Goal: Information Seeking & Learning: Learn about a topic

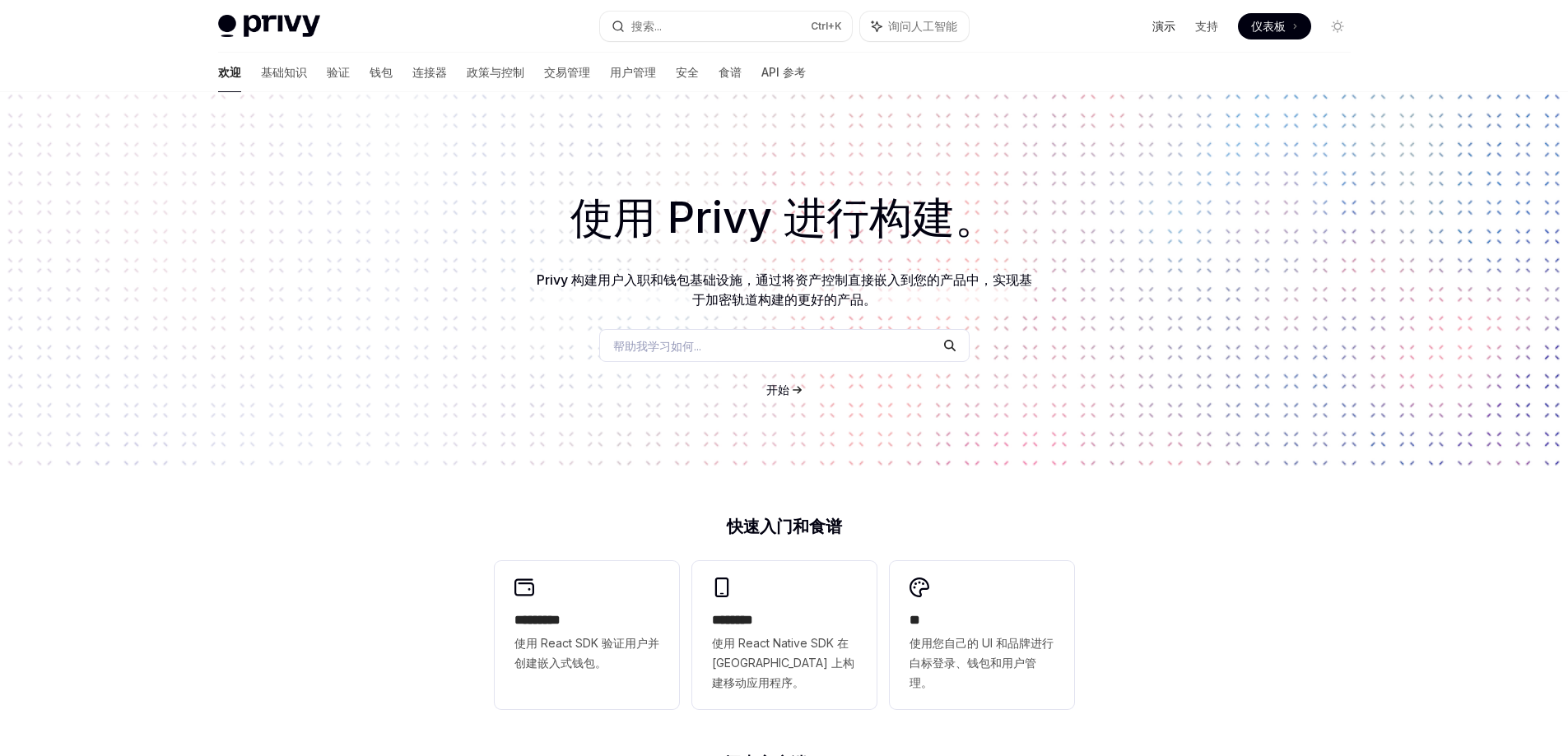
click at [1158, 23] on font "演示" at bounding box center [1164, 26] width 23 height 14
click at [327, 78] on font "验证" at bounding box center [338, 72] width 23 height 14
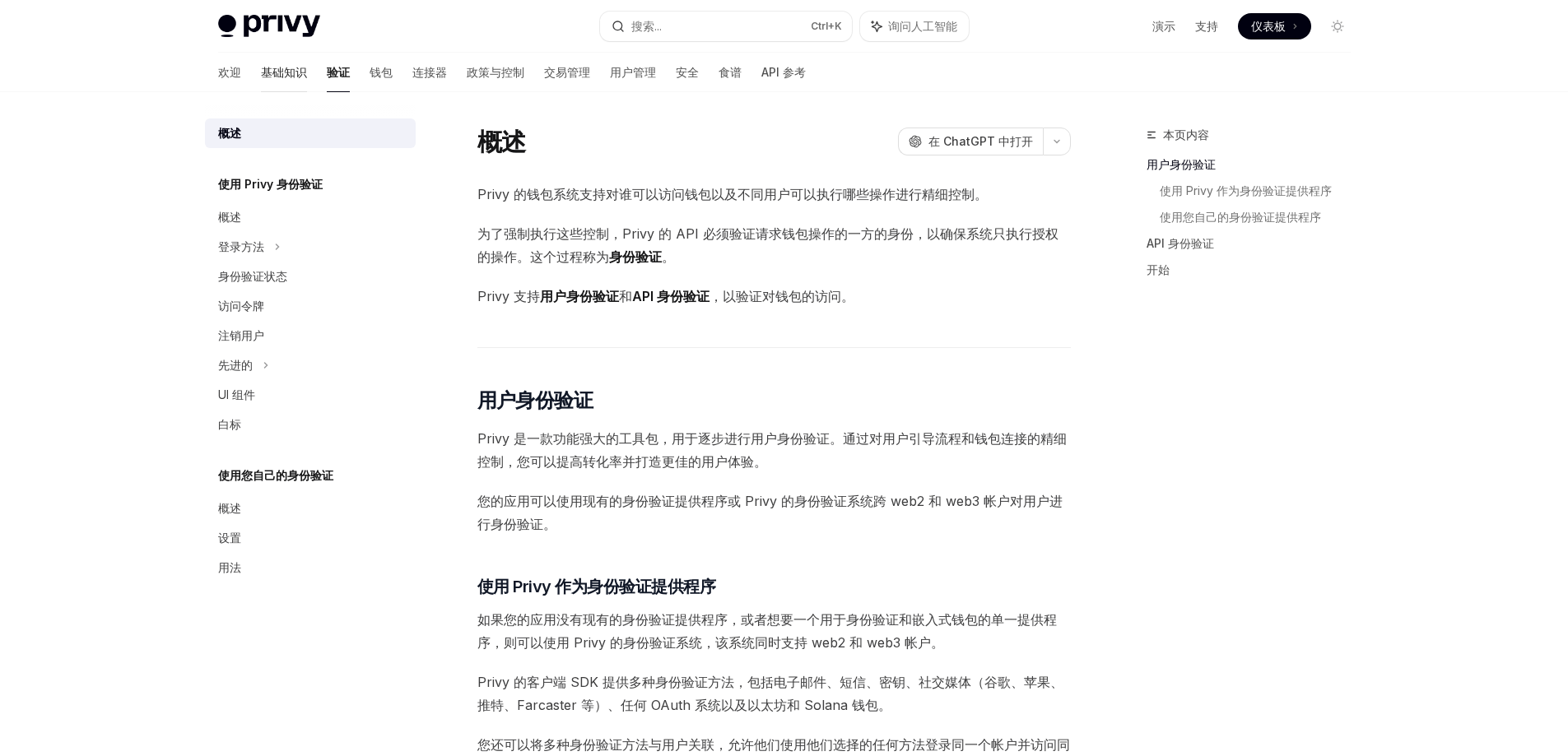
click at [261, 69] on font "基础知识" at bounding box center [284, 72] width 46 height 14
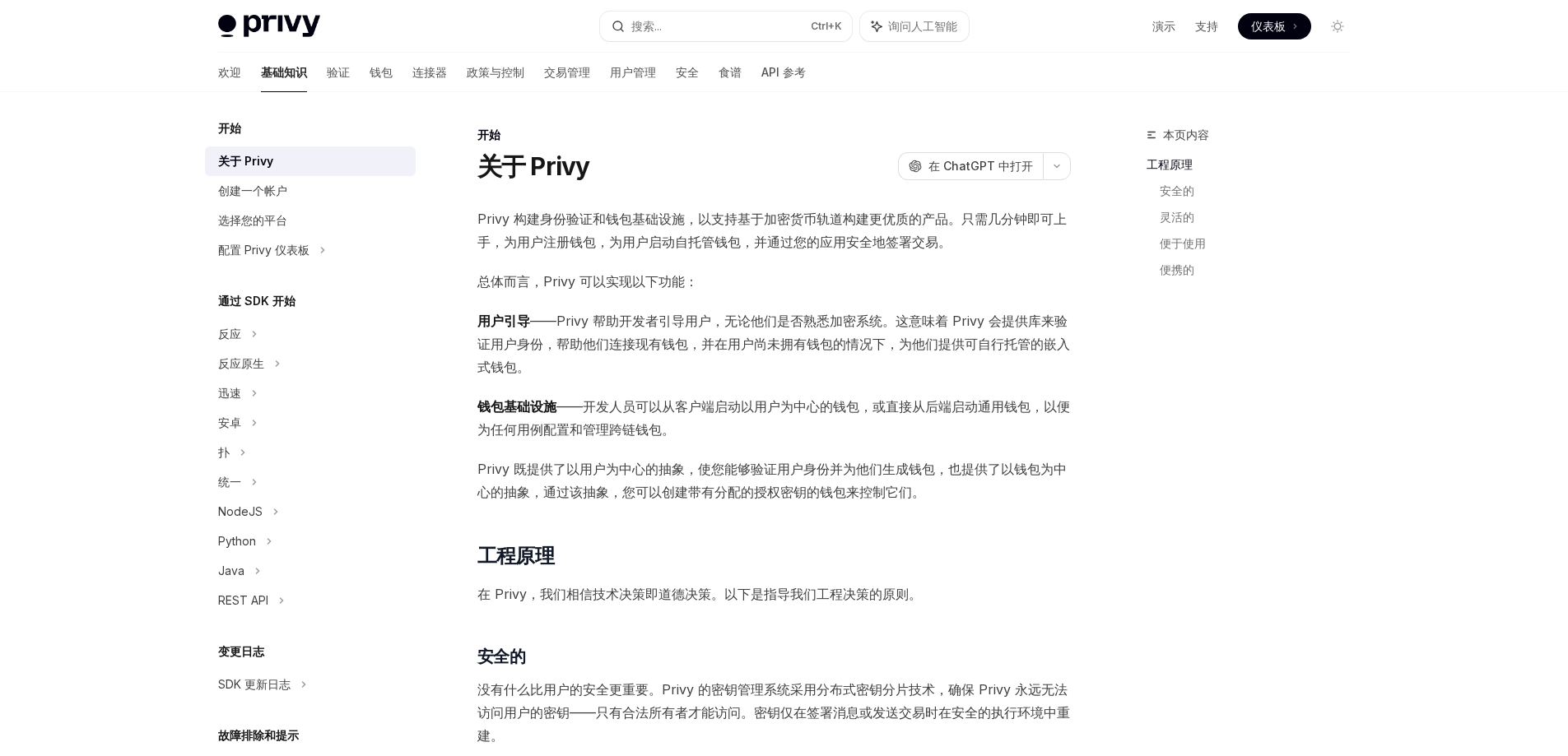
click at [279, 302] on font "通过 SDK 开始" at bounding box center [257, 300] width 78 height 14
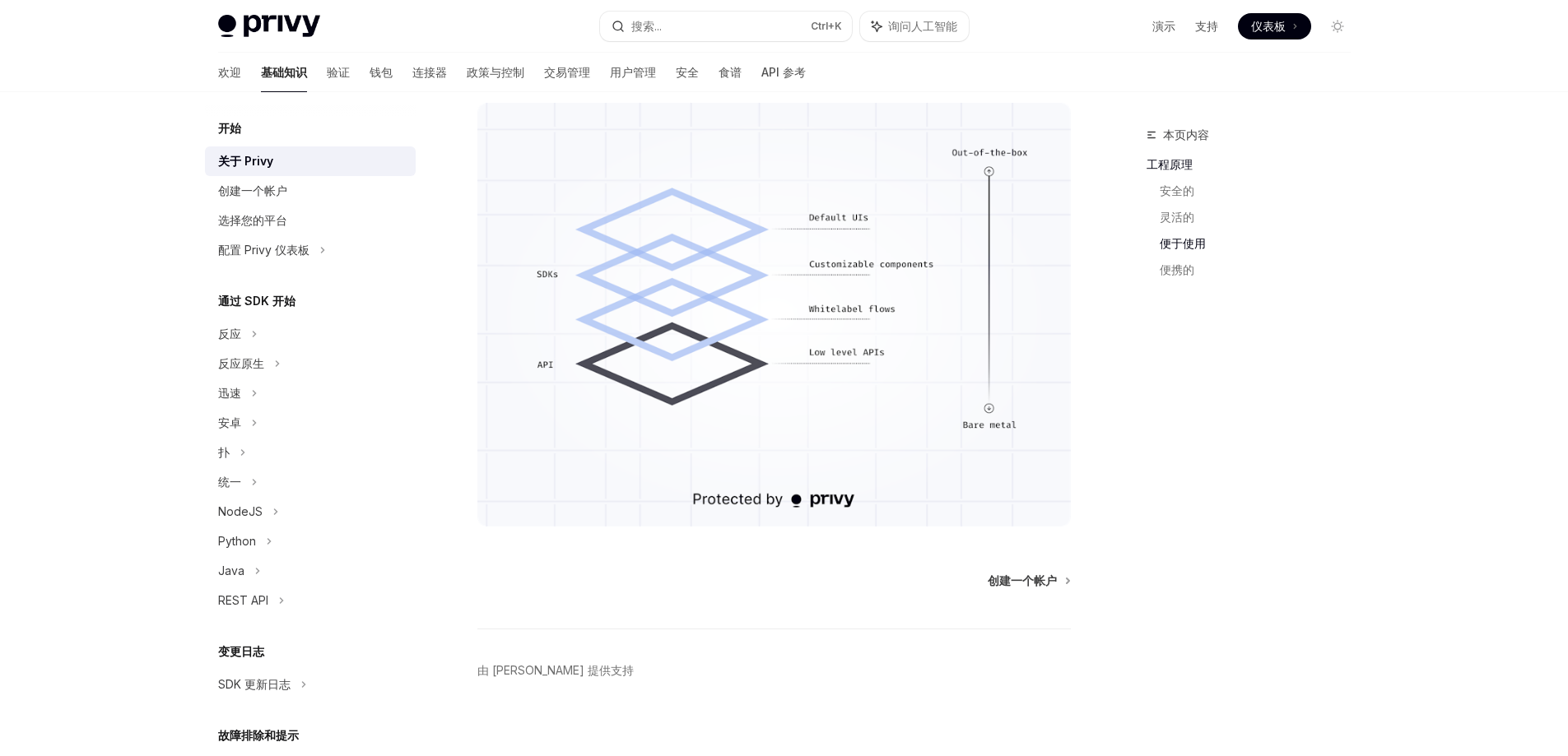
scroll to position [1167, 0]
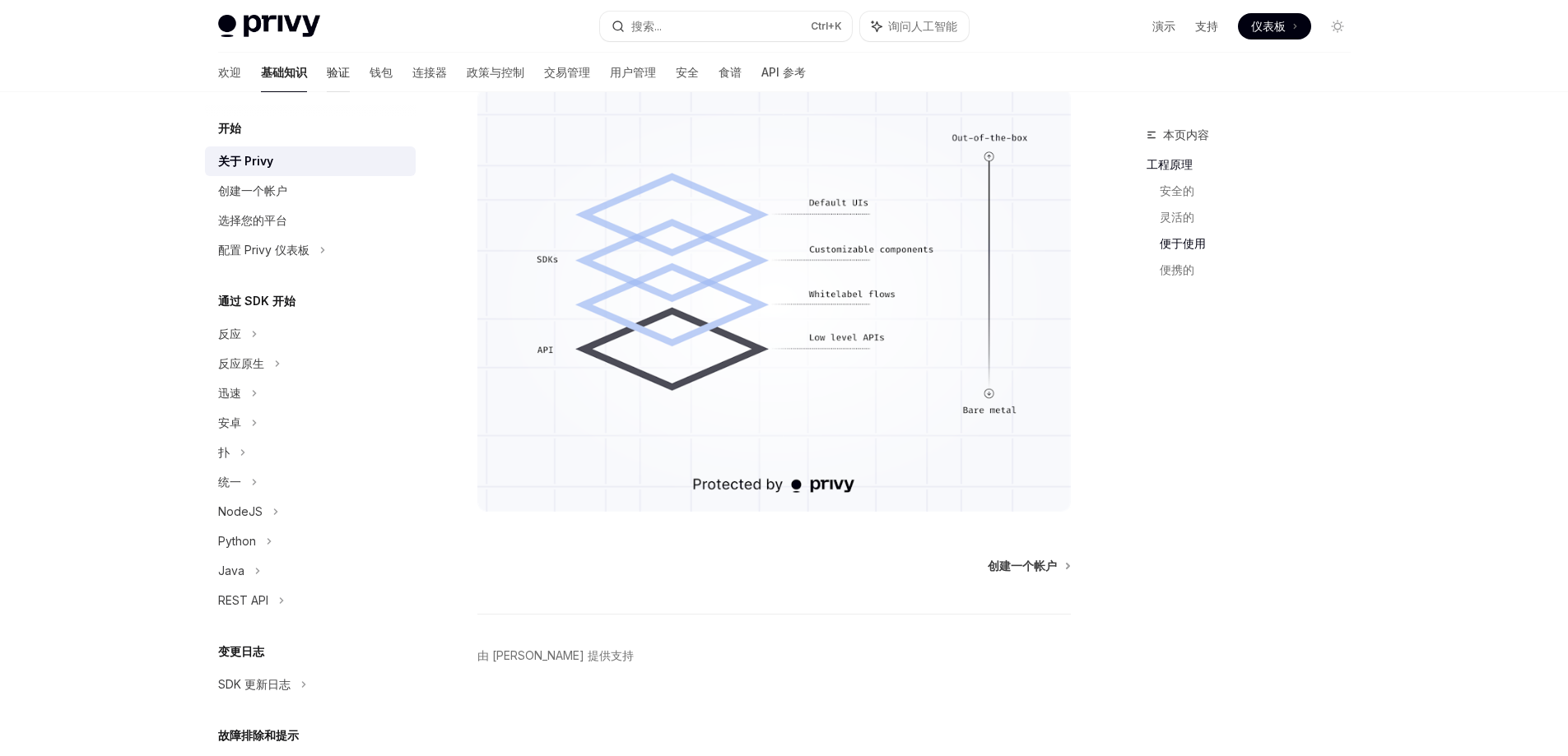
click at [327, 70] on font "验证" at bounding box center [338, 72] width 23 height 14
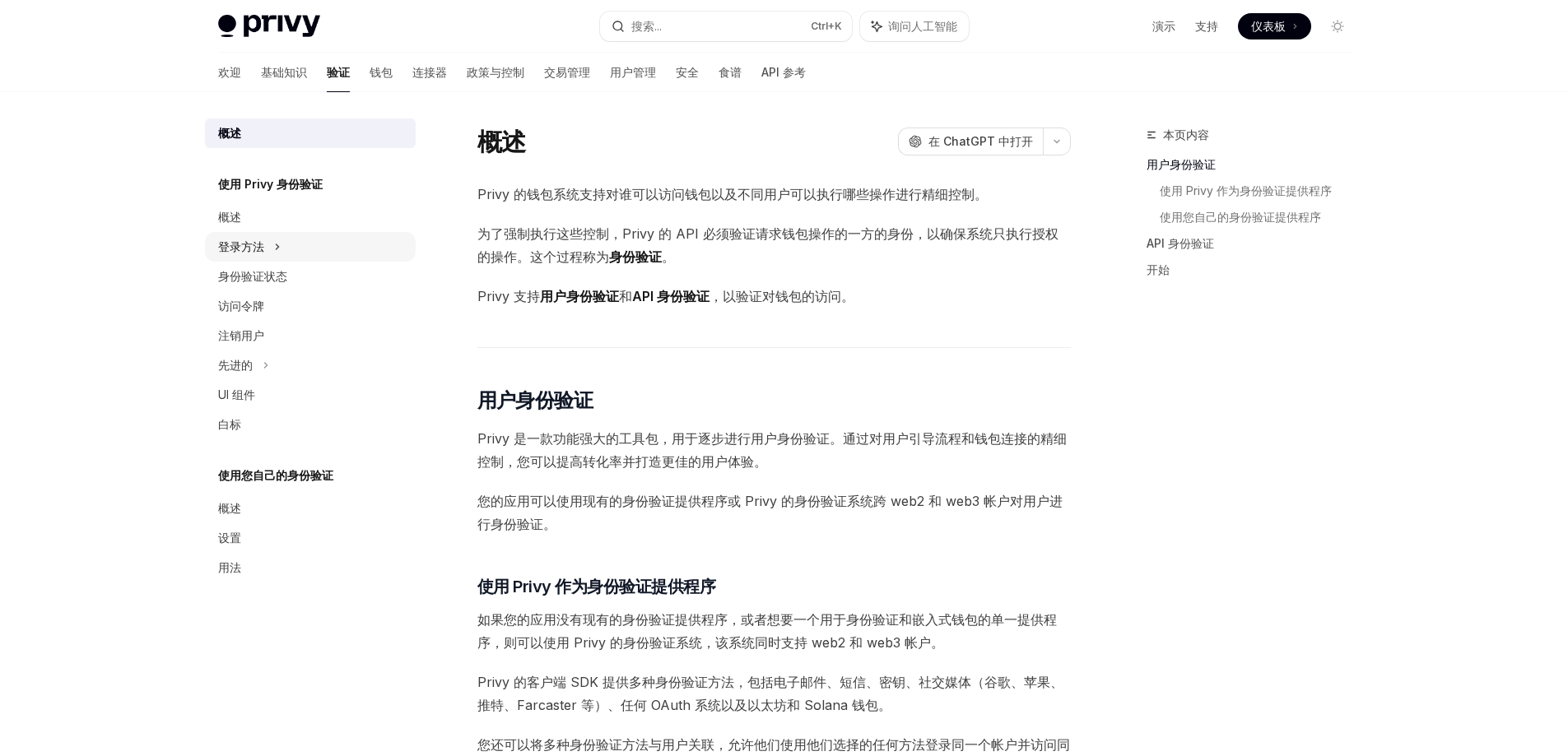
click at [247, 251] on font "登录方法" at bounding box center [242, 247] width 46 height 14
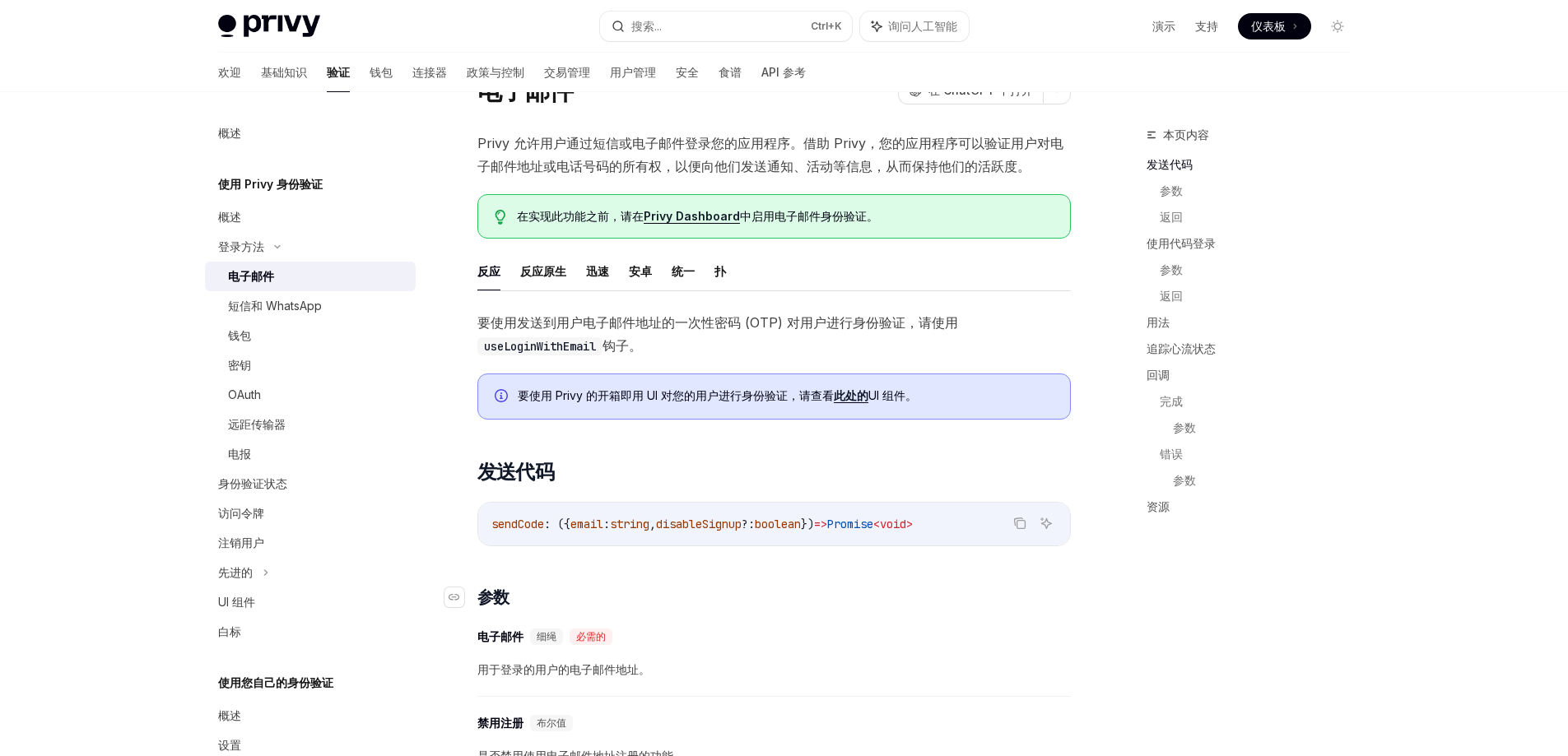
scroll to position [82, 0]
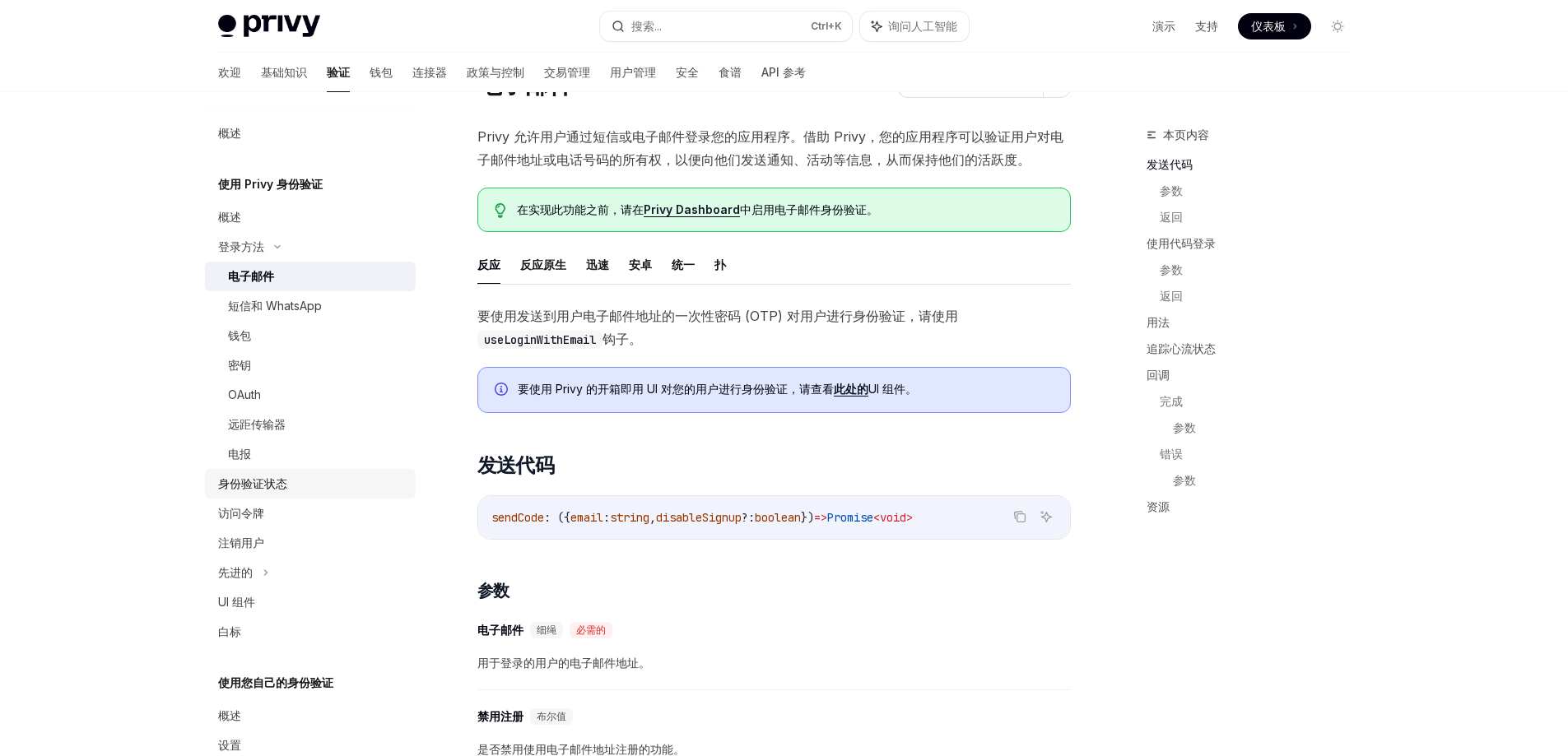
click at [265, 481] on font "身份验证状态" at bounding box center [253, 484] width 69 height 14
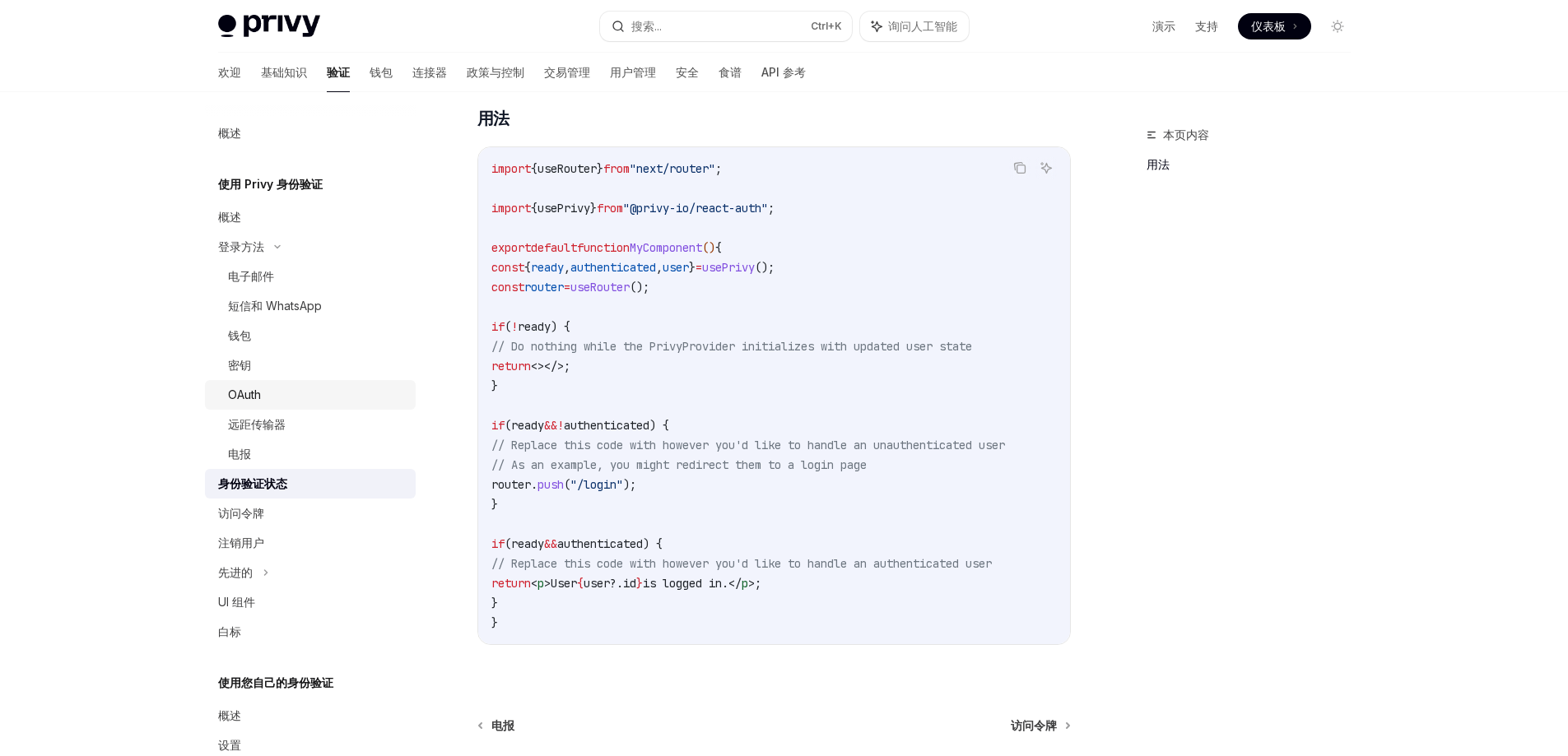
scroll to position [411, 0]
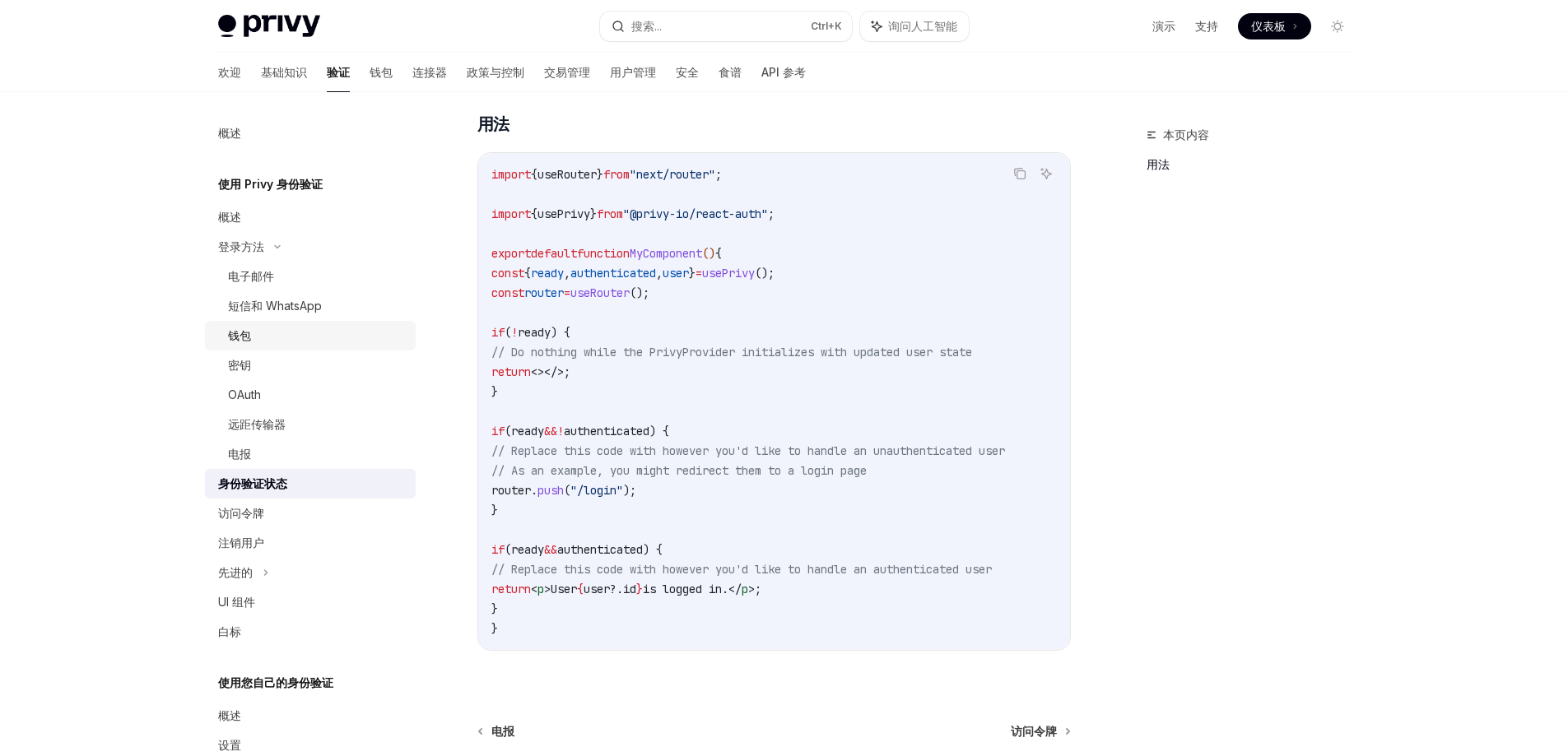
click at [248, 337] on font "钱包" at bounding box center [240, 336] width 23 height 14
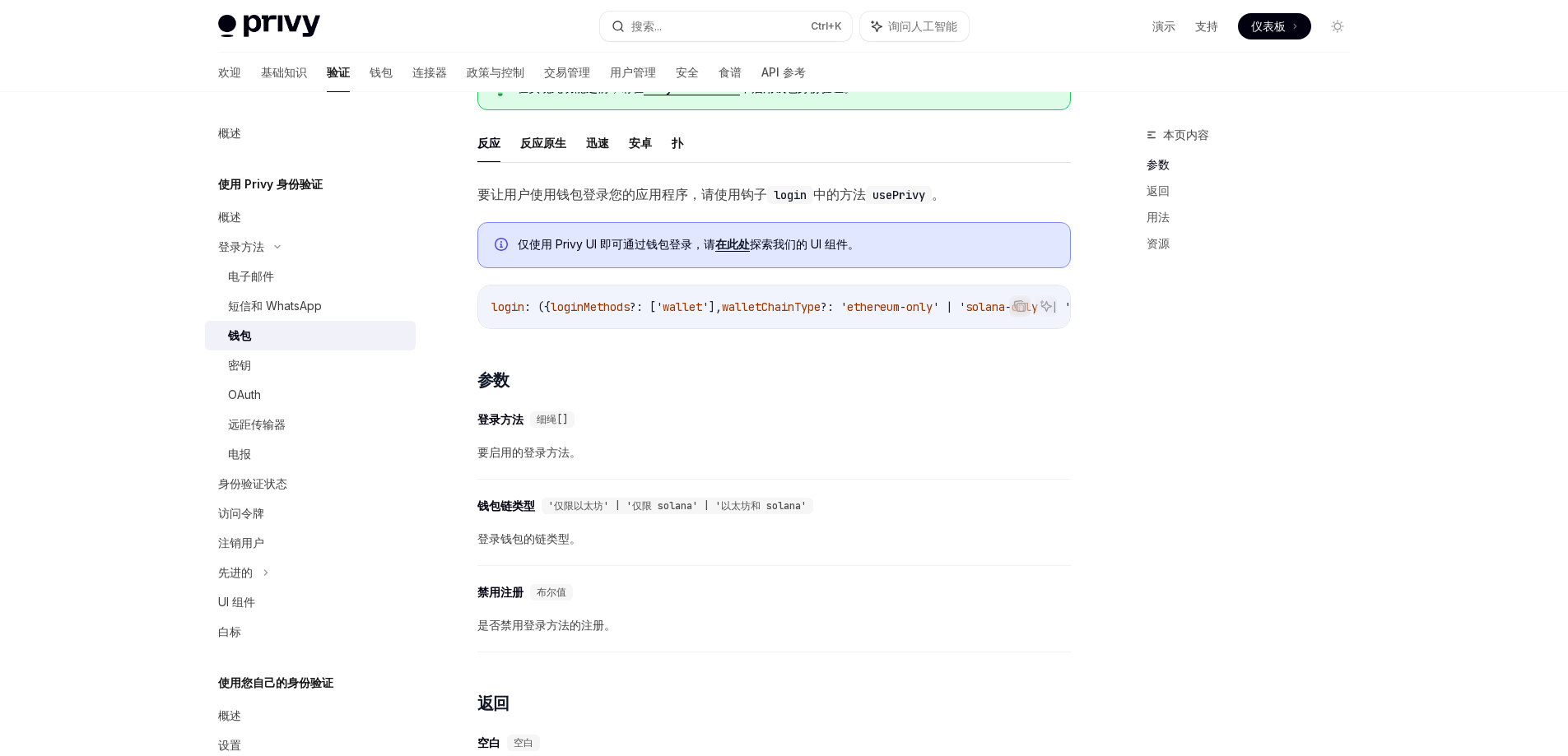
scroll to position [82, 0]
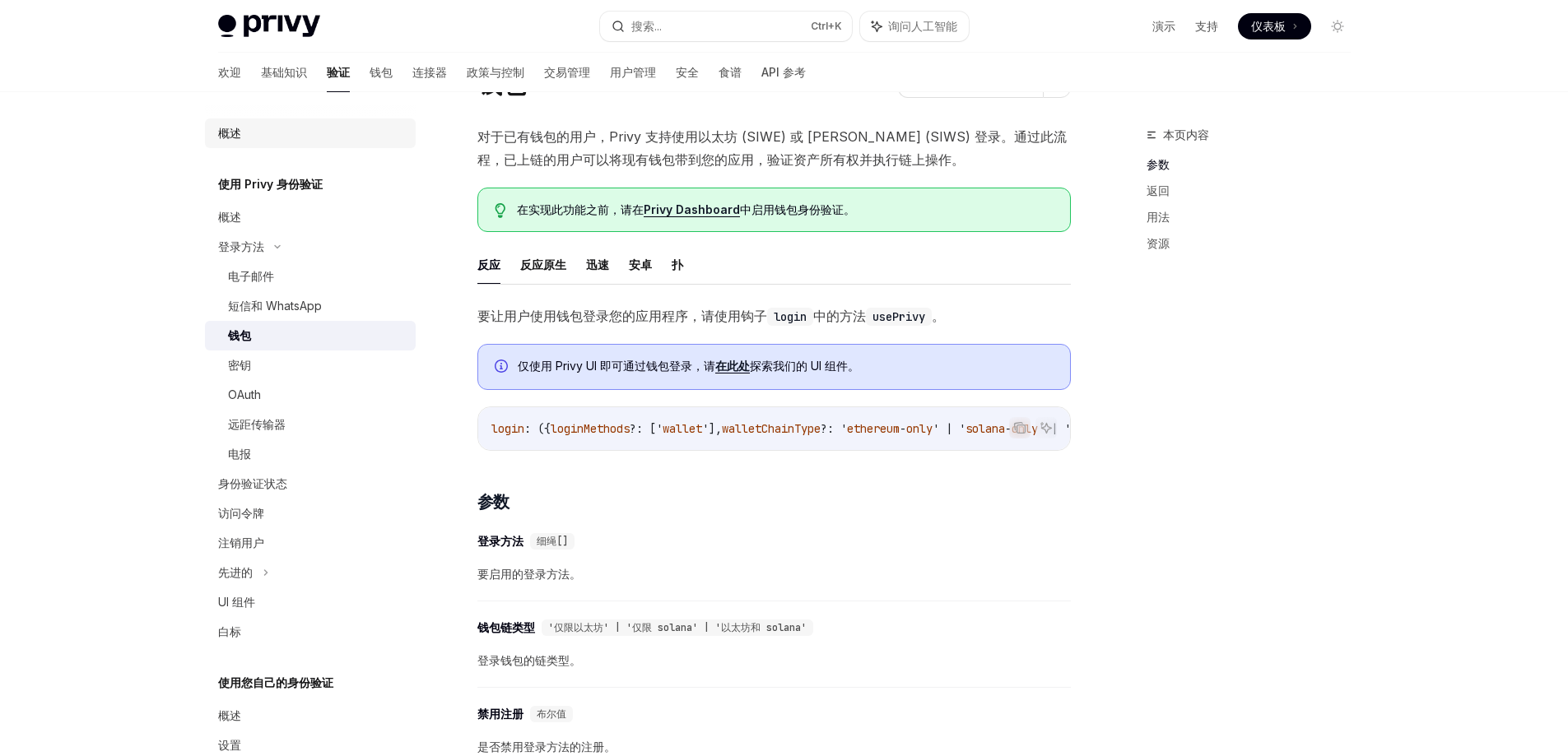
click at [243, 140] on div "概述" at bounding box center [312, 133] width 188 height 19
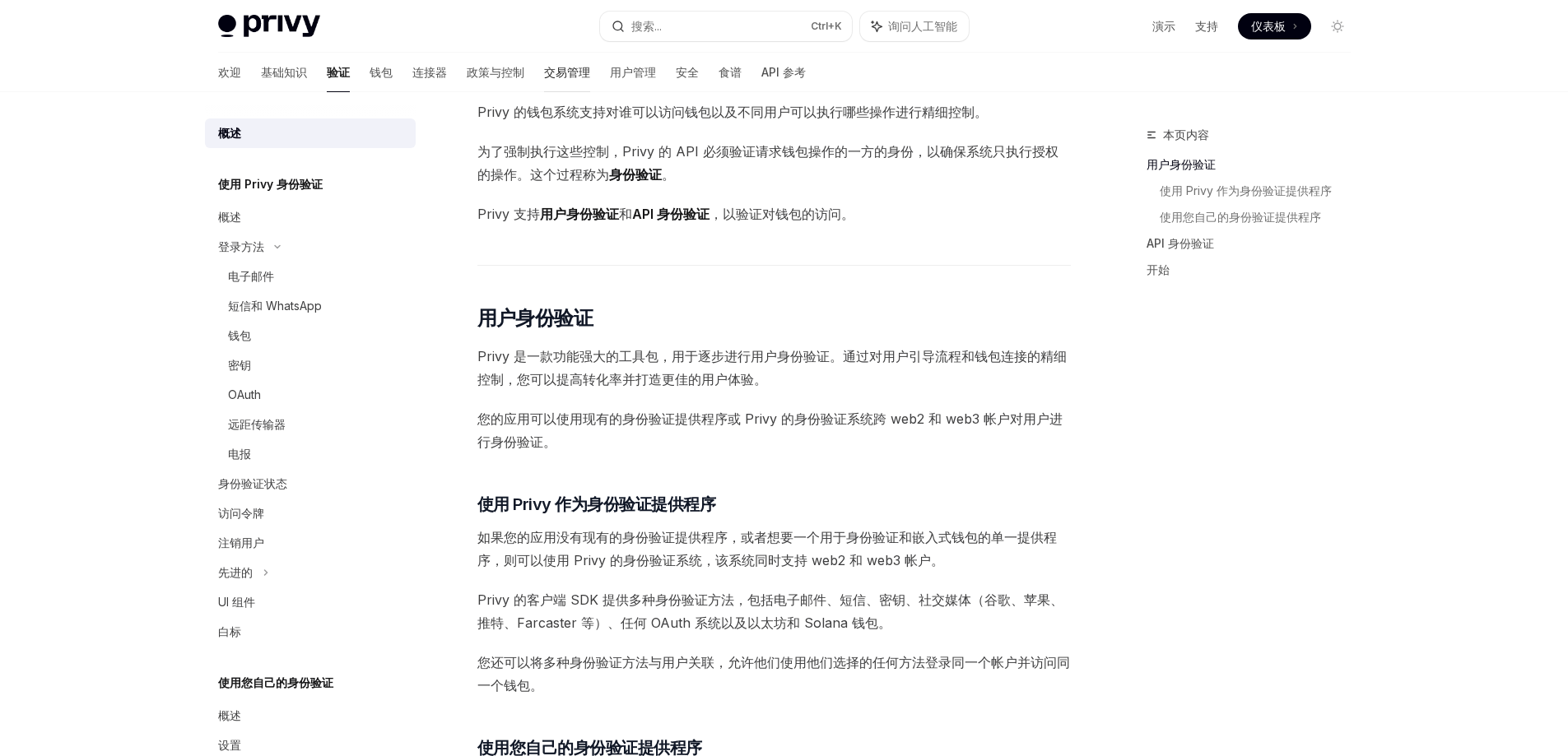
click at [544, 79] on font "交易管理" at bounding box center [567, 72] width 46 height 17
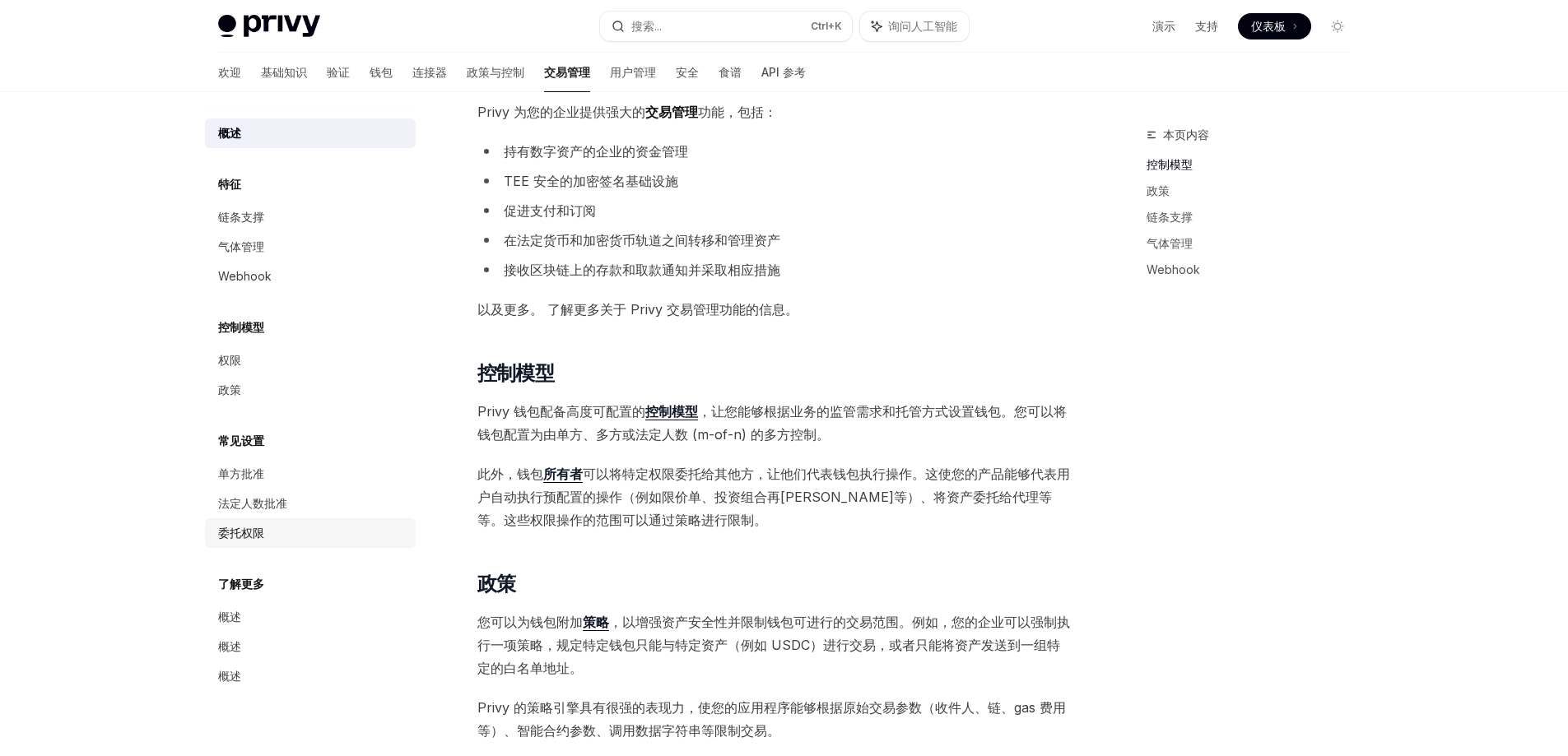
click at [270, 531] on div "委托权限" at bounding box center [312, 533] width 188 height 19
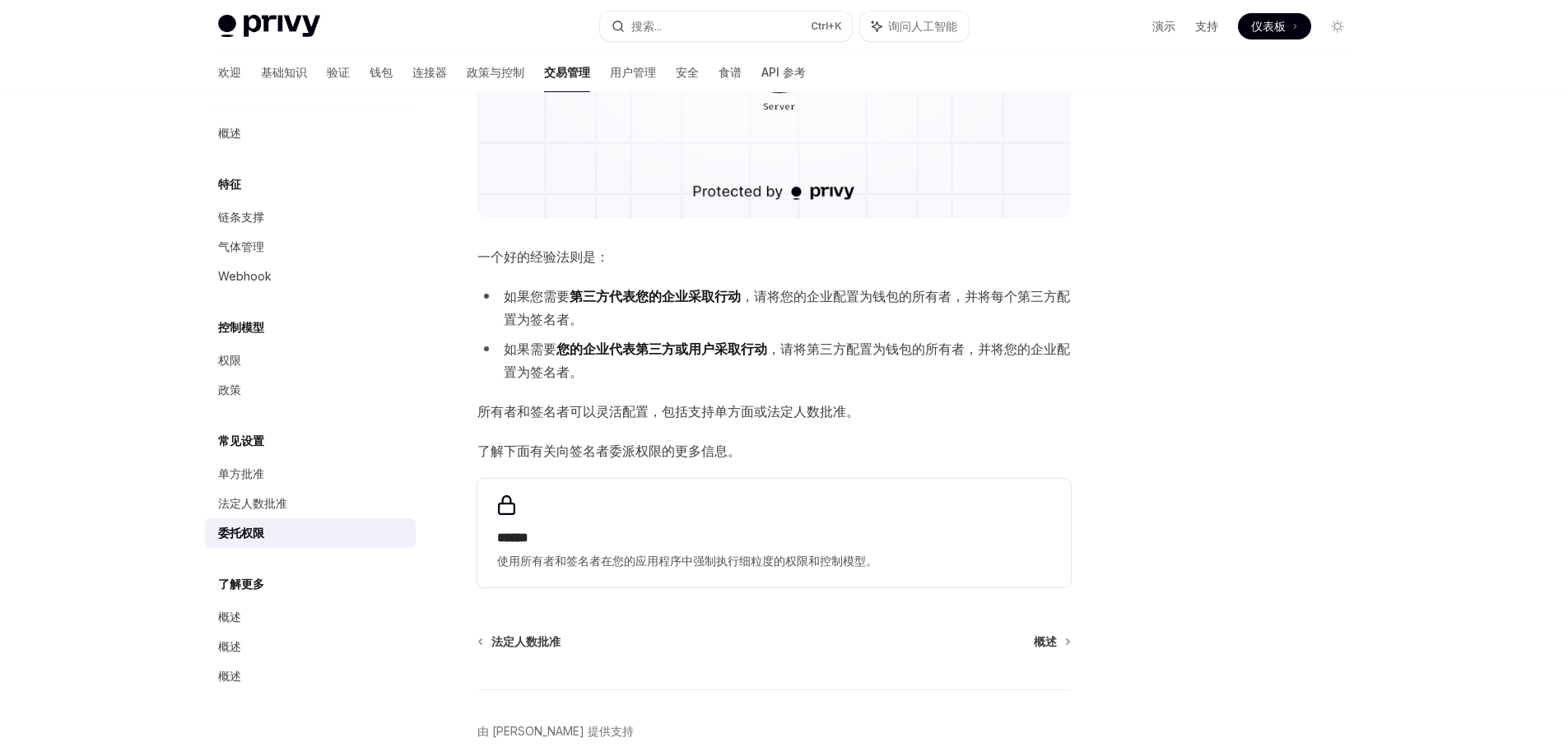
scroll to position [501, 0]
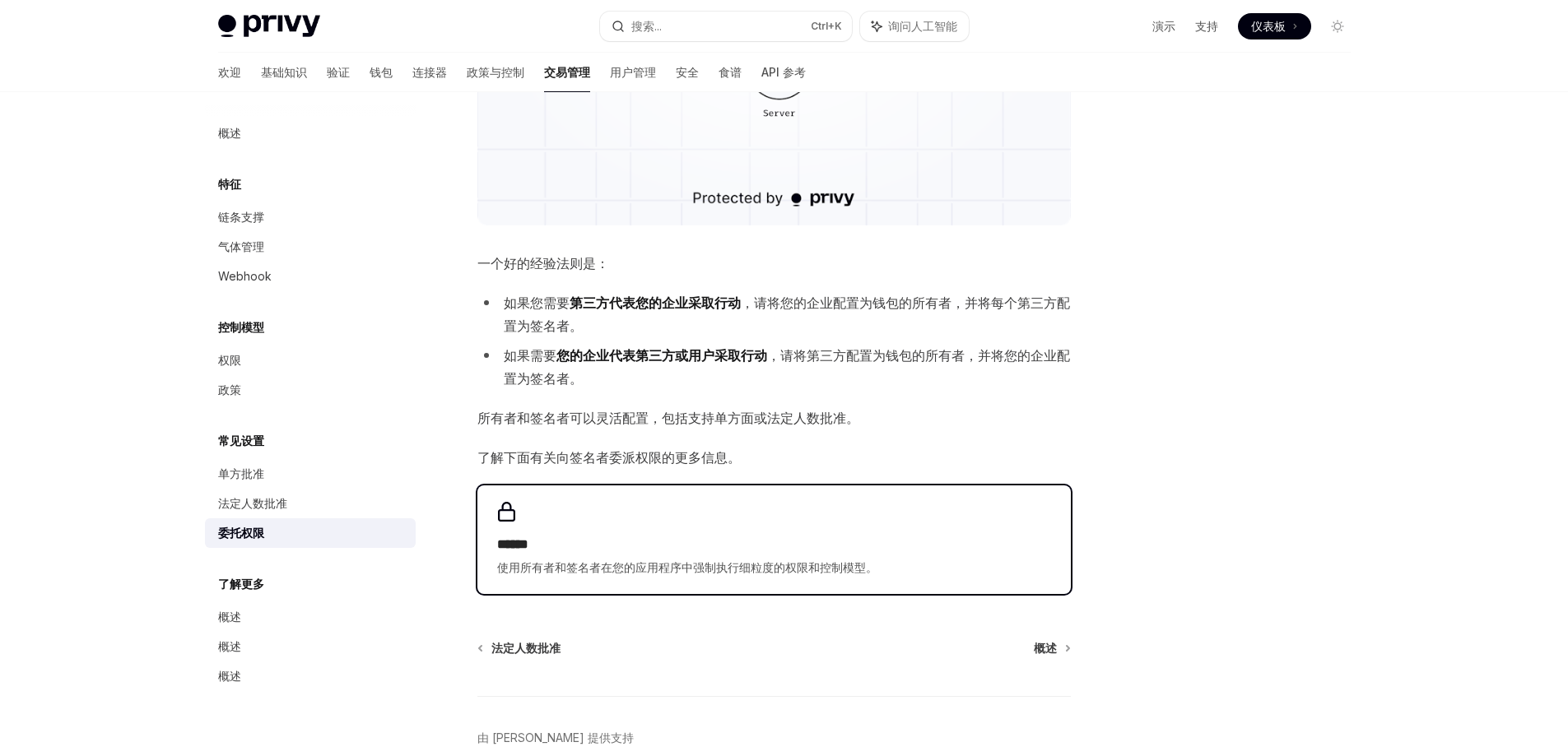
click at [529, 547] on font "******" at bounding box center [512, 545] width 31 height 12
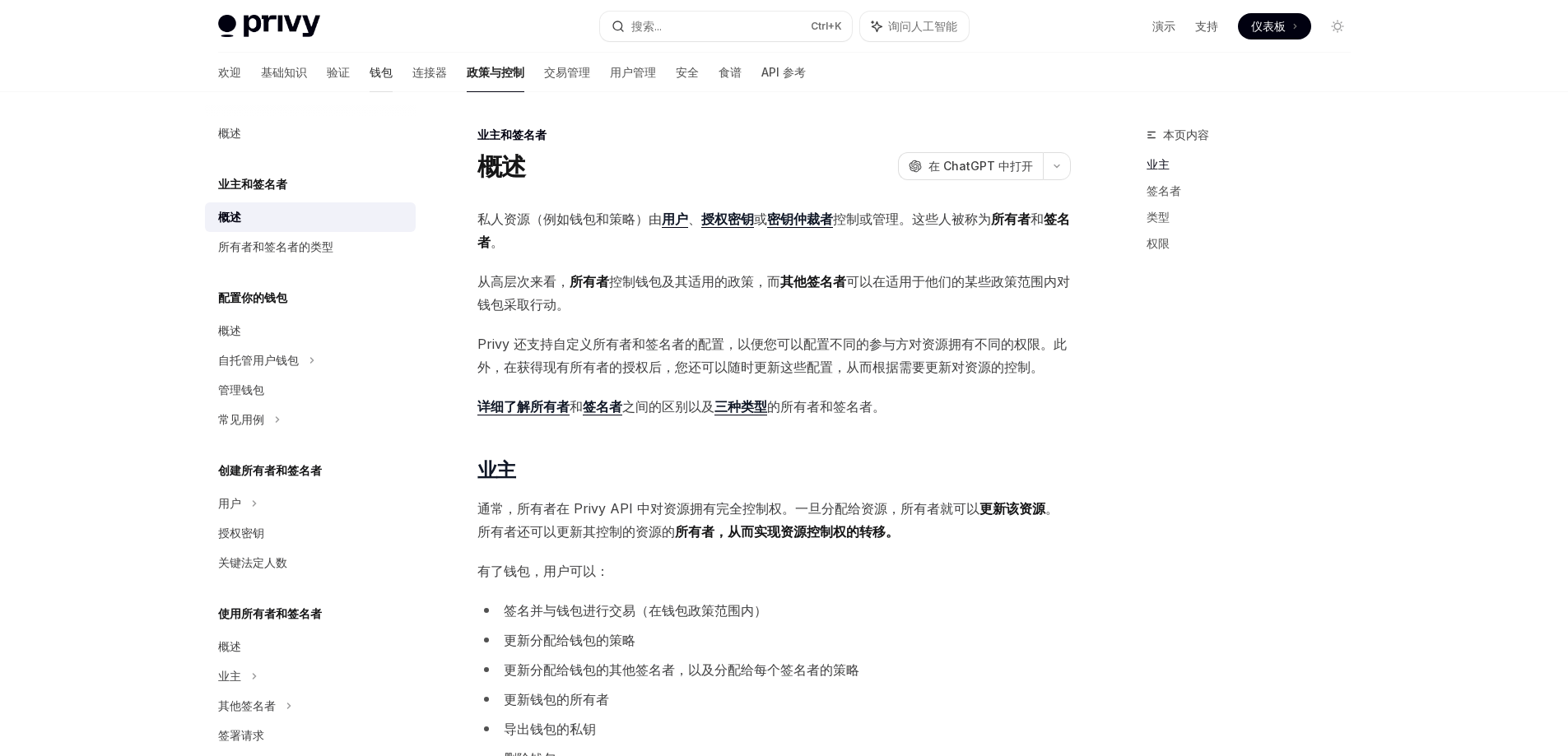
click at [369, 63] on link "钱包" at bounding box center [381, 72] width 23 height 40
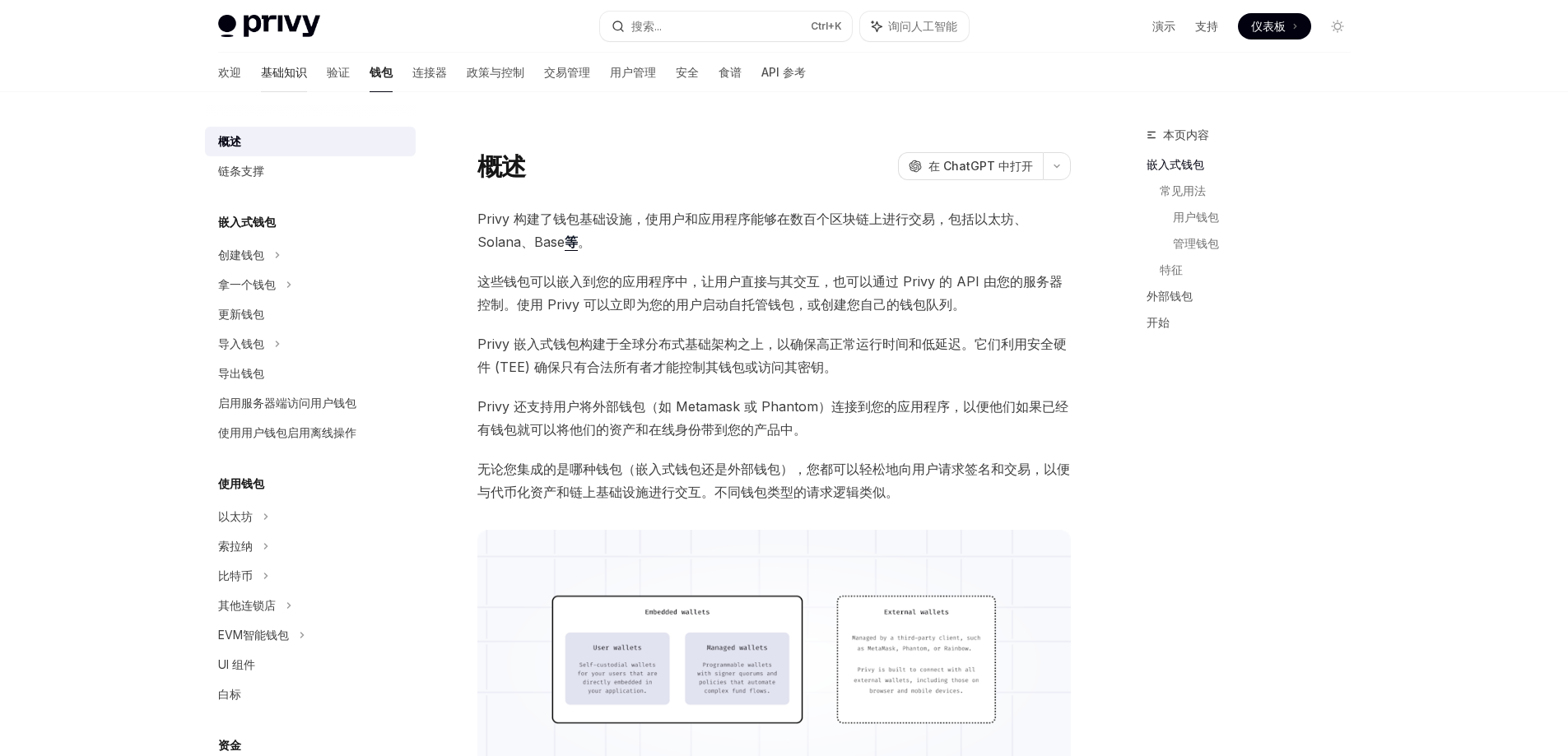
click at [261, 66] on font "基础知识" at bounding box center [284, 72] width 46 height 14
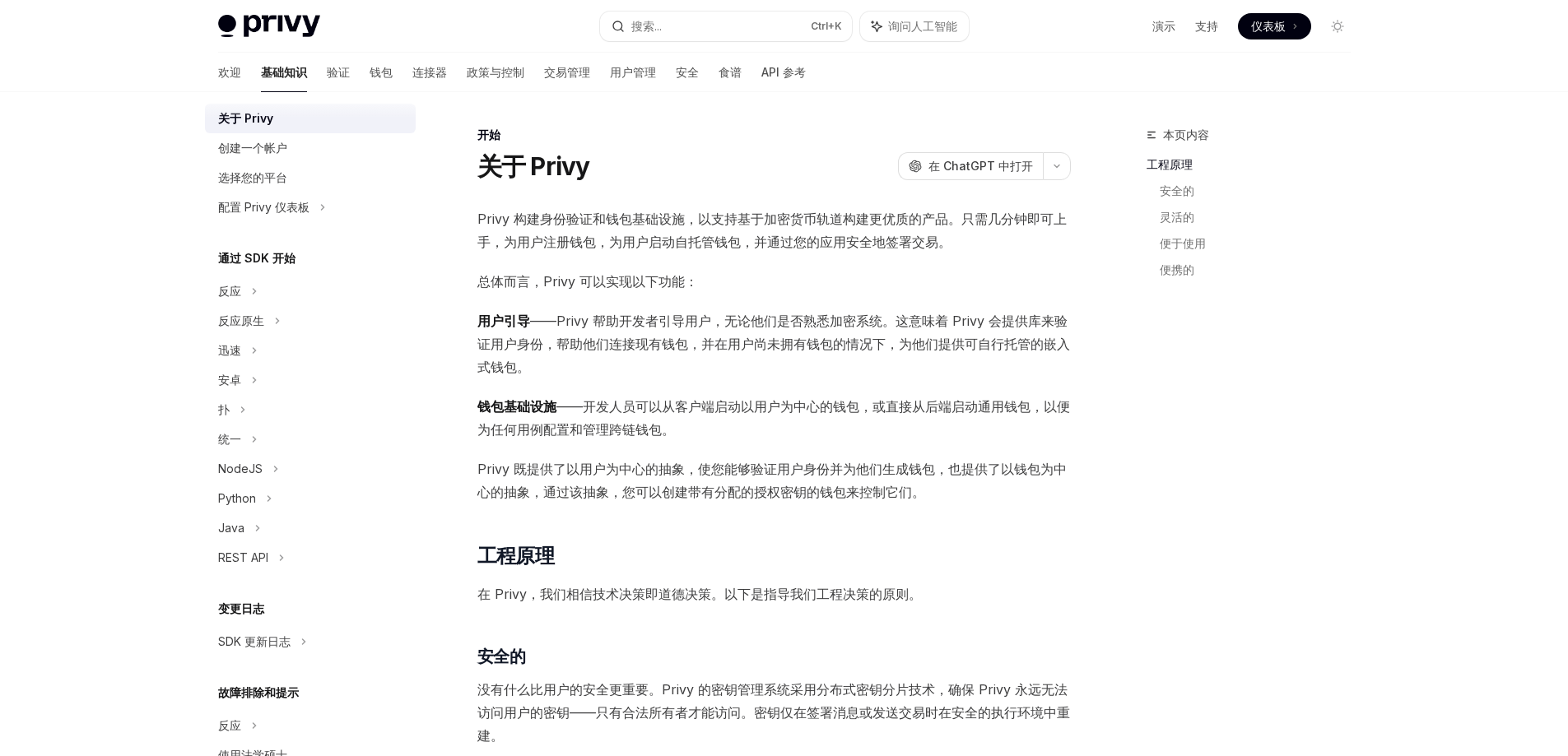
scroll to position [37, 0]
click at [1171, 25] on font "演示" at bounding box center [1164, 26] width 23 height 14
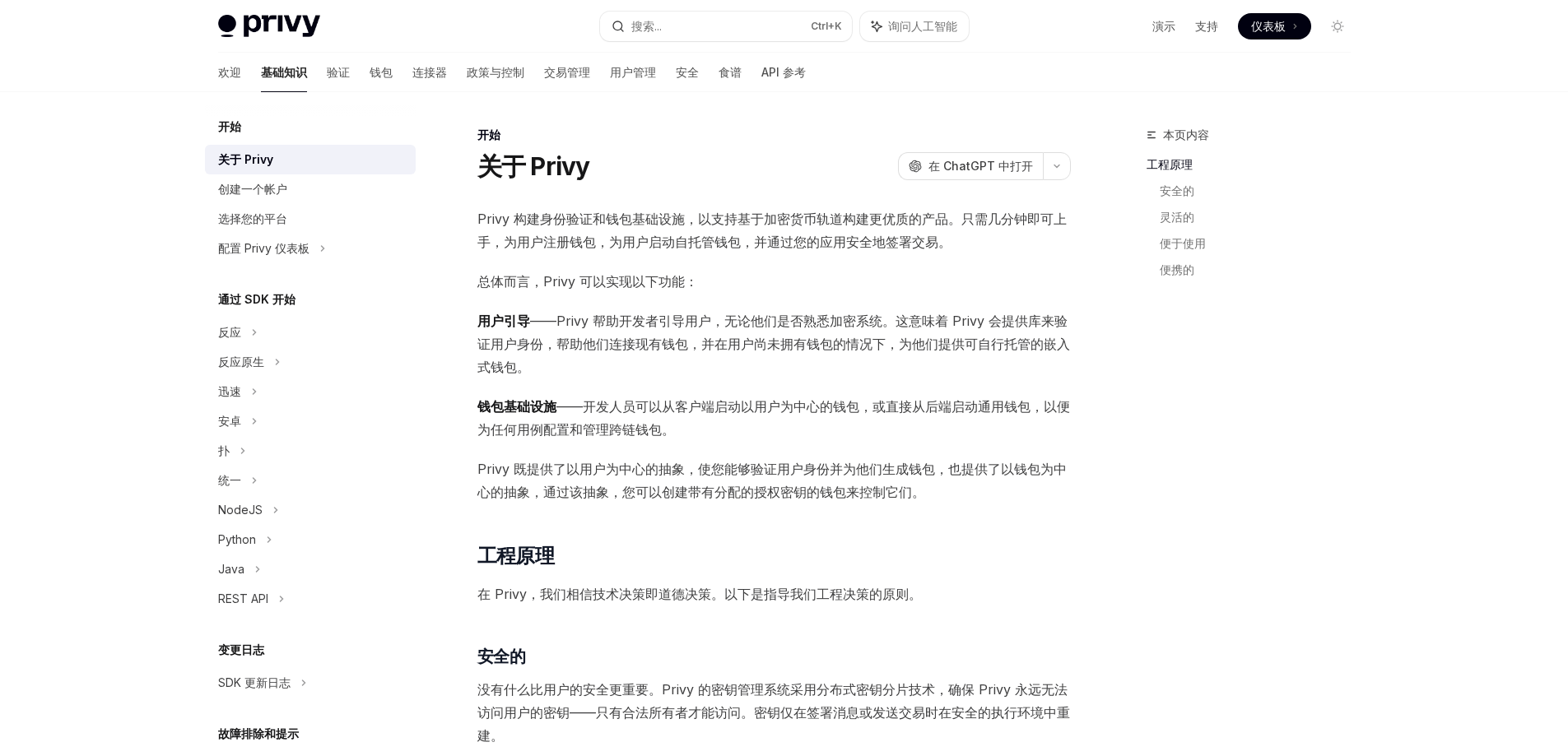
scroll to position [0, 0]
click at [305, 159] on div "关于 Privy" at bounding box center [312, 161] width 188 height 19
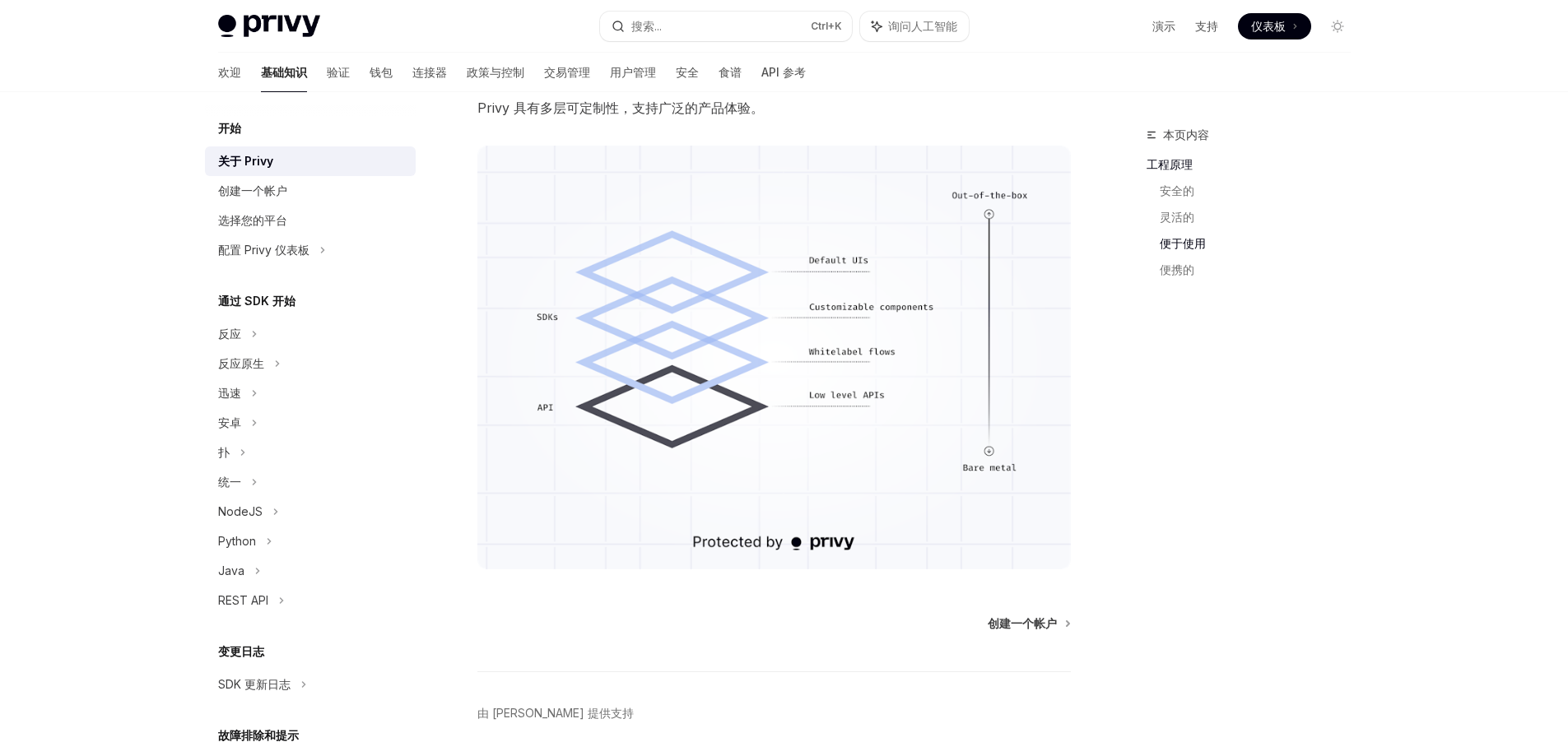
scroll to position [1153, 0]
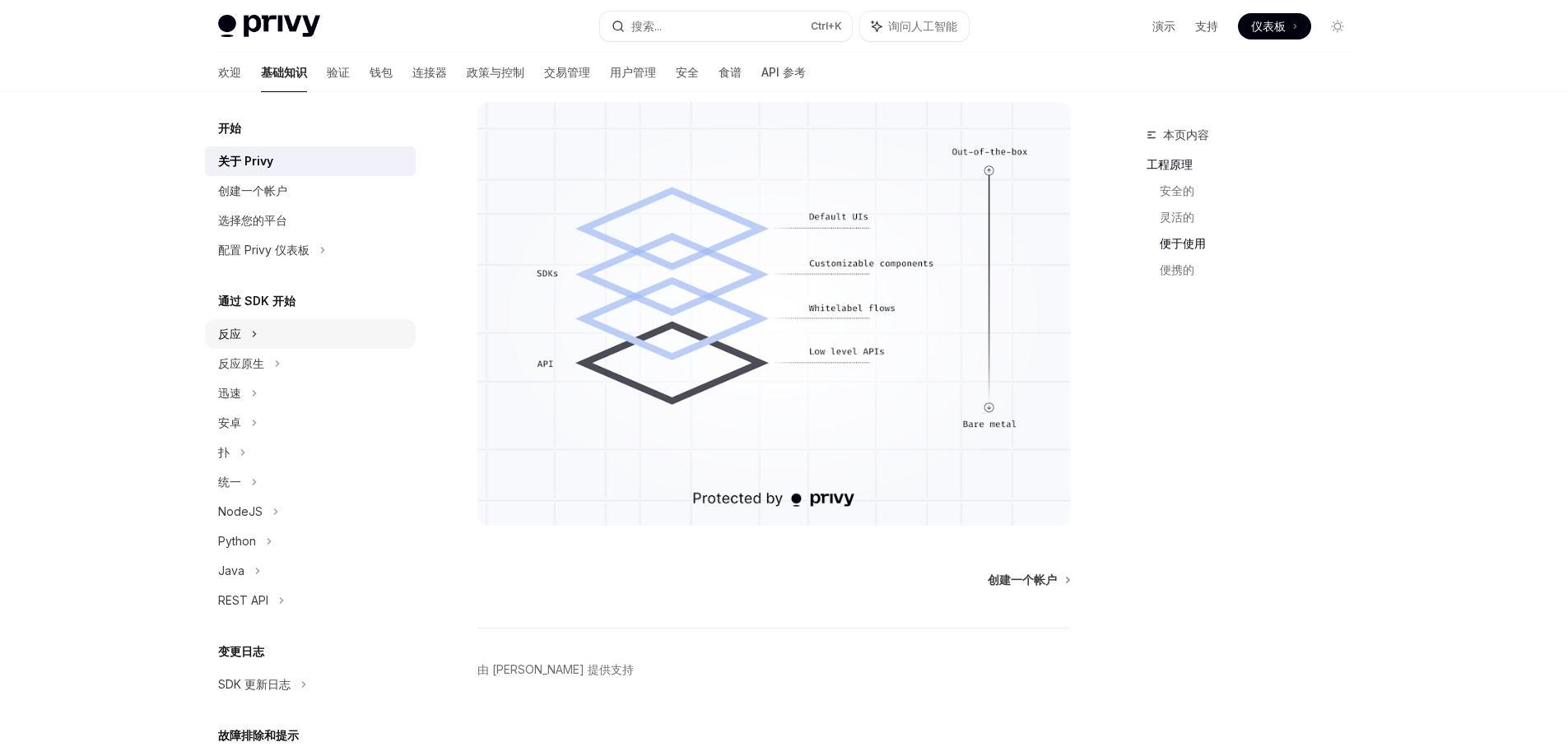
click at [238, 332] on font "反应" at bounding box center [230, 334] width 23 height 14
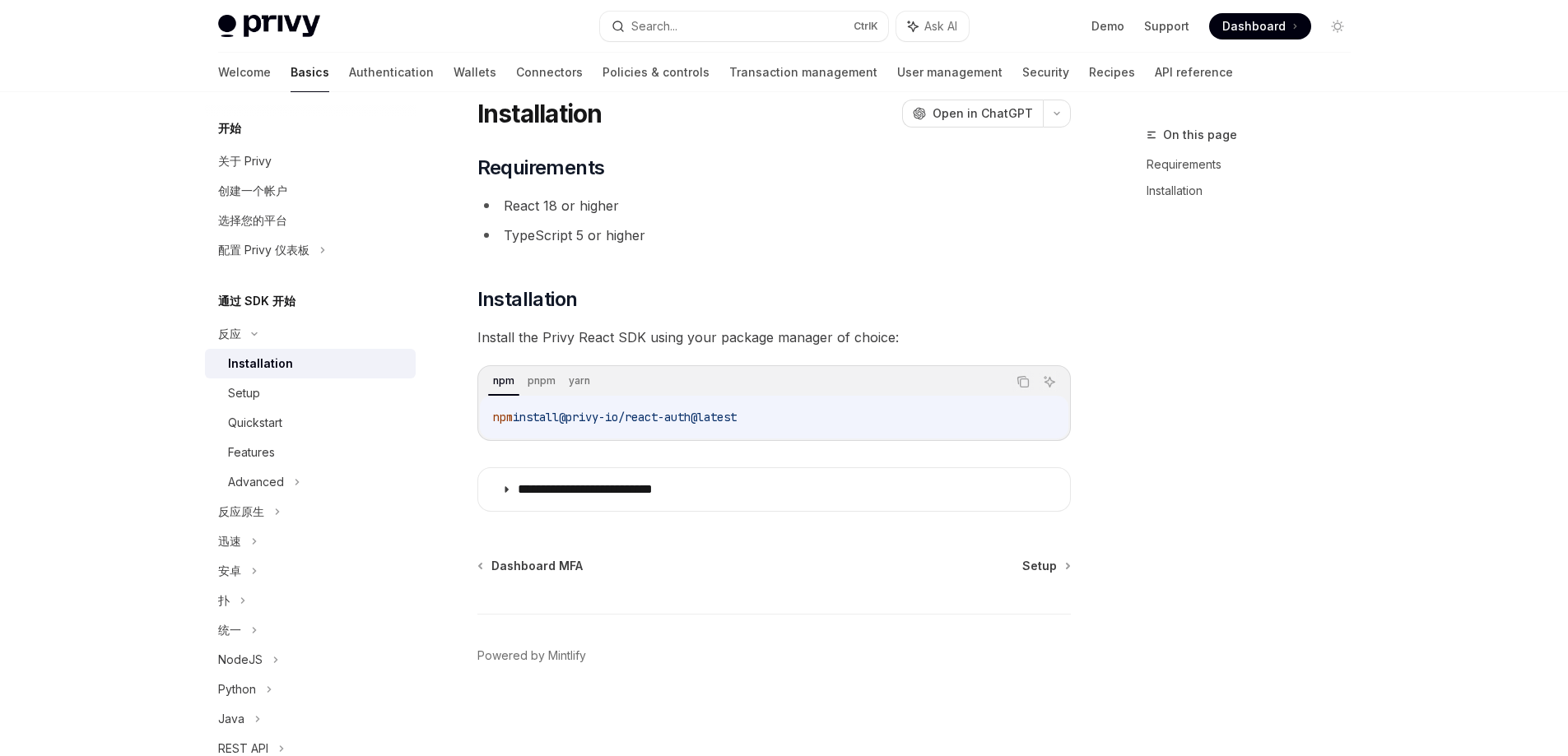
scroll to position [53, 0]
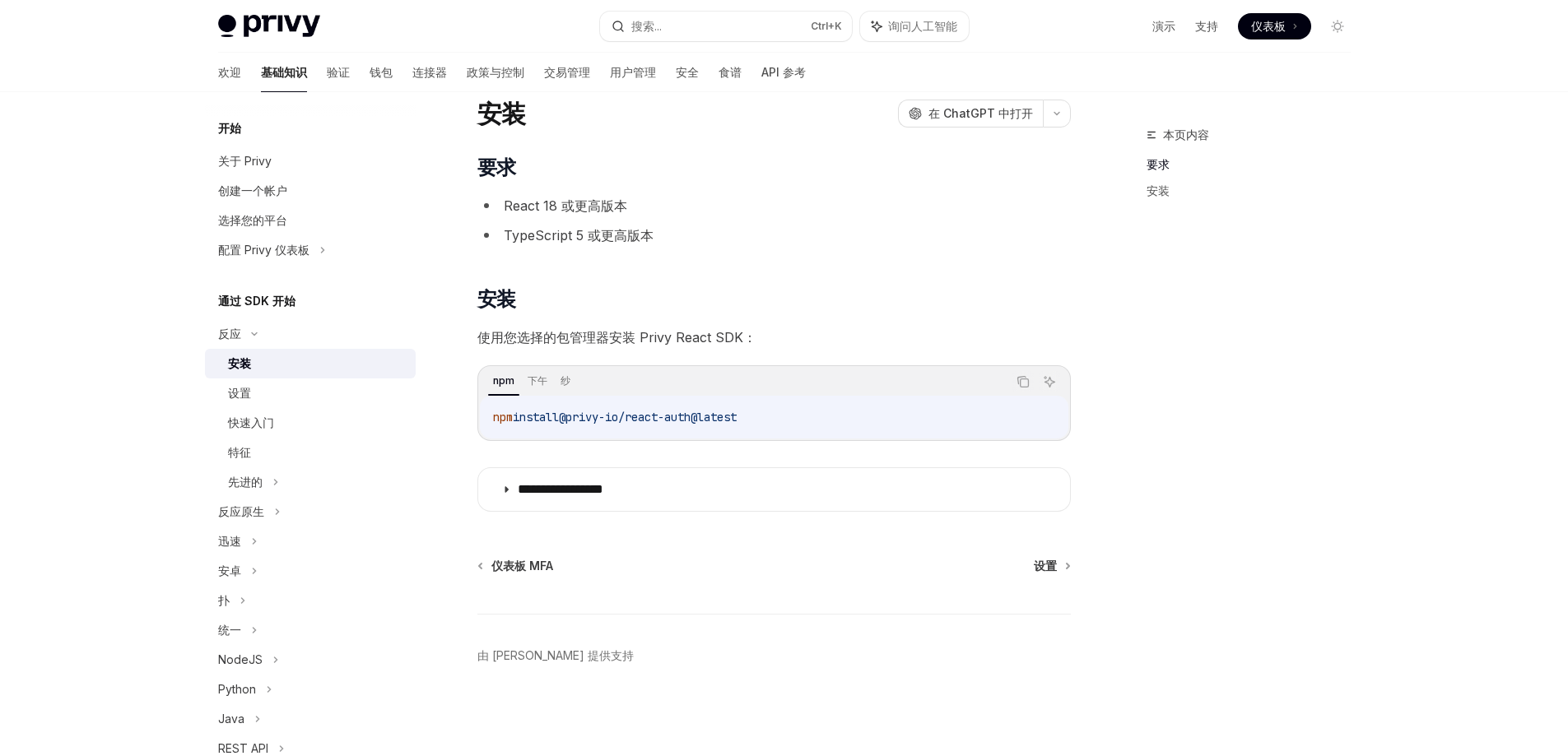
click at [248, 373] on div "安装" at bounding box center [240, 364] width 23 height 19
drag, startPoint x: 485, startPoint y: 414, endPoint x: 997, endPoint y: 422, distance: 512.1
click at [997, 422] on div "npm install @privy-io/react-auth@latest" at bounding box center [775, 417] width 589 height 43
copy span "npm install @privy-io/react-auth@latest"
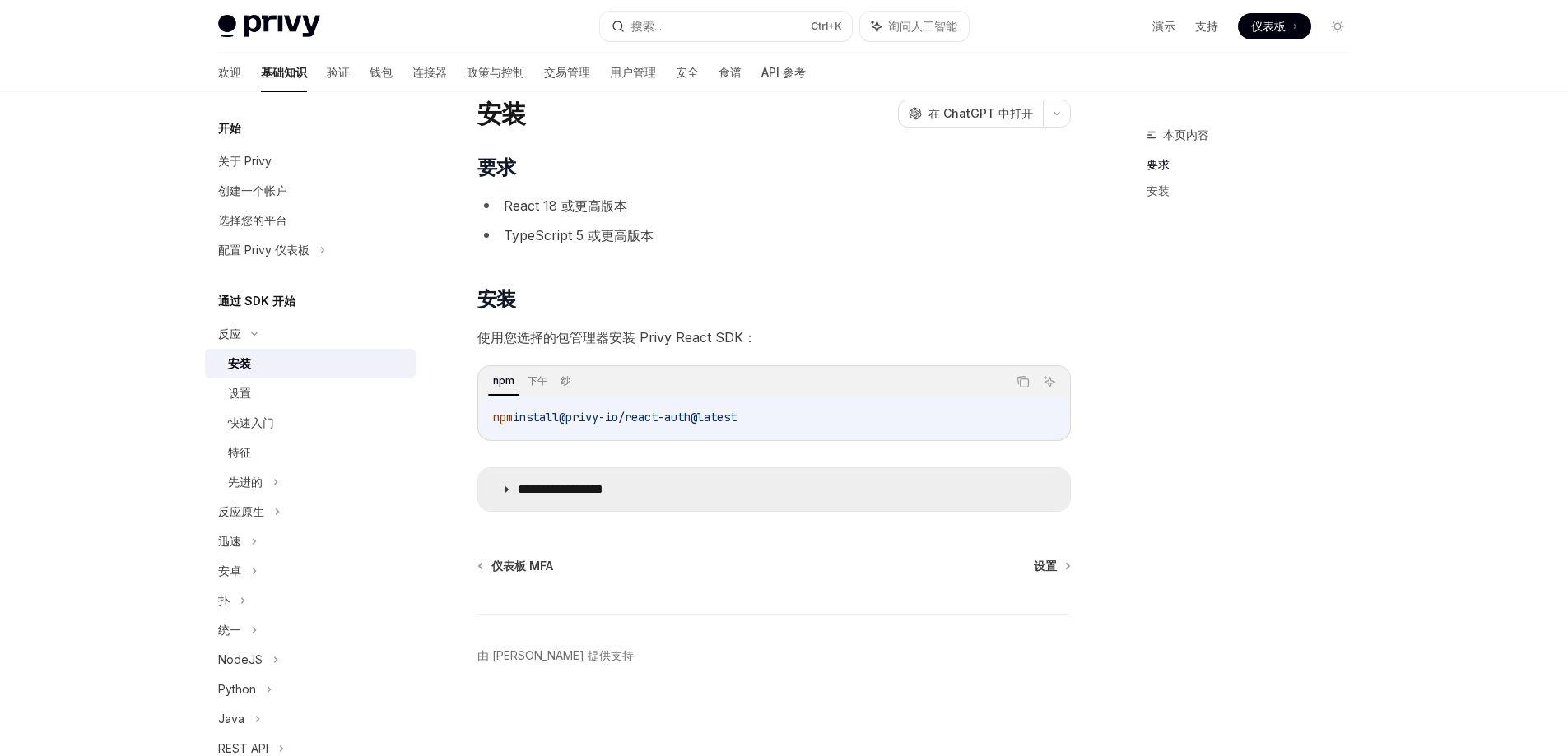
click at [509, 494] on summary "**********" at bounding box center [775, 489] width 592 height 43
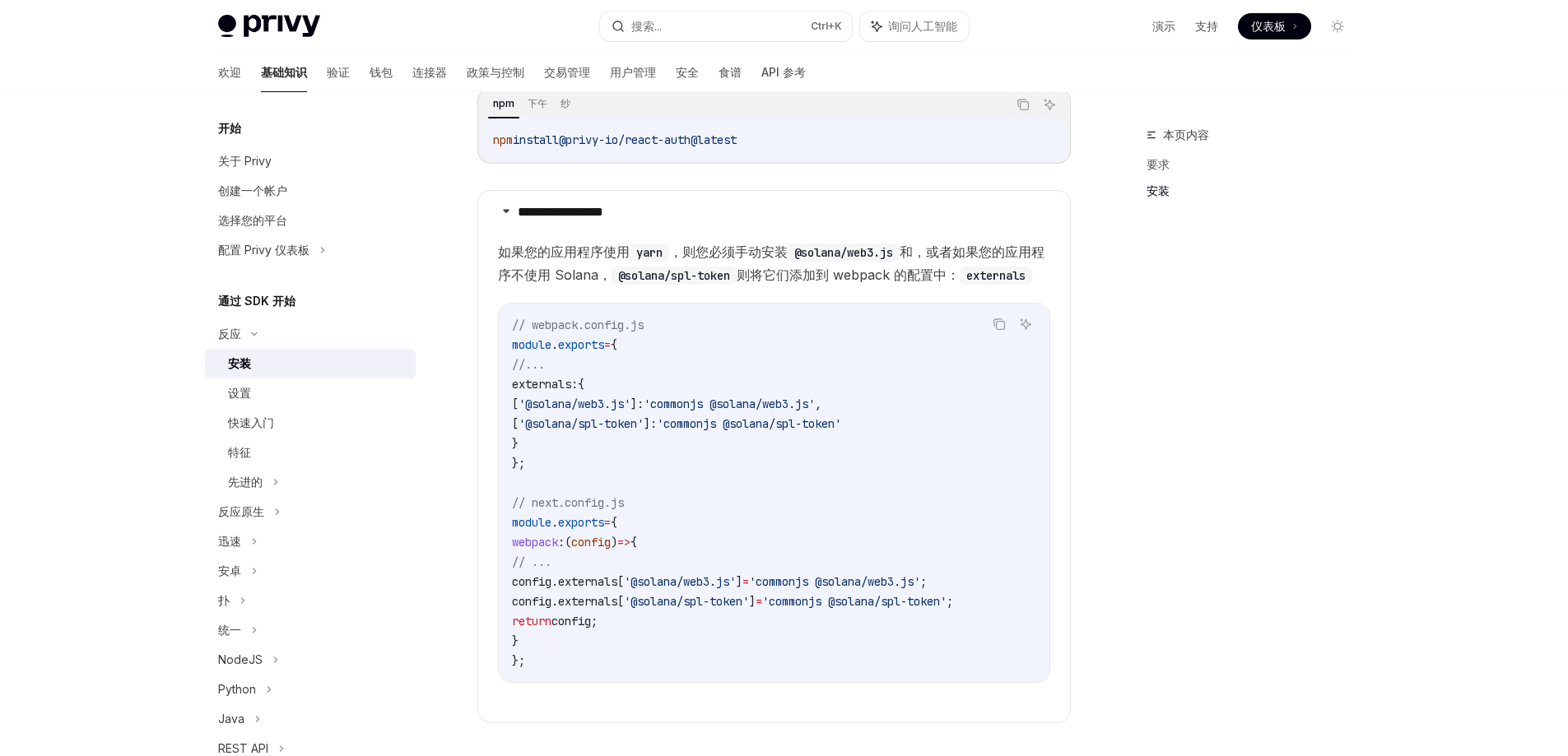
scroll to position [382, 0]
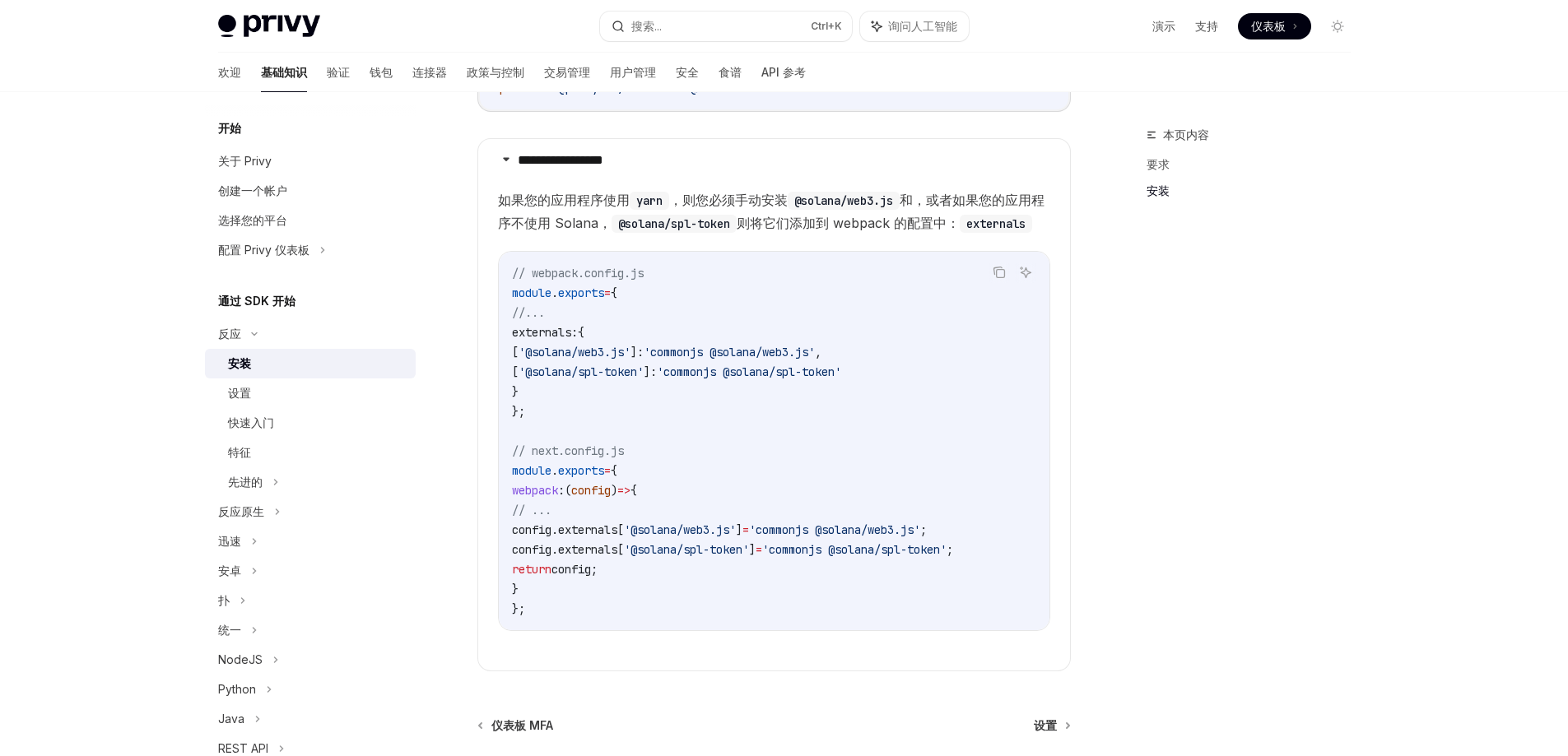
click at [1156, 490] on div "本页内容 要求 安装" at bounding box center [1239, 441] width 250 height 631
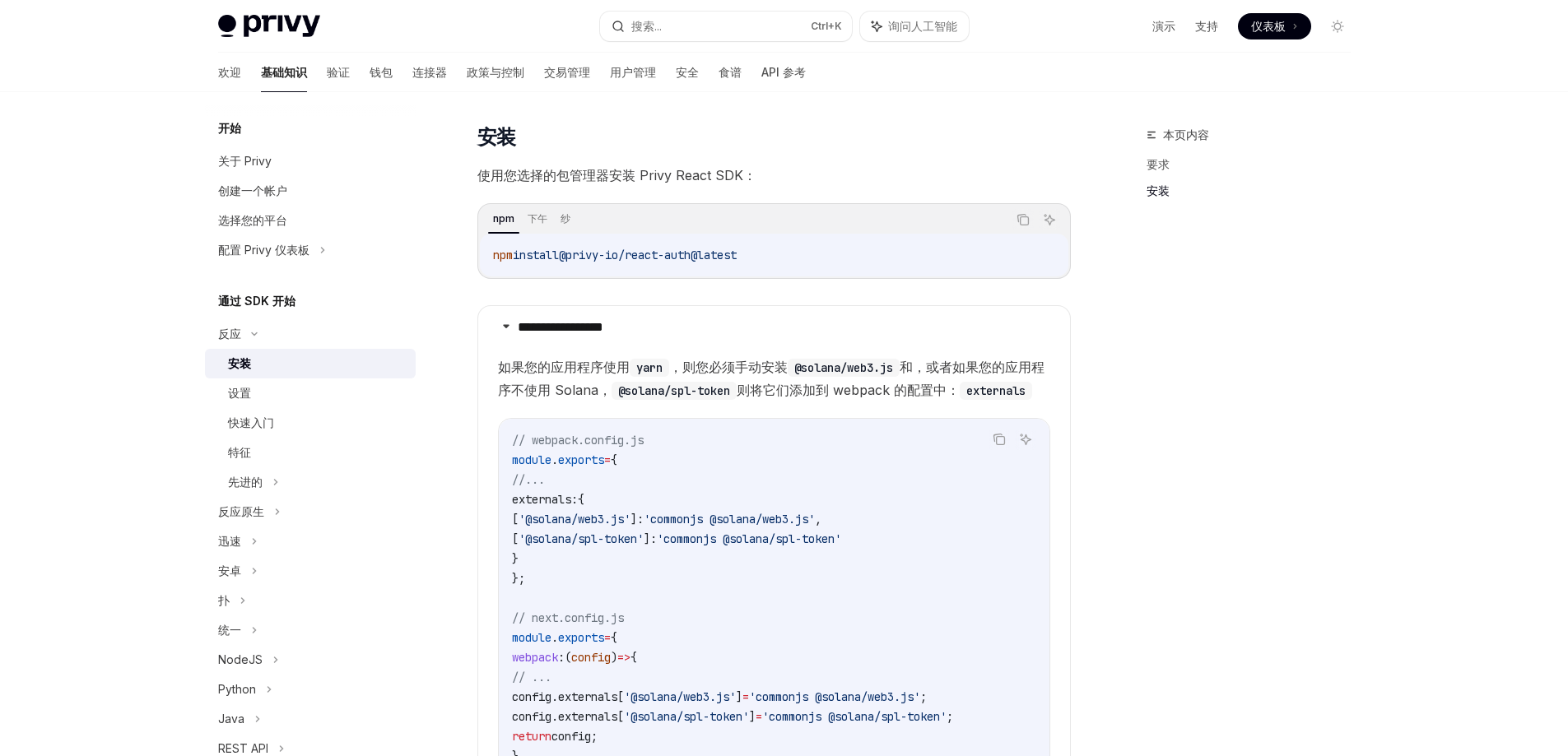
scroll to position [218, 0]
click at [563, 505] on span "externals:" at bounding box center [545, 497] width 66 height 15
copy span "externals"
click at [782, 729] on code "// webpack.config.js module . exports = { //... externals: { [ '@solana/web3.js…" at bounding box center [774, 606] width 524 height 356
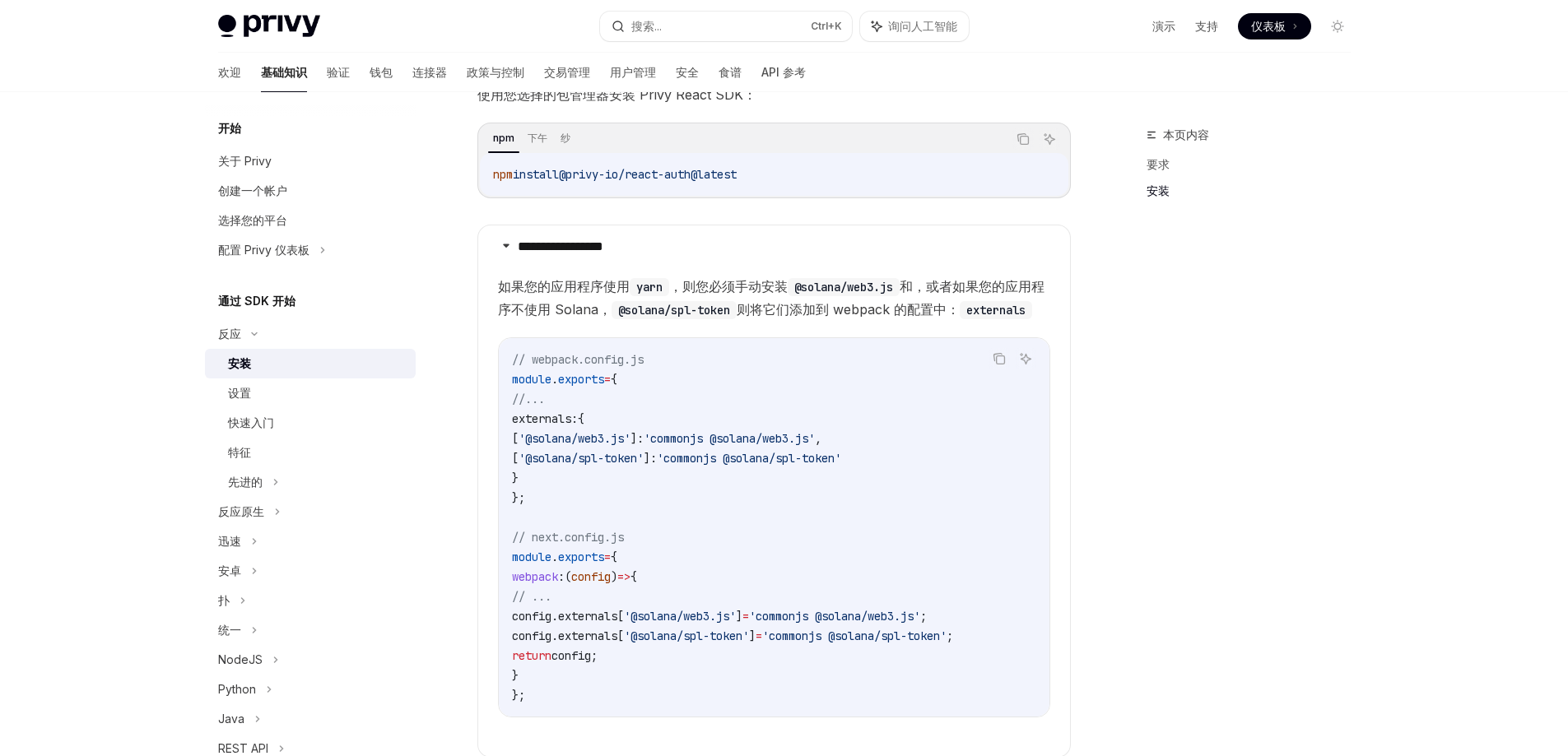
scroll to position [300, 0]
copy code "externals: { [ '@solana/web3.js' ]: 'commonjs @solana/web3.js' , [ '@solana/spl…"
drag, startPoint x: 525, startPoint y: 435, endPoint x: 559, endPoint y: 492, distance: 66.4
click at [559, 492] on code "// webpack.config.js module . exports = { //... externals: { [ '@solana/web3.js…" at bounding box center [774, 523] width 524 height 356
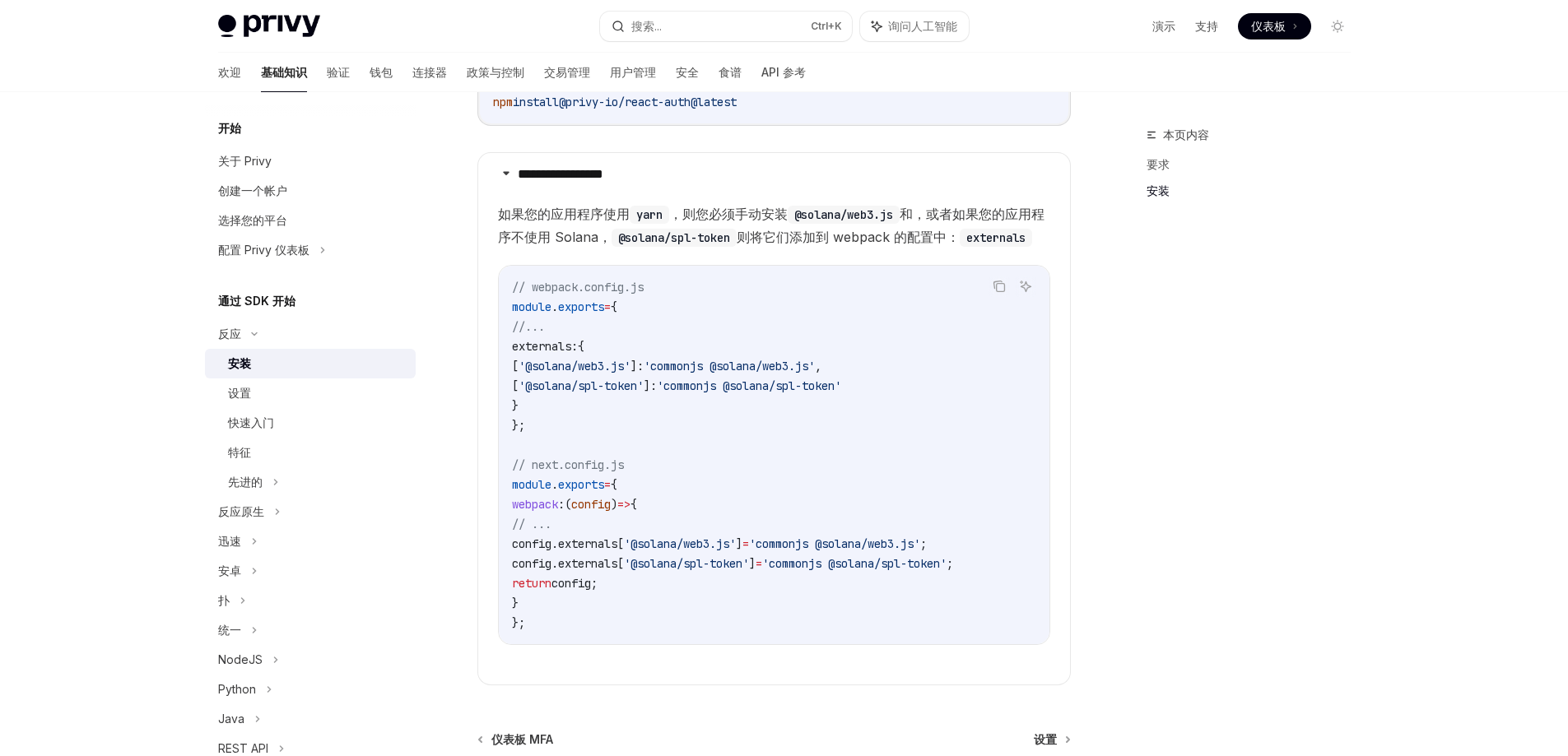
scroll to position [337, 0]
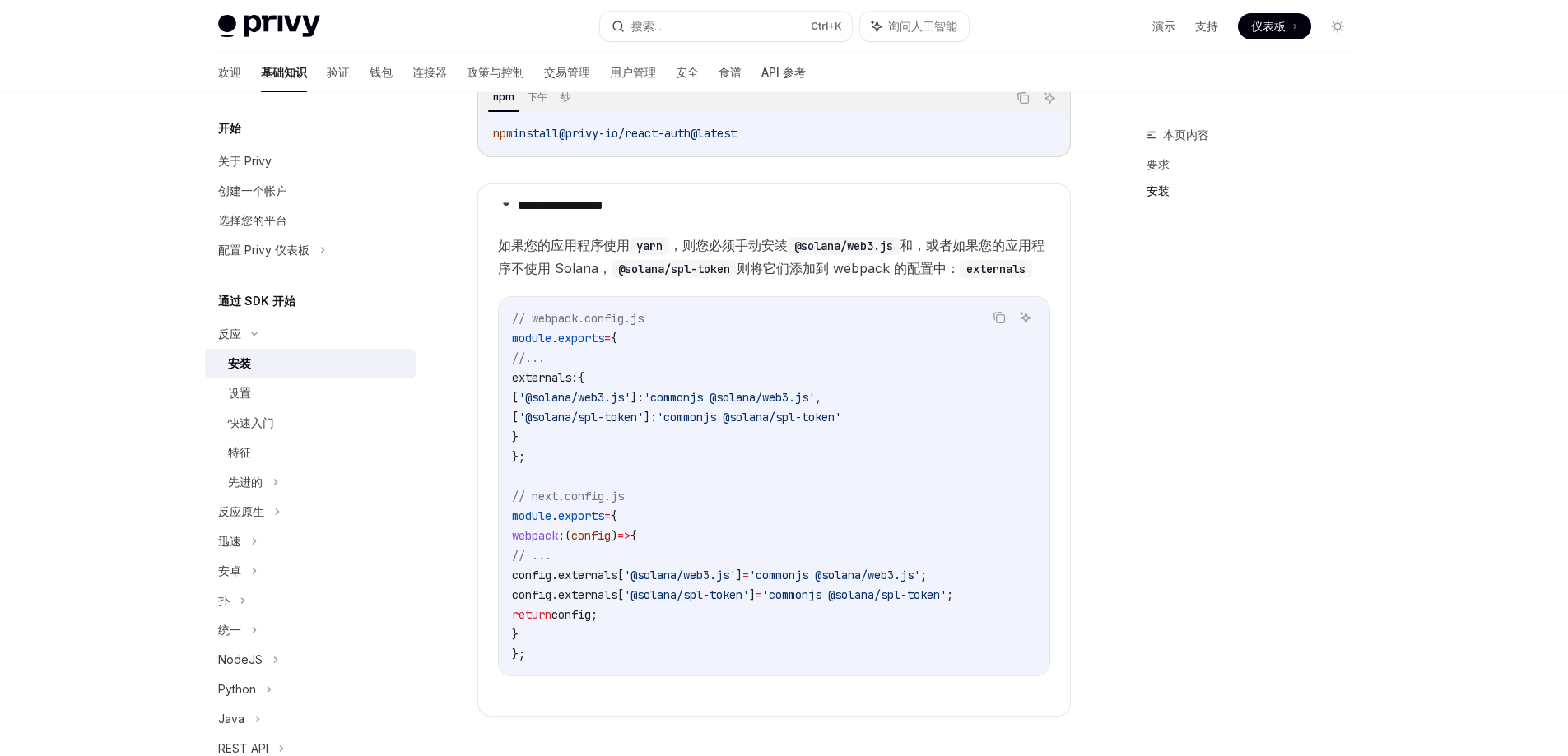
click at [508, 703] on children "如果您的应用程序使用 yarn ，则您必须手动安装 @solana/web3.js 和，或者 如果您的应用程序不使用 Solana， @solana/spl-…" at bounding box center [774, 468] width 553 height 469
drag, startPoint x: 524, startPoint y: 555, endPoint x: 579, endPoint y: 663, distance: 121.2
click at [579, 663] on code "// webpack.config.js module . exports = { //... externals: { [ '@solana/web3.js…" at bounding box center [774, 486] width 524 height 356
copy code "webpack : ( config ) => { // ... config . externals [ '@solana/web3.js' ] = 'co…"
click at [554, 543] on span "webpack" at bounding box center [535, 536] width 46 height 15
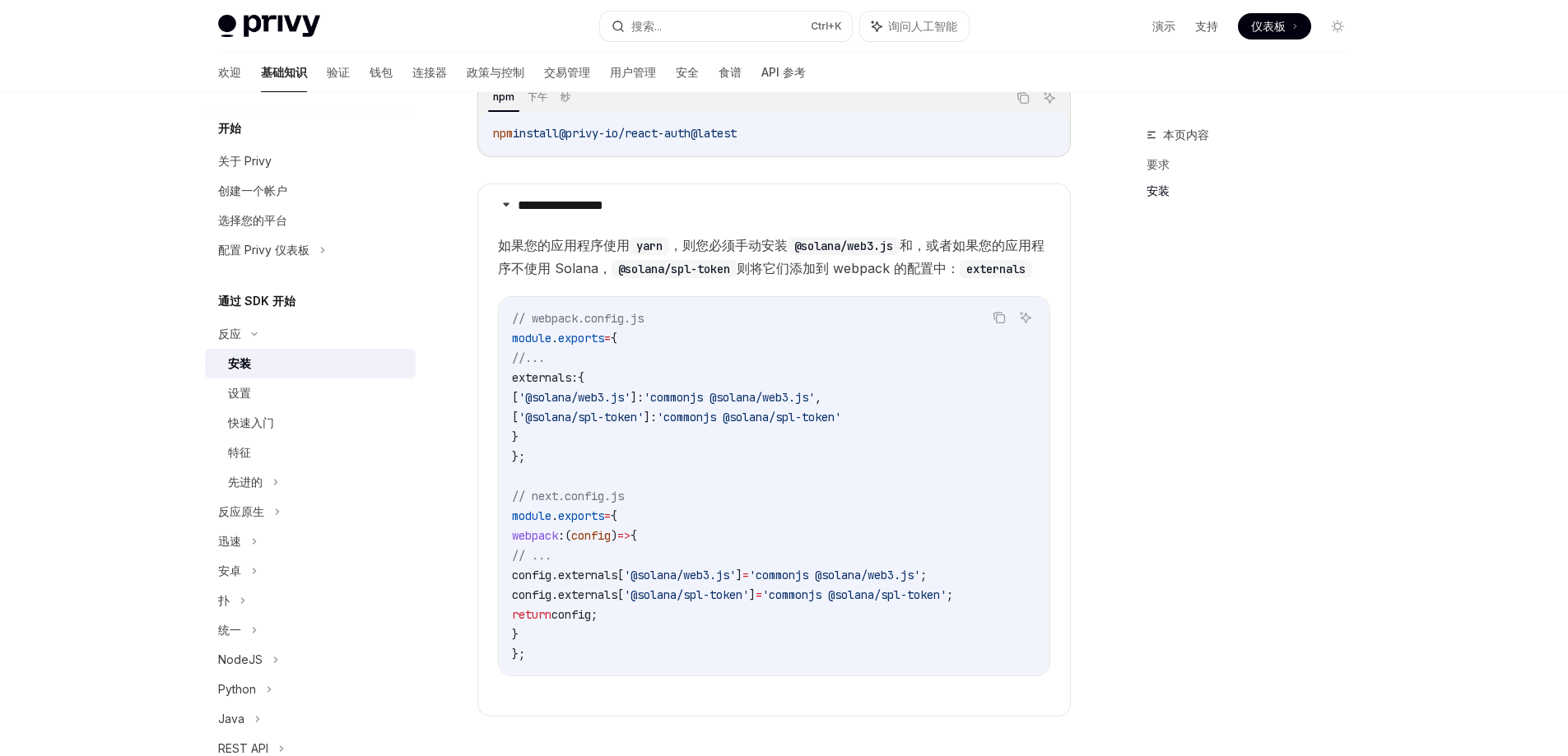
click at [554, 543] on span "webpack" at bounding box center [535, 536] width 46 height 15
click at [608, 703] on children "如果您的应用程序使用 yarn ，则您必须手动安装 @solana/web3.js 和，或者 如果您的应用程序不使用 Solana， @solana/spl-…" at bounding box center [774, 468] width 553 height 469
drag, startPoint x: 516, startPoint y: 555, endPoint x: 568, endPoint y: 651, distance: 109.2
click at [568, 651] on code "// webpack.config.js module . exports = { //... externals: { [ '@solana/web3.js…" at bounding box center [774, 486] width 524 height 356
copy code "webpack : ( config ) => { // ... config . externals [ '@solana/web3.js' ] = 'co…"
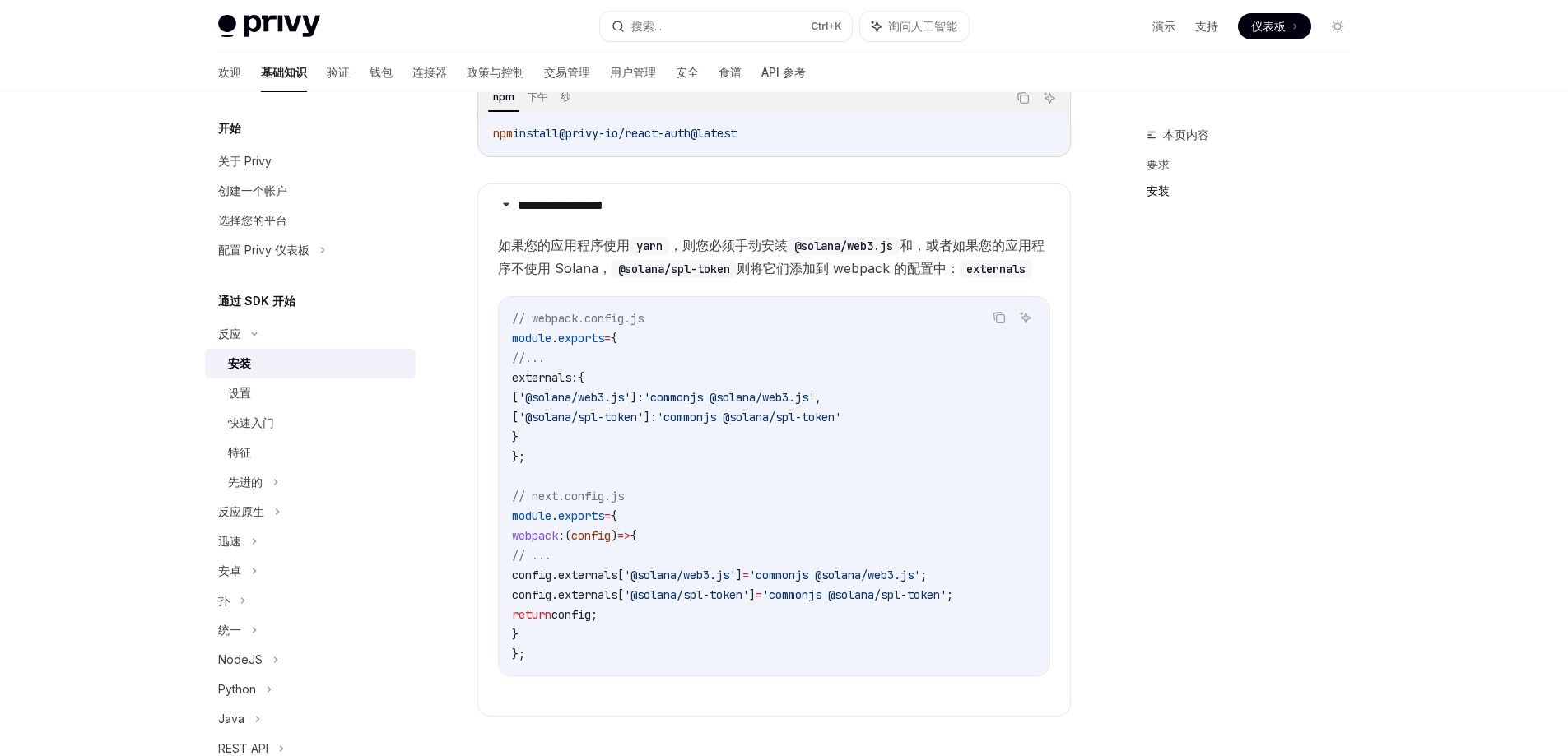
click at [450, 406] on div "**********" at bounding box center [620, 374] width 909 height 1173
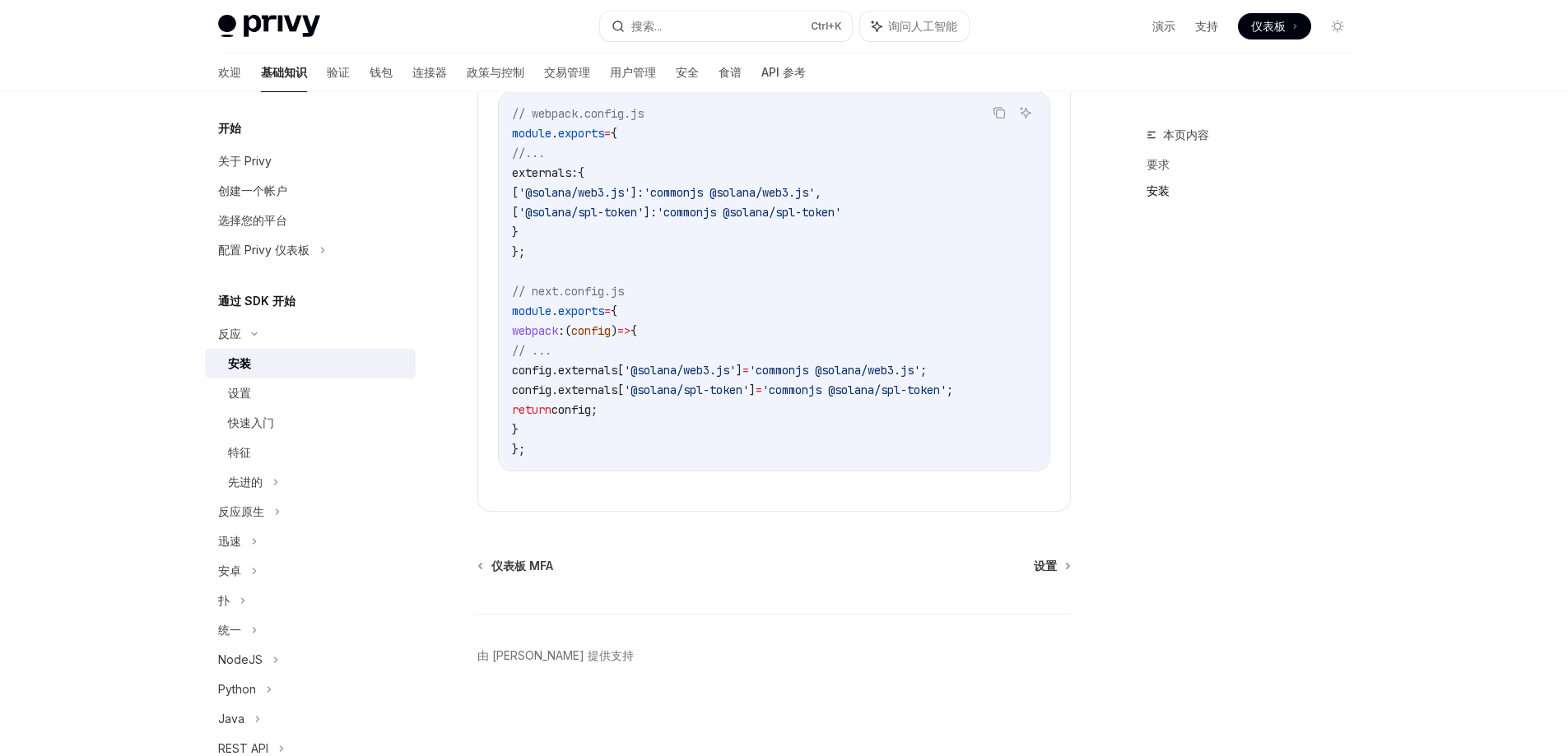
scroll to position [583, 0]
click at [1051, 560] on font "设置" at bounding box center [1045, 566] width 23 height 14
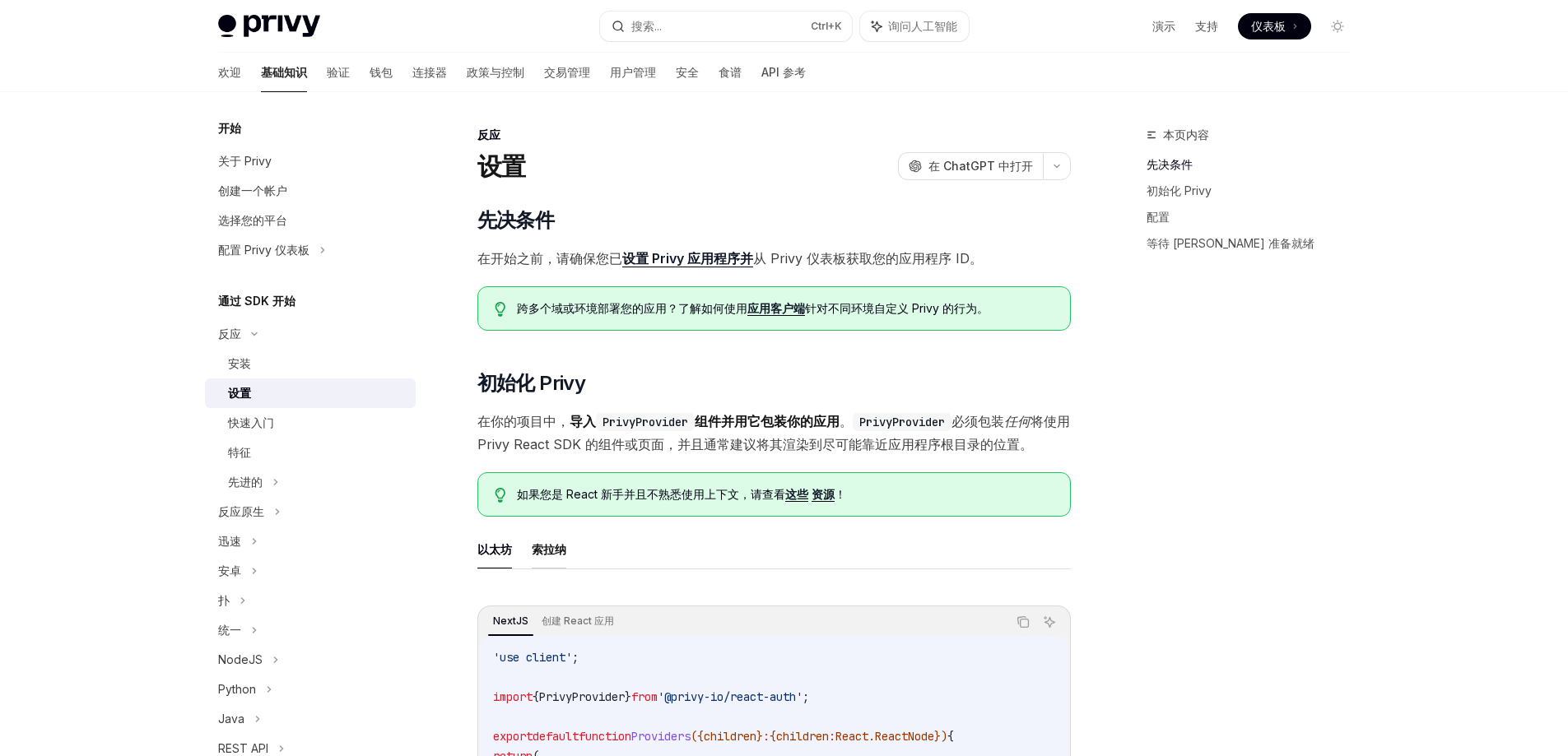
click at [546, 554] on font "索拉纳" at bounding box center [548, 550] width 34 height 14
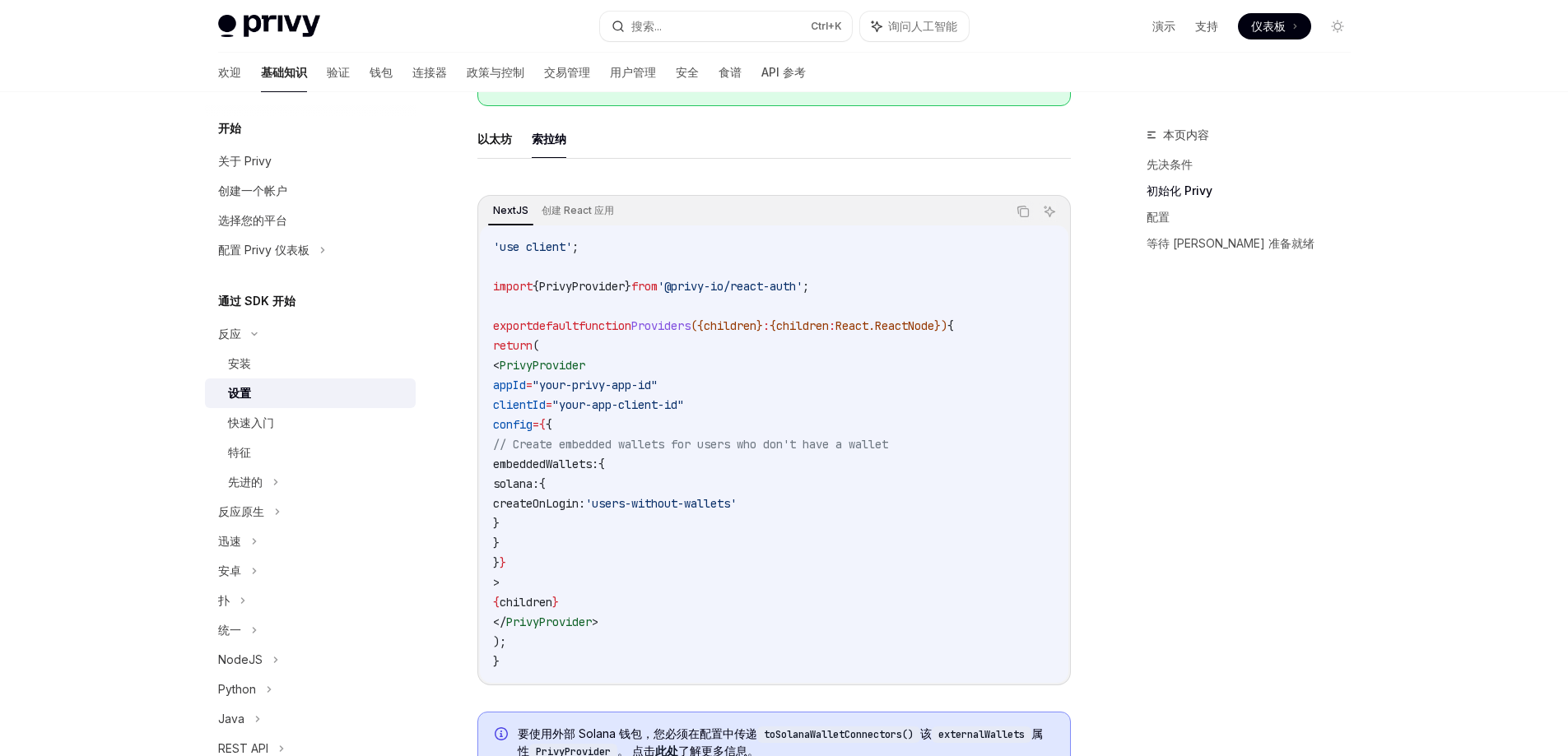
scroll to position [411, 0]
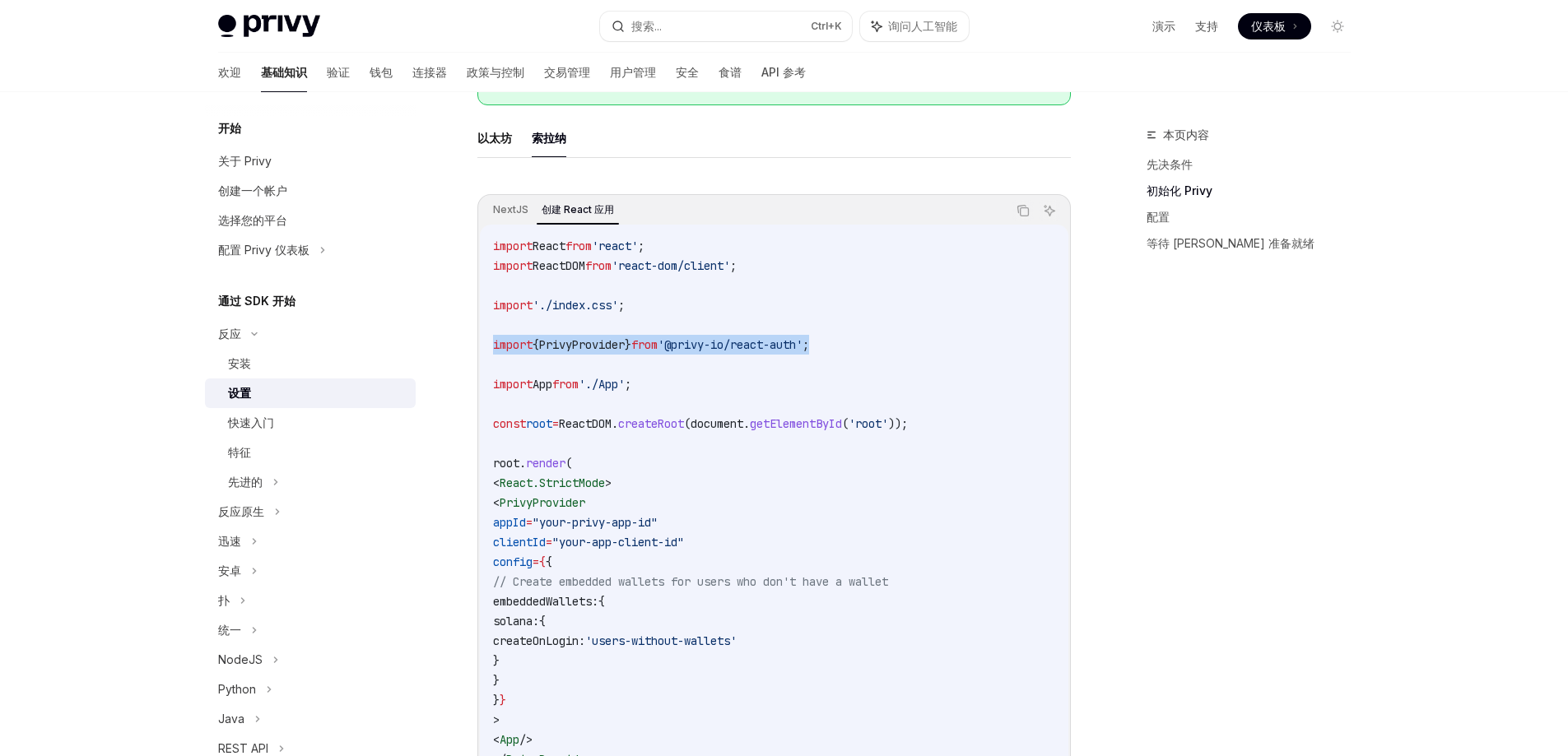
drag, startPoint x: 874, startPoint y: 345, endPoint x: 480, endPoint y: 339, distance: 394.0
click at [480, 339] on div "import React from 'react' ; import ReactDOM from 'react-dom/client' ; import '.…" at bounding box center [775, 523] width 589 height 596
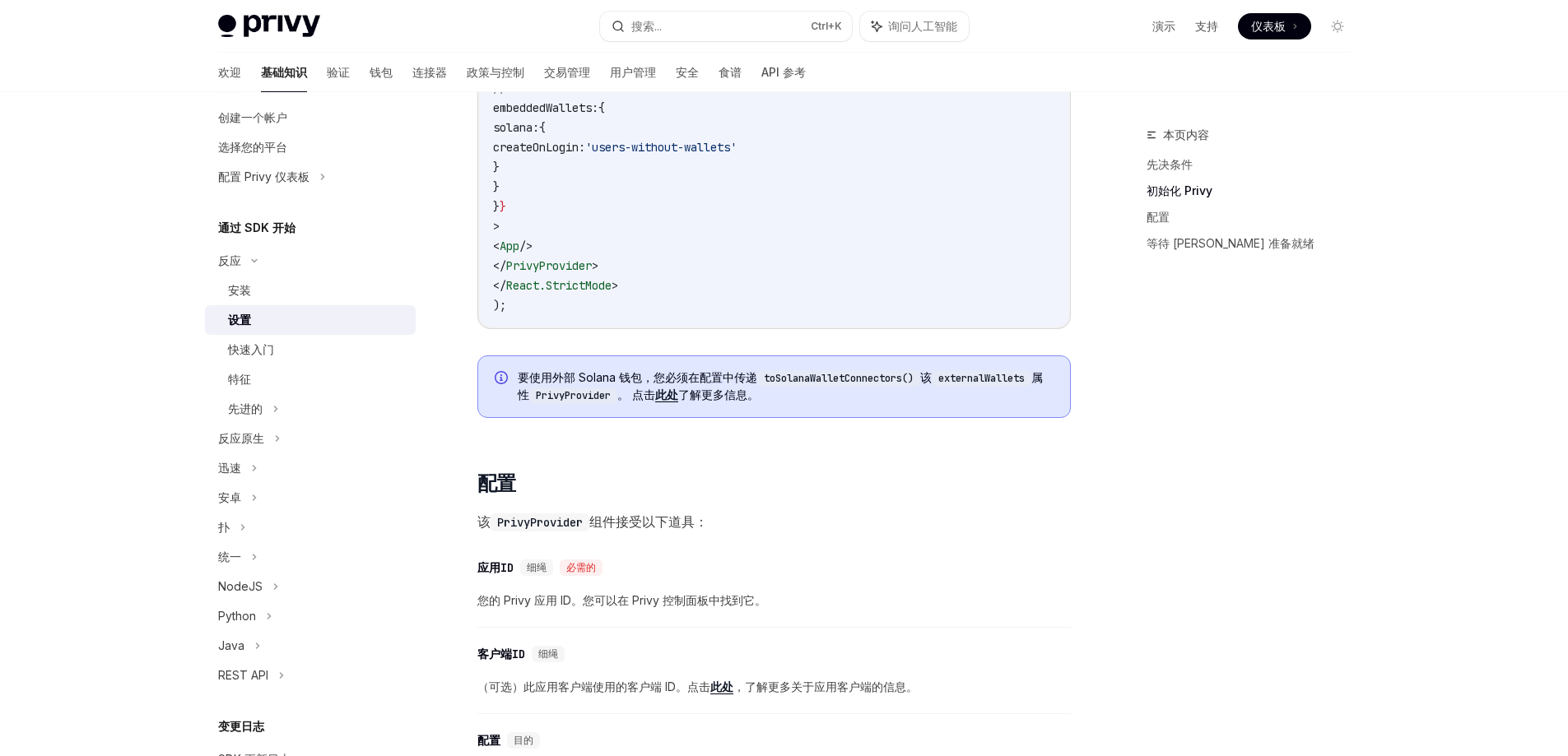
scroll to position [247, 0]
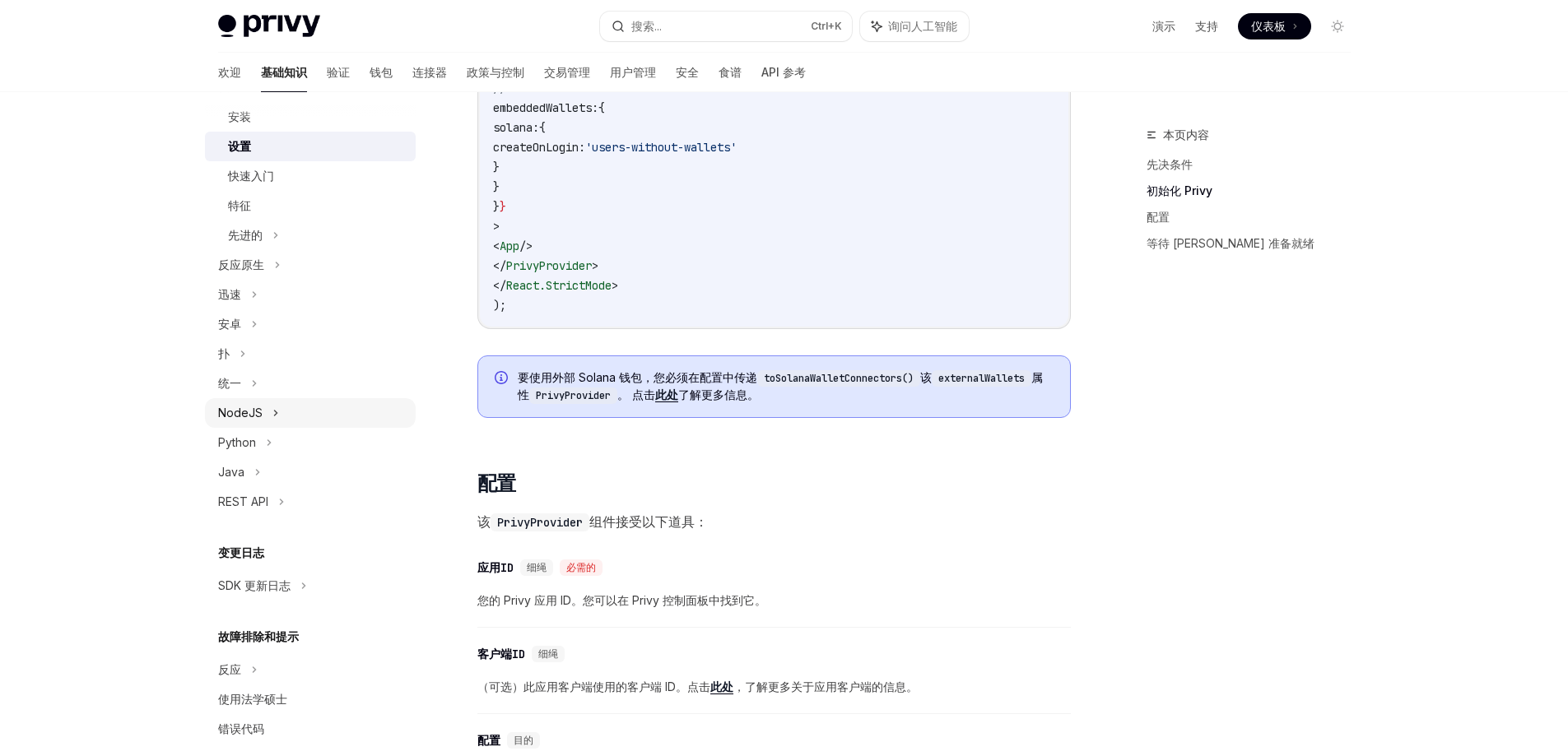
click at [268, 419] on div "NodeJS" at bounding box center [310, 413] width 211 height 30
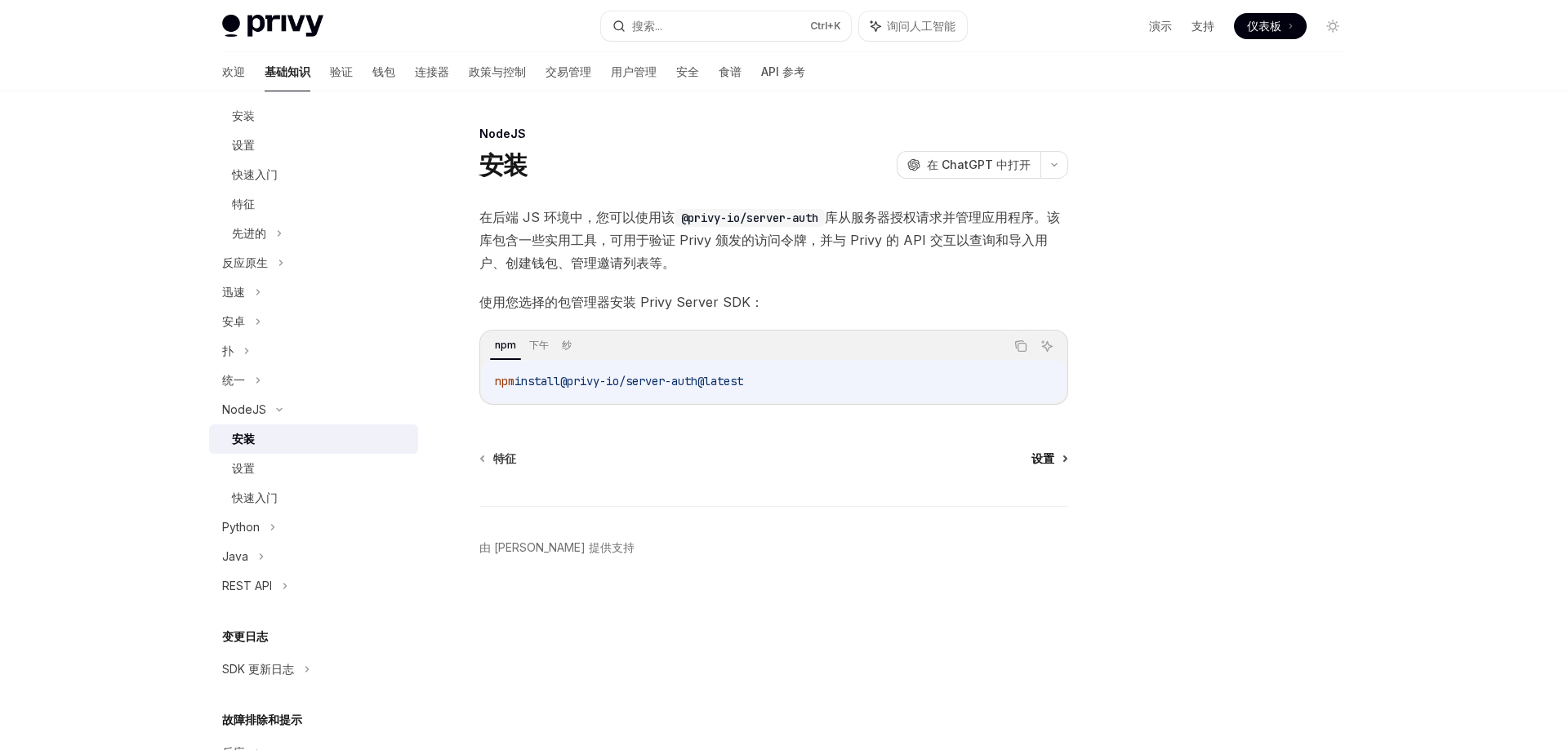
click at [1059, 462] on link "设置" at bounding box center [1049, 459] width 35 height 17
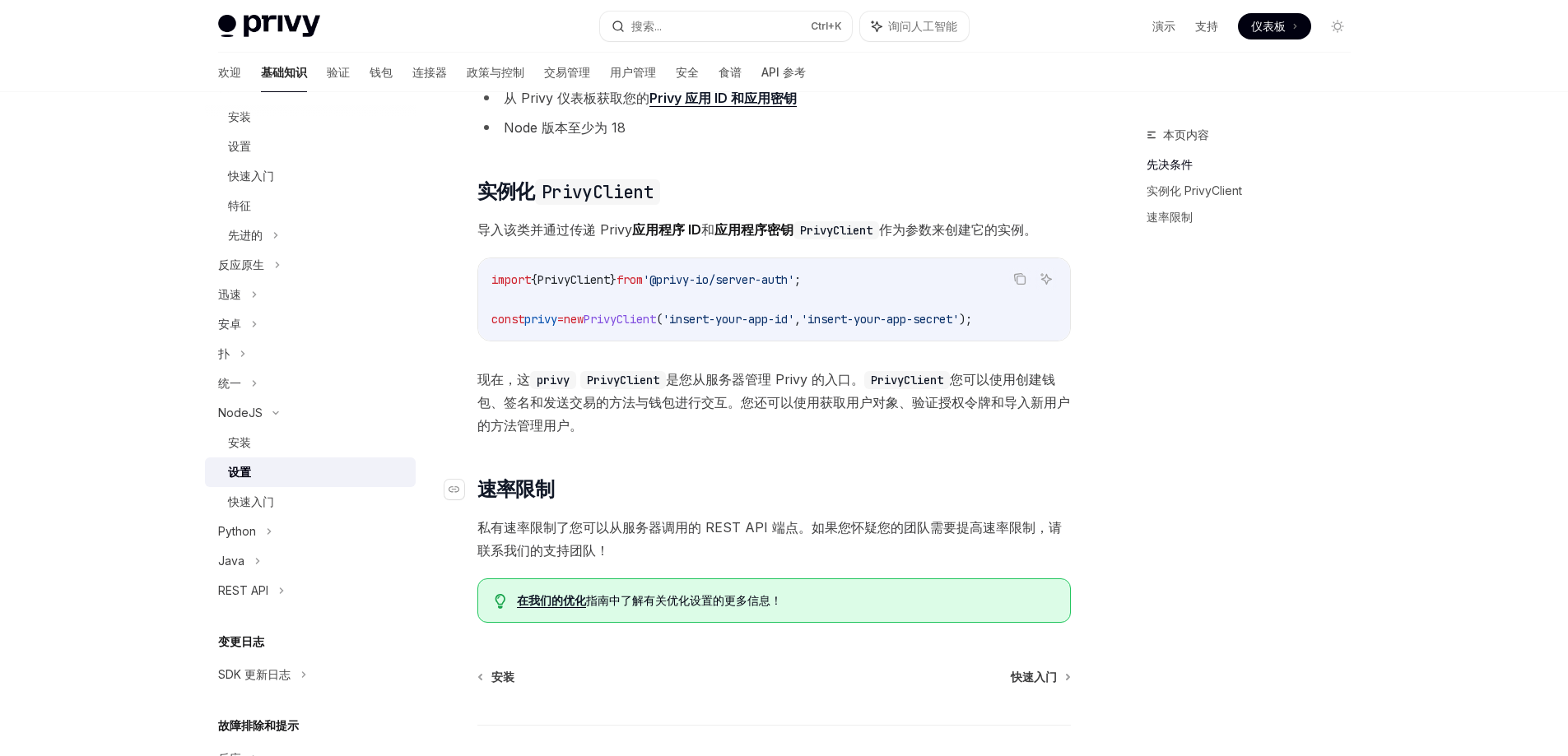
scroll to position [311, 0]
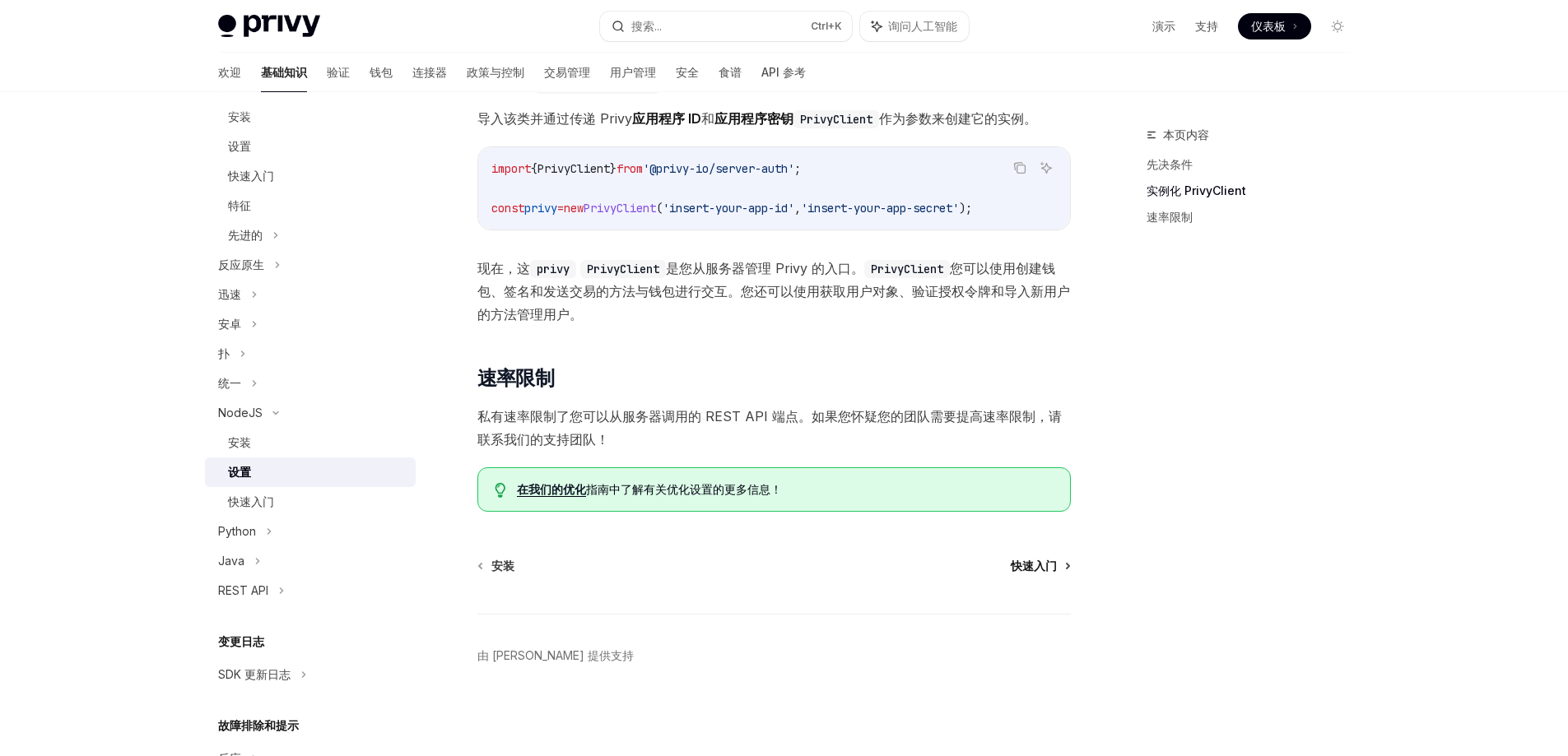
click at [1051, 561] on font "快速入门" at bounding box center [1034, 566] width 46 height 14
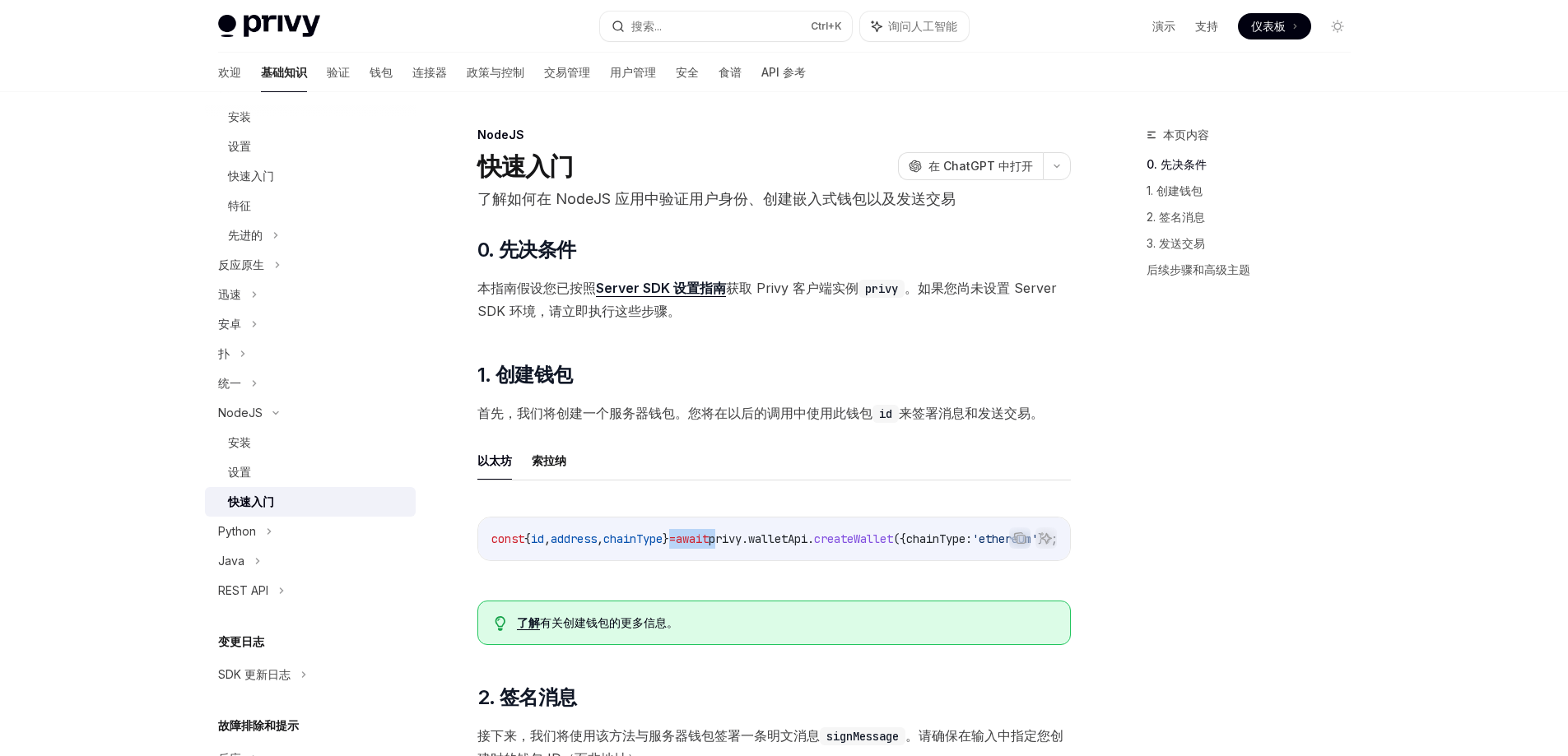
drag, startPoint x: 698, startPoint y: 556, endPoint x: 764, endPoint y: 560, distance: 66.1
click at [764, 560] on div "const { id , address , chainType } = await privy . walletApi . createWallet ({ …" at bounding box center [775, 539] width 592 height 43
click at [705, 455] on ul "以太坊 [PERSON_NAME]纳" at bounding box center [774, 461] width 593 height 40
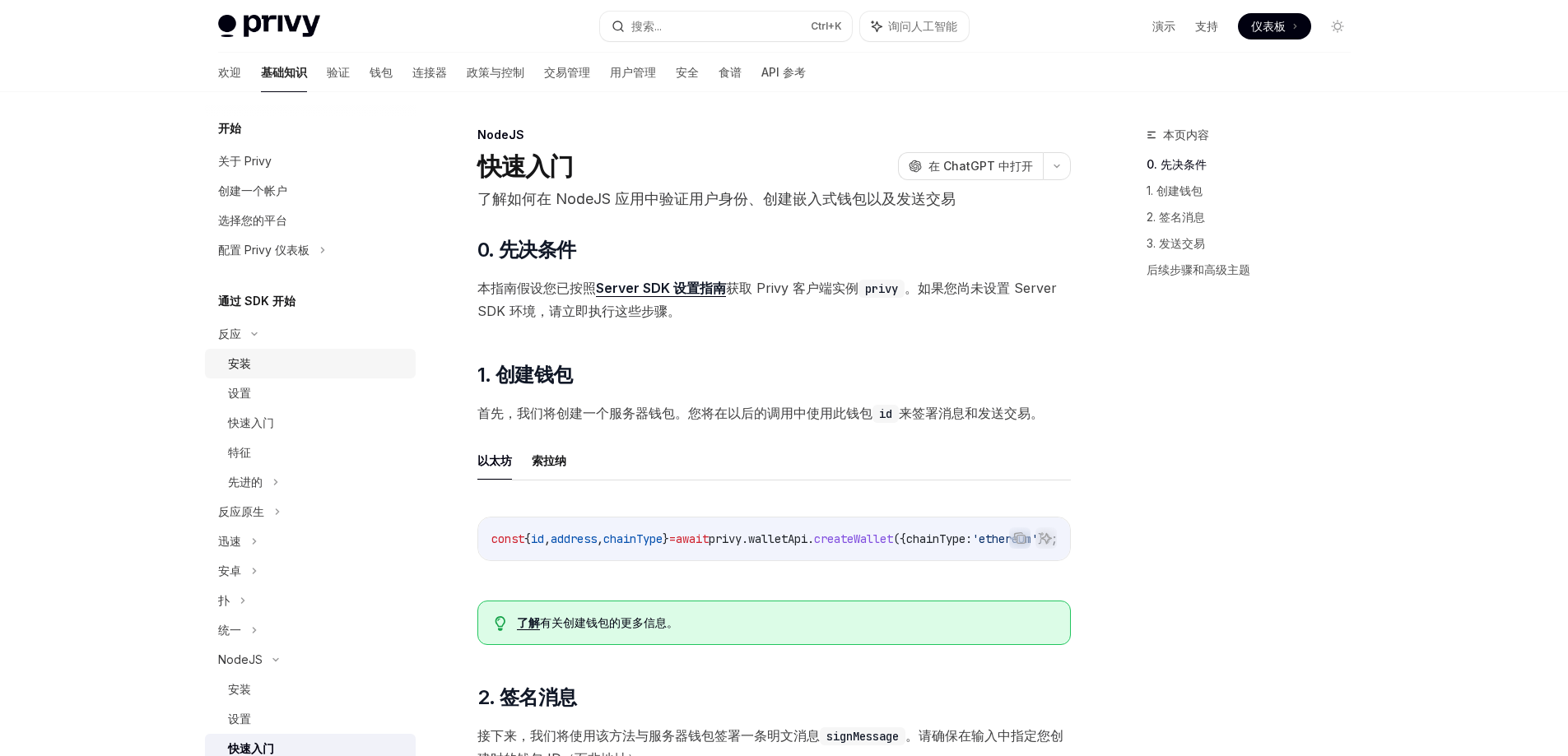
click at [240, 366] on font "安装" at bounding box center [240, 363] width 23 height 14
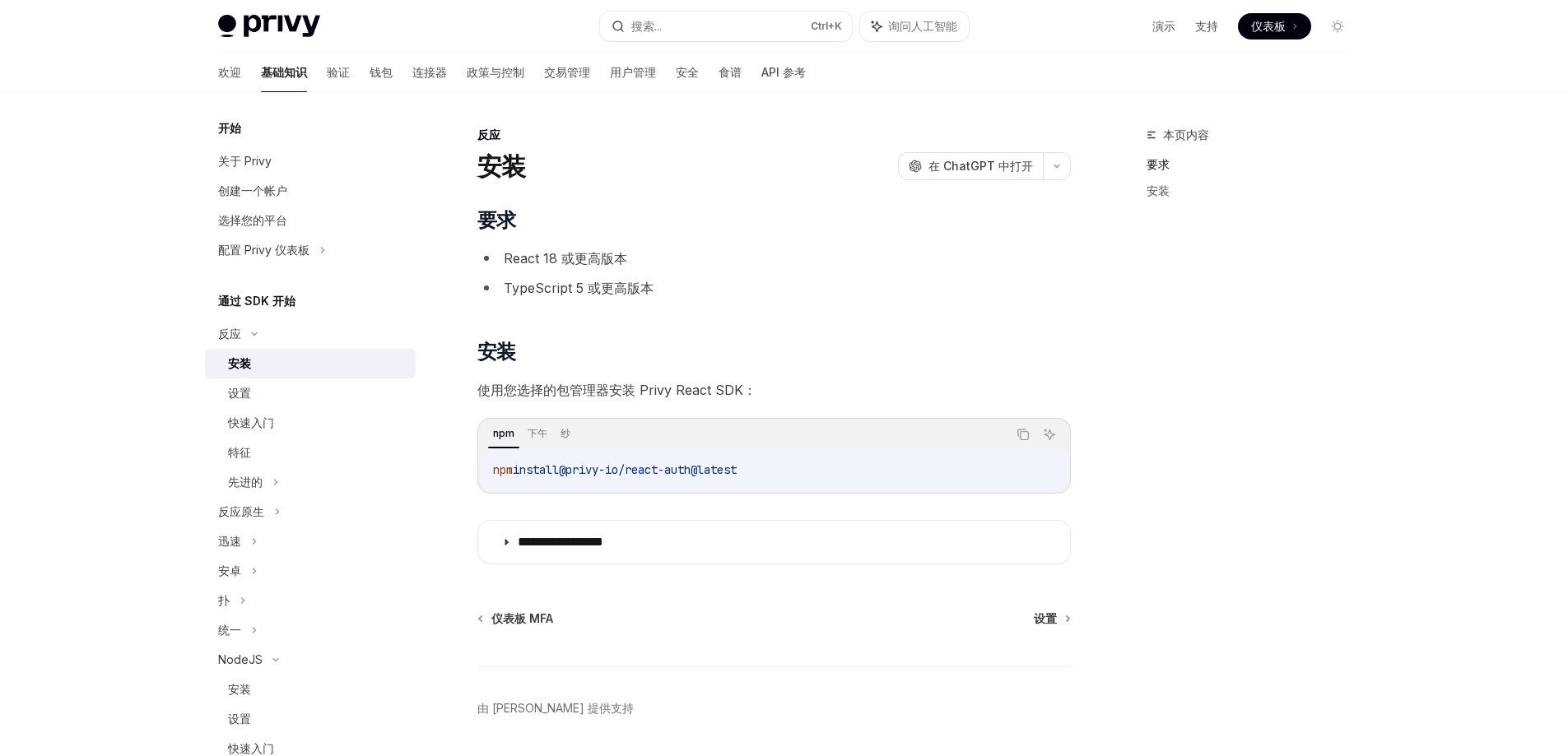
drag, startPoint x: 487, startPoint y: 466, endPoint x: 870, endPoint y: 470, distance: 383.0
click at [870, 470] on div "npm install @privy-io/react-auth@latest" at bounding box center [775, 470] width 589 height 43
copy span "npm install @privy-io/react-auth@latest"
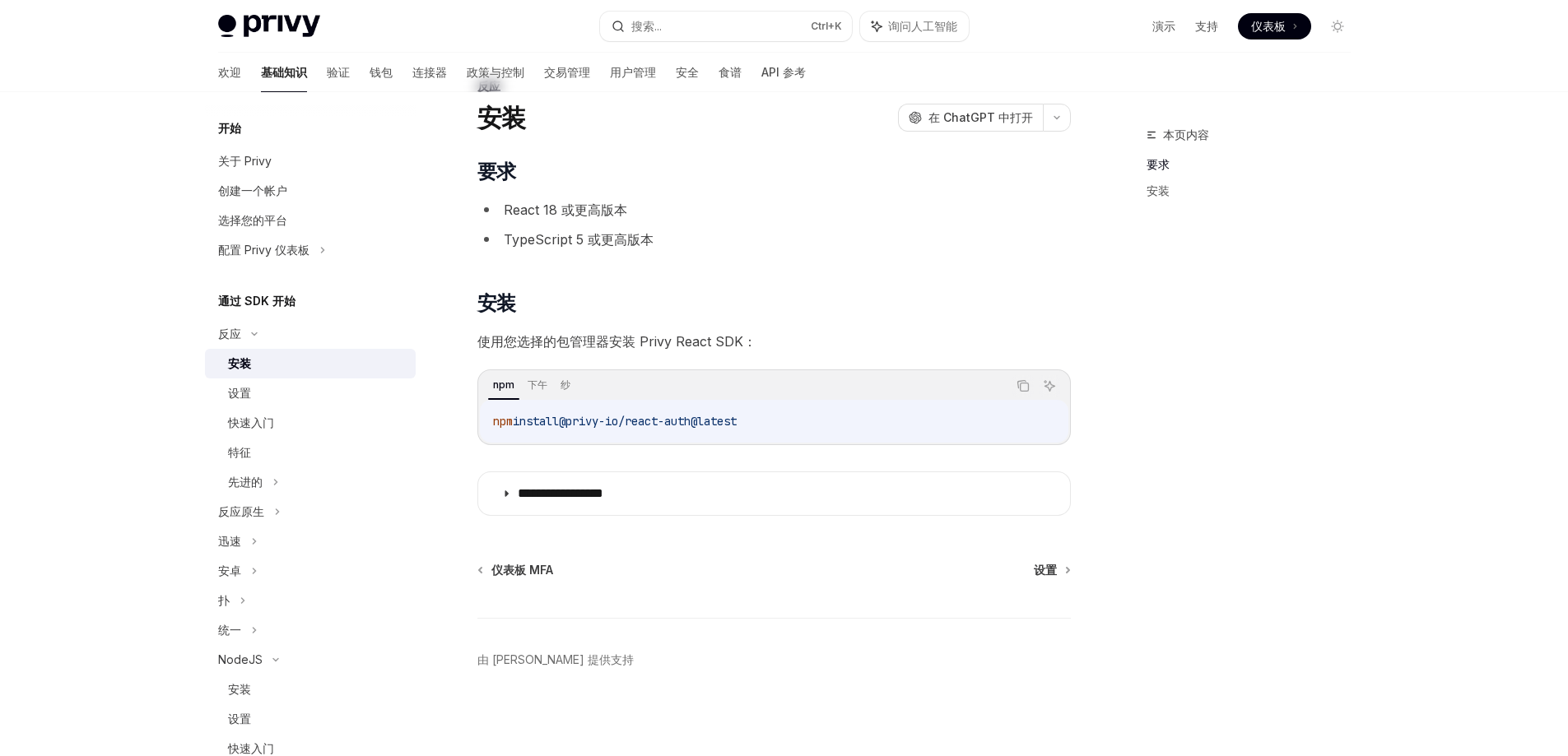
scroll to position [53, 0]
click at [1062, 570] on link "设置" at bounding box center [1052, 566] width 35 height 17
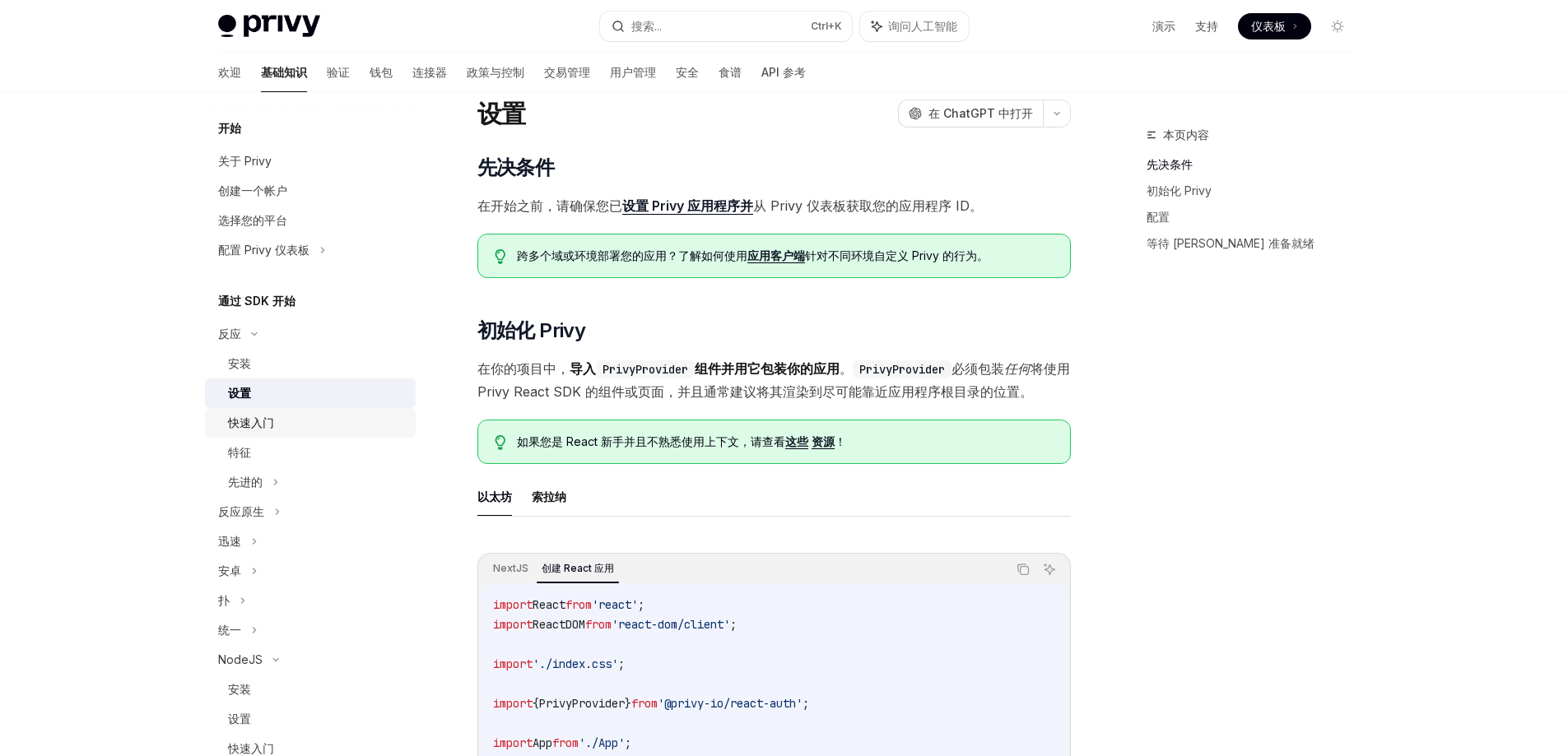
click at [269, 429] on font "快速入门" at bounding box center [251, 423] width 46 height 14
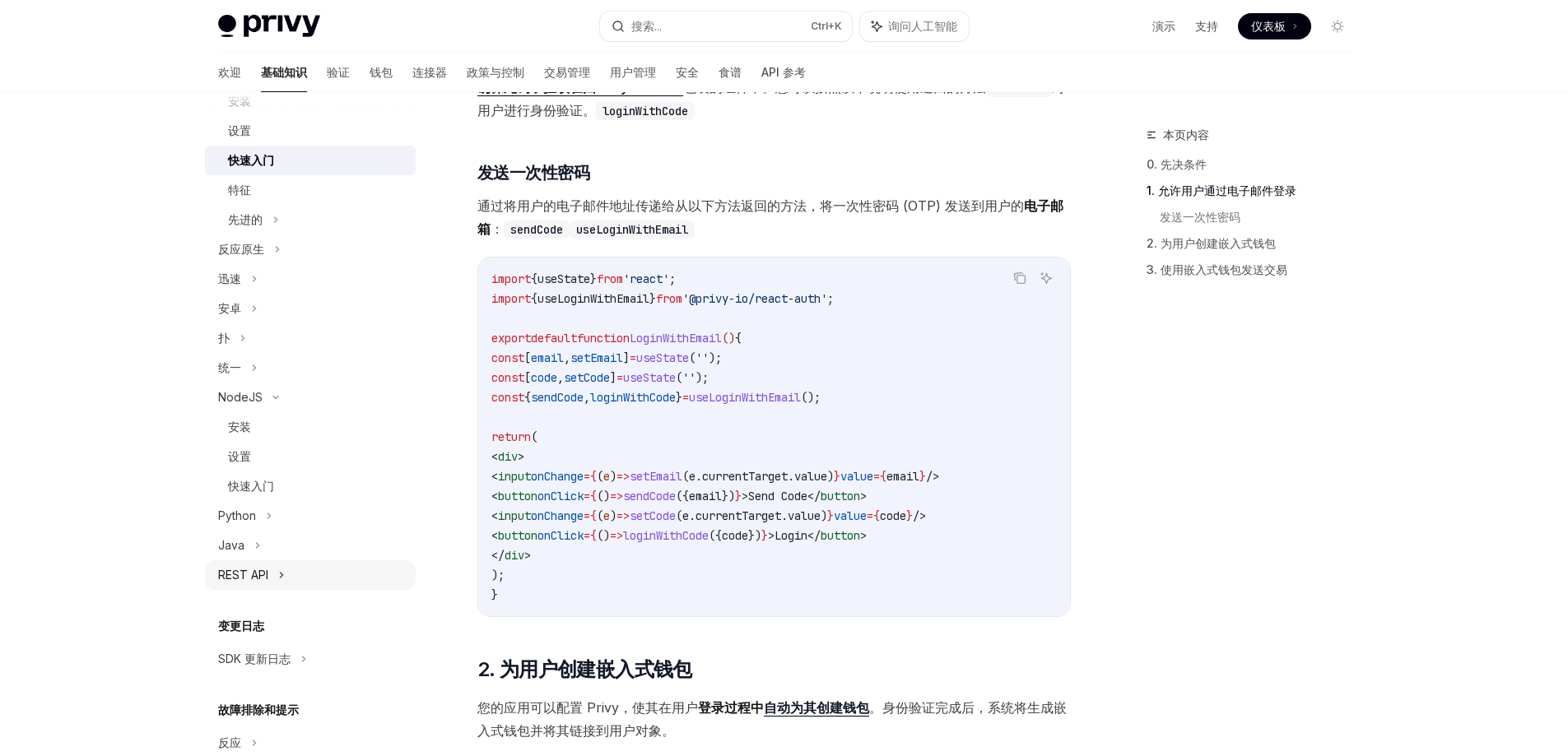
scroll to position [330, 0]
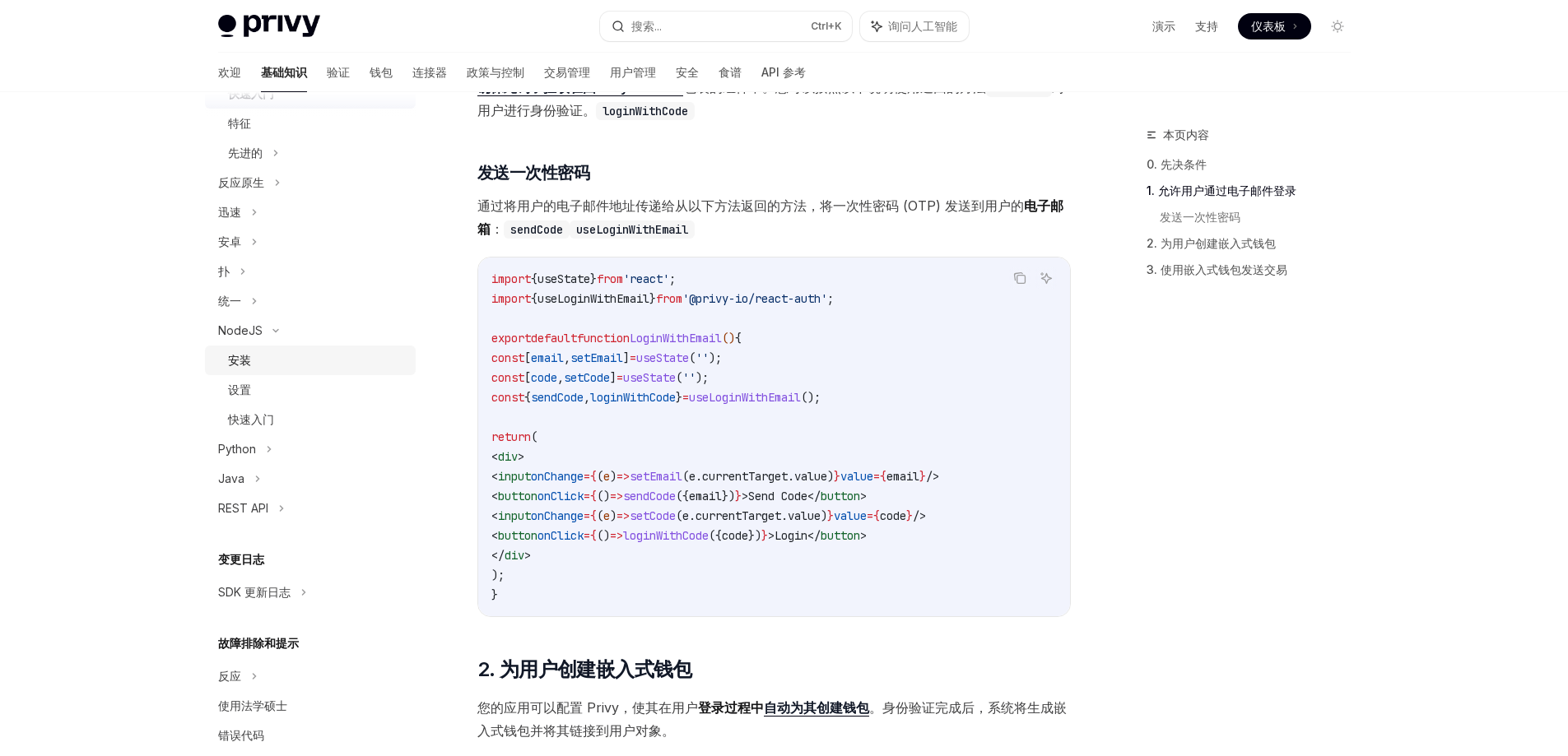
click at [254, 367] on div "安装" at bounding box center [317, 360] width 178 height 19
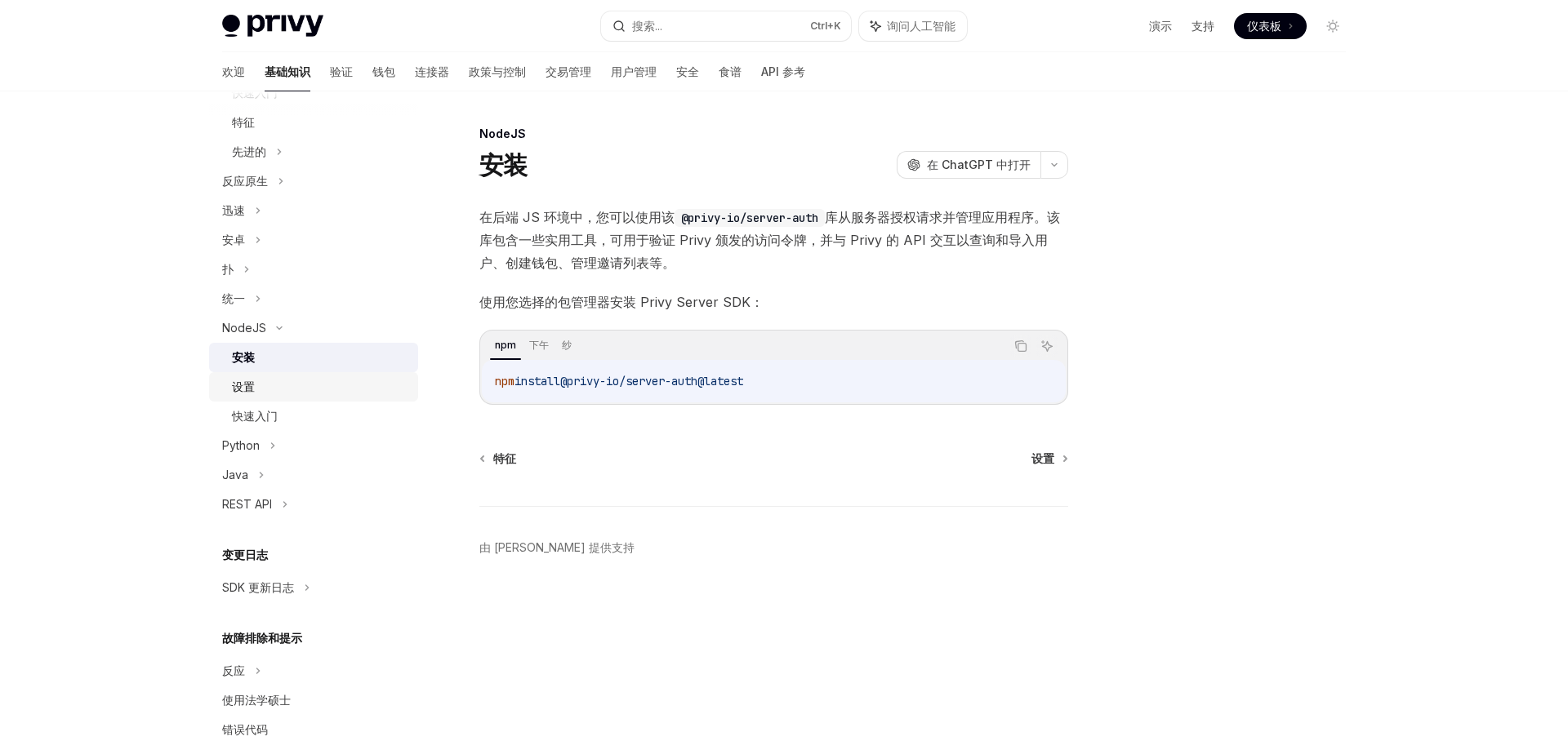
click at [254, 392] on font "设置" at bounding box center [243, 386] width 23 height 14
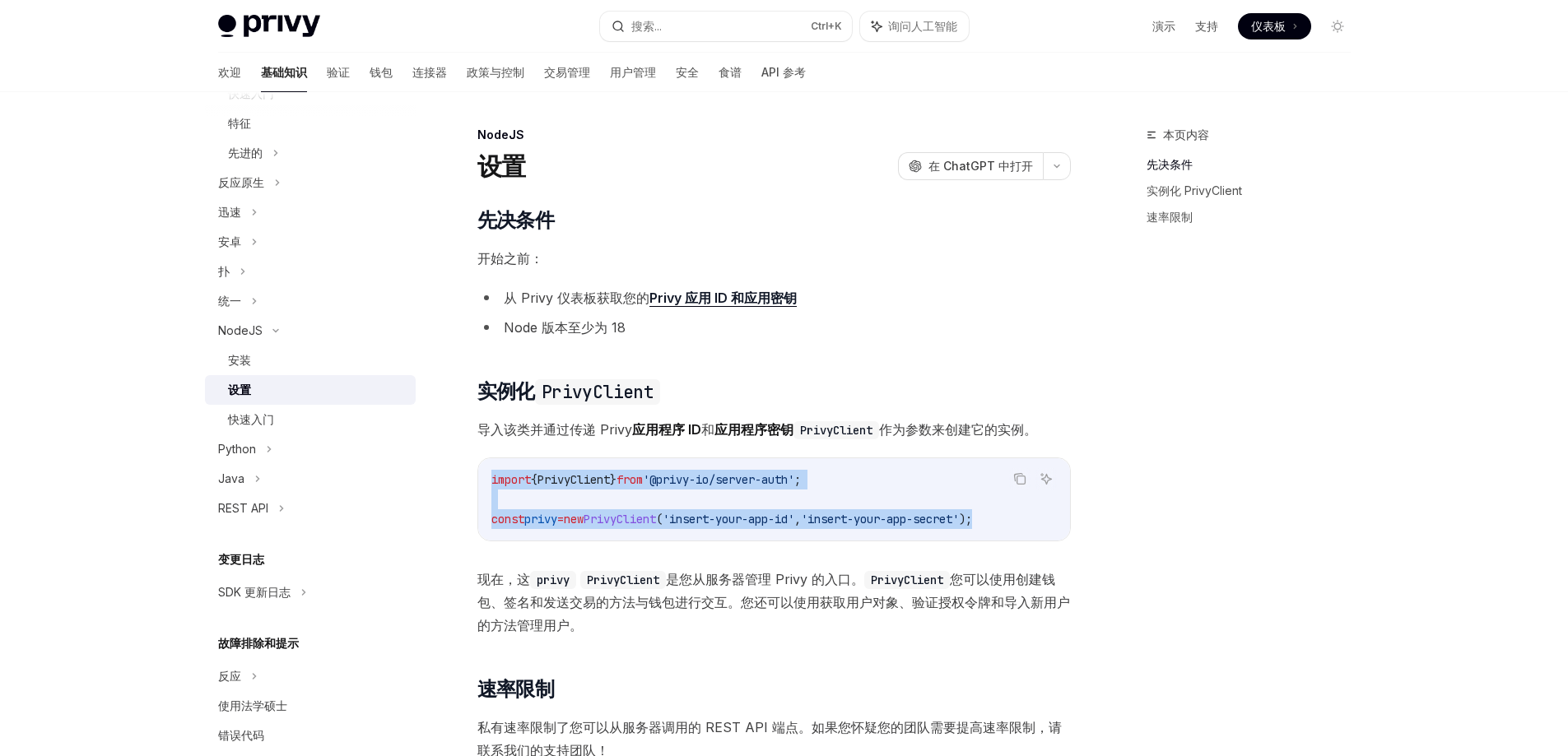
drag, startPoint x: 494, startPoint y: 474, endPoint x: 1057, endPoint y: 514, distance: 564.4
click at [1057, 514] on code "import { PrivyClient } from '@privy-io/server-auth' ; const privy = new PrivyCl…" at bounding box center [775, 499] width 566 height 59
copy code "import { PrivyClient } from '@privy-io/server-auth' ; const privy = new PrivyCl…"
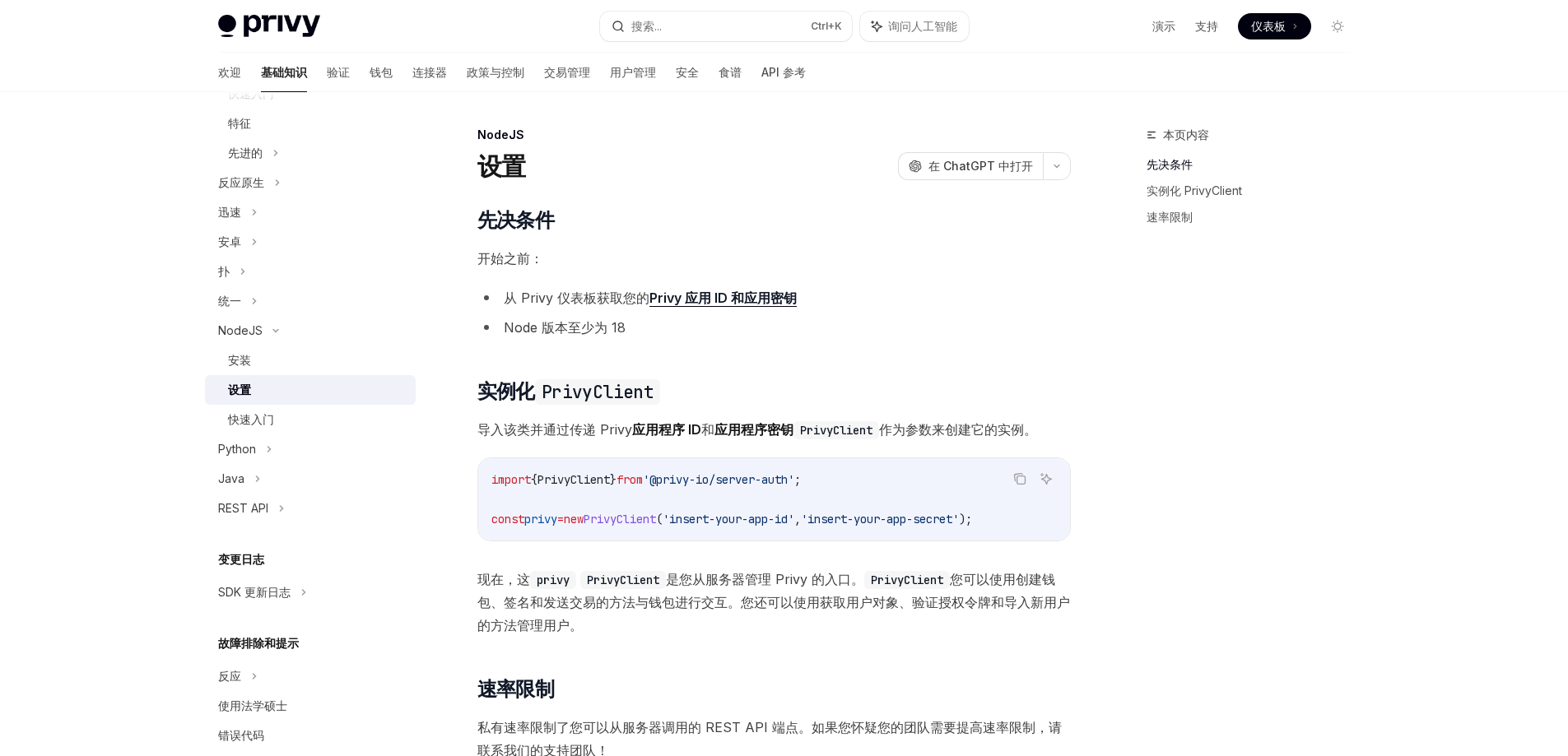
click at [456, 315] on div "NodeJS 设置 OpenAI 在 ChatGPT 中打开 OpenAI 在 ChatGPT 中打开 ​ 先决条件 开始之前： 从 Privy 仪表板 获取…" at bounding box center [620, 596] width 909 height 942
click at [241, 367] on font "安装" at bounding box center [240, 360] width 23 height 14
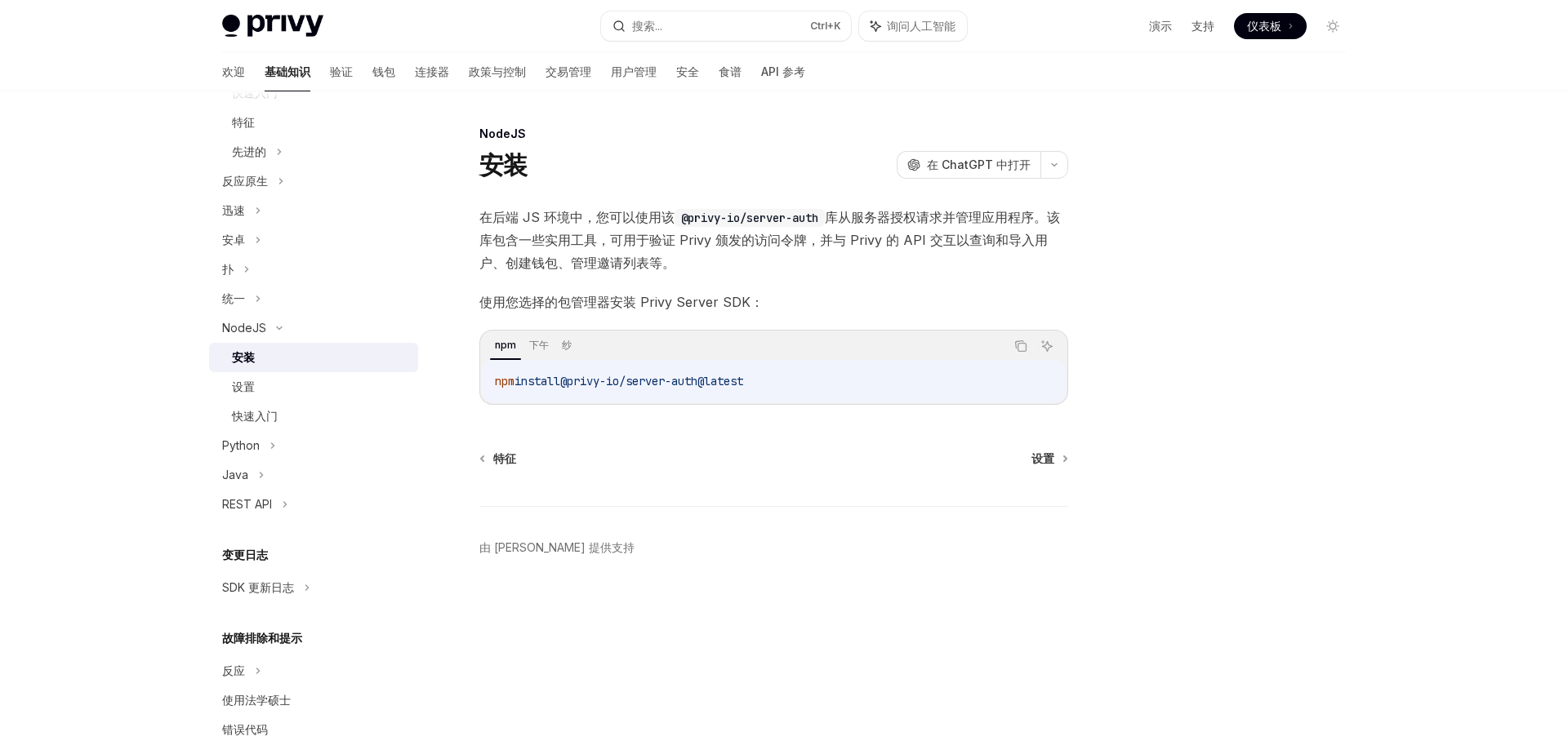
drag, startPoint x: 495, startPoint y: 379, endPoint x: 900, endPoint y: 386, distance: 405.1
click at [900, 386] on code "npm install @privy-io/server-auth@latest" at bounding box center [774, 381] width 558 height 19
copy span "npm install @privy-io/server-auth@latest"
click at [717, 594] on footer "由 [PERSON_NAME] 提供支持" at bounding box center [773, 577] width 589 height 142
click at [1055, 460] on link "设置" at bounding box center [1049, 459] width 35 height 17
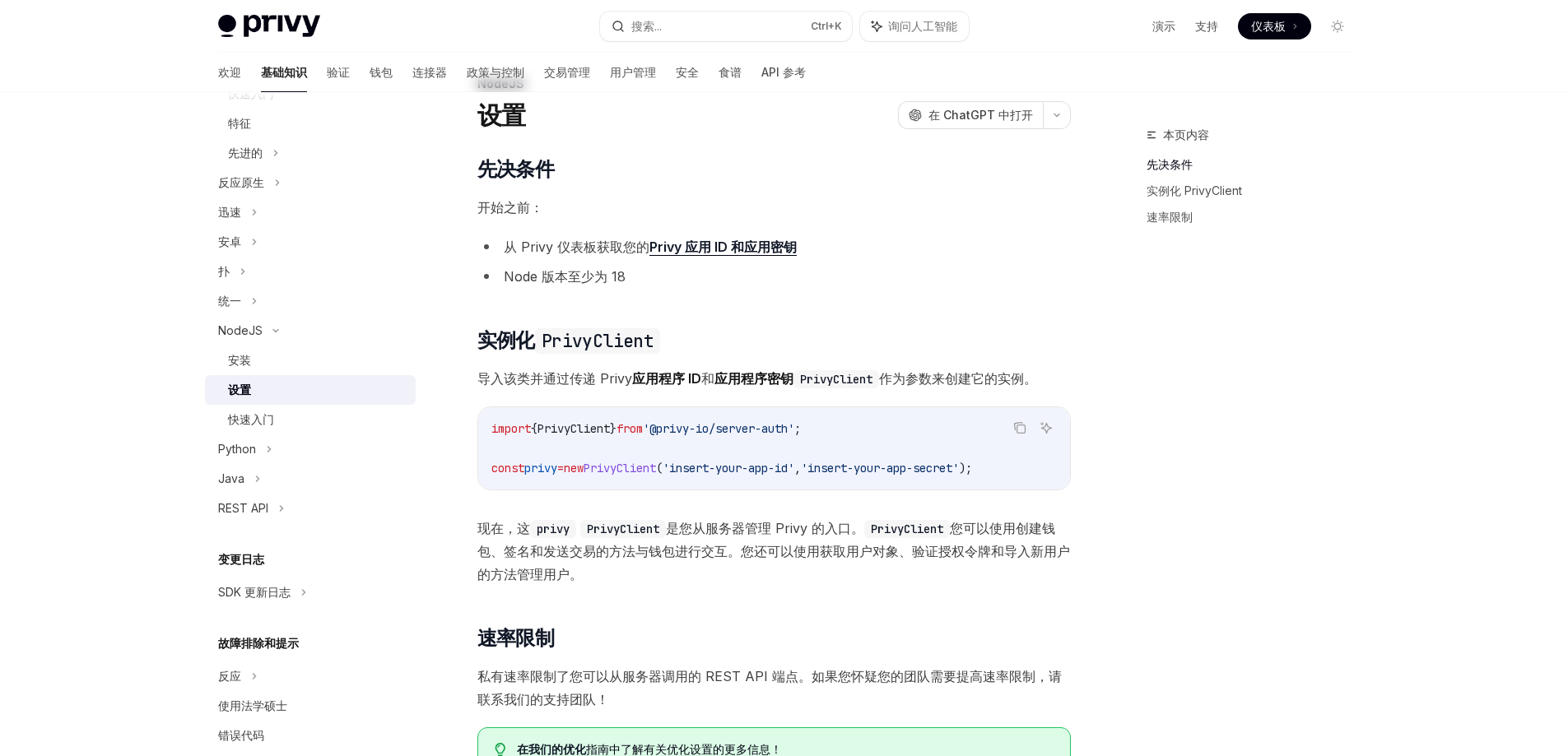
scroll to position [311, 0]
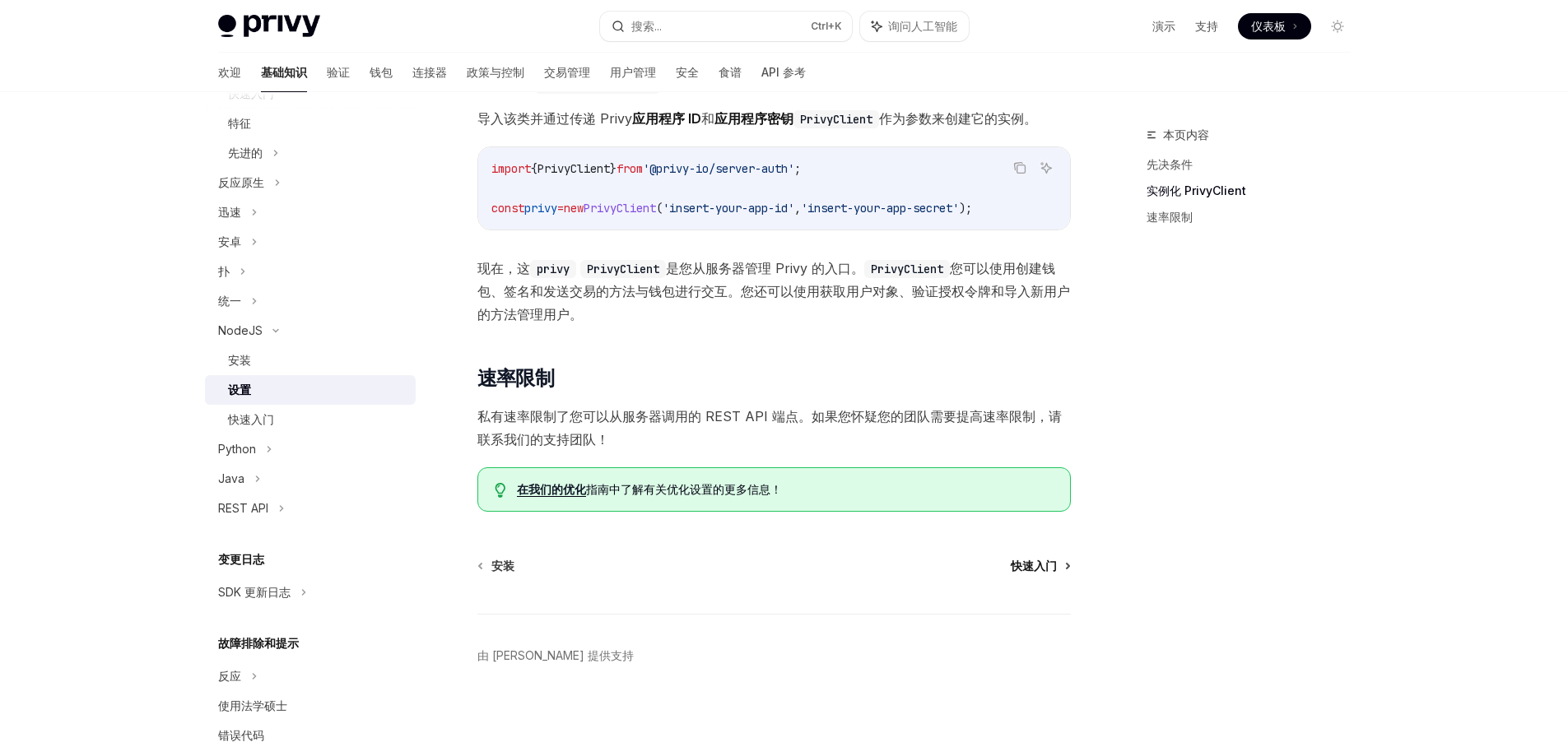
click at [1046, 567] on font "快速入门" at bounding box center [1034, 566] width 46 height 14
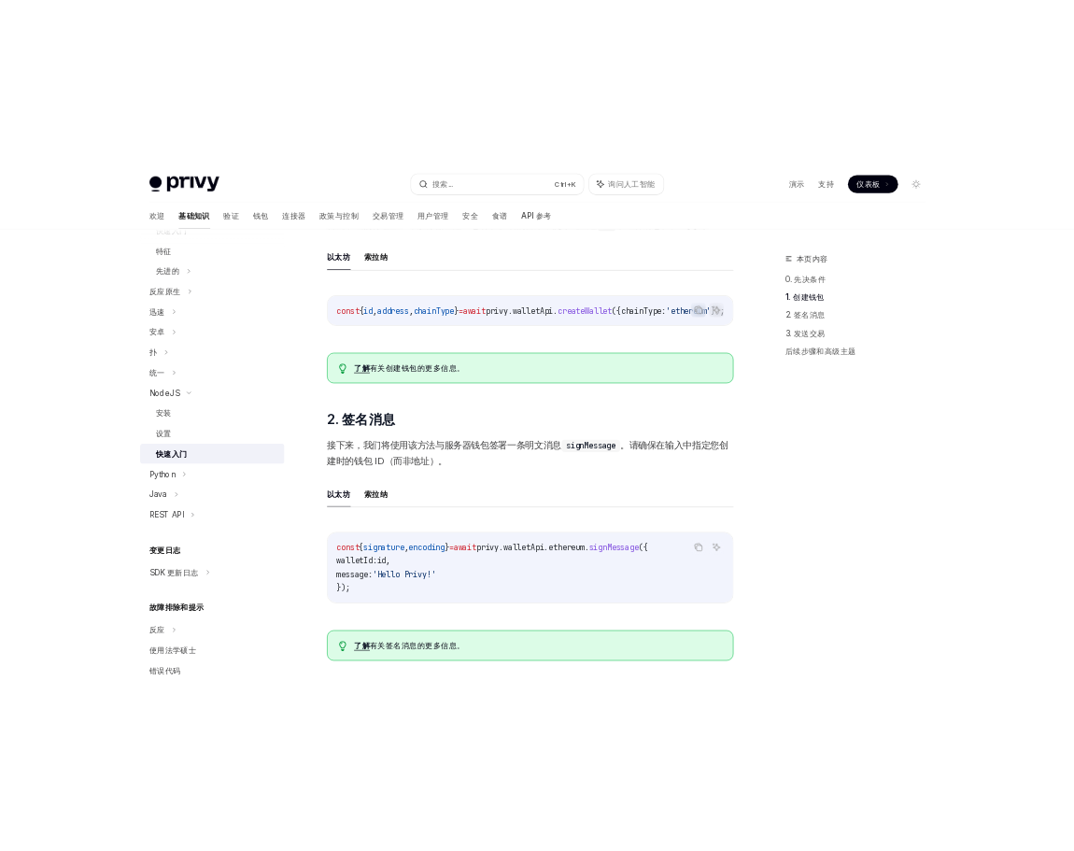
scroll to position [0, 118]
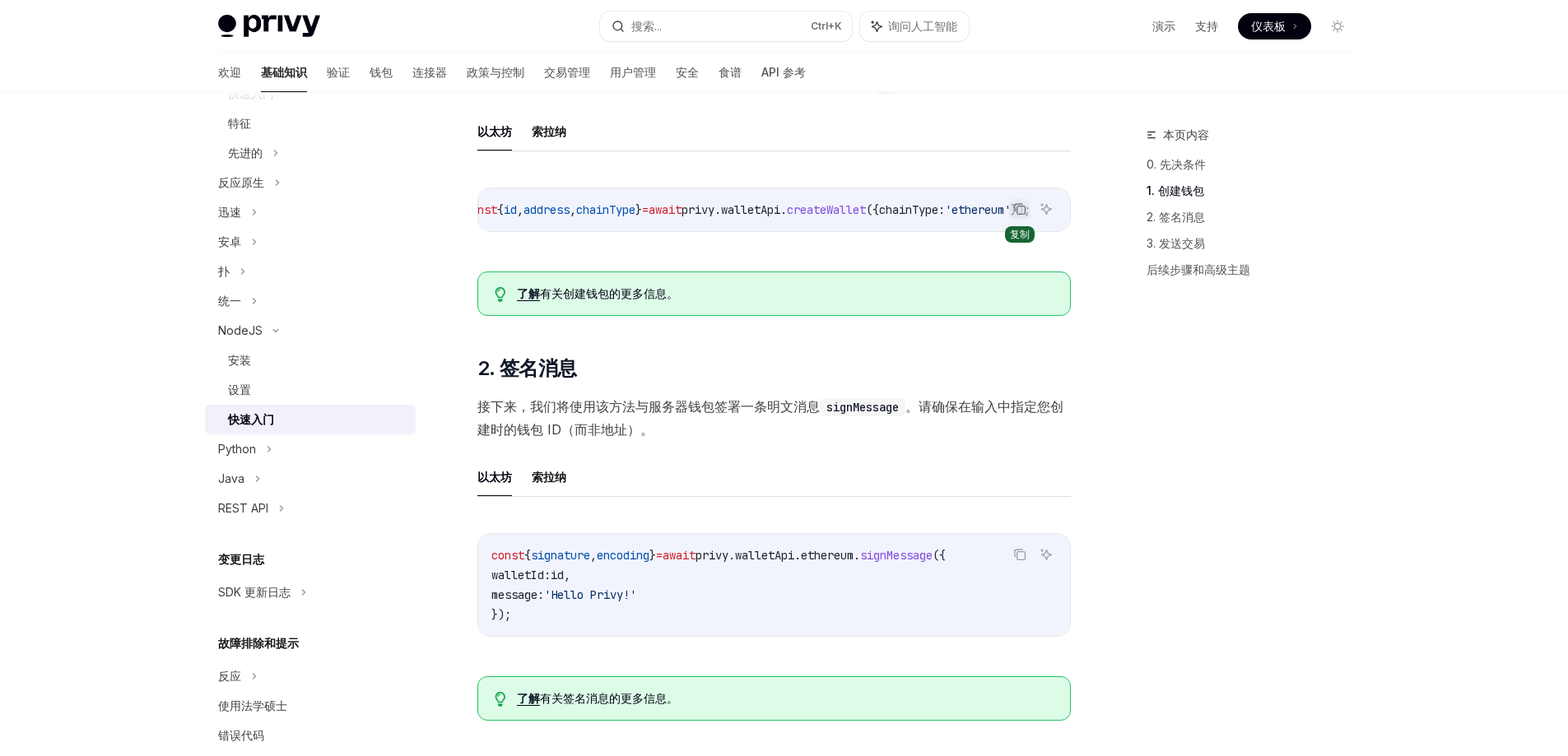
click at [1020, 209] on icon "复制代码块中的内容" at bounding box center [1020, 209] width 13 height 13
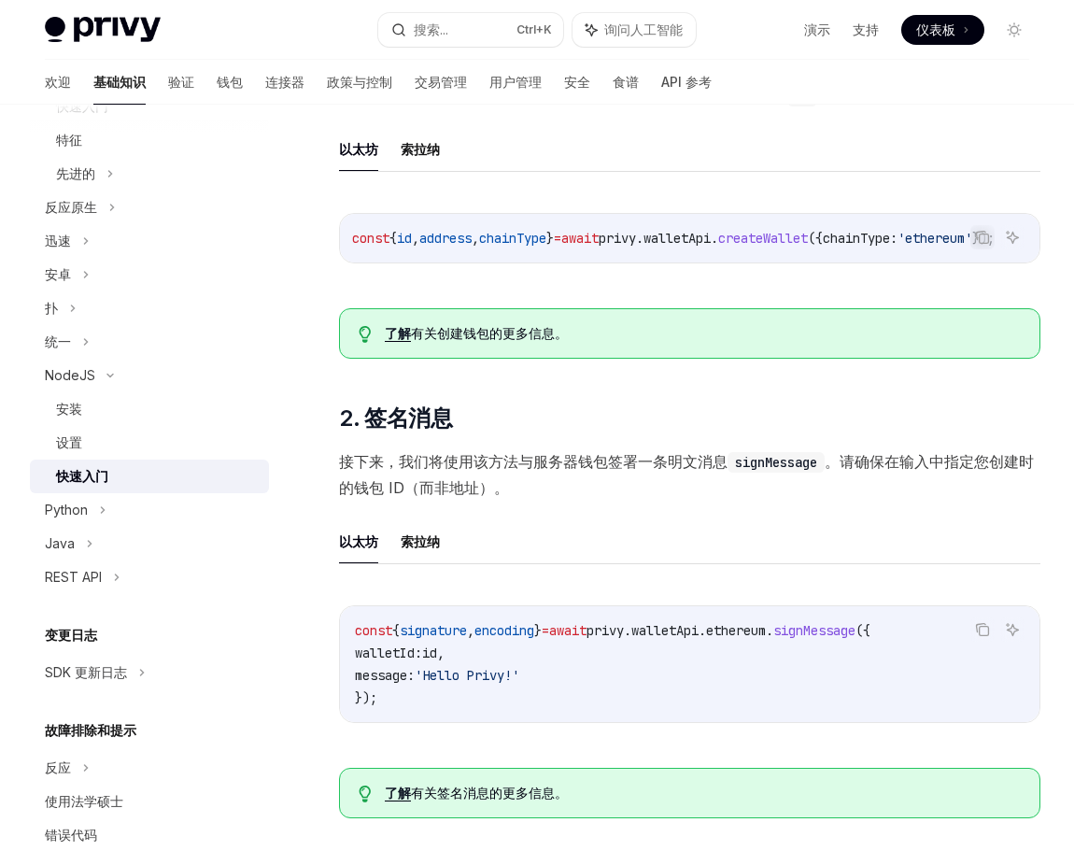
scroll to position [0, 90]
click at [168, 83] on font "验证" at bounding box center [181, 82] width 26 height 16
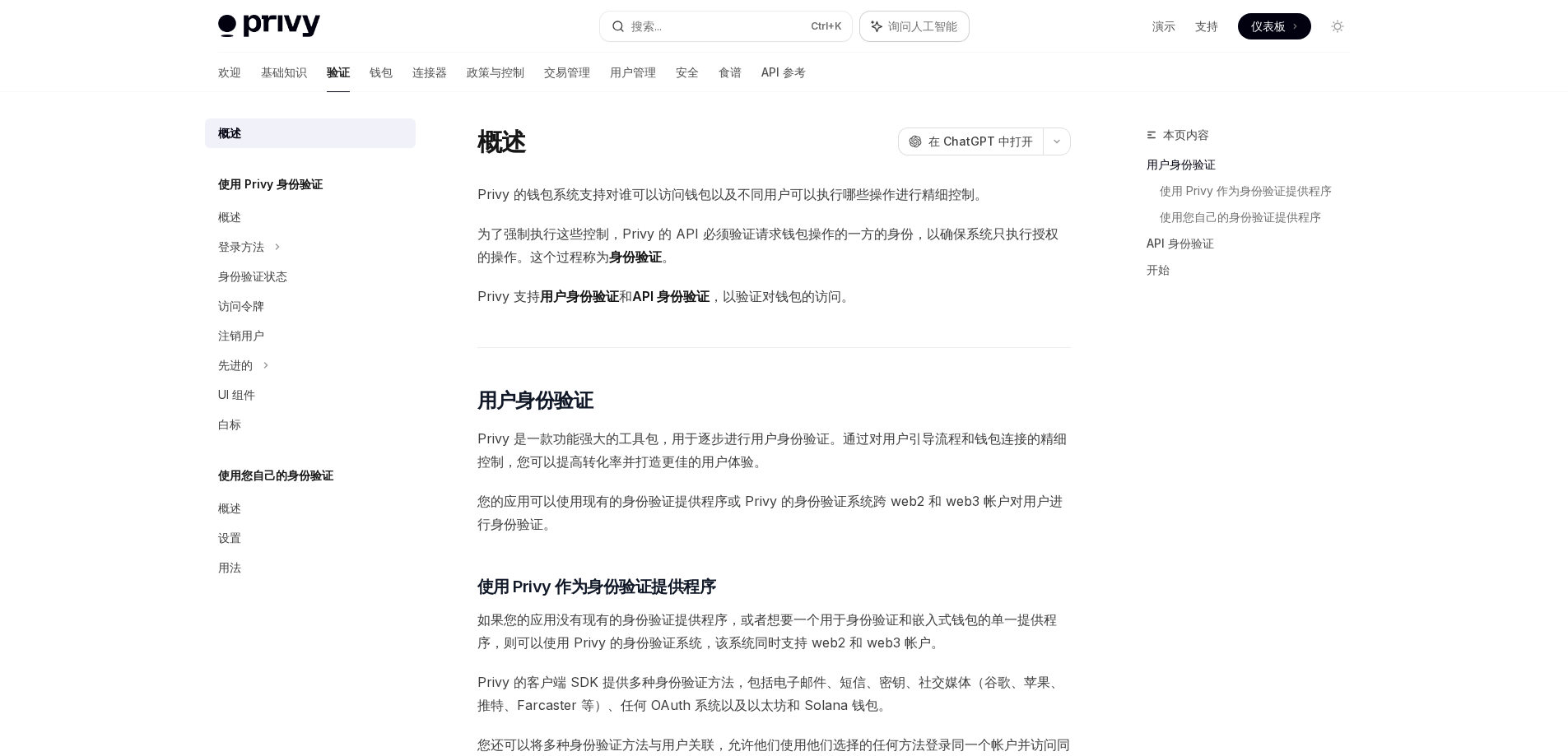
click at [901, 33] on span "询问人工智能" at bounding box center [923, 26] width 69 height 17
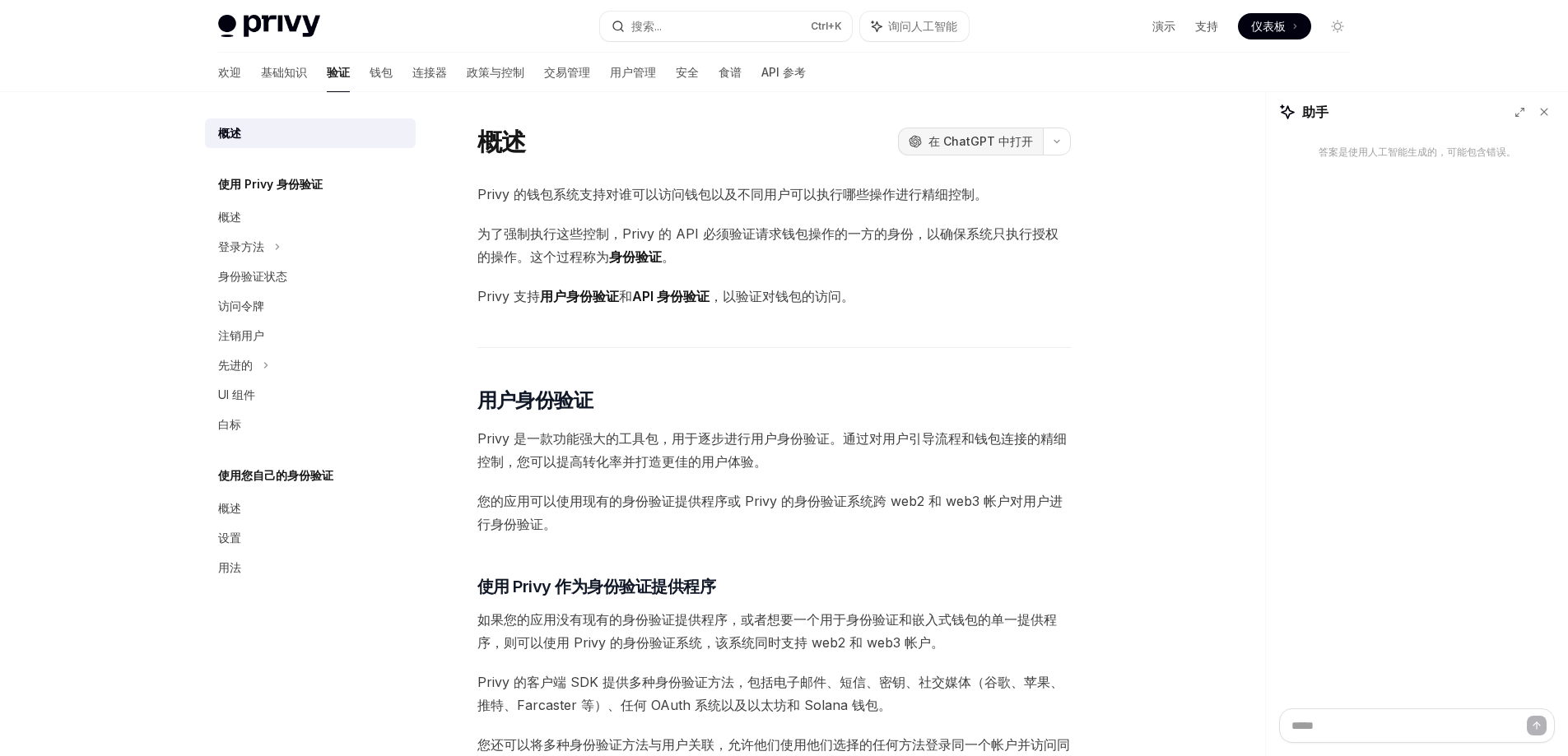
click at [1024, 143] on font "在 ChatGPT 中打开" at bounding box center [981, 141] width 105 height 14
click at [234, 246] on font "登录方法" at bounding box center [242, 247] width 46 height 14
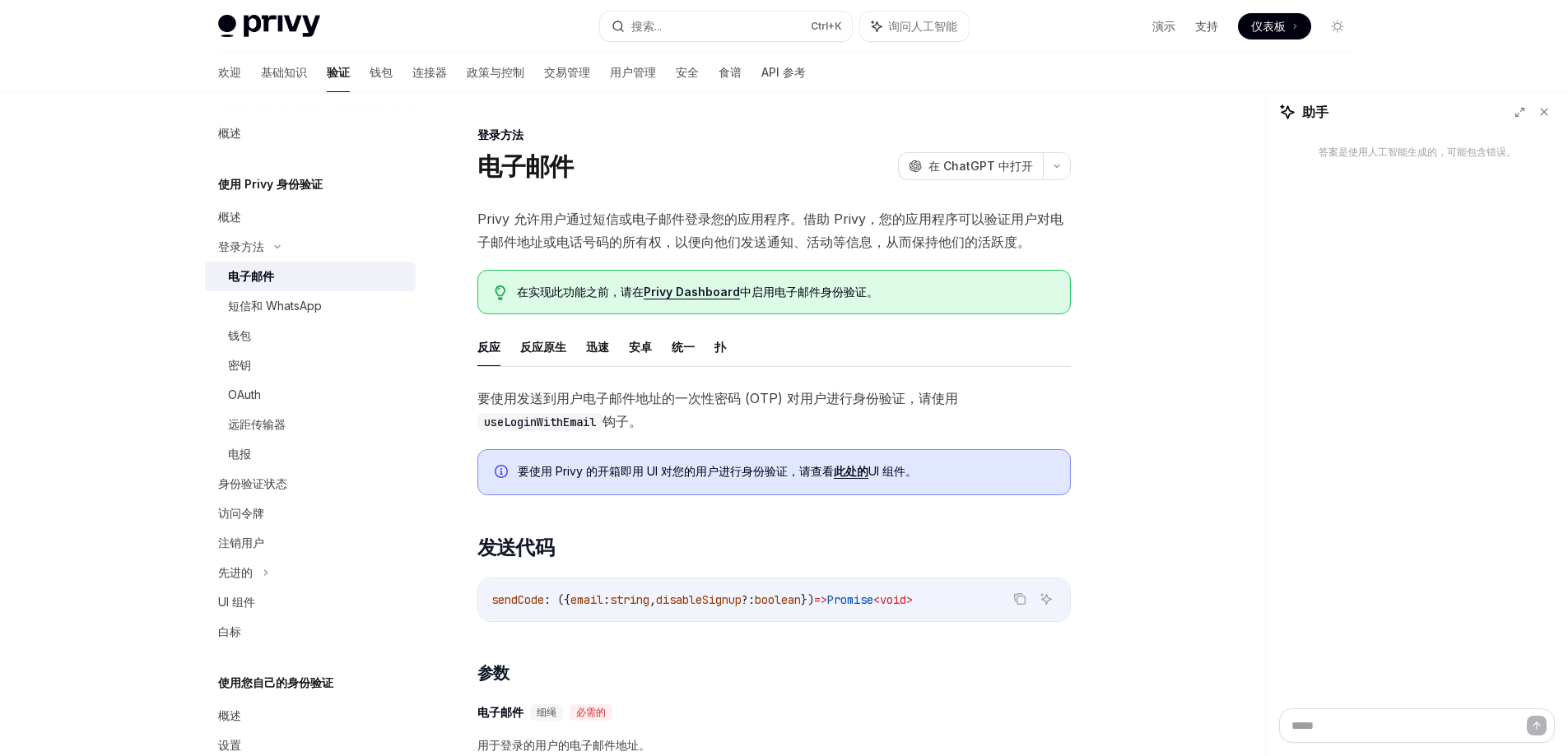
click at [855, 472] on font "此处的" at bounding box center [851, 471] width 34 height 14
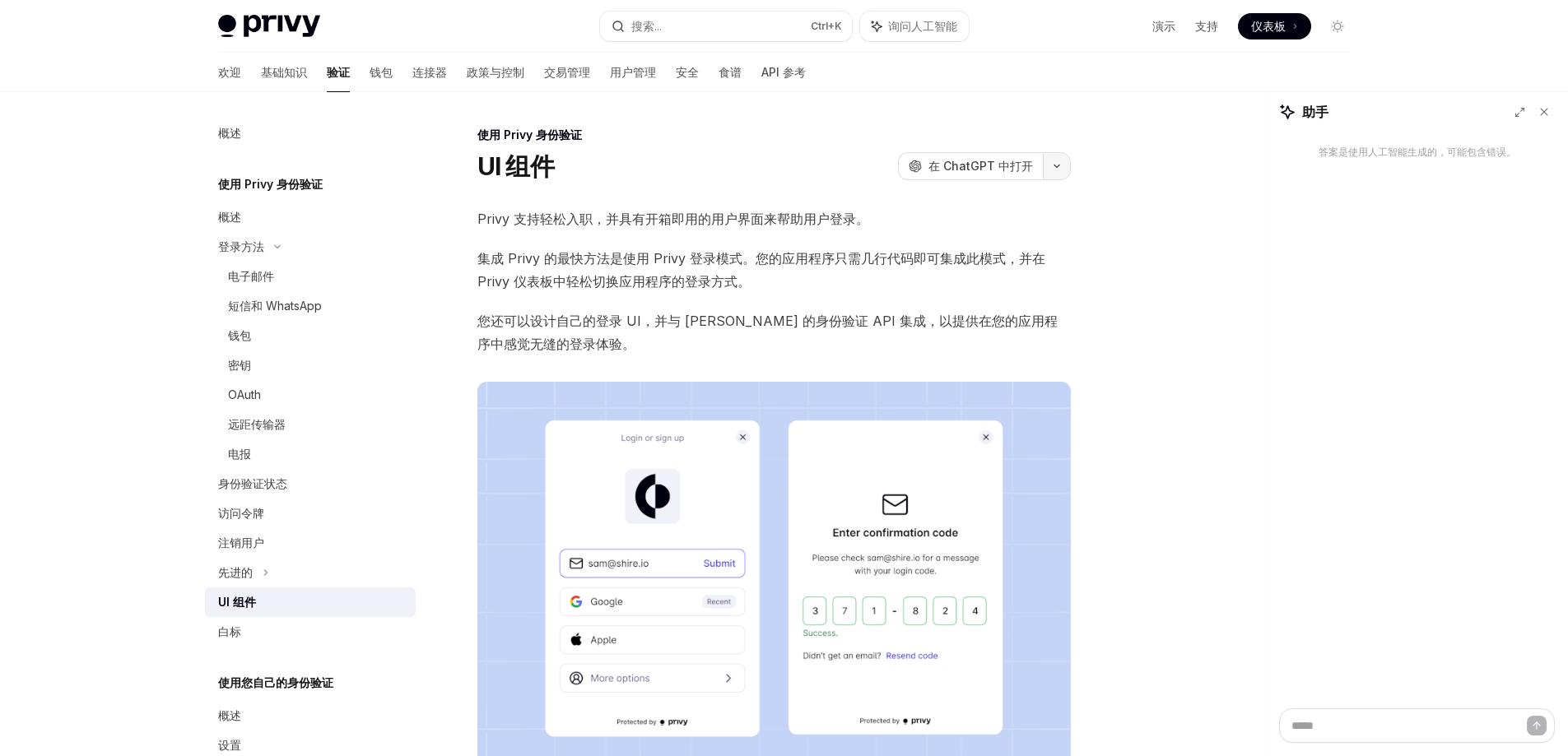
click at [1048, 167] on icon "button" at bounding box center [1057, 166] width 19 height 6
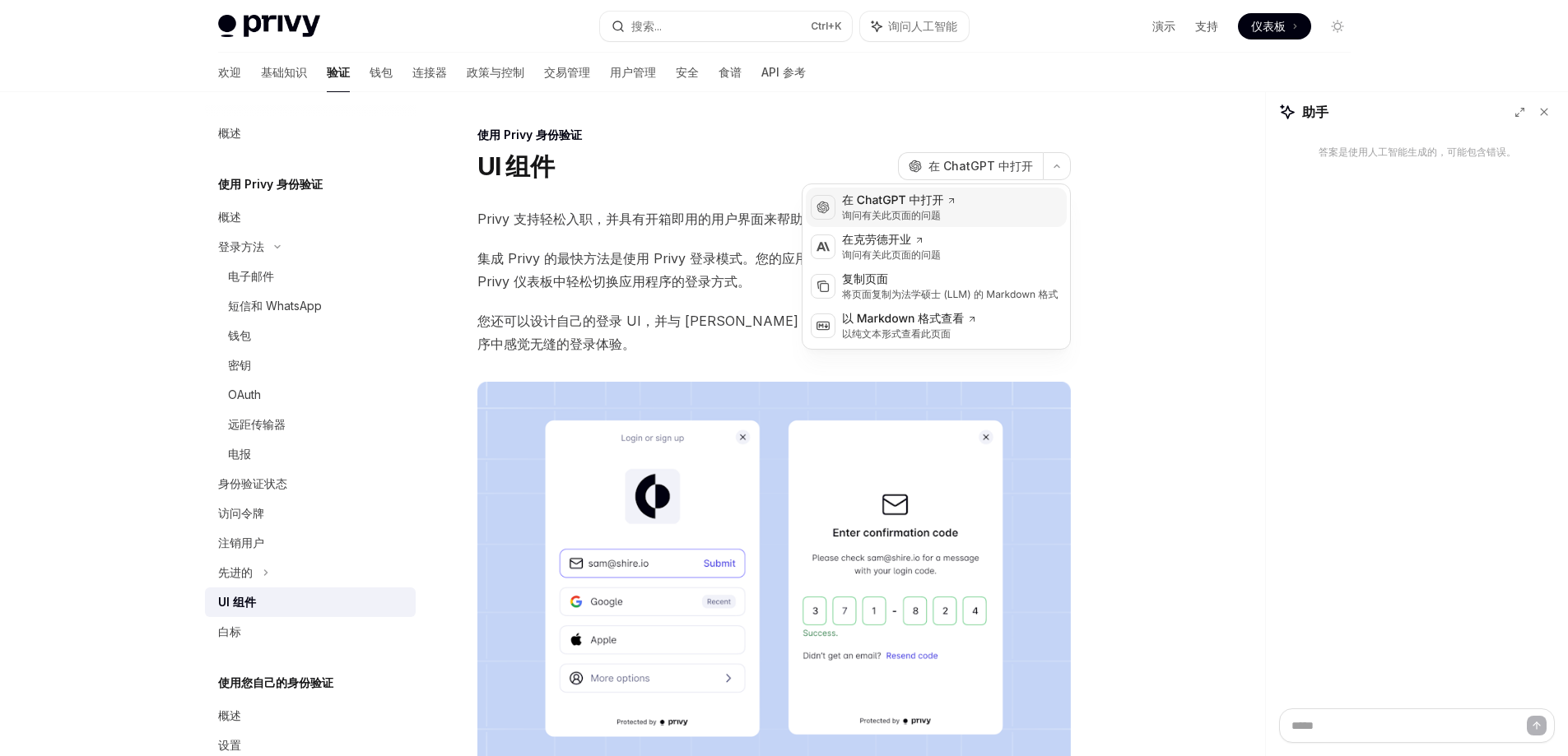
click at [924, 204] on font "在 ChatGPT 中打开" at bounding box center [893, 201] width 101 height 14
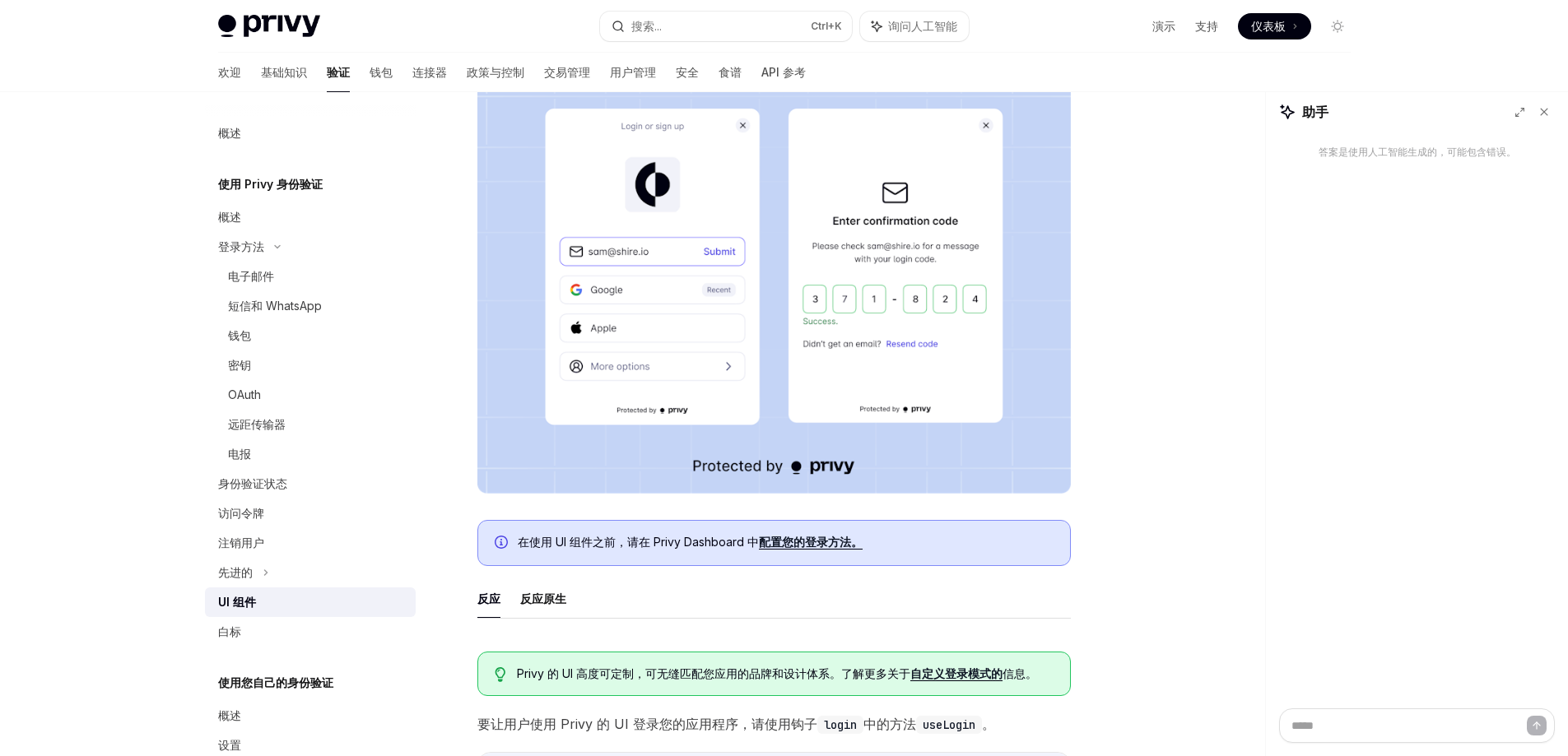
scroll to position [411, 0]
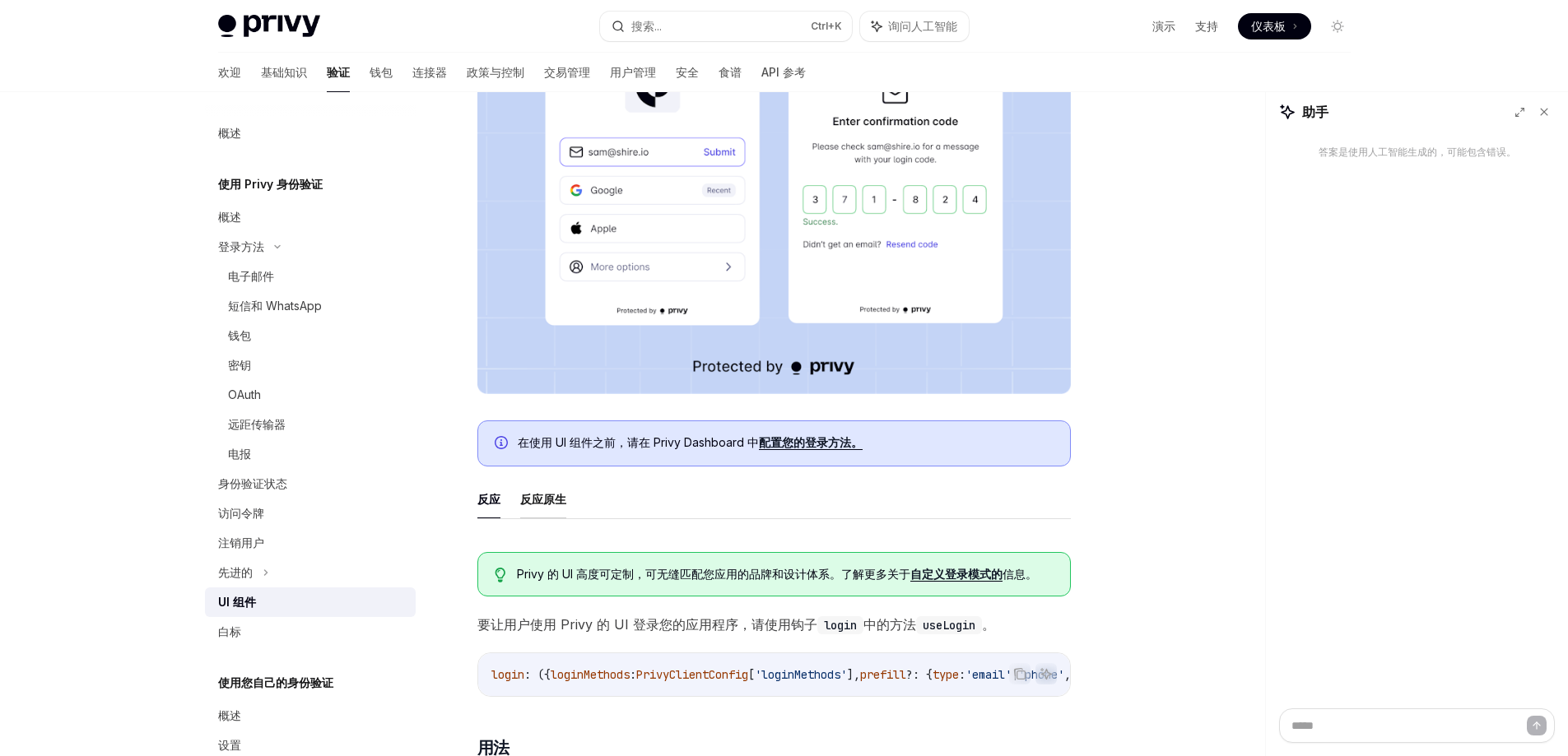
click at [544, 504] on font "反应原生" at bounding box center [543, 500] width 46 height 14
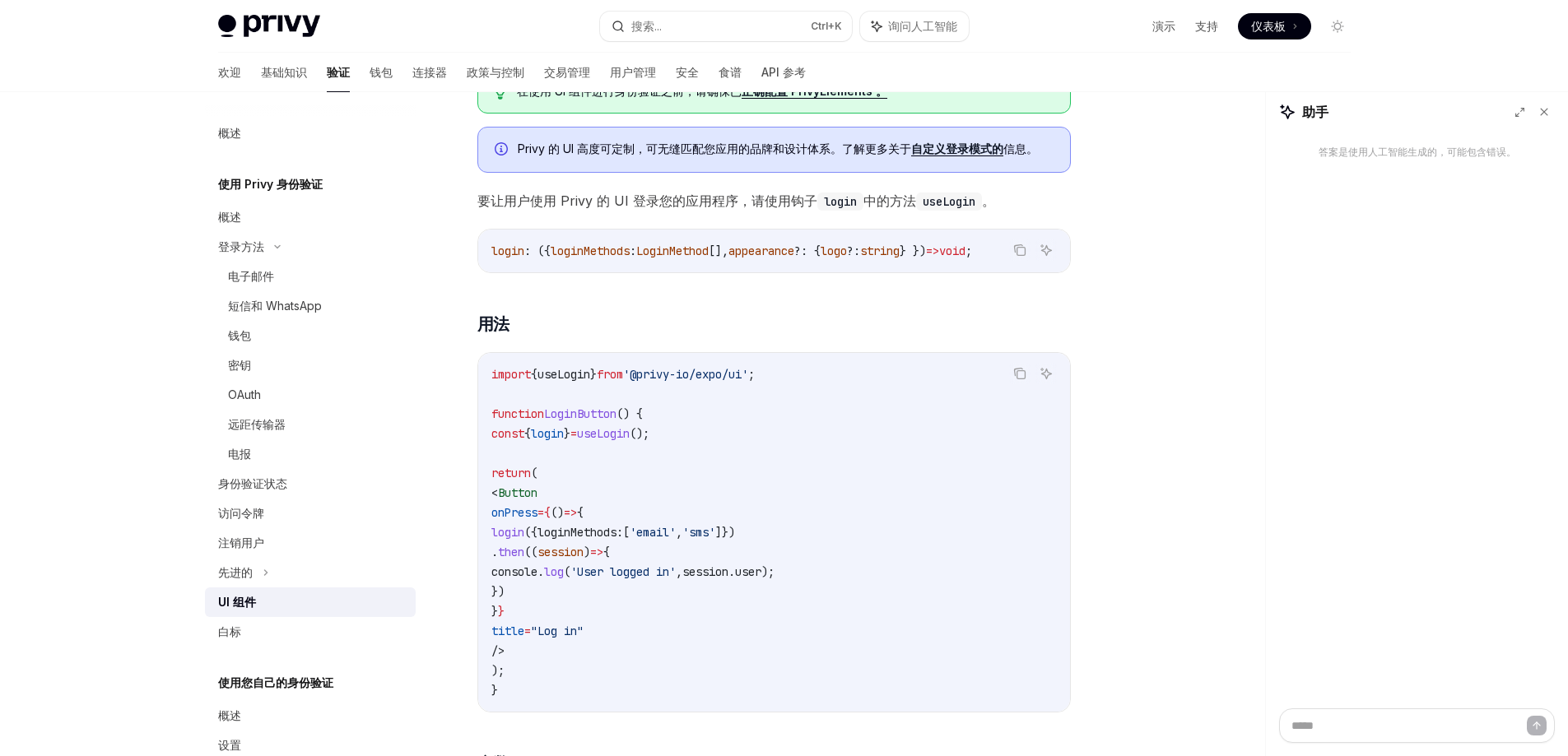
scroll to position [905, 0]
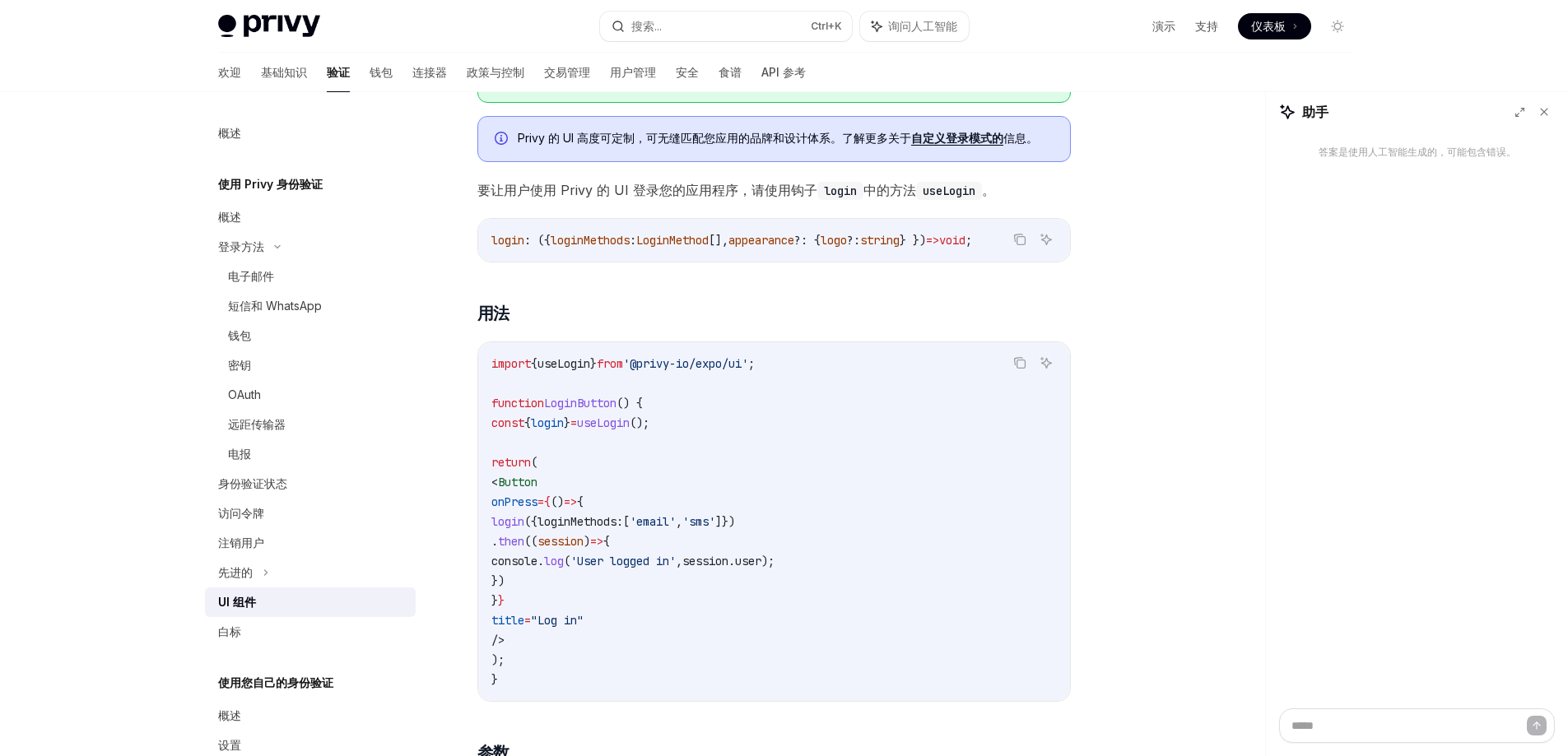
drag, startPoint x: 495, startPoint y: 373, endPoint x: 581, endPoint y: 461, distance: 123.0
click at [646, 625] on code "import { useLogin } from '@privy-io/expo/ui' ; function LoginButton () { const …" at bounding box center [775, 522] width 566 height 336
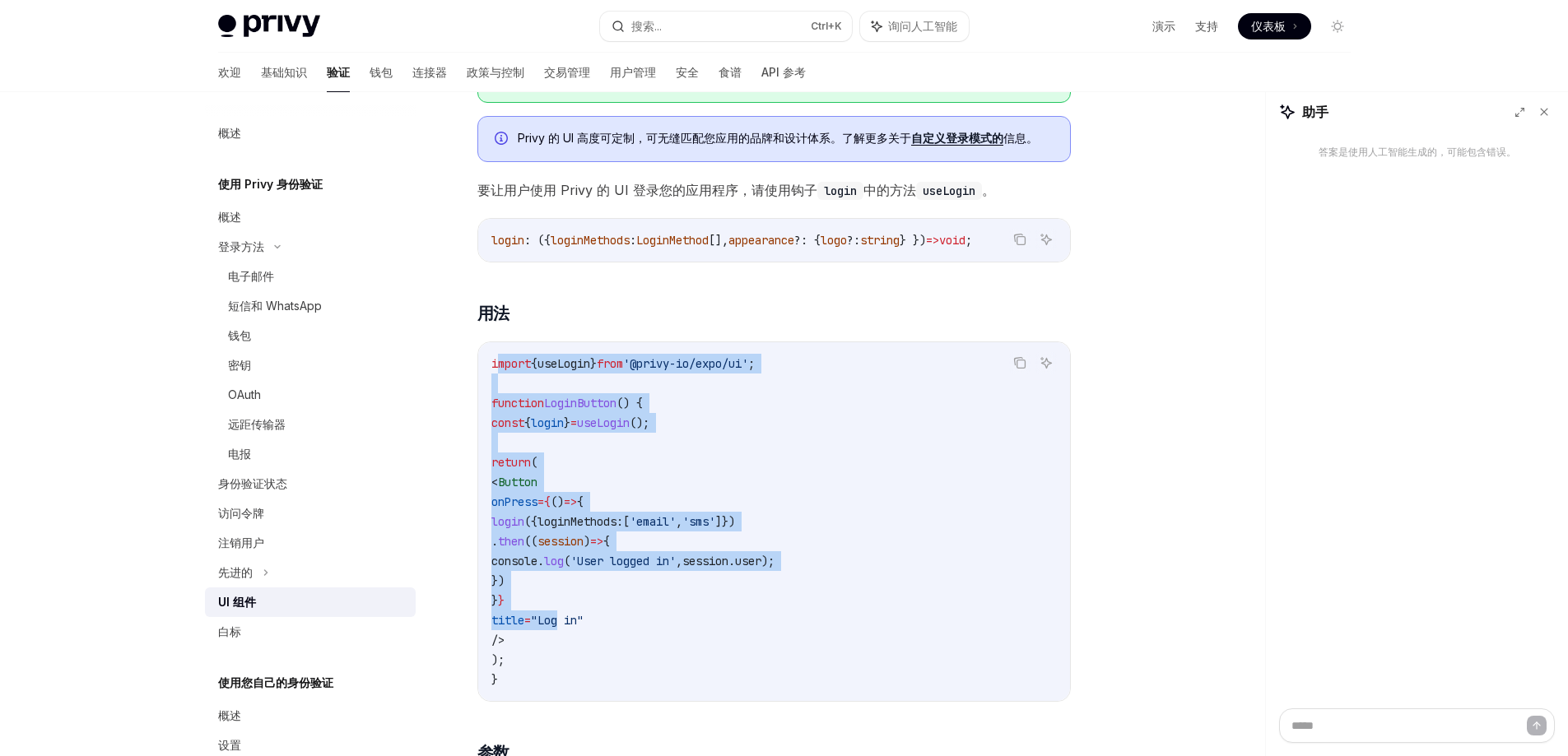
click at [549, 411] on span "LoginButton" at bounding box center [580, 403] width 72 height 15
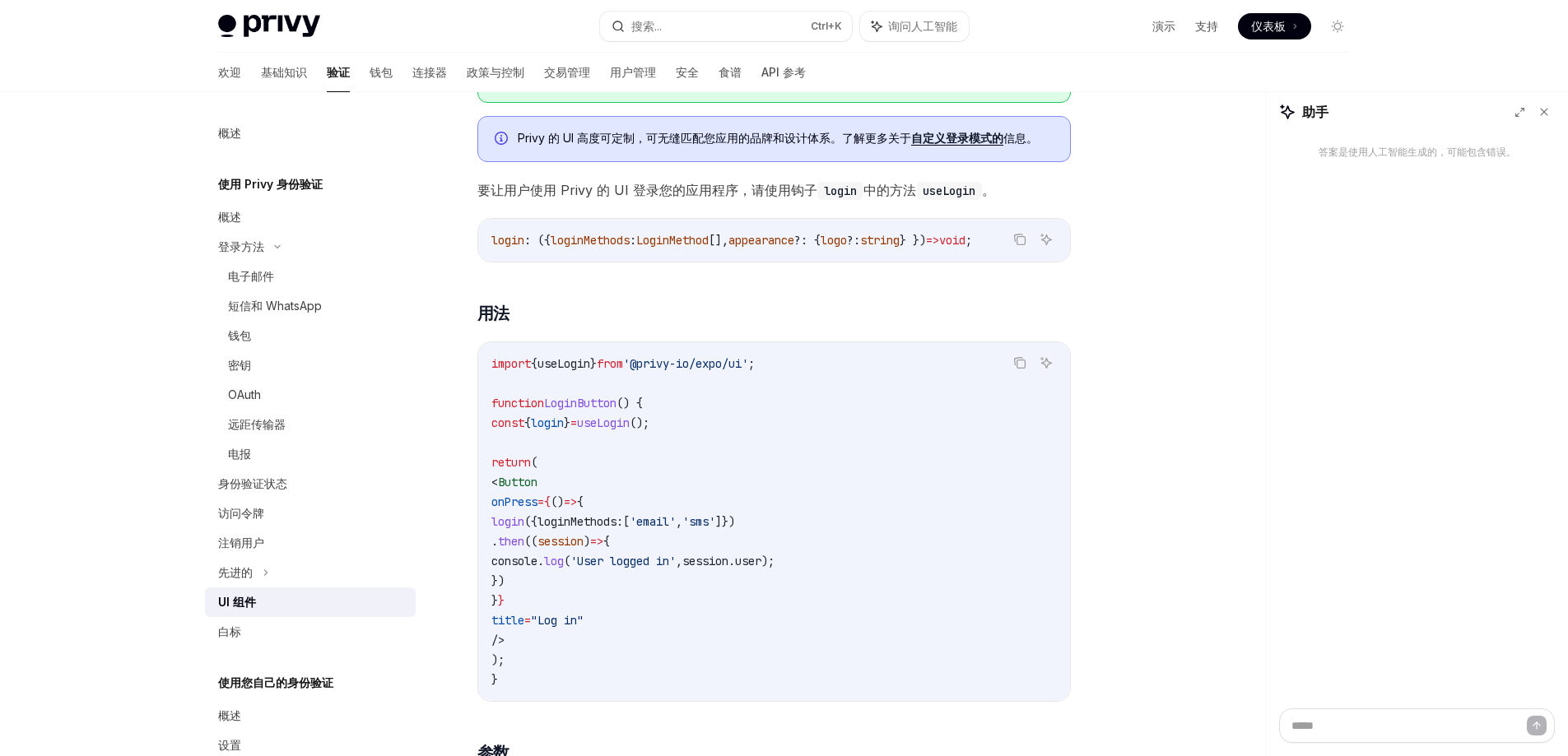
click at [480, 376] on div "import { useLogin } from '@privy-io/expo/ui' ; function LoginButton () { const …" at bounding box center [775, 522] width 592 height 359
drag, startPoint x: 487, startPoint y: 357, endPoint x: 820, endPoint y: 385, distance: 334.2
click at [820, 385] on div "import { useLogin } from '@privy-io/expo/ui' ; function LoginButton () { const …" at bounding box center [775, 522] width 592 height 359
copy code "import { useLogin } from '@privy-io/expo/ui' ;"
drag, startPoint x: 28, startPoint y: 325, endPoint x: 134, endPoint y: 324, distance: 106.0
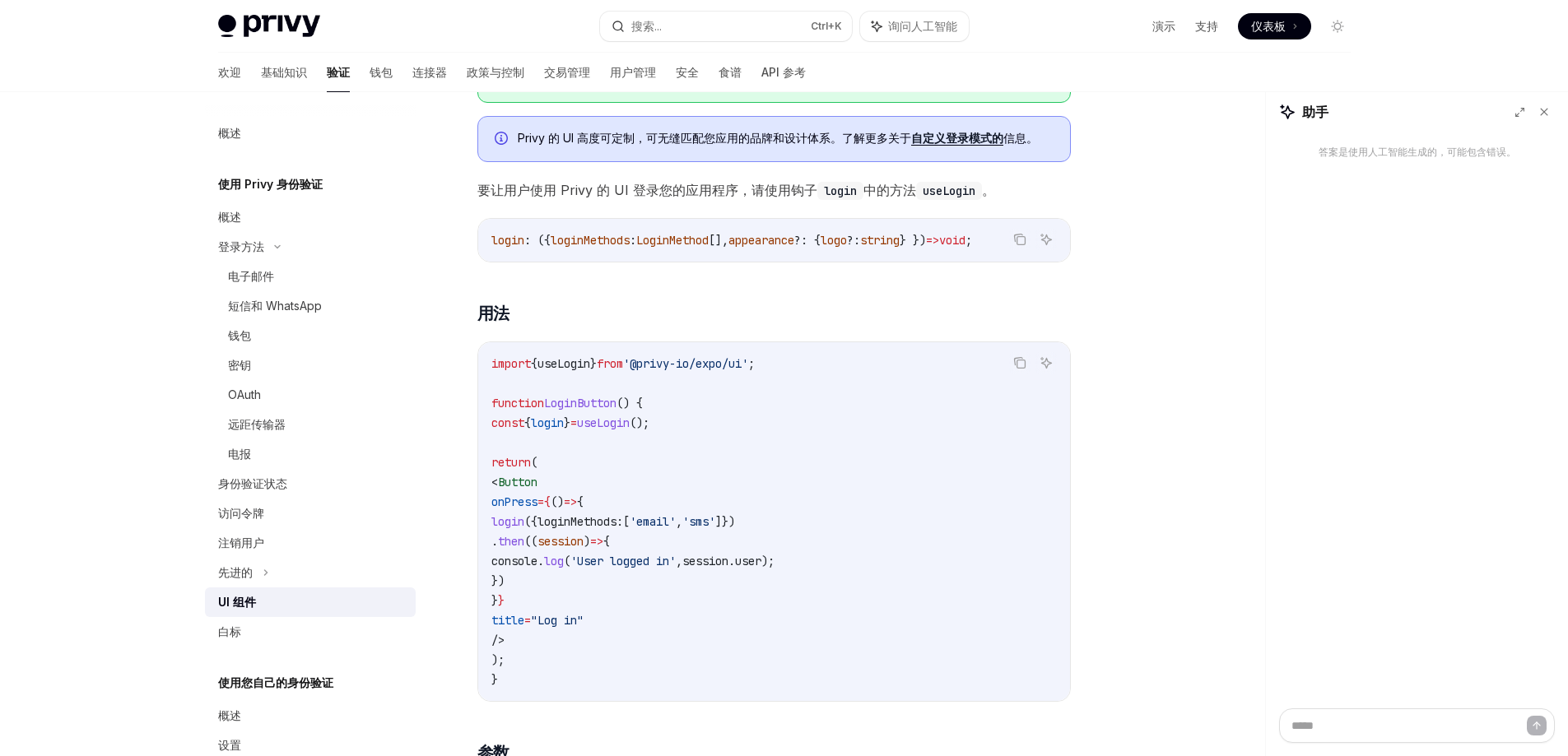
click at [32, 324] on div "Privy Docs 主页 搜索... Ctrl +K 询问人工智能 演示 支持 仪表板 仪表板 搜索... 导航 使用 Privy 身份验证 UI 组件 欢…" at bounding box center [784, 239] width 1568 height 2287
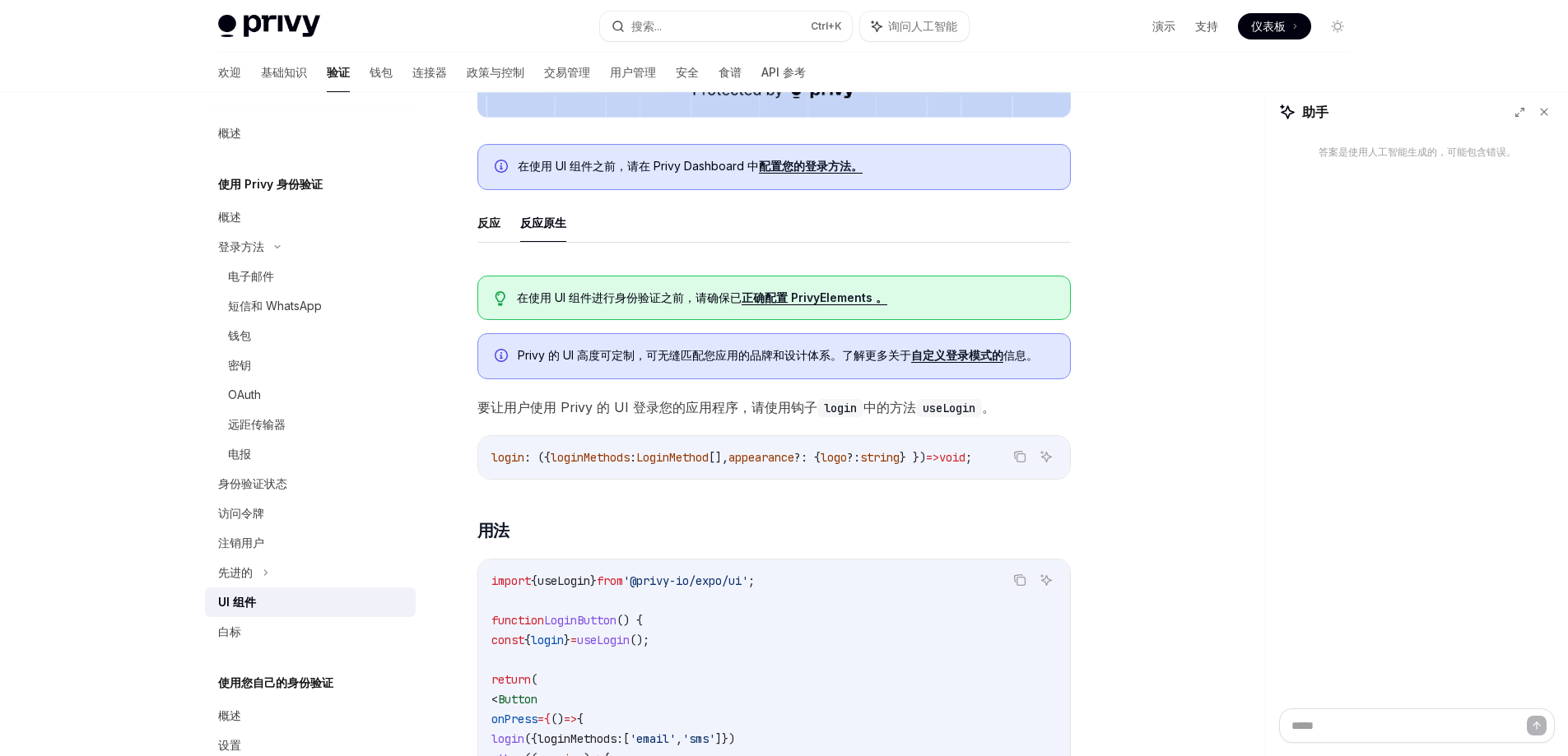
scroll to position [576, 0]
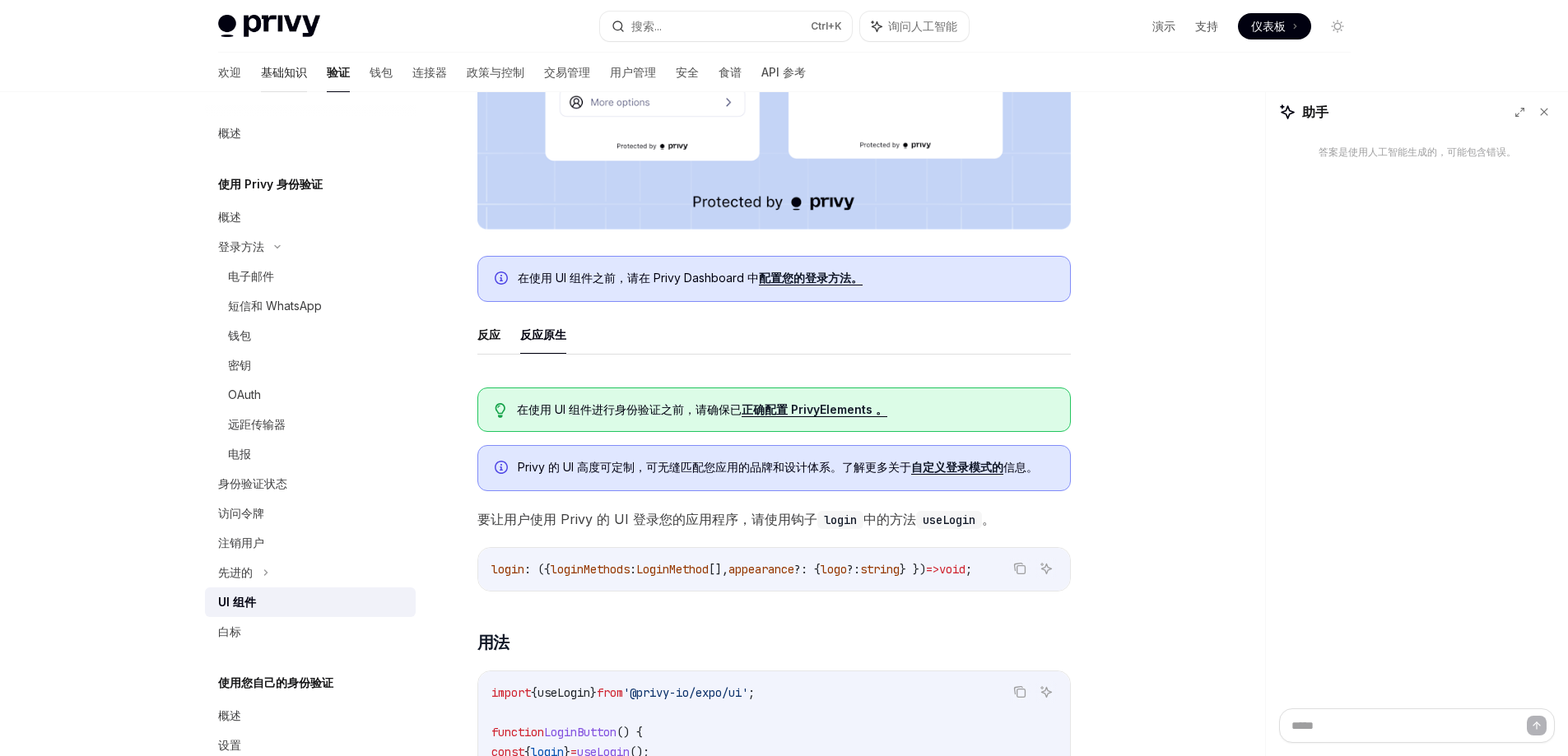
click at [261, 77] on font "基础知识" at bounding box center [284, 72] width 46 height 14
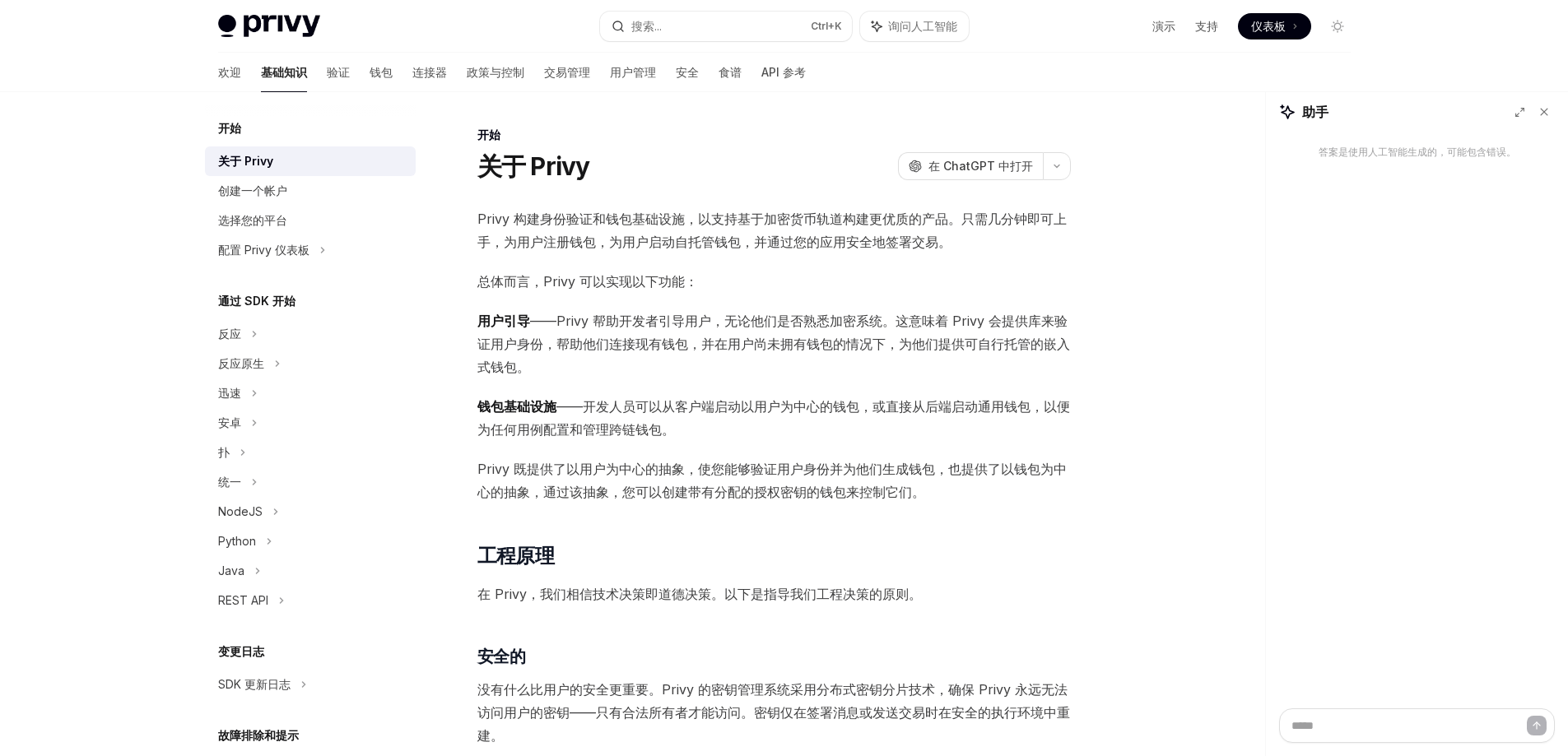
click at [1148, 28] on div "演示 支持 仪表板 仪表板" at bounding box center [1166, 26] width 368 height 26
click at [1197, 26] on font "支持" at bounding box center [1207, 26] width 23 height 14
click at [231, 133] on font "开始" at bounding box center [230, 128] width 23 height 14
click at [274, 167] on div "关于 Privy" at bounding box center [312, 161] width 188 height 19
click at [252, 336] on icon at bounding box center [254, 334] width 6 height 19
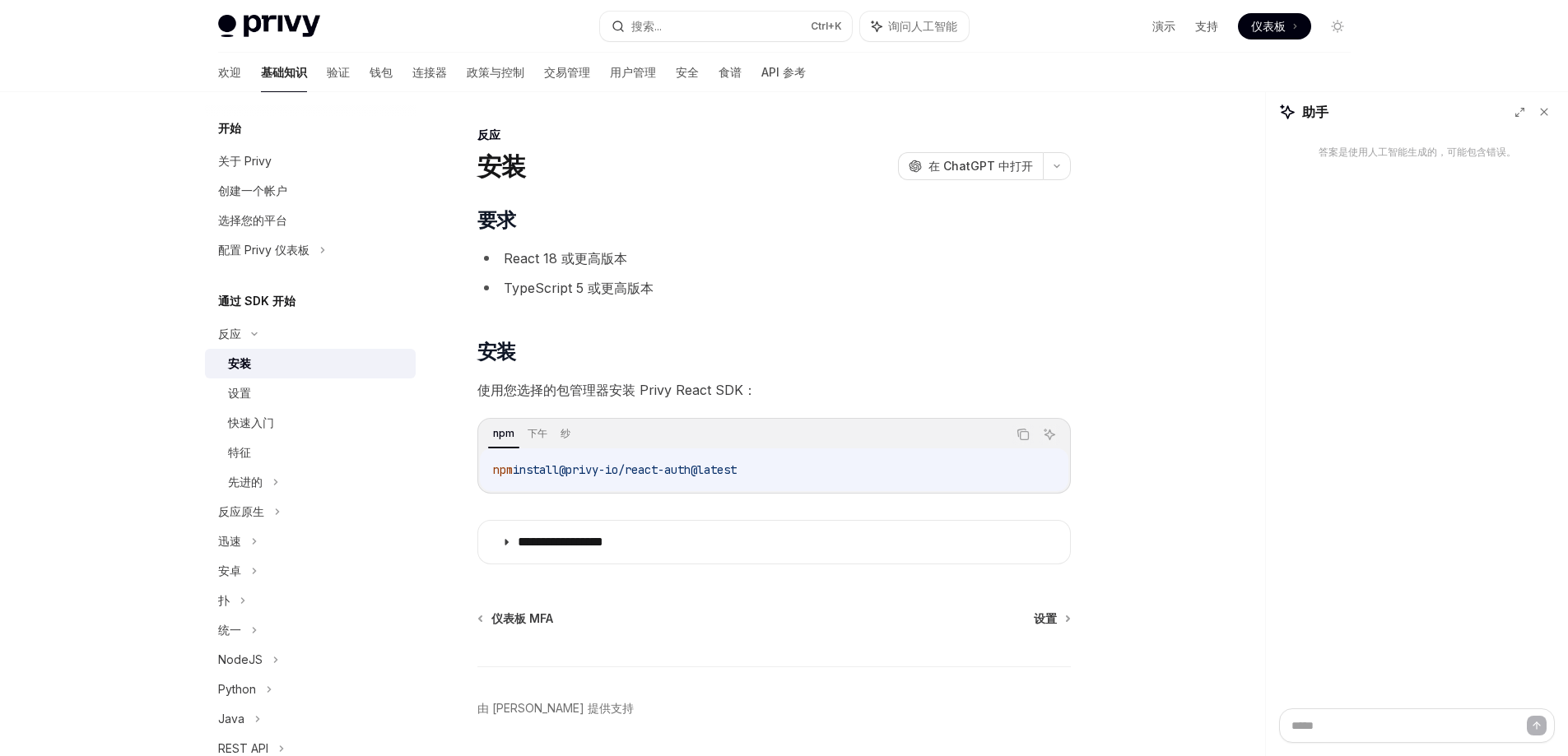
click at [244, 365] on font "安装" at bounding box center [240, 363] width 23 height 14
drag, startPoint x: 493, startPoint y: 470, endPoint x: 767, endPoint y: 483, distance: 274.3
click at [767, 483] on div "npm install @privy-io/react-auth@latest" at bounding box center [775, 470] width 589 height 43
click at [540, 439] on font "下午" at bounding box center [538, 434] width 19 height 12
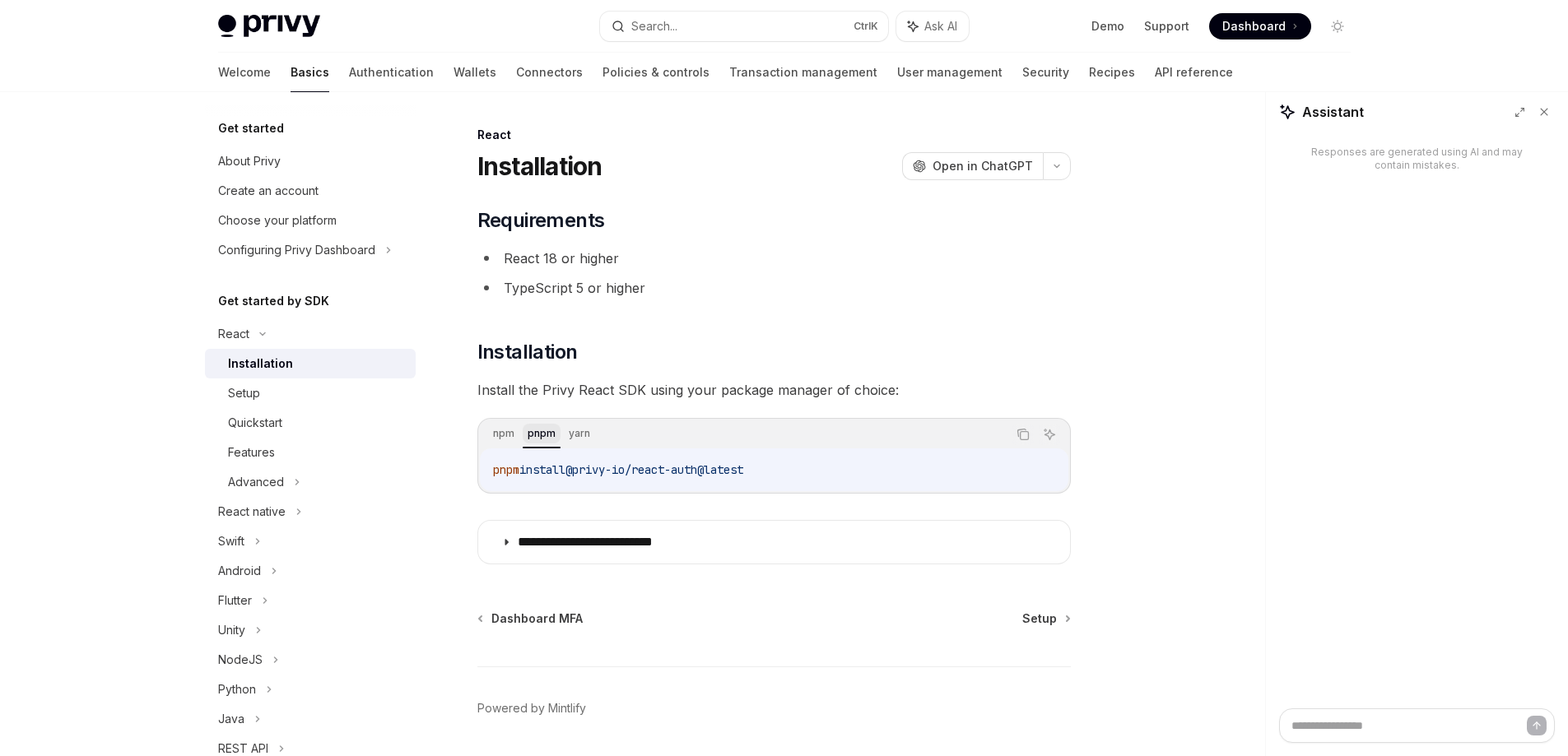
click at [543, 442] on div "pnpm" at bounding box center [541, 434] width 38 height 19
drag, startPoint x: 493, startPoint y: 469, endPoint x: 978, endPoint y: 489, distance: 485.4
click at [978, 489] on div "pnpm install @privy-io/react-auth@latest" at bounding box center [775, 470] width 589 height 43
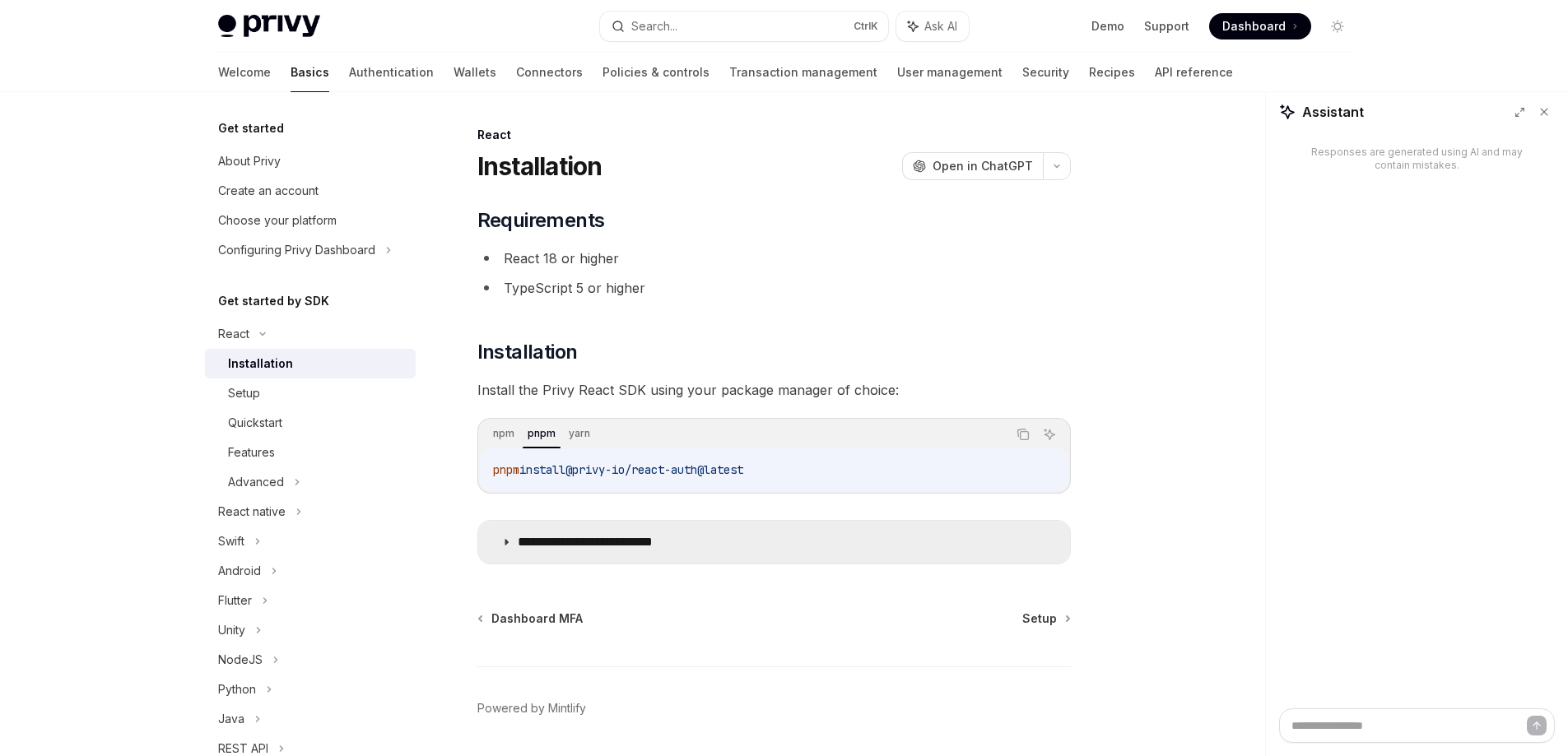
click at [600, 541] on p "**********" at bounding box center [612, 542] width 187 height 17
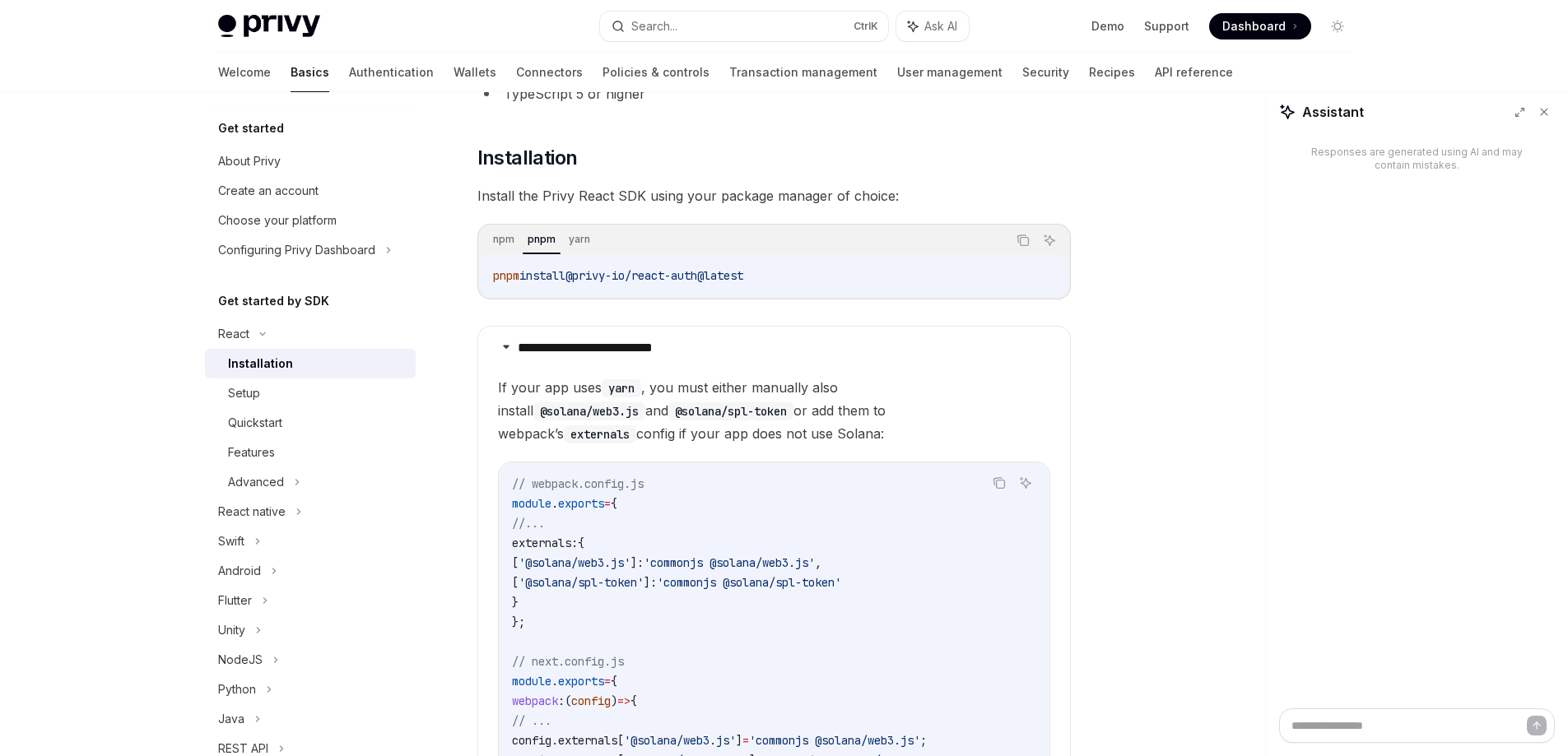
scroll to position [247, 0]
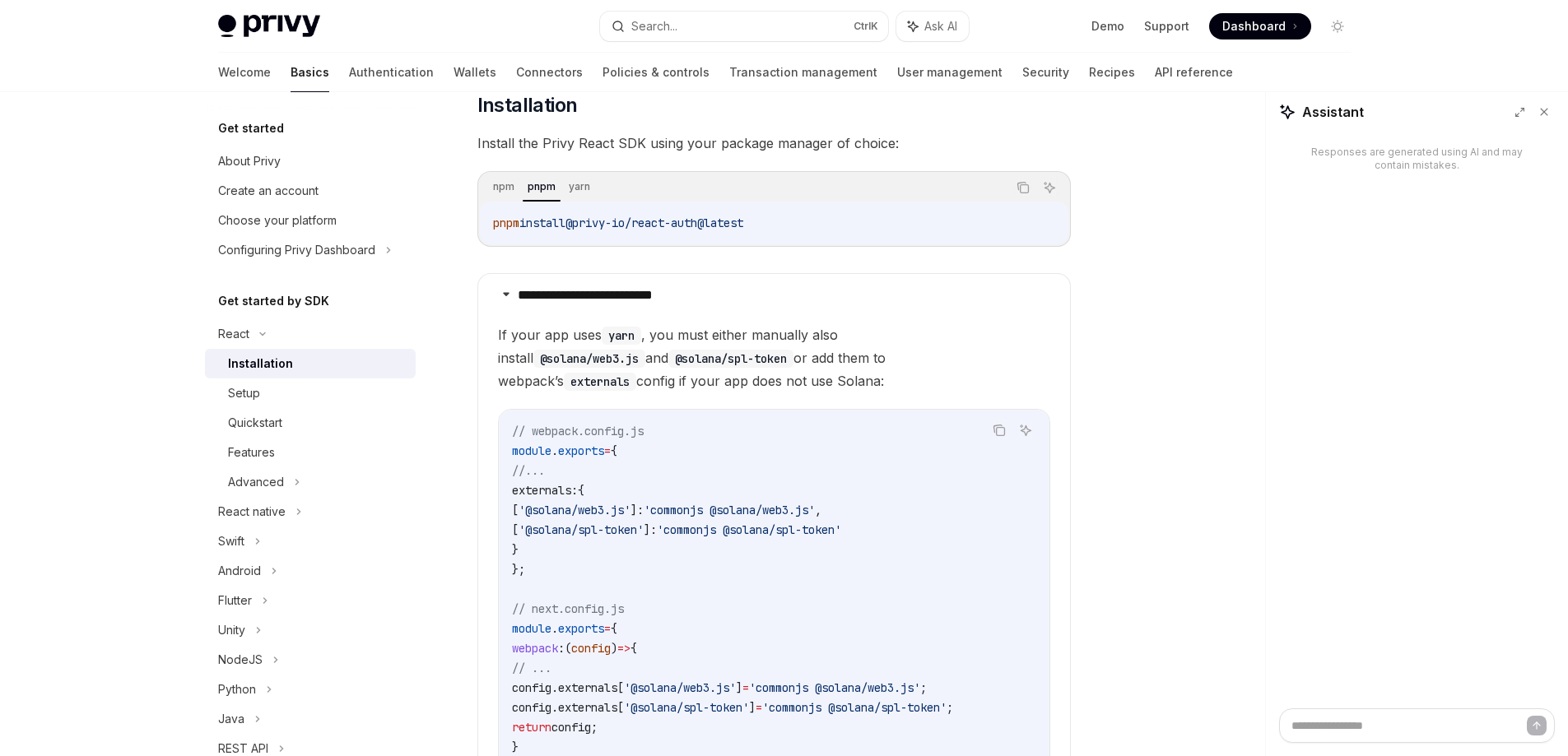
click at [858, 569] on code "// webpack.config.js module . exports = { //... externals: { [ '@solana/web3.js…" at bounding box center [774, 599] width 524 height 356
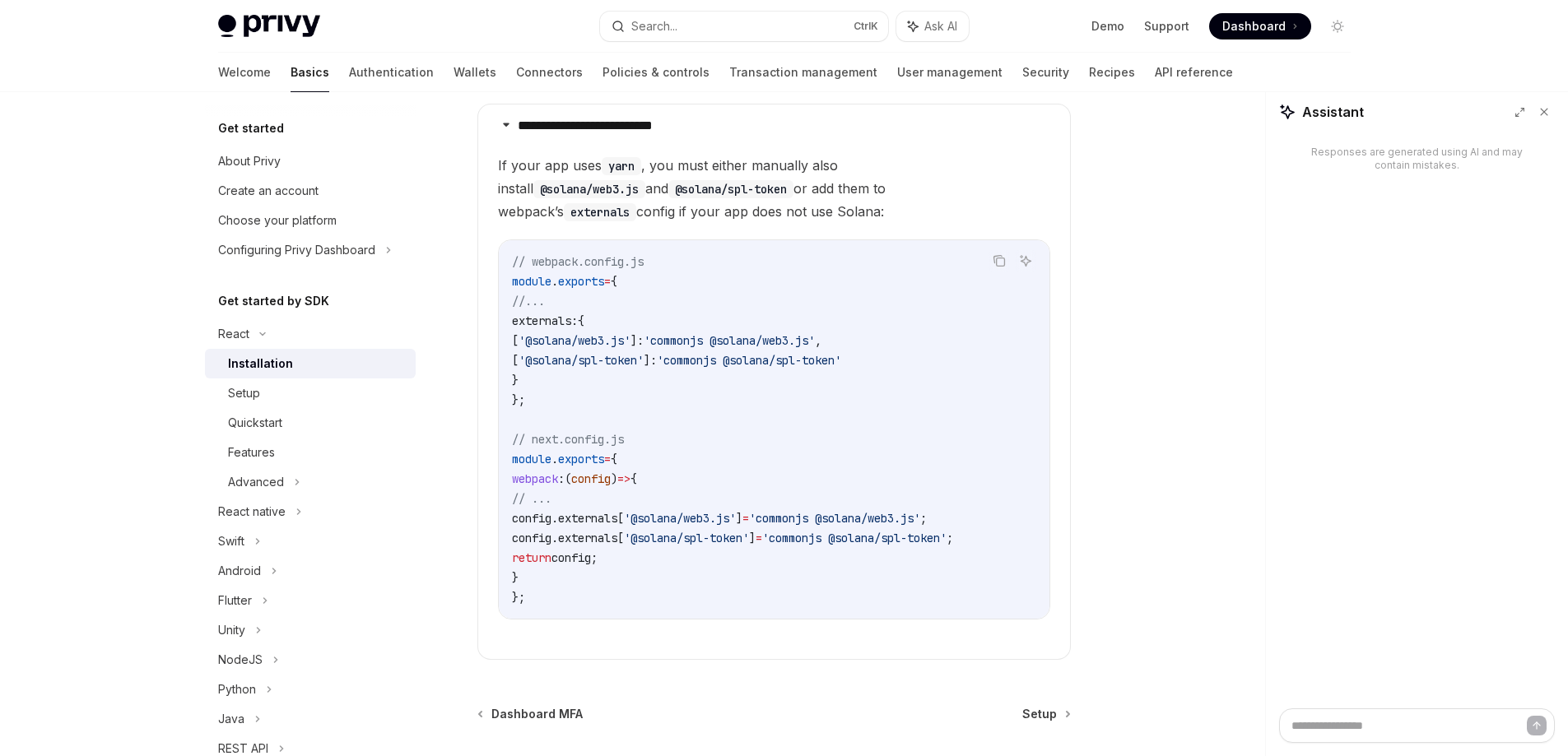
scroll to position [324, 0]
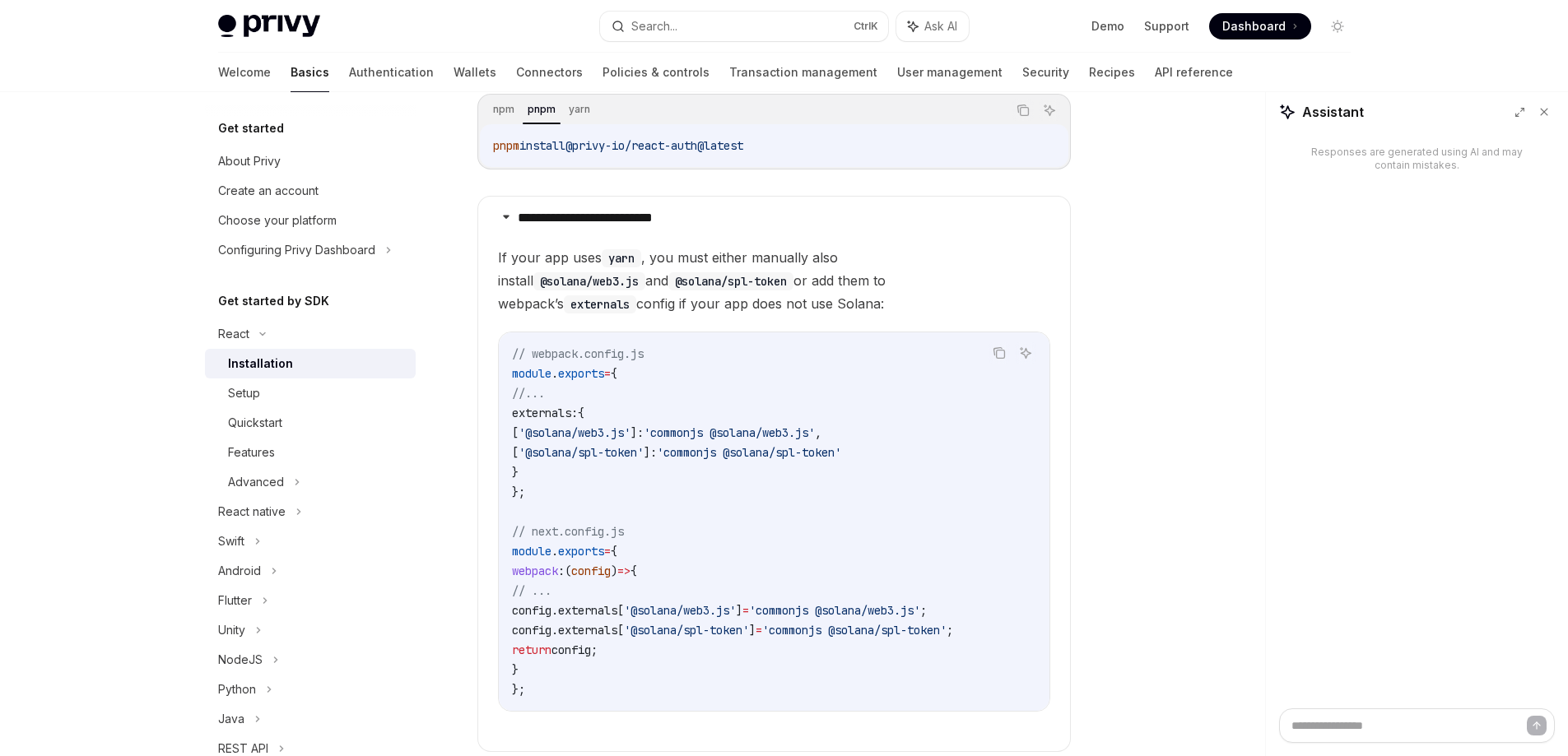
click at [523, 412] on span "externals:" at bounding box center [545, 412] width 66 height 15
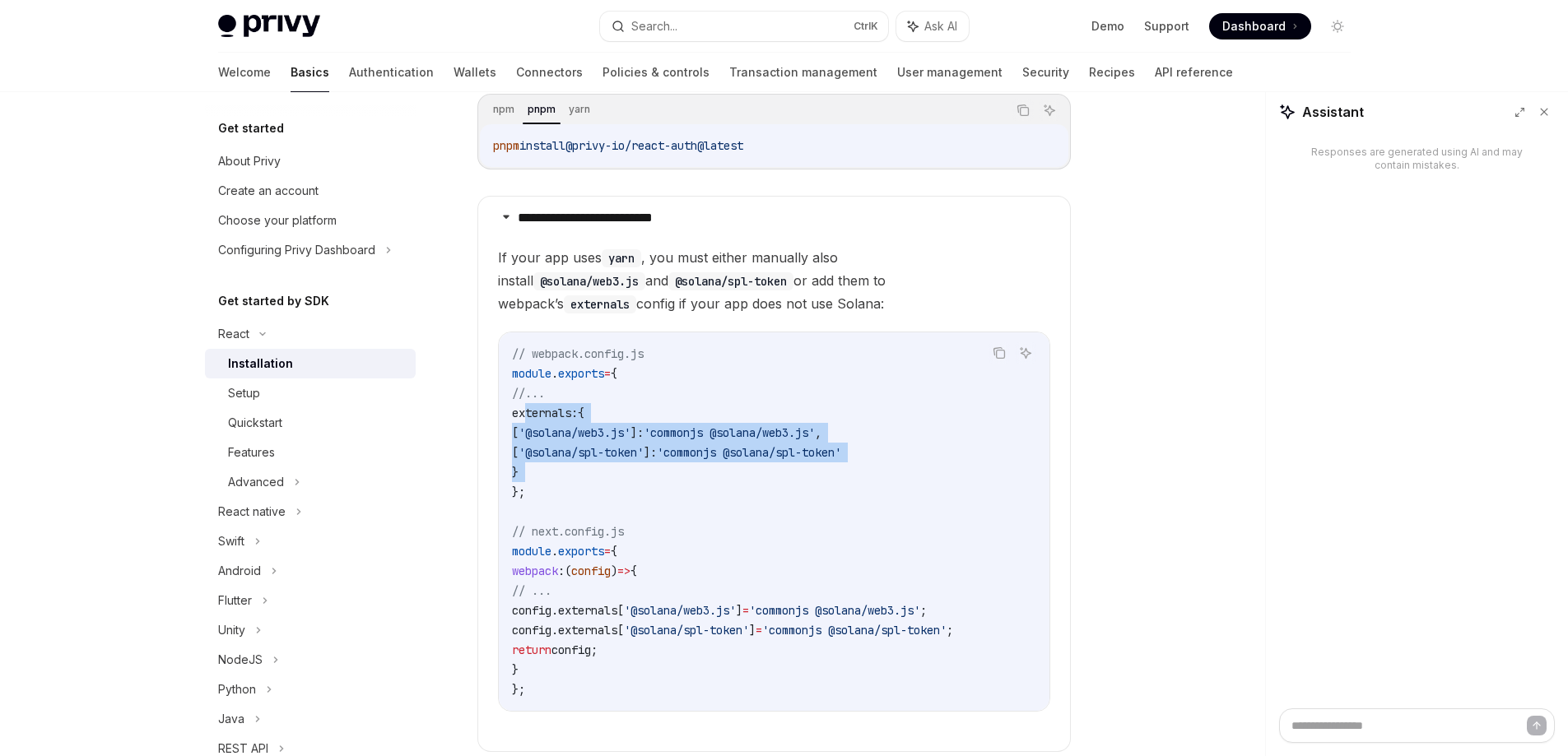
drag, startPoint x: 523, startPoint y: 412, endPoint x: 545, endPoint y: 499, distance: 89.7
click at [545, 464] on code "// webpack.config.js module . exports = { //... externals: { [ '@solana/web3.js…" at bounding box center [774, 522] width 524 height 356
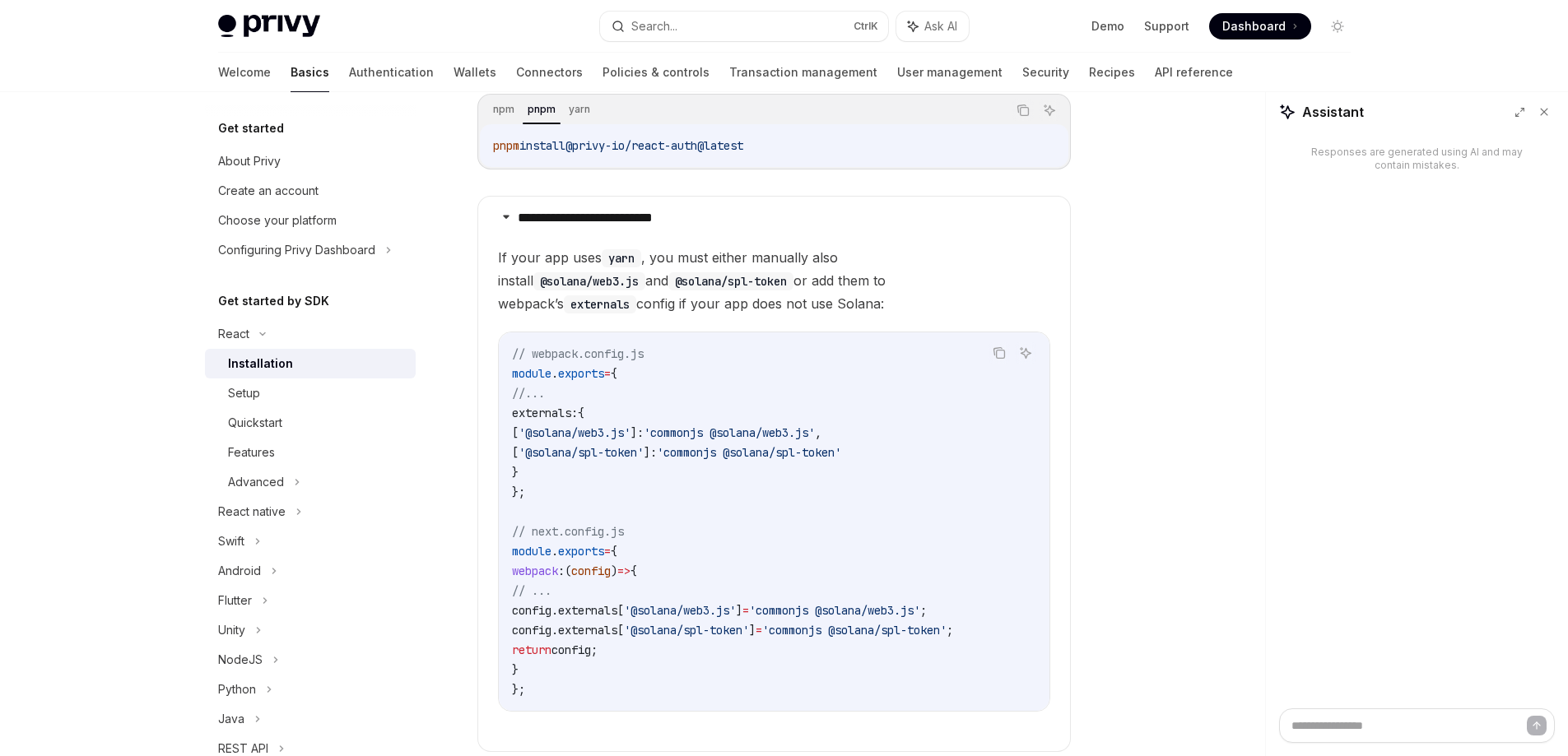
click at [487, 671] on details "**********" at bounding box center [774, 473] width 593 height 556
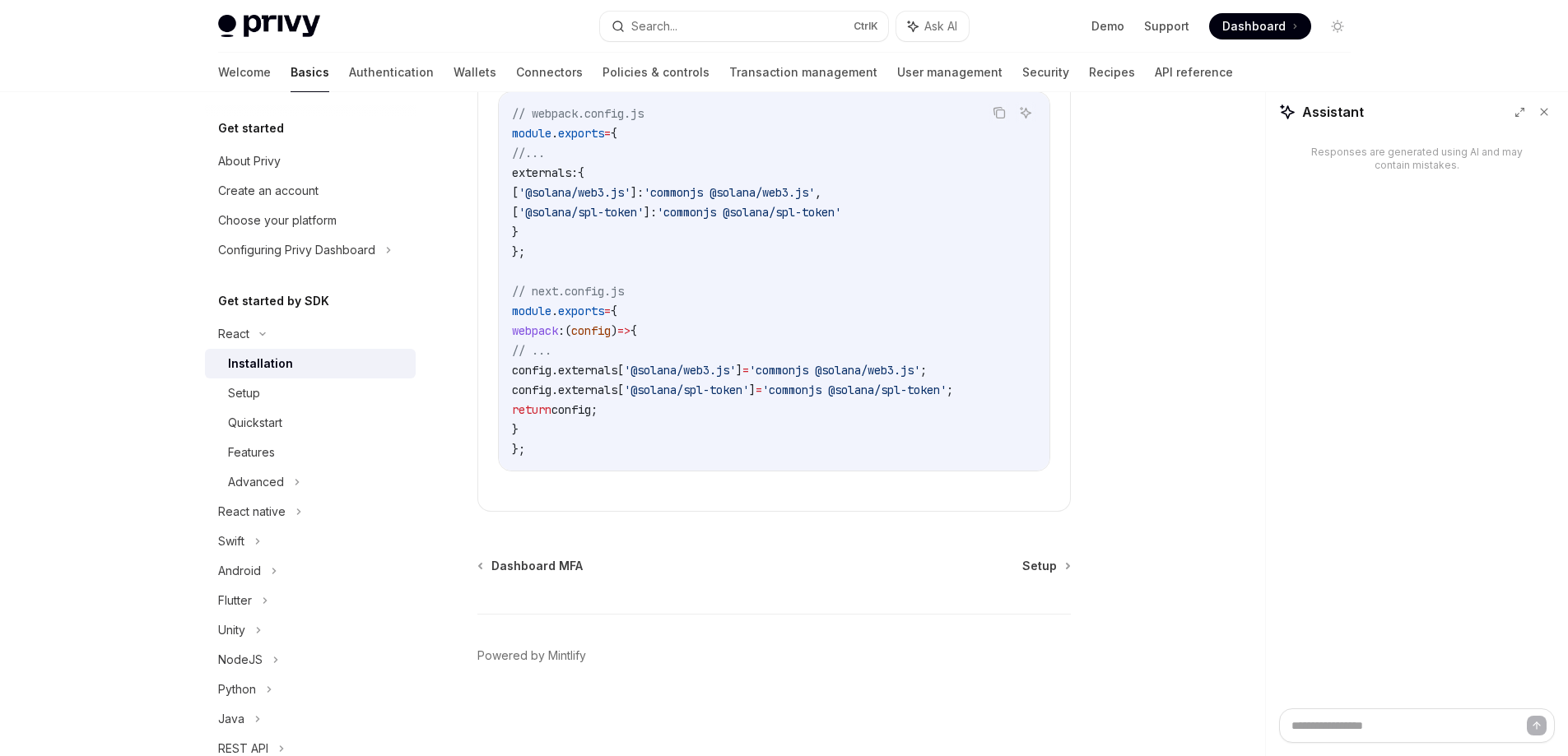
scroll to position [571, 0]
click at [1045, 562] on span "Setup" at bounding box center [1039, 566] width 34 height 17
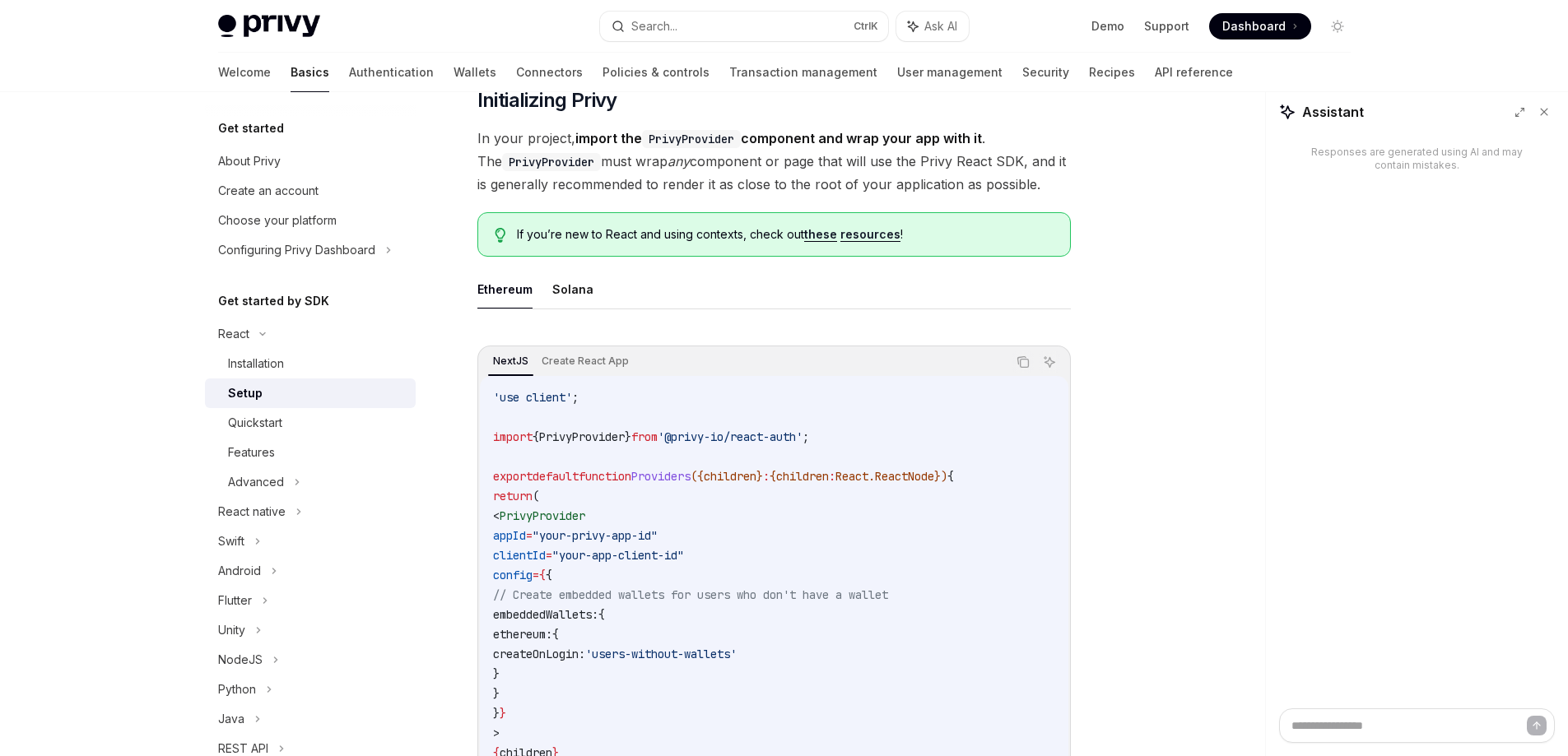
scroll to position [330, 0]
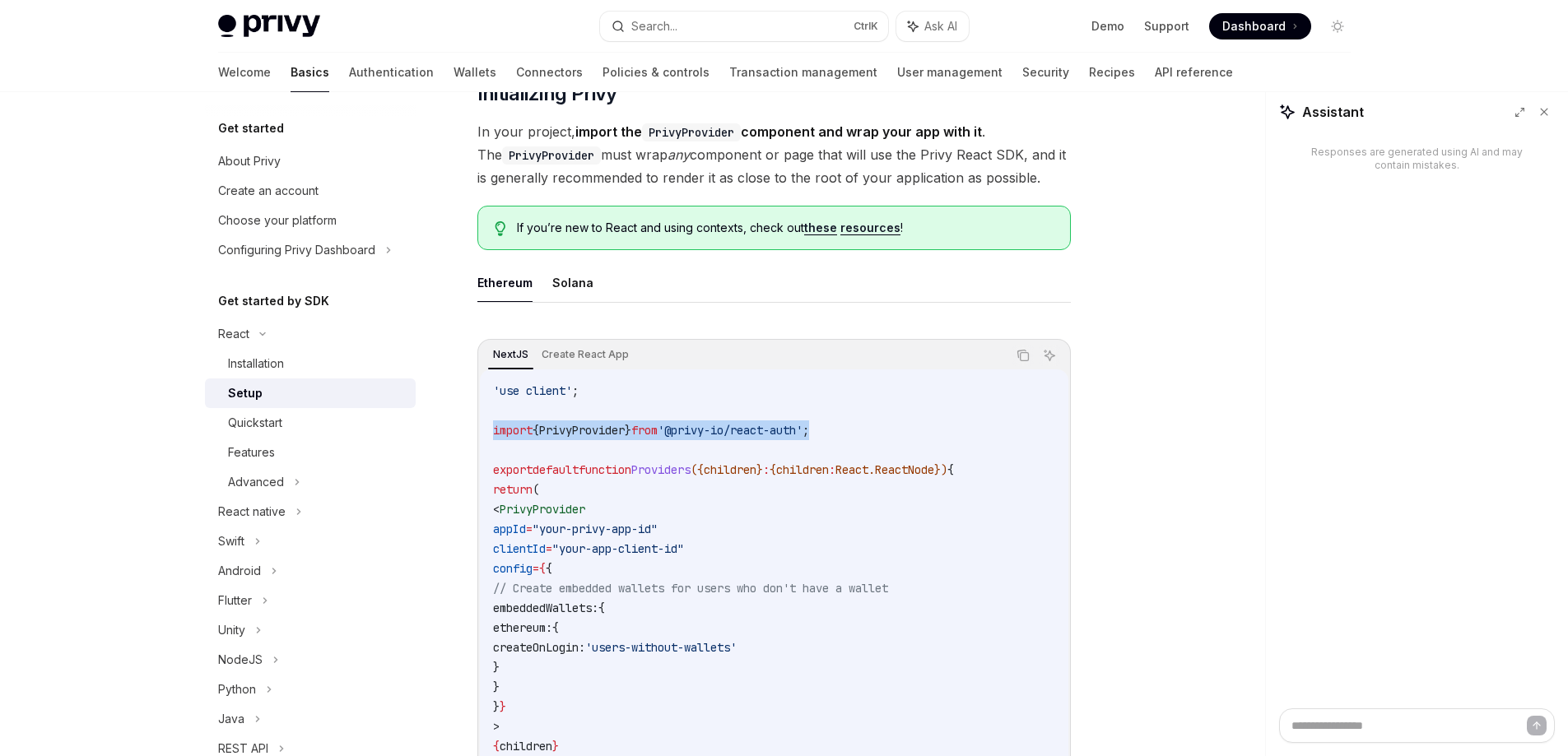
drag, startPoint x: 494, startPoint y: 430, endPoint x: 888, endPoint y: 431, distance: 394.0
click at [888, 431] on code "'use client' ; import { PrivyProvider } from '@privy-io/react-auth' ; export de…" at bounding box center [774, 597] width 562 height 434
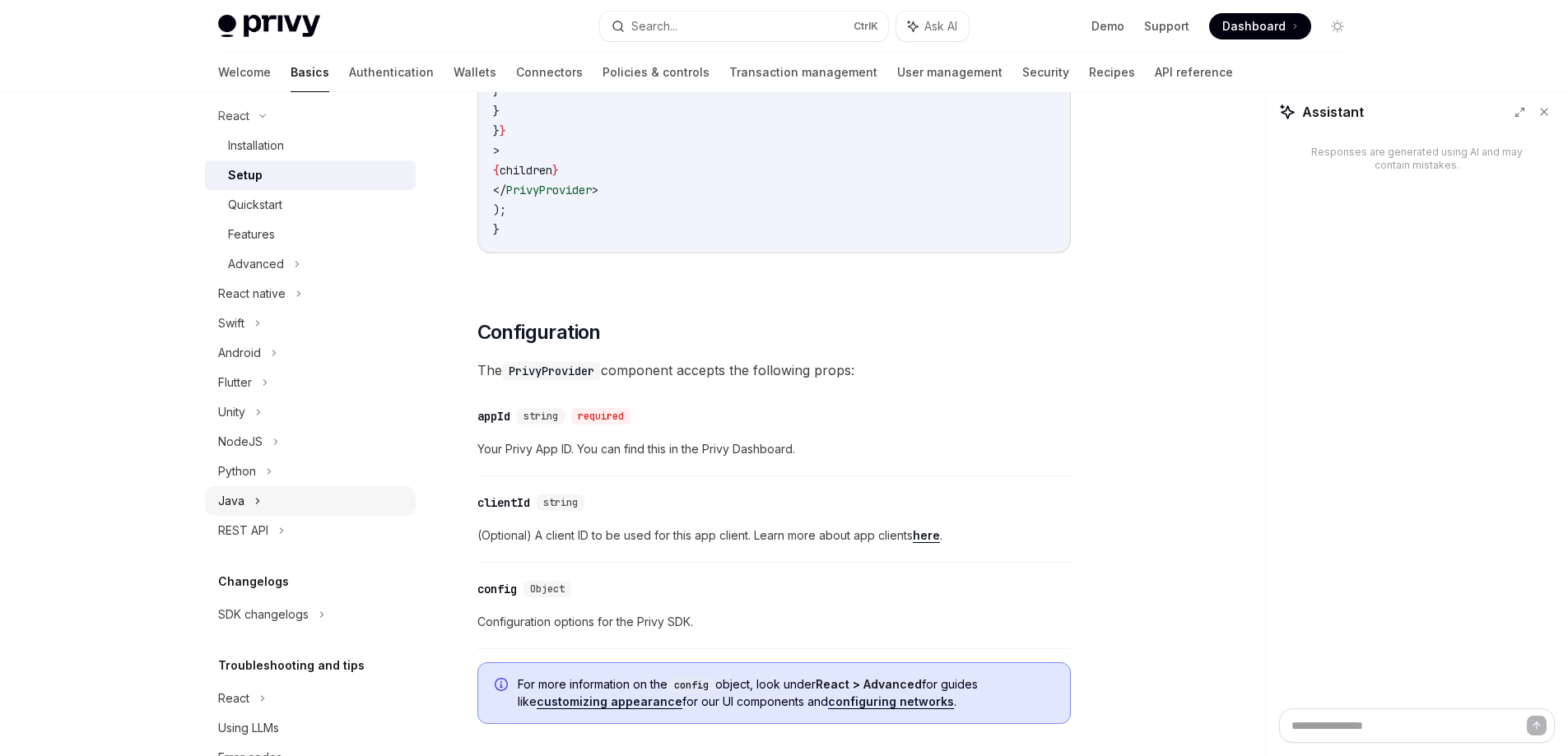
scroll to position [185, 0]
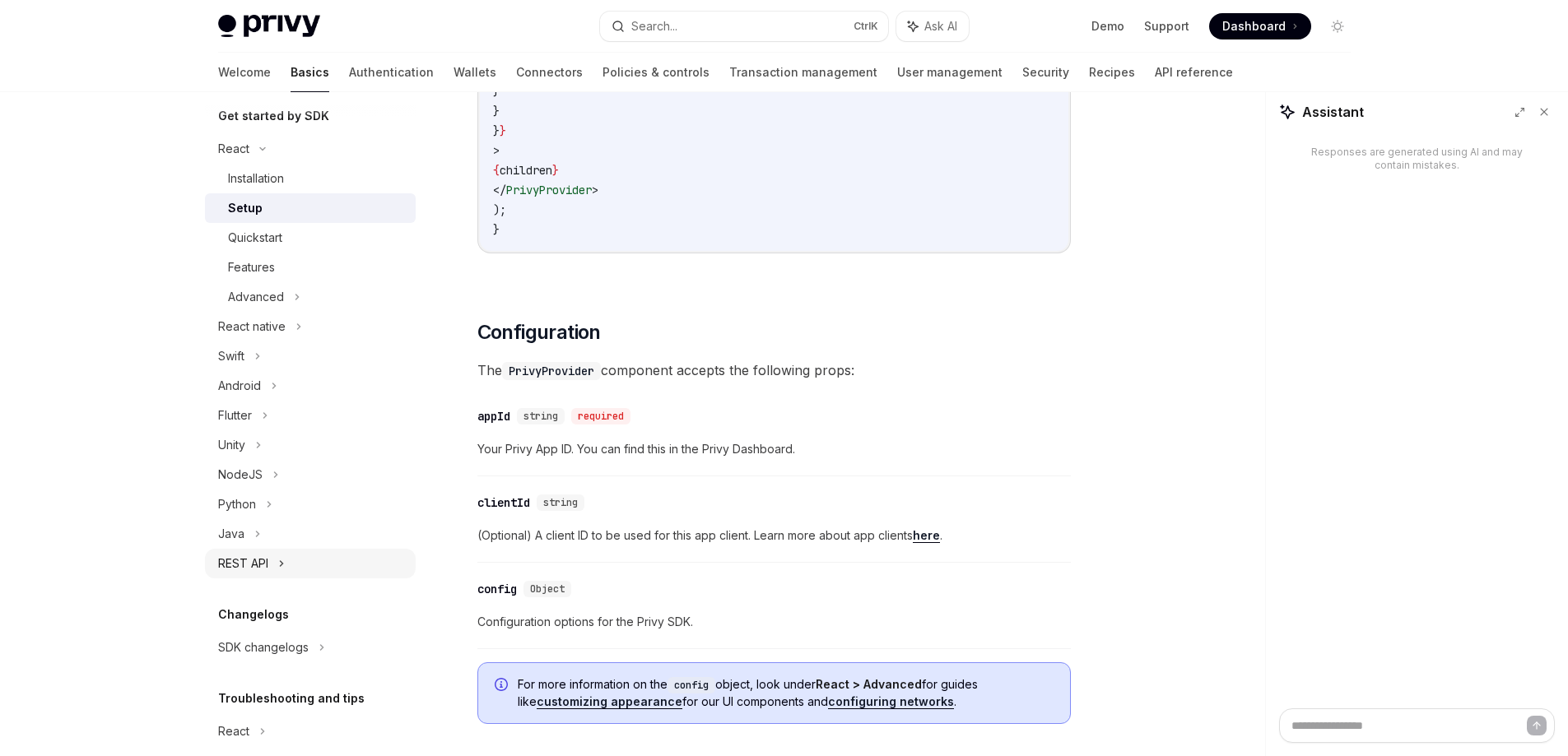
click at [251, 559] on div "REST API" at bounding box center [243, 564] width 50 height 19
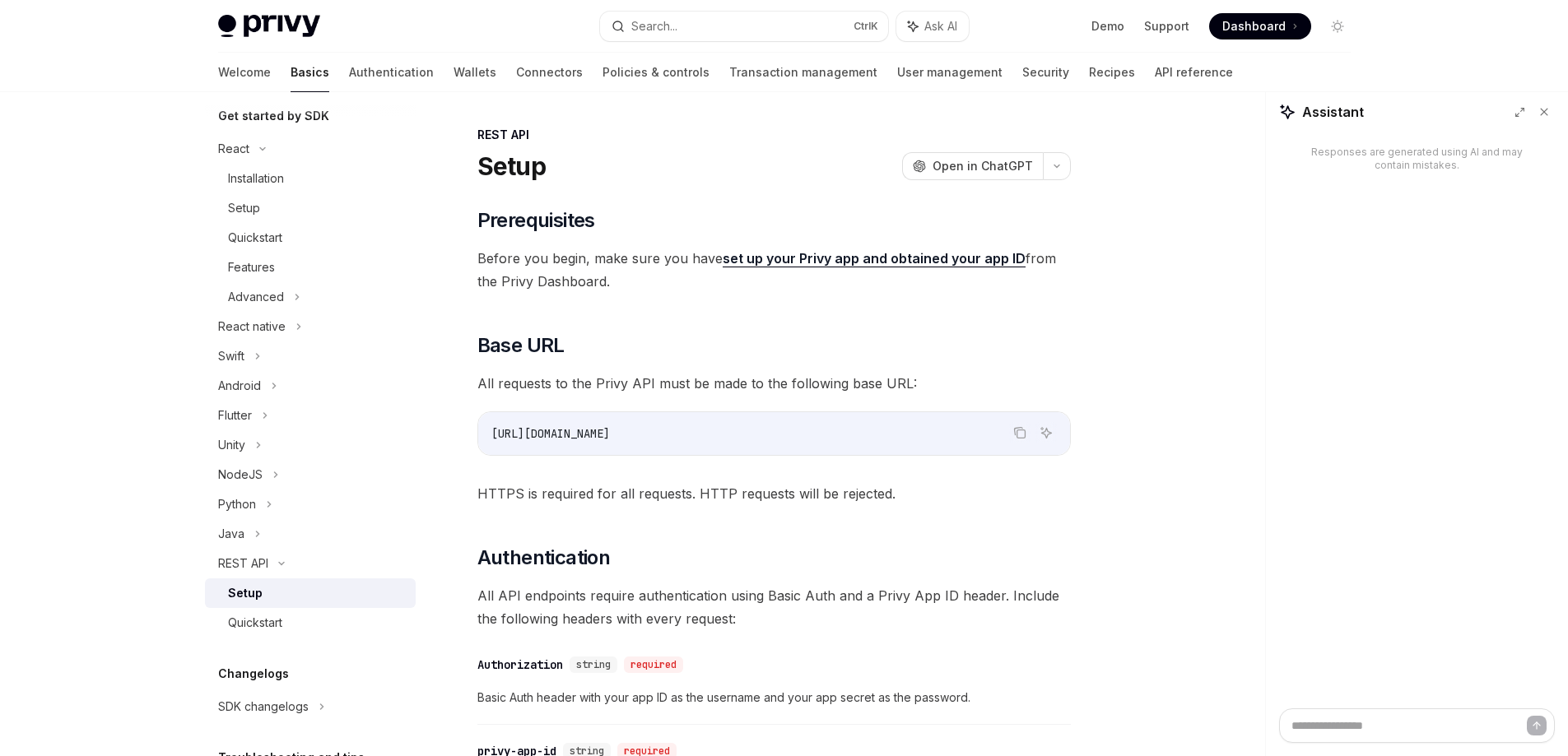
click at [261, 593] on div "Setup" at bounding box center [317, 593] width 178 height 19
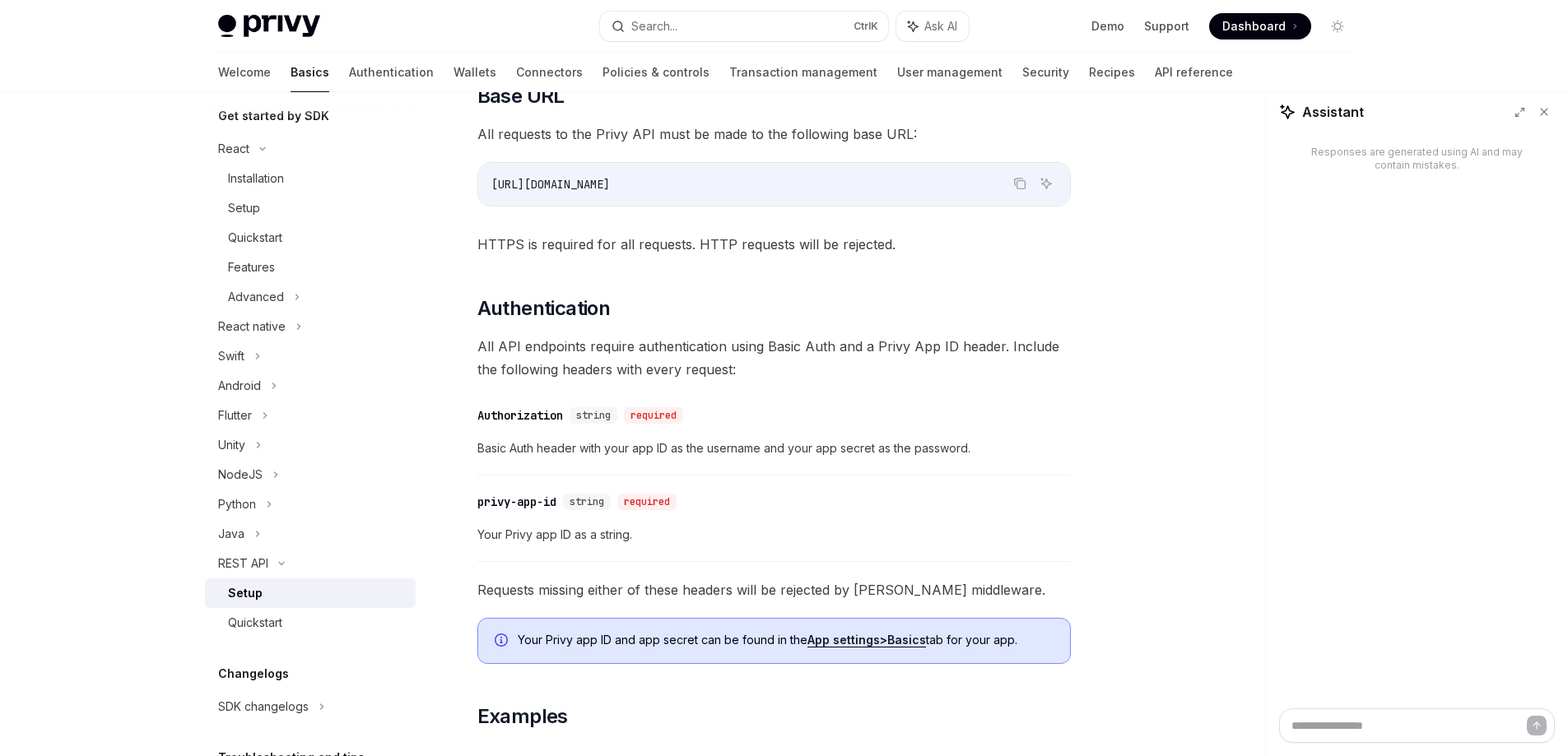
scroll to position [247, 0]
click at [262, 478] on div "NodeJS" at bounding box center [310, 475] width 211 height 30
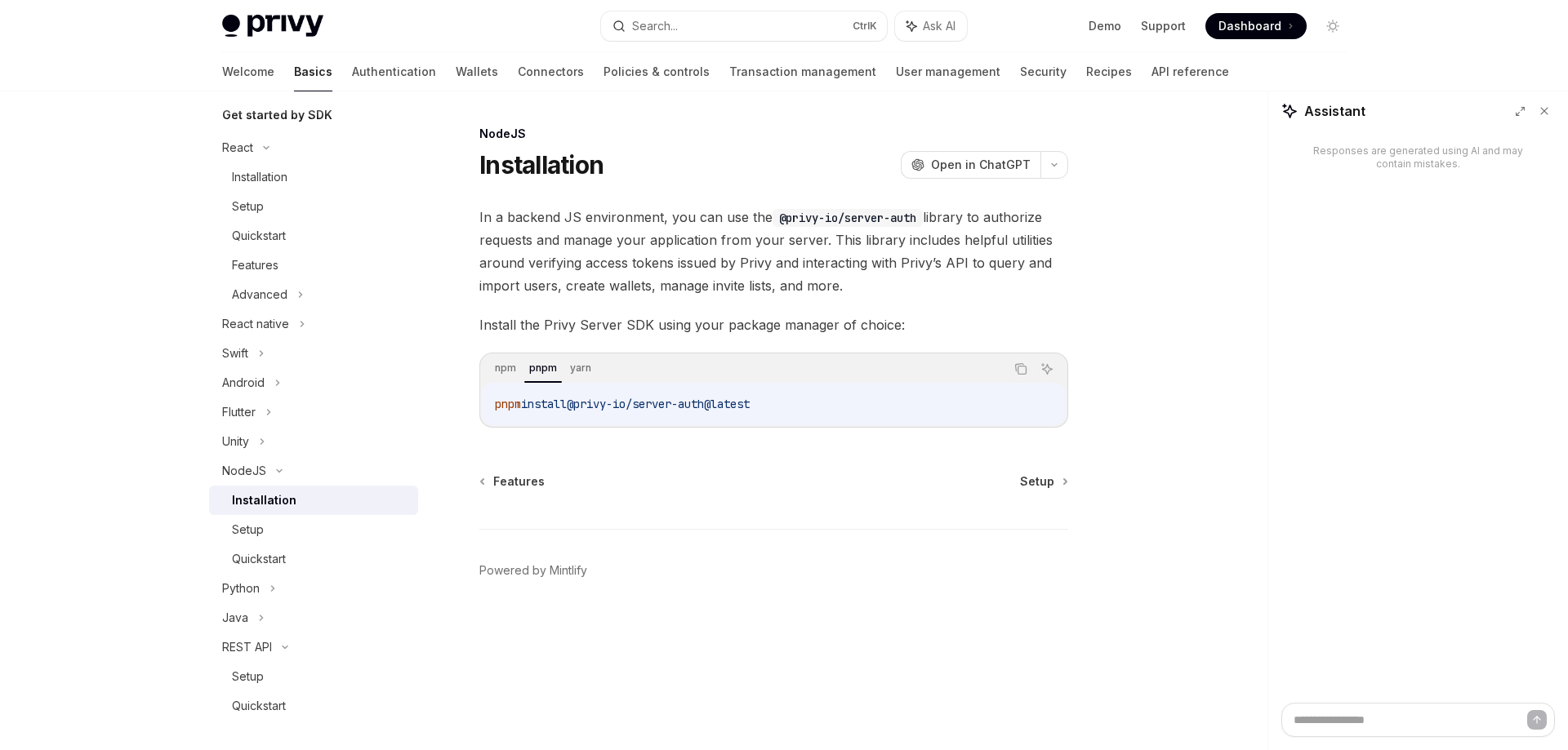
click at [268, 498] on div "Installation" at bounding box center [264, 500] width 65 height 19
drag, startPoint x: 494, startPoint y: 401, endPoint x: 1092, endPoint y: 414, distance: 598.1
click at [1092, 414] on div "NodeJS Installation OpenAI Open in ChatGPT OpenAI Open in ChatGPT In a backend …" at bounding box center [784, 421] width 1150 height 659
click at [784, 589] on footer "Powered by Mintlify" at bounding box center [773, 600] width 589 height 142
click at [1035, 487] on span "Setup" at bounding box center [1037, 482] width 34 height 17
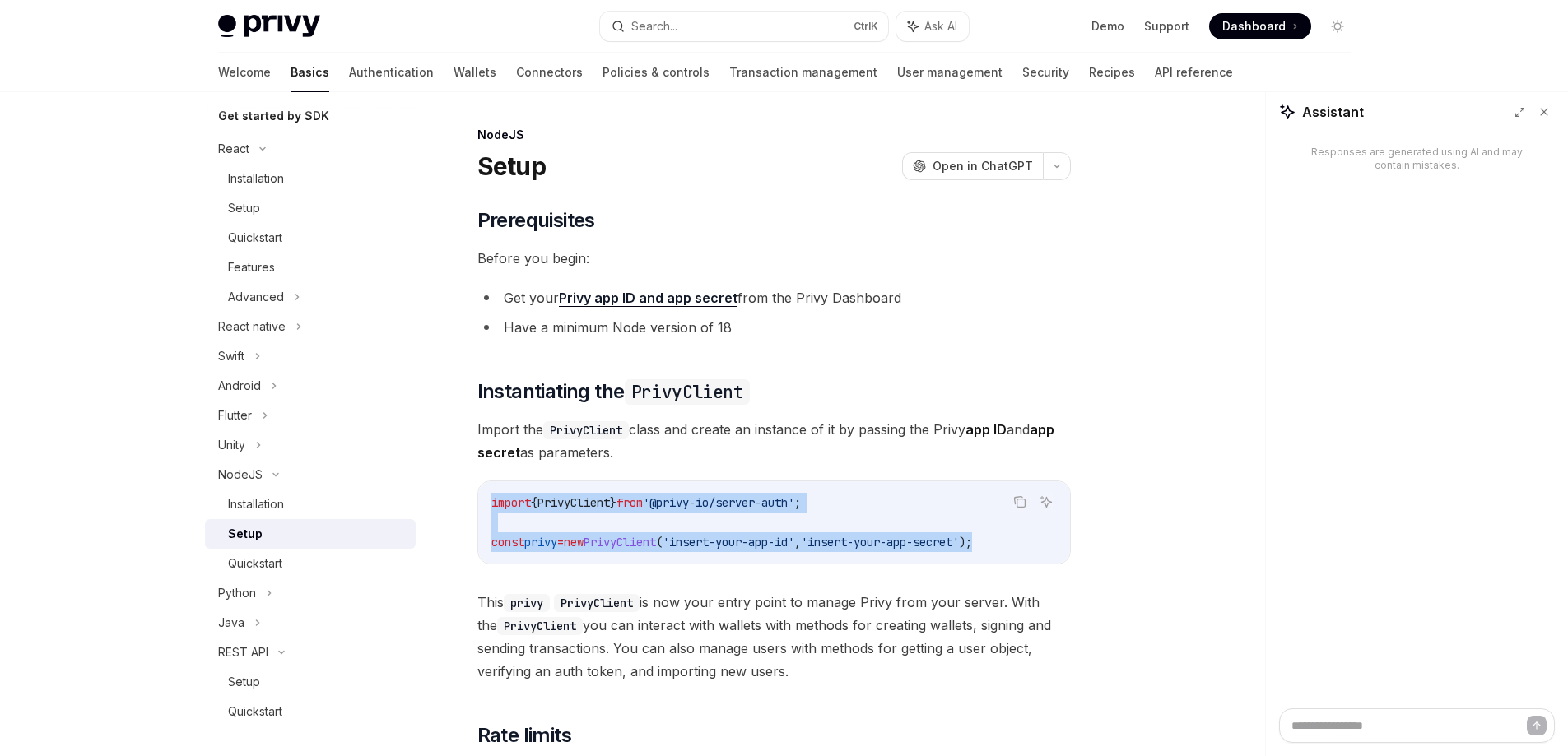
drag, startPoint x: 489, startPoint y: 490, endPoint x: 1083, endPoint y: 535, distance: 595.7
click at [1083, 535] on div "On this page Prerequisites Instantiating the PrivyClient Rate limits NodeJS Set…" at bounding box center [784, 603] width 1159 height 1021
click at [1016, 504] on icon "Copy the contents from the code block" at bounding box center [1020, 501] width 13 height 13
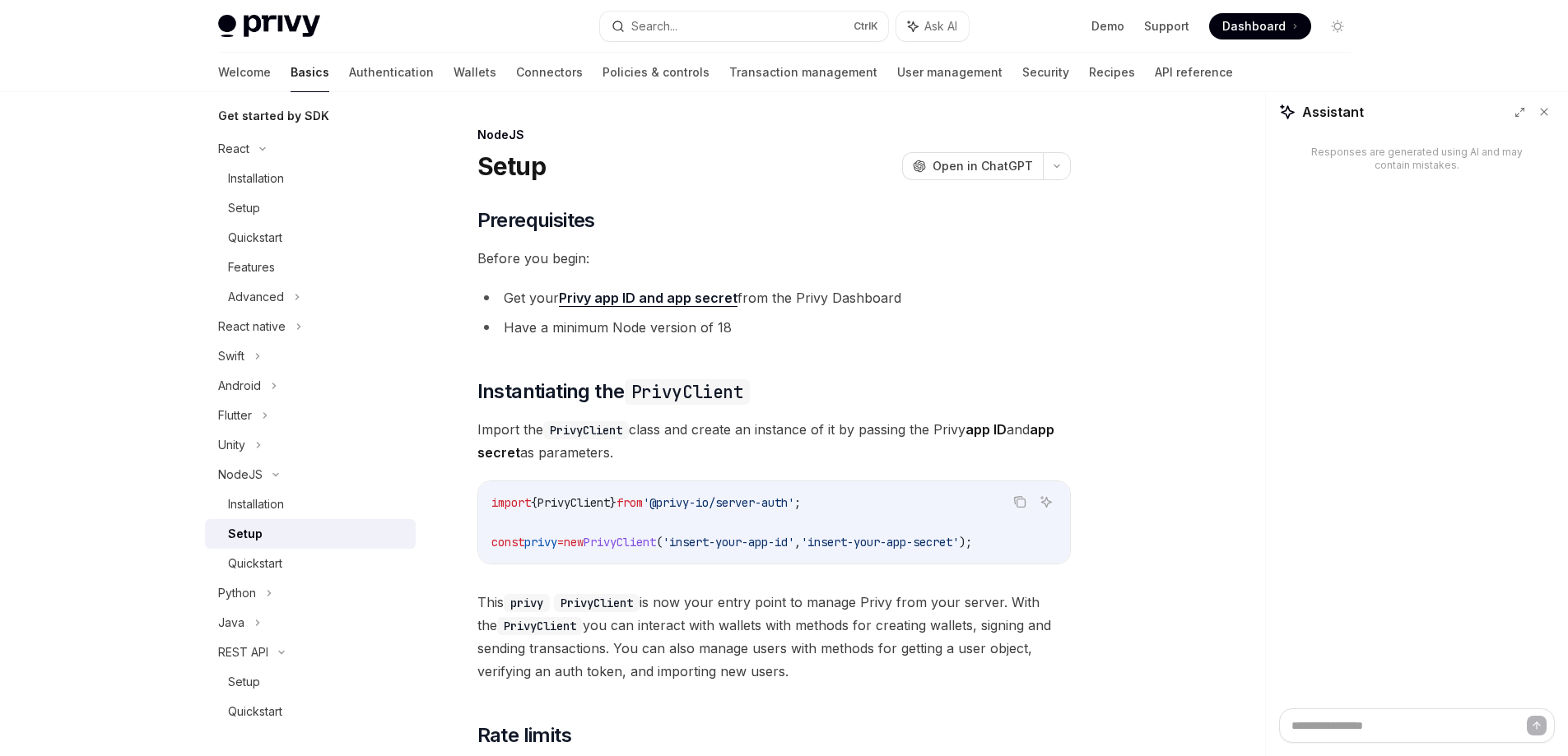
click at [0, 603] on div "Privy Docs home page Search... Ctrl K Ask AI Demo Support Dashboard Dashboard S…" at bounding box center [784, 557] width 1568 height 1114
click at [281, 516] on link "Installation" at bounding box center [310, 505] width 211 height 30
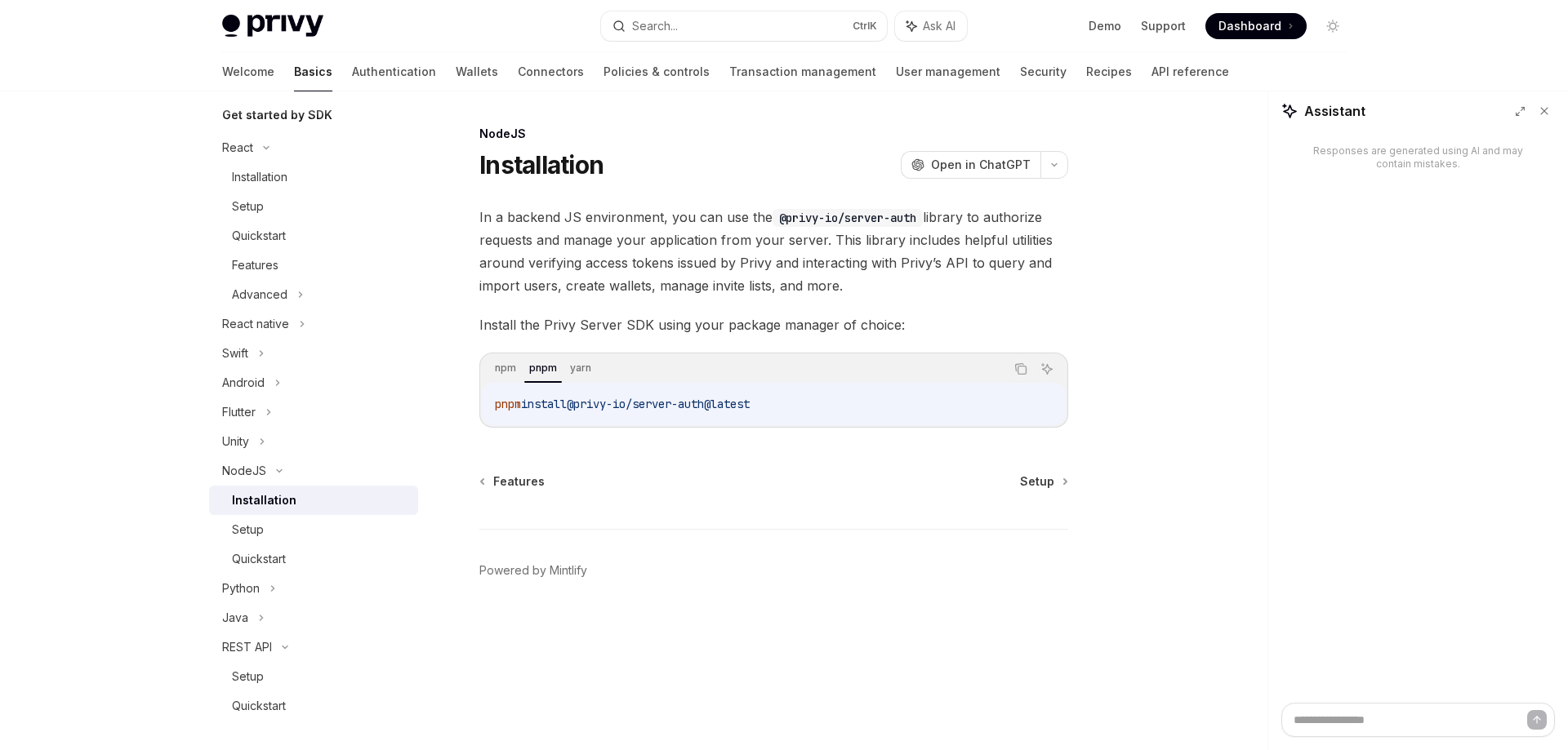
drag, startPoint x: 496, startPoint y: 402, endPoint x: 789, endPoint y: 411, distance: 293.1
click at [789, 411] on code "pnpm install @privy-io/server-auth@latest" at bounding box center [774, 404] width 558 height 19
click at [247, 537] on div "Setup" at bounding box center [247, 530] width 31 height 19
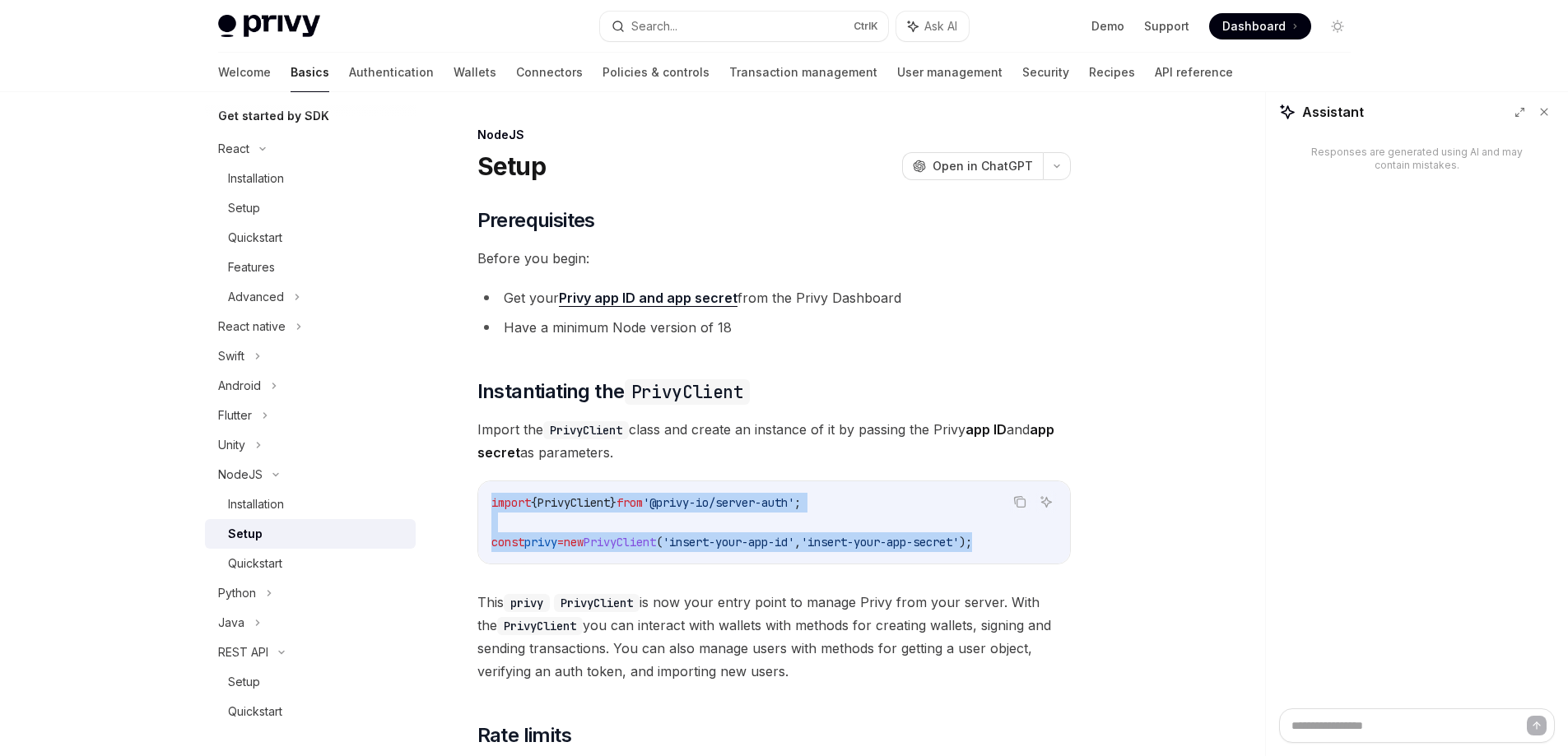
drag, startPoint x: 488, startPoint y: 501, endPoint x: 1044, endPoint y: 550, distance: 558.2
click at [1044, 550] on div "import { PrivyClient } from '@privy-io/server-auth' ; const privy = new PrivyCl…" at bounding box center [775, 522] width 592 height 82
click at [358, 542] on div "Setup" at bounding box center [317, 534] width 178 height 19
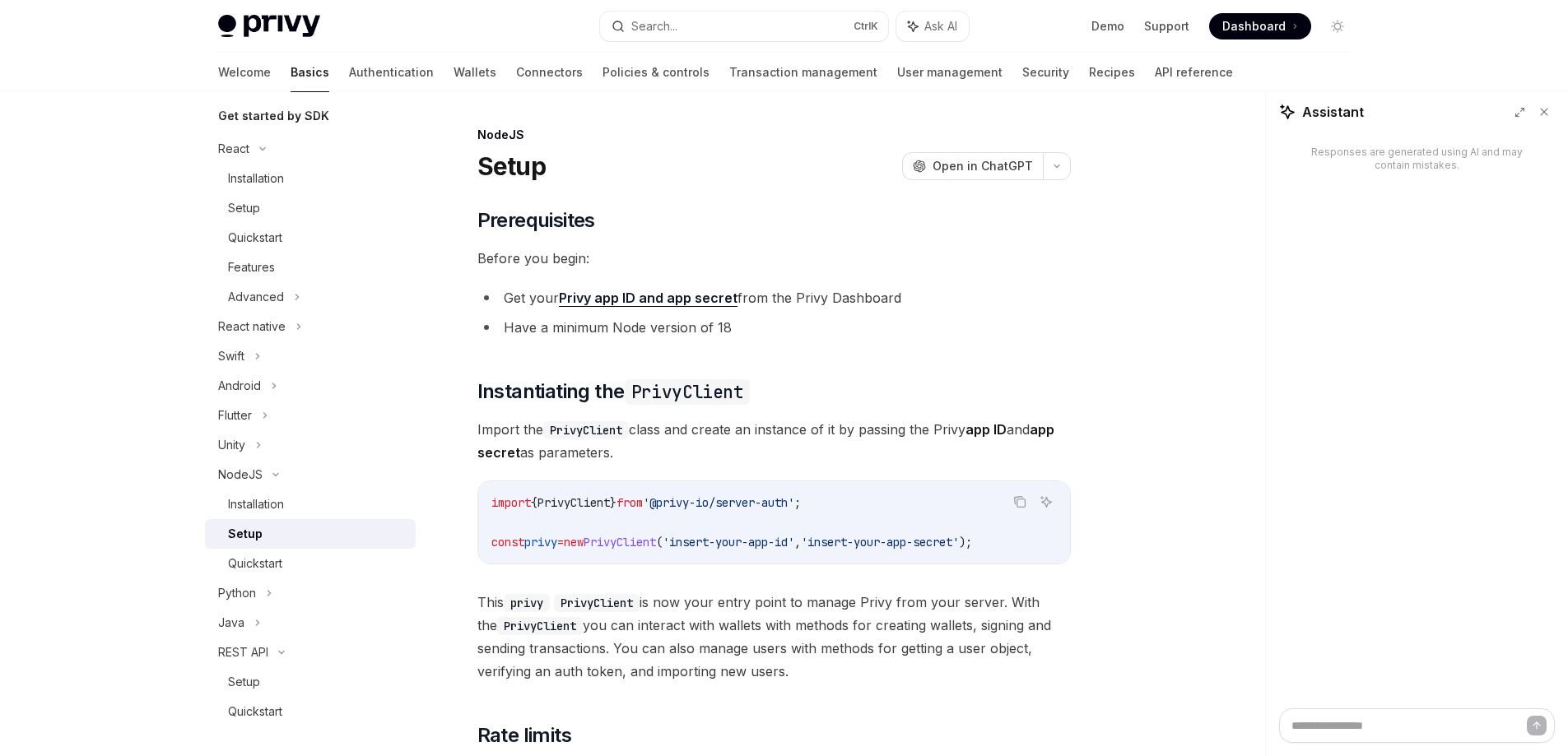
click at [553, 529] on code "import { PrivyClient } from '@privy-io/server-auth' ; const privy = new PrivyCl…" at bounding box center [775, 522] width 566 height 59
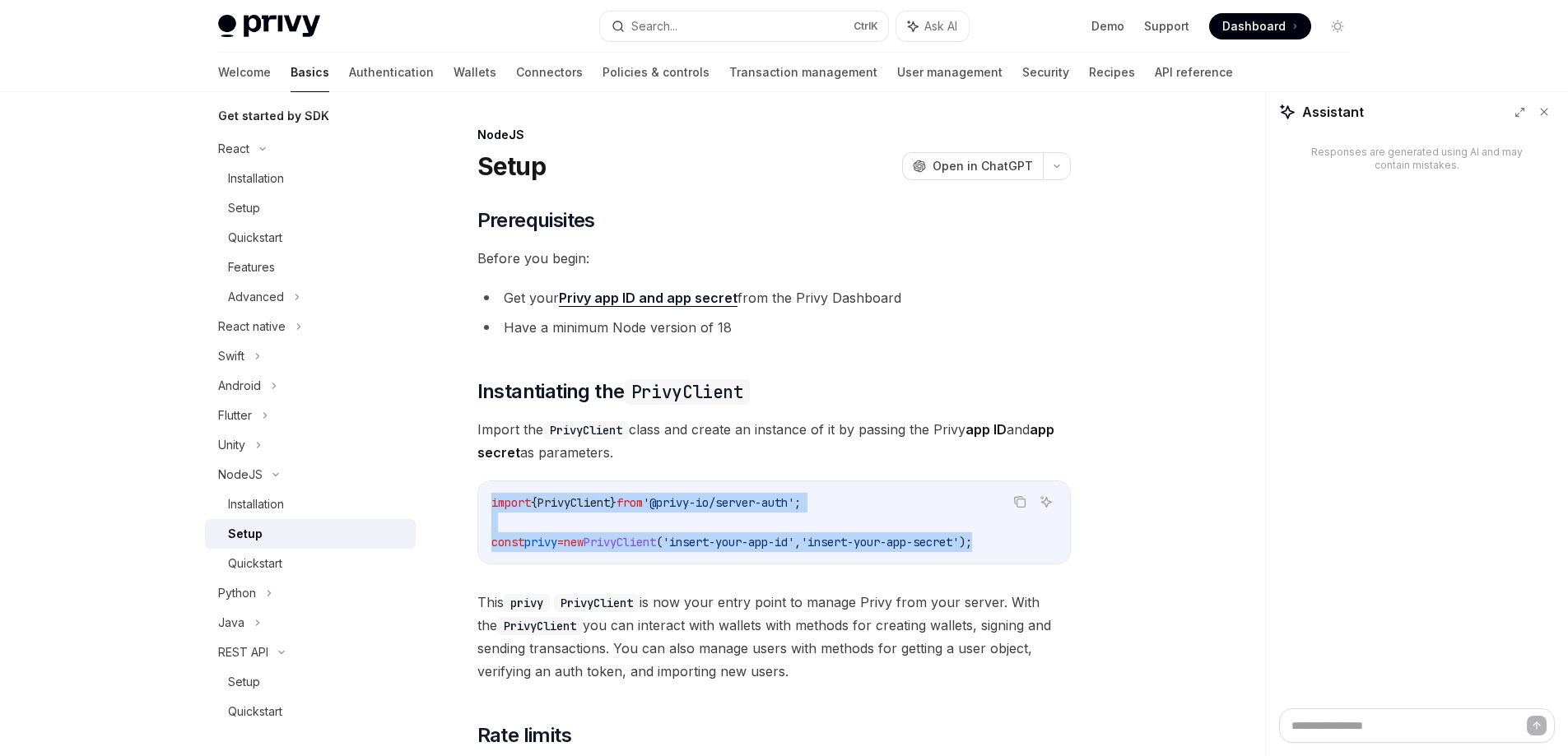
drag, startPoint x: 491, startPoint y: 497, endPoint x: 1043, endPoint y: 552, distance: 554.7
click at [1043, 552] on div "import { PrivyClient } from '@privy-io/server-auth' ; const privy = new PrivyCl…" at bounding box center [775, 522] width 592 height 82
click at [1020, 500] on icon "Copy the contents from the code block" at bounding box center [1021, 503] width 8 height 8
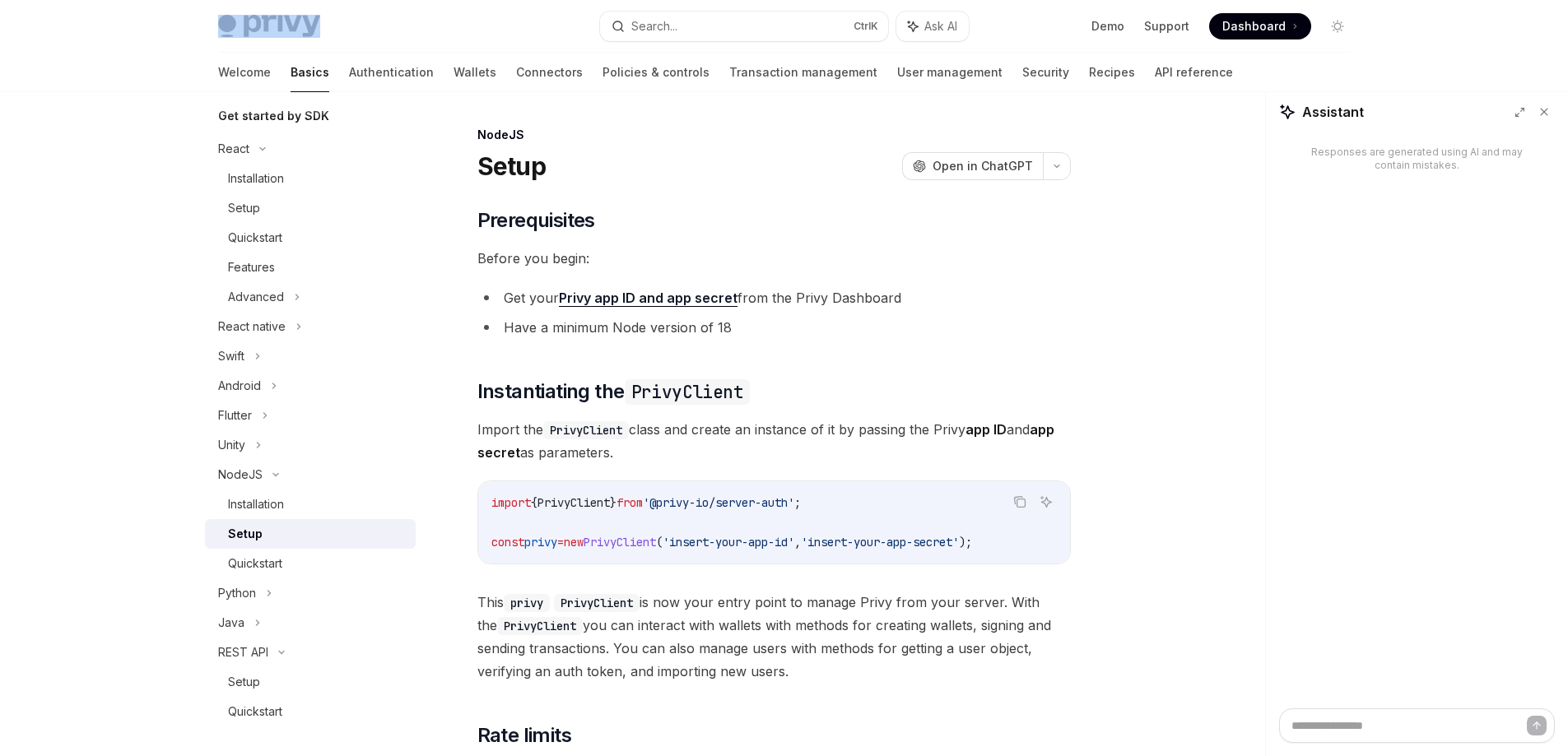
drag, startPoint x: 354, startPoint y: 32, endPoint x: 269, endPoint y: 34, distance: 85.0
click at [269, 34] on div "Privy Docs home page" at bounding box center [403, 26] width 368 height 23
click at [603, 56] on link "Policies & controls" at bounding box center [656, 72] width 107 height 40
type textarea "*"
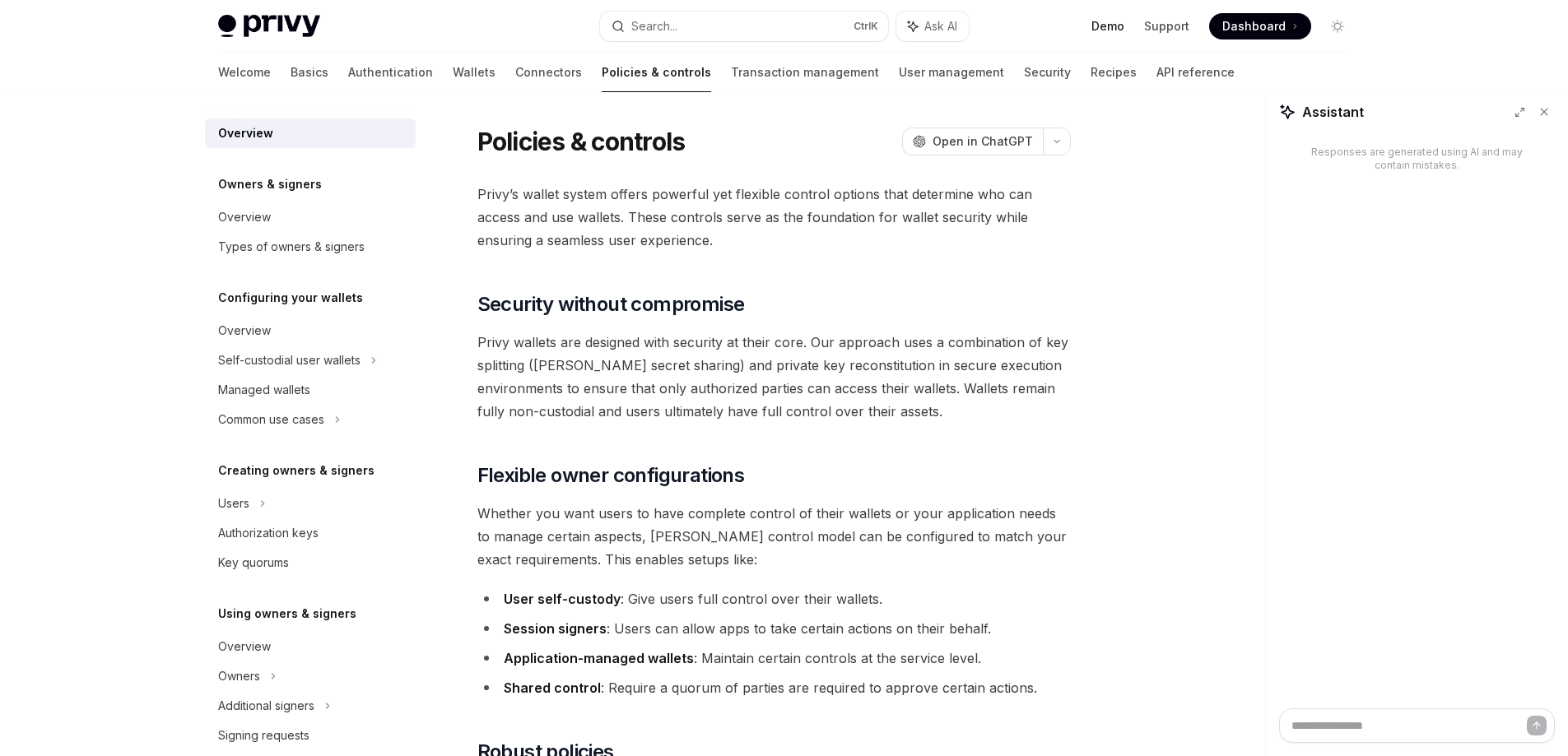
click at [1118, 26] on link "Demo" at bounding box center [1108, 26] width 33 height 17
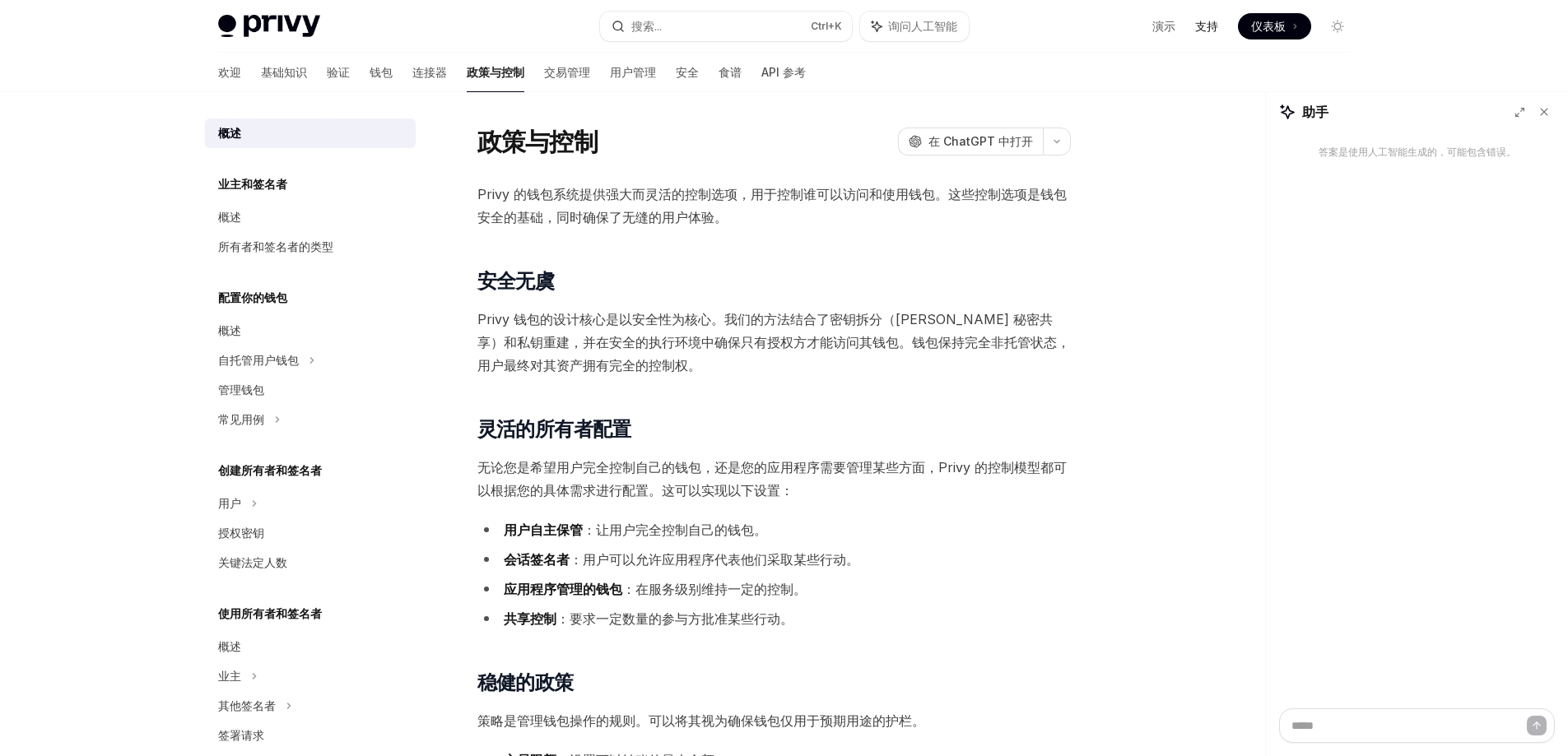
click at [1201, 25] on font "支持" at bounding box center [1207, 26] width 23 height 14
click at [777, 26] on button "搜索... Ctrl +K" at bounding box center [726, 26] width 252 height 30
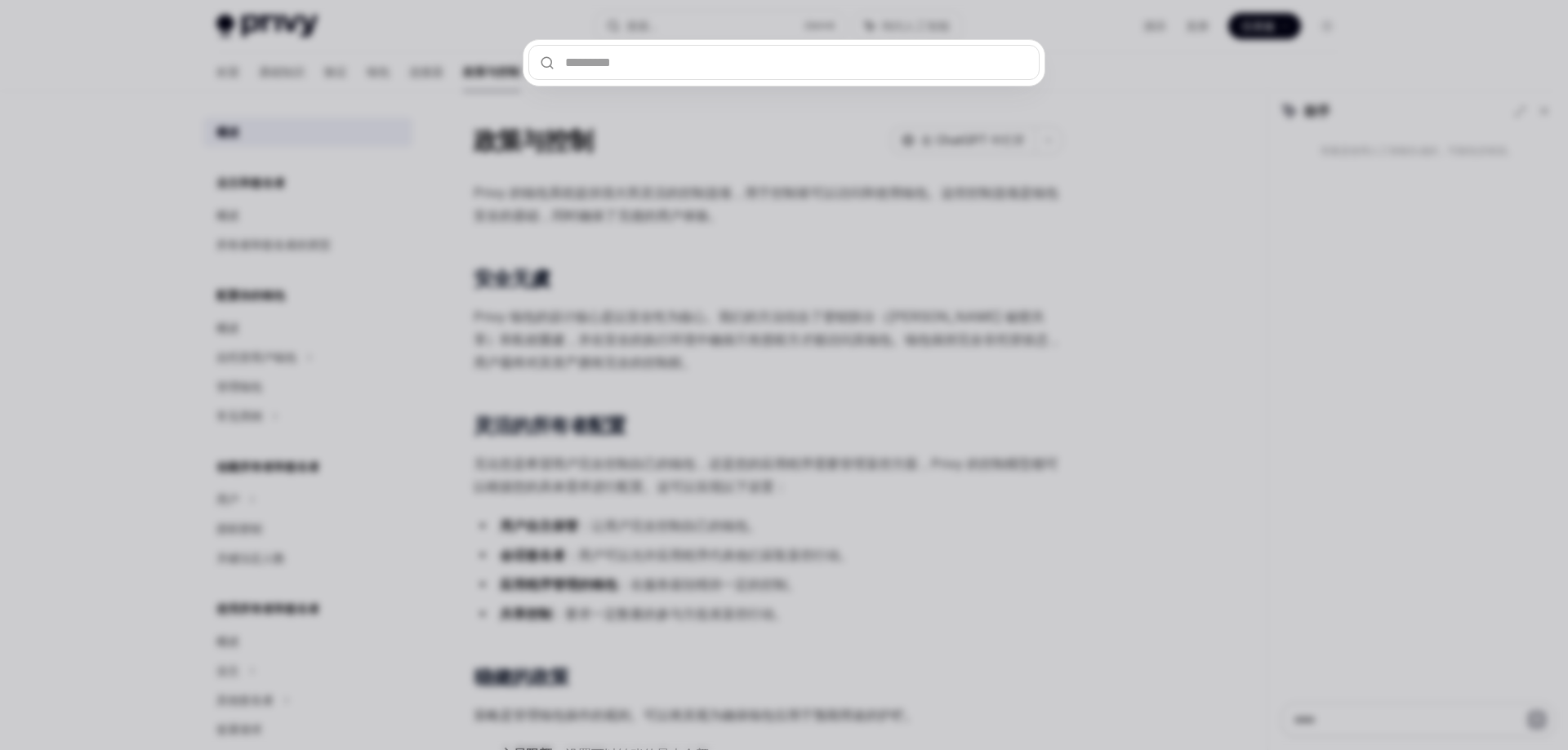
click at [675, 54] on input "text" at bounding box center [784, 62] width 512 height 35
type input "***"
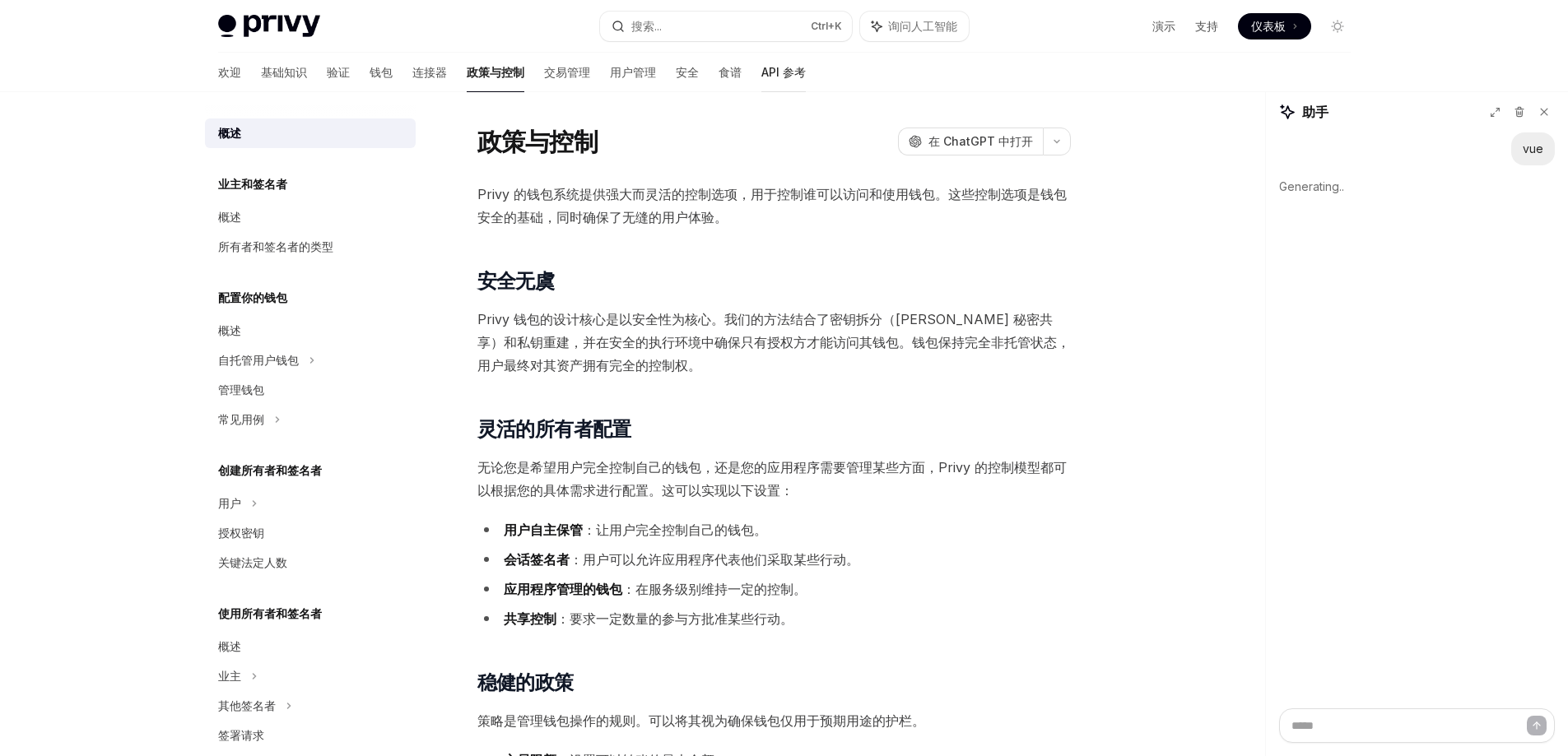
click at [762, 78] on font "API 参考" at bounding box center [784, 72] width 44 height 14
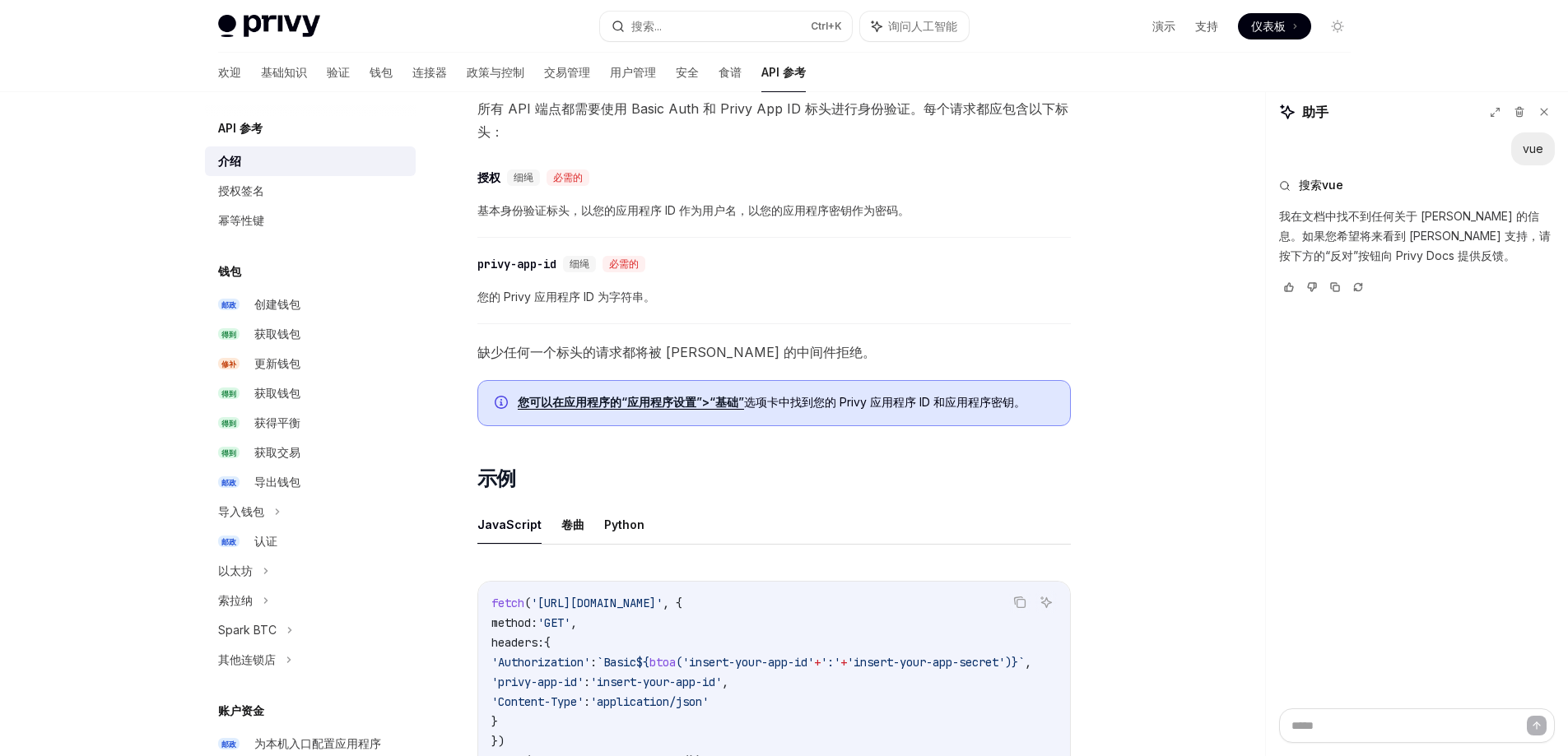
scroll to position [823, 0]
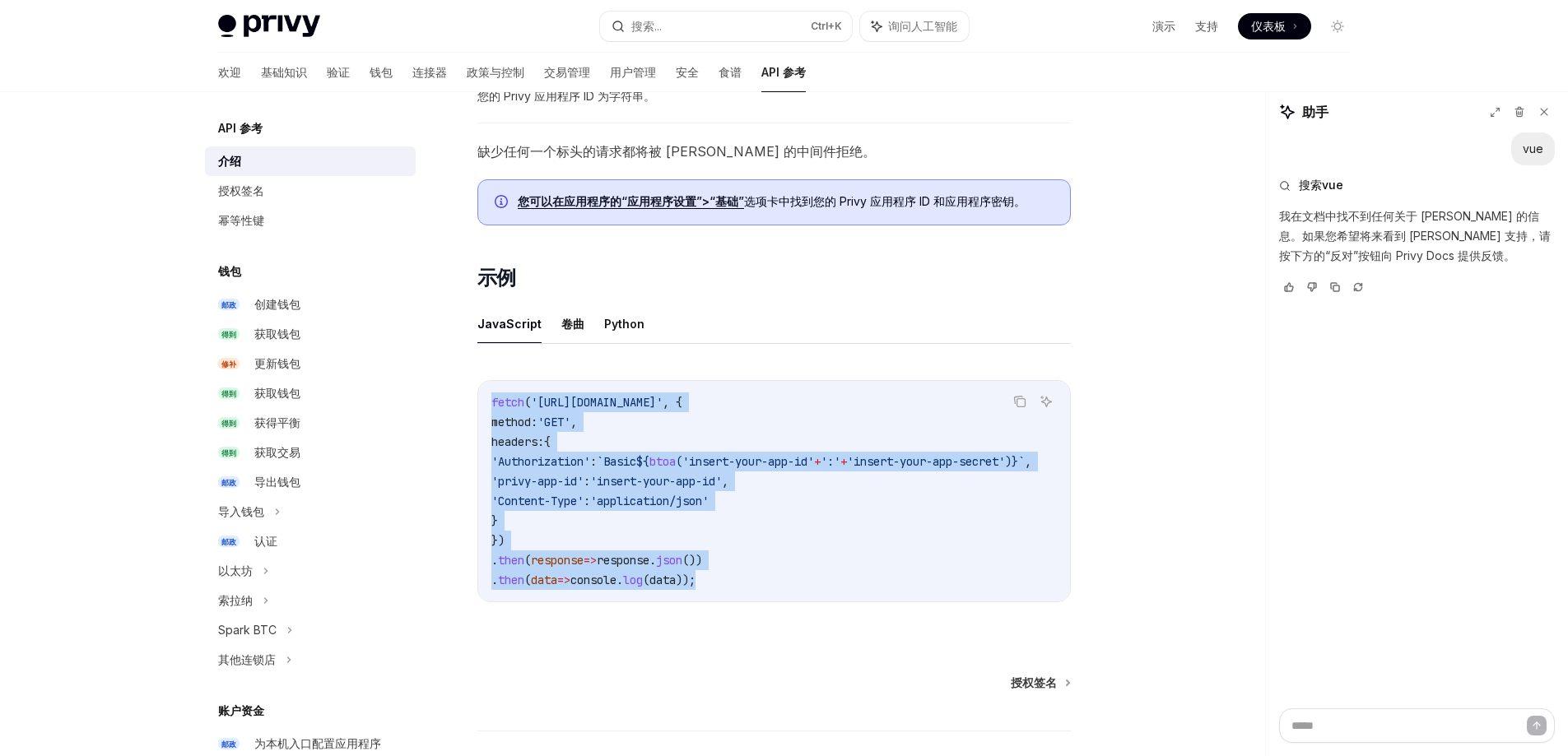
drag, startPoint x: 490, startPoint y: 397, endPoint x: 732, endPoint y: 529, distance: 275.7
click at [754, 578] on div "fetch ( '[URL][DOMAIN_NAME]' , { method: 'GET' , headers: { 'Authorization' : `…" at bounding box center [775, 491] width 592 height 220
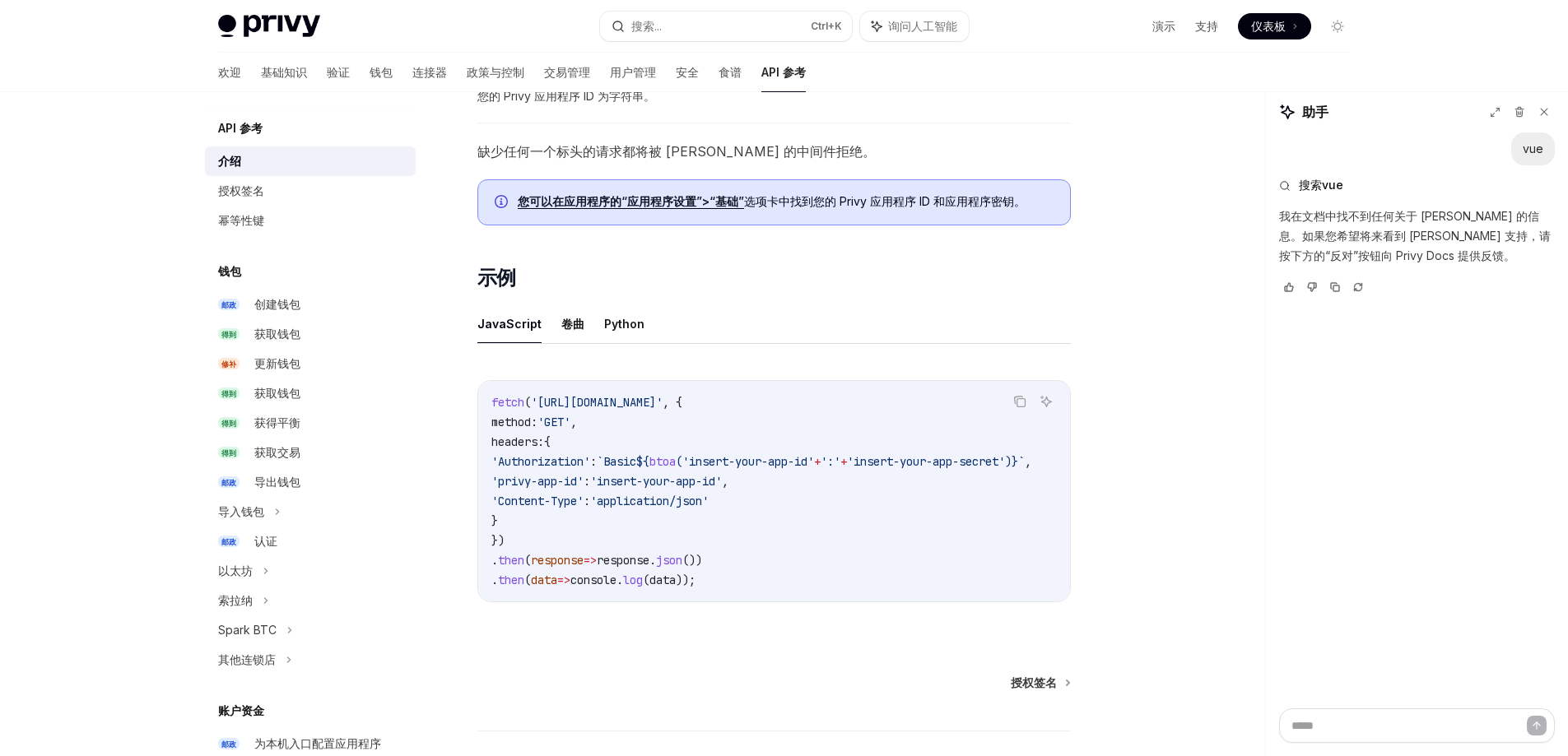
drag, startPoint x: 453, startPoint y: 456, endPoint x: 467, endPoint y: 455, distance: 14.0
click at [456, 456] on div "API 参考 介绍 OpenAI 在 ChatGPT 中打开 Privy REST API 入门 OpenAI 在 ChatGPT 中打开 Privy 提供底…" at bounding box center [620, 87] width 909 height 1571
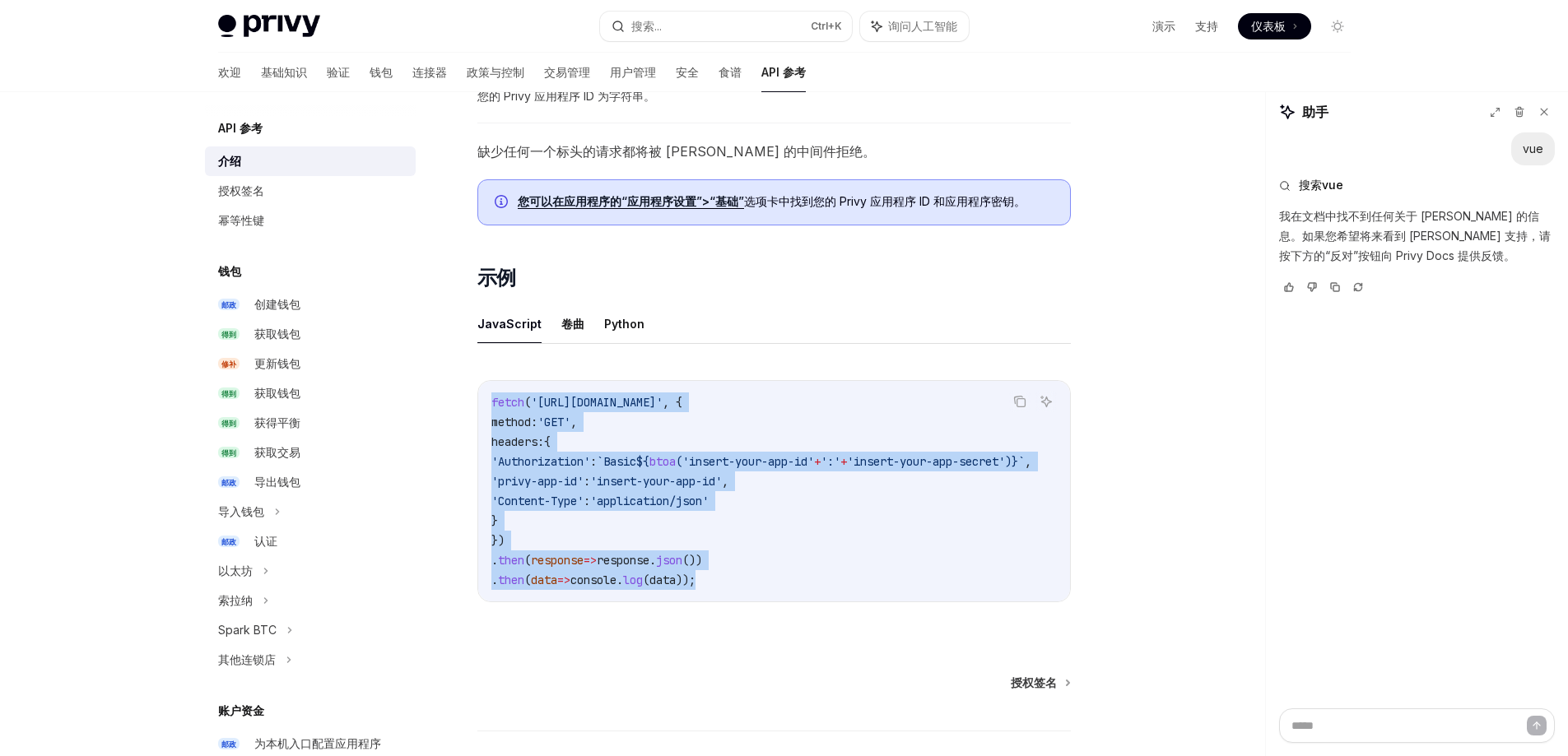
drag, startPoint x: 491, startPoint y: 404, endPoint x: 766, endPoint y: 575, distance: 323.8
click at [766, 575] on div "fetch ( '[URL][DOMAIN_NAME]' , { method: 'GET' , headers: { 'Authorization' : `…" at bounding box center [775, 491] width 592 height 220
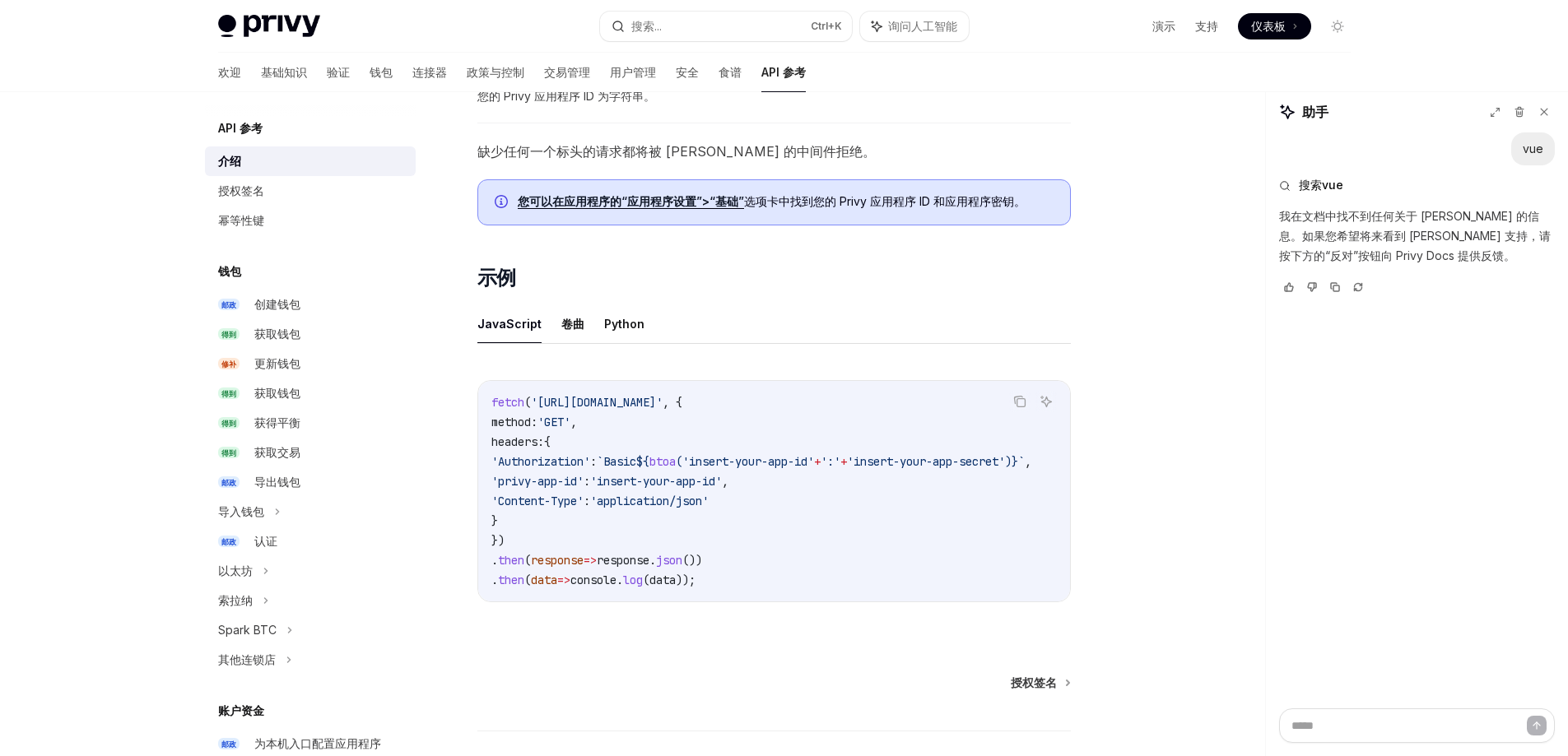
click at [814, 337] on ul "JavaScript 卷曲 Python" at bounding box center [774, 324] width 593 height 40
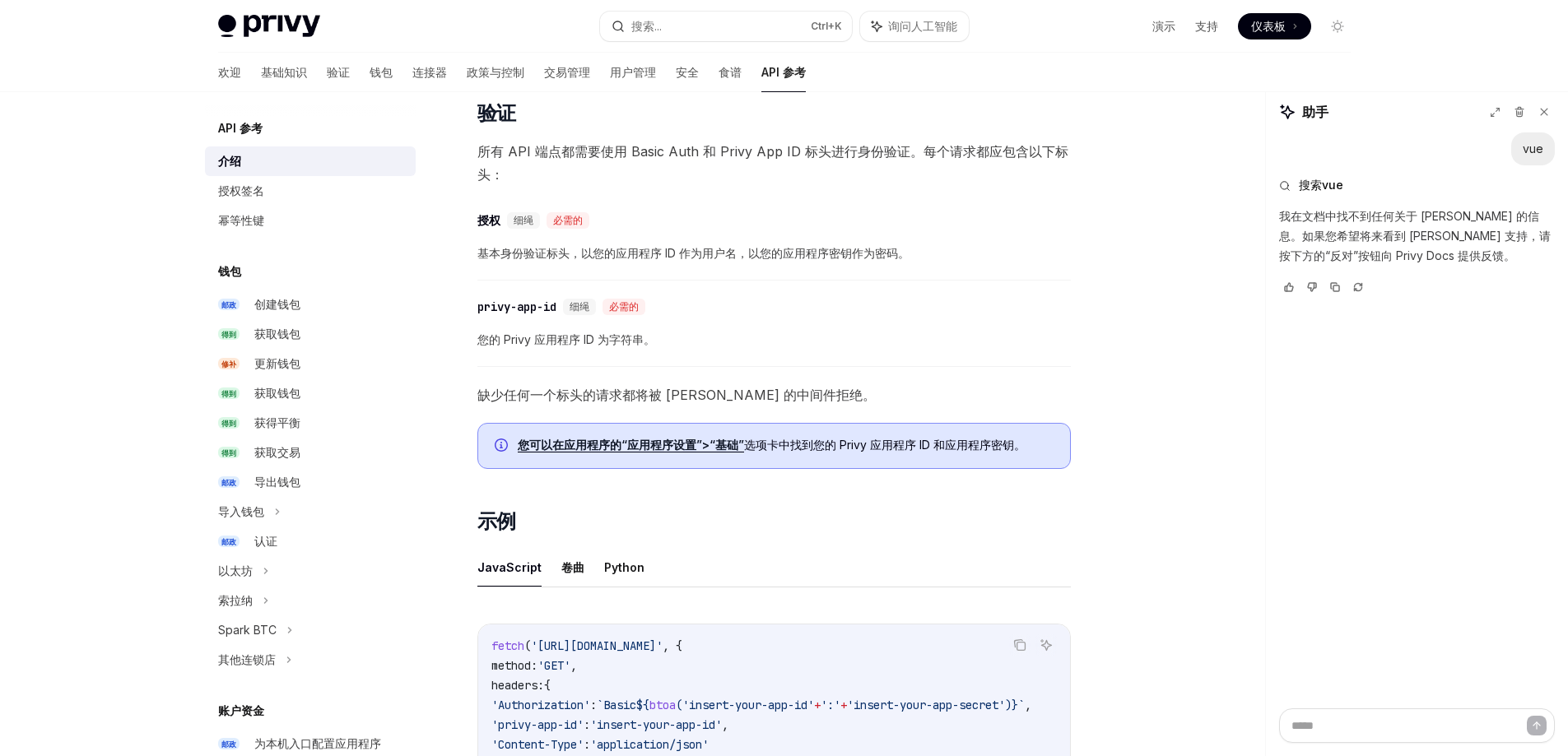
scroll to position [576, 0]
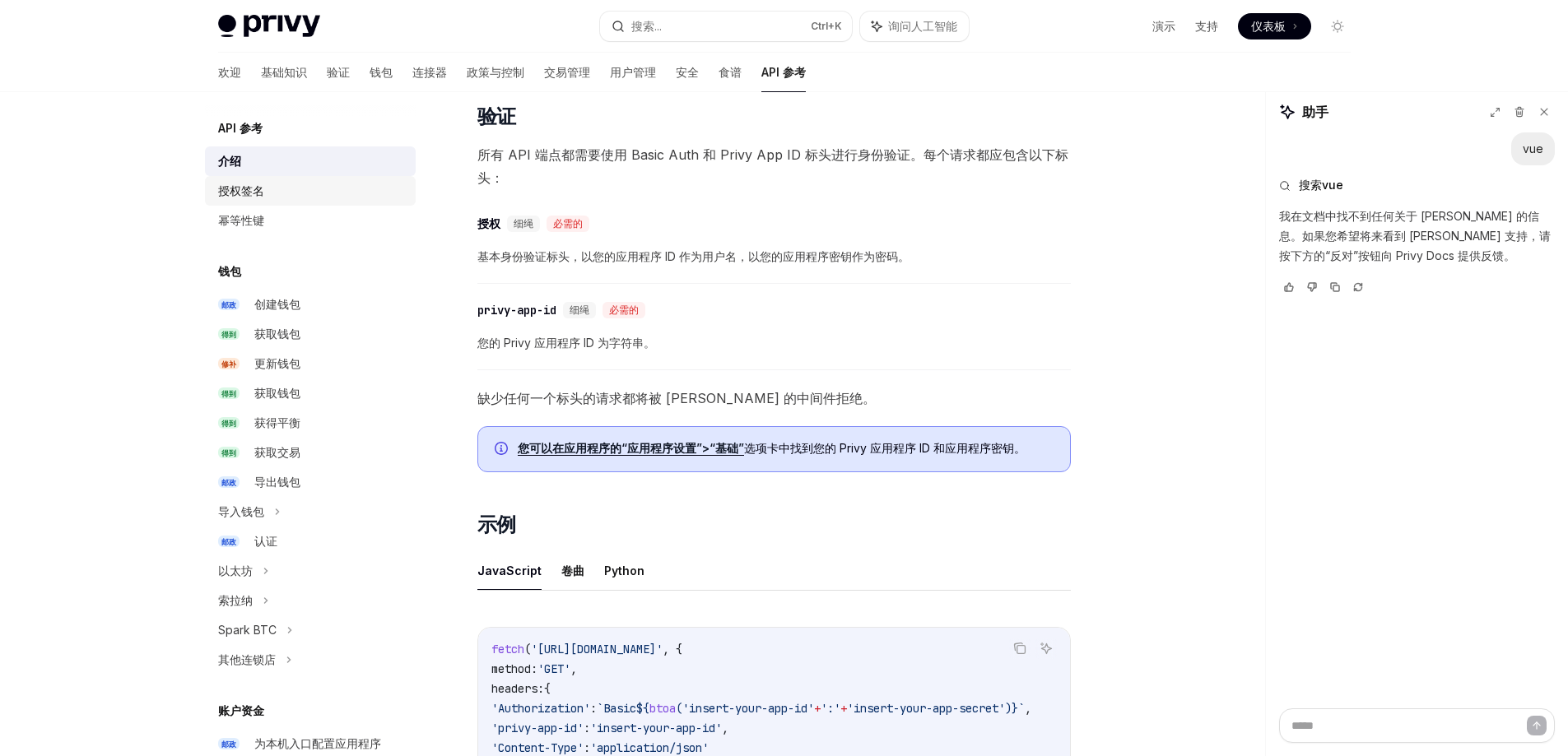
click at [262, 191] on font "授权签名" at bounding box center [242, 190] width 46 height 14
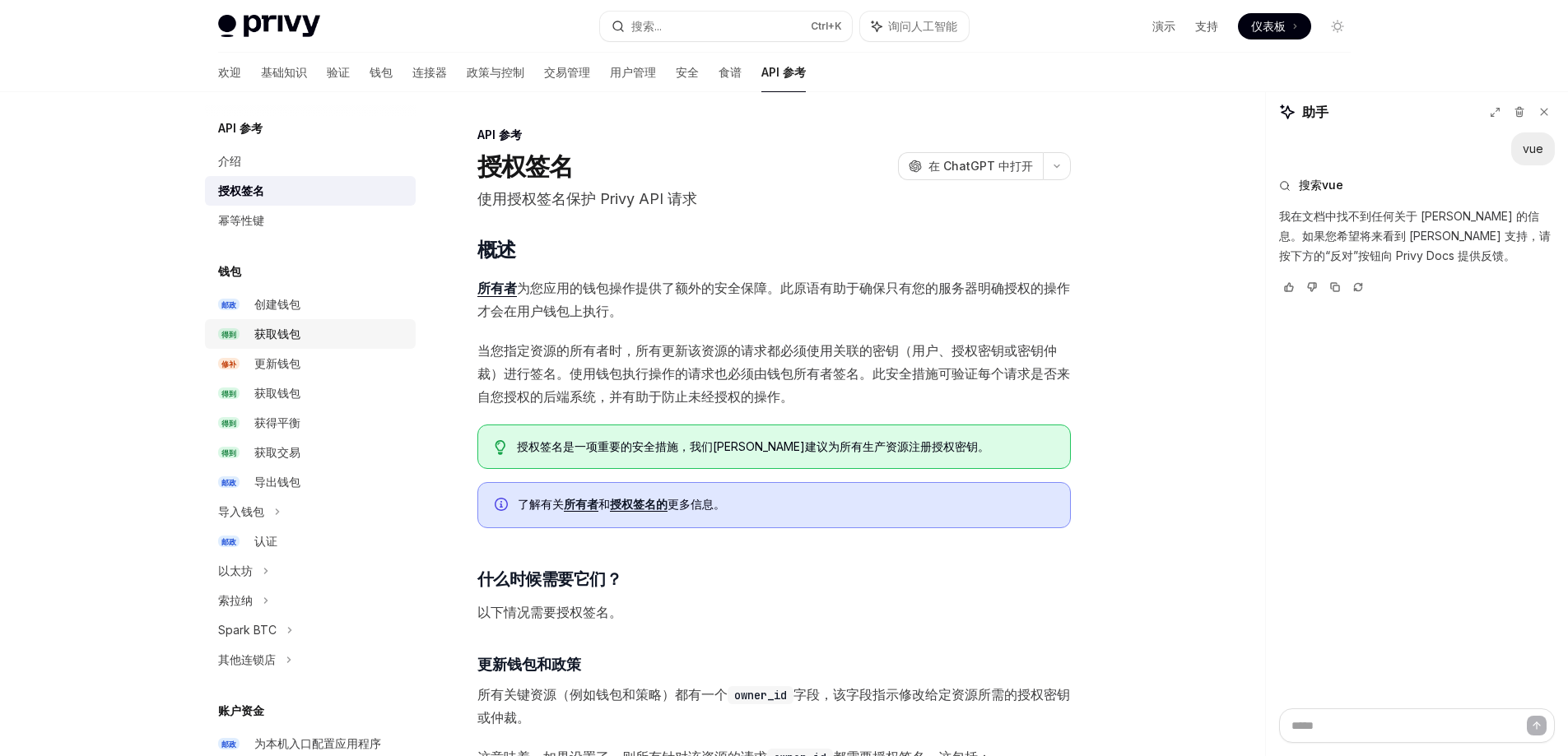
click at [322, 334] on div "获取钱包" at bounding box center [331, 334] width 152 height 19
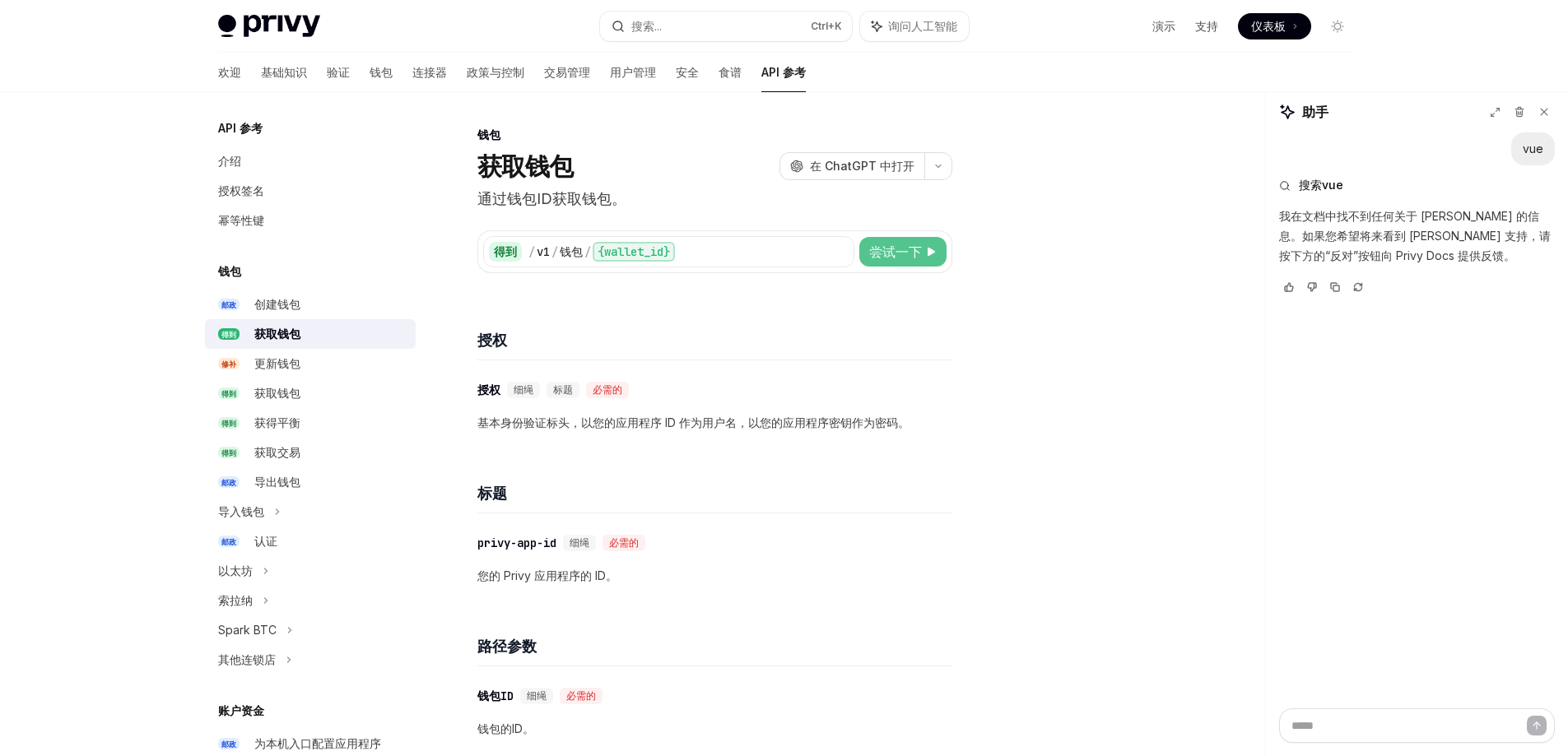
click at [930, 256] on button "尝试一下" at bounding box center [903, 252] width 87 height 30
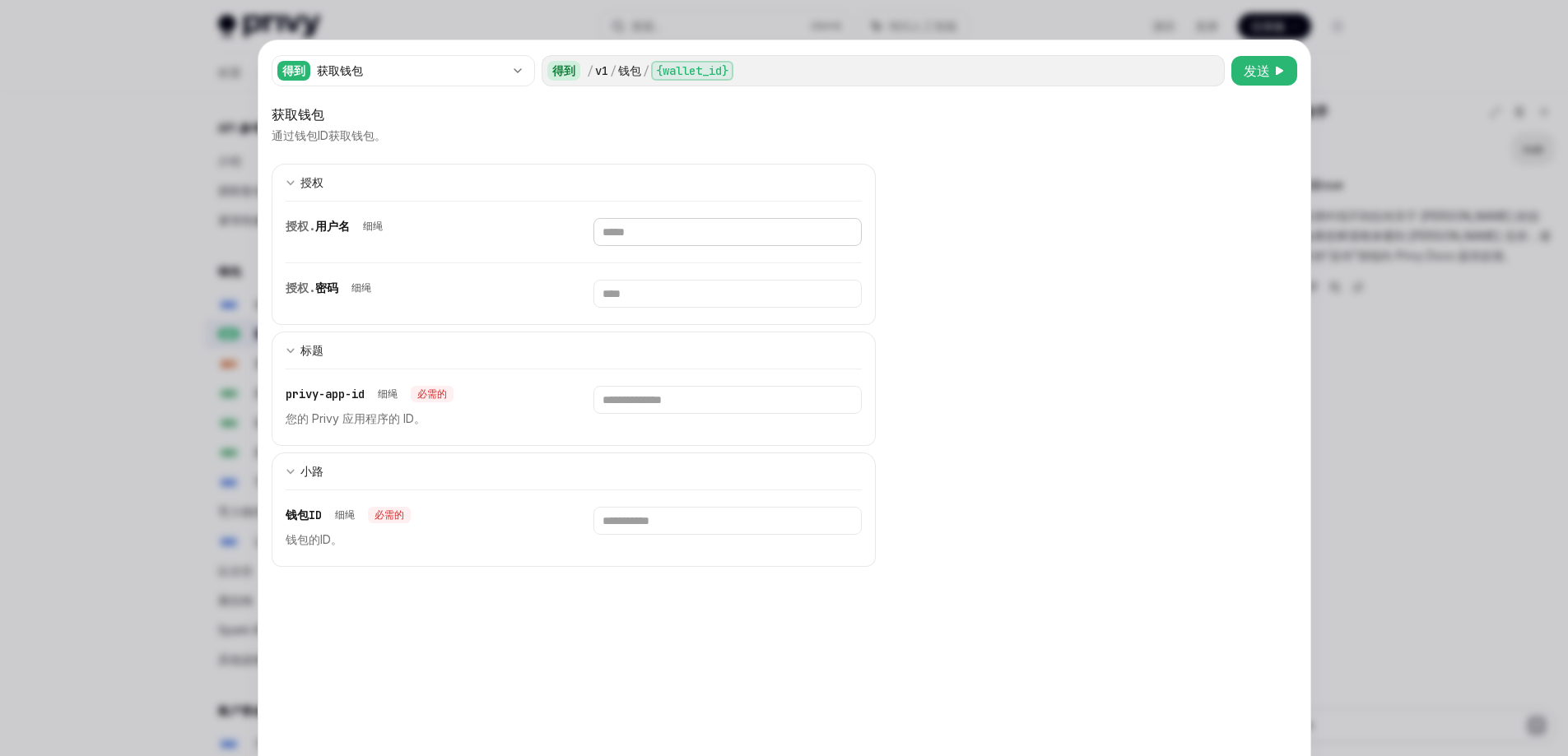
click at [692, 237] on input "text" at bounding box center [727, 233] width 269 height 28
click at [26, 224] on div at bounding box center [784, 378] width 1568 height 756
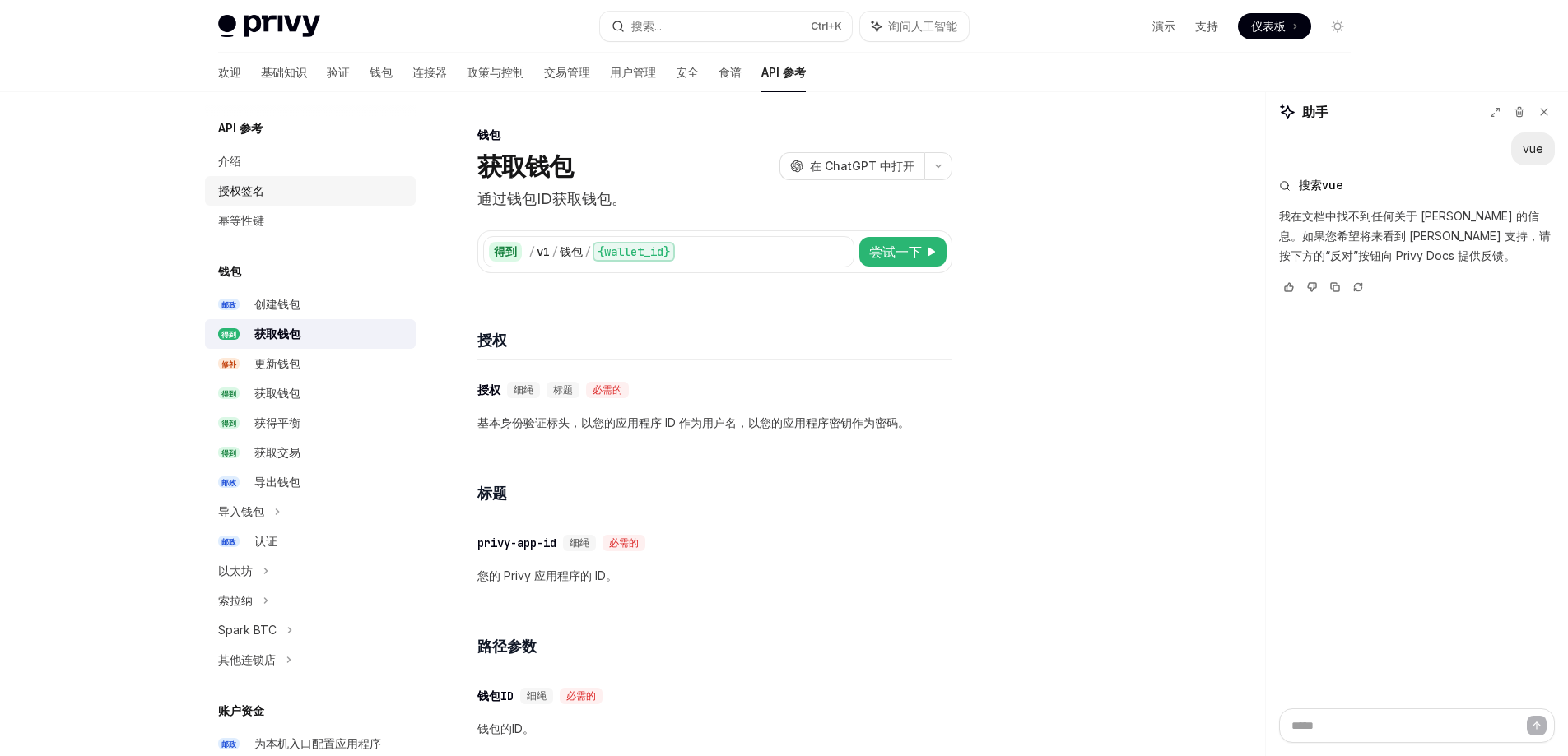
click at [234, 194] on font "授权签名" at bounding box center [242, 190] width 46 height 14
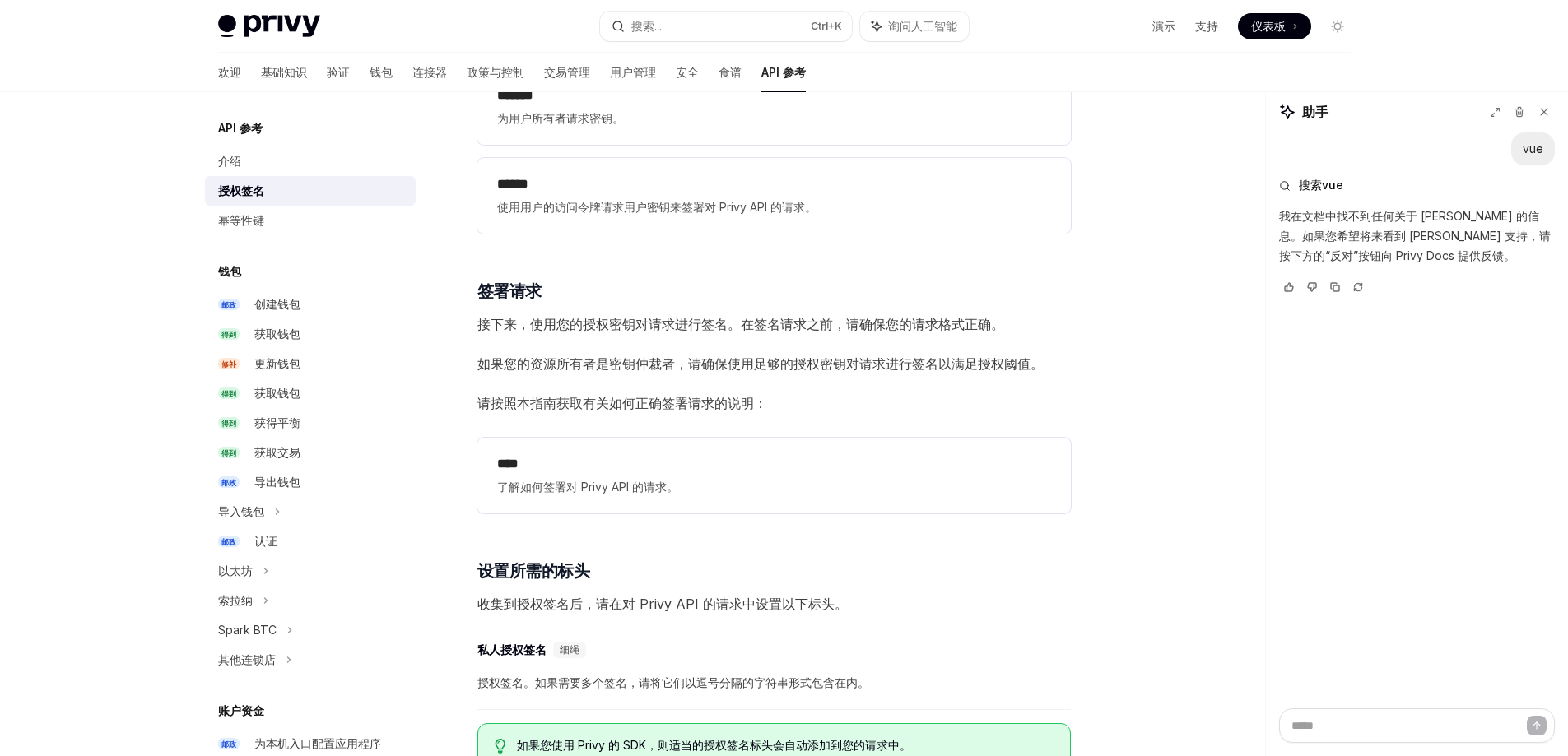
scroll to position [2222, 0]
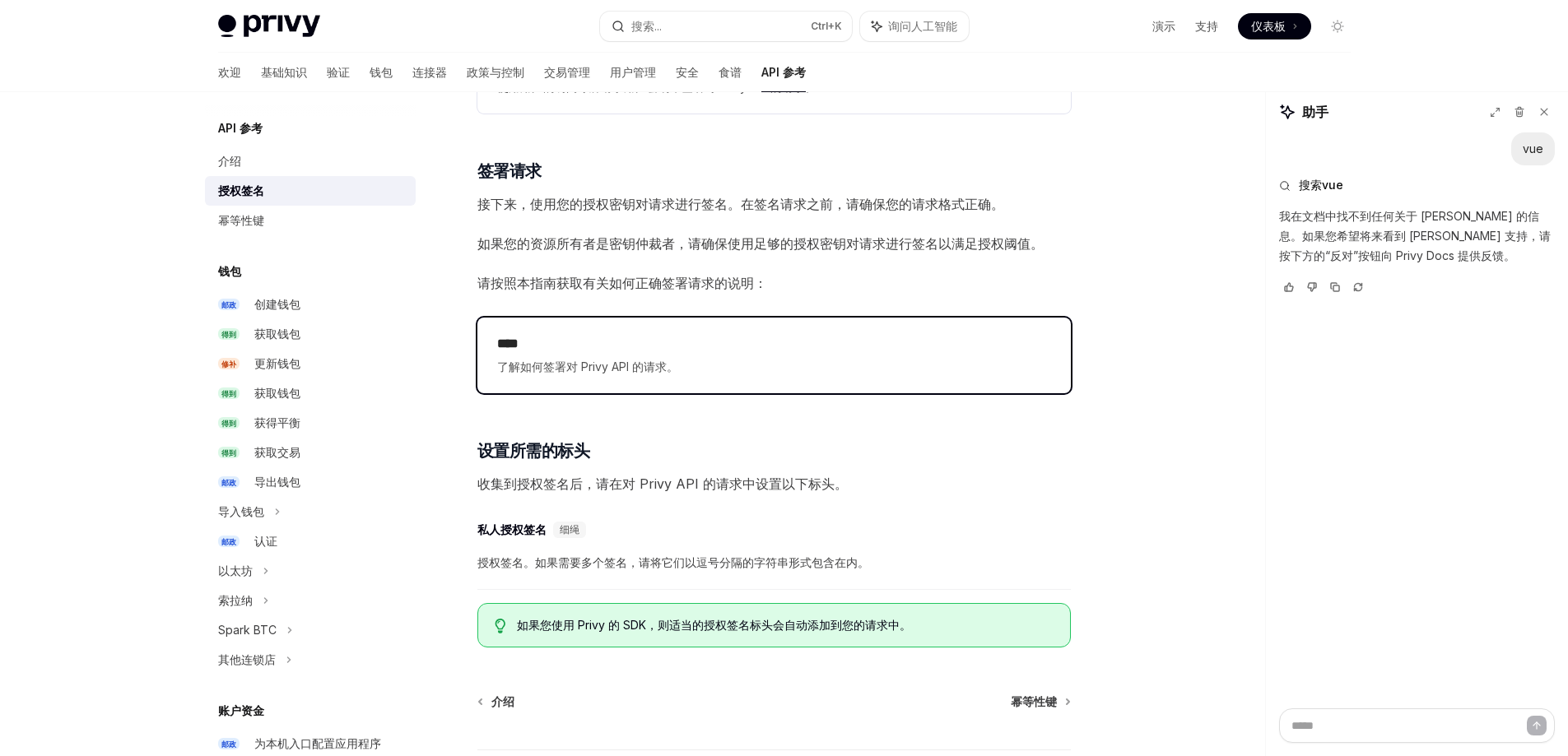
click at [633, 348] on h2 "****" at bounding box center [774, 344] width 554 height 19
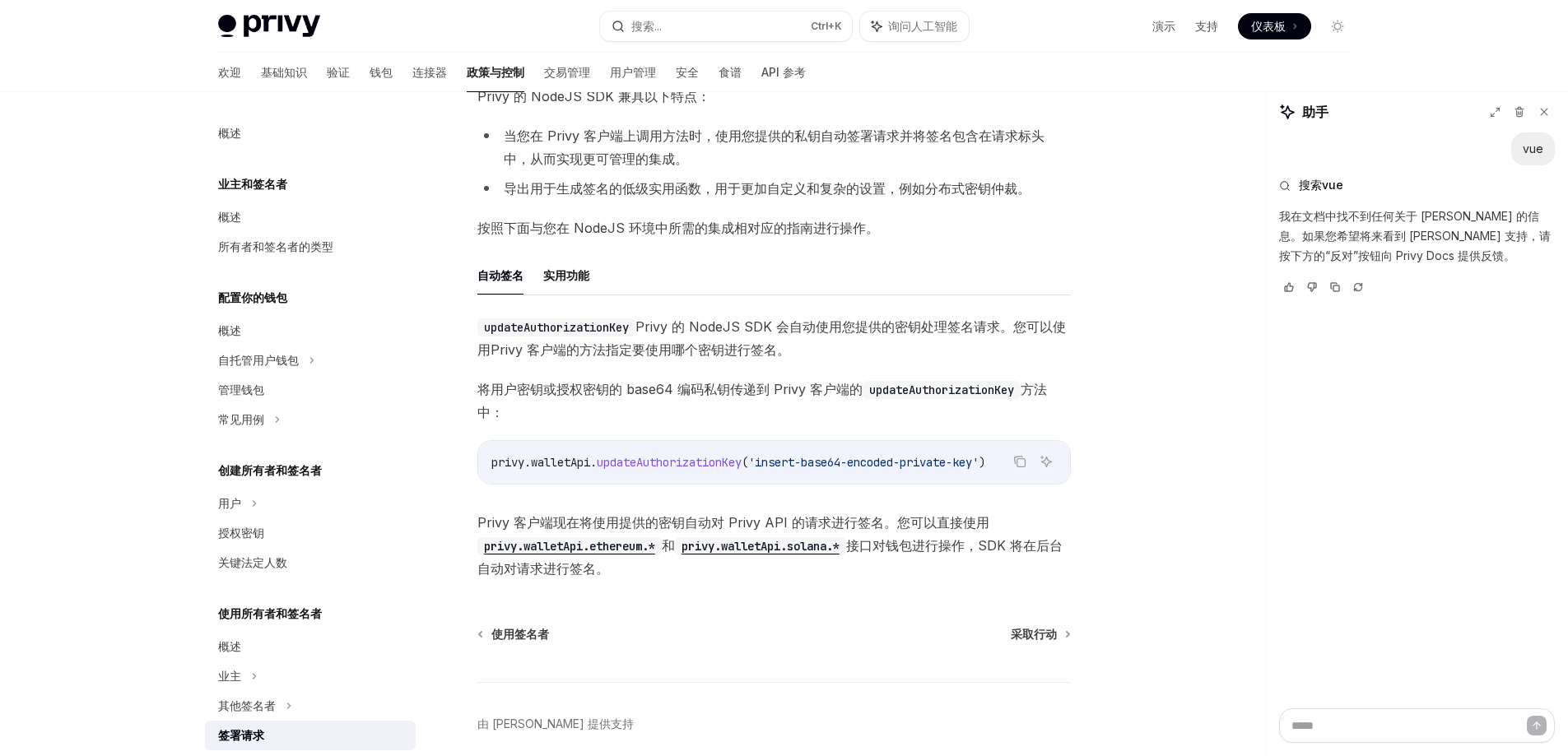
scroll to position [247, 0]
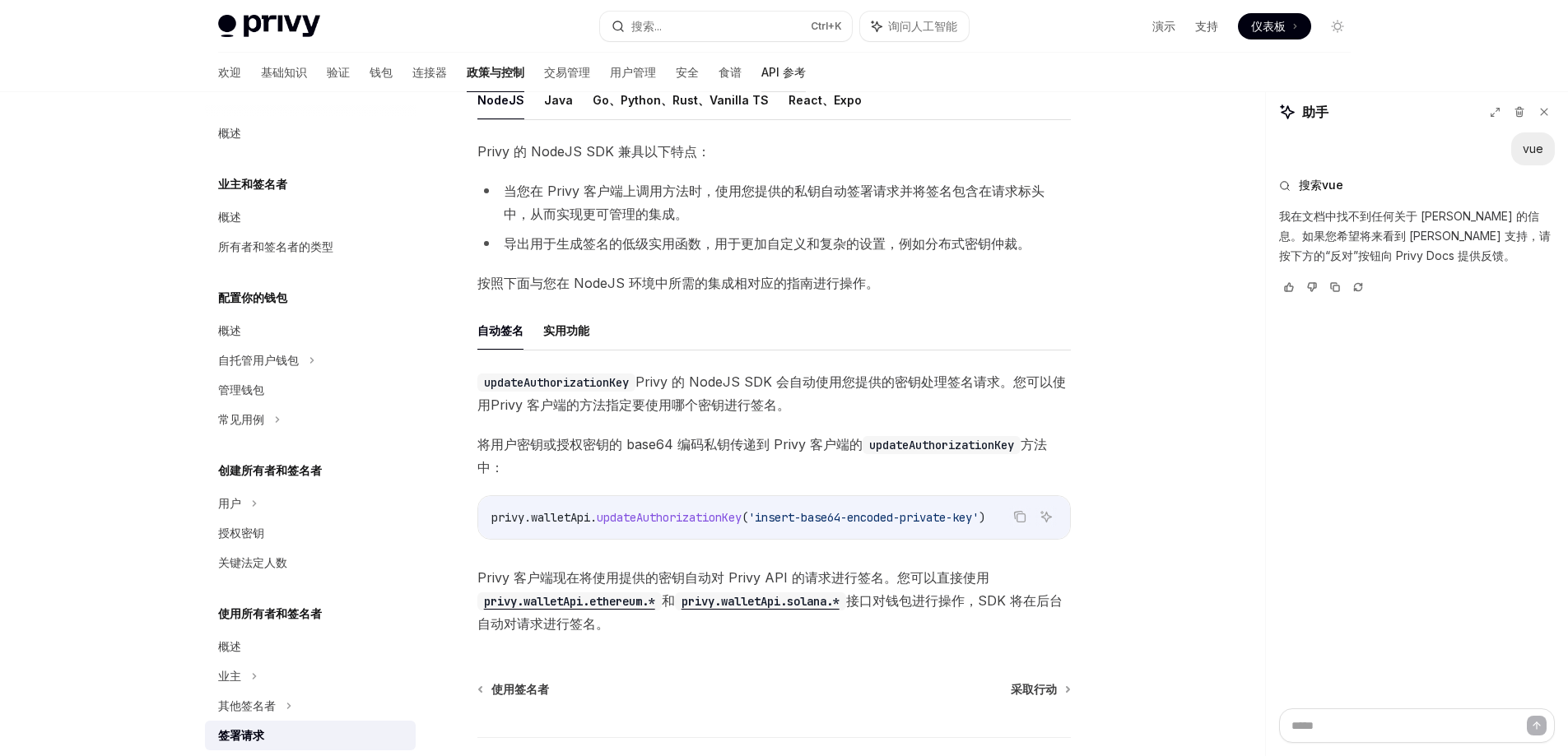
click at [762, 71] on font "API 参考" at bounding box center [784, 72] width 44 height 14
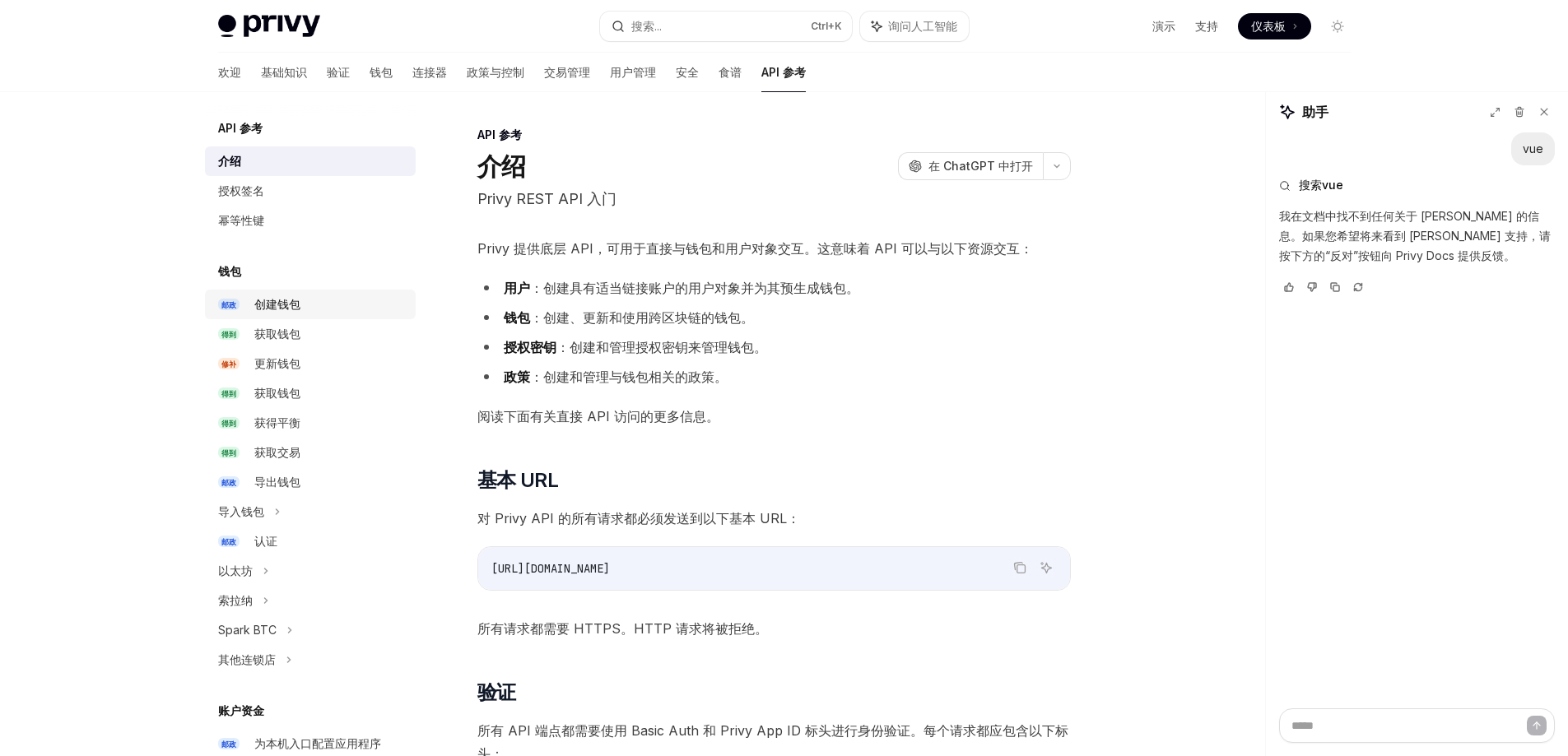
click at [278, 305] on font "创建钱包" at bounding box center [278, 304] width 46 height 14
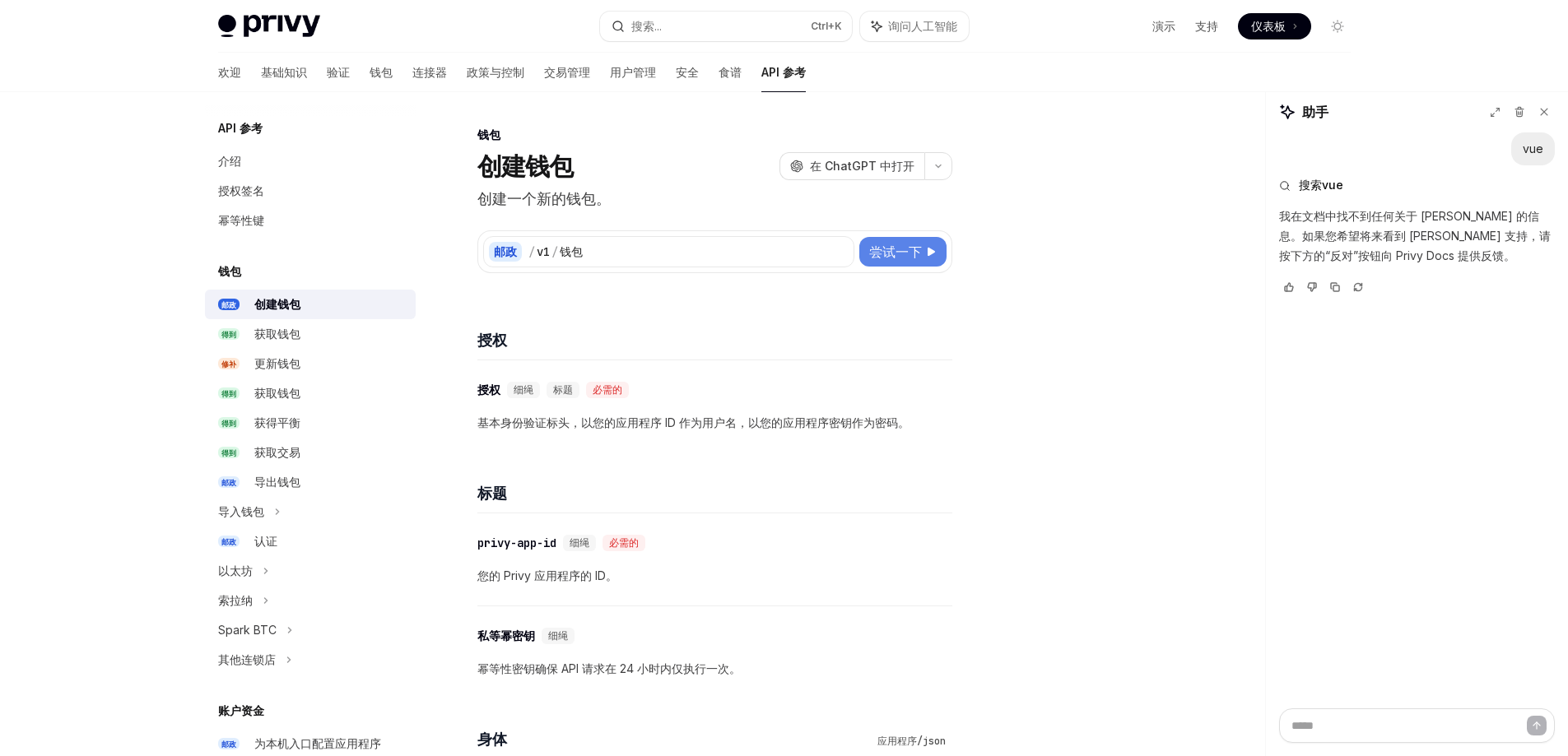
click at [918, 251] on font "尝试一下" at bounding box center [895, 251] width 53 height 17
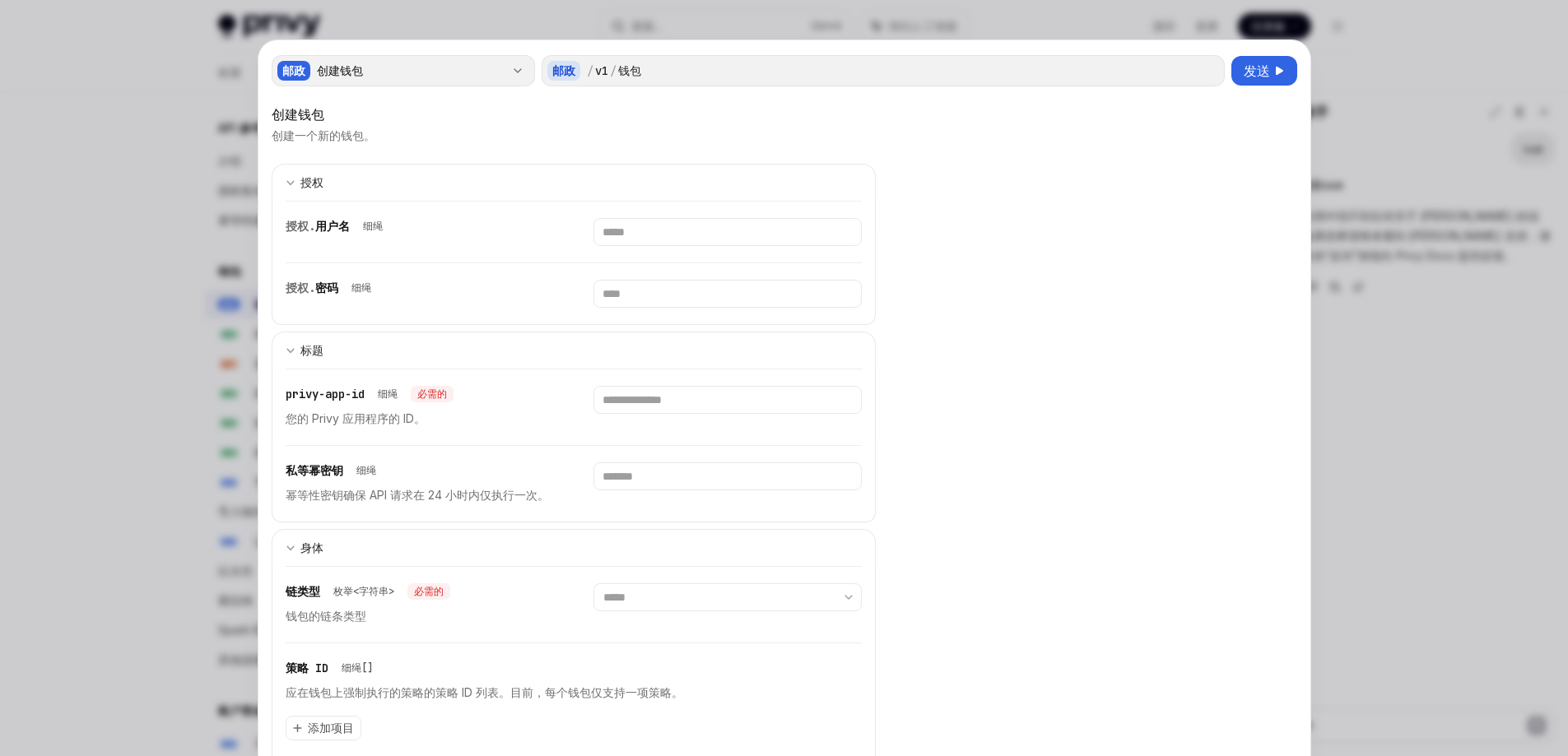
click at [368, 69] on div "创建钱包" at bounding box center [411, 70] width 188 height 17
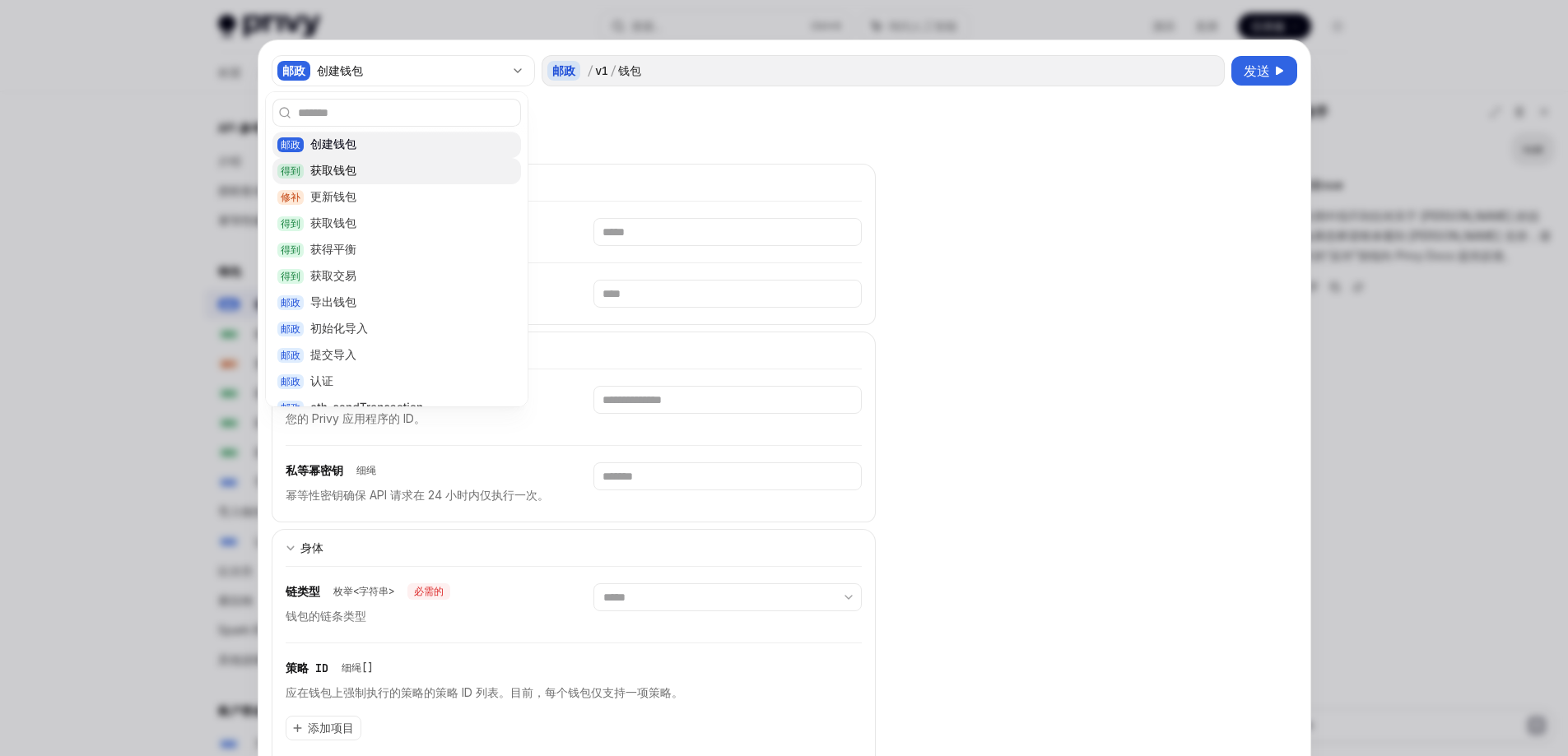
click at [385, 174] on div "得到 获取钱包" at bounding box center [397, 171] width 249 height 26
type textarea "*"
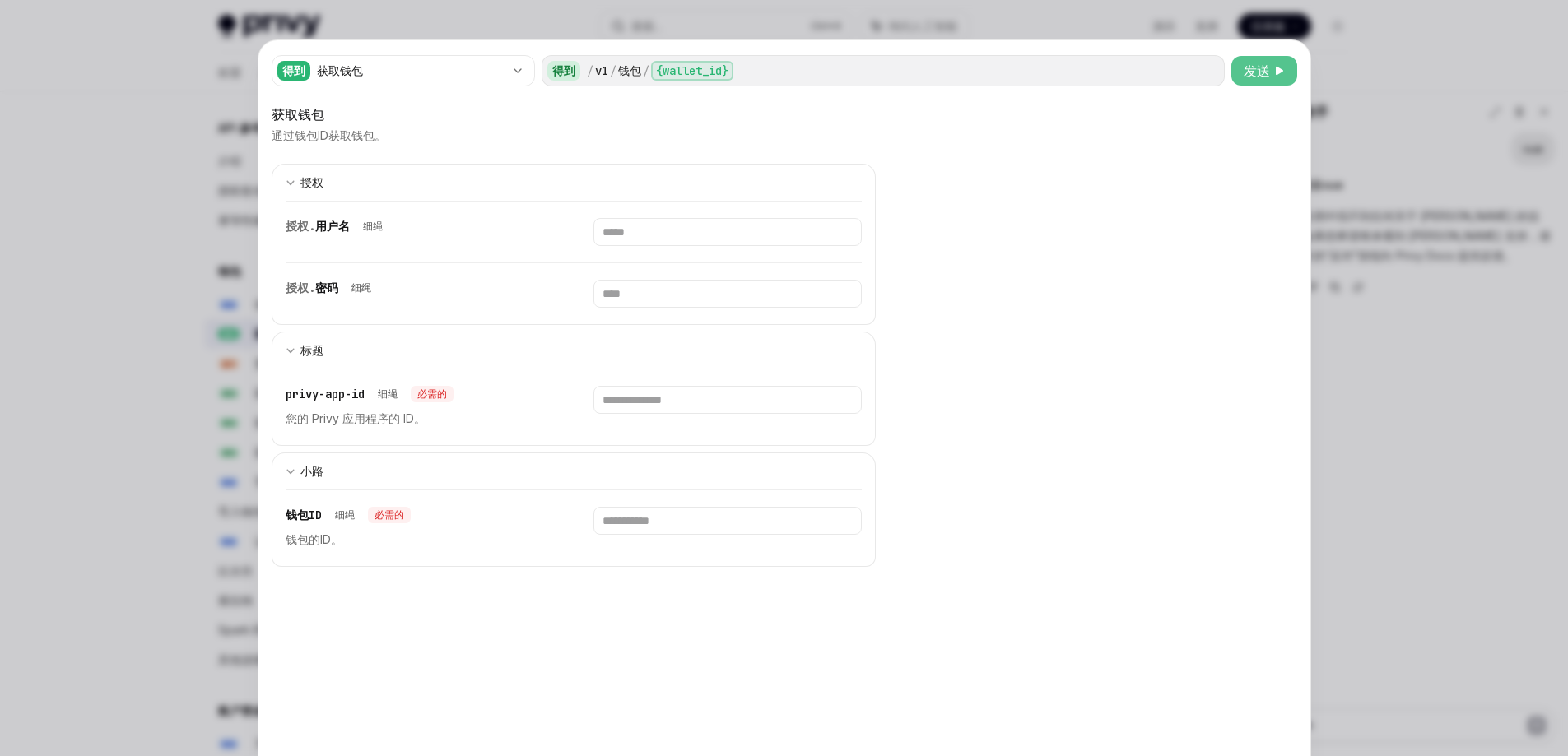
click at [1251, 80] on span "发送" at bounding box center [1257, 70] width 26 height 19
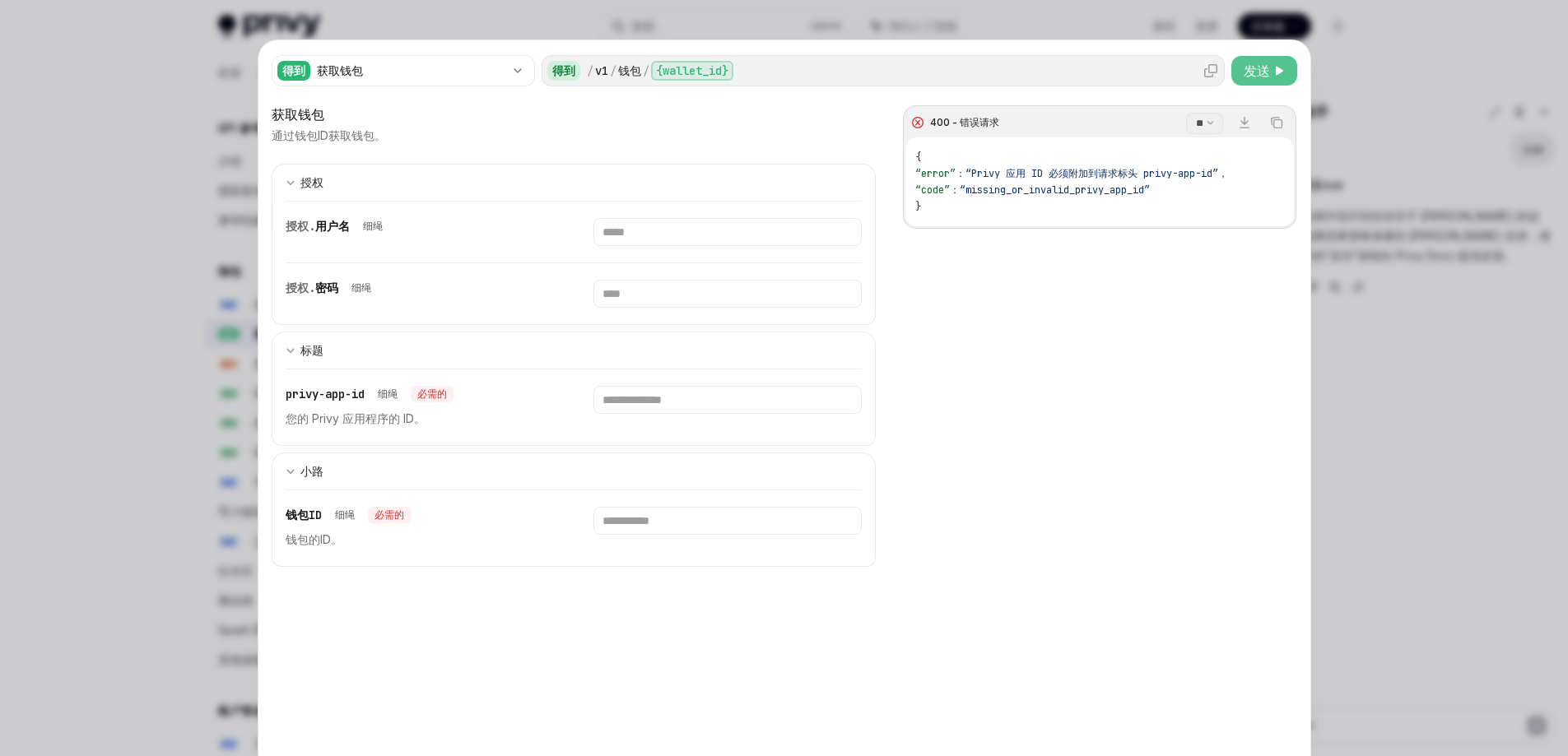
click at [684, 73] on font "{wallet_id}" at bounding box center [692, 70] width 72 height 15
click at [595, 77] on font "v1" at bounding box center [601, 70] width 13 height 15
click at [412, 80] on div "得到 获取钱包" at bounding box center [403, 70] width 264 height 31
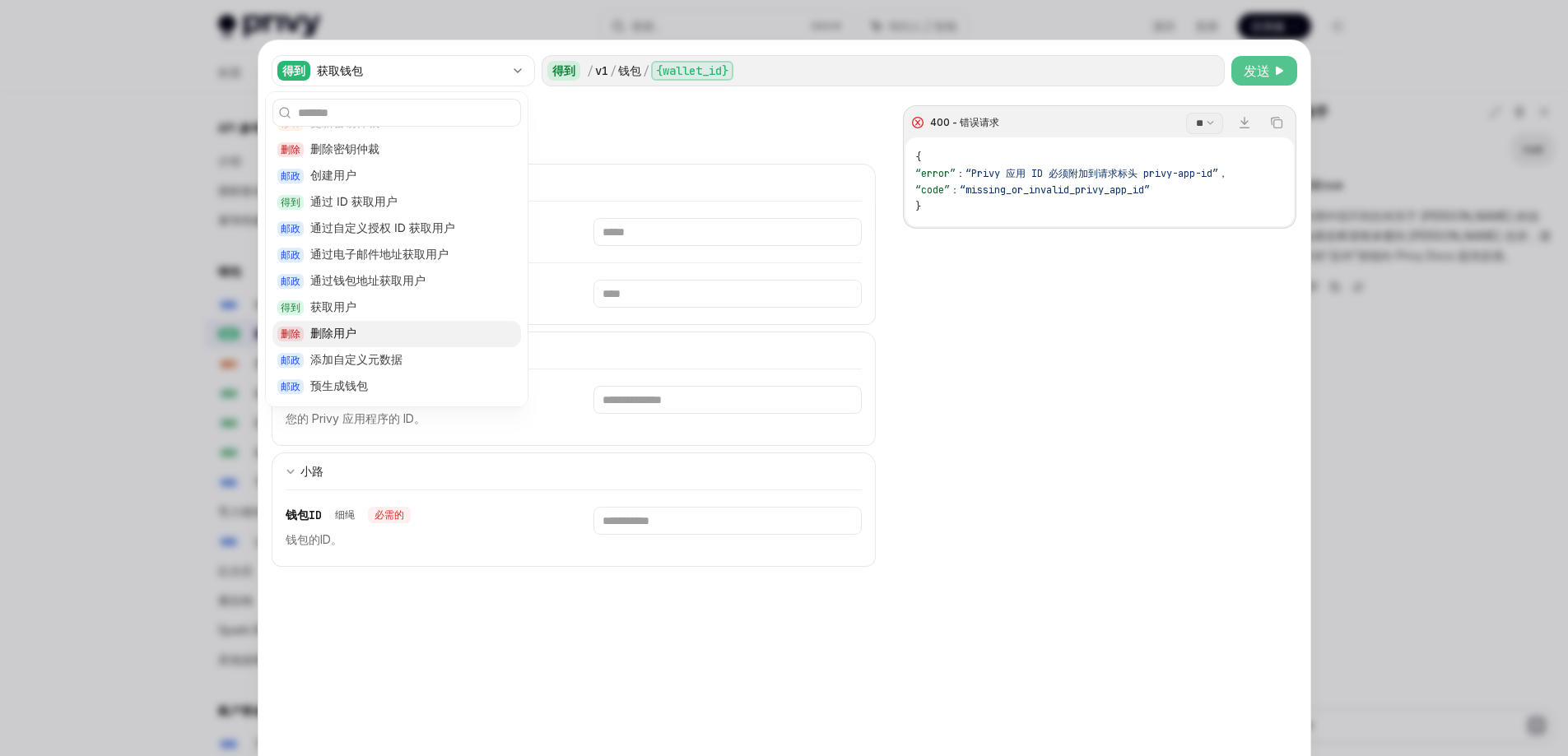
scroll to position [165, 0]
click at [488, 75] on div "获取钱包" at bounding box center [411, 70] width 188 height 17
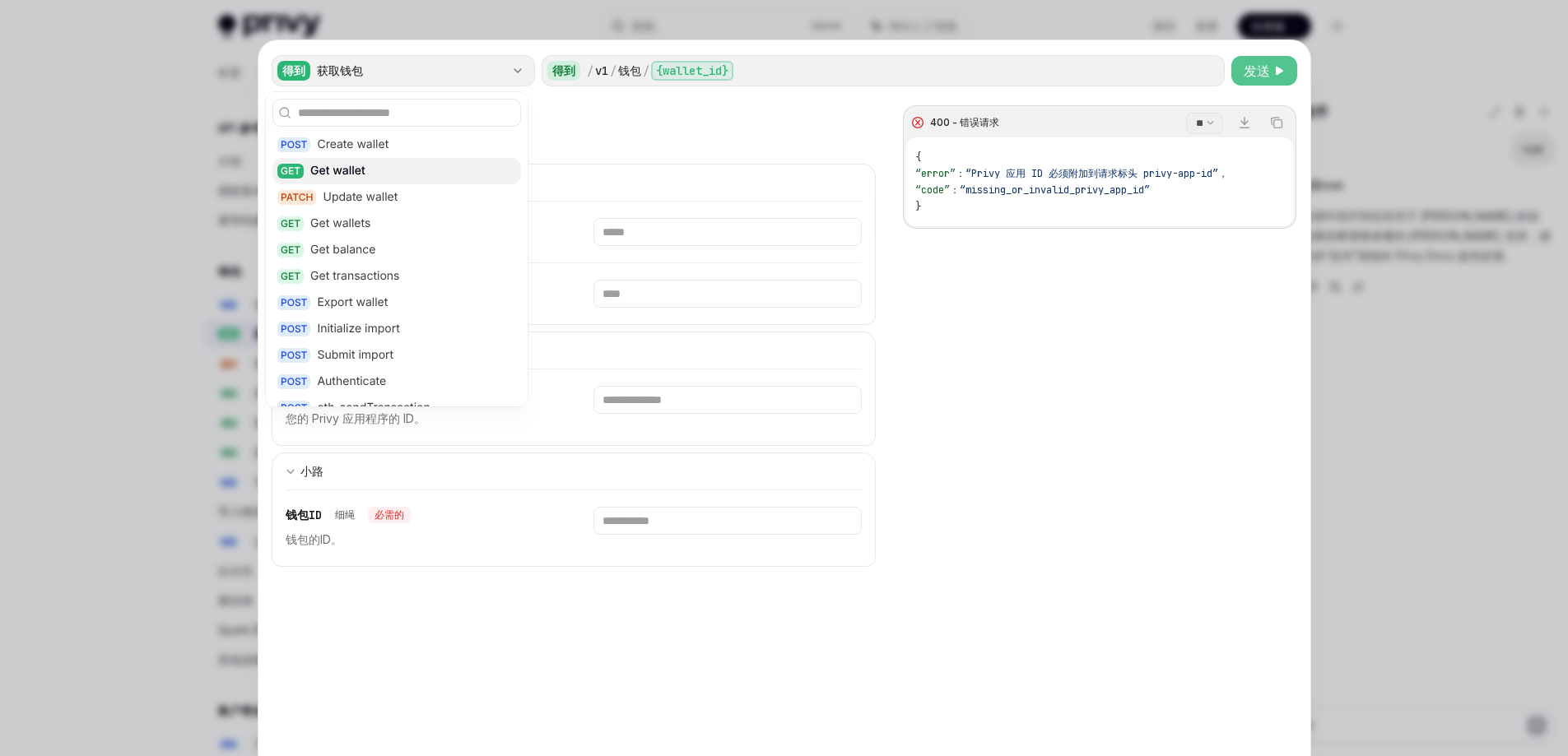
click at [488, 75] on div "获取钱包" at bounding box center [411, 70] width 188 height 17
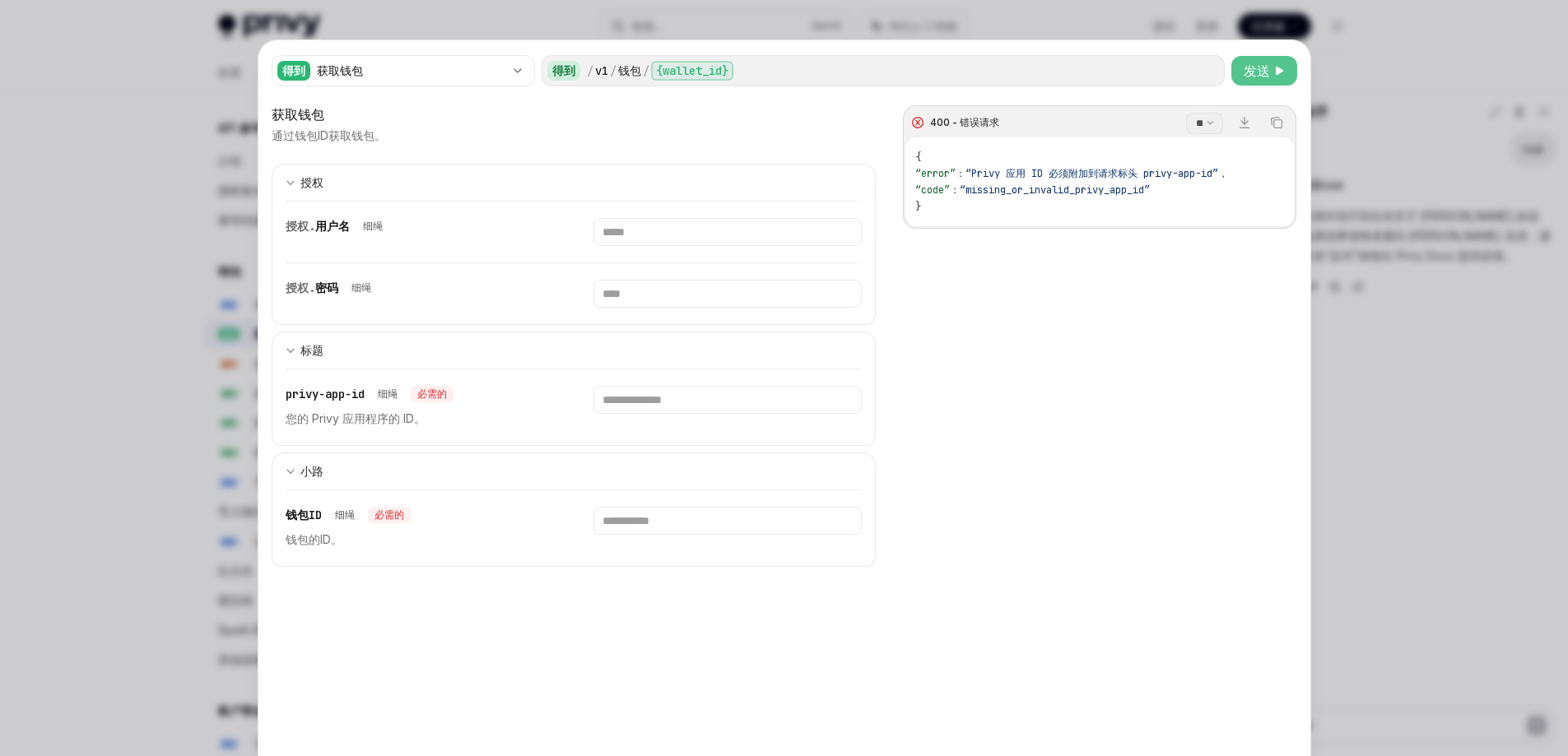
click at [673, 137] on div "通过钱包ID获取钱包。" at bounding box center [574, 136] width 606 height 17
click at [386, 629] on div "获取钱包 通过钱包ID获取钱包。 400 - 错误请求 ** ** 下载 复制 { “error” ： “Privy 应用 ID 必须附加到请求标头 priv…" at bounding box center [574, 483] width 606 height 756
click at [643, 246] on input "text" at bounding box center [727, 233] width 269 height 28
paste input "**********"
type input "**********"
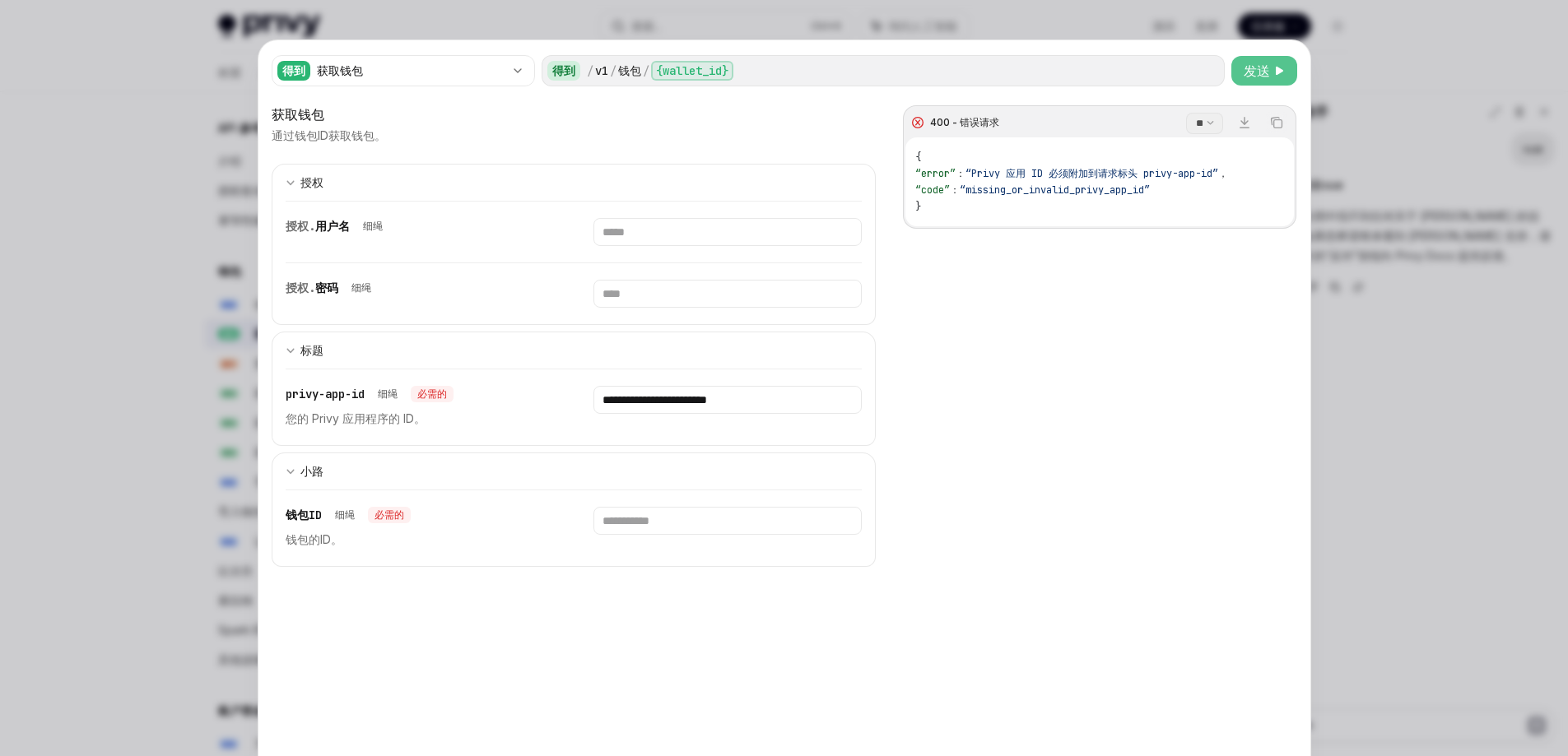
click at [1263, 57] on button "发送" at bounding box center [1264, 71] width 66 height 30
click at [374, 598] on div "**********" at bounding box center [574, 483] width 606 height 756
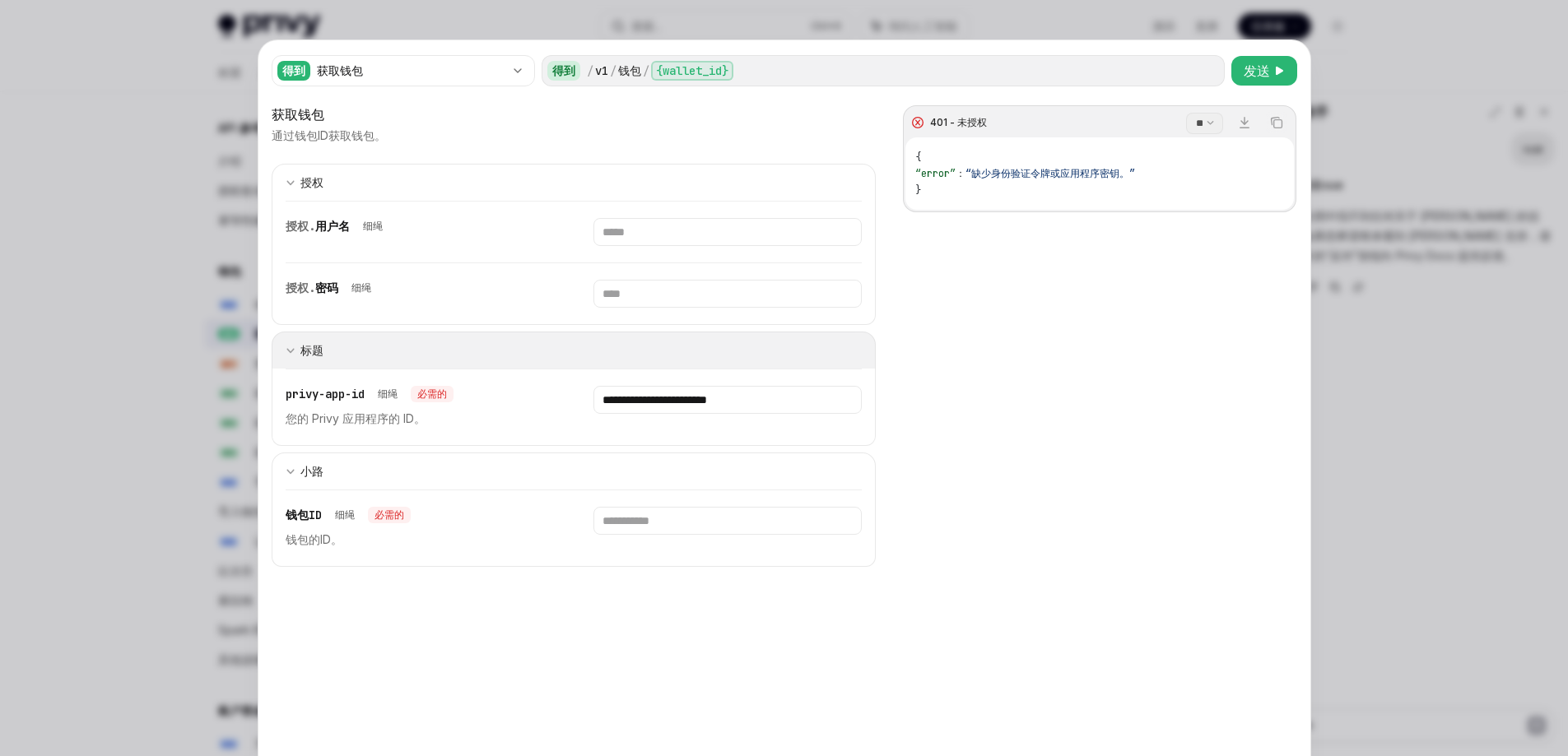
scroll to position [0, 0]
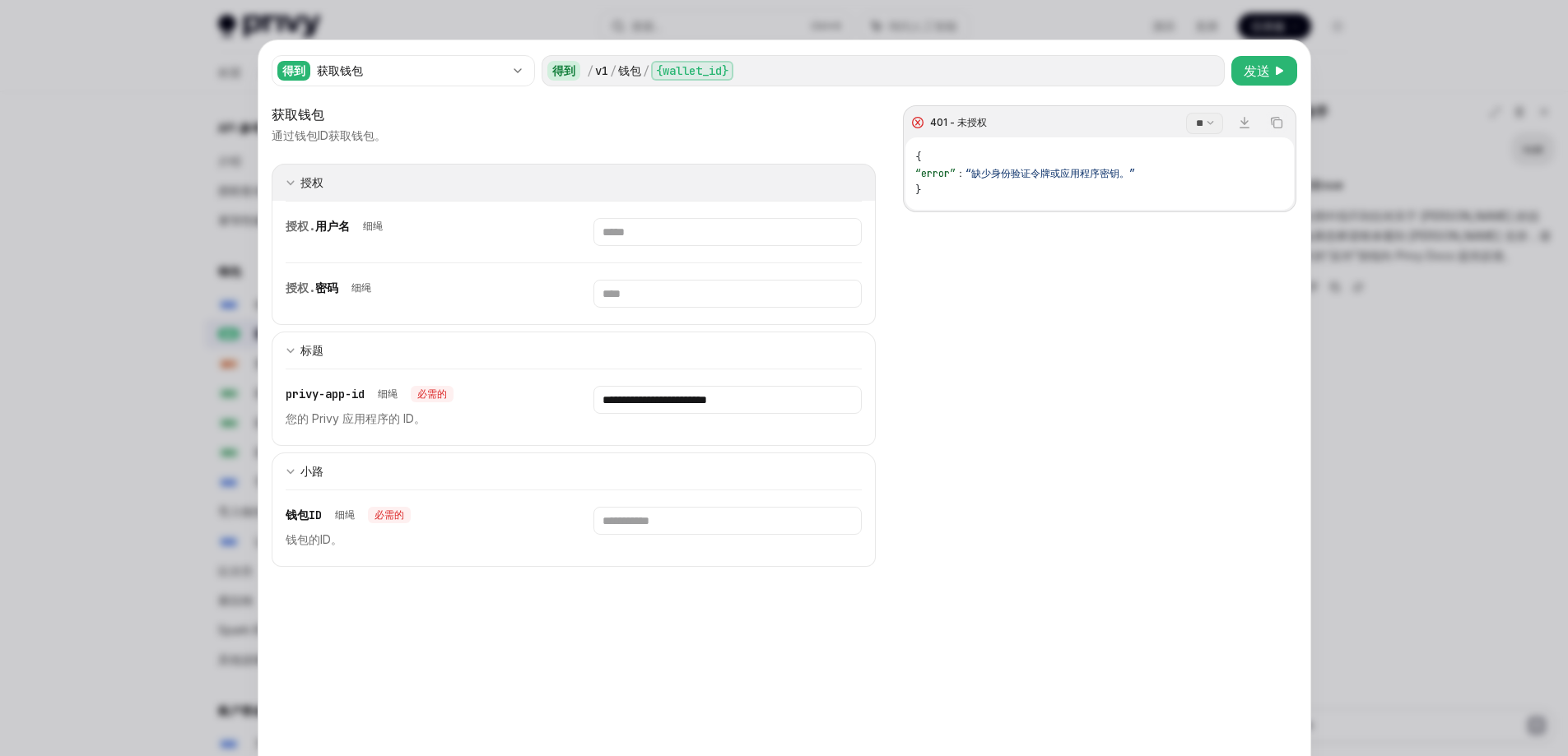
click at [301, 183] on font "授权" at bounding box center [312, 182] width 23 height 14
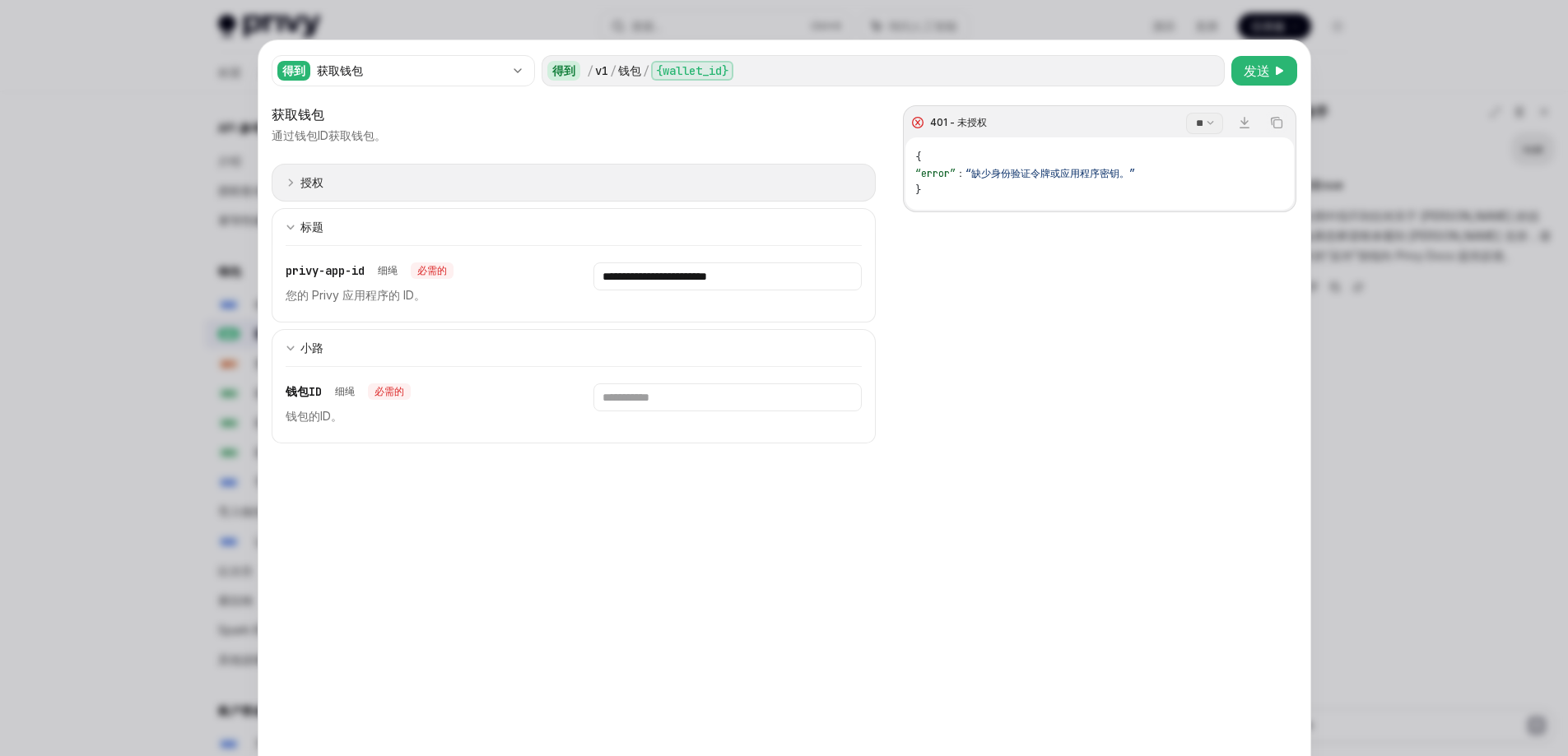
click at [301, 183] on font "授权" at bounding box center [312, 182] width 23 height 14
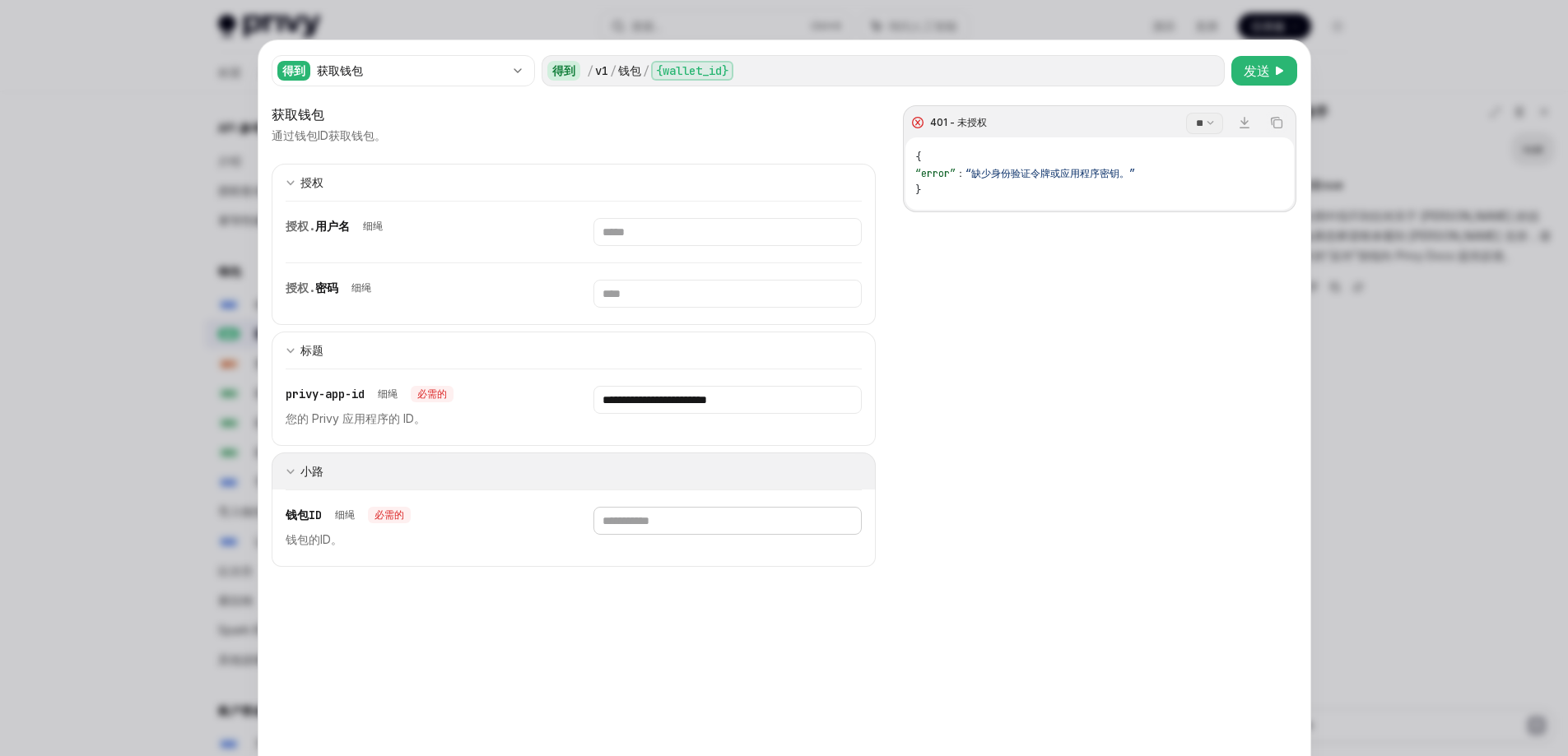
drag, startPoint x: 647, startPoint y: 530, endPoint x: 572, endPoint y: 457, distance: 104.7
click at [647, 246] on input "text" at bounding box center [727, 233] width 269 height 28
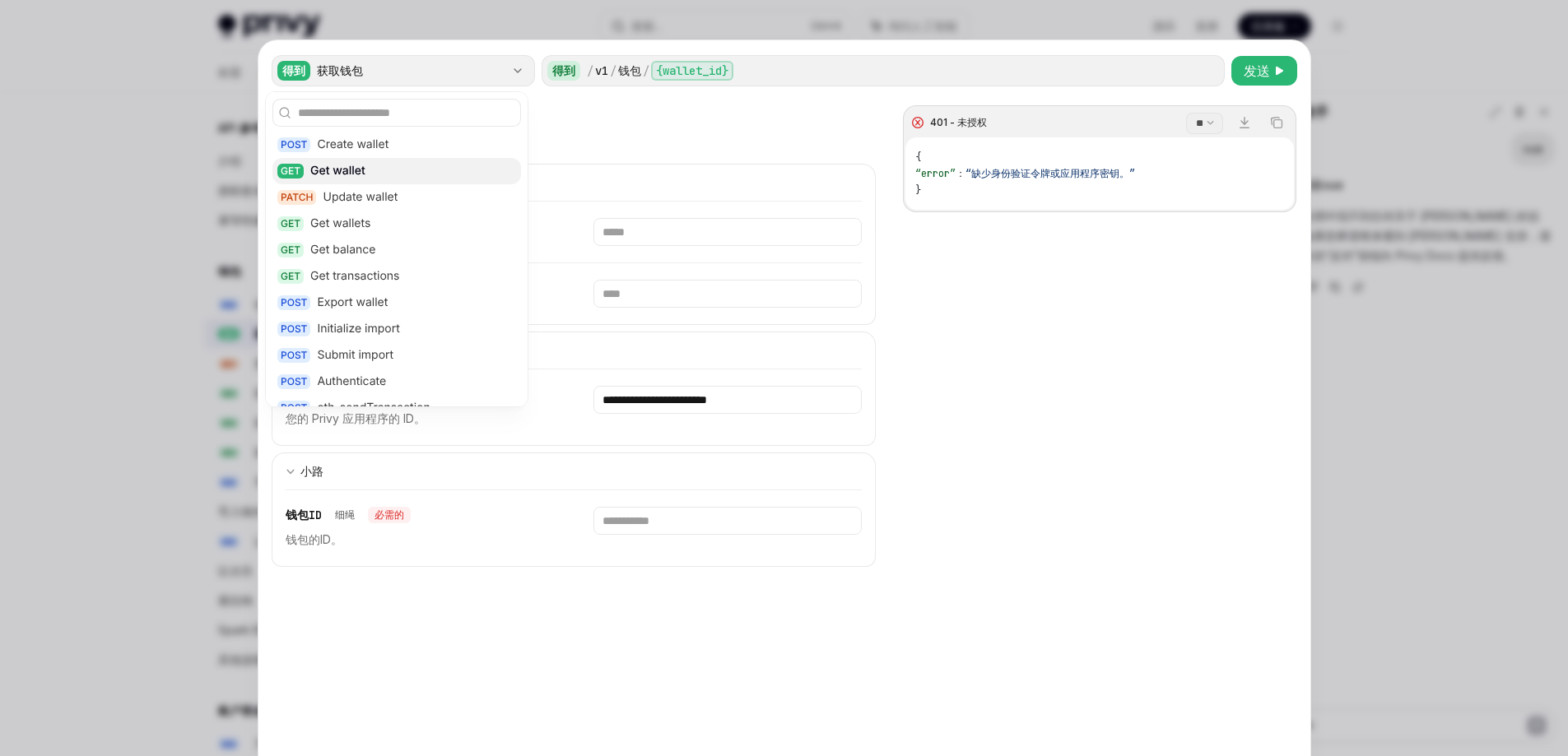
click at [285, 57] on div "得到 获取钱包" at bounding box center [403, 70] width 264 height 31
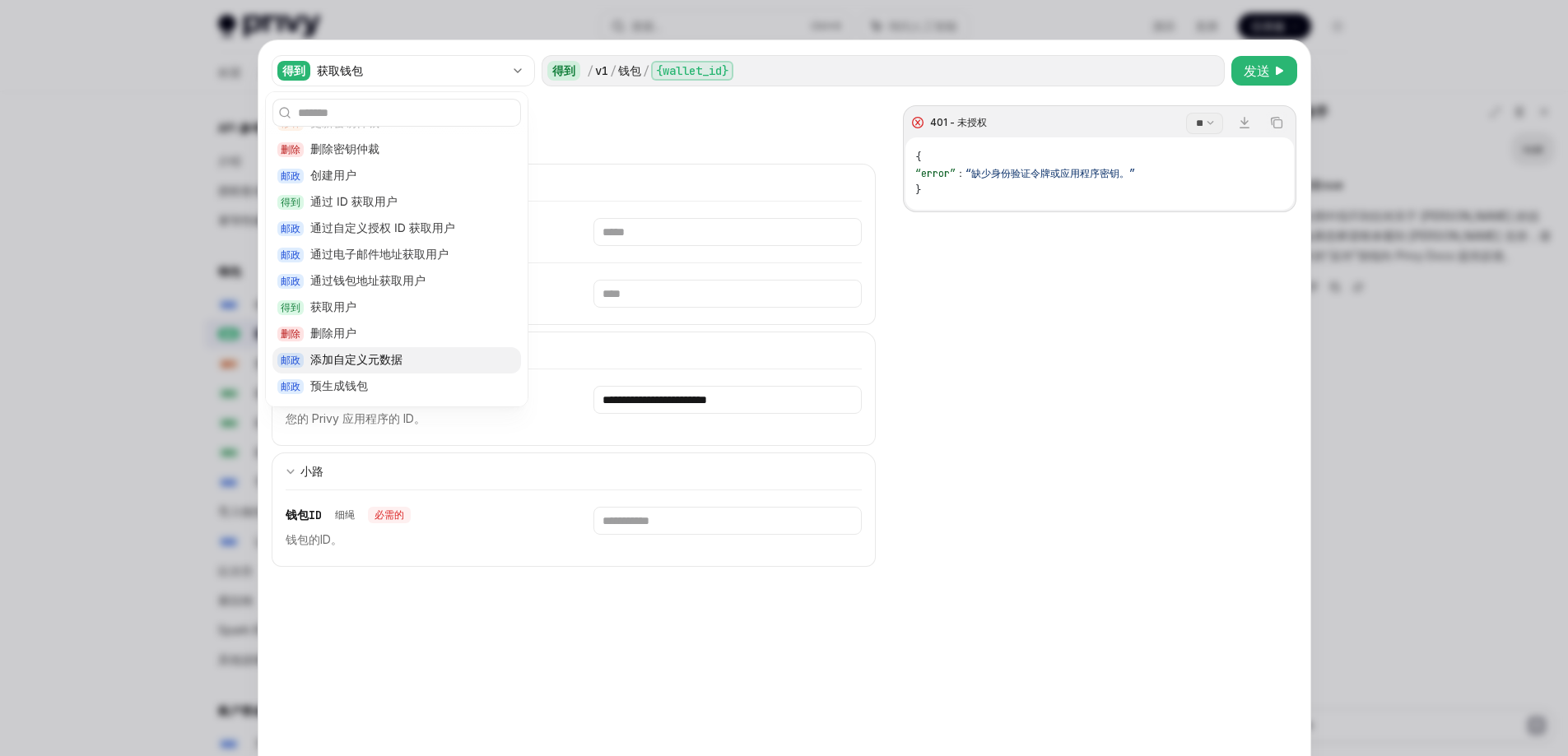
scroll to position [988, 0]
click at [345, 176] on font "创建用户" at bounding box center [333, 175] width 46 height 14
type textarea "*"
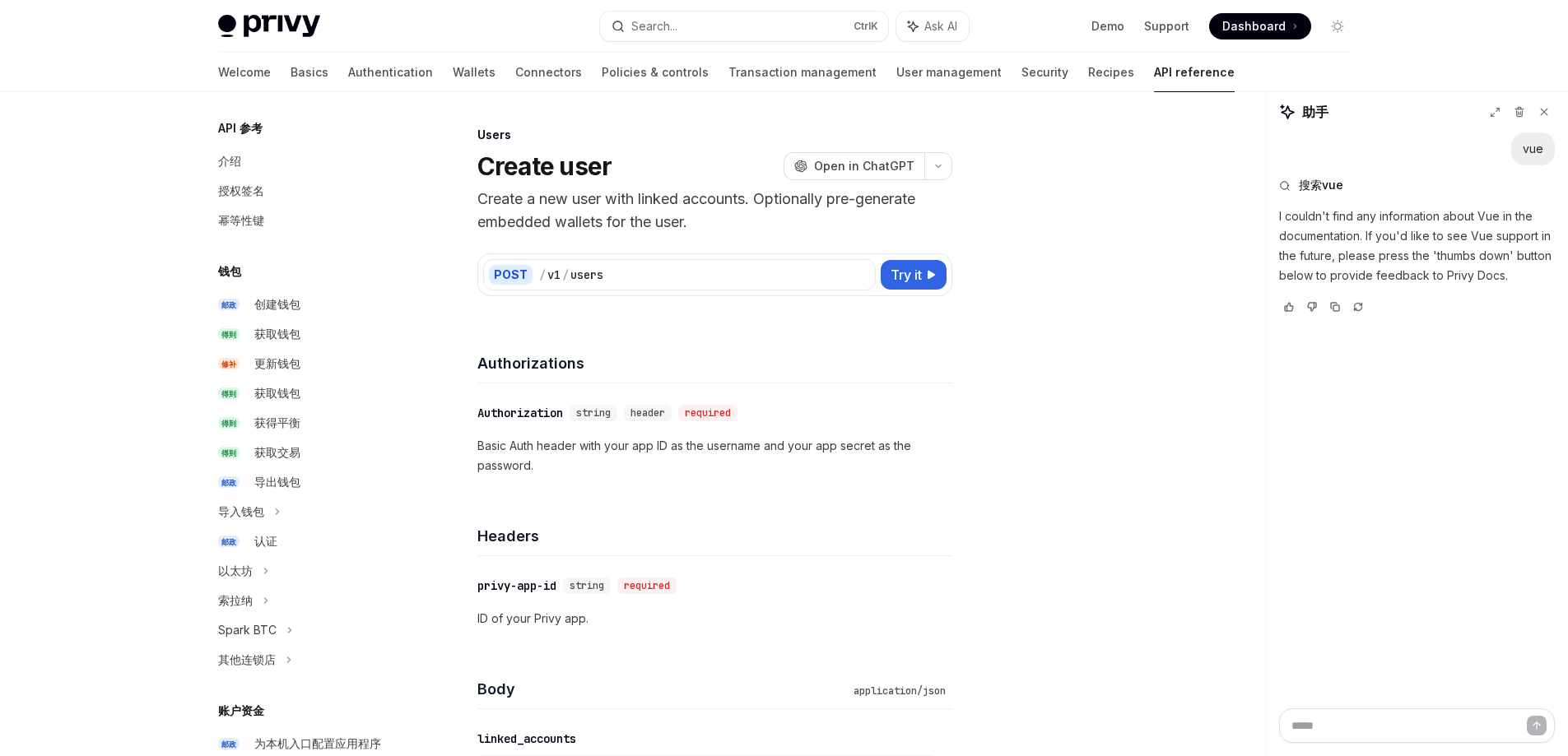
scroll to position [905, 0]
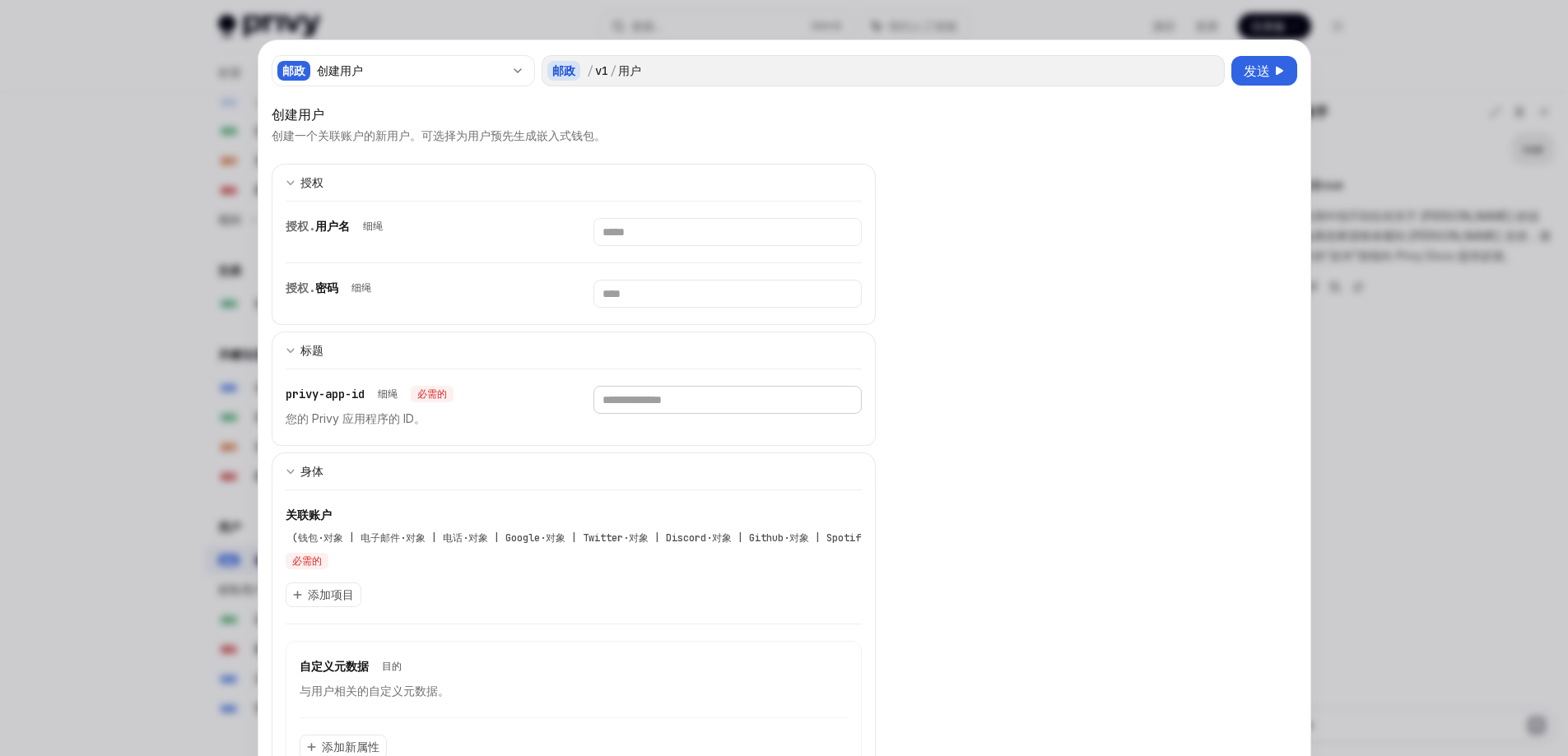
click at [663, 246] on input "text" at bounding box center [727, 233] width 269 height 28
paste input "**********"
type input "**********"
click at [669, 225] on input "text" at bounding box center [727, 233] width 269 height 28
type input "*"
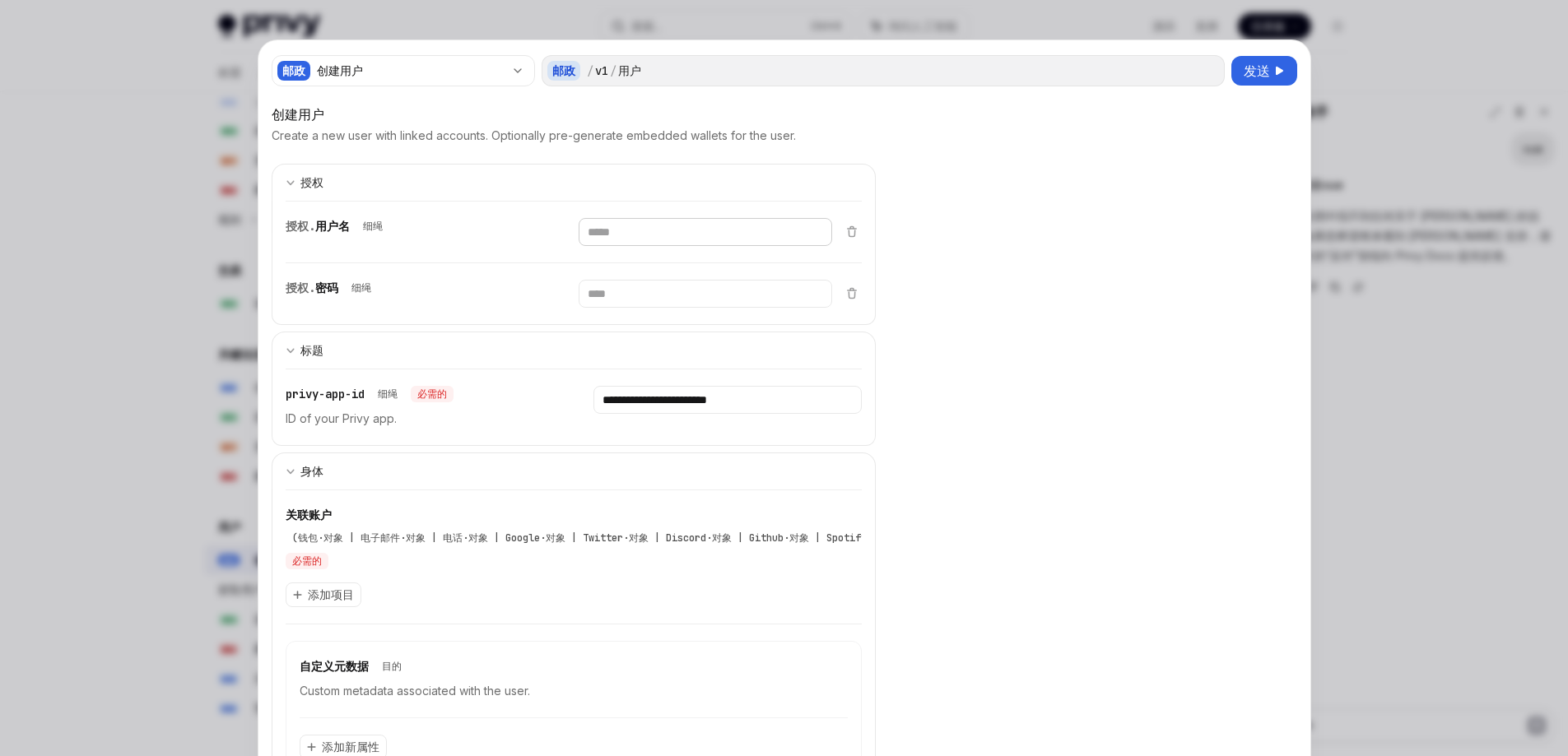
type input "*"
type input "**"
click at [633, 246] on input "text" at bounding box center [706, 233] width 254 height 28
type input "*"
type input "******"
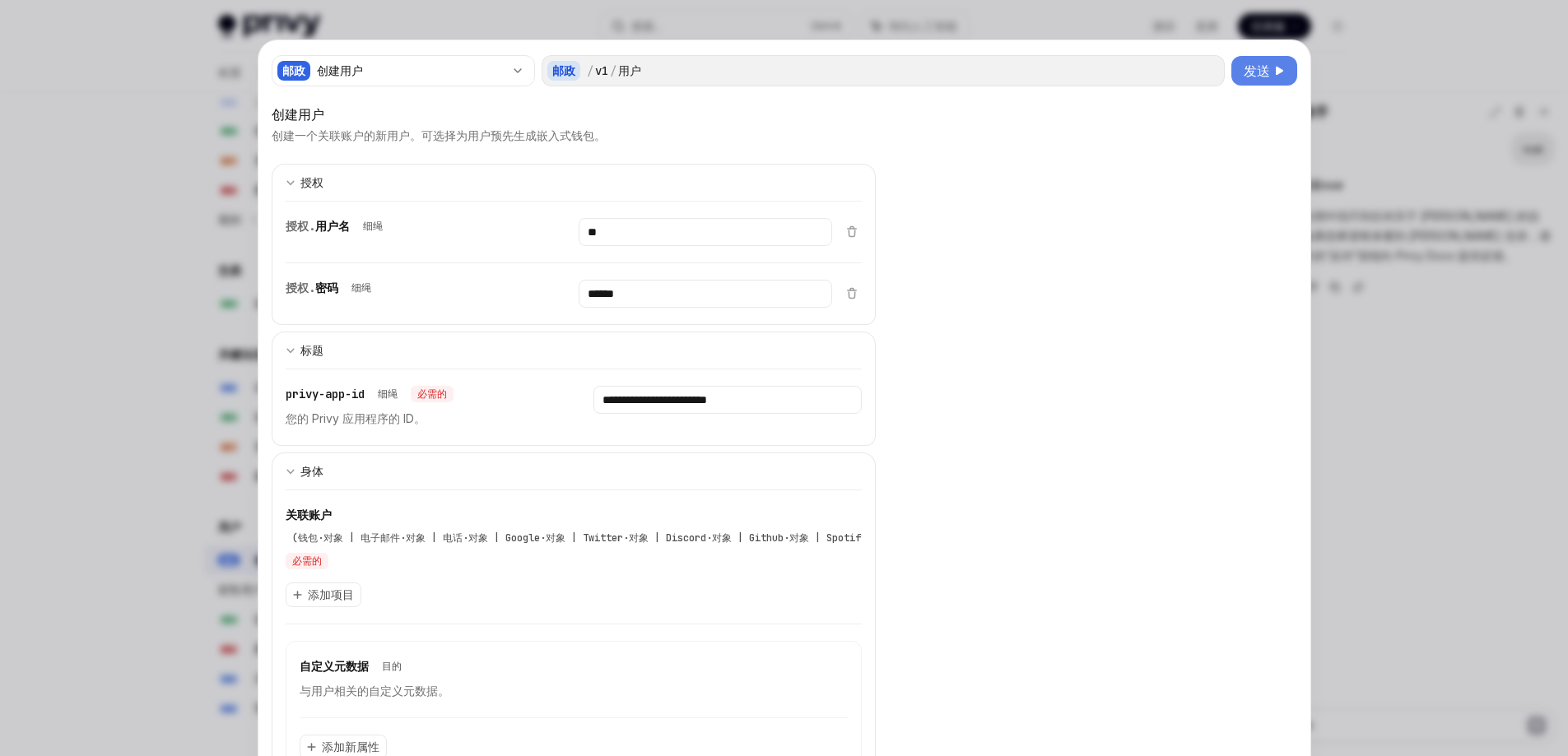
click at [1255, 76] on font "发送" at bounding box center [1257, 70] width 26 height 17
click at [332, 598] on font "添加项目" at bounding box center [331, 595] width 46 height 14
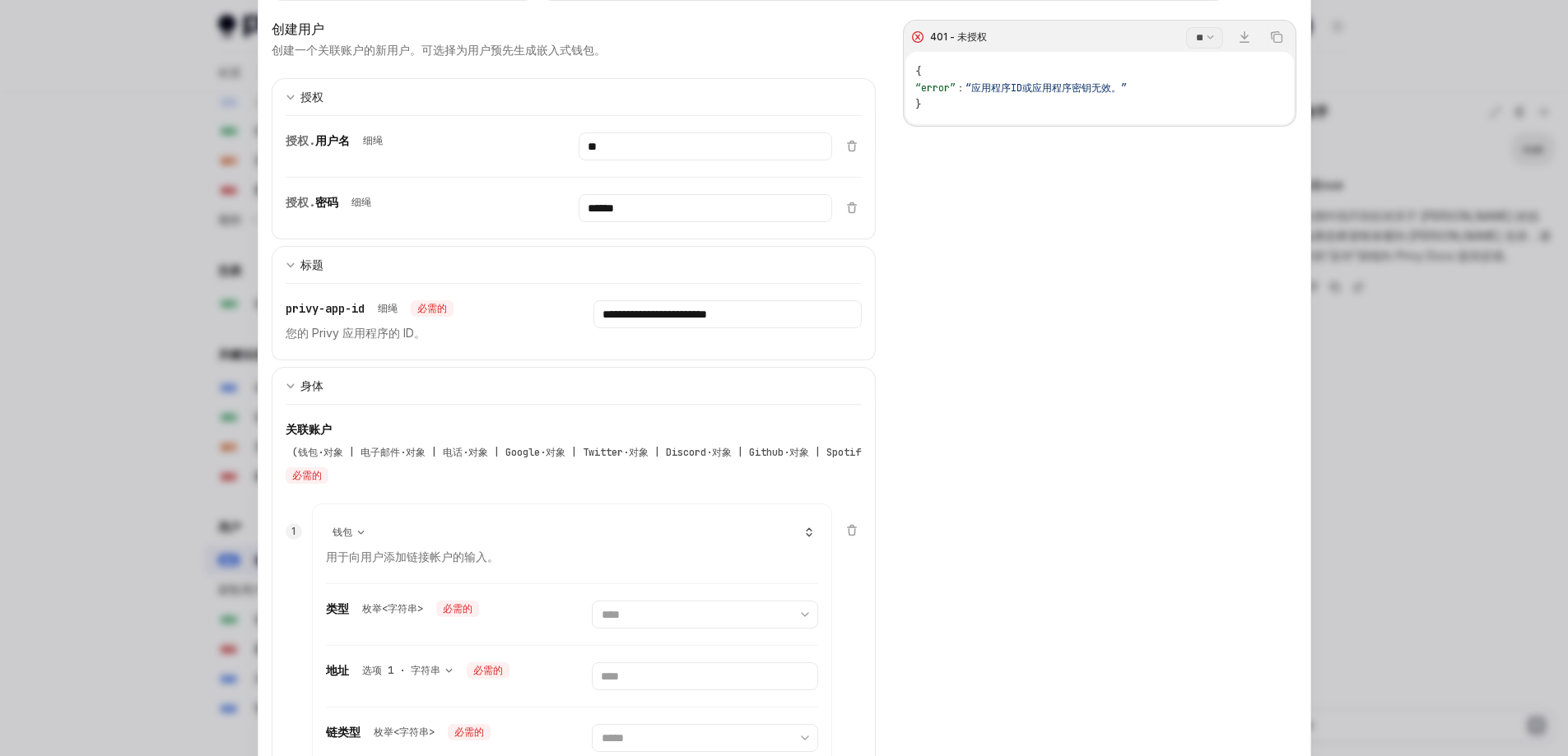
scroll to position [247, 0]
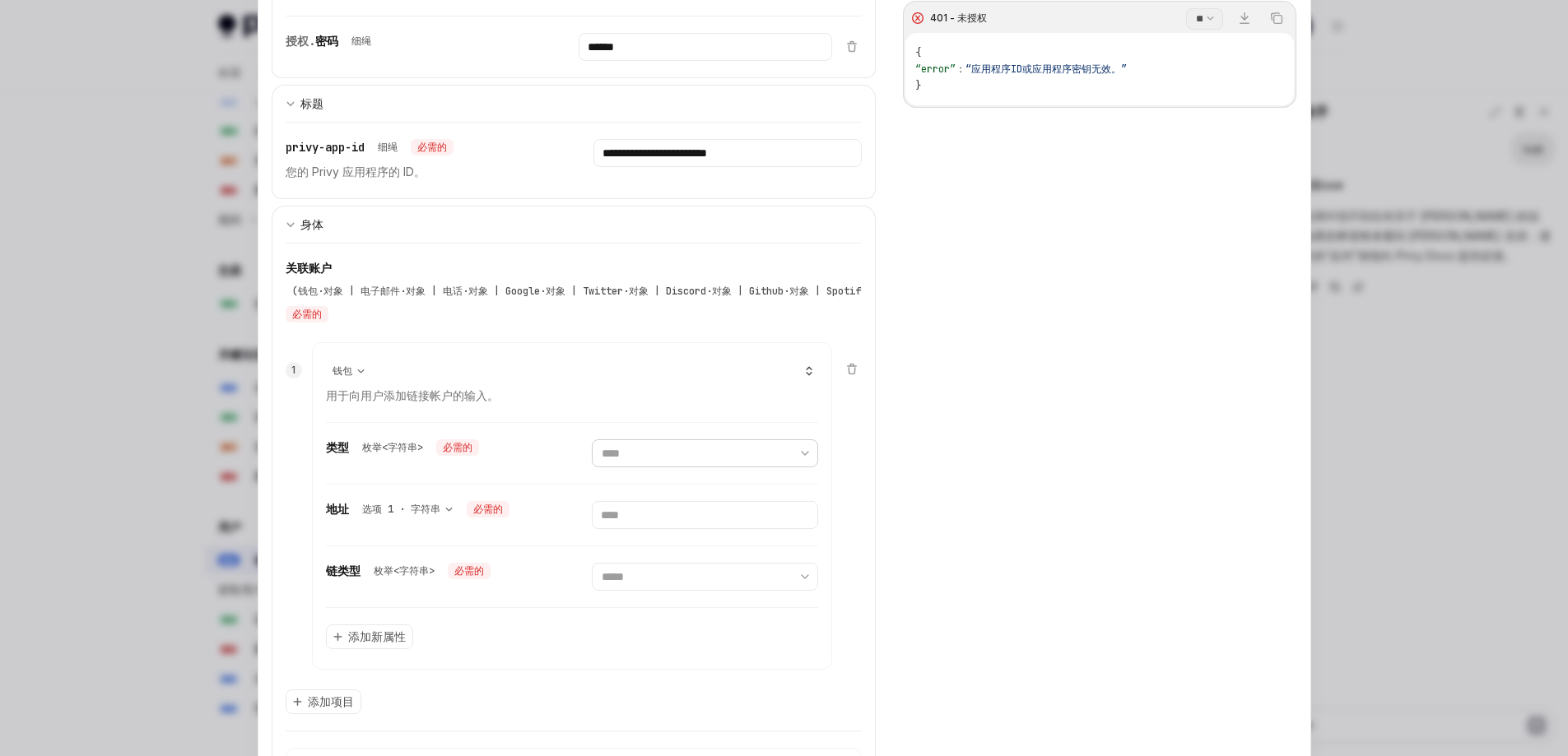
click at [668, 447] on select "**** **" at bounding box center [705, 454] width 227 height 28
select select "******"
click at [592, 440] on select "**** **" at bounding box center [705, 454] width 227 height 28
click at [651, 526] on input "text" at bounding box center [705, 515] width 227 height 28
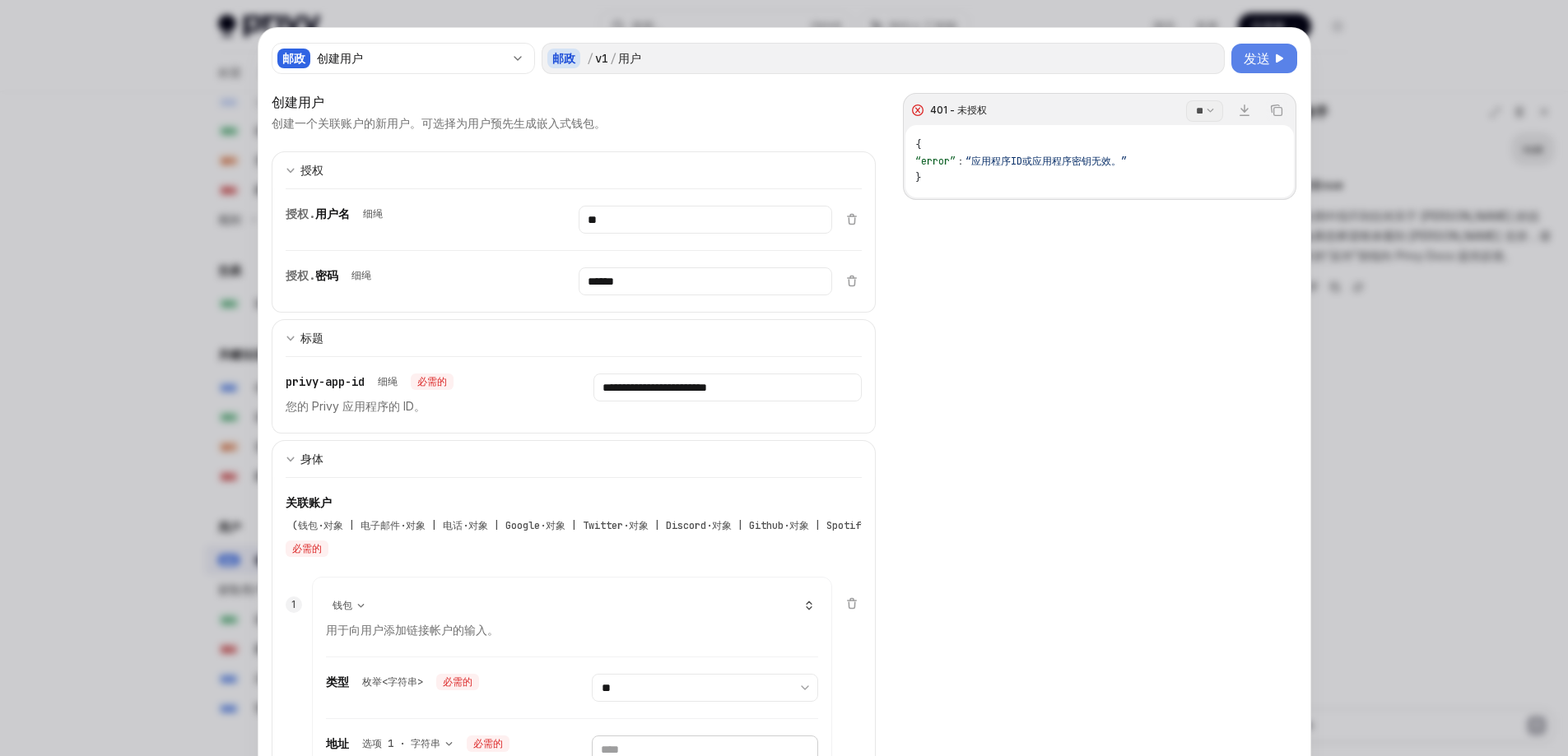
scroll to position [0, 0]
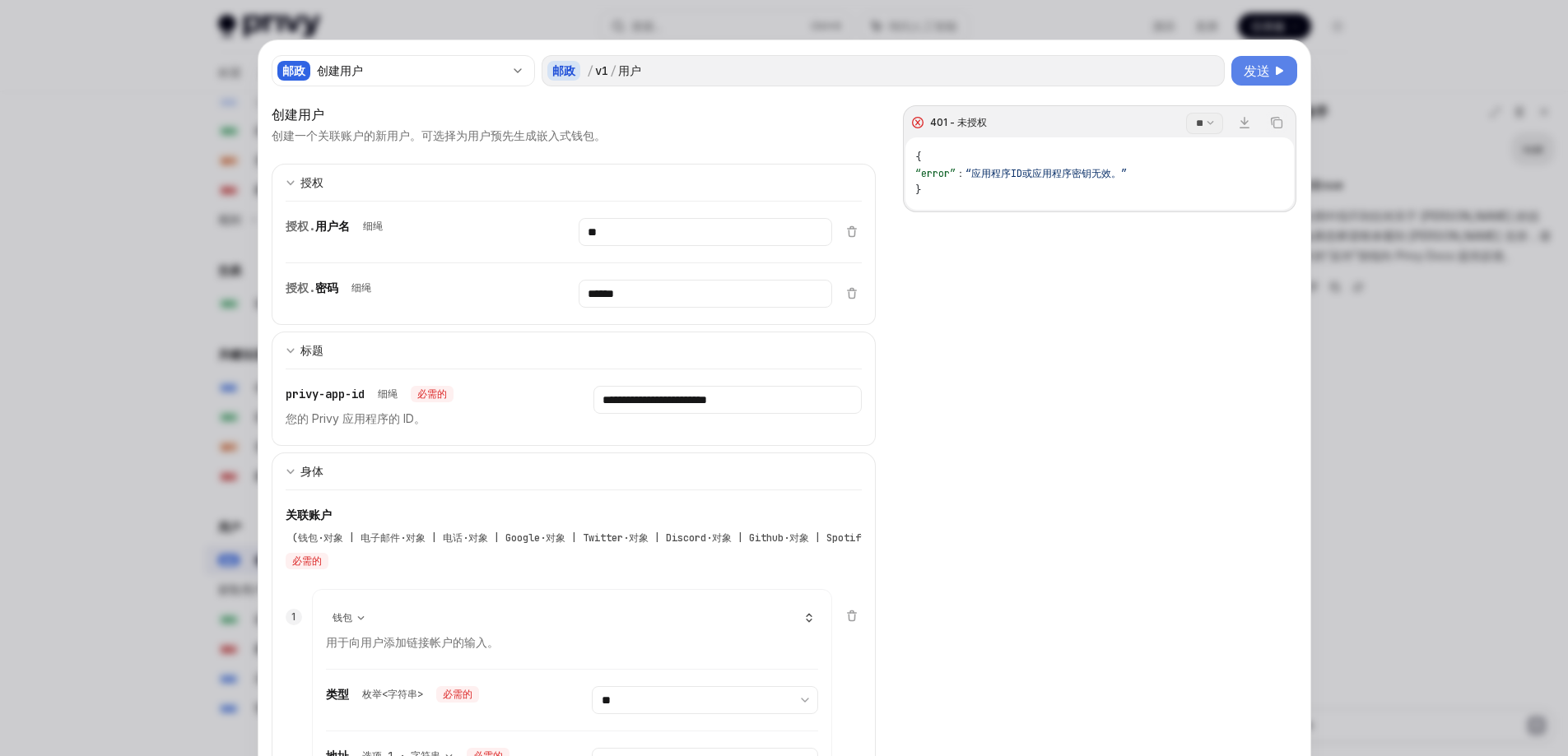
click at [116, 106] on div at bounding box center [784, 378] width 1568 height 756
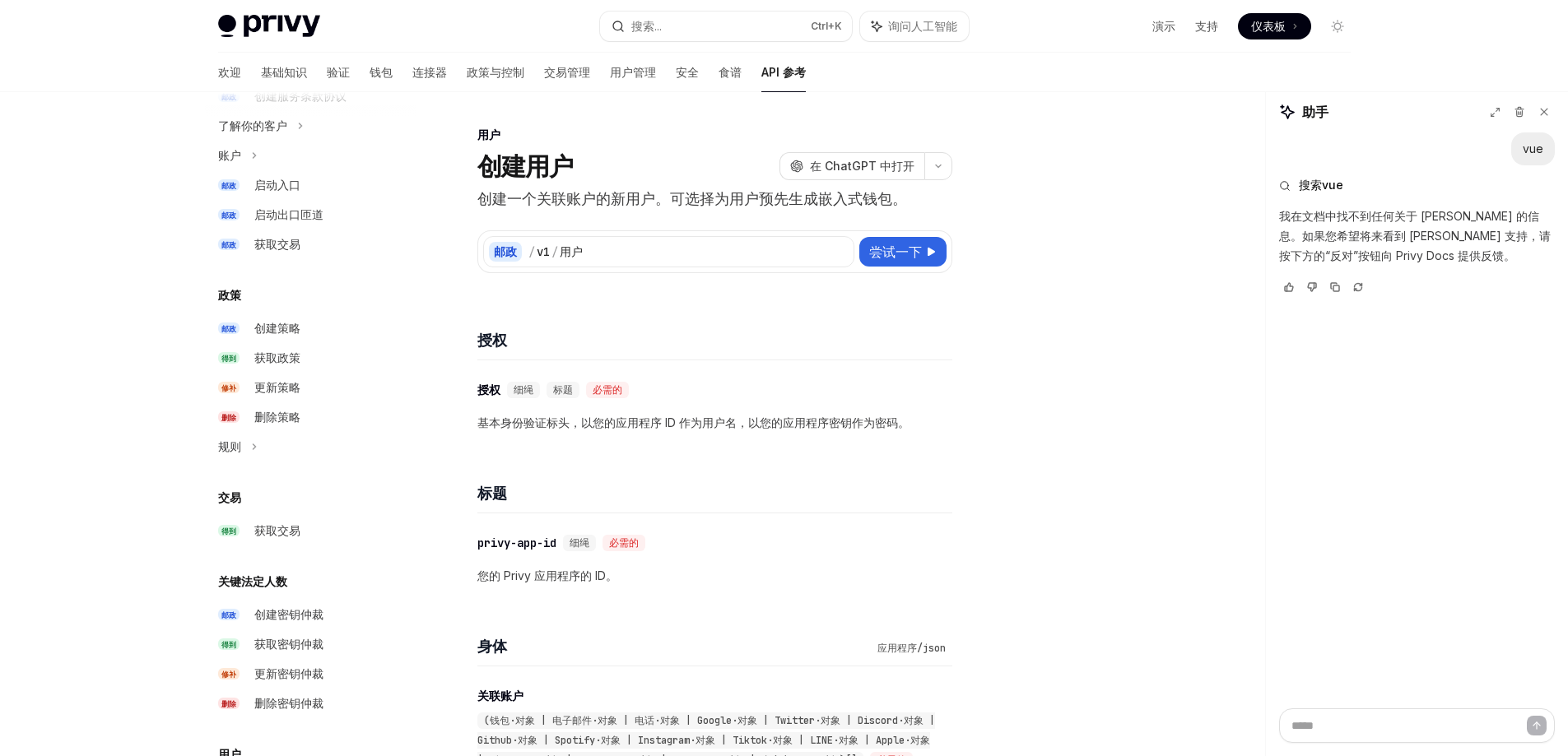
scroll to position [493, 0]
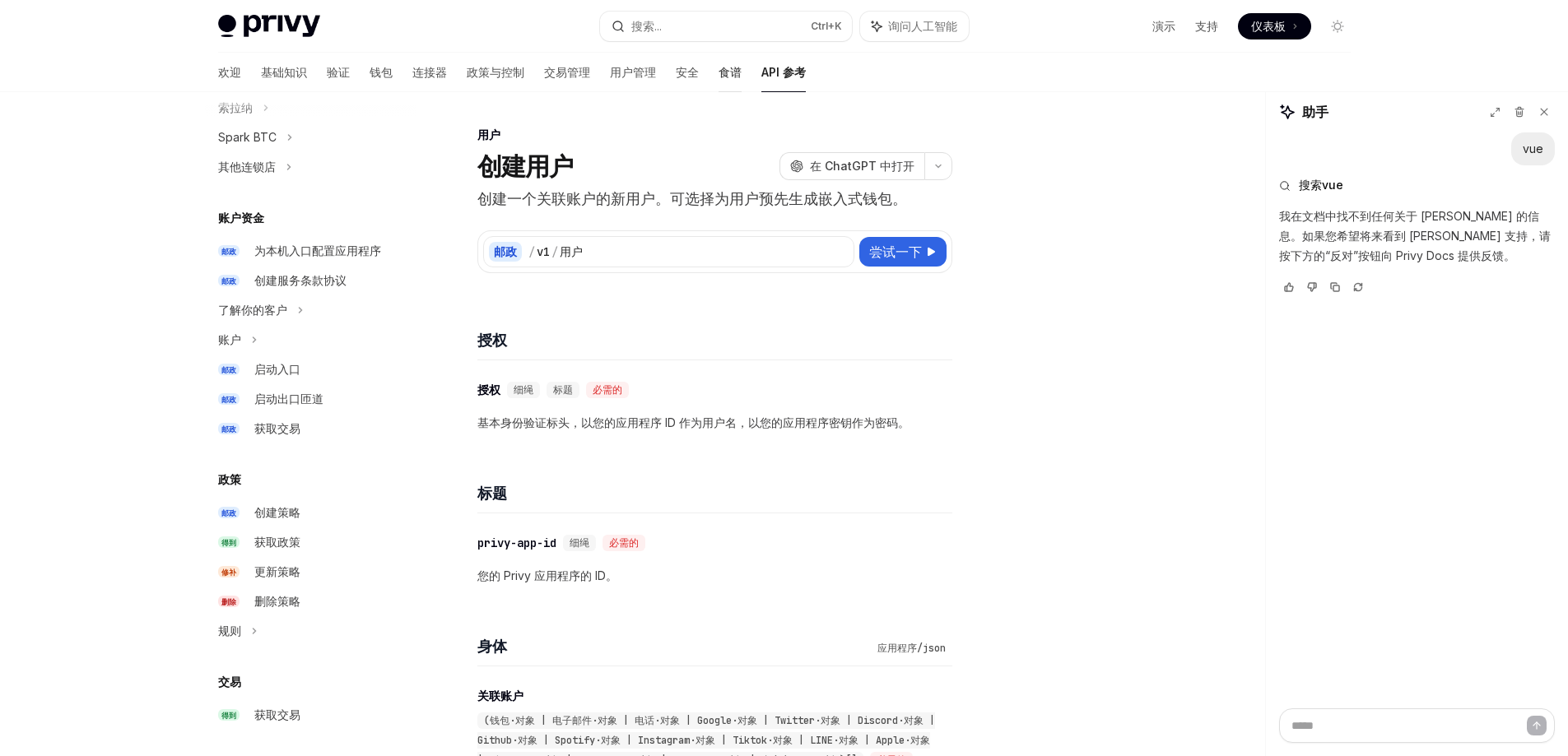
click at [718, 69] on font "食谱" at bounding box center [730, 72] width 23 height 14
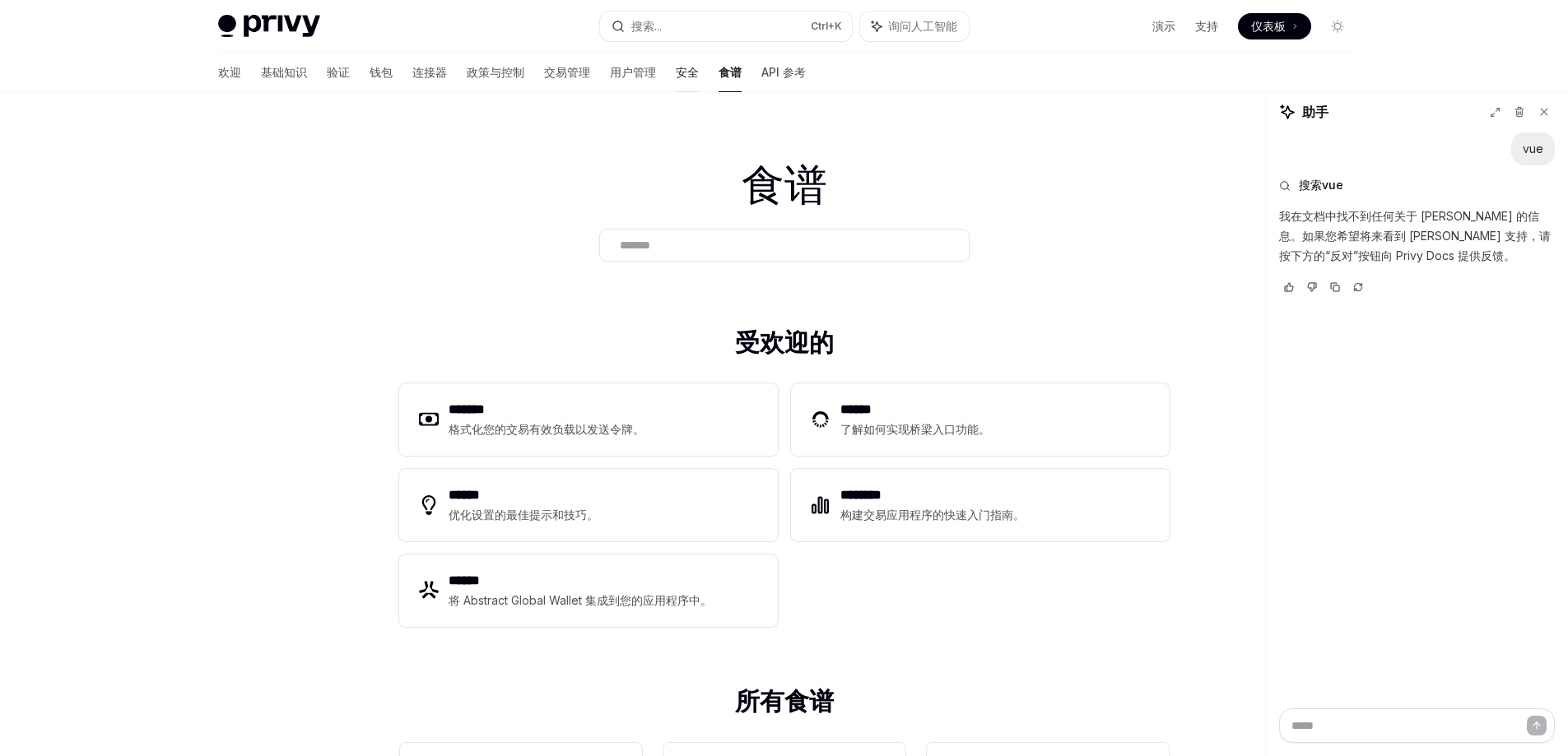
click at [676, 79] on font "安全" at bounding box center [687, 72] width 23 height 17
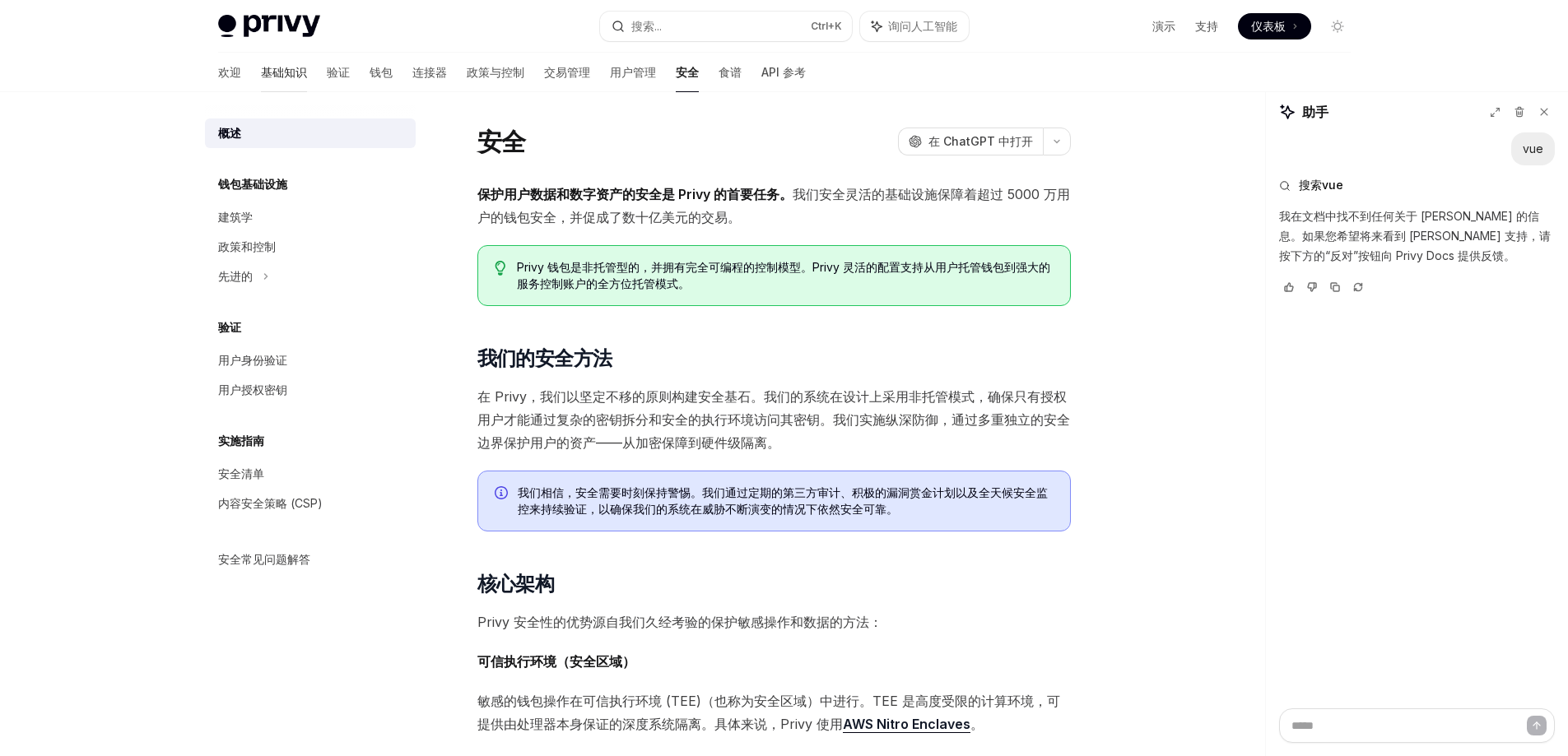
click at [261, 79] on font "基础知识" at bounding box center [284, 72] width 46 height 17
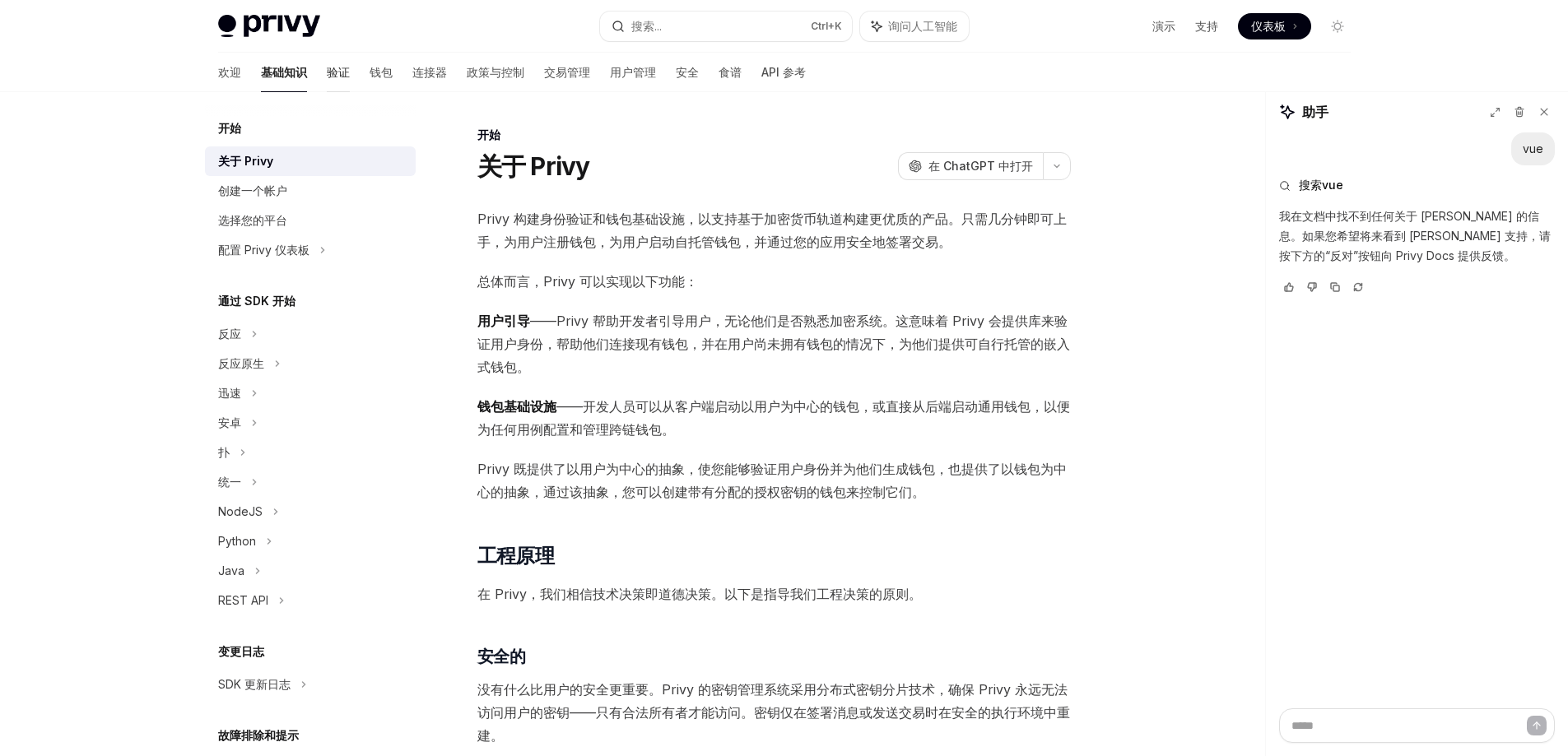
click at [327, 72] on font "验证" at bounding box center [338, 72] width 23 height 14
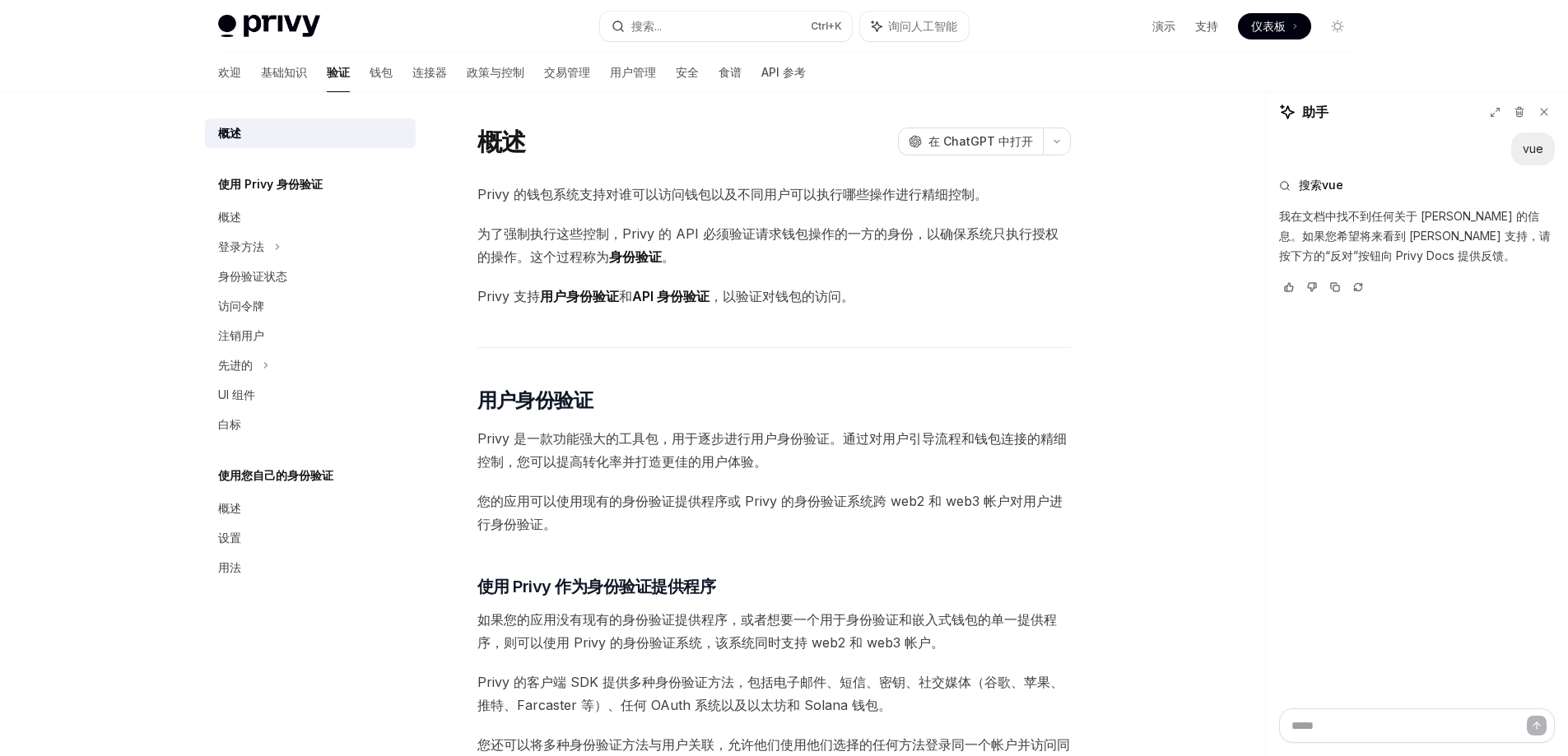
click at [287, 194] on div "使用 Privy 身份验证 概述 登录方法 身份验证状态 访问令牌 注销用户 先进的 UI 组件 白标" at bounding box center [310, 307] width 211 height 265
click at [279, 188] on font "使用 Privy 身份验证" at bounding box center [271, 184] width 105 height 14
click at [235, 220] on font "概述" at bounding box center [230, 217] width 23 height 14
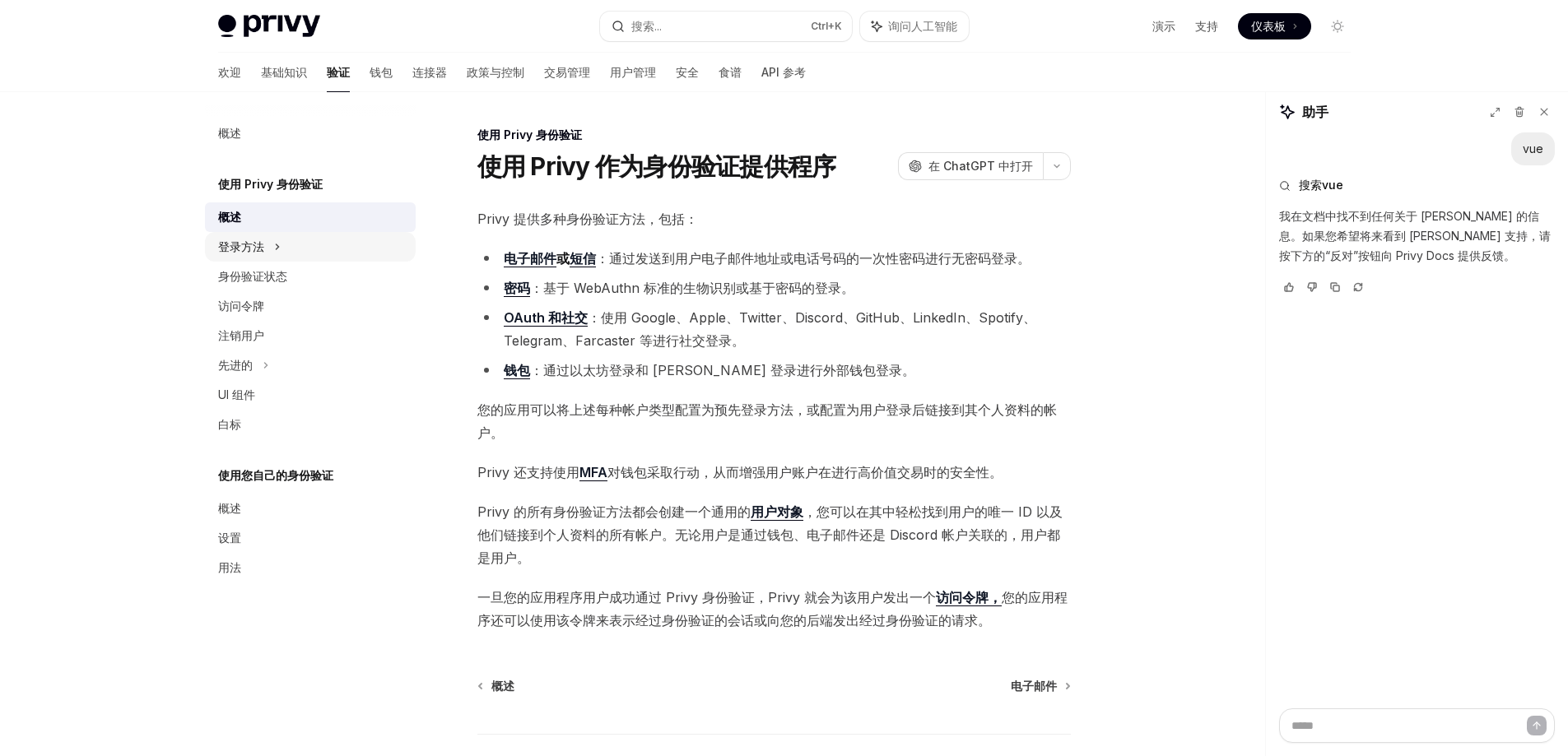
click at [253, 238] on div "登录方法" at bounding box center [242, 247] width 46 height 19
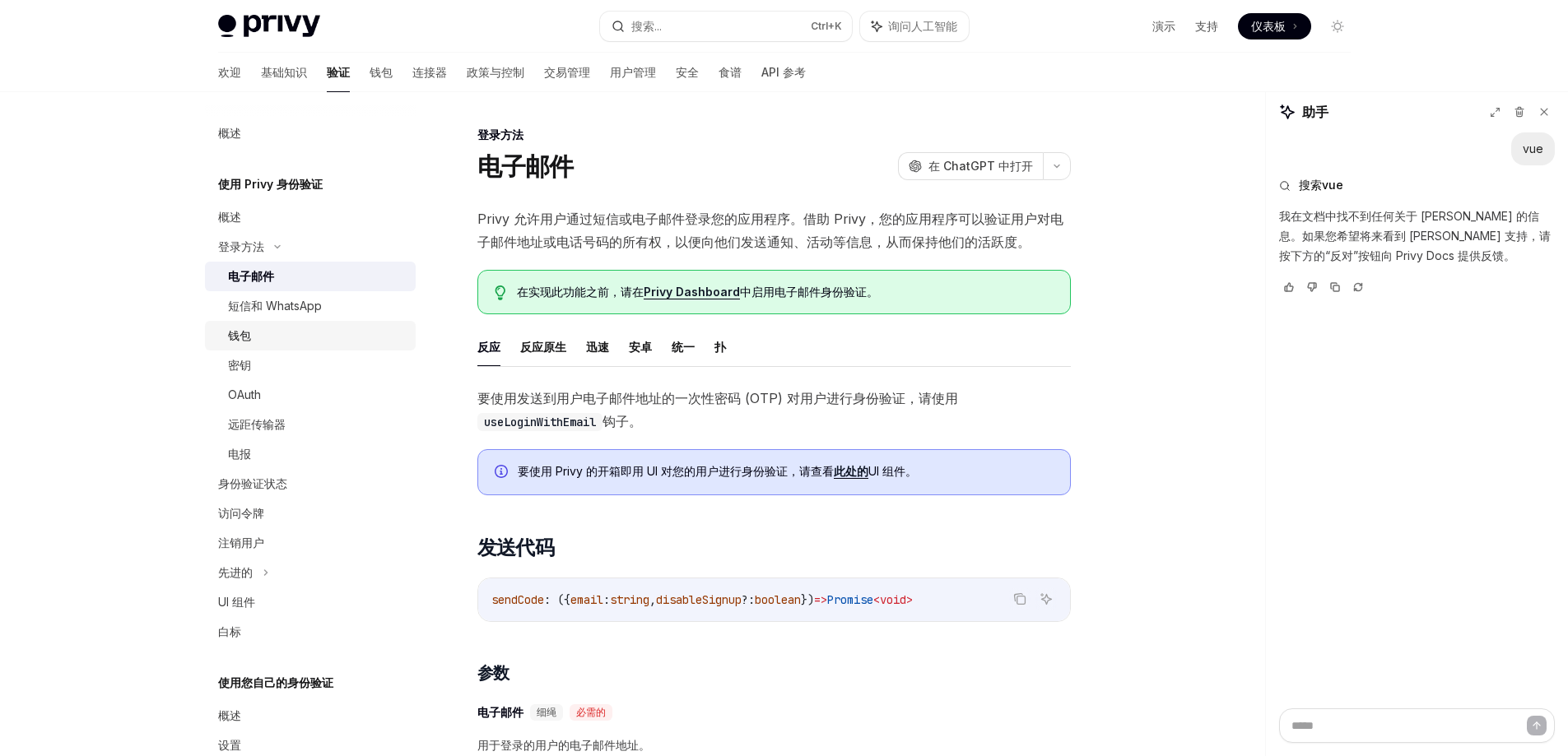
click at [267, 342] on div "钱包" at bounding box center [317, 336] width 178 height 19
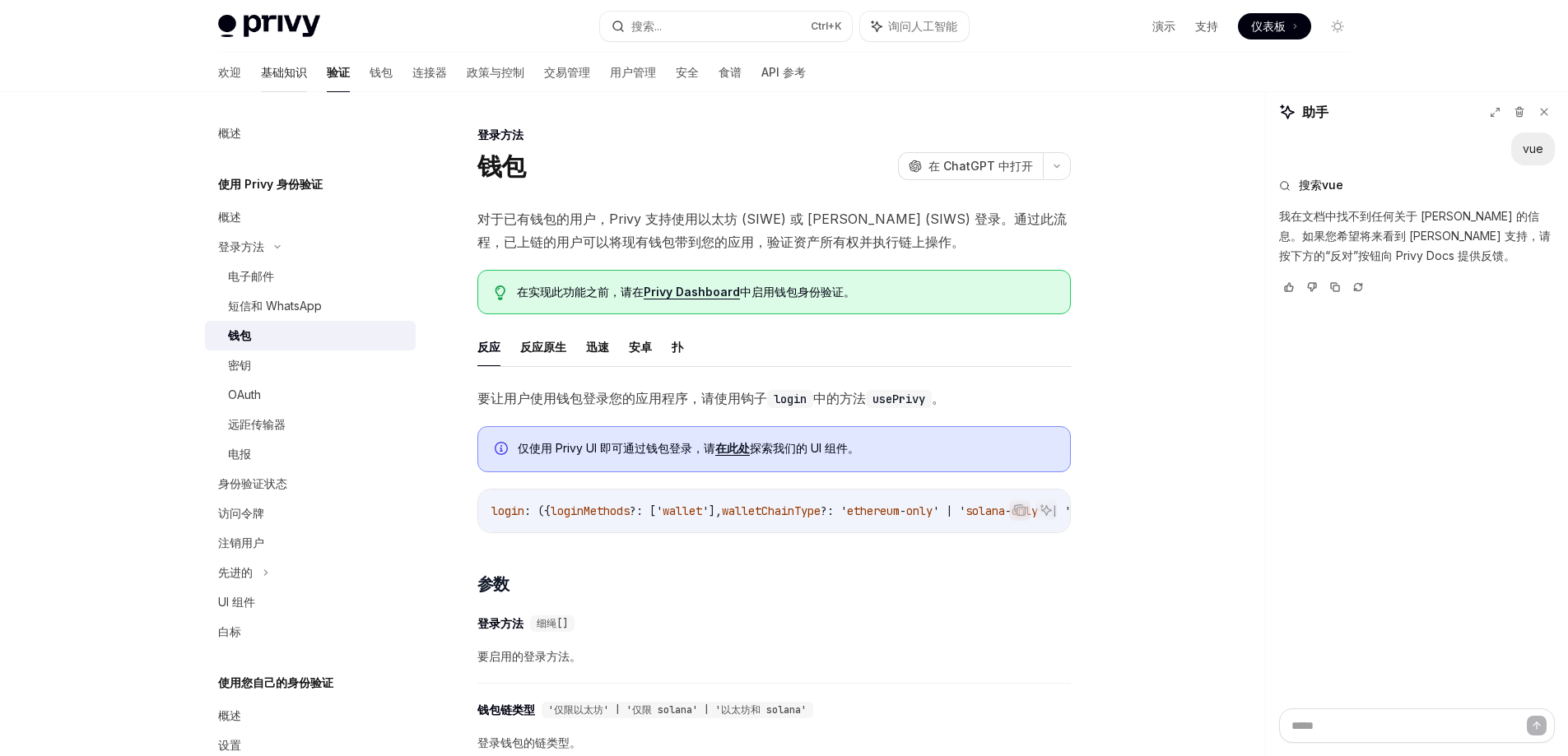
click at [261, 78] on font "基础知识" at bounding box center [284, 72] width 46 height 14
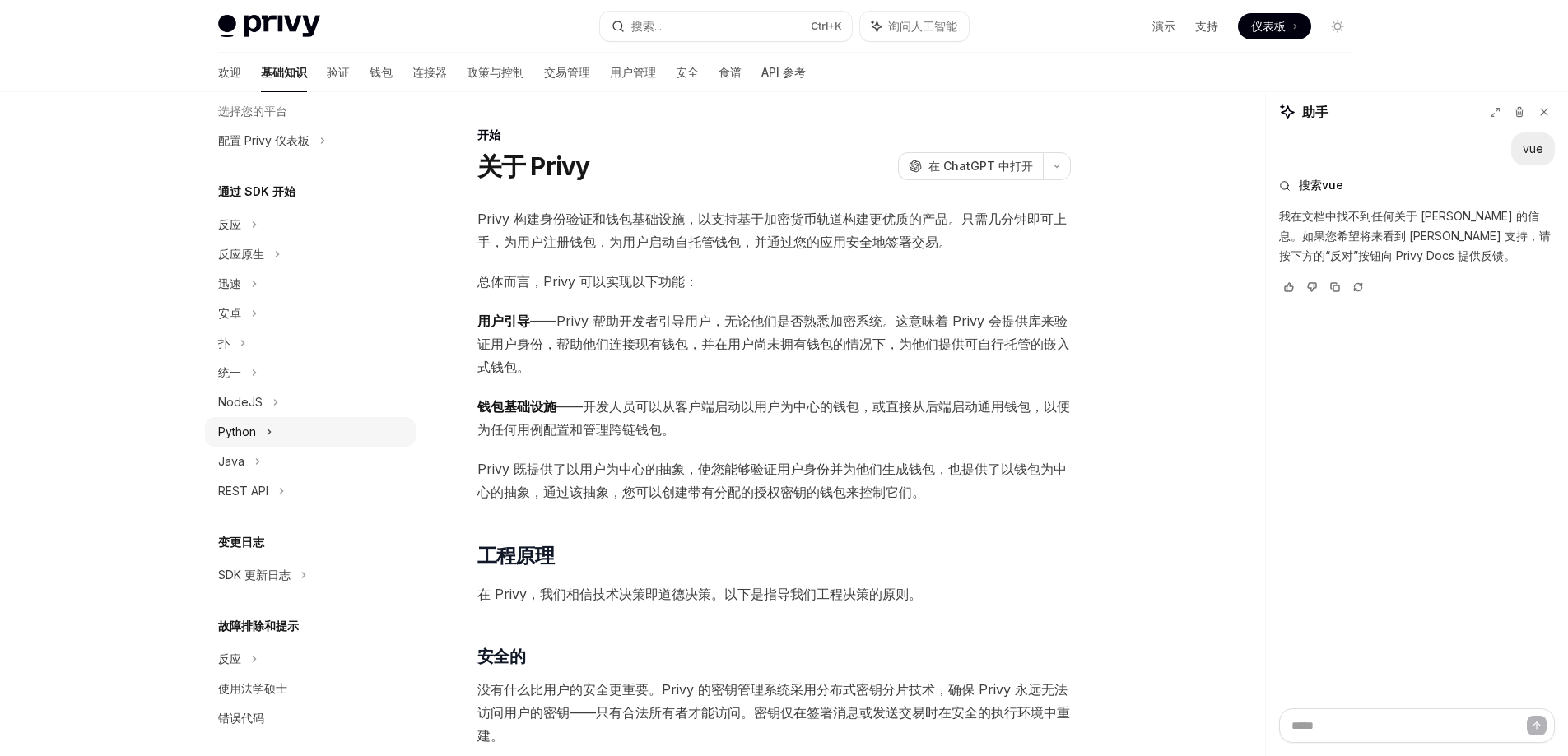
scroll to position [119, 0]
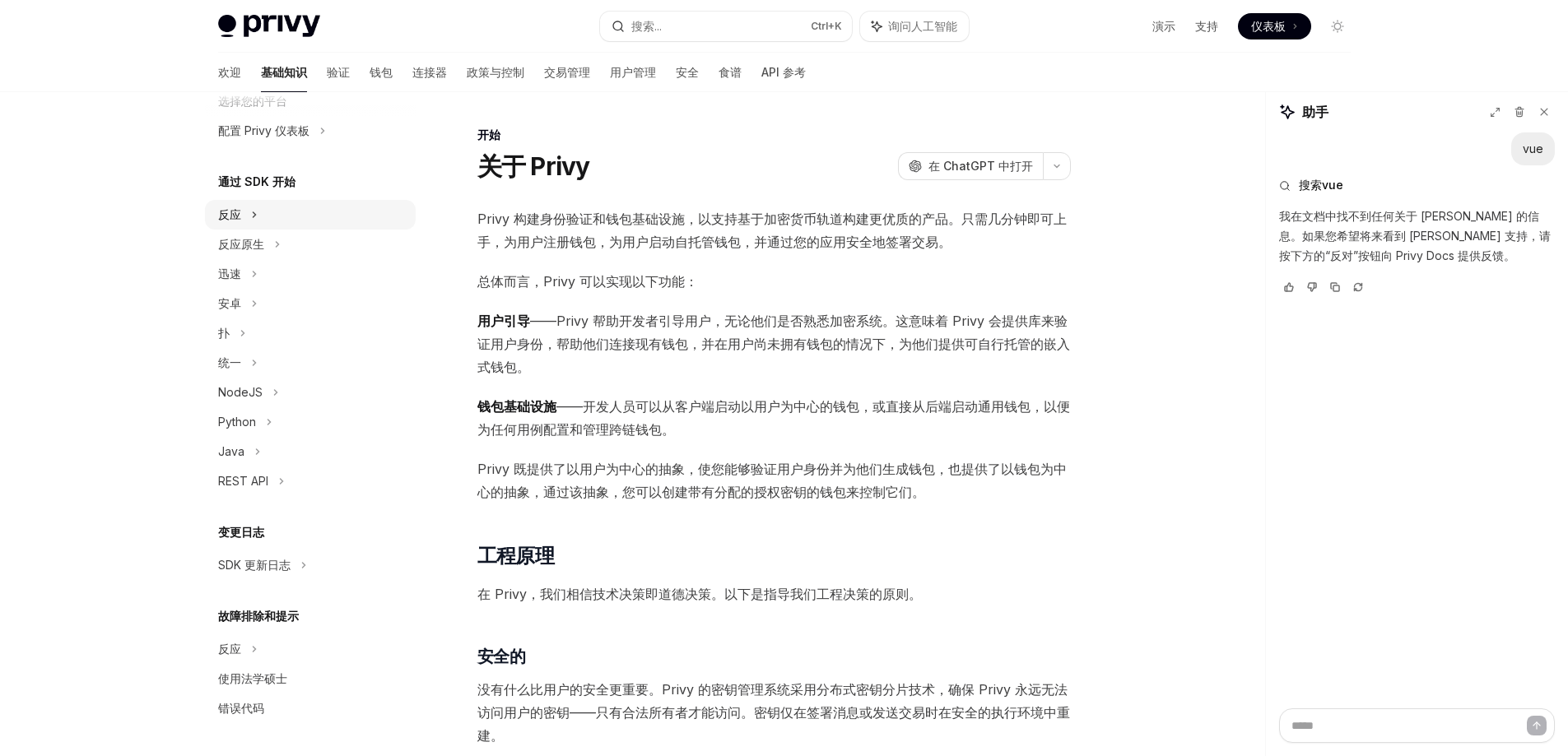
click at [243, 213] on div "反应" at bounding box center [310, 215] width 211 height 30
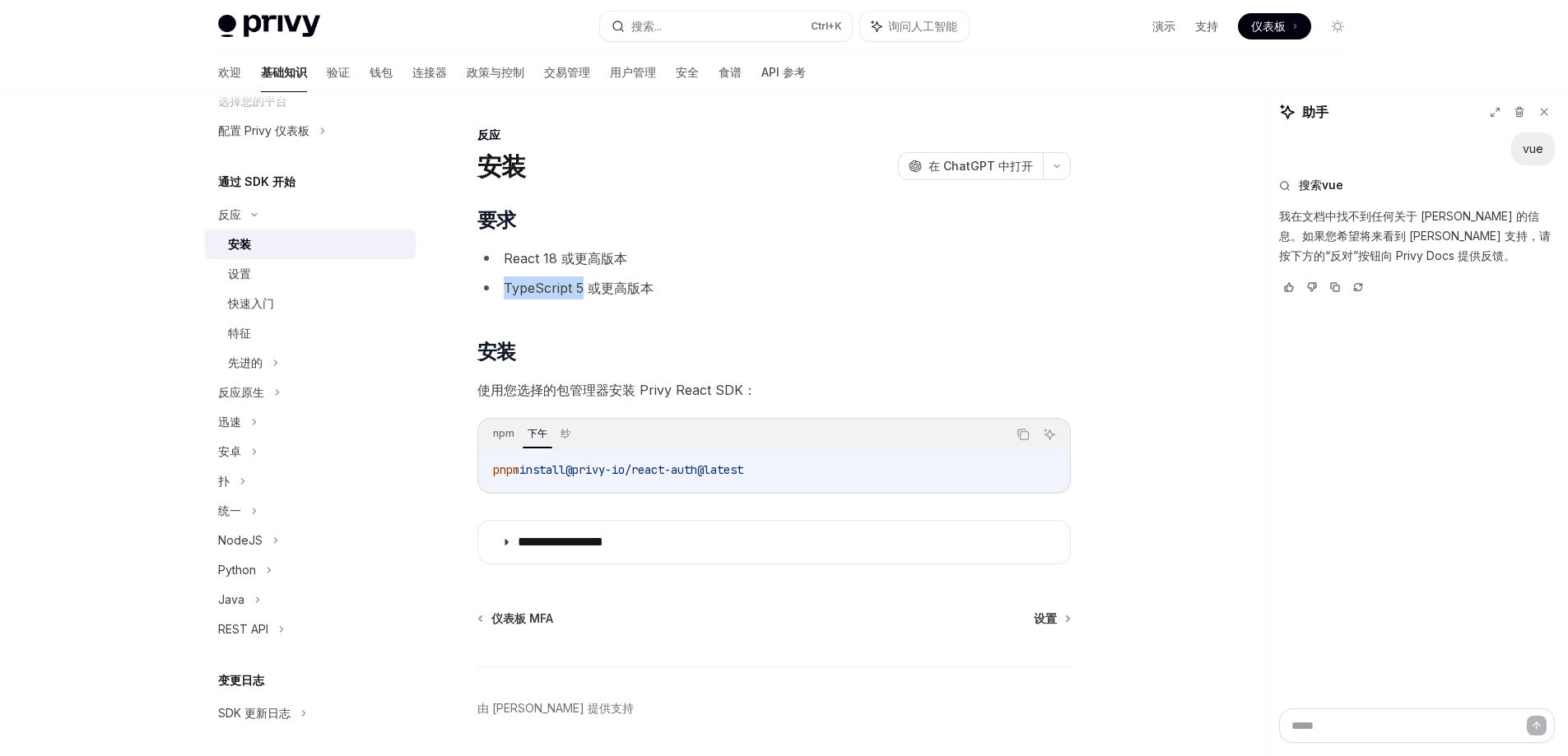
drag, startPoint x: 582, startPoint y: 291, endPoint x: 506, endPoint y: 293, distance: 76.0
click at [506, 293] on font "TypeScript 5 或更高版本" at bounding box center [579, 288] width 150 height 17
click at [590, 344] on h2 "​ 安装" at bounding box center [774, 352] width 593 height 26
click at [351, 246] on div "安装" at bounding box center [317, 244] width 178 height 19
drag, startPoint x: 493, startPoint y: 465, endPoint x: 1007, endPoint y: 468, distance: 514.0
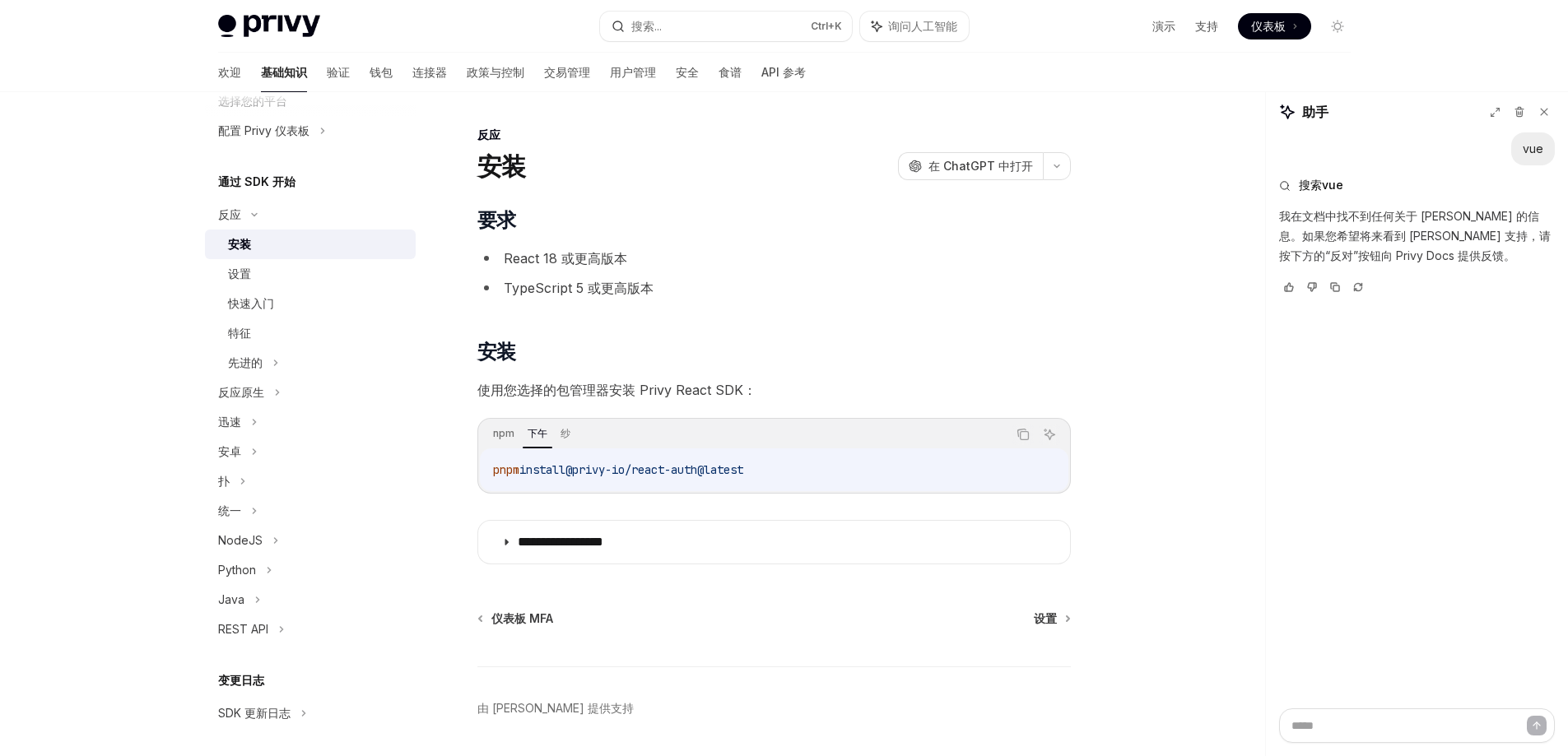
click at [1007, 468] on code "pnpm install @privy-io/react-auth@latest" at bounding box center [774, 470] width 562 height 19
click at [643, 487] on div "pnpm install @privy-io/react-auth@latest" at bounding box center [775, 470] width 589 height 43
drag, startPoint x: 486, startPoint y: 469, endPoint x: 851, endPoint y: 474, distance: 365.0
click at [851, 474] on div "pnpm install @privy-io/react-auth@latest" at bounding box center [775, 470] width 589 height 43
click at [250, 541] on font "NodeJS" at bounding box center [241, 540] width 44 height 14
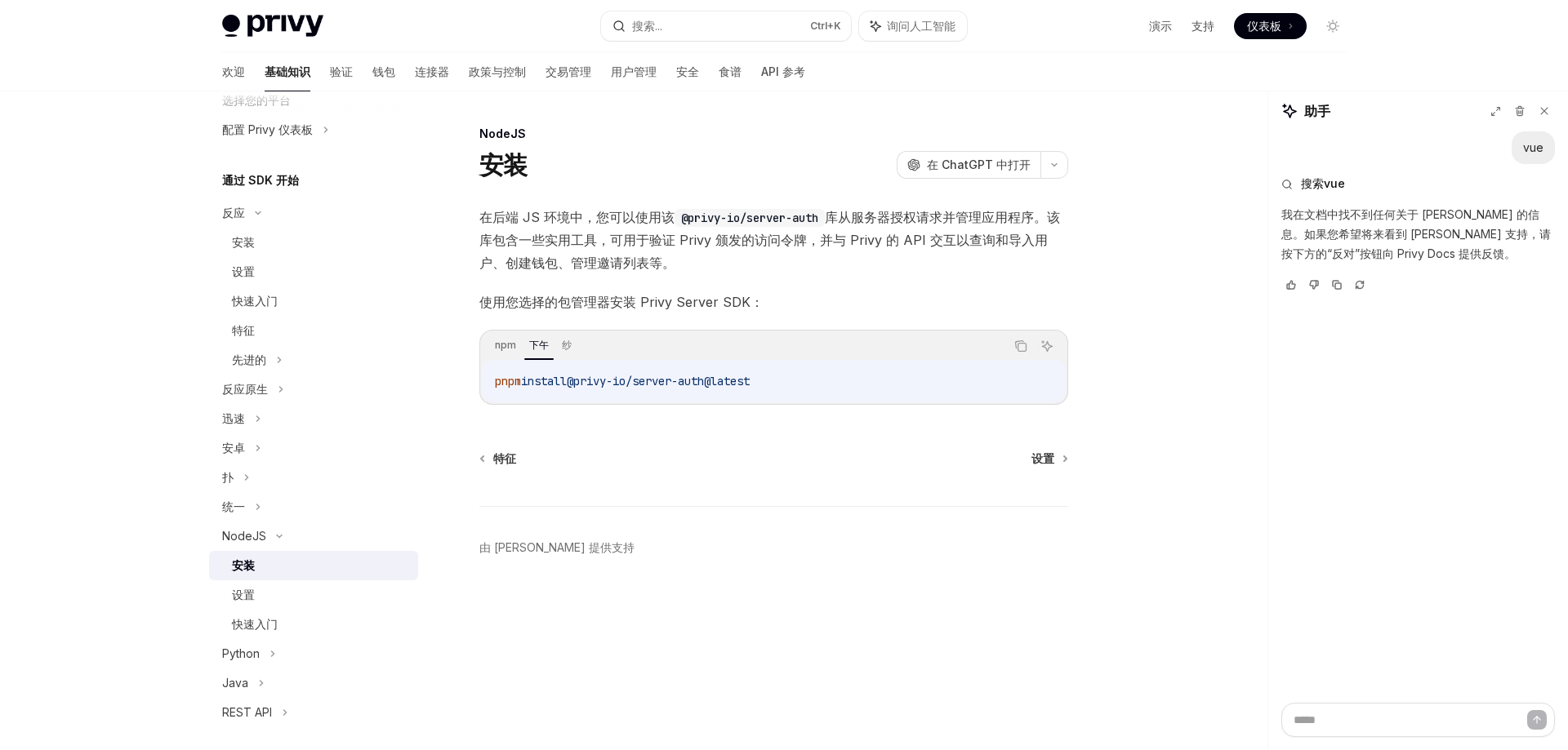
click at [254, 567] on font "安装" at bounding box center [243, 566] width 23 height 14
drag, startPoint x: 491, startPoint y: 380, endPoint x: 784, endPoint y: 383, distance: 293.0
click at [784, 383] on div "pnpm install @privy-io/server-auth@latest" at bounding box center [774, 381] width 584 height 43
click at [0, 516] on div "Privy Docs 主页 搜索... Ctrl +K 询问人工智能 演示 支持 仪表板 仪表板 搜索... 导航 欢迎 基础知识 验证 钱包 连接器 政策与…" at bounding box center [784, 375] width 1568 height 750
click at [249, 588] on font "设置" at bounding box center [243, 595] width 23 height 14
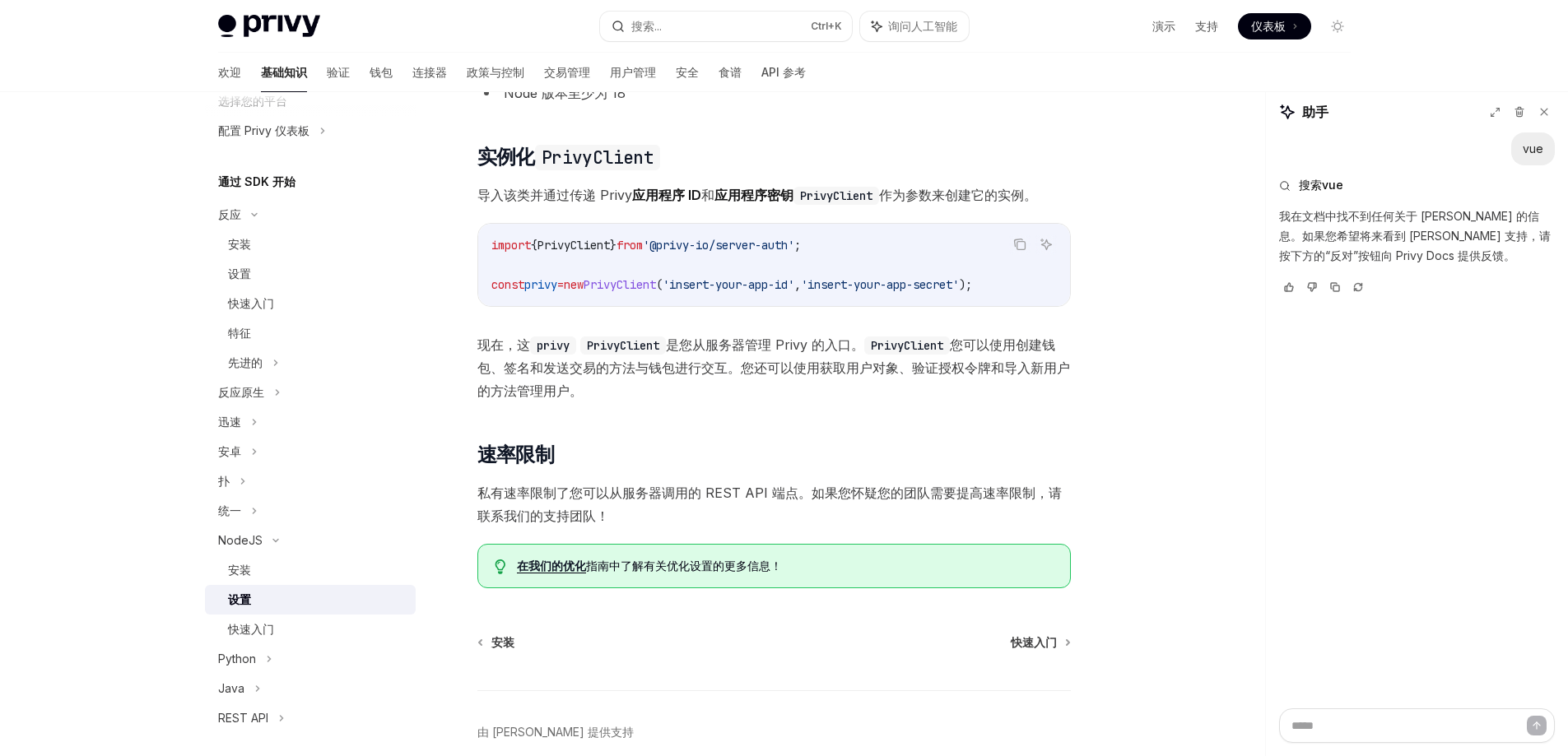
scroll to position [247, 0]
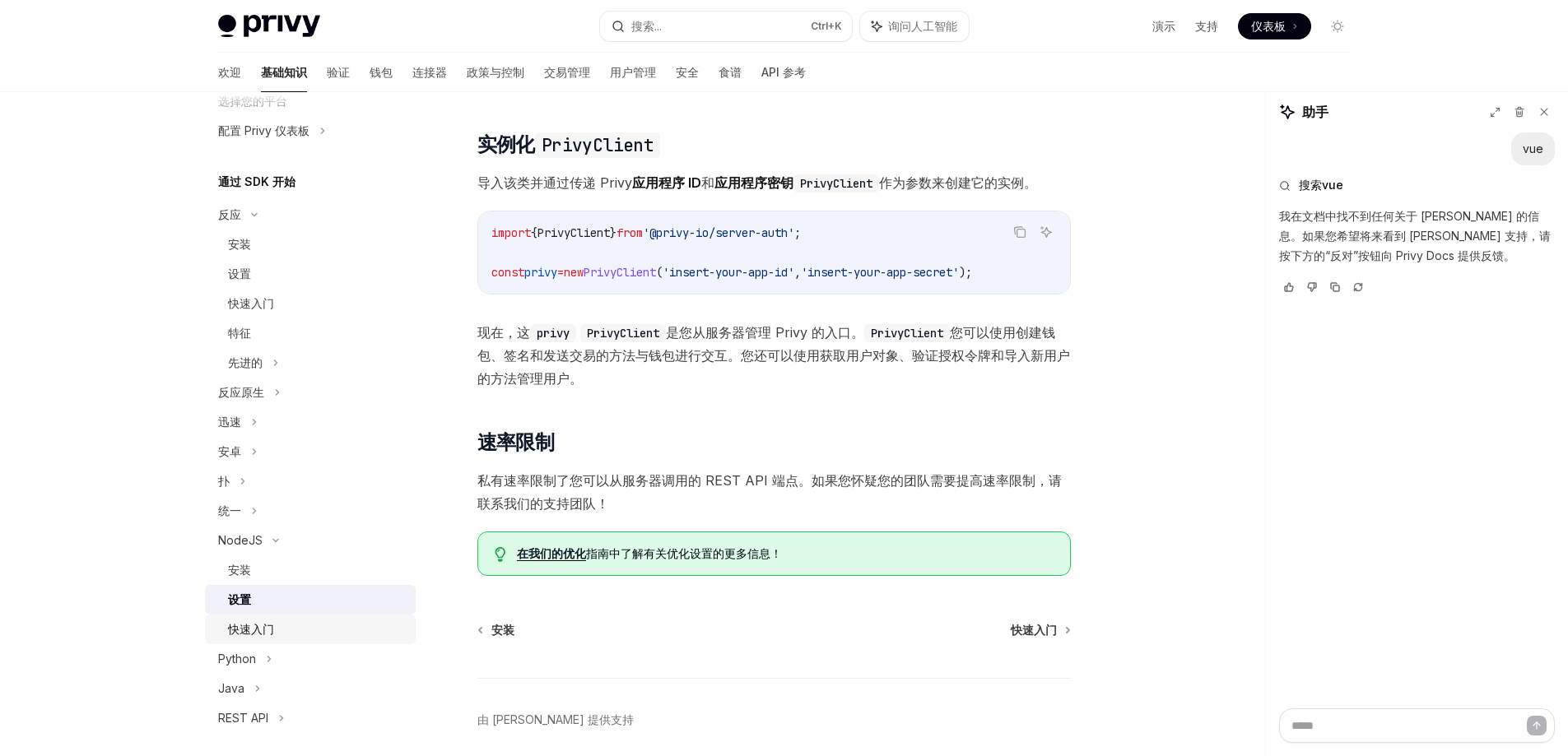
click at [273, 637] on div "快速入门" at bounding box center [251, 629] width 46 height 19
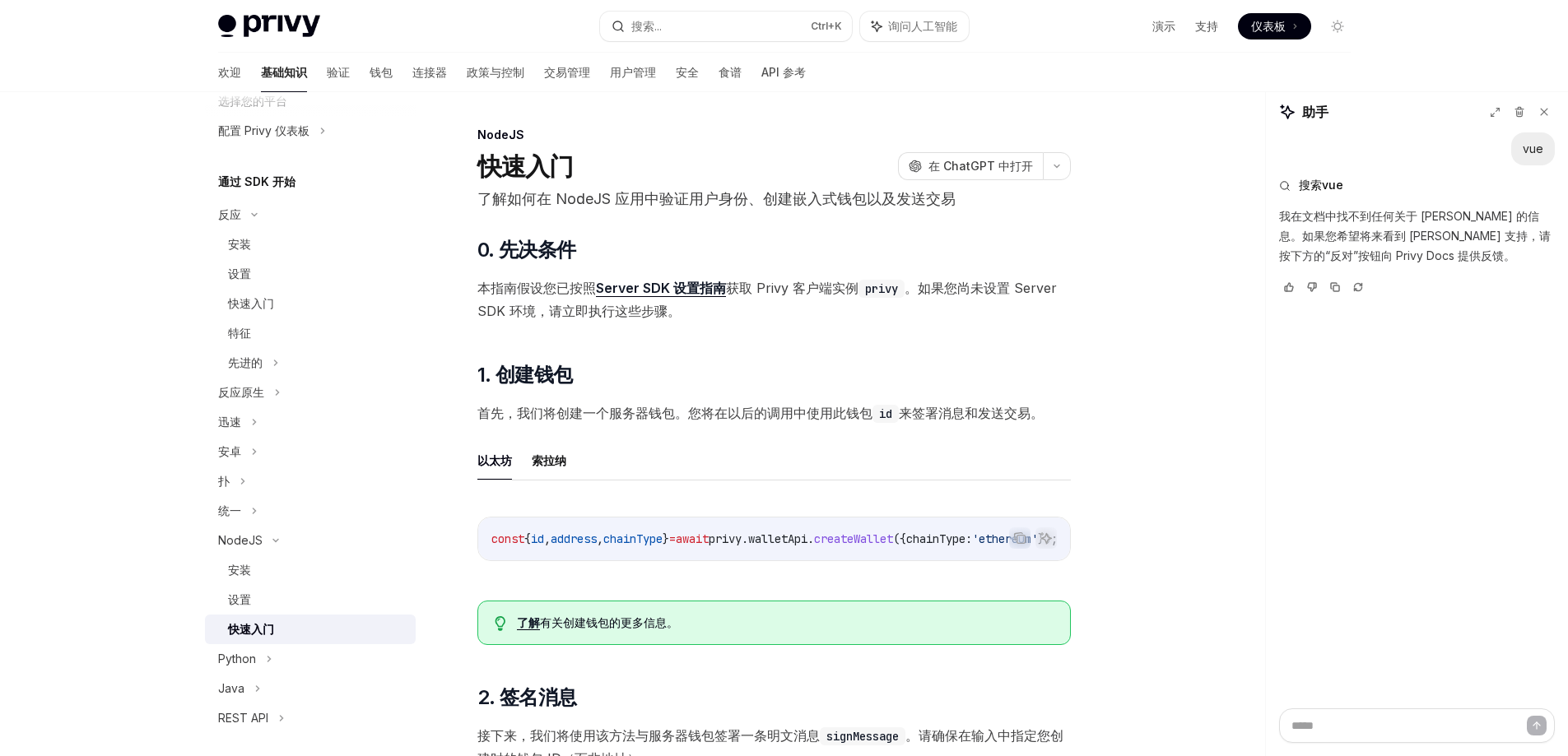
click at [742, 537] on span "privy" at bounding box center [725, 538] width 33 height 15
click at [705, 286] on font "Server SDK 设置指南" at bounding box center [661, 288] width 130 height 17
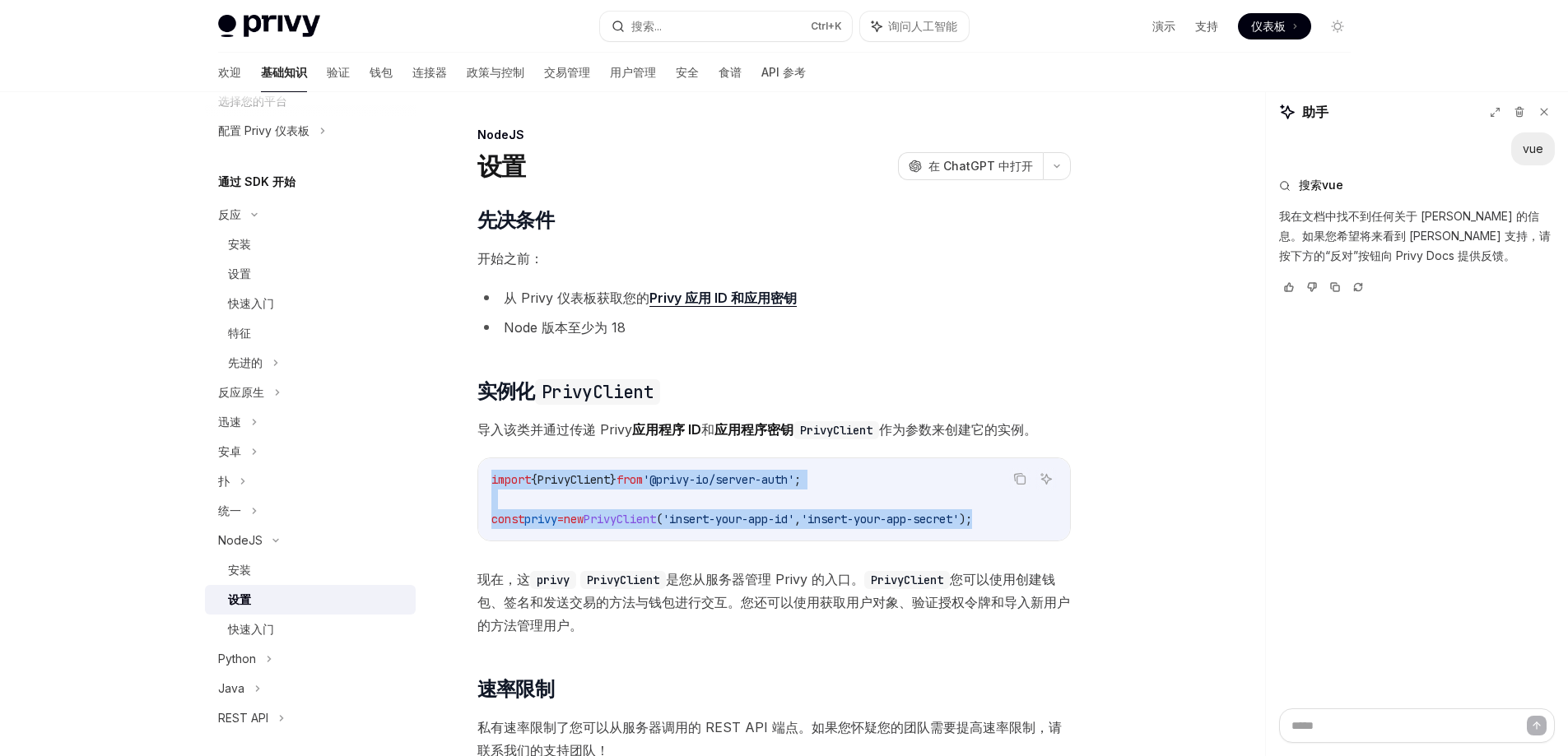
drag, startPoint x: 491, startPoint y: 471, endPoint x: 1044, endPoint y: 526, distance: 555.7
click at [1044, 526] on code "import { PrivyClient } from '@privy-io/server-auth' ; const privy = new PrivyCl…" at bounding box center [775, 499] width 566 height 59
click at [254, 561] on div "安装" at bounding box center [317, 570] width 178 height 19
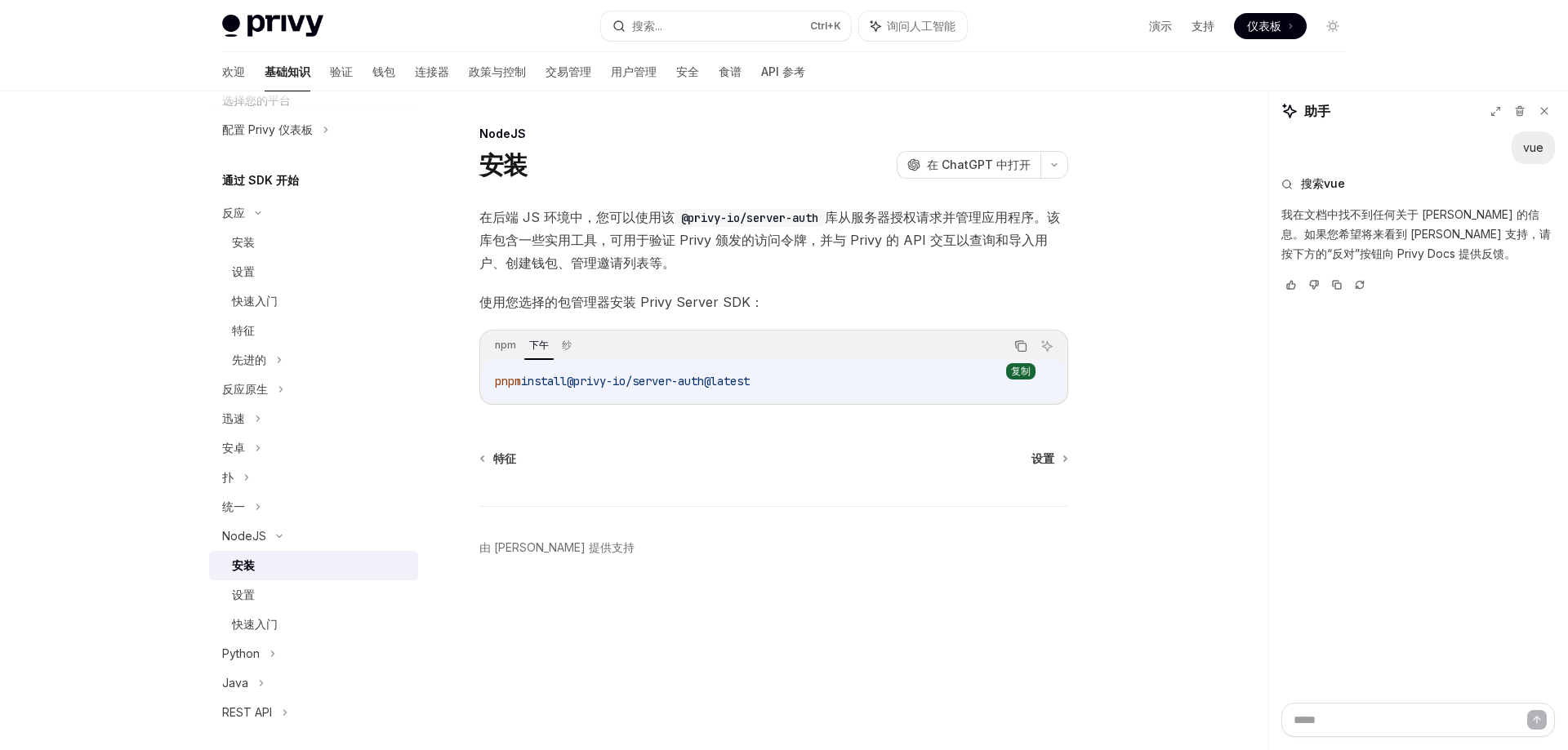
click at [1022, 351] on icon "复制代码块中的内容" at bounding box center [1021, 346] width 13 height 13
click at [617, 683] on div "NodeJS 安装 OpenAI 在 ChatGPT 中打开 OpenAI 在 ChatGPT 中打开 在后端 JS 环境中，您可以使用该 @privy-io…" at bounding box center [620, 437] width 902 height 626
click at [255, 601] on div "设置" at bounding box center [320, 595] width 177 height 19
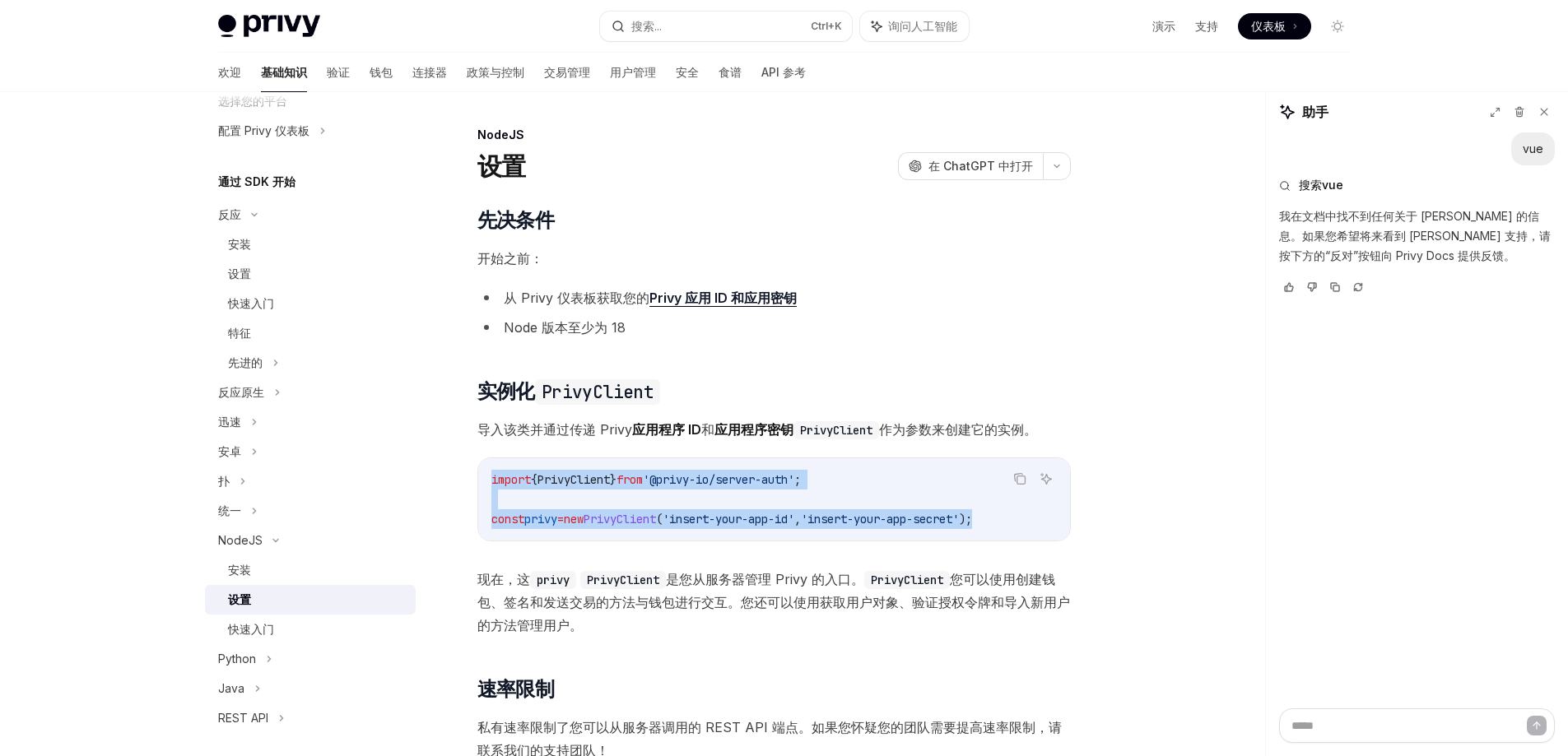
drag, startPoint x: 490, startPoint y: 476, endPoint x: 1035, endPoint y: 517, distance: 546.5
click at [1035, 517] on div "import { PrivyClient } from '@privy-io/server-auth' ; const privy = new PrivyCl…" at bounding box center [775, 499] width 592 height 82
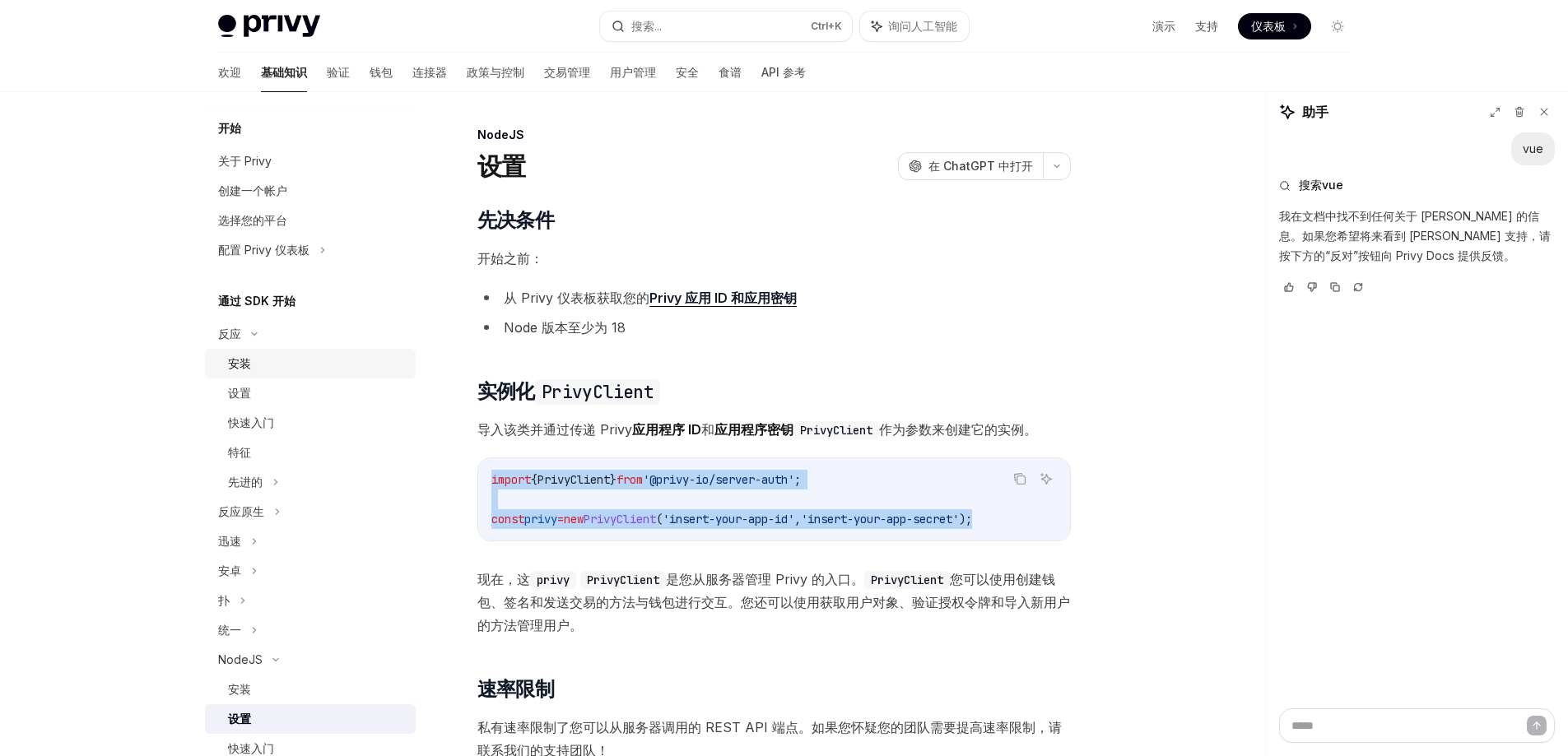
click at [236, 356] on font "安装" at bounding box center [240, 363] width 23 height 14
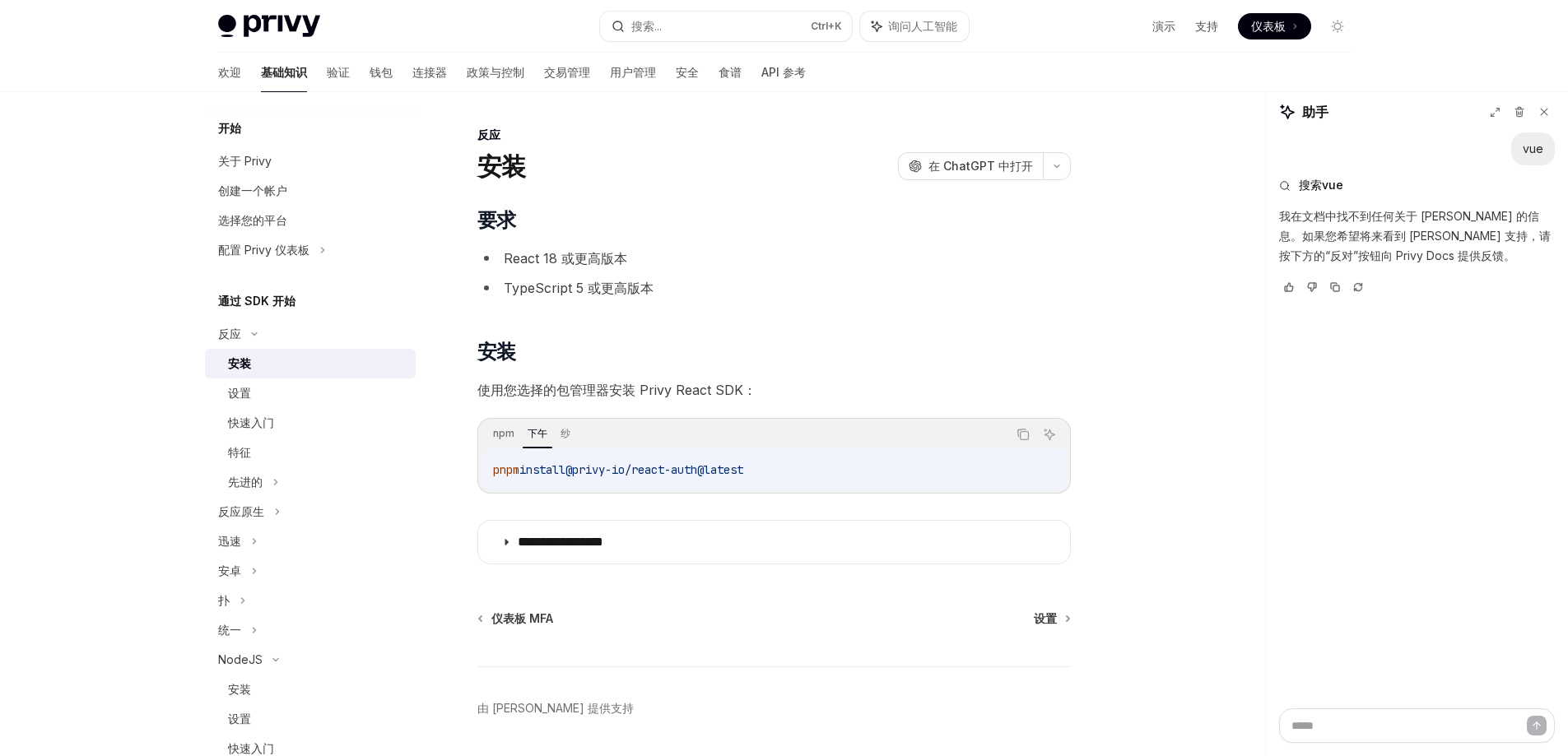
click at [637, 479] on code "pnpm install @privy-io/react-auth@latest" at bounding box center [774, 470] width 562 height 19
drag, startPoint x: 493, startPoint y: 471, endPoint x: 806, endPoint y: 476, distance: 313.0
click at [806, 476] on code "pnpm install @privy-io/react-auth@latest" at bounding box center [774, 470] width 562 height 19
click at [66, 488] on div "**********" at bounding box center [784, 404] width 1568 height 809
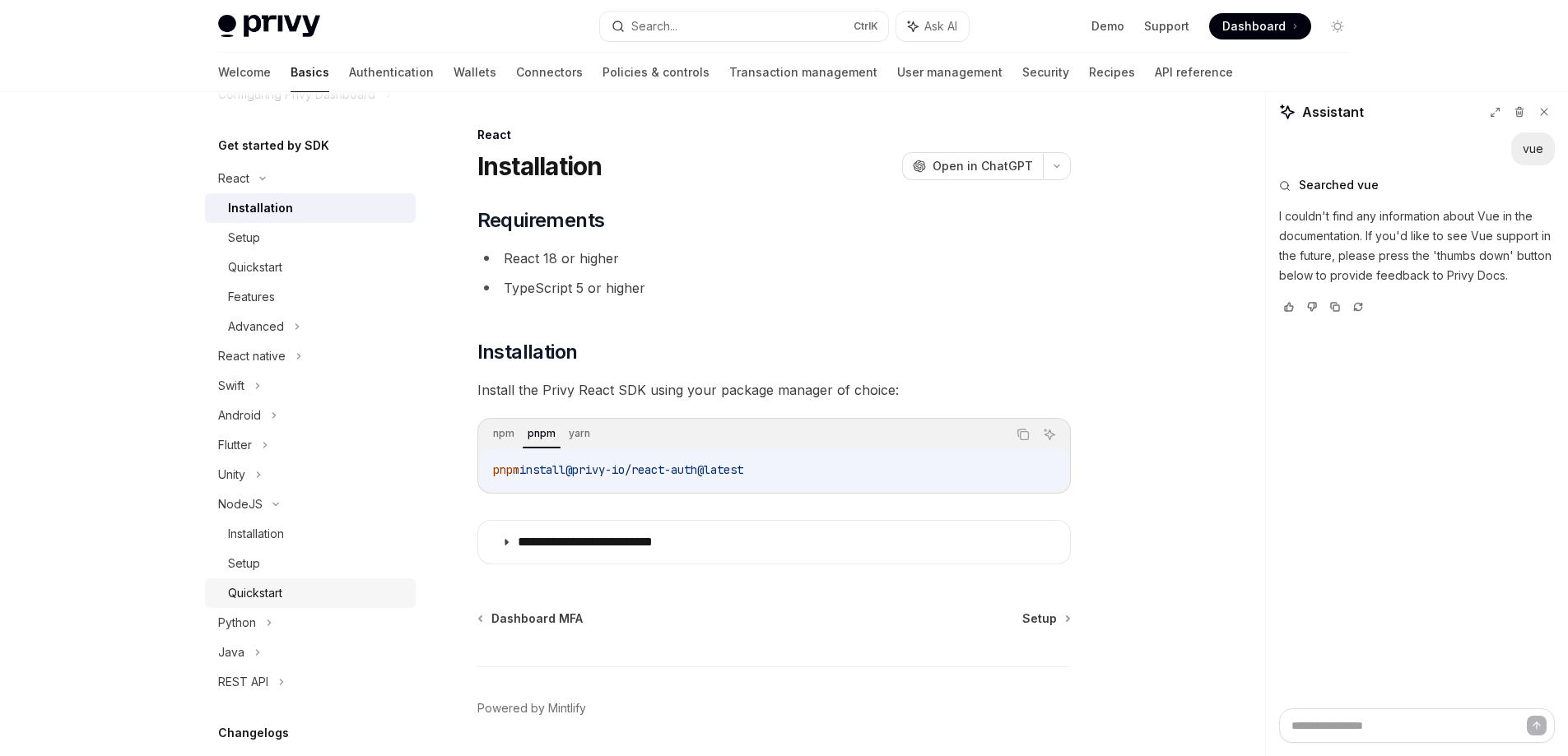
scroll to position [165, 0]
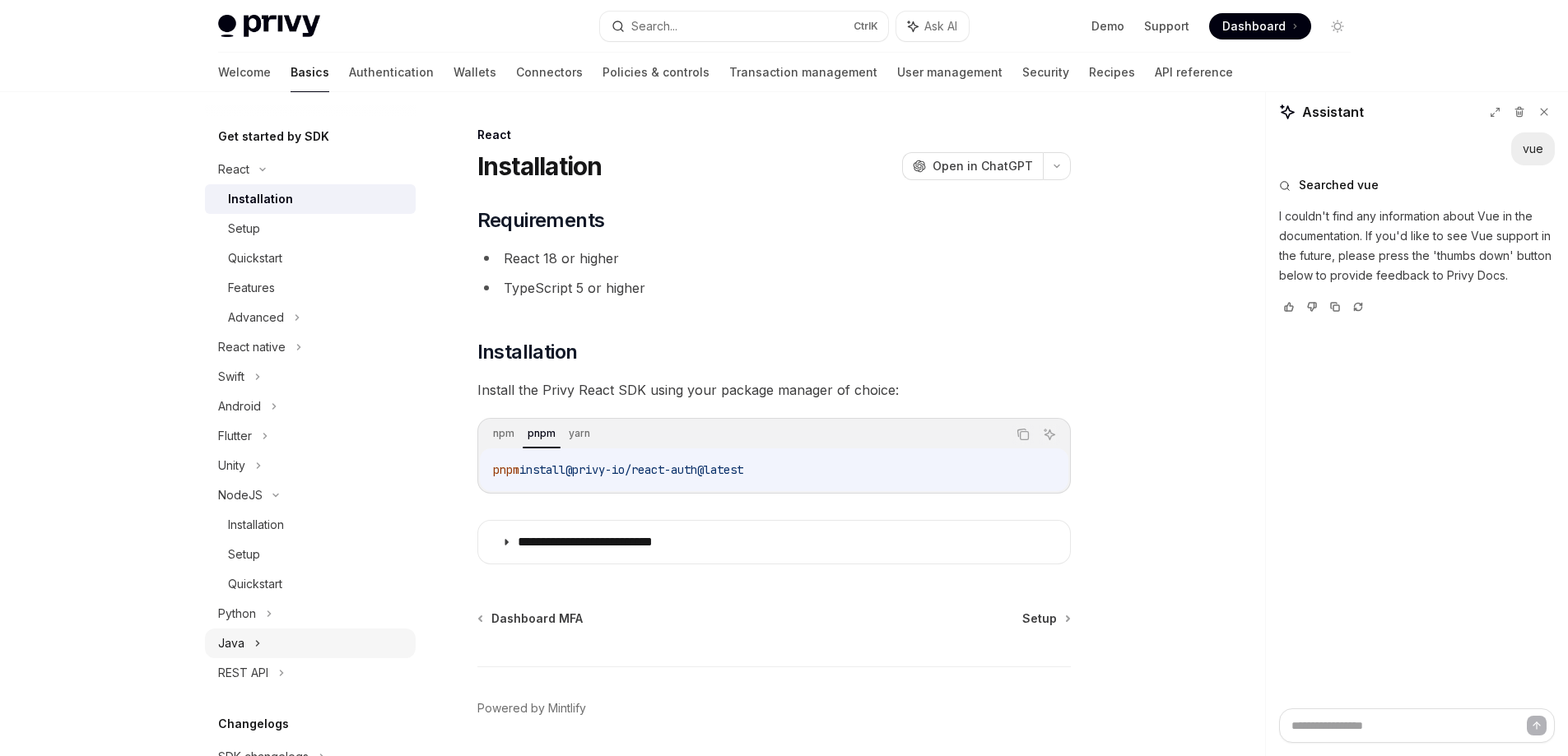
click at [249, 642] on div "Java" at bounding box center [310, 644] width 211 height 30
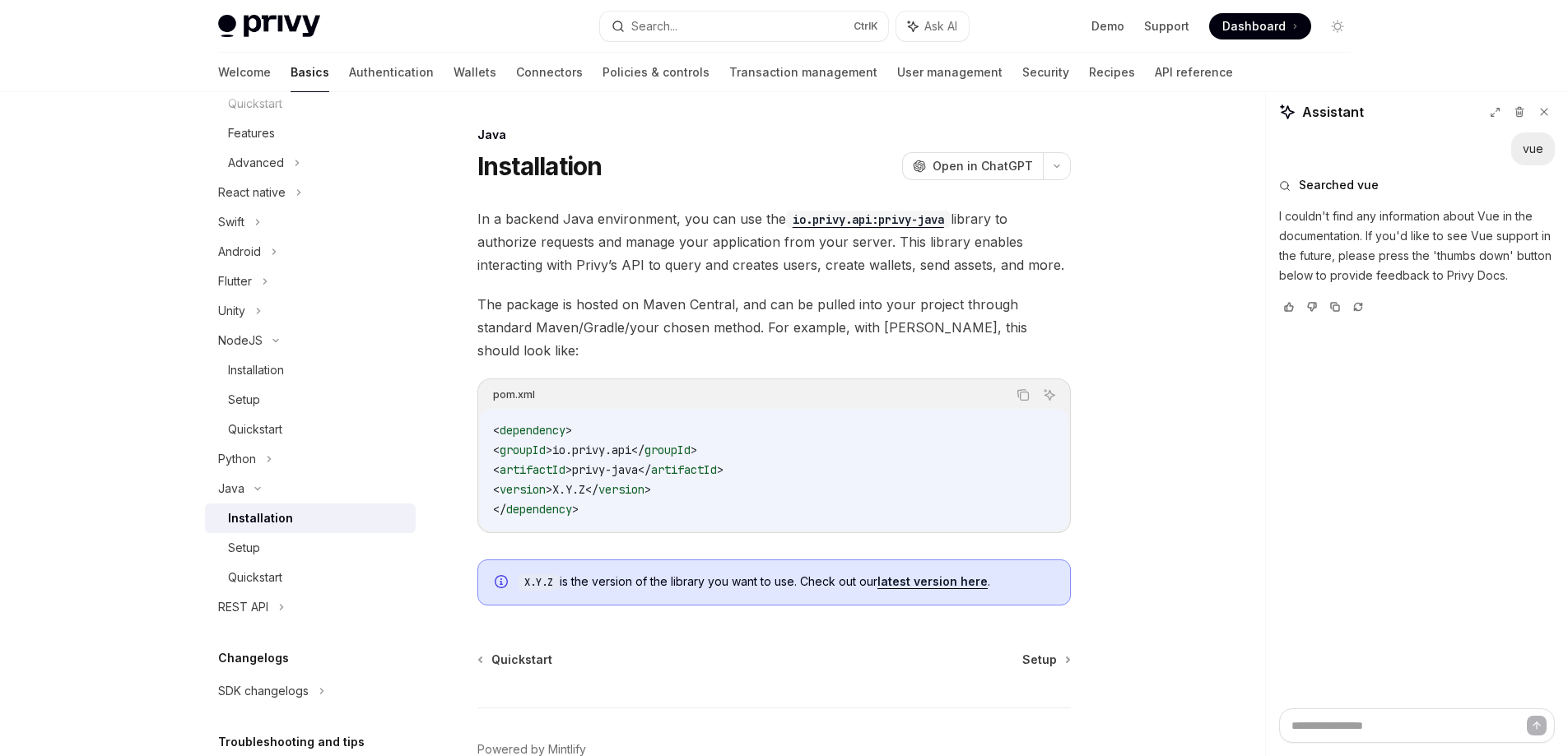
scroll to position [330, 0]
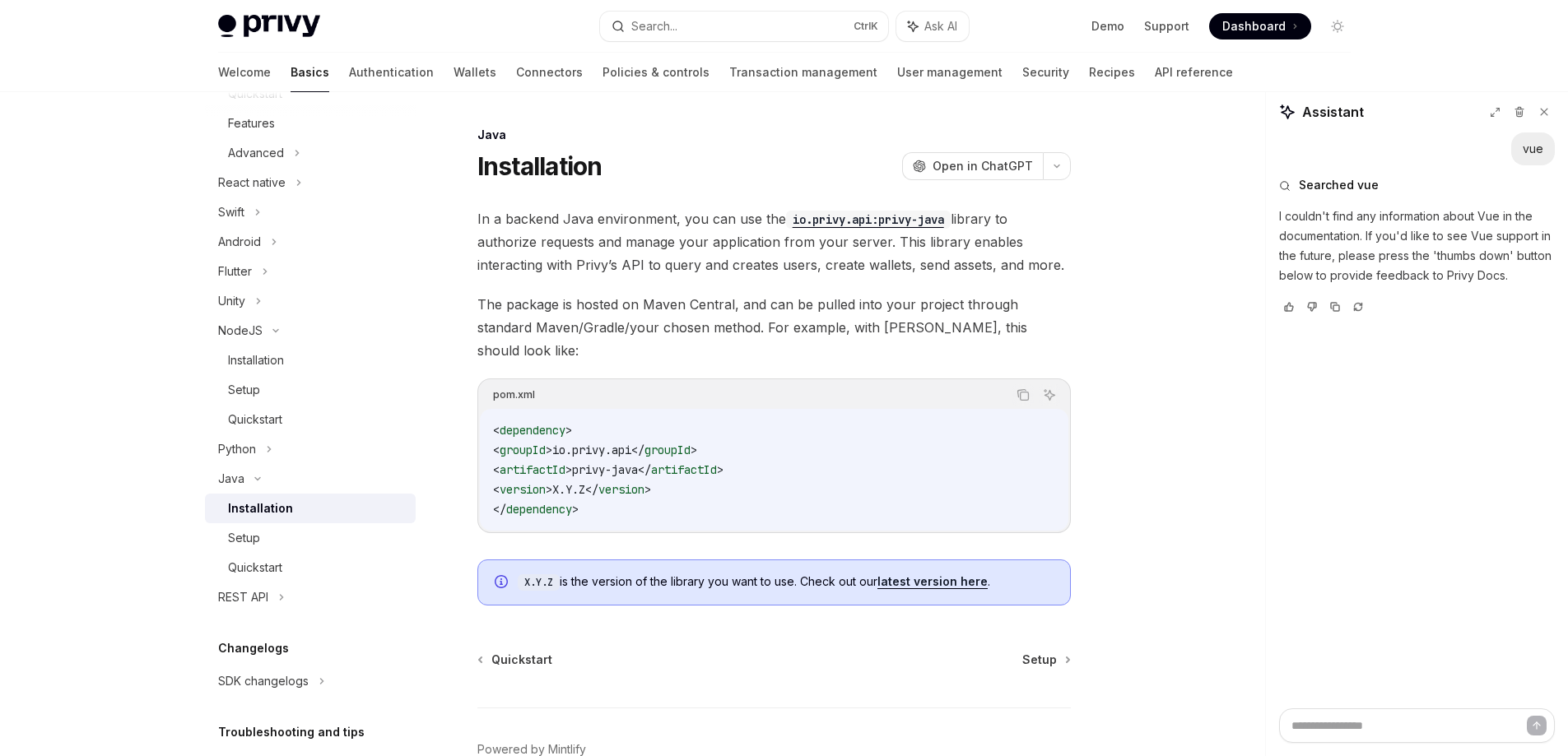
click at [281, 515] on div "Installation" at bounding box center [261, 508] width 65 height 19
click at [269, 563] on div "Quickstart" at bounding box center [256, 567] width 55 height 19
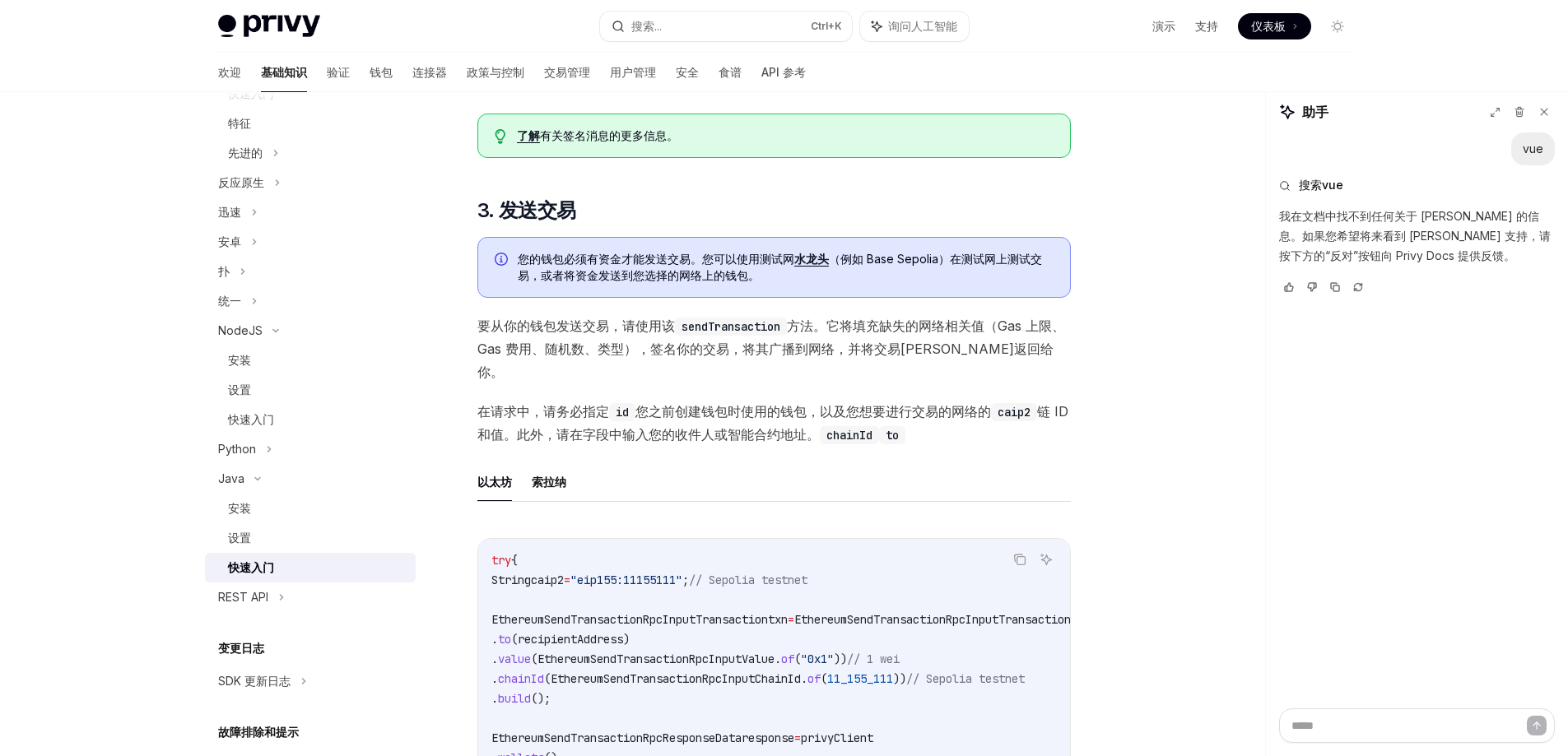
scroll to position [1399, 0]
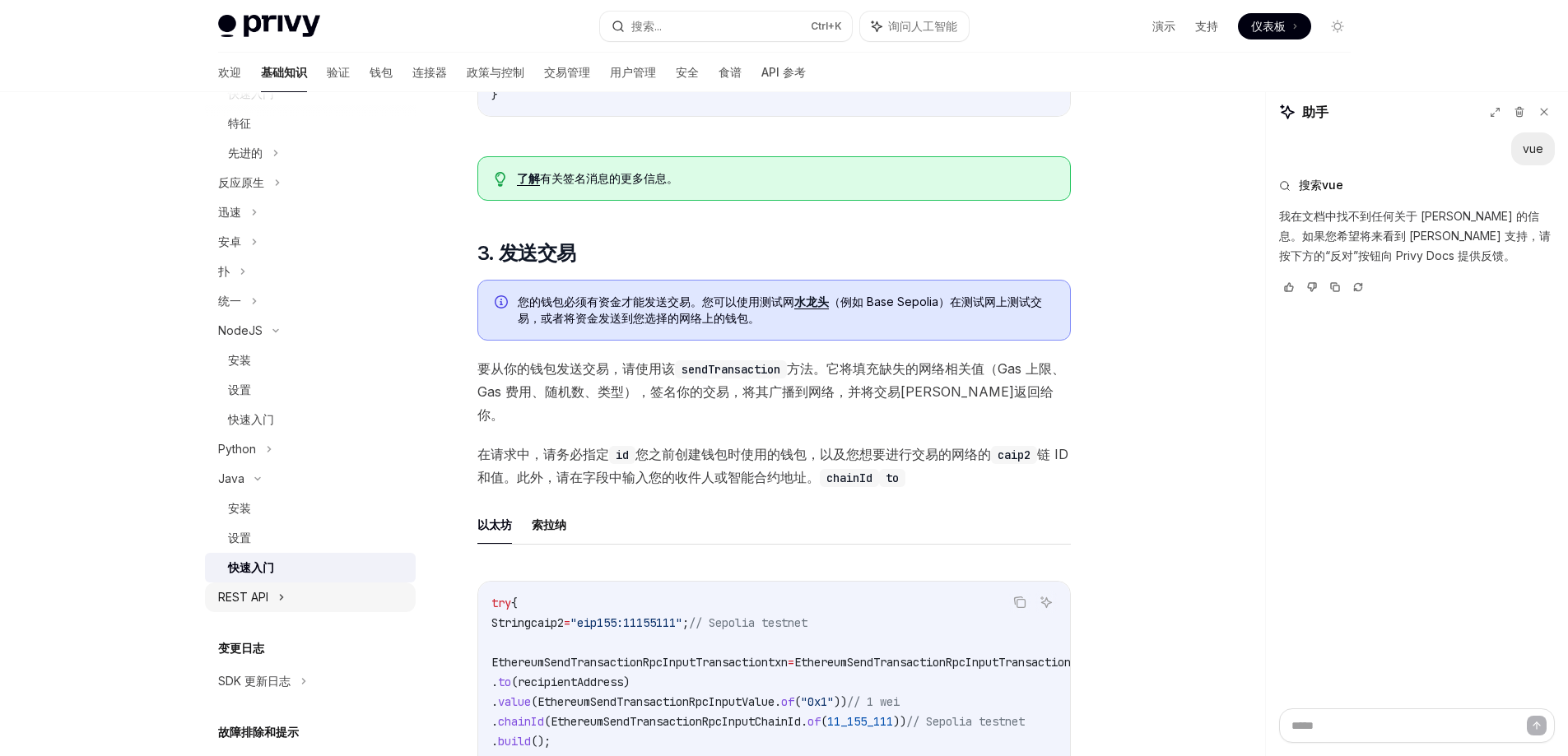
click at [278, 595] on div "REST API" at bounding box center [310, 597] width 211 height 30
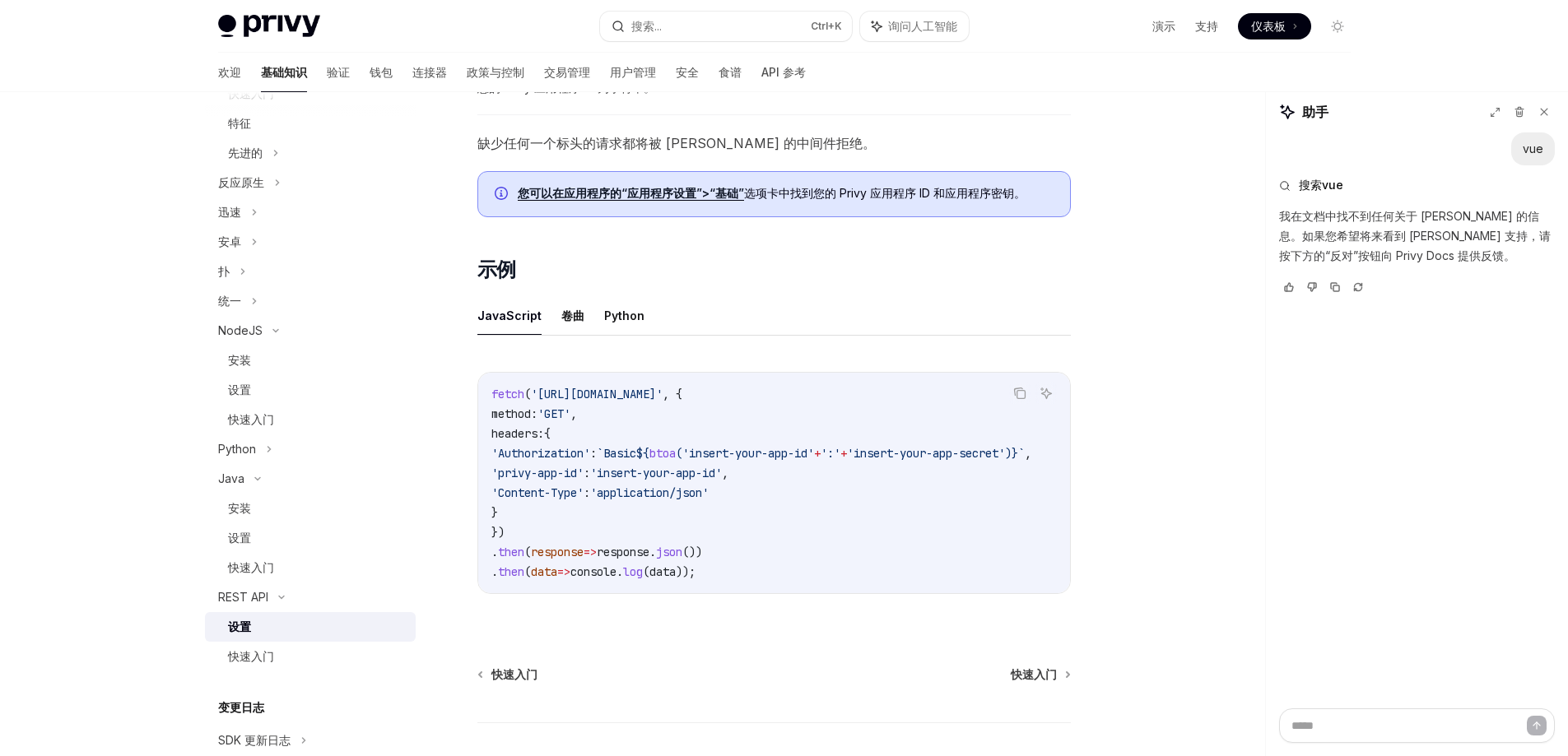
scroll to position [636, 0]
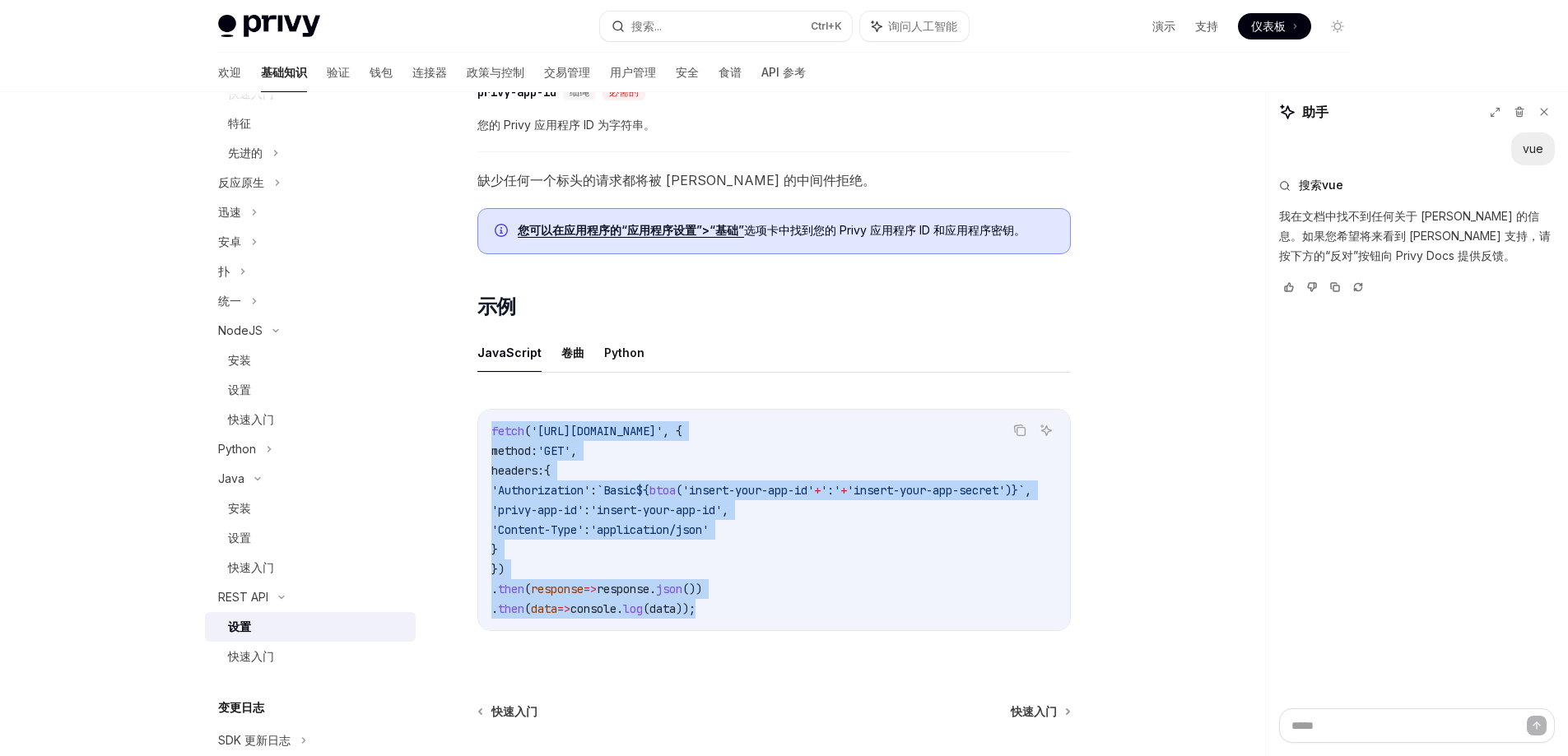
drag, startPoint x: 485, startPoint y: 431, endPoint x: 813, endPoint y: 622, distance: 379.6
click at [813, 622] on div "fetch ( '[URL][DOMAIN_NAME]' , { method: 'GET' , headers: { 'Authorization' : `…" at bounding box center [775, 520] width 592 height 220
drag, startPoint x: 735, startPoint y: 72, endPoint x: 735, endPoint y: 83, distance: 11.0
click at [762, 71] on font "API 参考" at bounding box center [784, 72] width 44 height 14
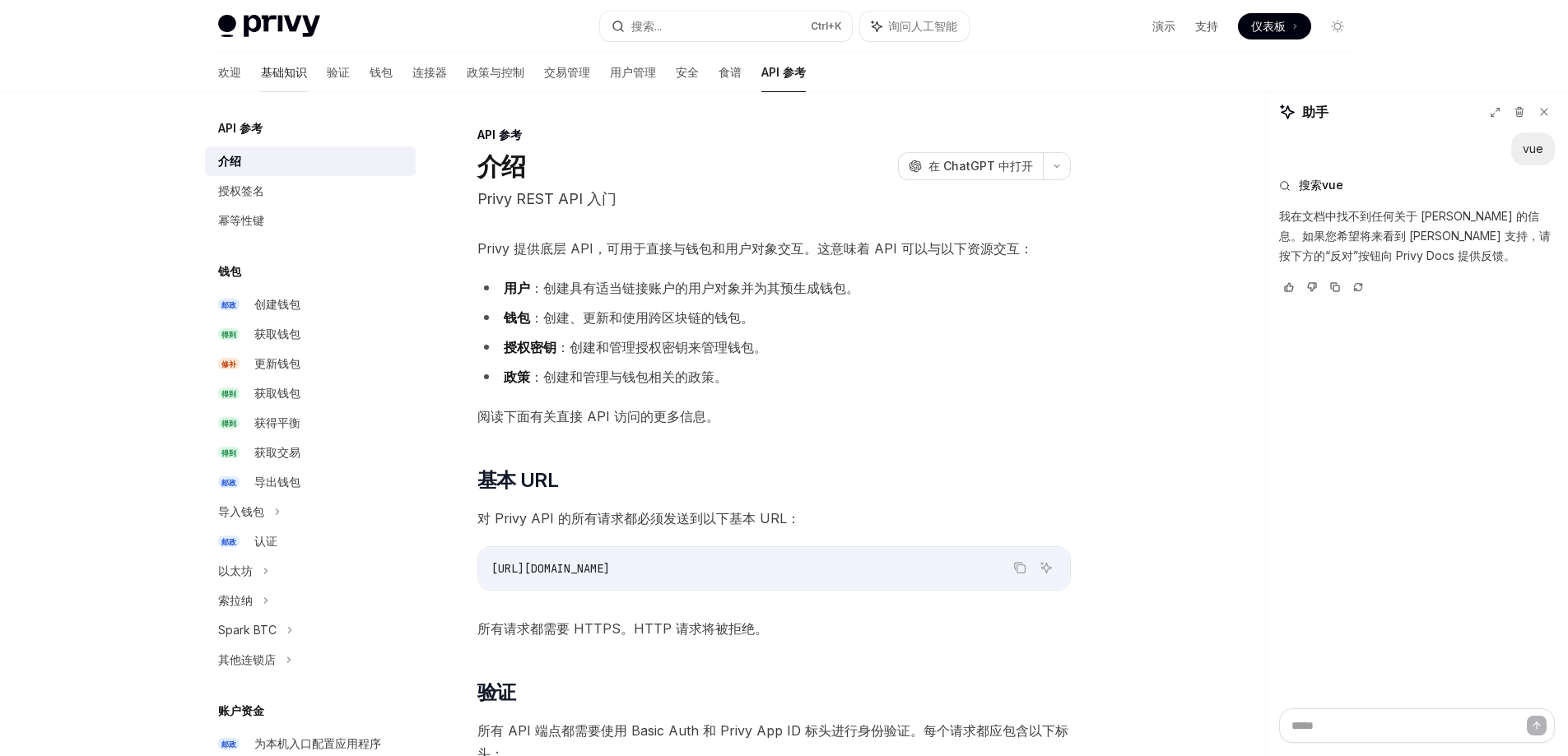
click at [261, 78] on font "基础知识" at bounding box center [284, 72] width 46 height 14
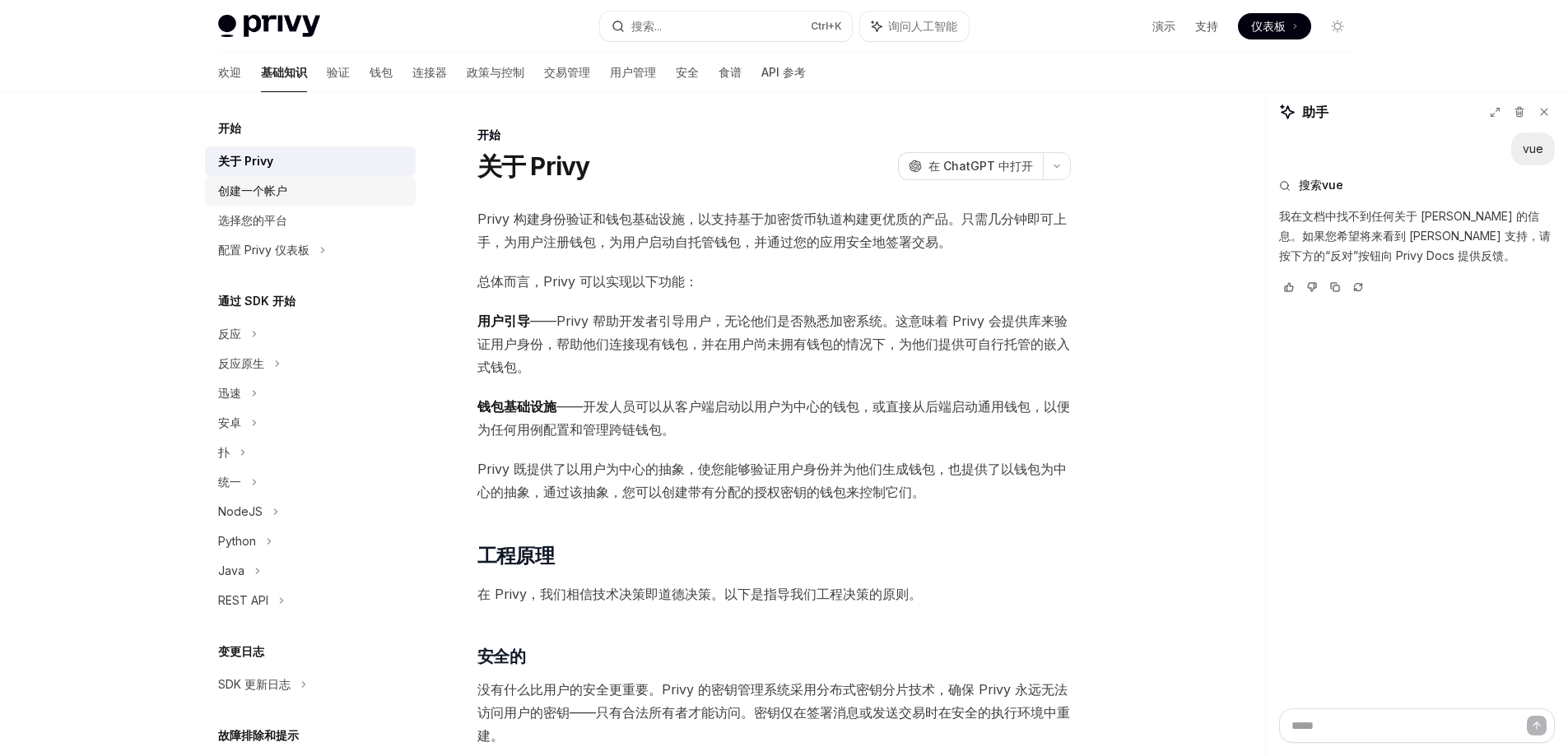
click at [266, 188] on font "创建一个帐户" at bounding box center [253, 190] width 69 height 14
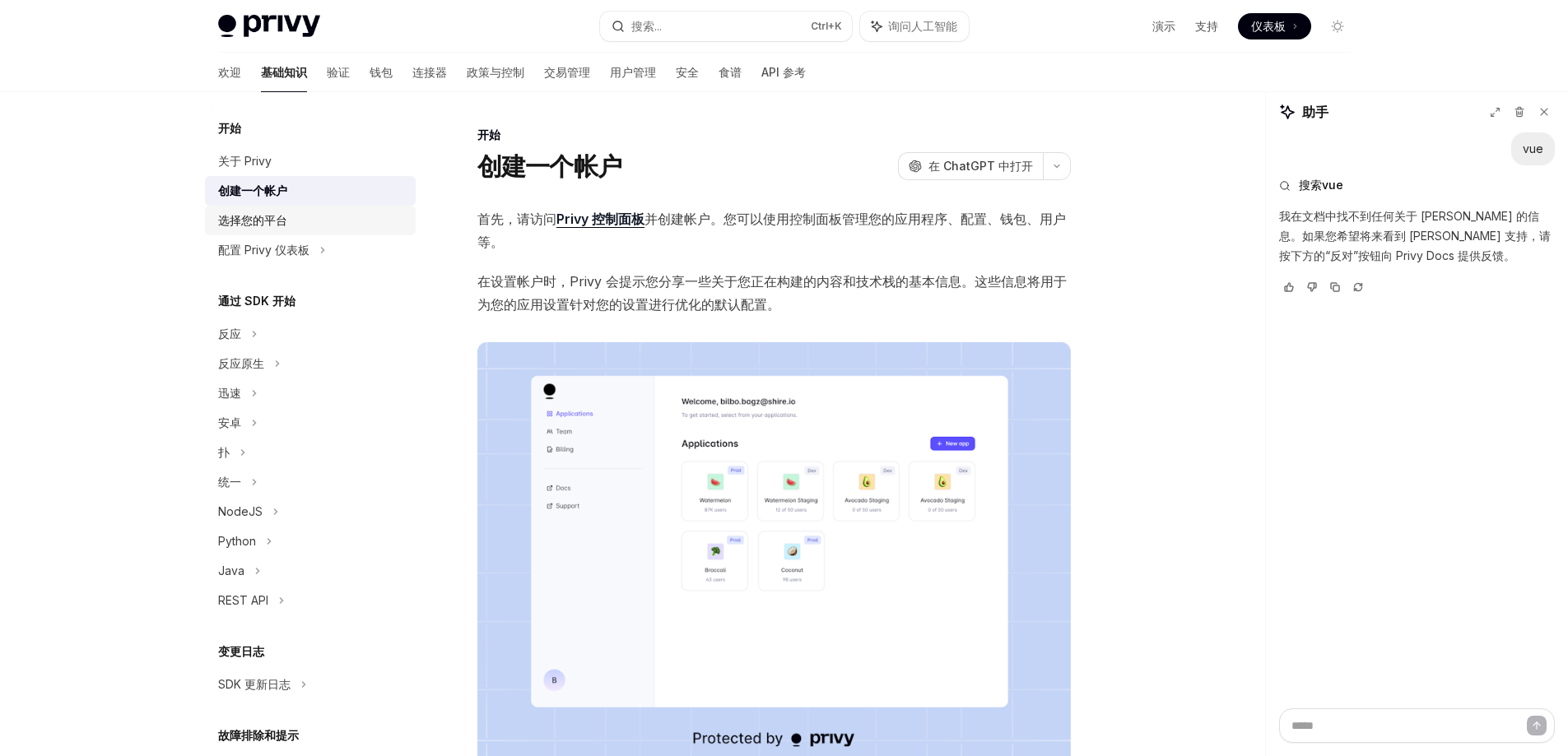
click at [279, 219] on font "选择您的平台" at bounding box center [253, 220] width 69 height 14
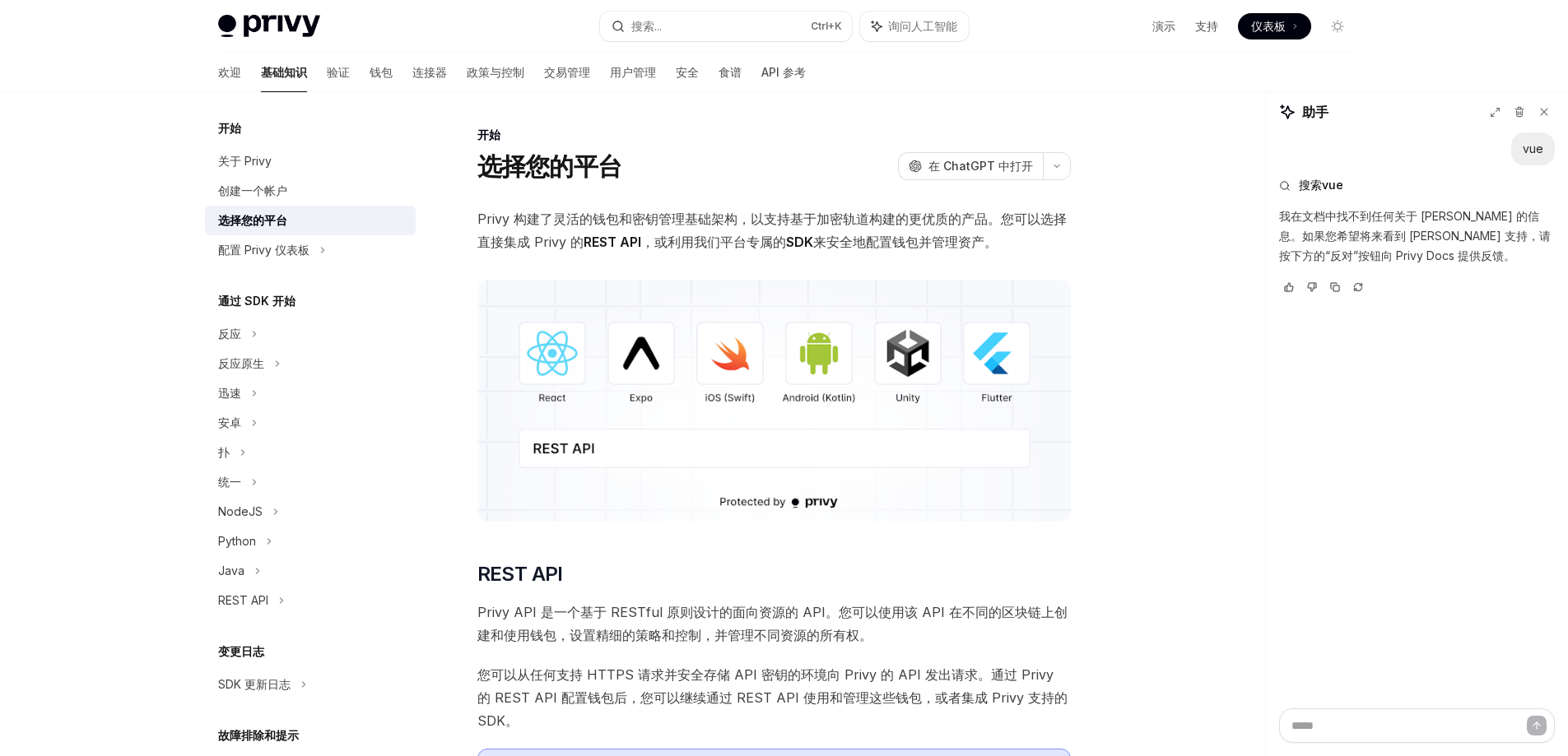
click at [557, 381] on img at bounding box center [774, 401] width 593 height 242
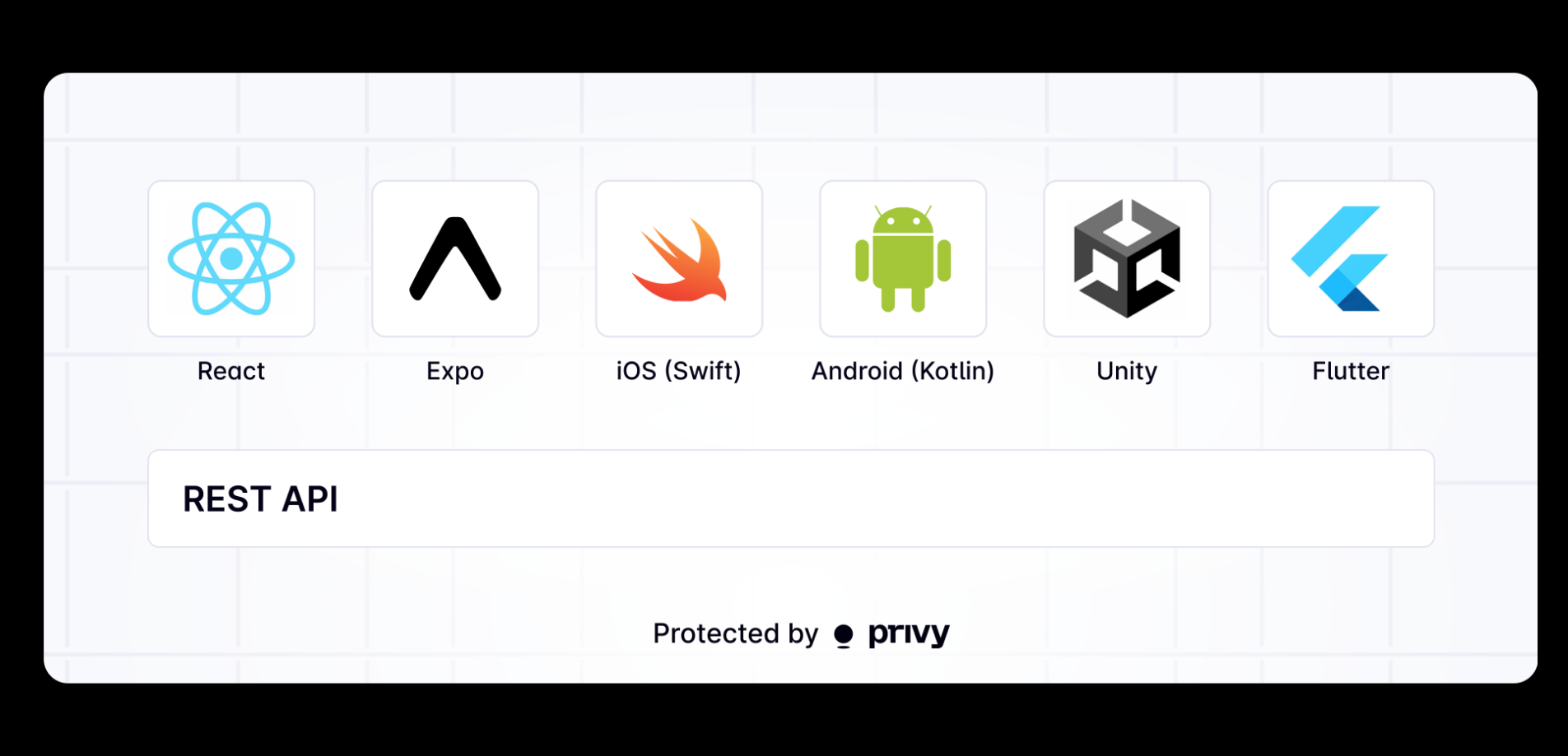
click at [557, 381] on img at bounding box center [791, 378] width 1496 height 611
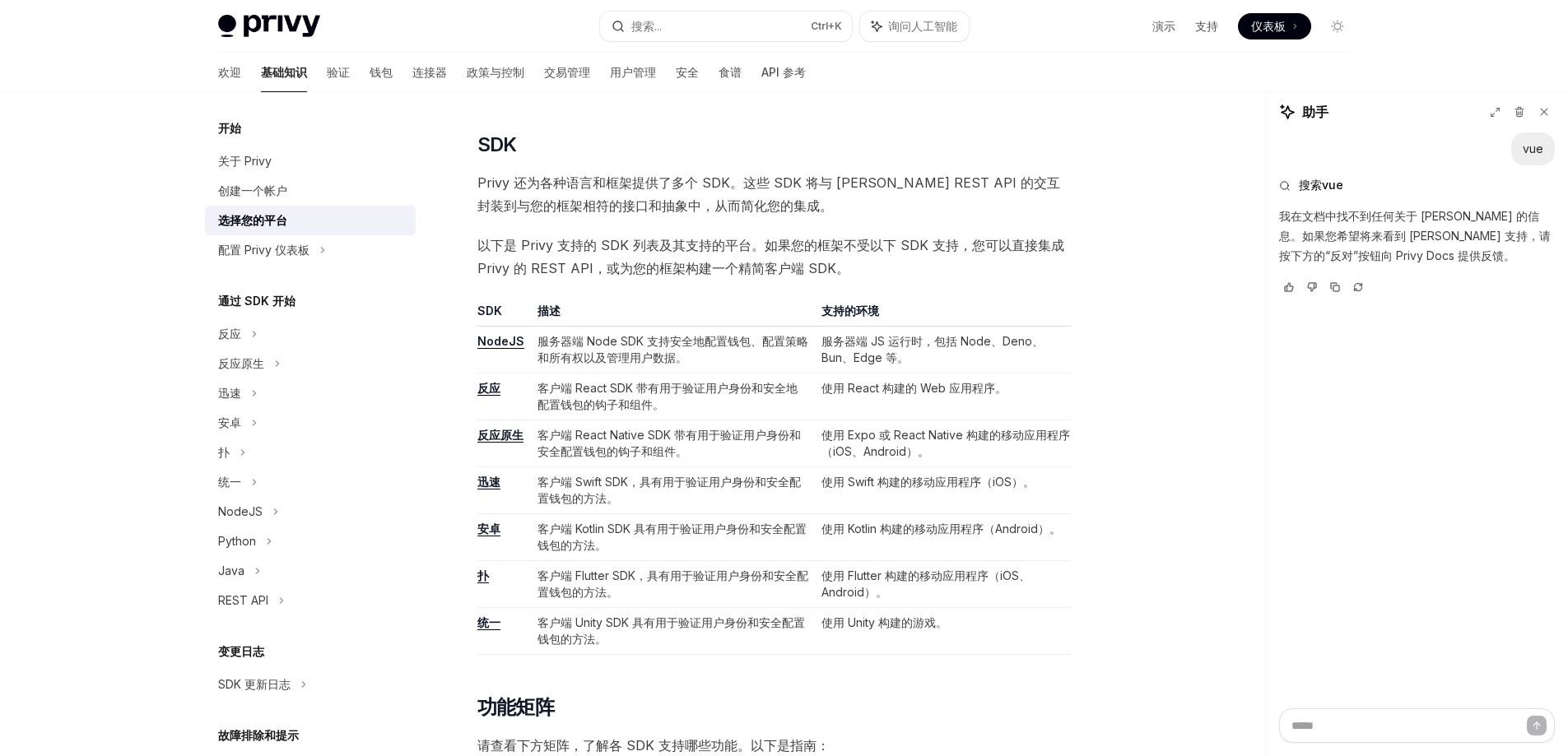
scroll to position [741, 0]
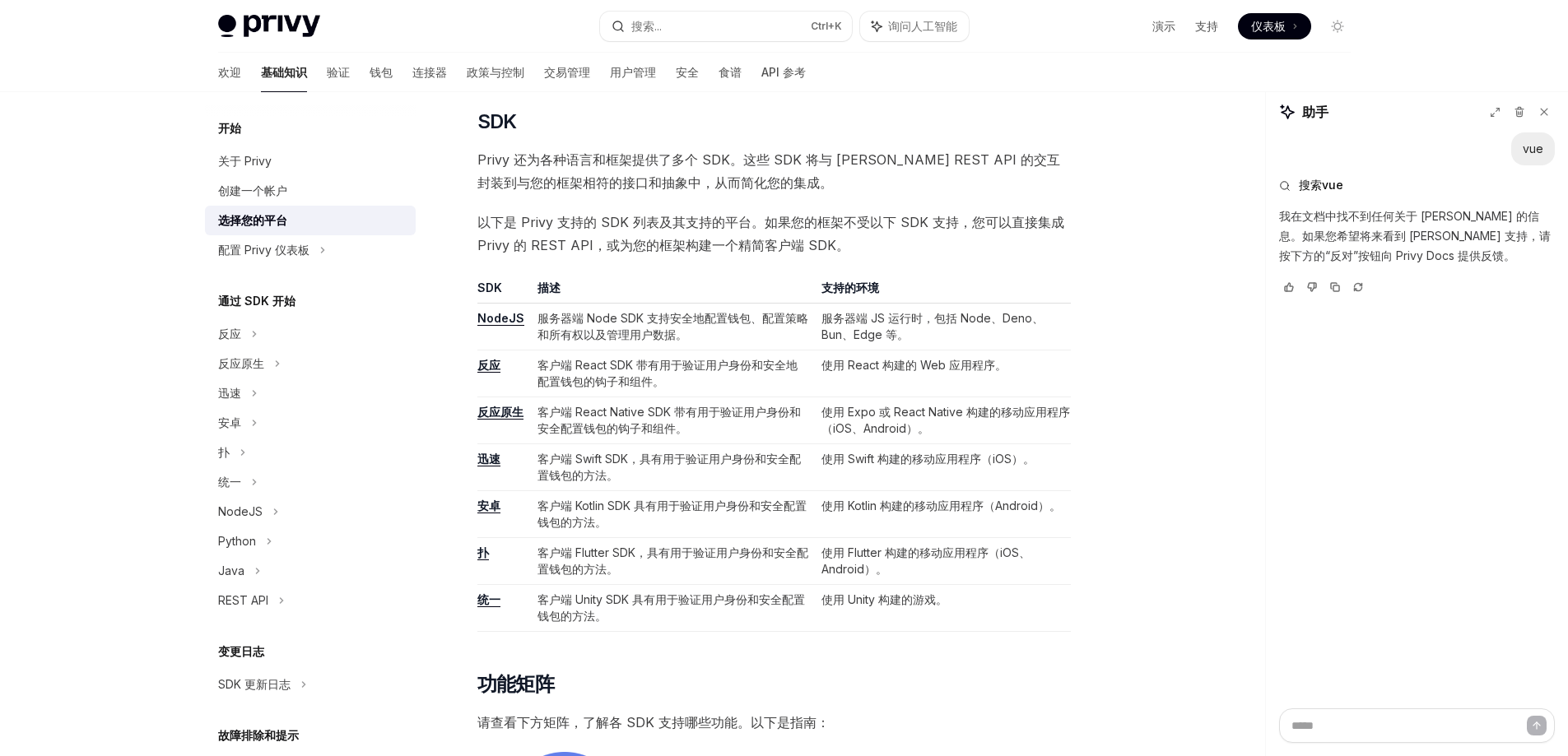
drag, startPoint x: 420, startPoint y: 550, endPoint x: 255, endPoint y: 629, distance: 182.9
drag, startPoint x: 255, startPoint y: 629, endPoint x: 665, endPoint y: 333, distance: 505.7
click at [665, 333] on font "服务器端 Node SDK 支持安全地配置钱包、配置策略和所有权以及管理用户数据。" at bounding box center [673, 326] width 271 height 31
drag, startPoint x: 826, startPoint y: 315, endPoint x: 921, endPoint y: 318, distance: 95.0
click at [921, 318] on font "服务器端 JS 运行时，包括 Node、Deno、Bun、Edge 等。" at bounding box center [933, 326] width 222 height 31
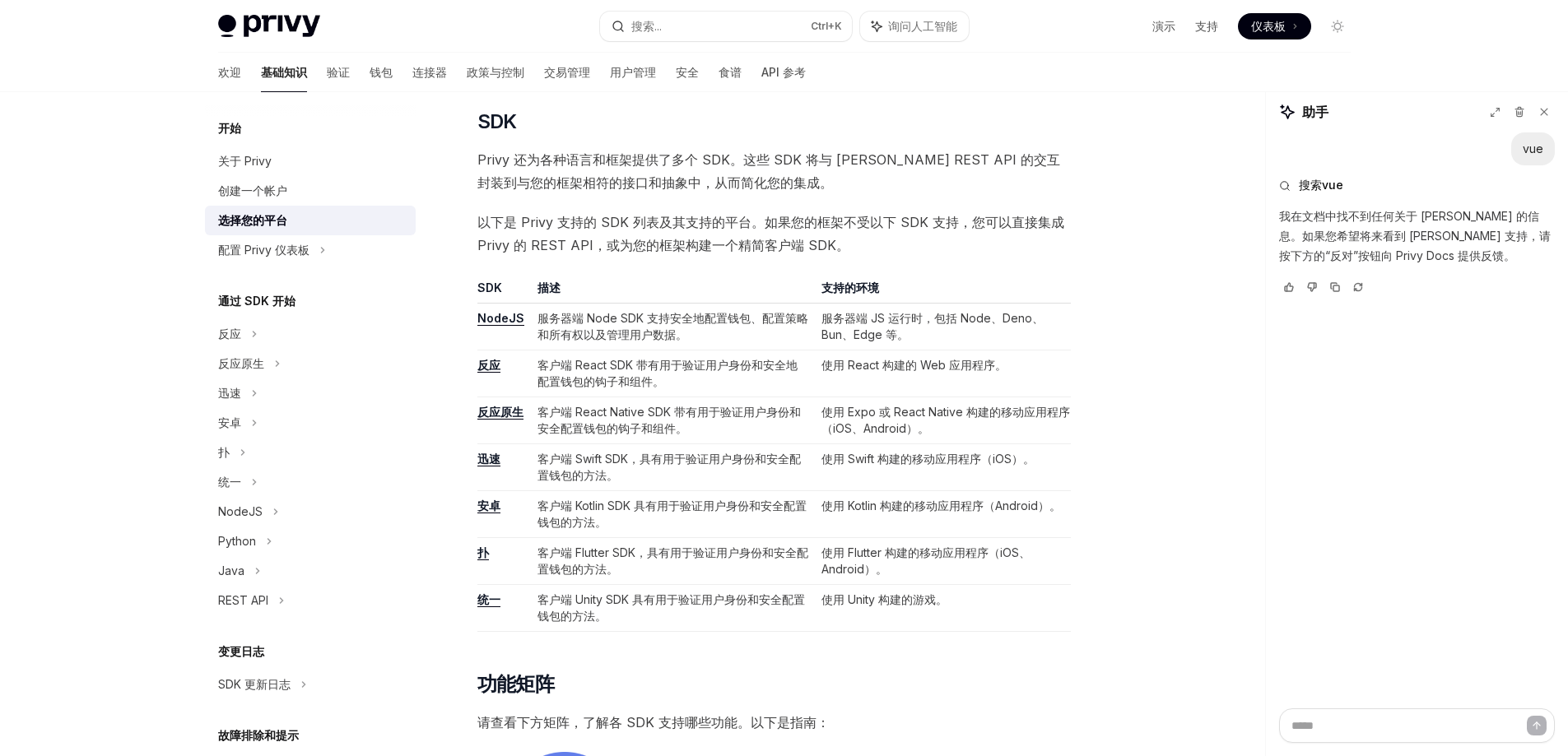
click at [910, 348] on td "服务器端 JS 运行时，包括 Node、Deno、Bun、Edge 等。" at bounding box center [943, 327] width 256 height 47
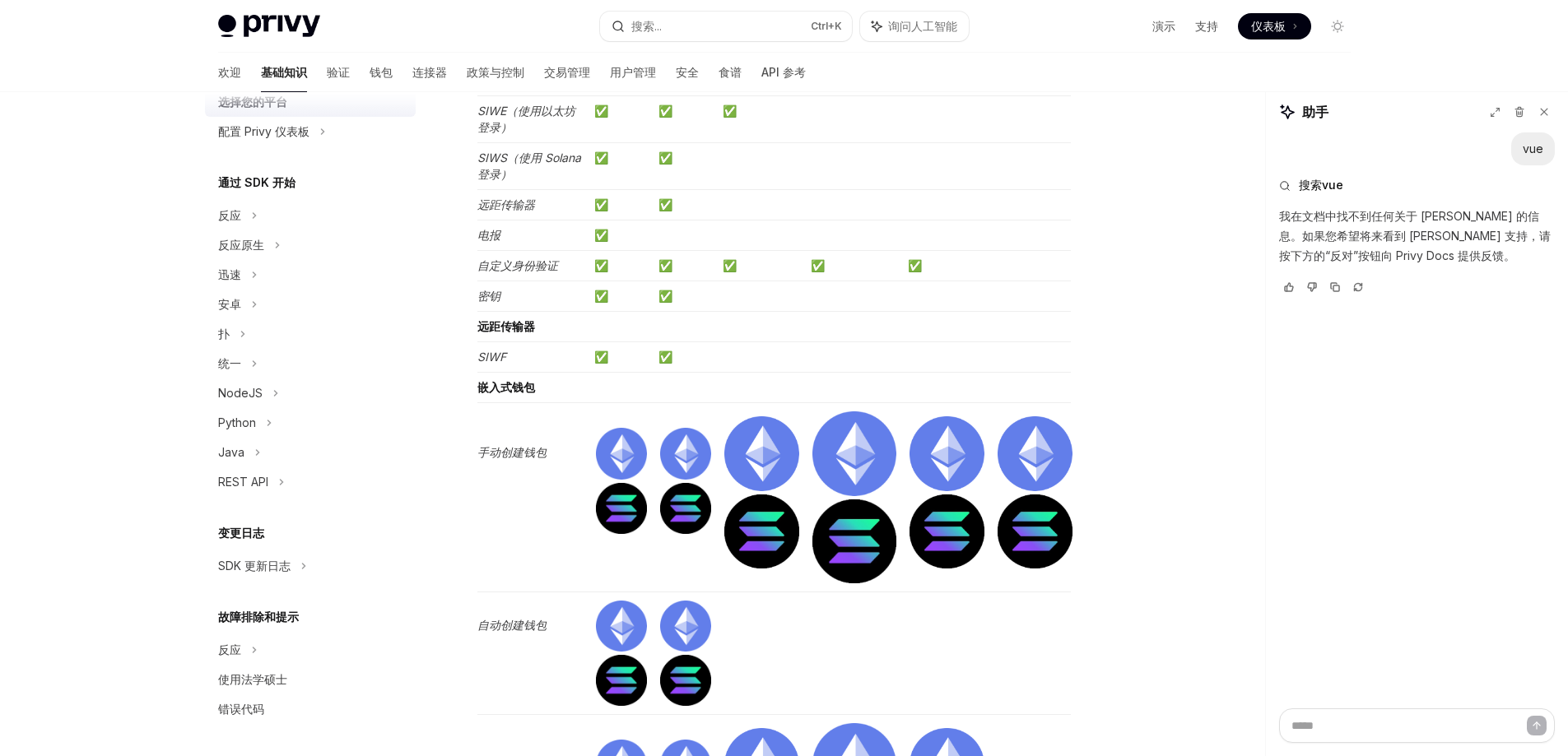
scroll to position [119, 0]
click at [273, 479] on div "REST API" at bounding box center [310, 482] width 211 height 30
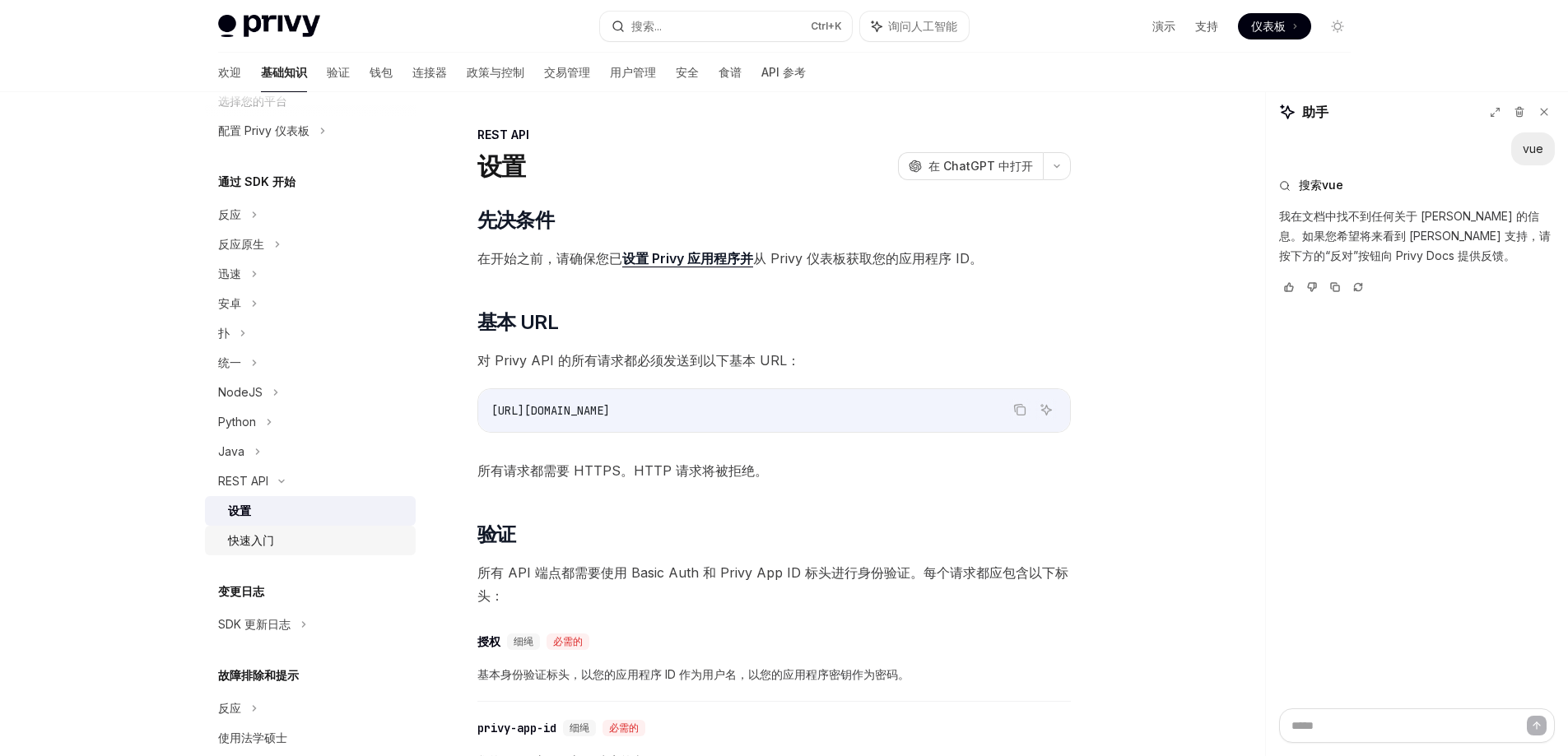
click at [247, 535] on font "快速入门" at bounding box center [251, 540] width 46 height 14
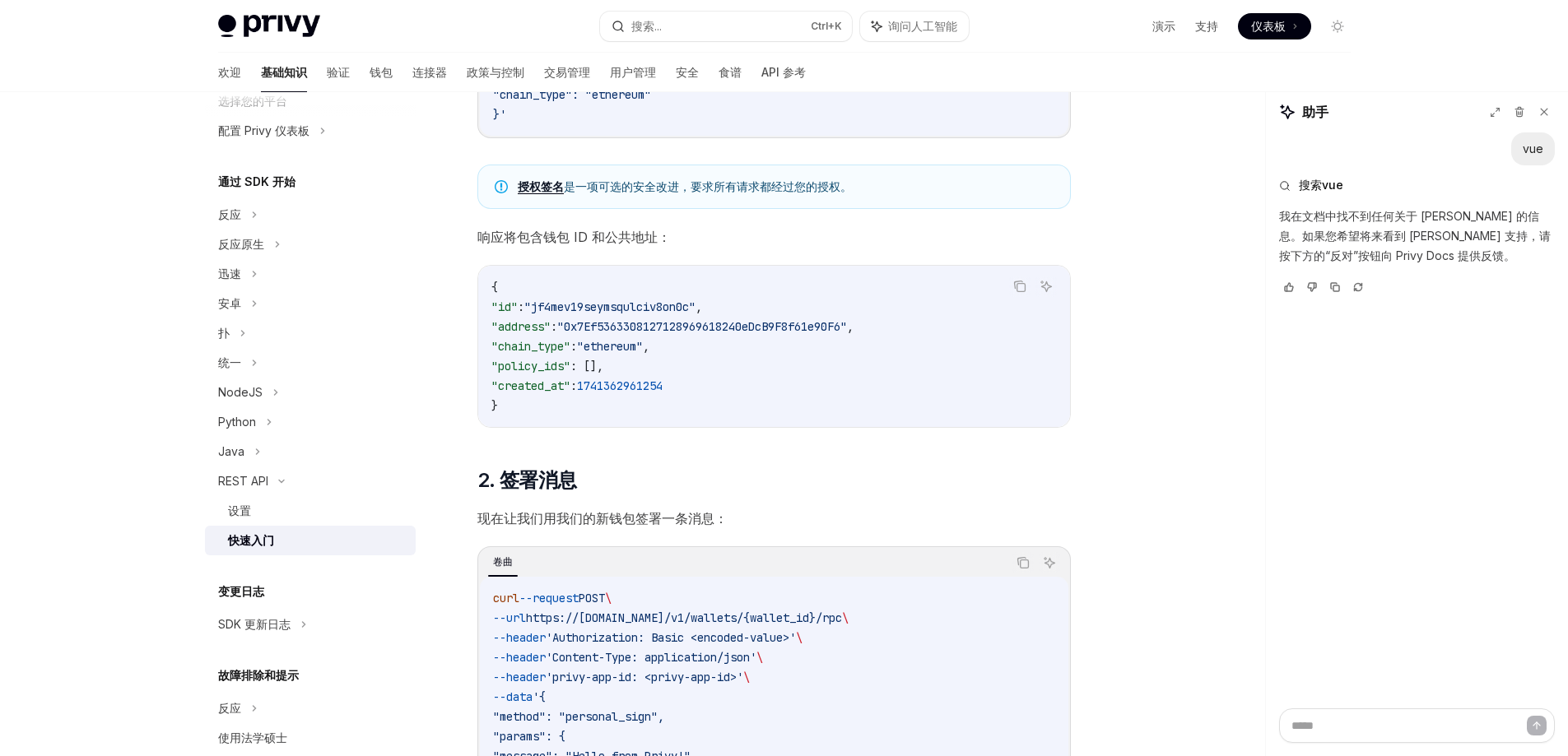
scroll to position [576, 0]
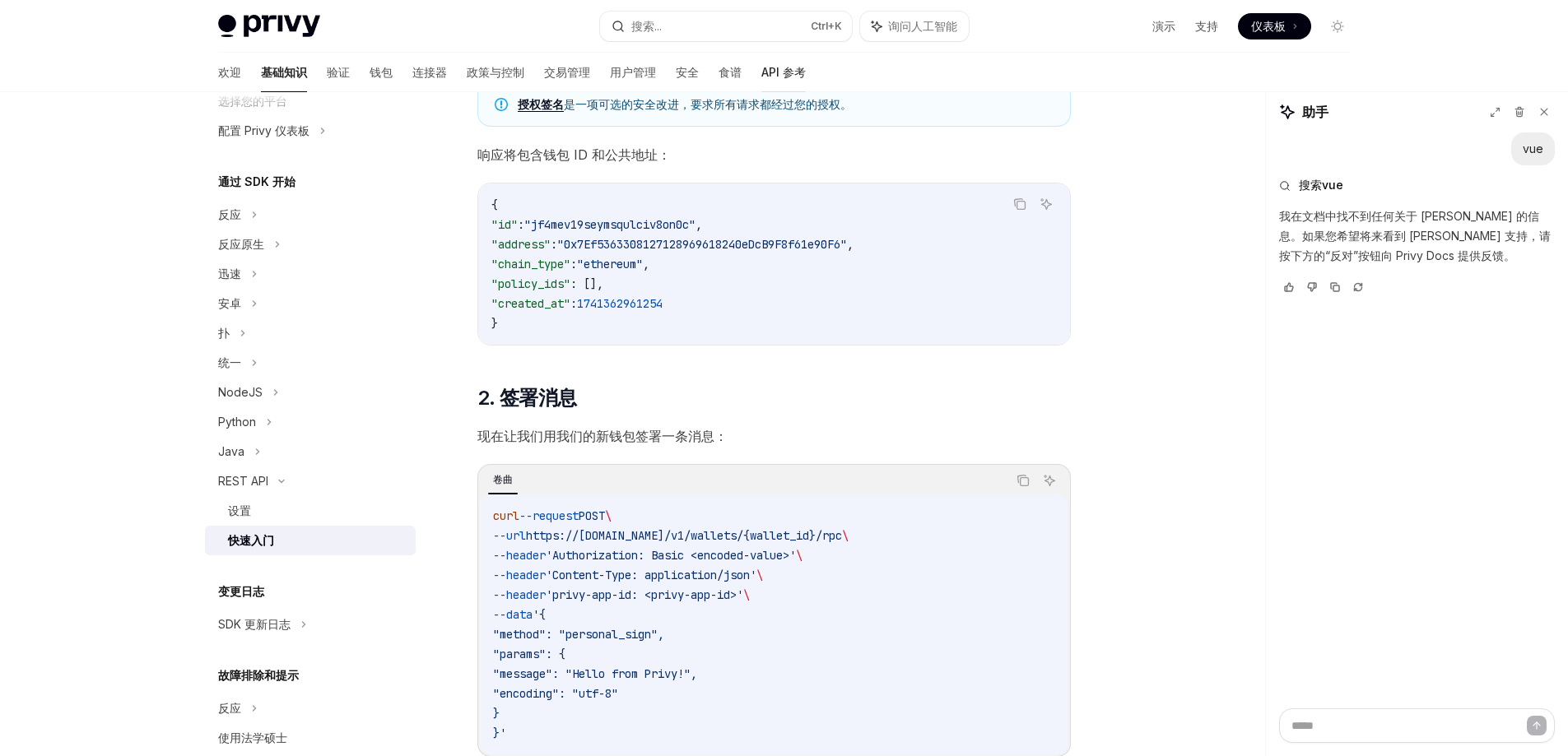
click at [762, 67] on font "API 参考" at bounding box center [784, 72] width 44 height 14
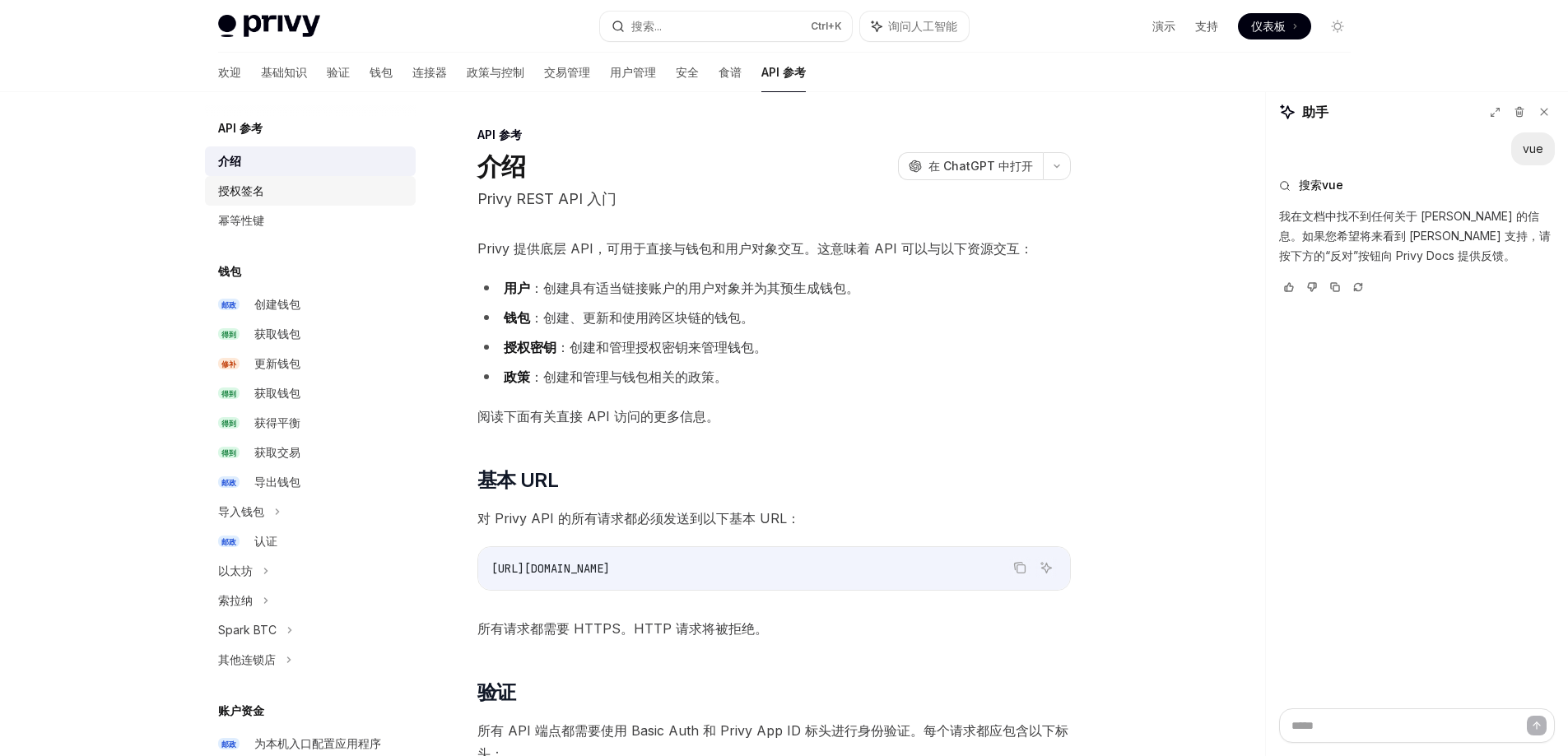
click at [260, 190] on font "授权签名" at bounding box center [242, 190] width 46 height 14
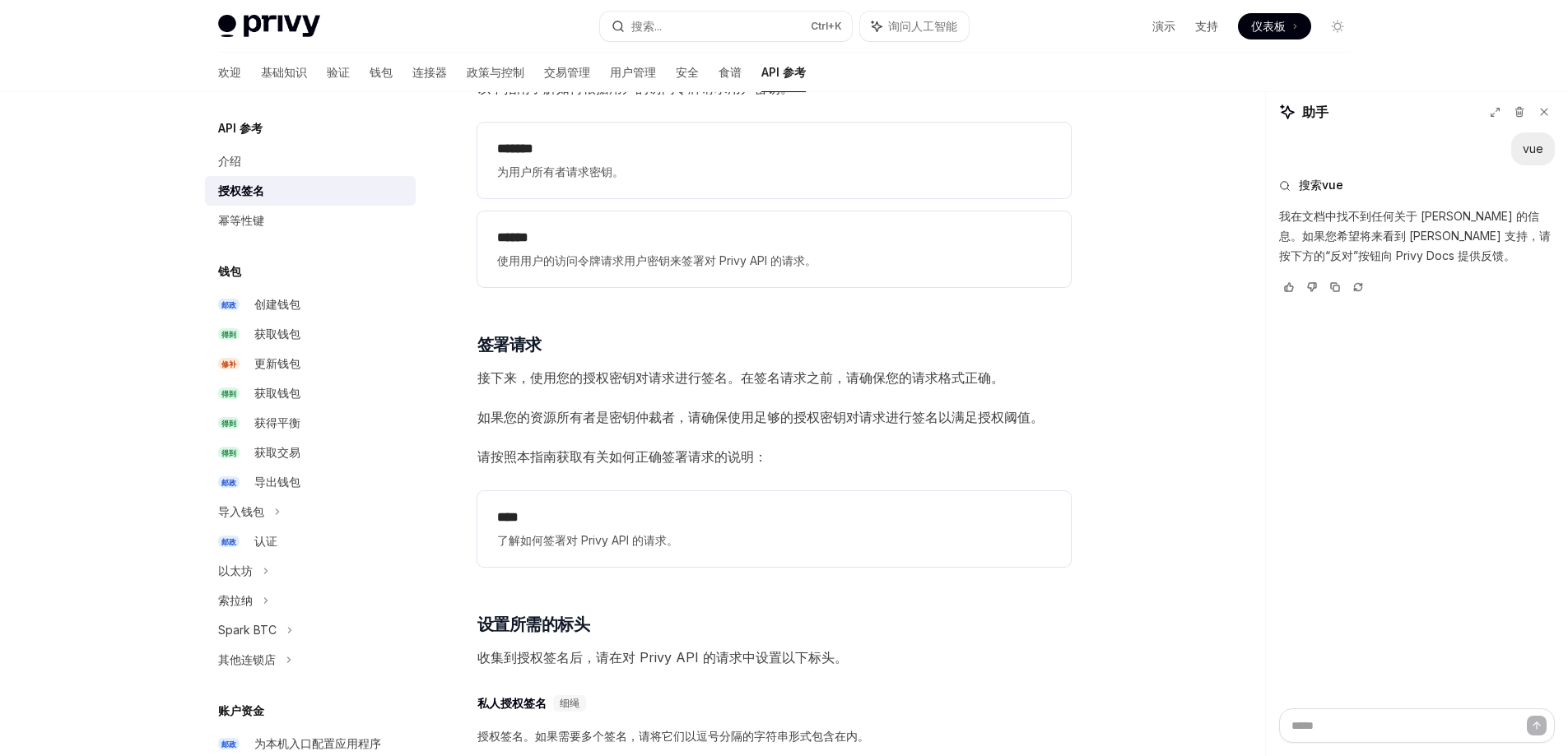
scroll to position [2057, 0]
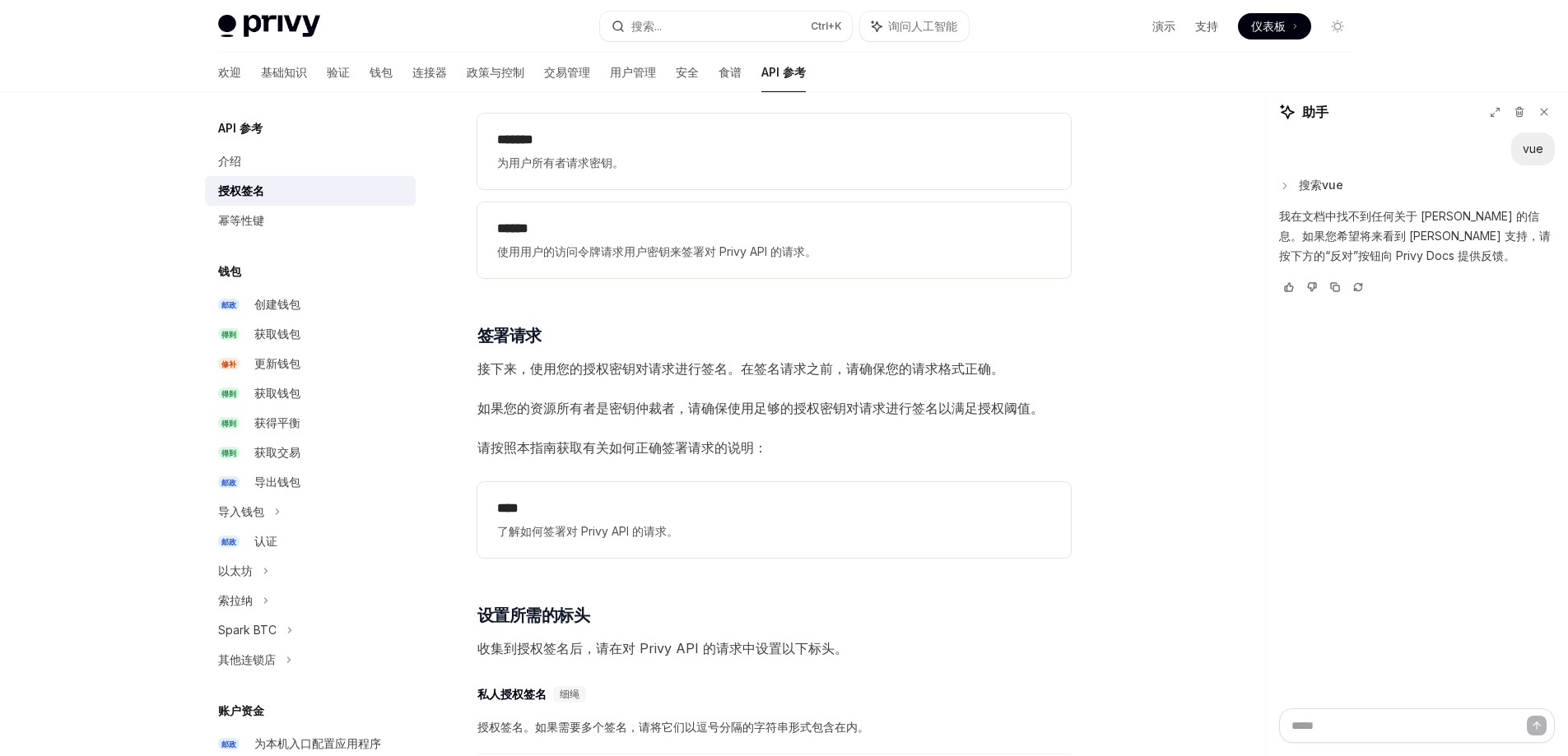
click at [1402, 177] on button "搜索vue" at bounding box center [1417, 185] width 276 height 17
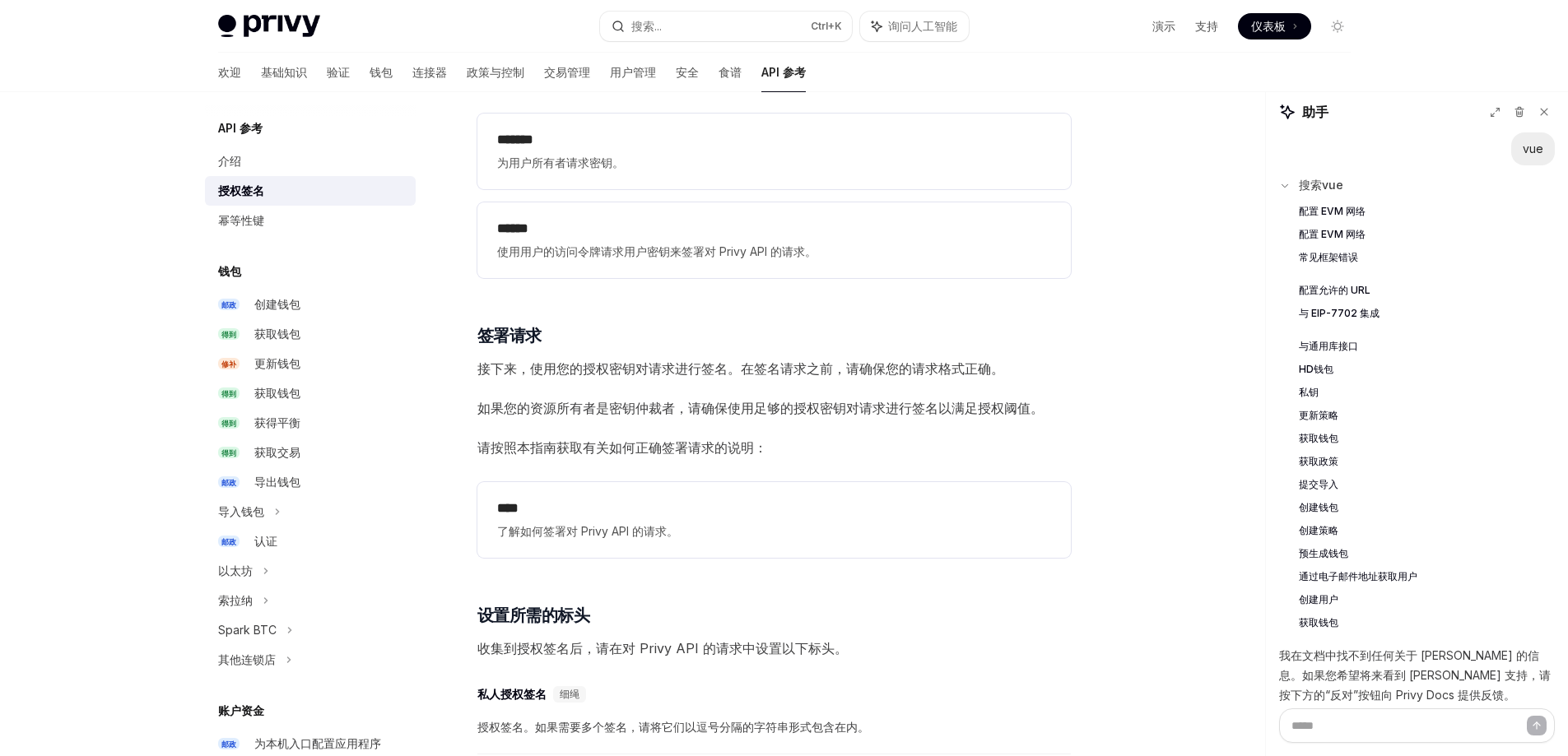
click at [1315, 189] on font "搜索vue" at bounding box center [1321, 185] width 44 height 14
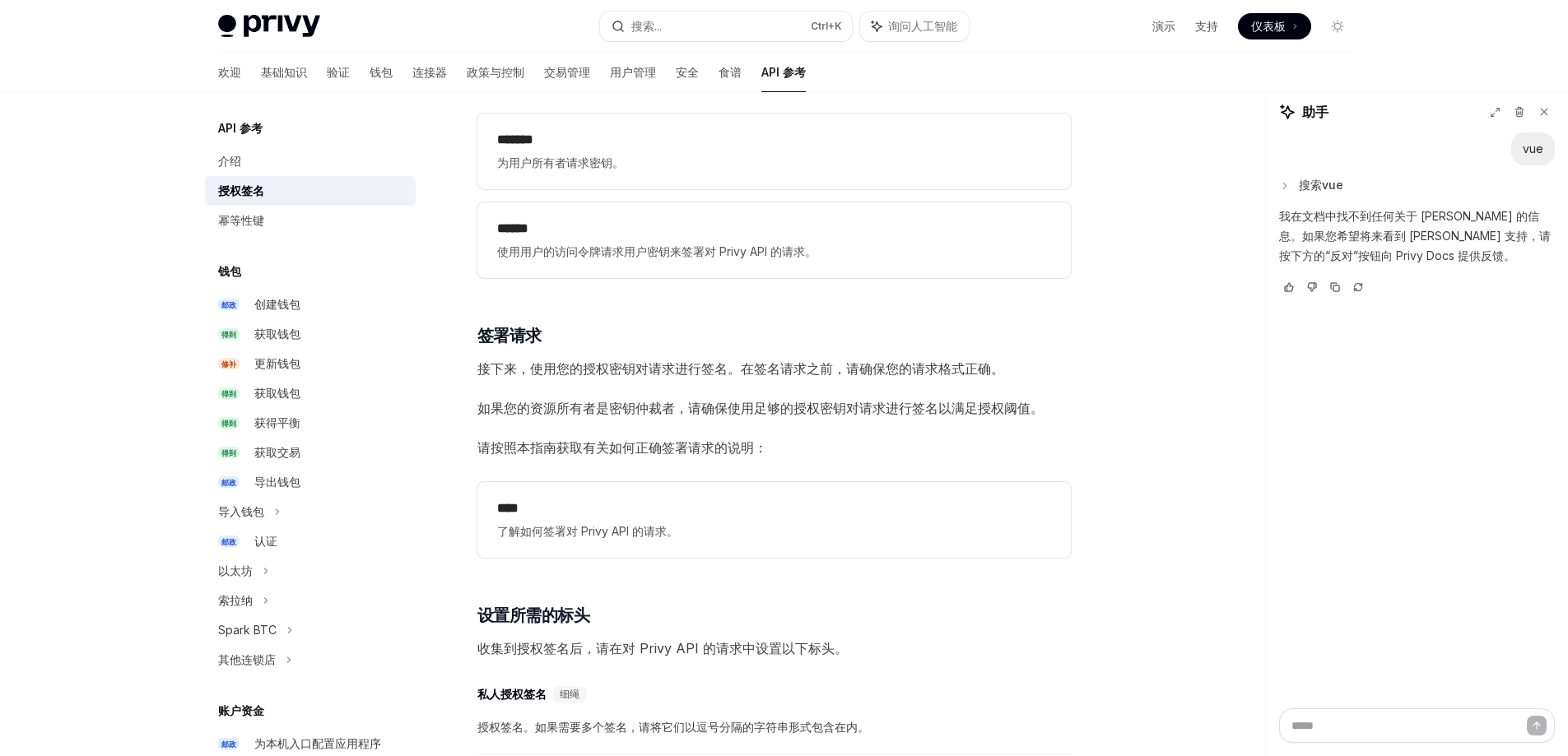
click at [1317, 189] on font "搜索vue" at bounding box center [1321, 185] width 44 height 14
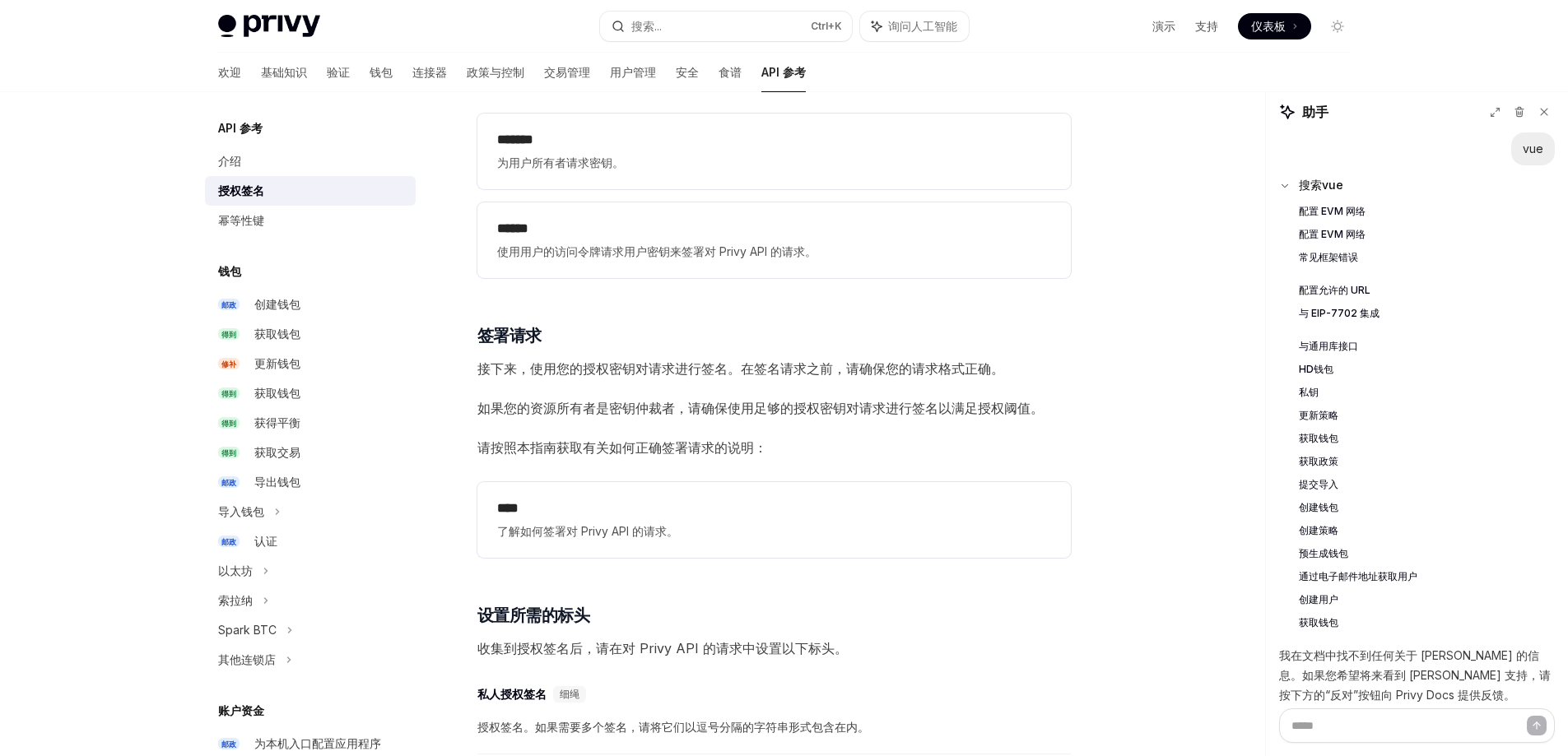
click at [1532, 150] on div "vue" at bounding box center [1534, 148] width 44 height 33
click at [1520, 120] on button at bounding box center [1520, 112] width 21 height 21
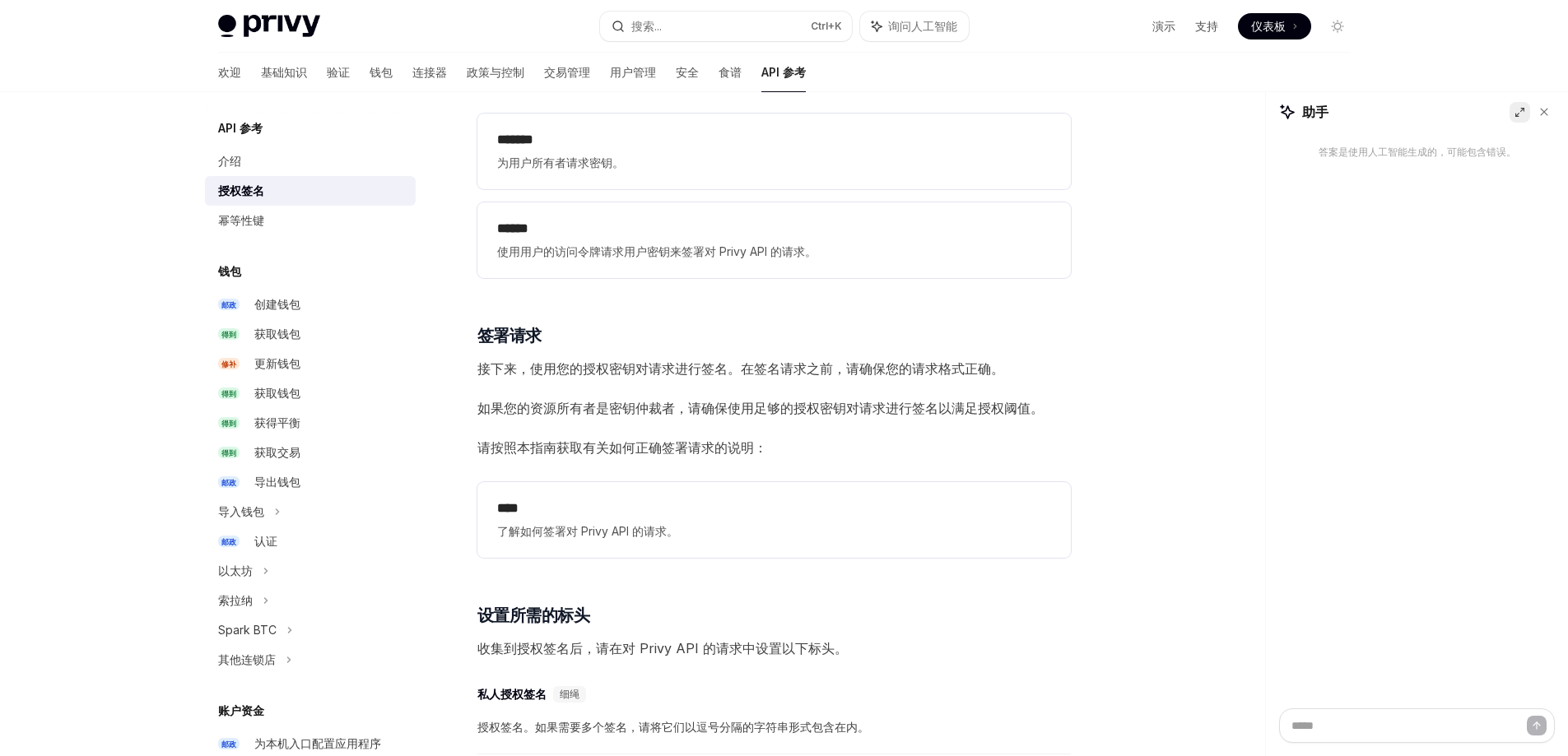
click at [1521, 113] on icon at bounding box center [1520, 112] width 11 height 11
click at [1423, 149] on font "答案是使用人工智能生成的，可能包含错误。" at bounding box center [1332, 152] width 197 height 12
drag, startPoint x: 1120, startPoint y: 116, endPoint x: 1232, endPoint y: 96, distance: 113.8
click at [1138, 118] on div "助手" at bounding box center [1133, 112] width 49 height 19
click at [1232, 96] on div "助手 答案是使用人工智能生成的，可能包含错误。" at bounding box center [1331, 424] width 473 height 665
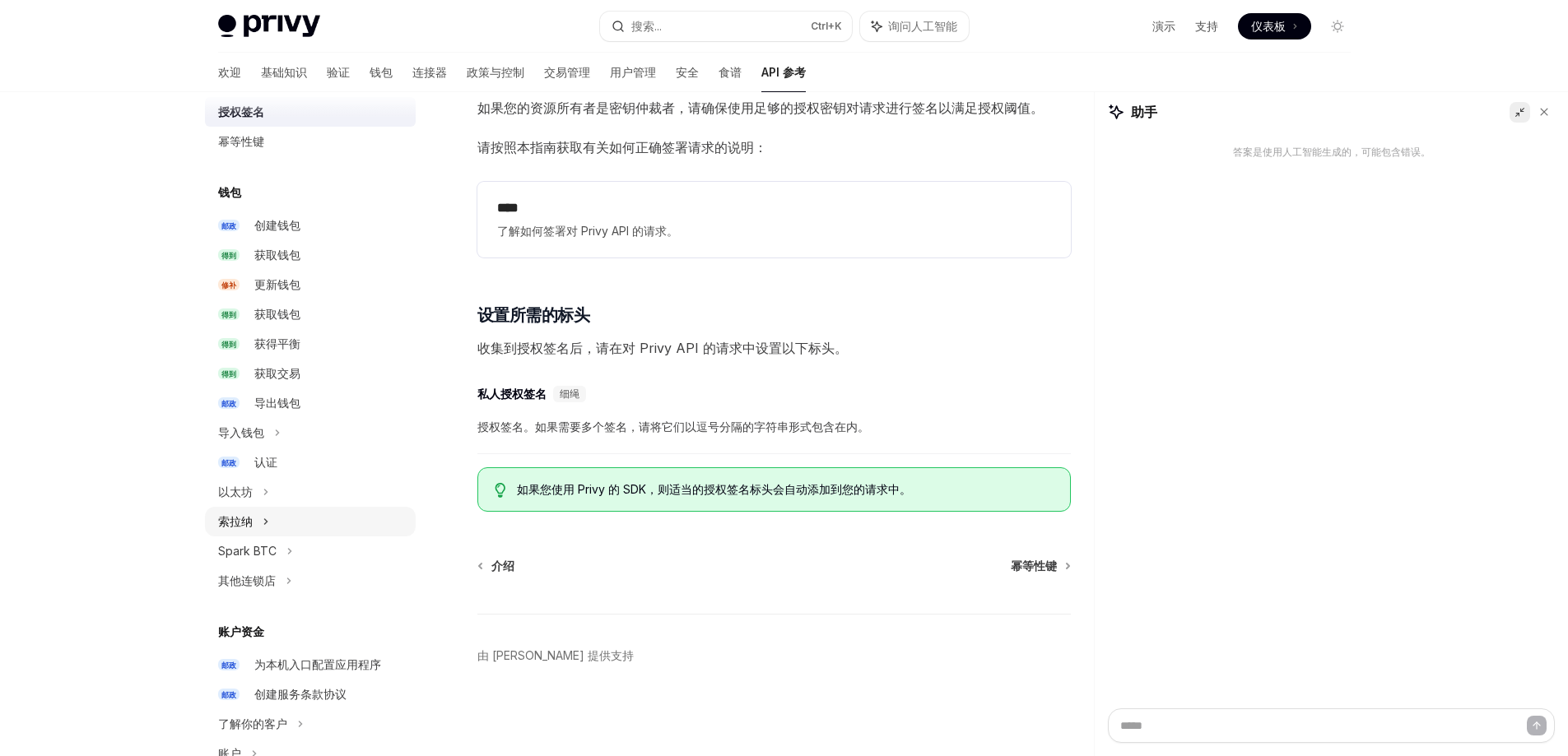
scroll to position [82, 0]
click at [276, 463] on font "认证" at bounding box center [266, 459] width 23 height 14
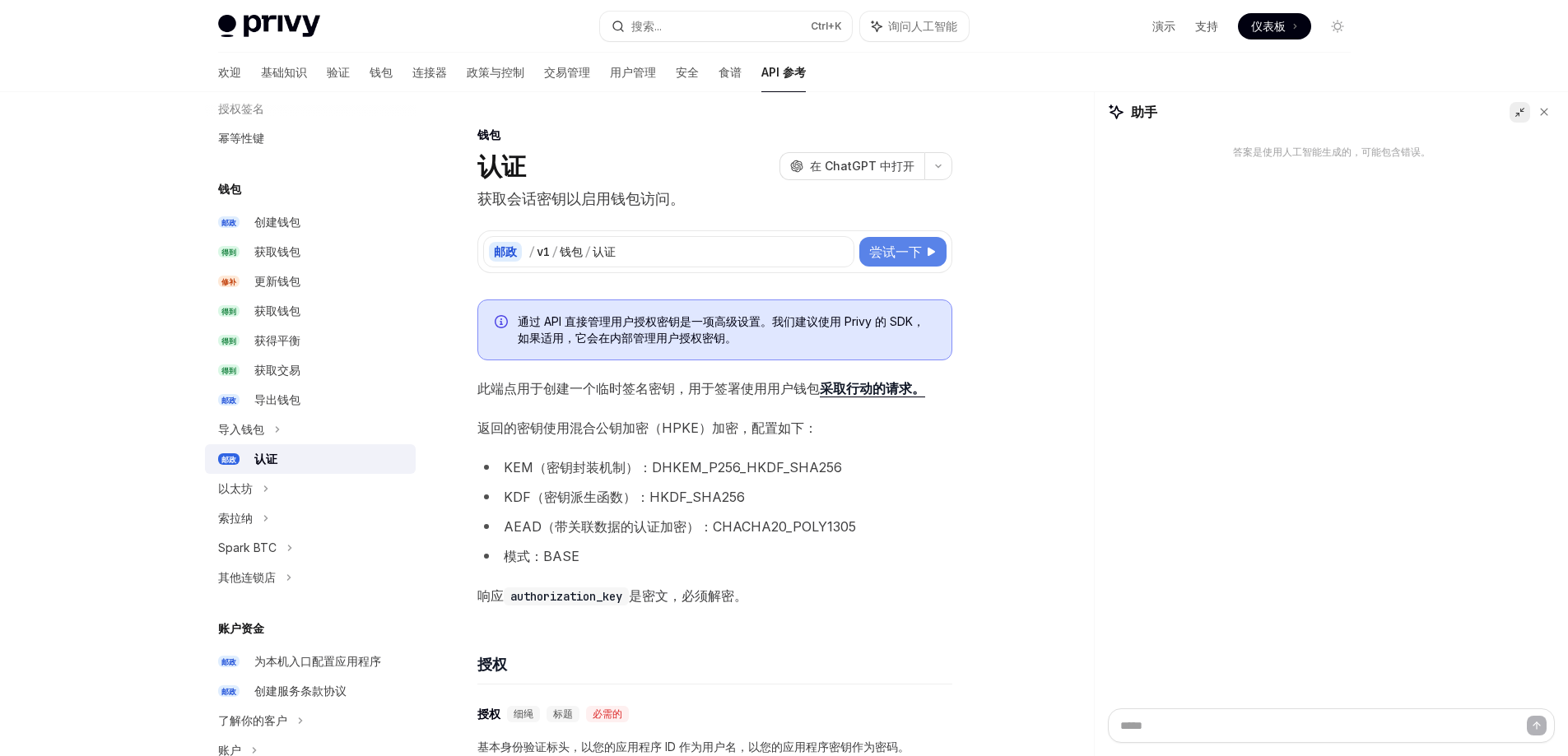
click at [899, 251] on font "尝试一下" at bounding box center [895, 251] width 53 height 17
type textarea "*"
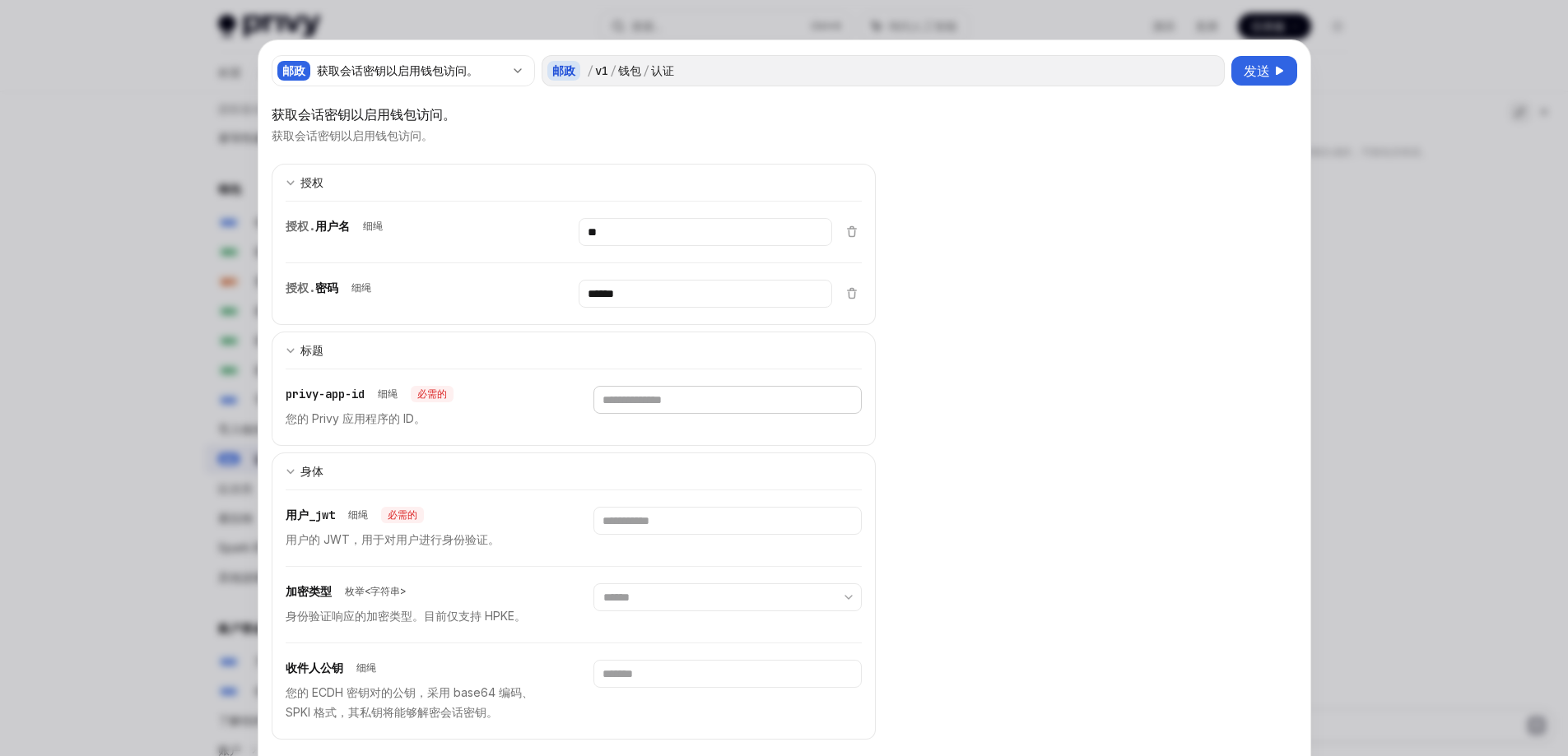
click at [698, 246] on input "text" at bounding box center [706, 233] width 254 height 28
type input "**********"
click at [680, 246] on input "text" at bounding box center [706, 233] width 254 height 28
type input "**********"
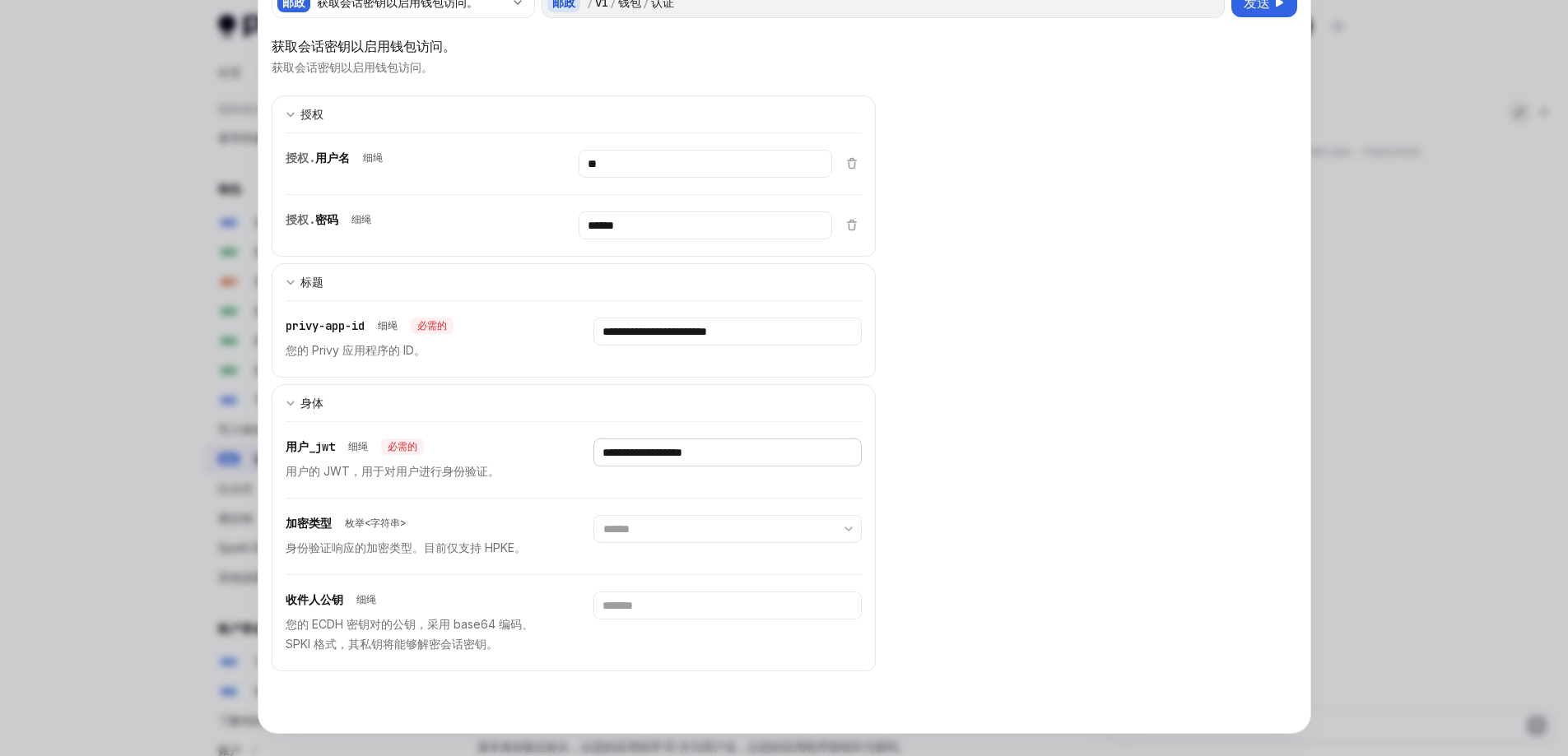
scroll to position [85, 0]
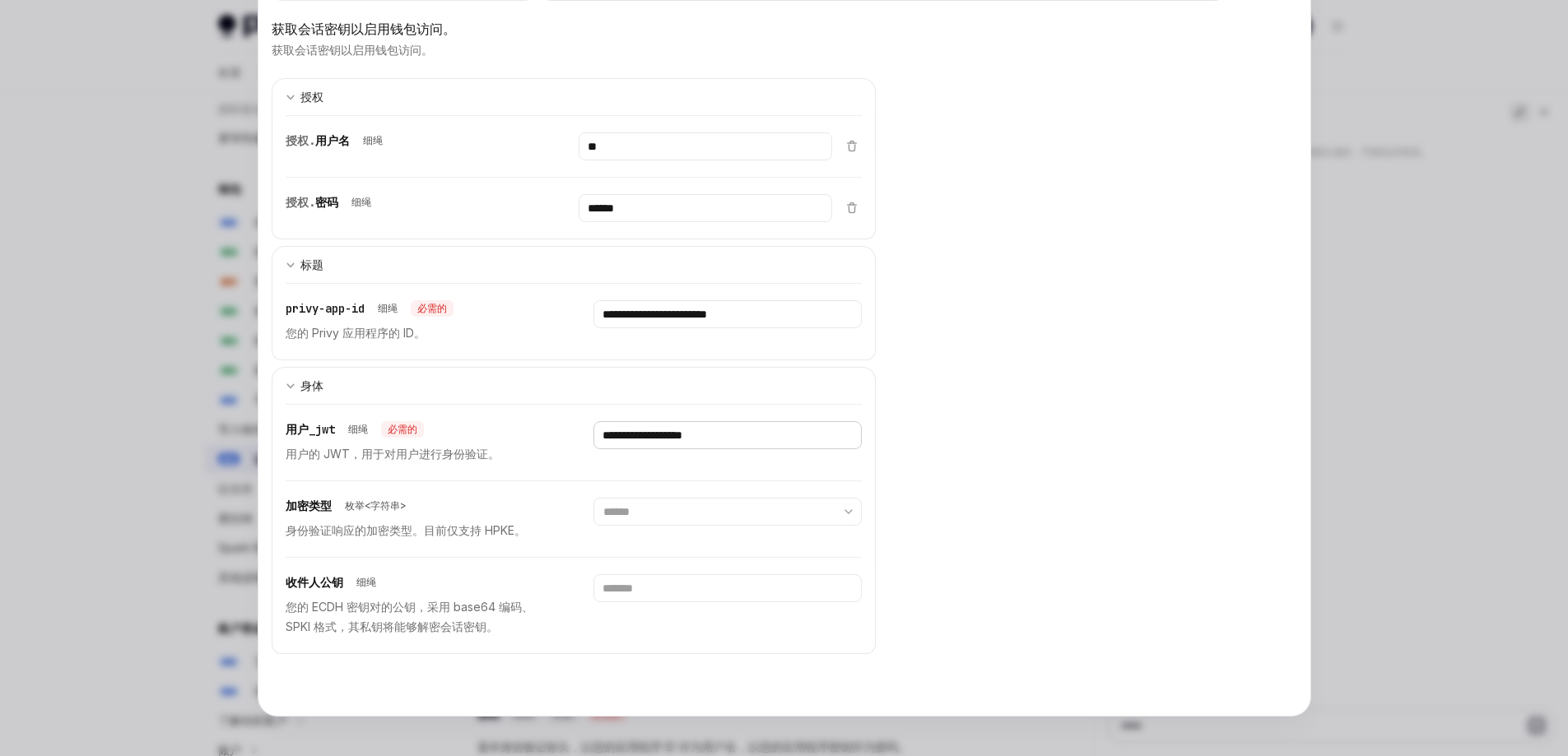
drag, startPoint x: 822, startPoint y: 441, endPoint x: 496, endPoint y: 456, distance: 326.3
click at [496, 456] on div "**********" at bounding box center [574, 443] width 577 height 76
click at [800, 506] on select "****** ****" at bounding box center [727, 512] width 269 height 28
click at [476, 574] on div "收件人公钥 细绳" at bounding box center [420, 582] width 269 height 17
click at [657, 160] on input "text" at bounding box center [706, 146] width 254 height 28
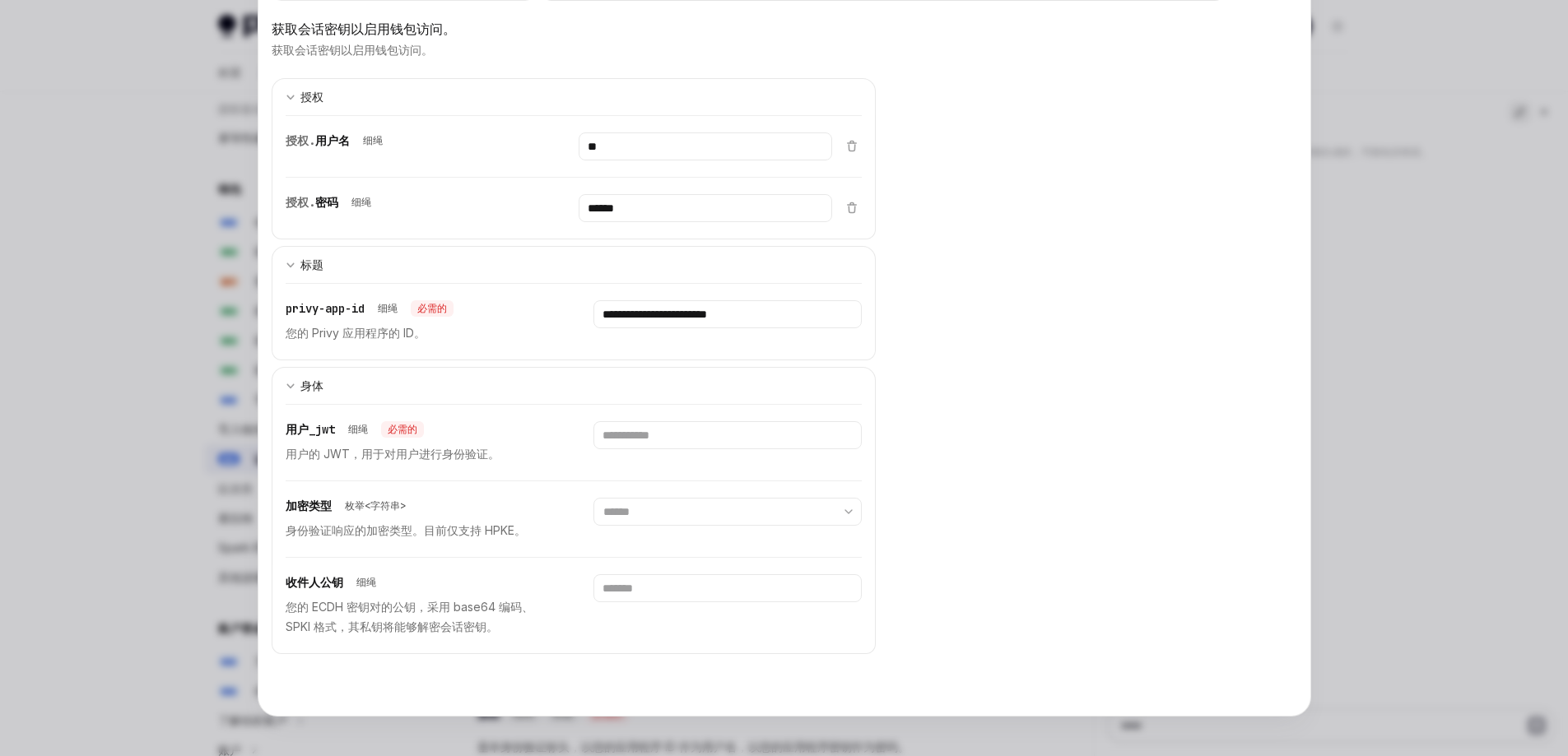
click at [630, 624] on div at bounding box center [727, 605] width 269 height 63
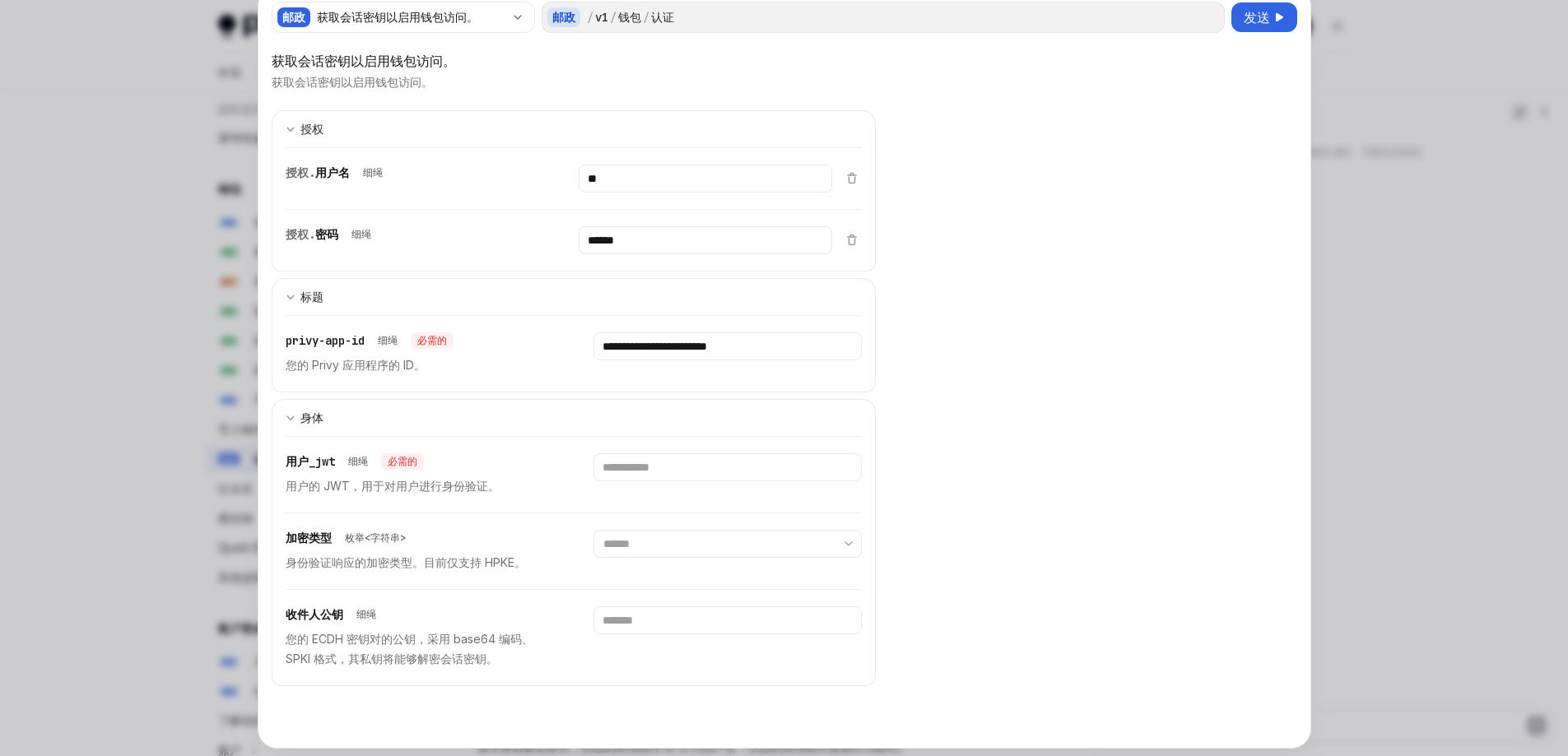
scroll to position [0, 0]
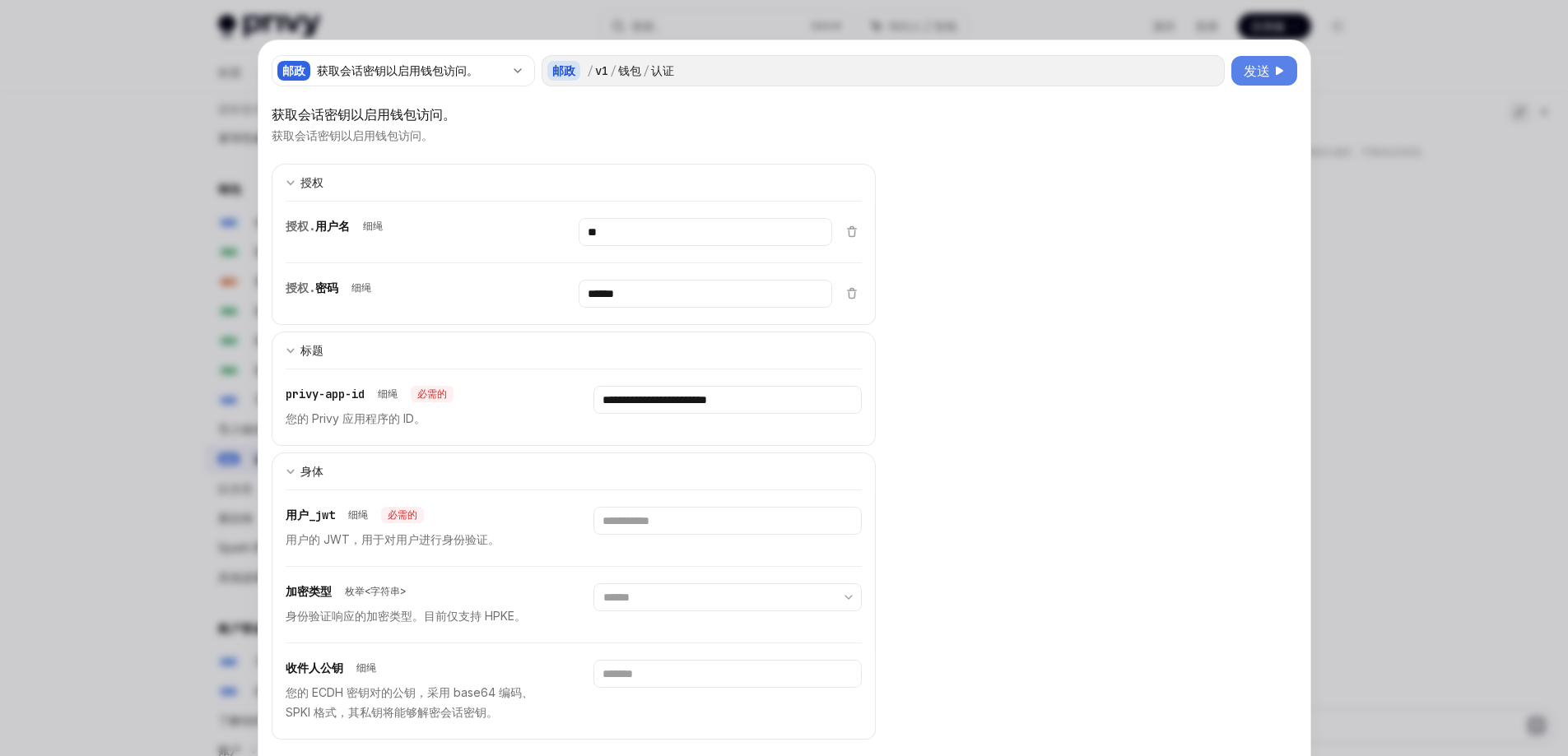
click at [1261, 77] on font "发送" at bounding box center [1257, 70] width 26 height 17
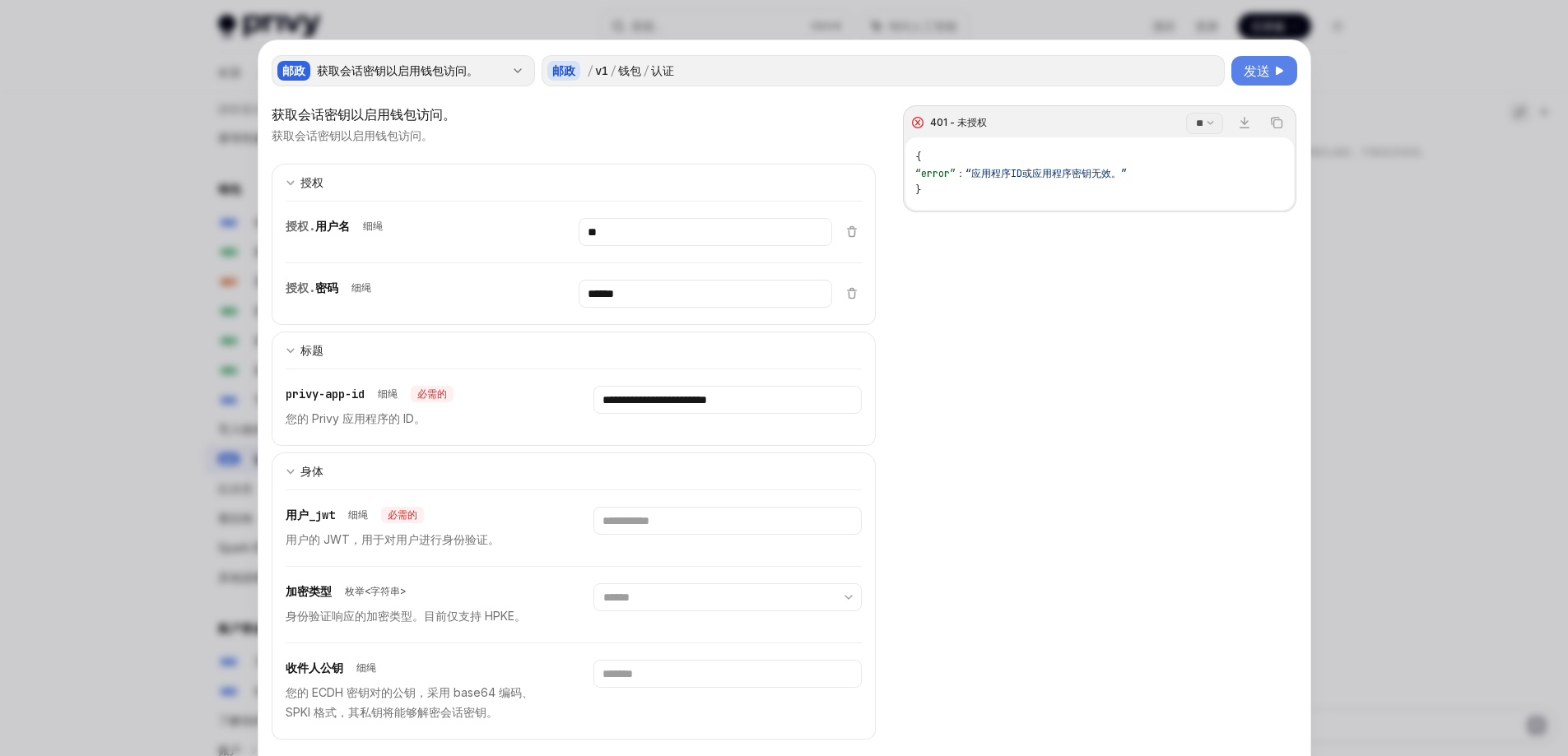
click at [440, 76] on font "获取会话密钥以启用钱包访问。" at bounding box center [398, 70] width 161 height 14
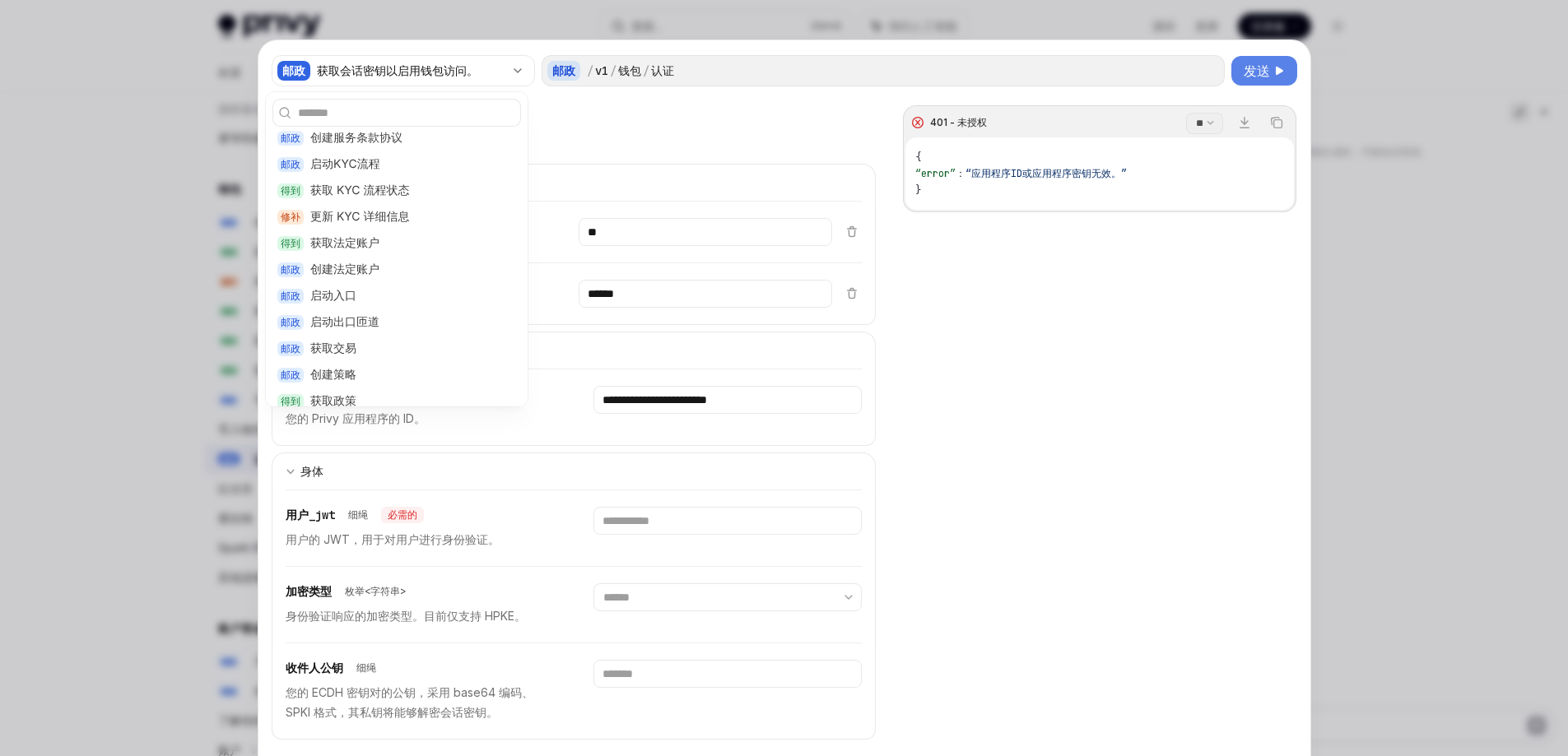
scroll to position [823, 0]
click at [49, 257] on div at bounding box center [784, 378] width 1568 height 756
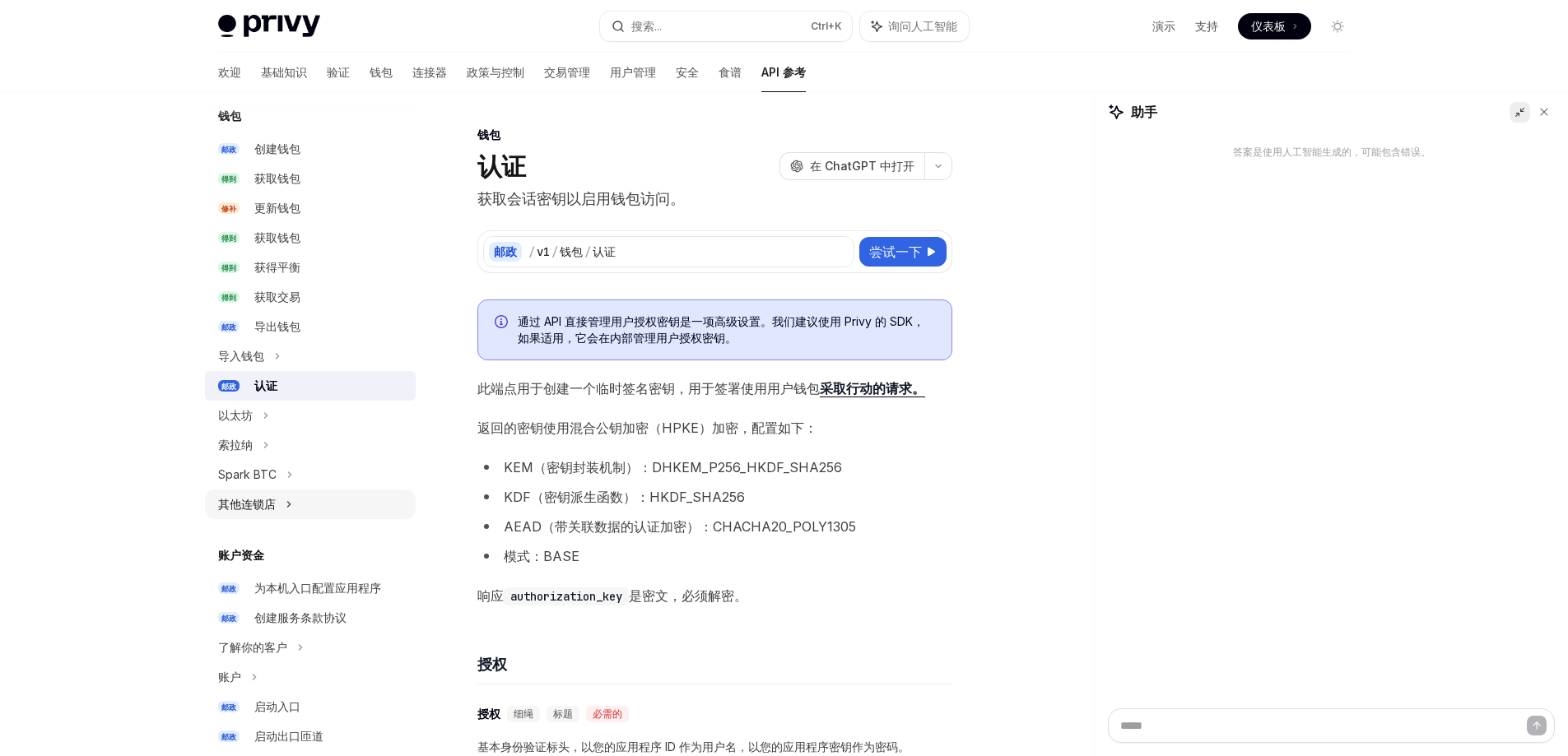
scroll to position [165, 0]
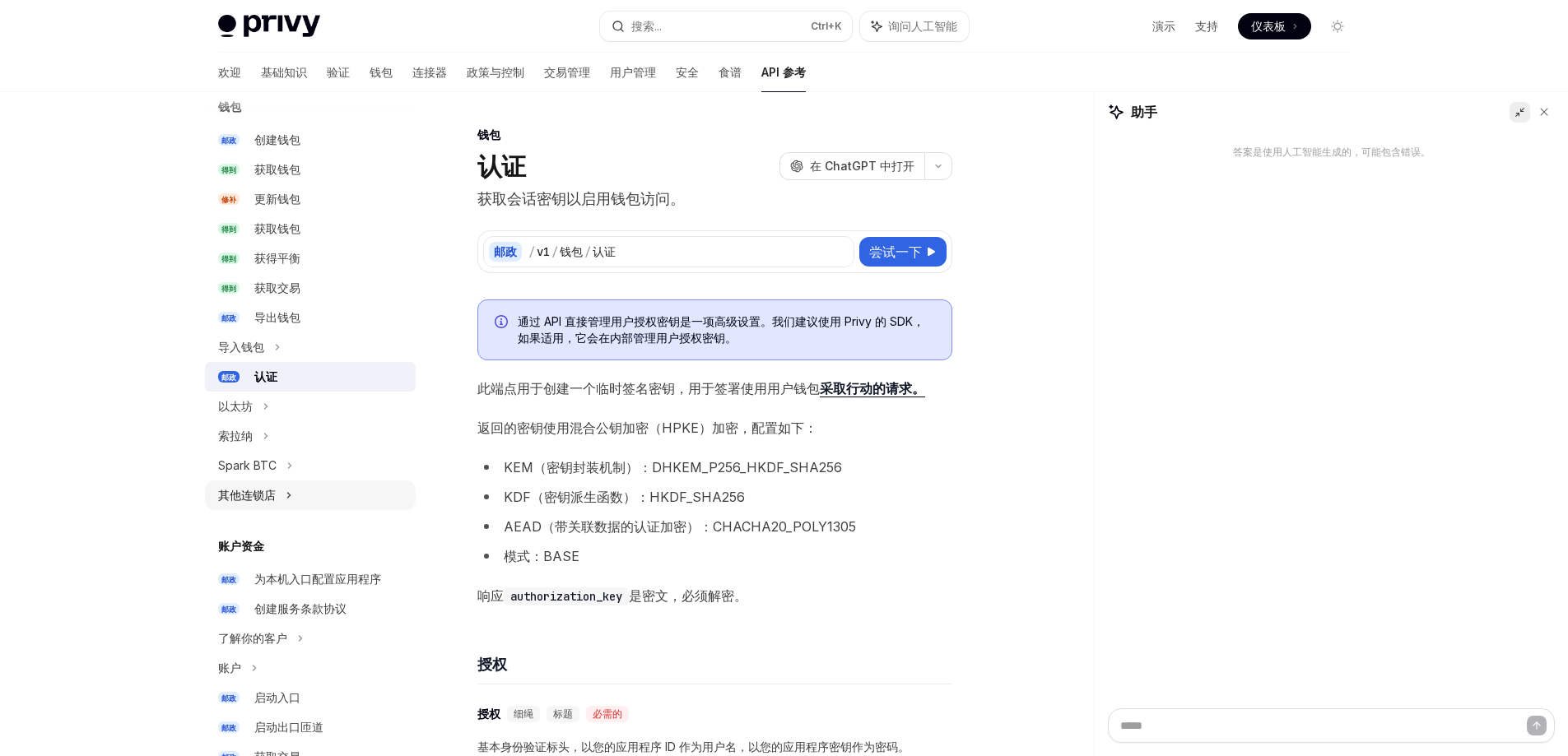
click at [279, 493] on div "其他连锁店" at bounding box center [310, 495] width 211 height 30
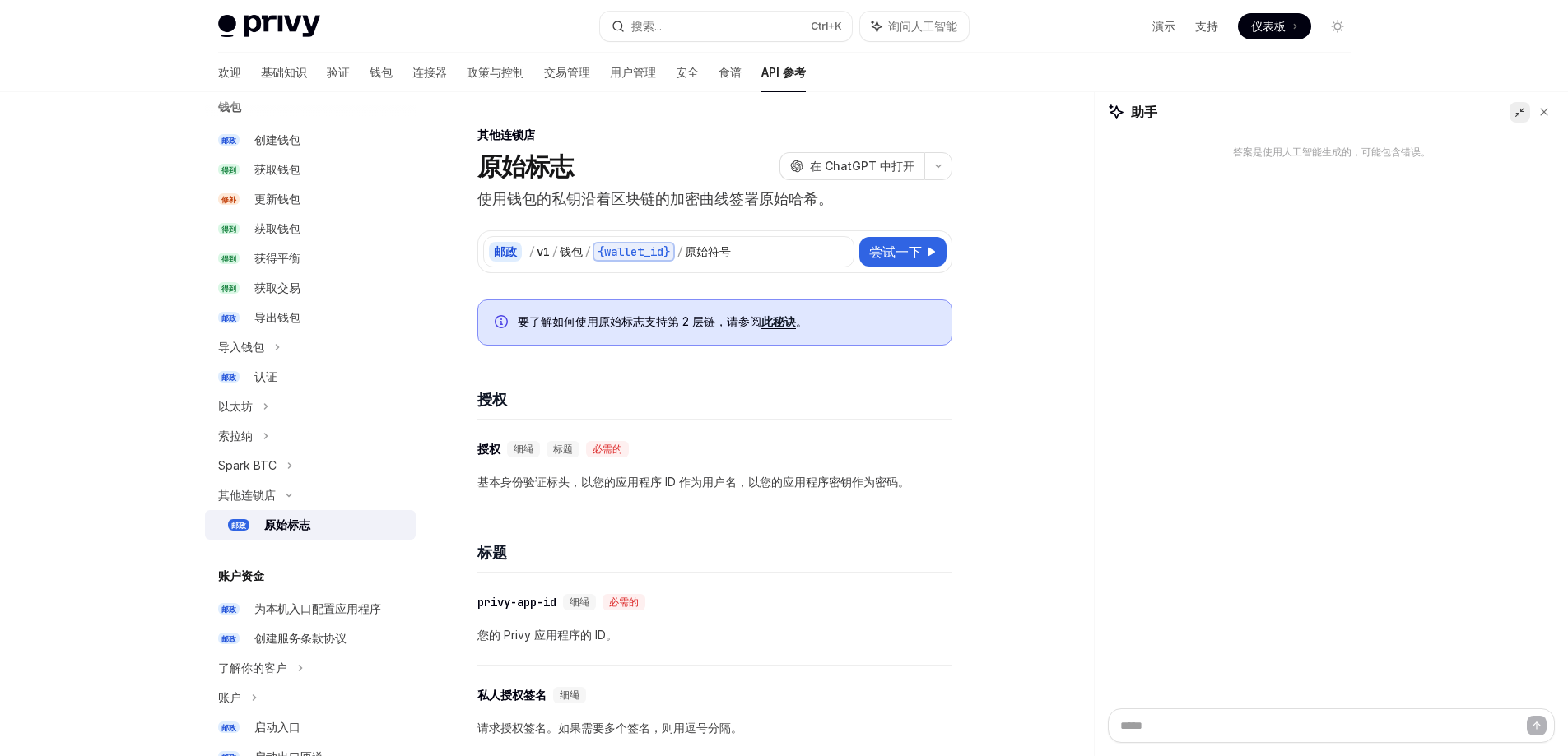
click at [281, 524] on font "原始标志" at bounding box center [287, 525] width 46 height 14
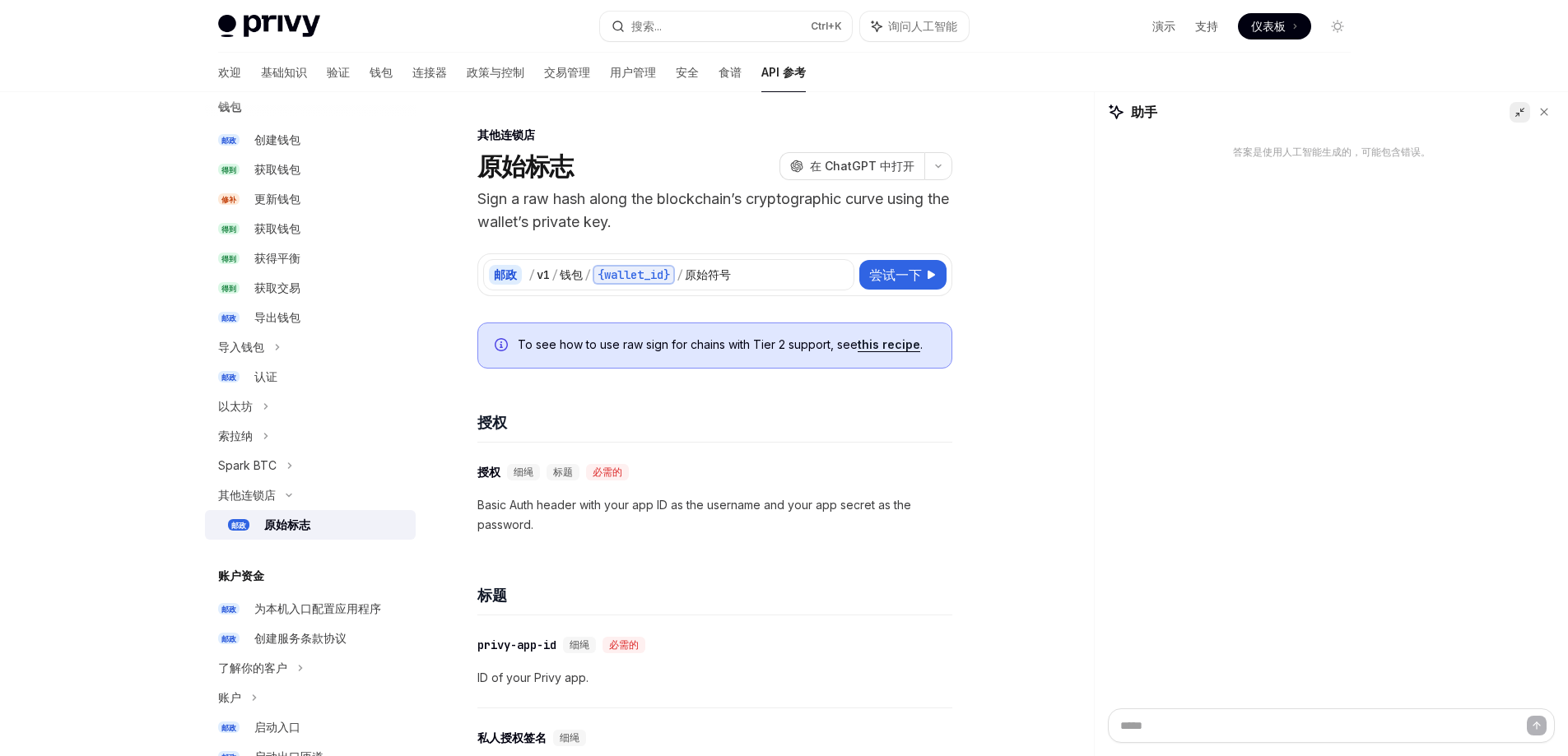
click at [281, 524] on font "原始标志" at bounding box center [287, 525] width 46 height 14
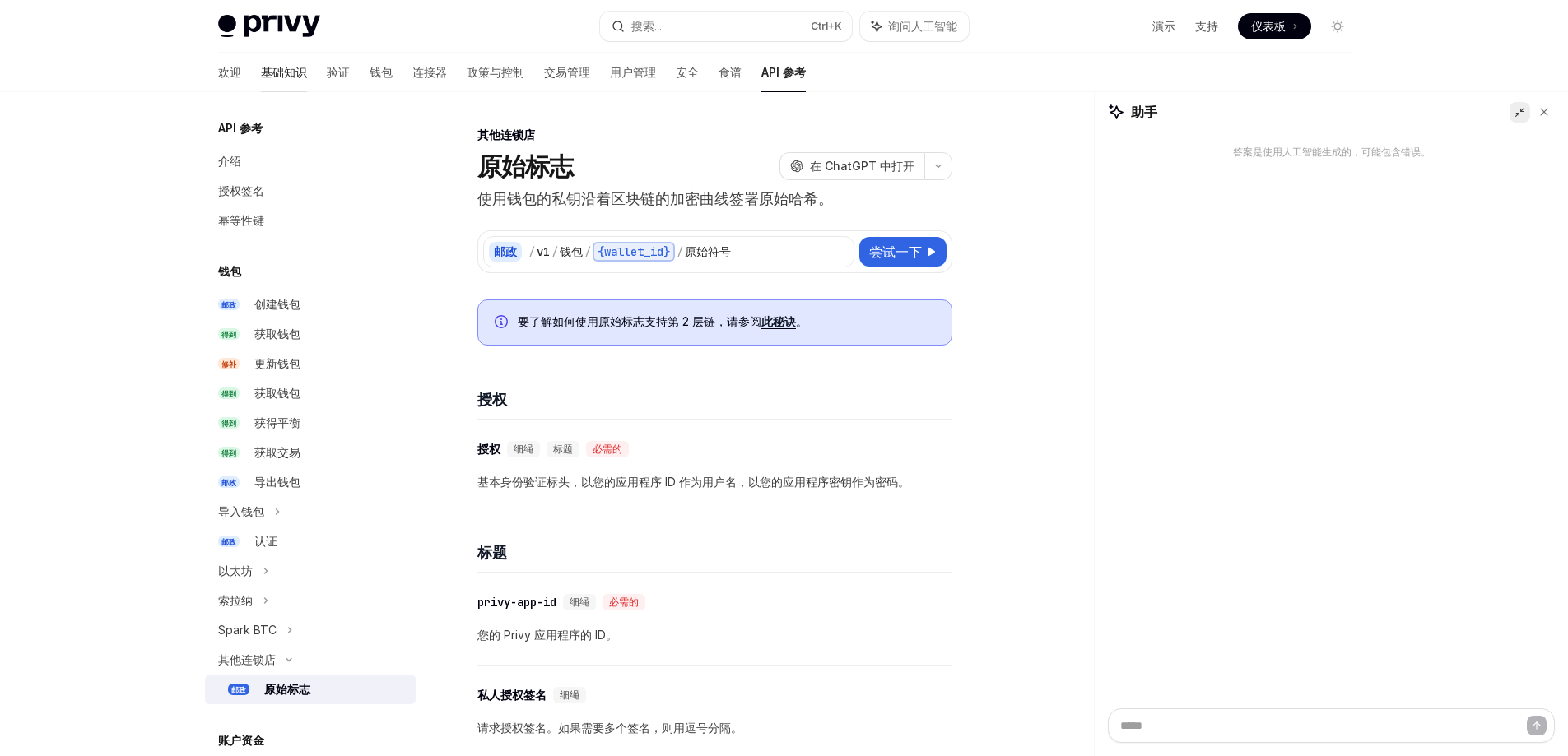
click at [261, 70] on font "基础知识" at bounding box center [284, 72] width 46 height 14
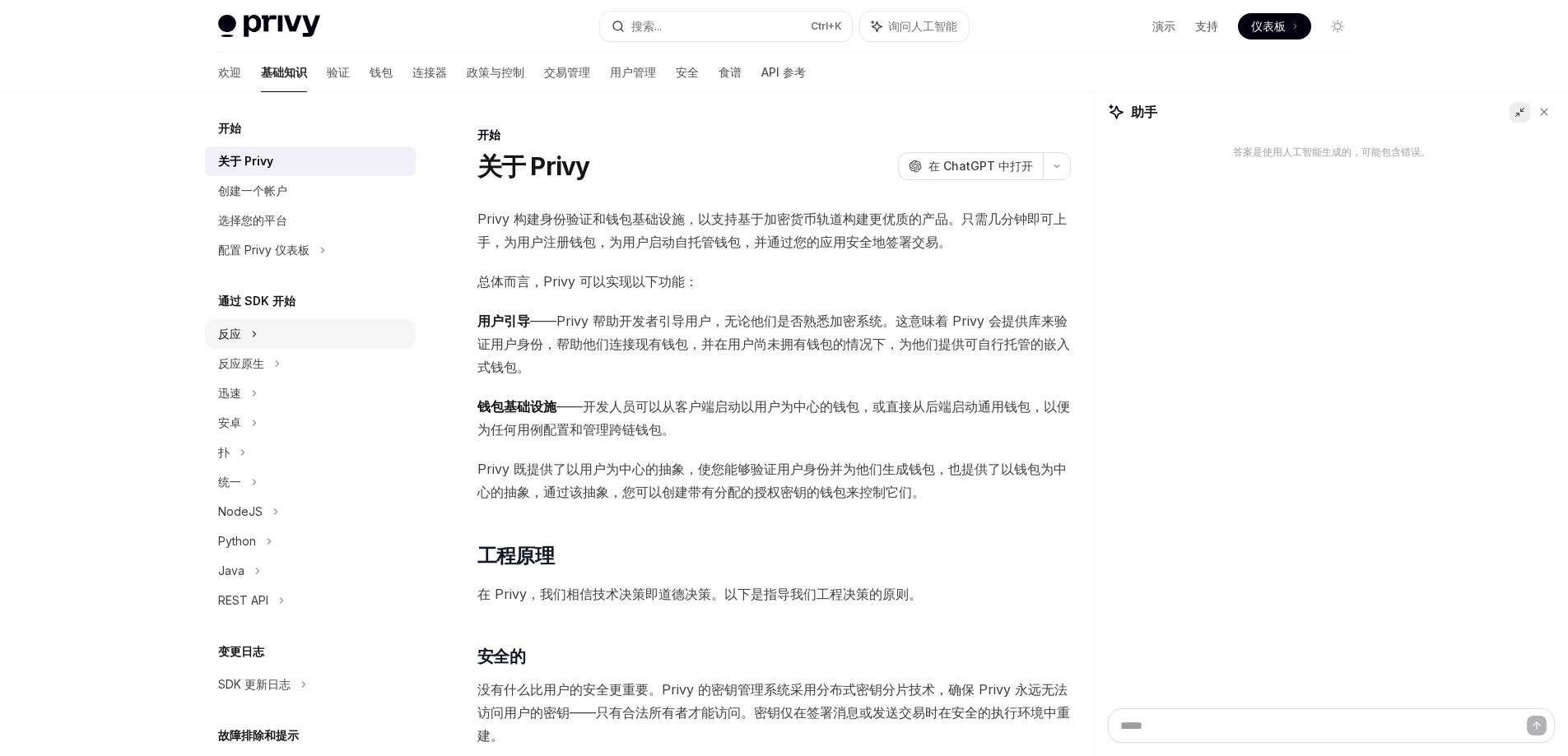
click at [251, 330] on icon at bounding box center [254, 334] width 6 height 19
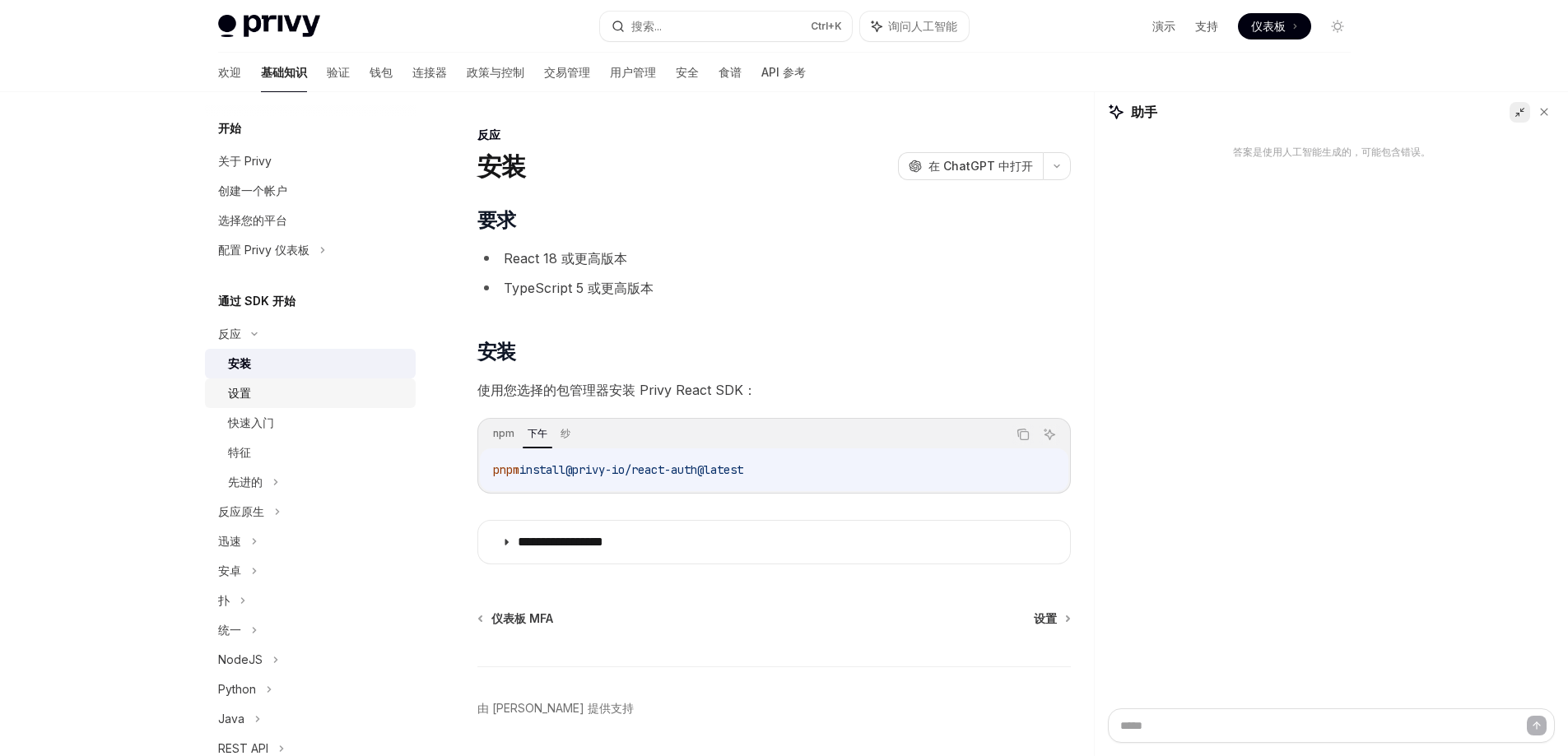
click at [242, 392] on font "设置" at bounding box center [240, 393] width 23 height 14
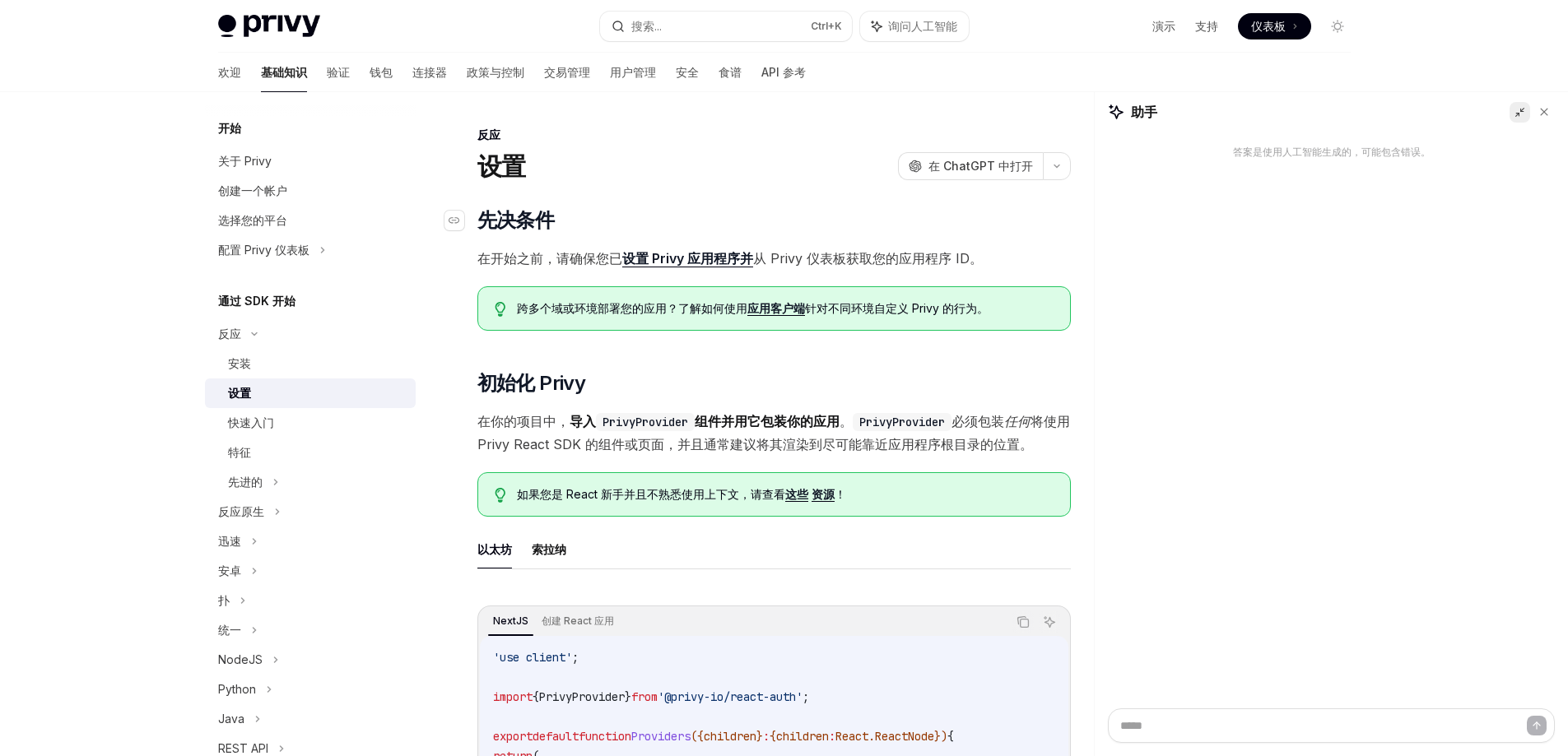
click at [665, 218] on h2 "​ 先决条件" at bounding box center [774, 220] width 593 height 26
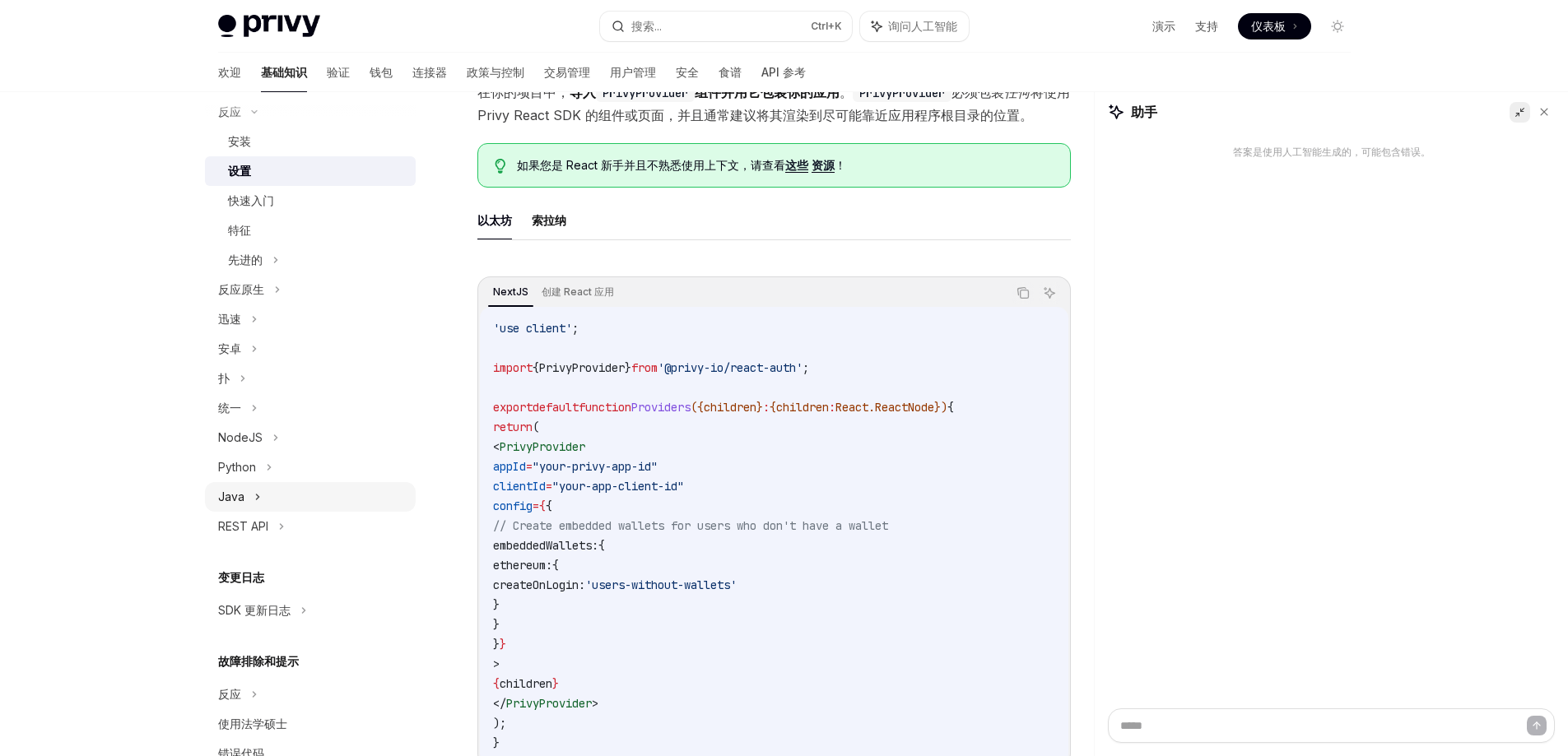
scroll to position [185, 0]
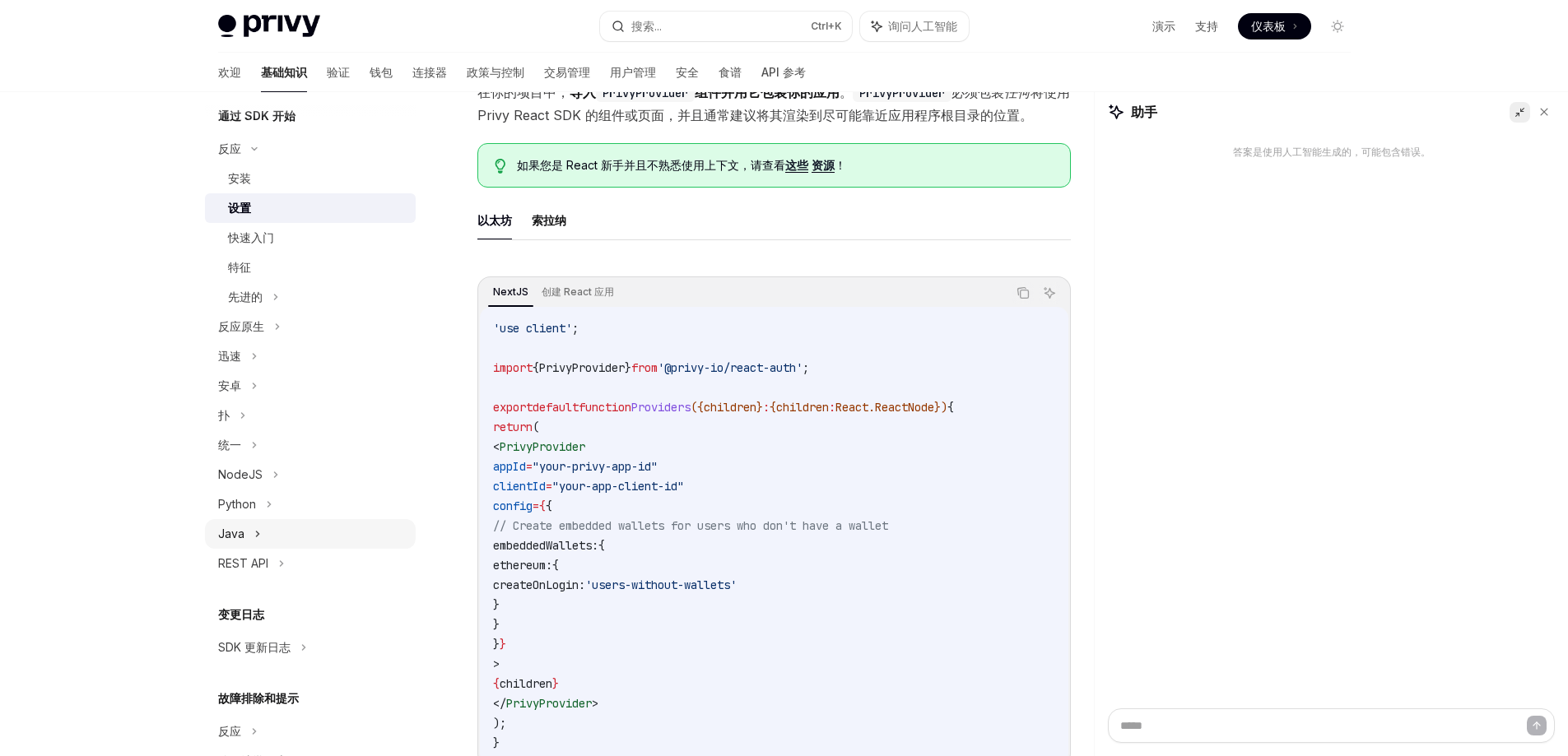
click at [247, 526] on div "Java" at bounding box center [310, 534] width 211 height 30
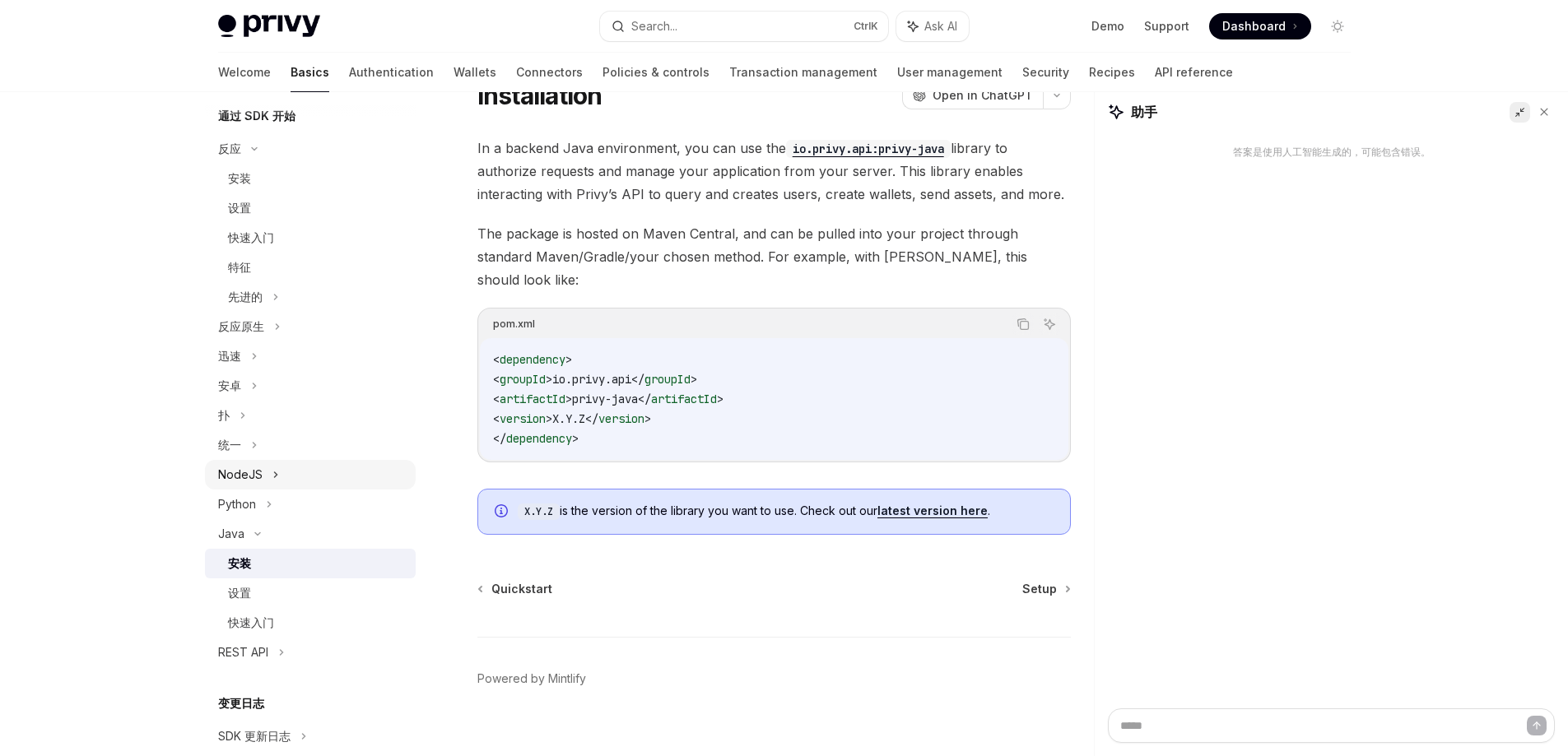
click at [249, 474] on font "NodeJS" at bounding box center [241, 475] width 44 height 14
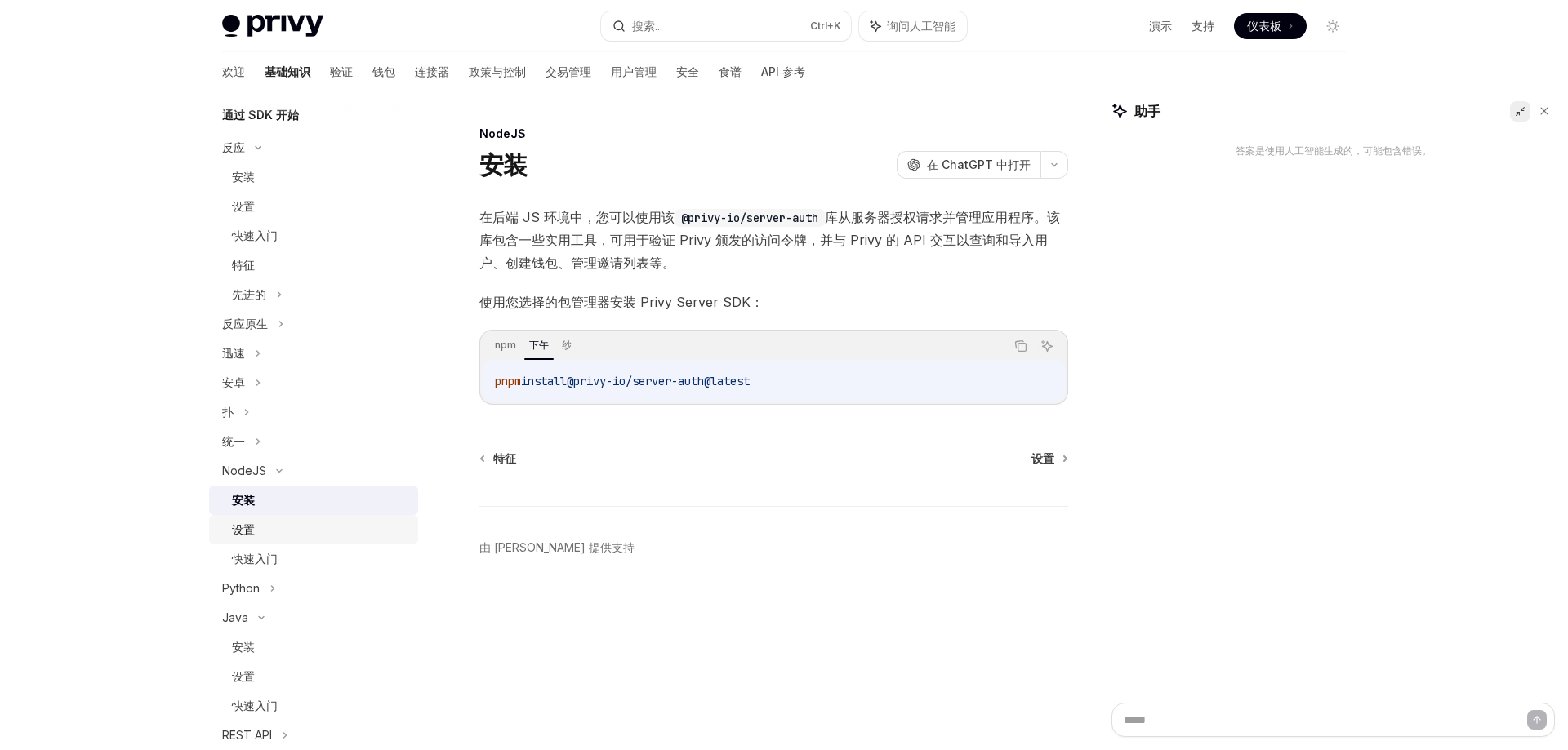
click at [255, 532] on div "设置" at bounding box center [320, 530] width 177 height 19
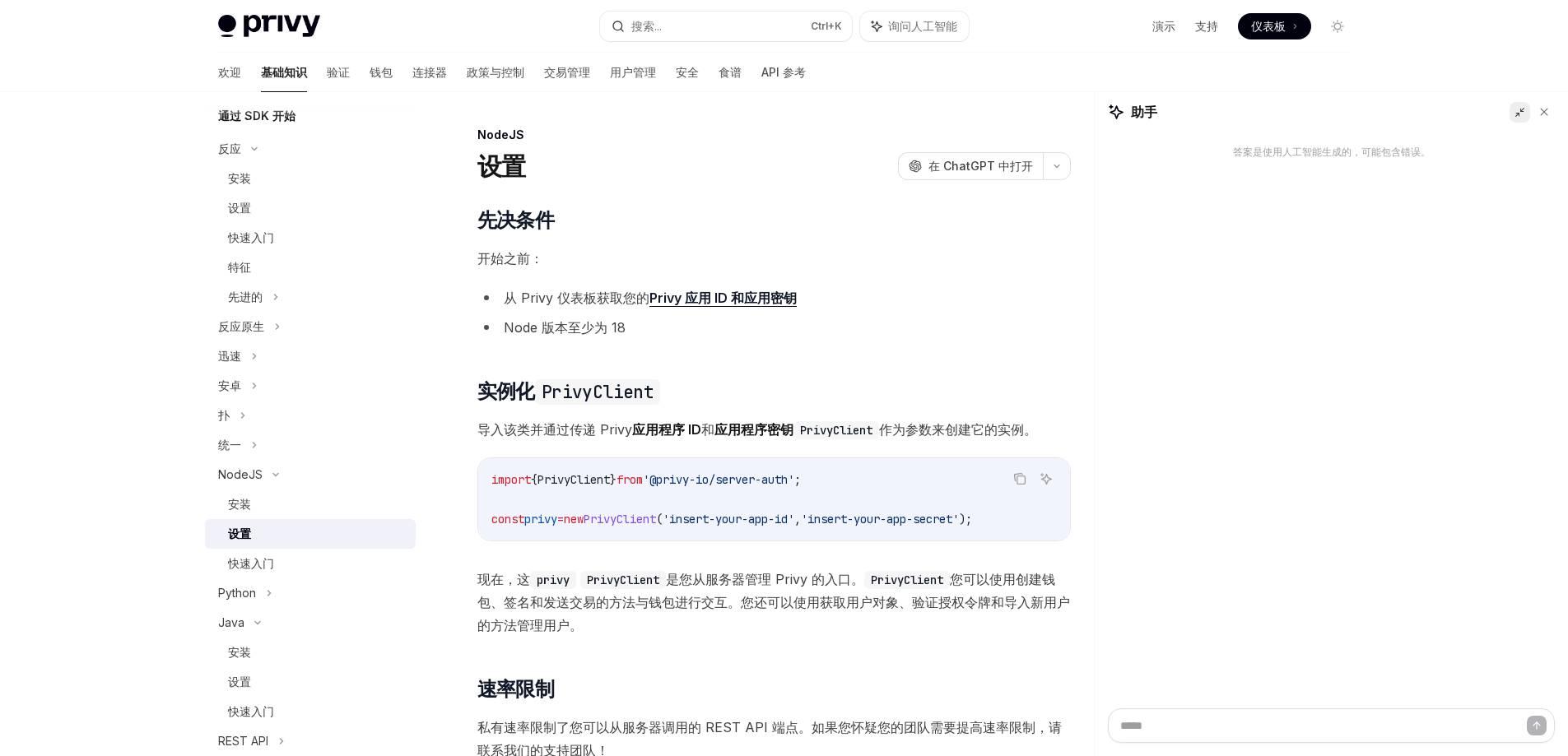
click at [656, 518] on span "PrivyClient" at bounding box center [620, 519] width 72 height 15
drag, startPoint x: 492, startPoint y: 518, endPoint x: 1065, endPoint y: 524, distance: 573.0
click at [1057, 524] on code "import { PrivyClient } from '@privy-io/server-auth' ; const privy = new PrivyCl…" at bounding box center [775, 499] width 566 height 59
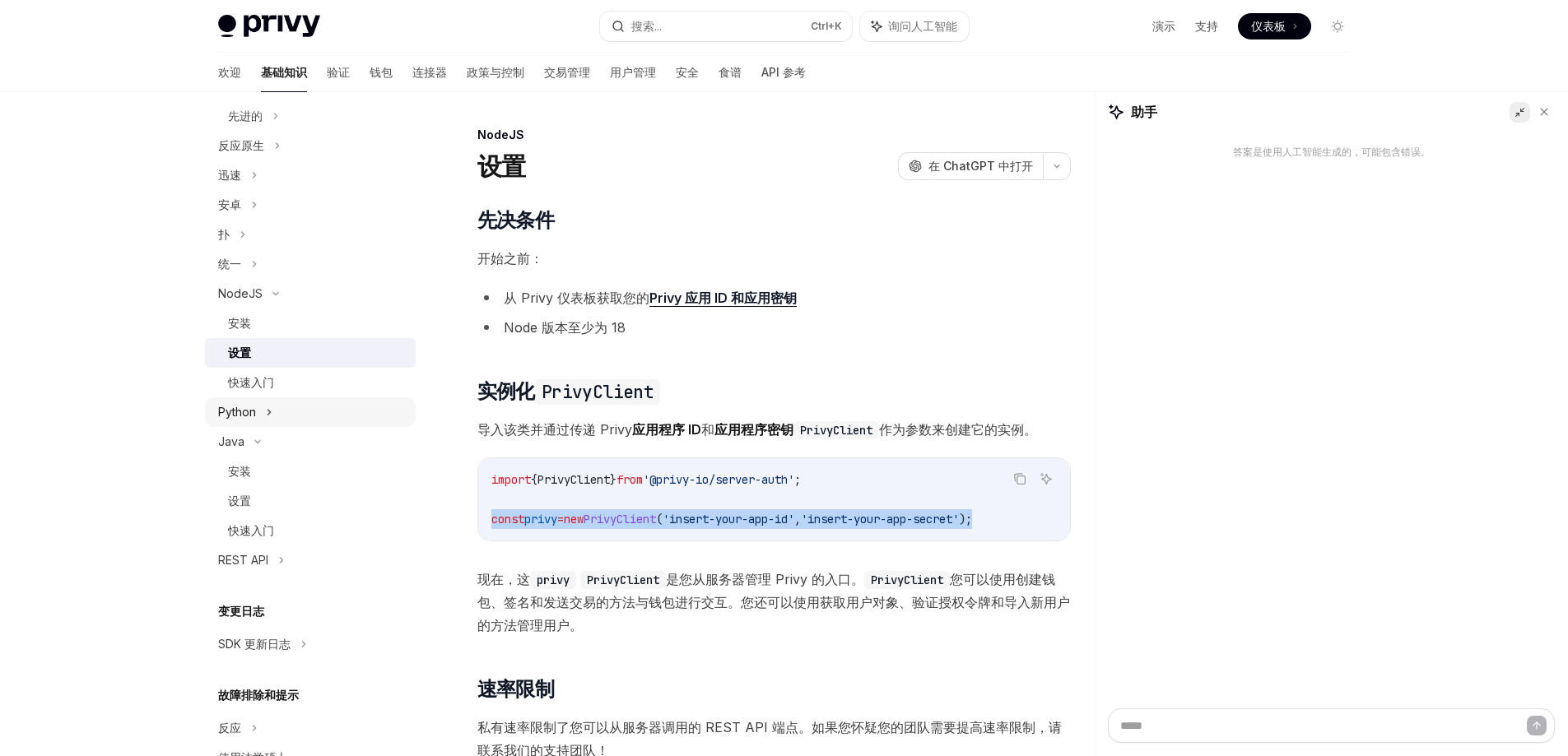
scroll to position [350, 0]
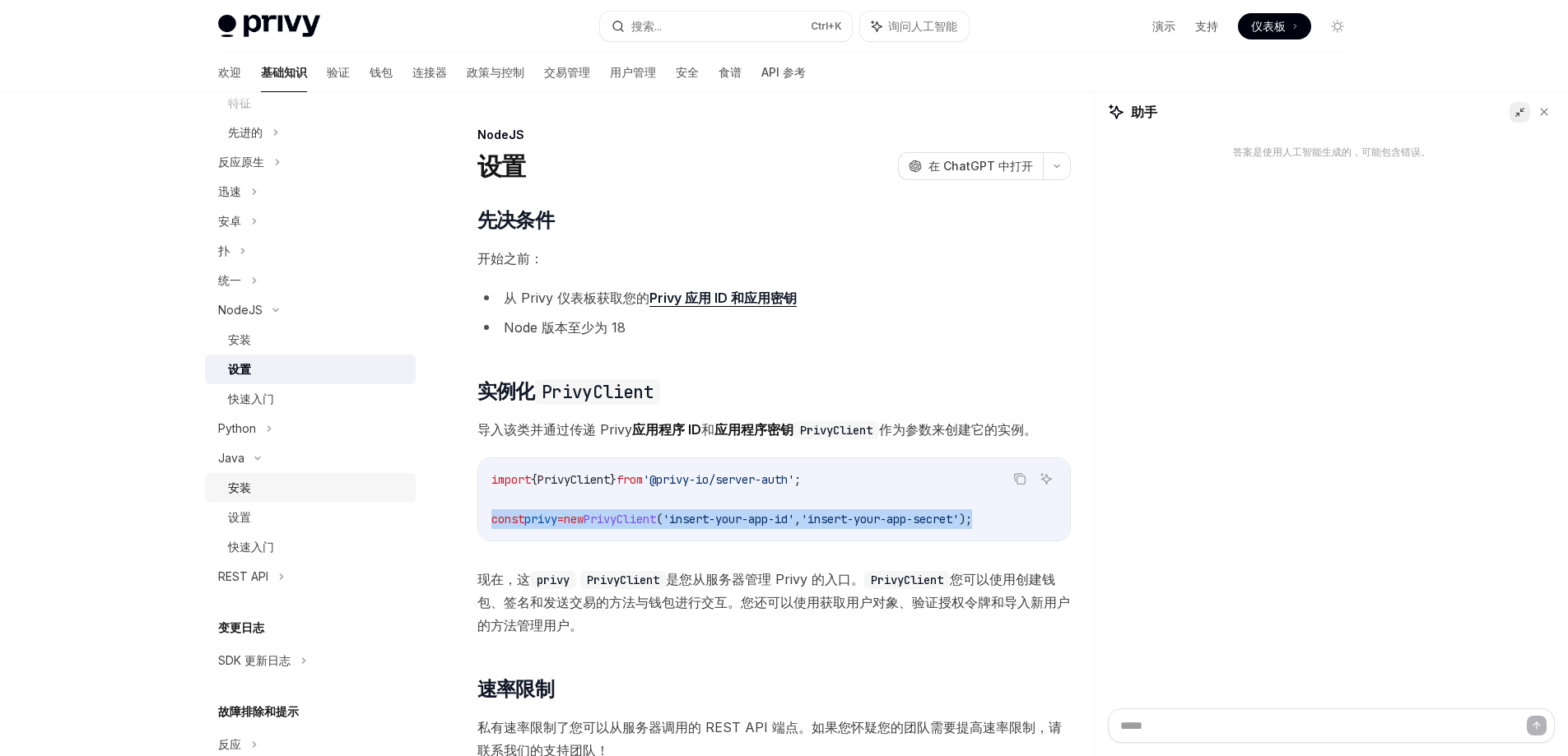
click at [249, 492] on font "安装" at bounding box center [240, 487] width 23 height 14
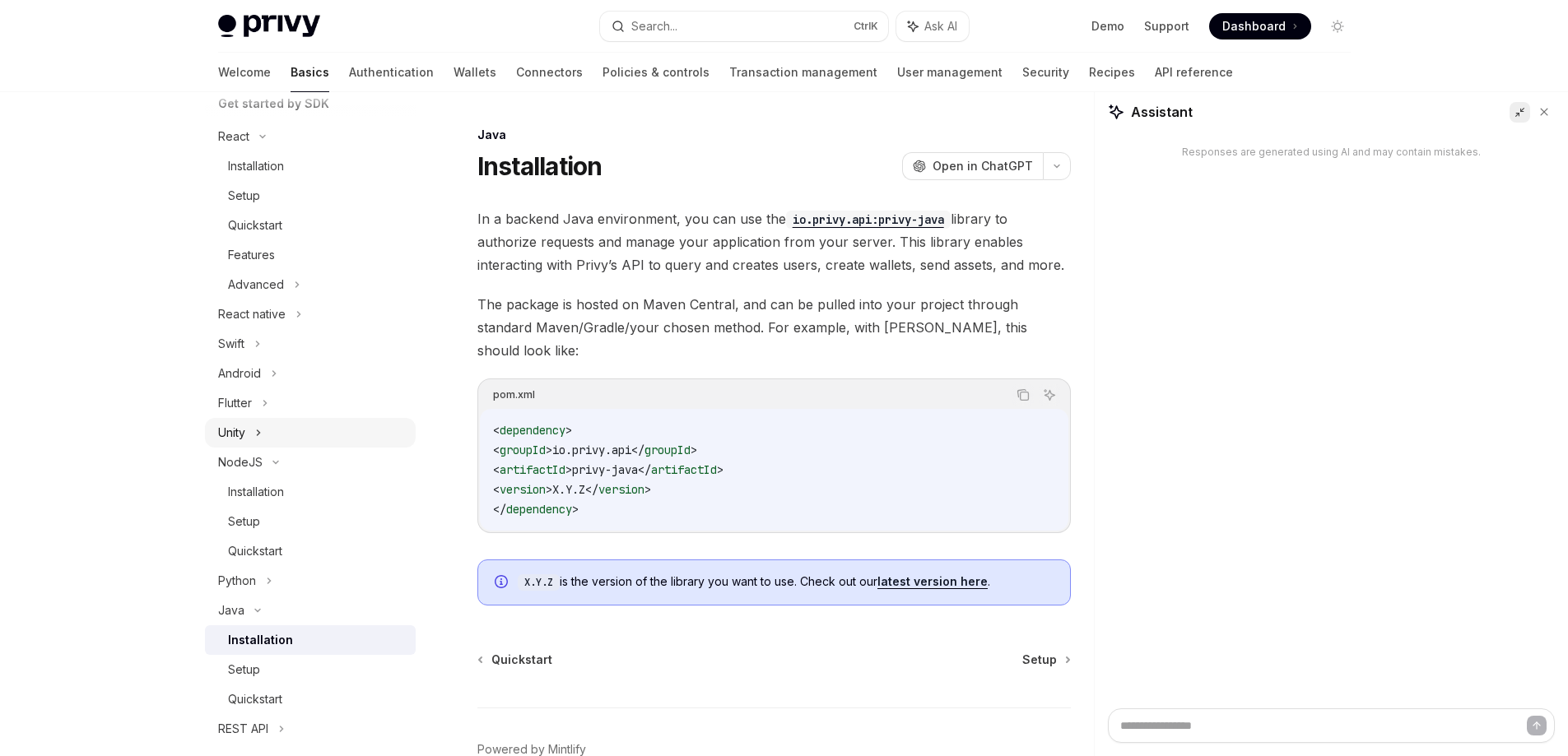
scroll to position [185, 0]
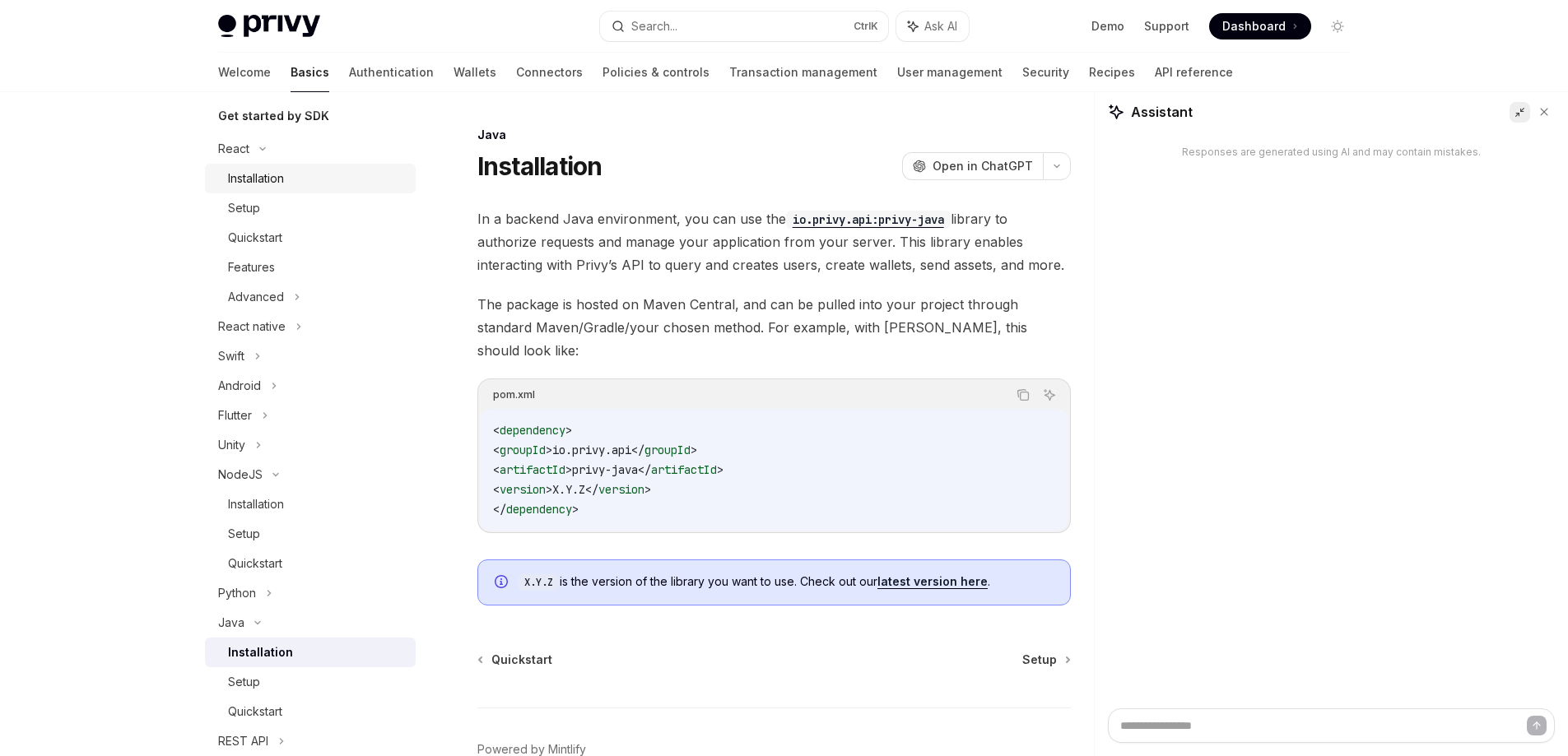
click at [256, 181] on div "Installation" at bounding box center [256, 178] width 56 height 19
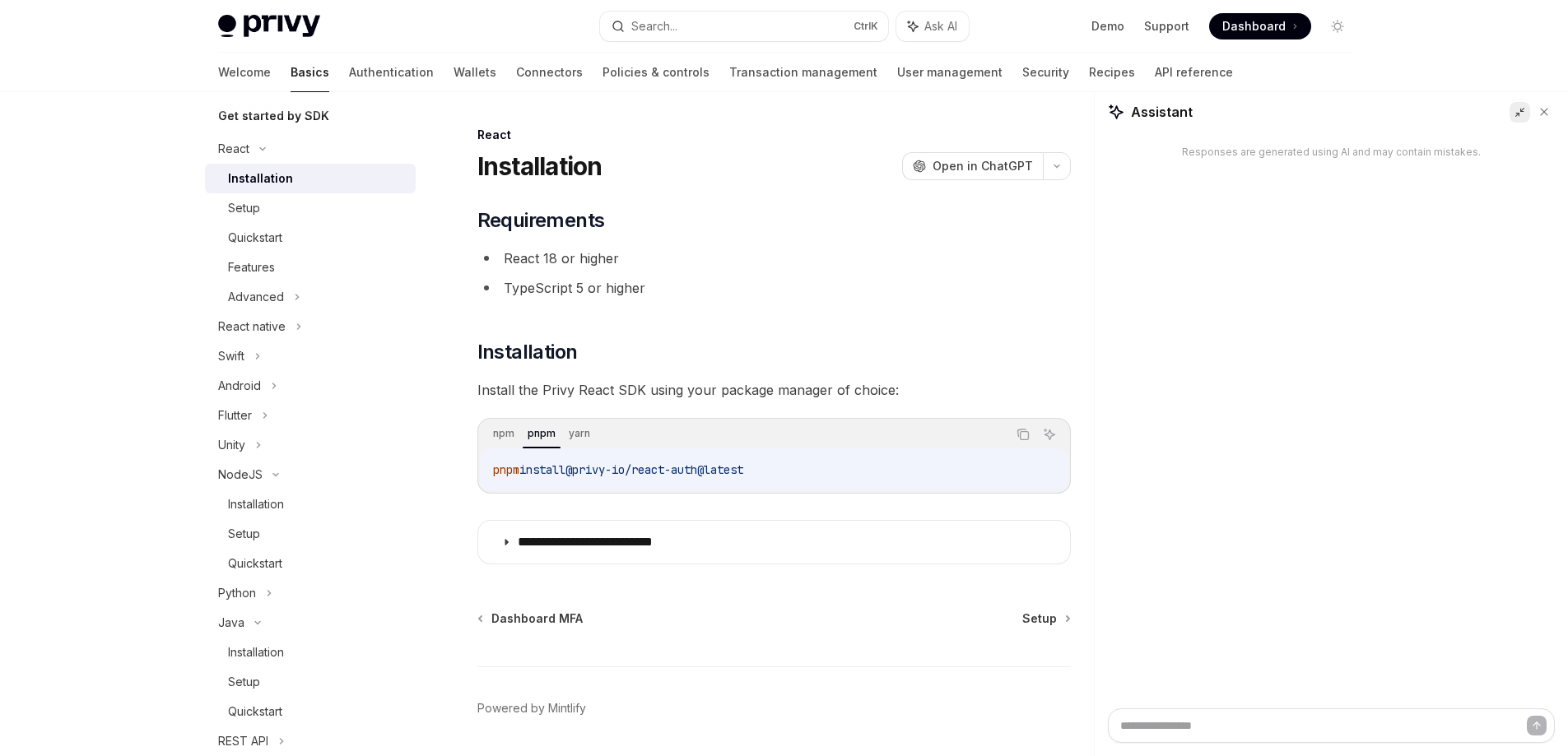
drag, startPoint x: 487, startPoint y: 468, endPoint x: 901, endPoint y: 463, distance: 414.0
click at [901, 463] on div "pnpm install @privy-io/react-auth@latest" at bounding box center [775, 470] width 589 height 43
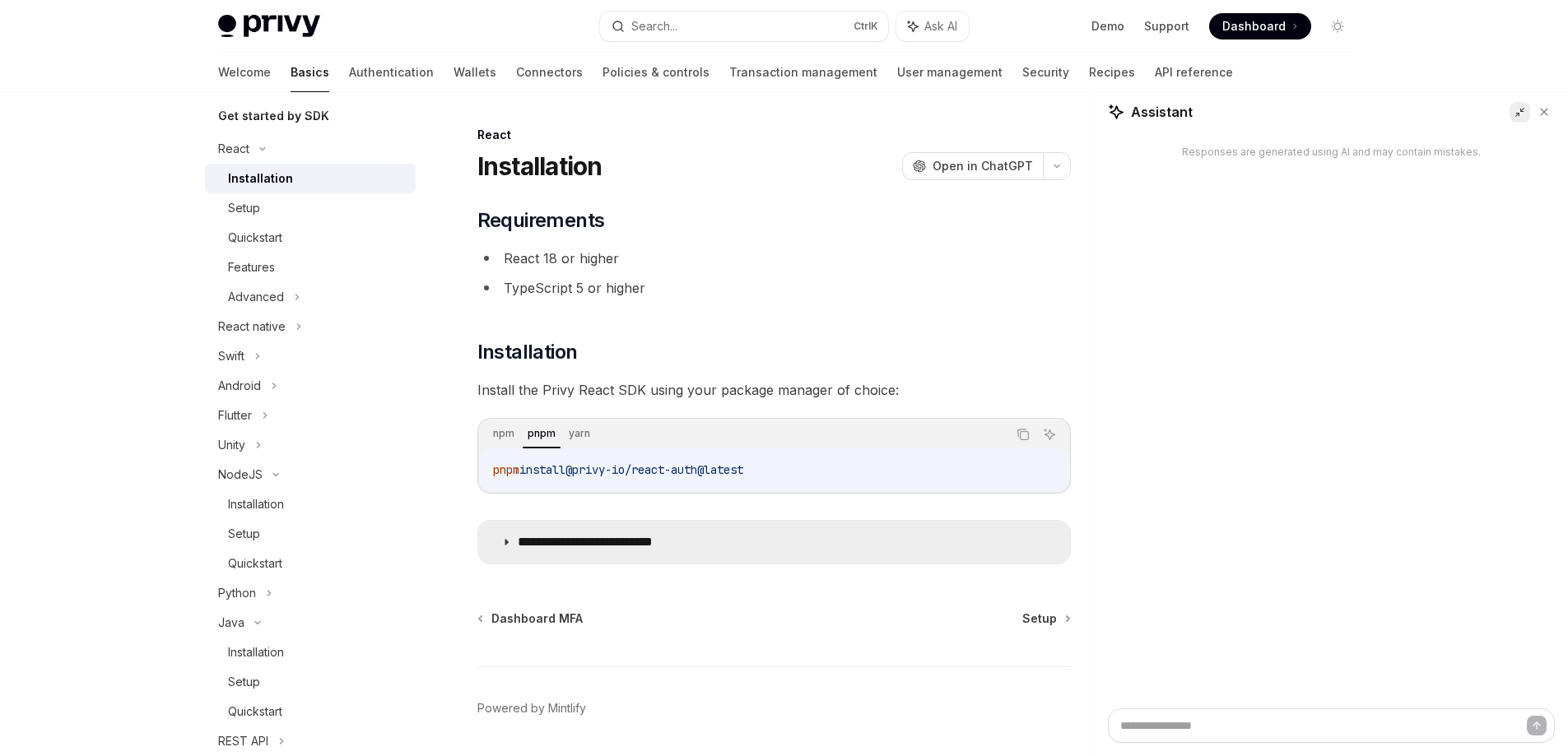
click at [806, 549] on summary "**********" at bounding box center [775, 542] width 592 height 43
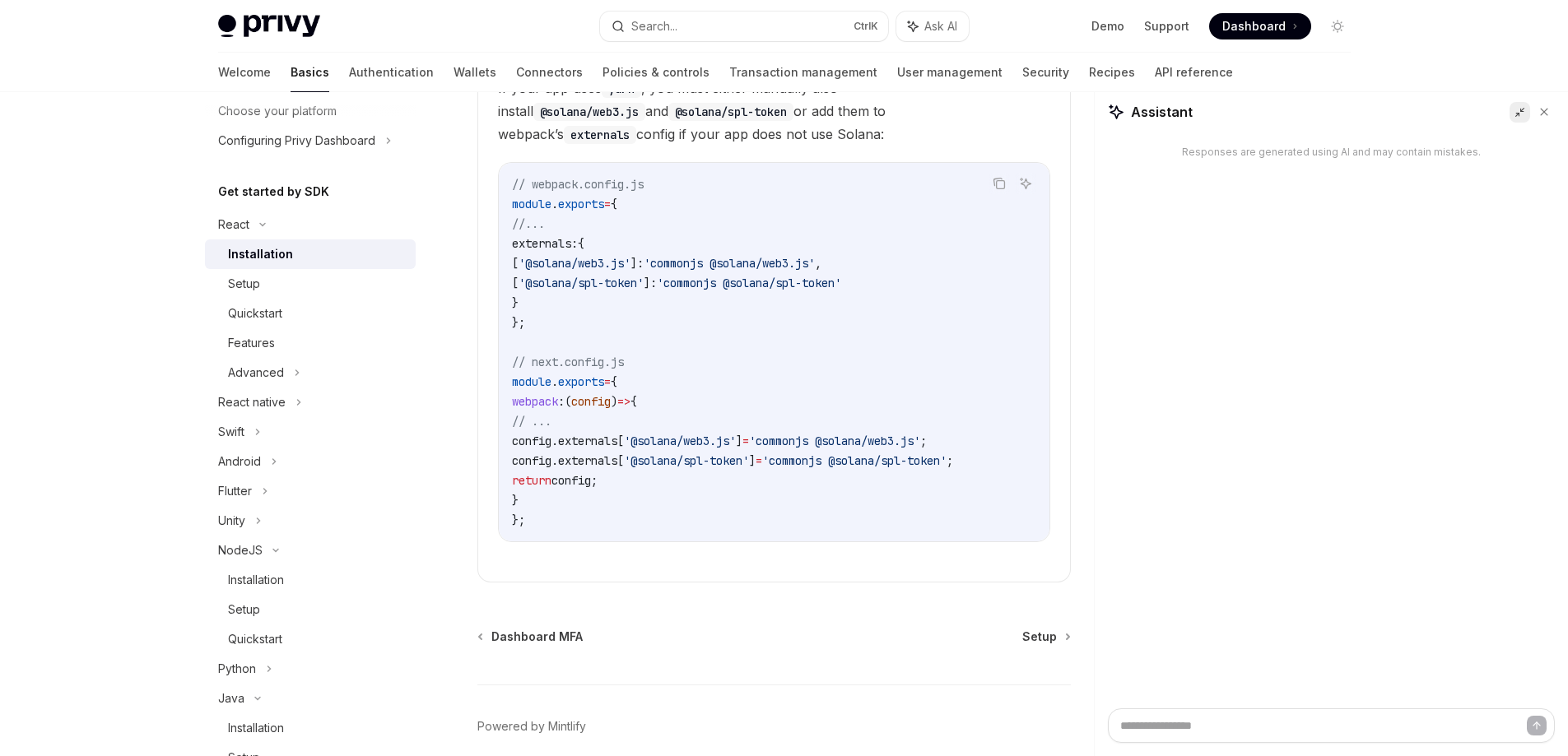
scroll to position [103, 0]
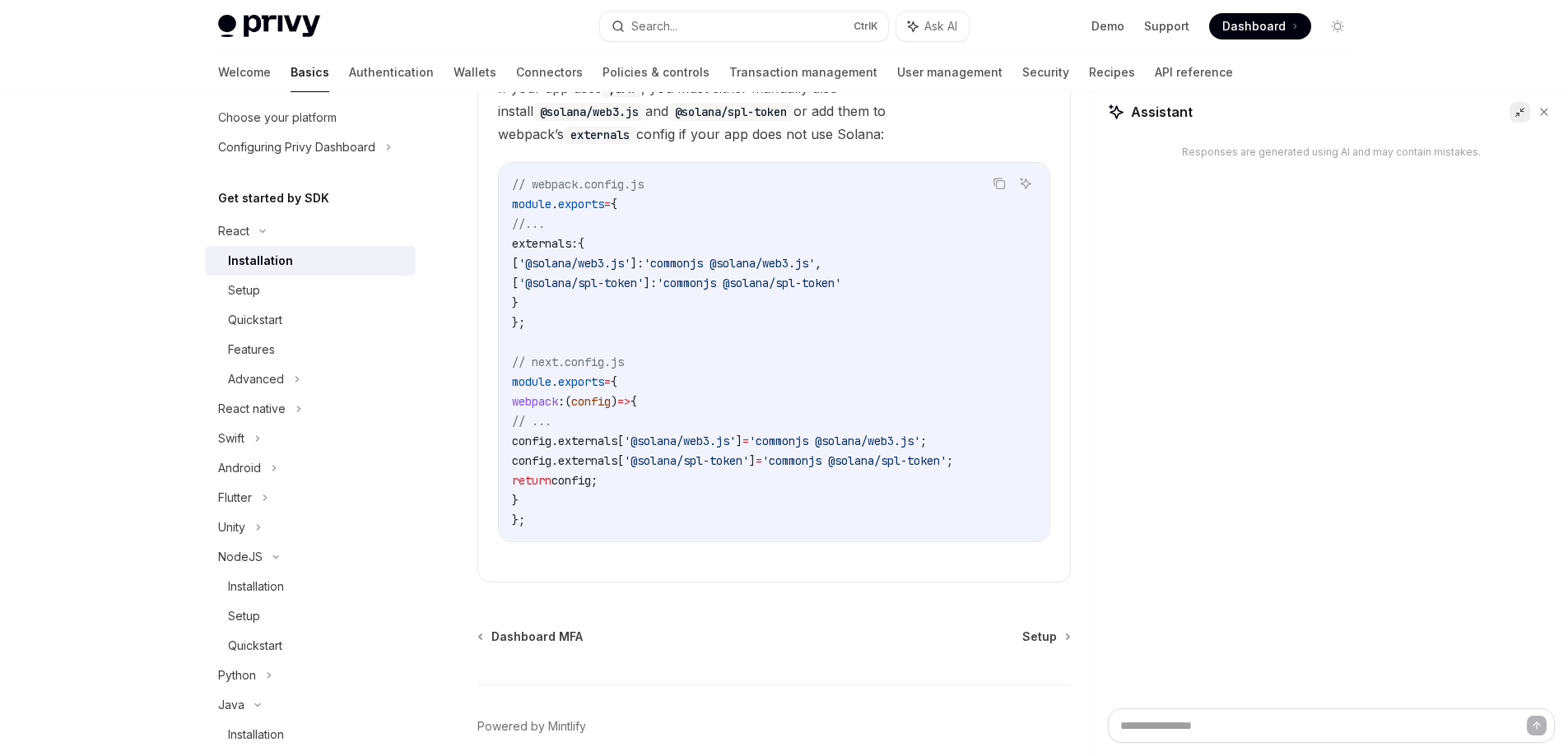
click at [271, 262] on div "Installation" at bounding box center [261, 261] width 65 height 19
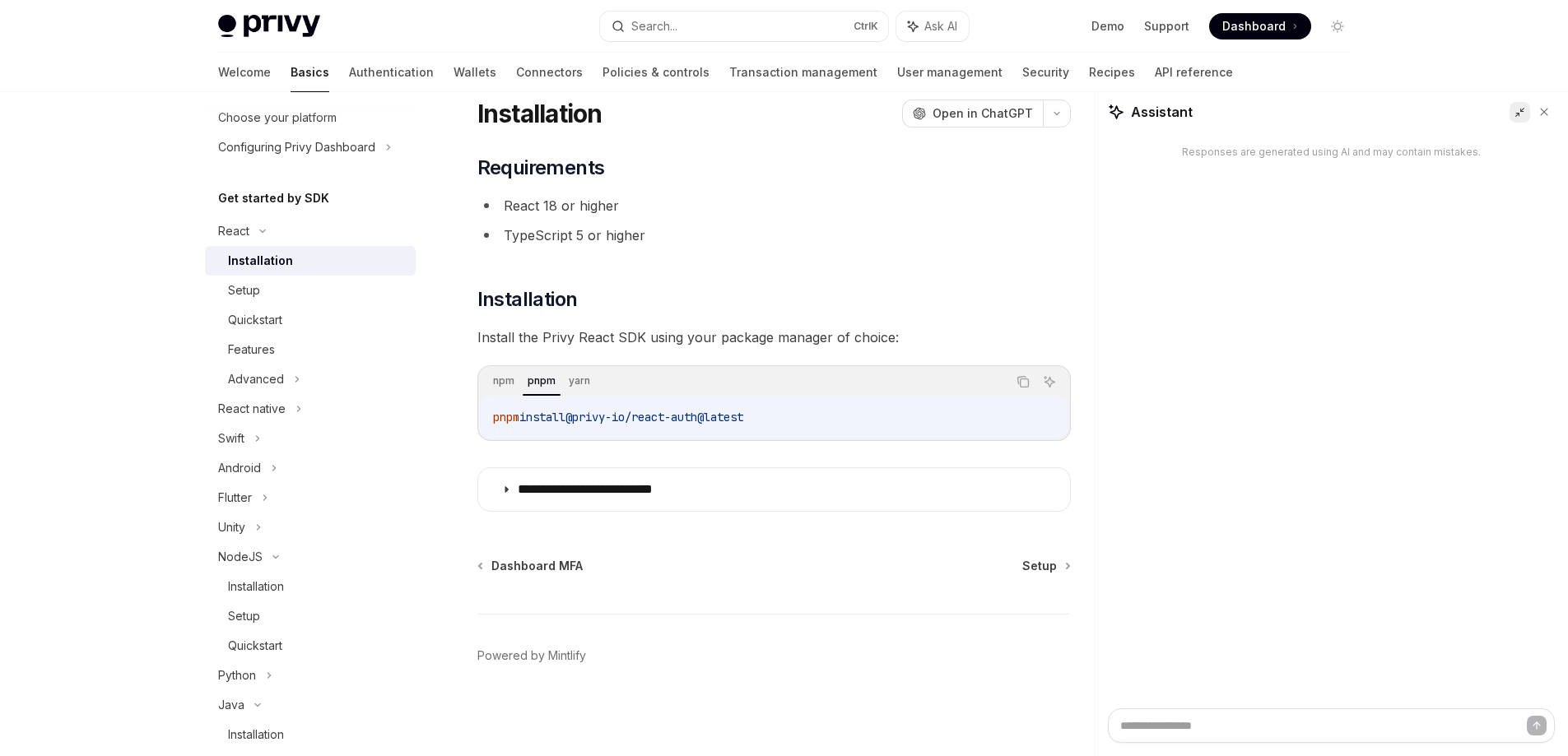
drag, startPoint x: 1024, startPoint y: 385, endPoint x: 1003, endPoint y: 409, distance: 31.9
click at [1024, 384] on icon "Copy the contents from the code block" at bounding box center [1023, 382] width 13 height 13
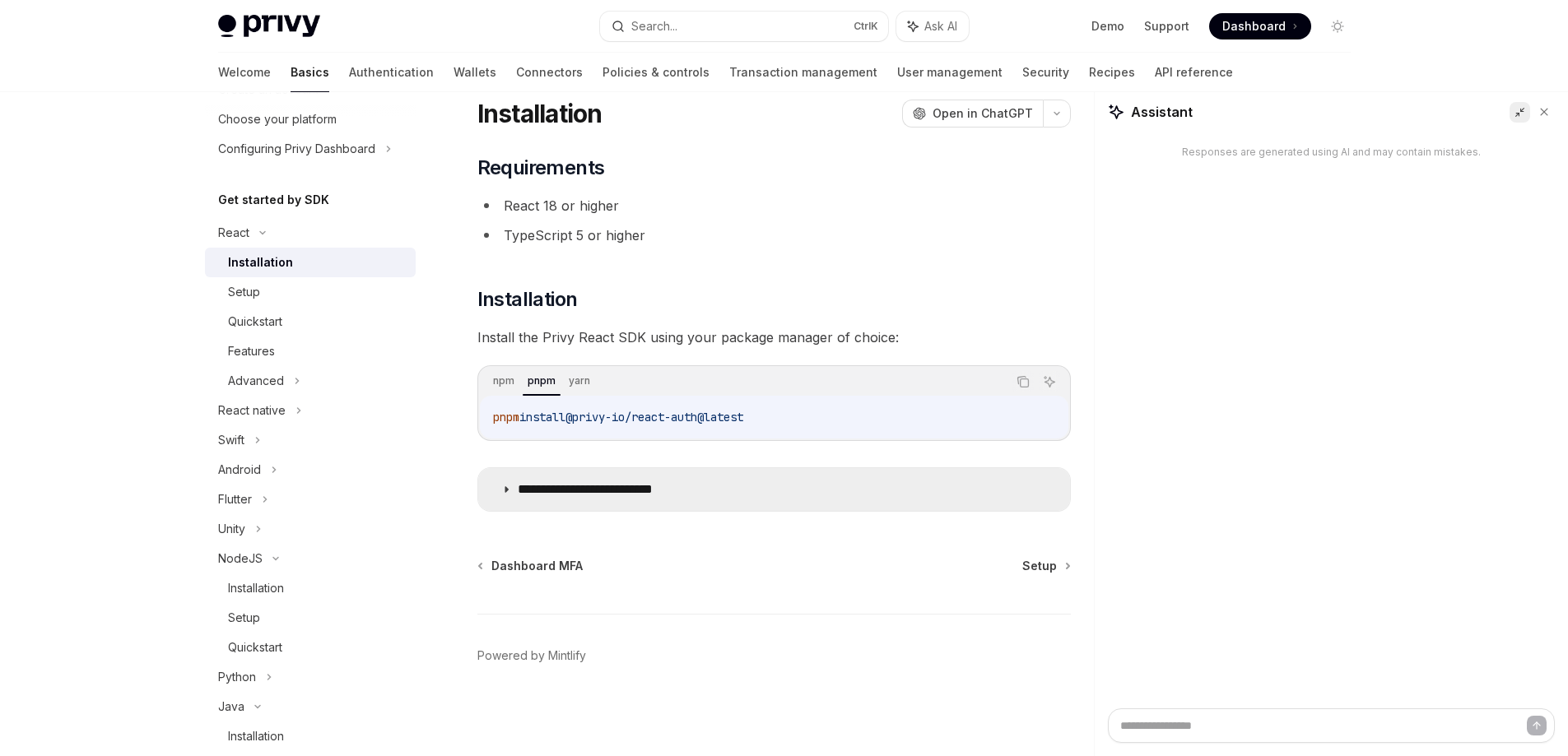
click at [668, 506] on summary "**********" at bounding box center [775, 489] width 592 height 43
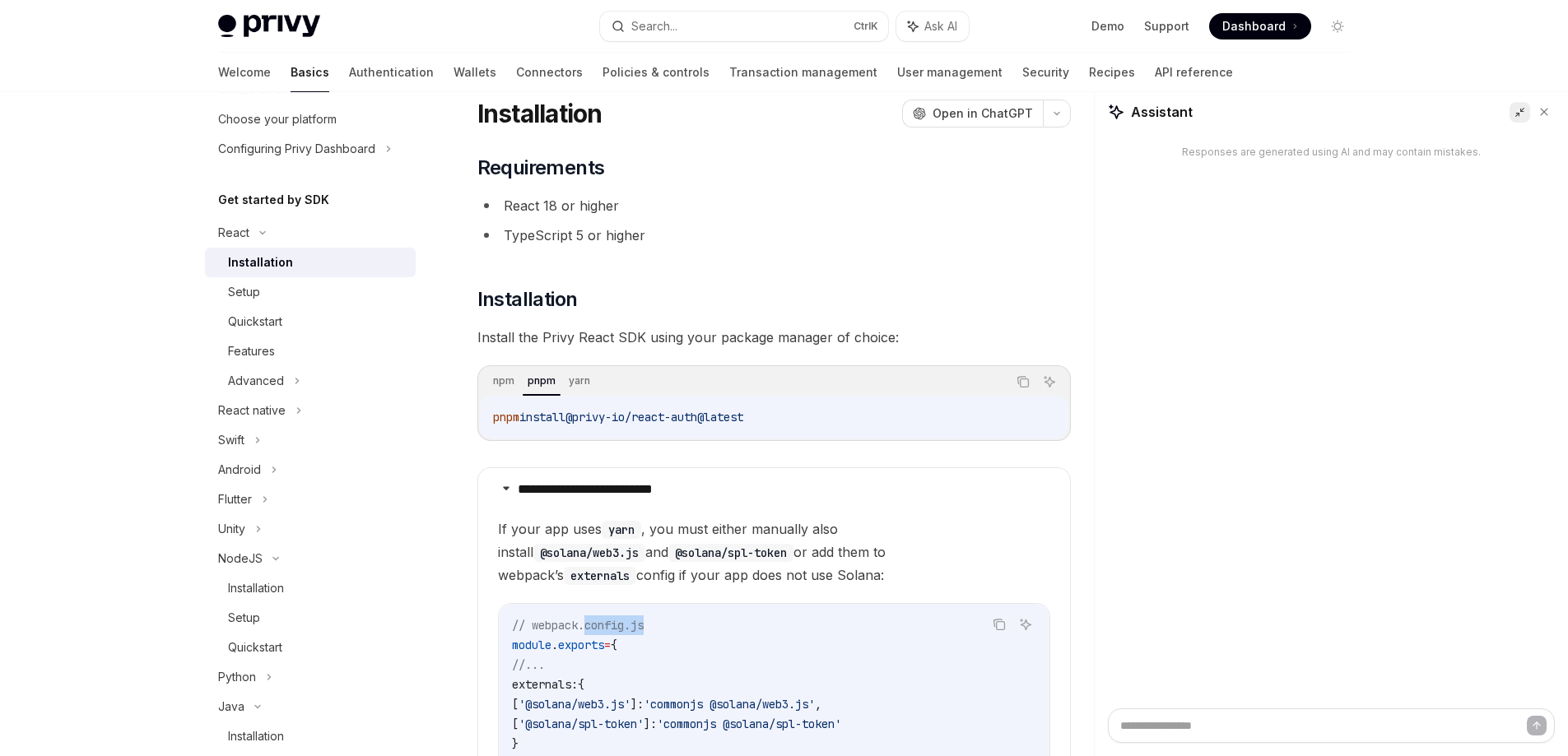
drag, startPoint x: 587, startPoint y: 624, endPoint x: 677, endPoint y: 625, distance: 90.0
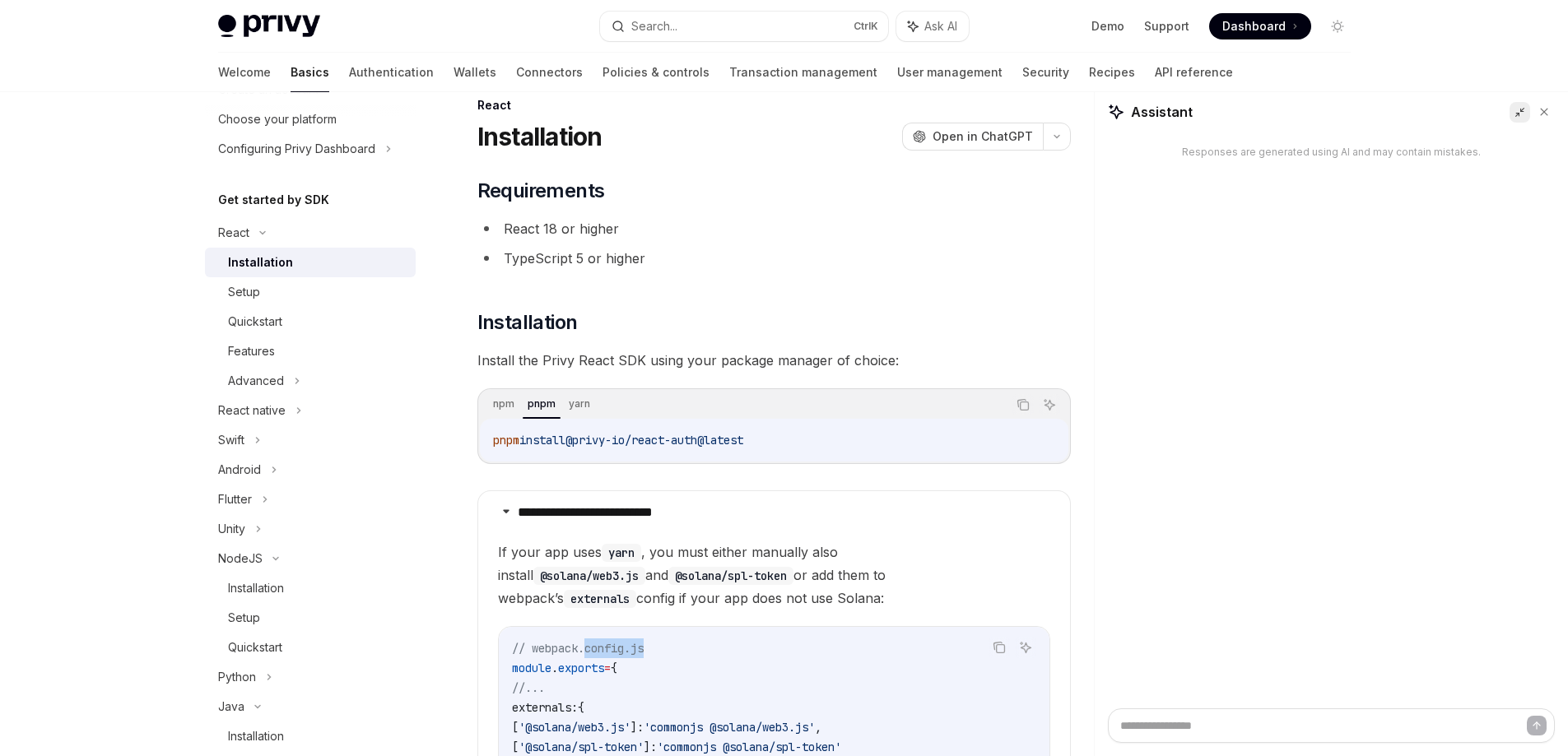
scroll to position [165, 0]
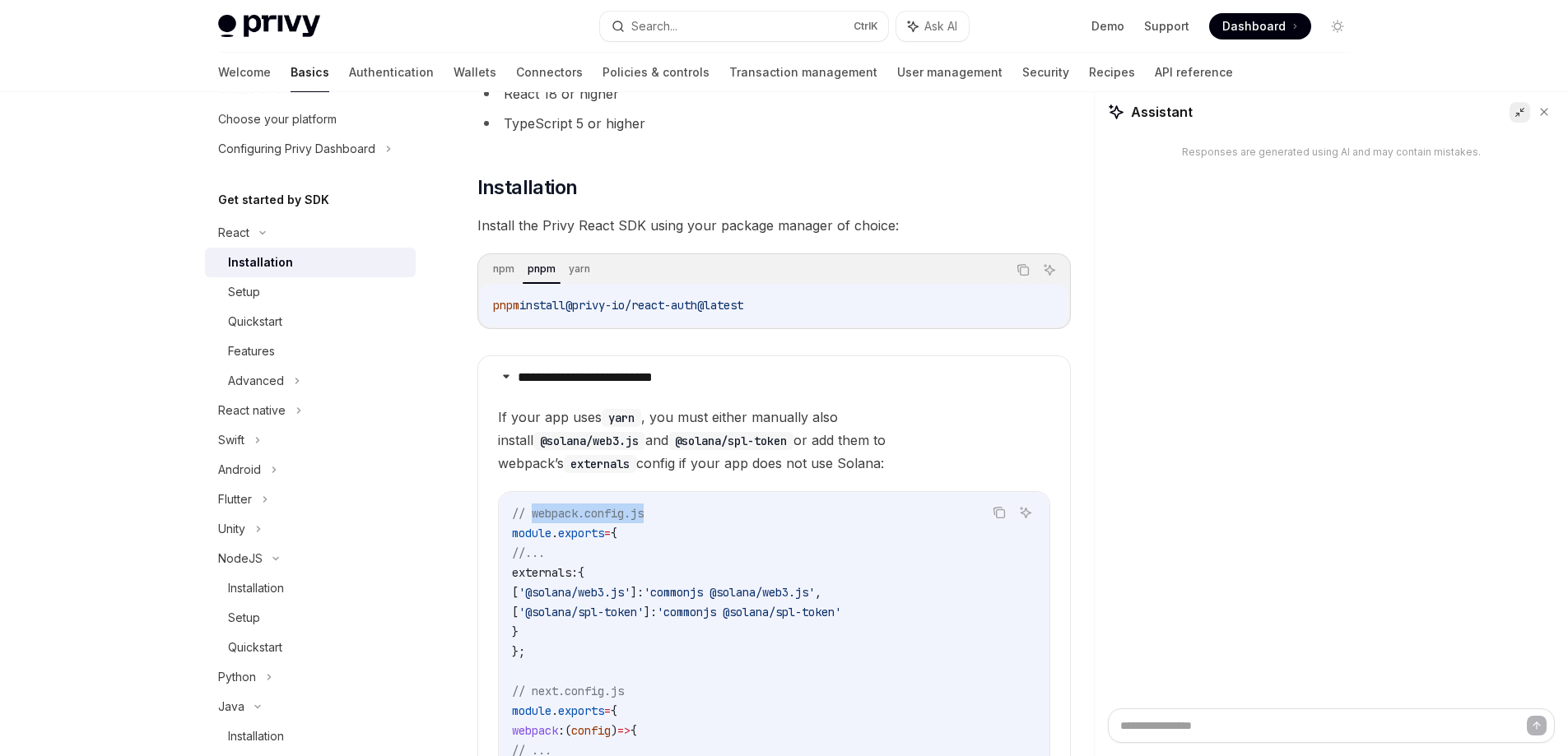
drag, startPoint x: 531, startPoint y: 512, endPoint x: 705, endPoint y: 512, distance: 174.0
click at [705, 512] on code "// webpack.config.js module . exports = { //... externals: { [ '@solana/web3.js…" at bounding box center [774, 682] width 524 height 356
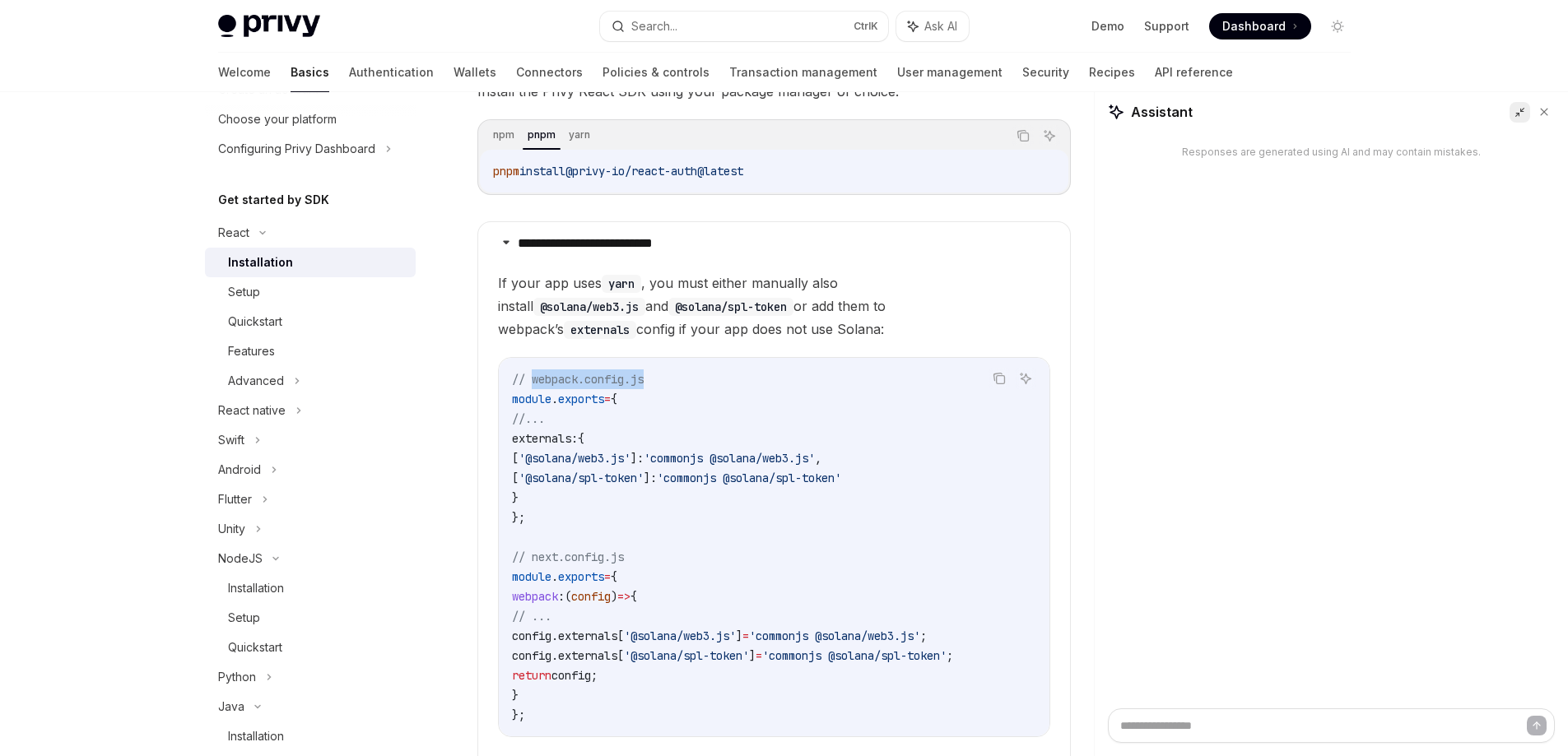
scroll to position [330, 0]
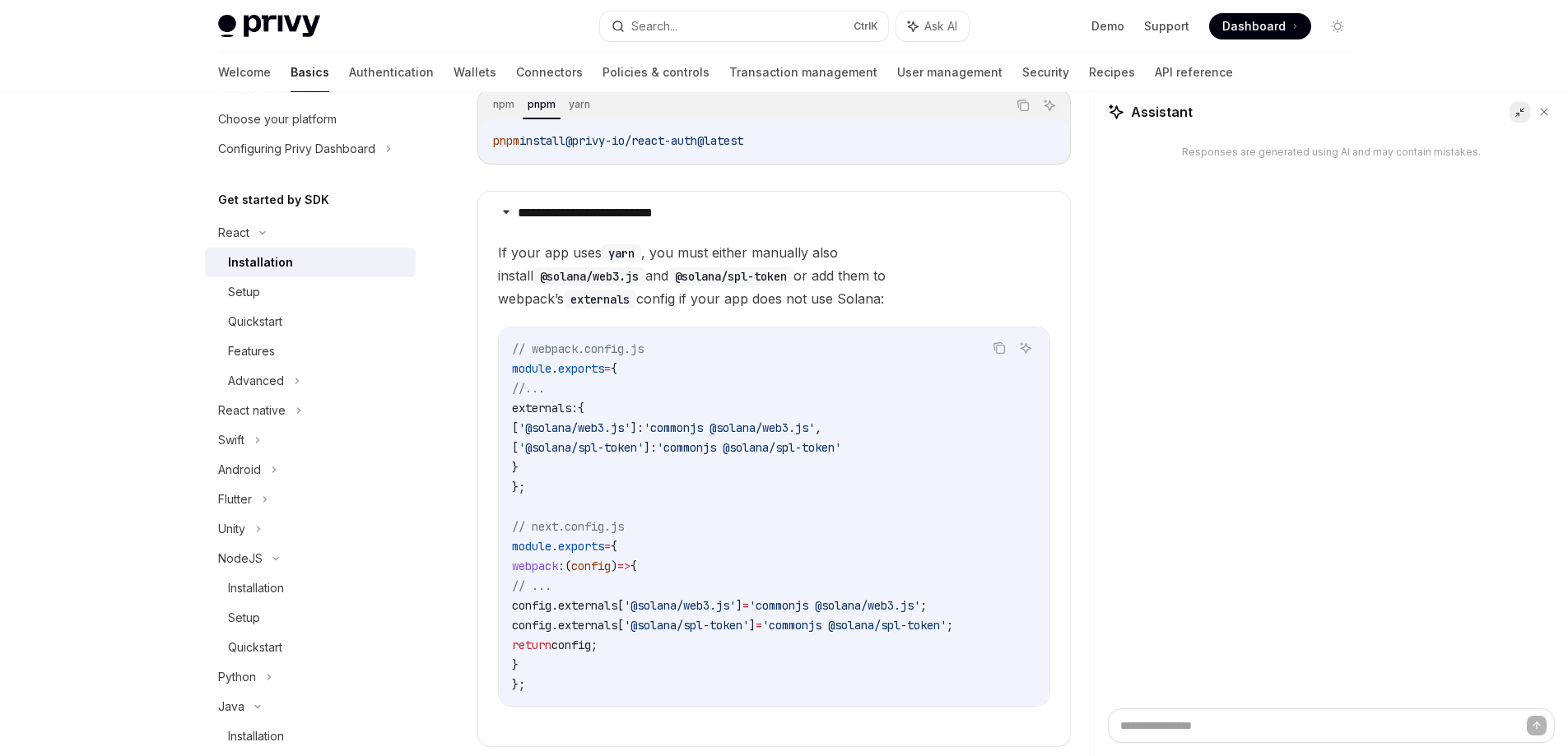
drag, startPoint x: 502, startPoint y: 522, endPoint x: 527, endPoint y: 495, distance: 36.8
click at [502, 522] on div "// webpack.config.js module . exports = { //... externals: { [ '@solana/web3.js…" at bounding box center [774, 517] width 551 height 379
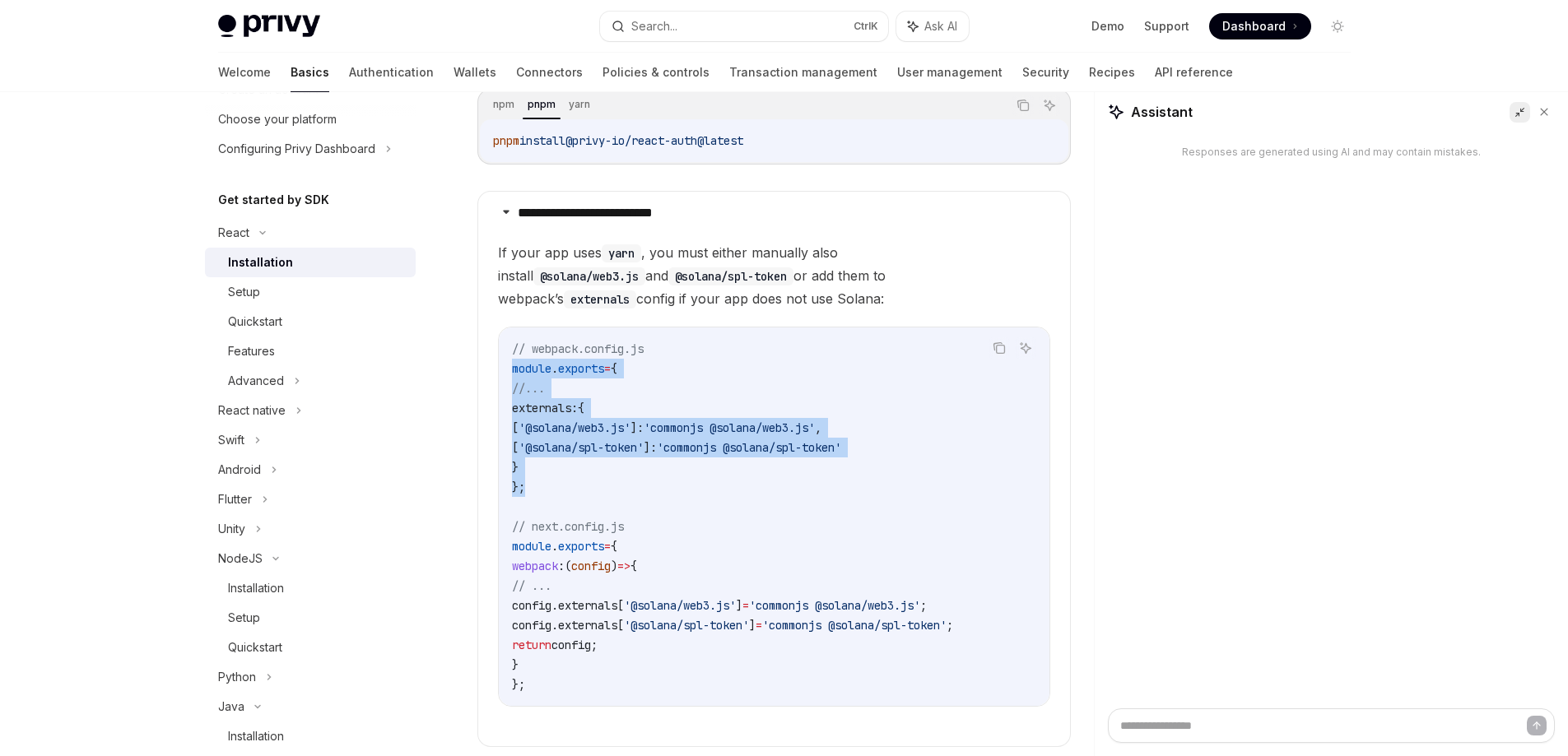
drag, startPoint x: 510, startPoint y: 362, endPoint x: 565, endPoint y: 485, distance: 134.7
click at [565, 485] on div "// webpack.config.js module . exports = { //... externals: { [ '@solana/web3.js…" at bounding box center [774, 517] width 551 height 379
click at [249, 293] on div "Setup" at bounding box center [244, 292] width 32 height 19
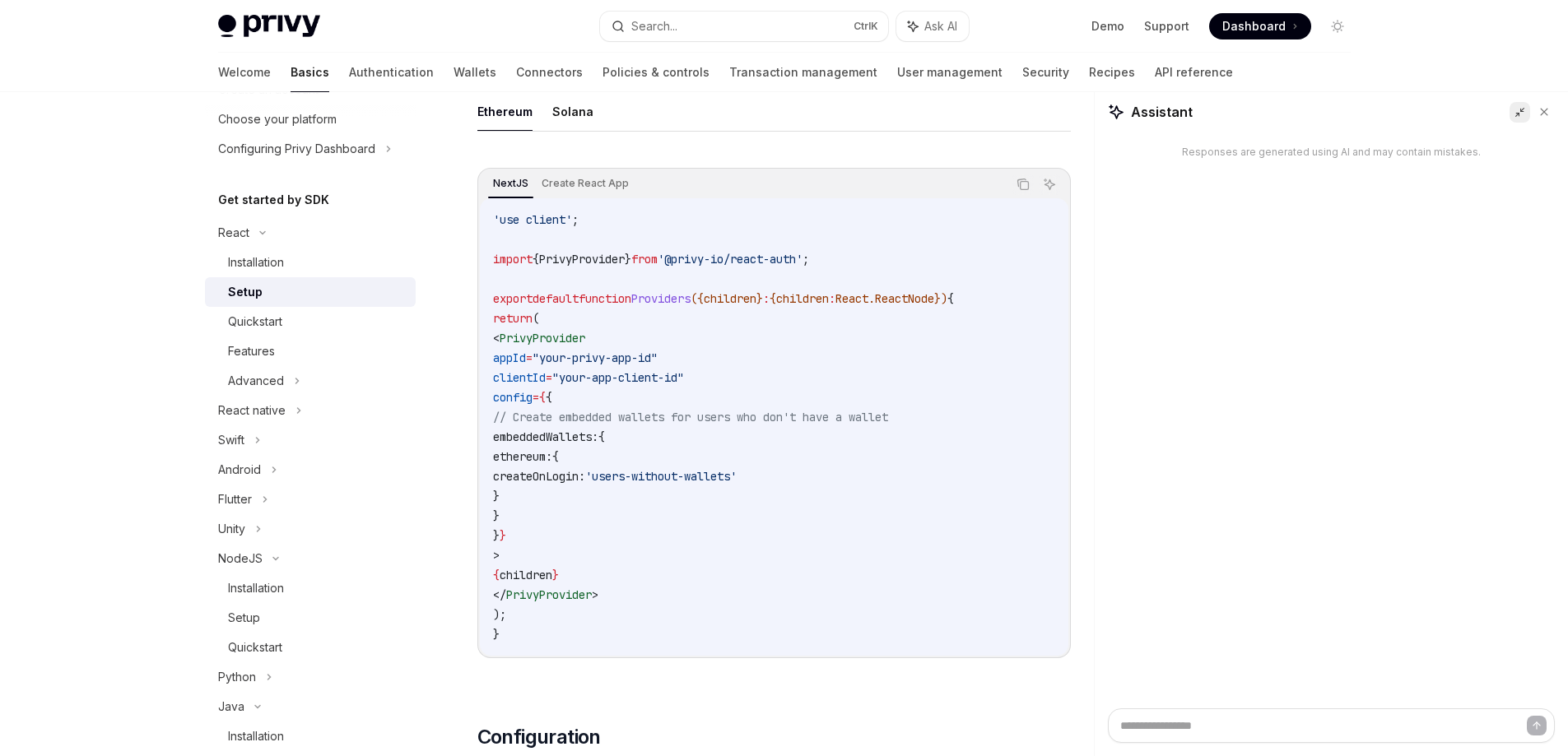
scroll to position [493, 0]
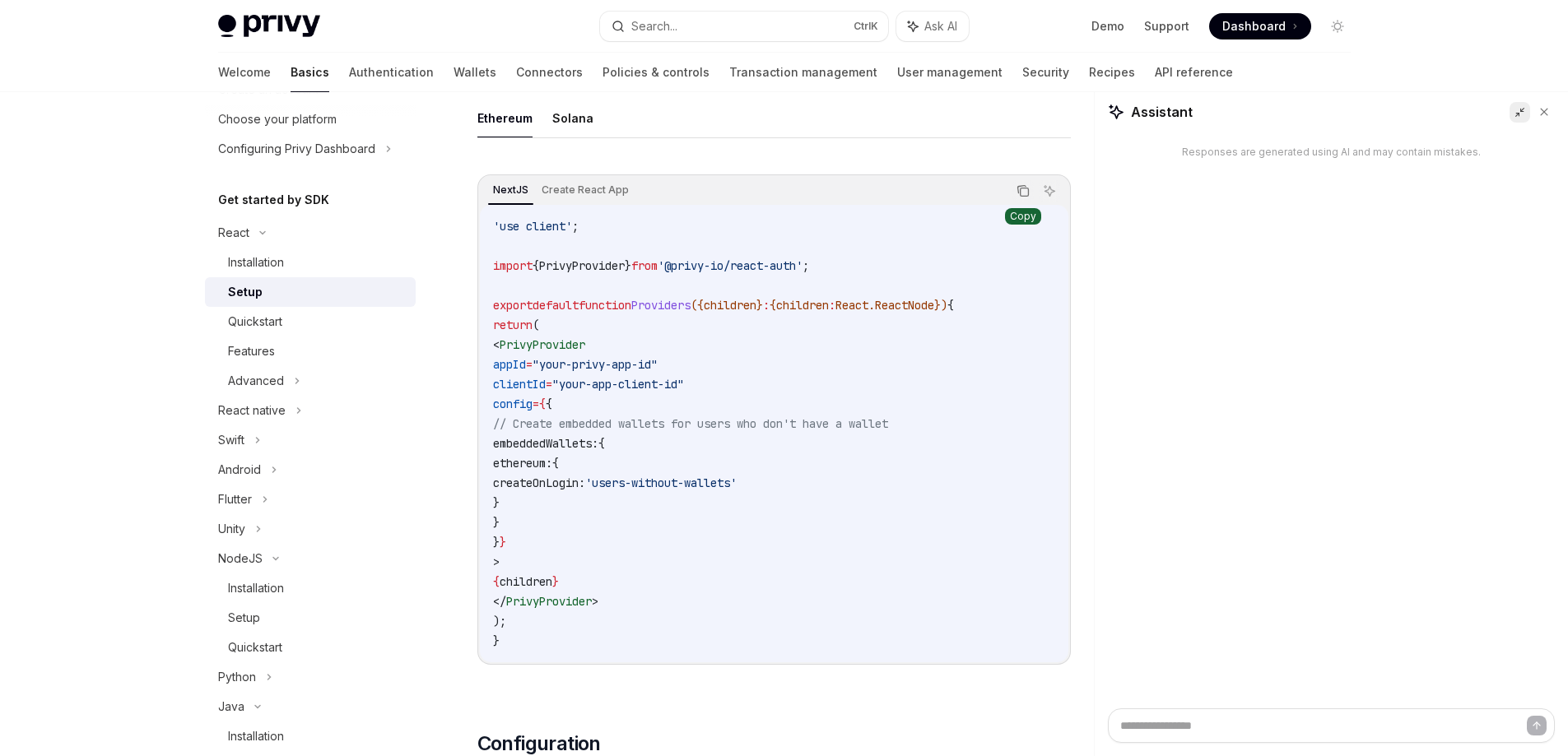
click at [1029, 194] on icon "Copy the contents from the code block" at bounding box center [1023, 192] width 8 height 8
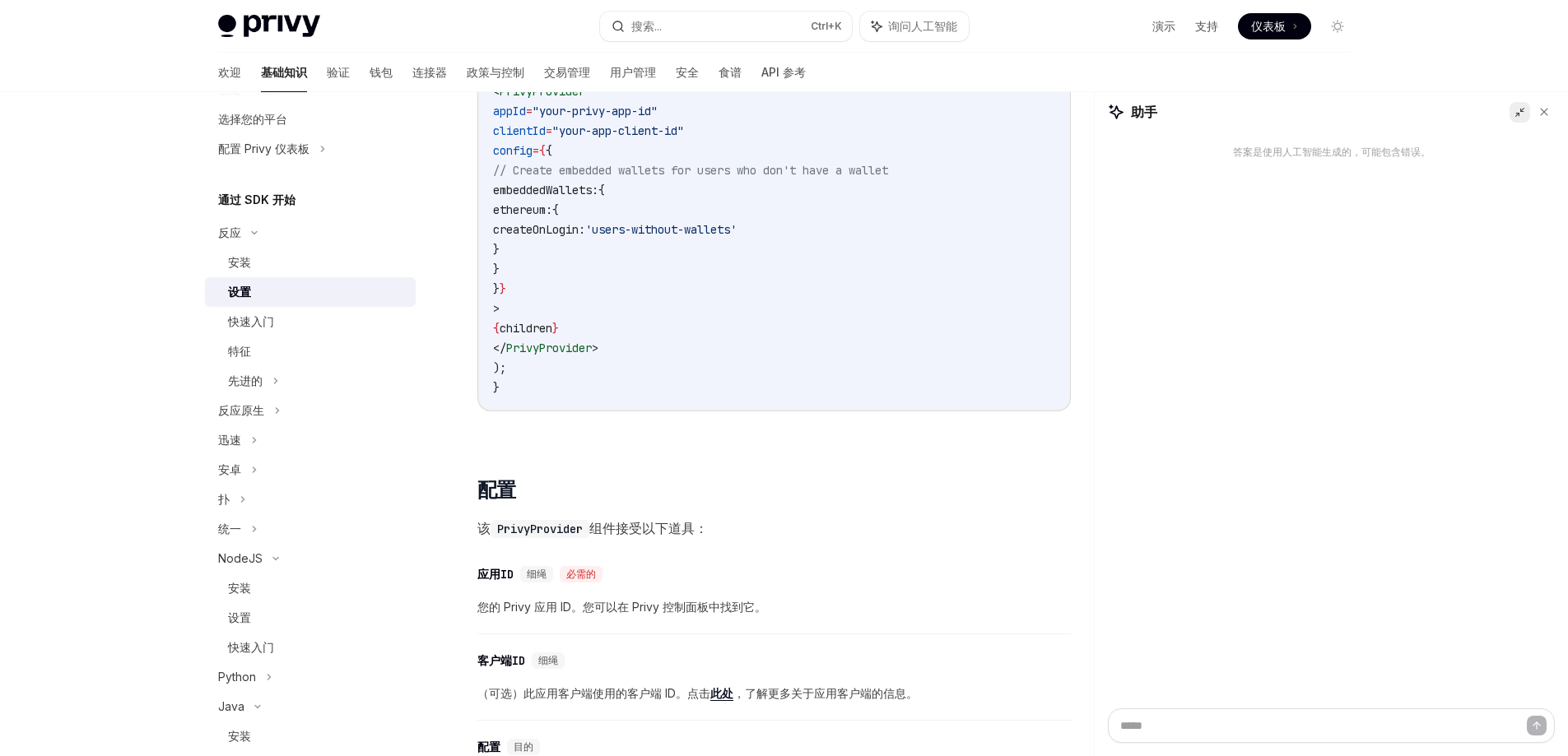
scroll to position [658, 0]
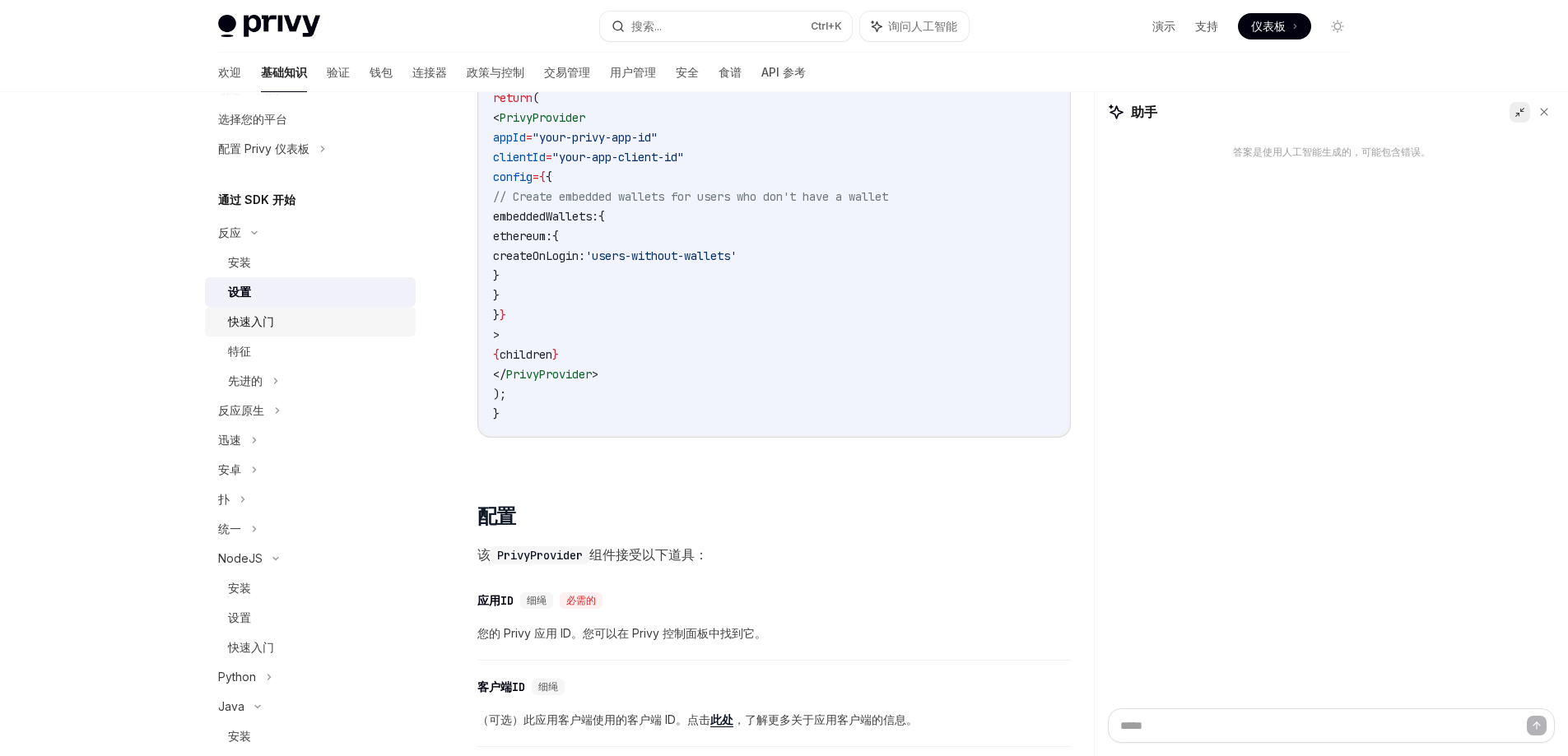
click at [298, 323] on div "快速入门" at bounding box center [317, 322] width 178 height 19
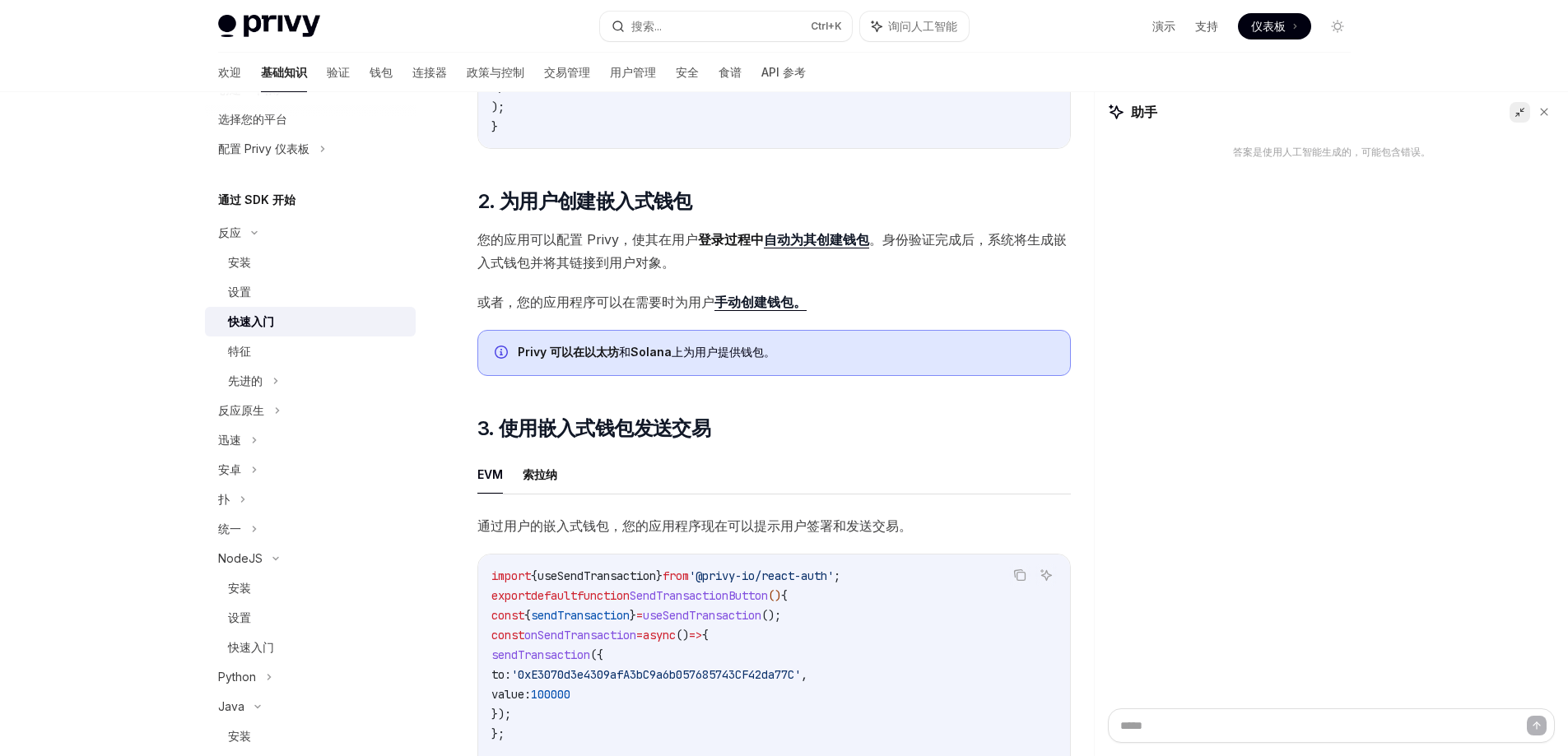
scroll to position [1070, 0]
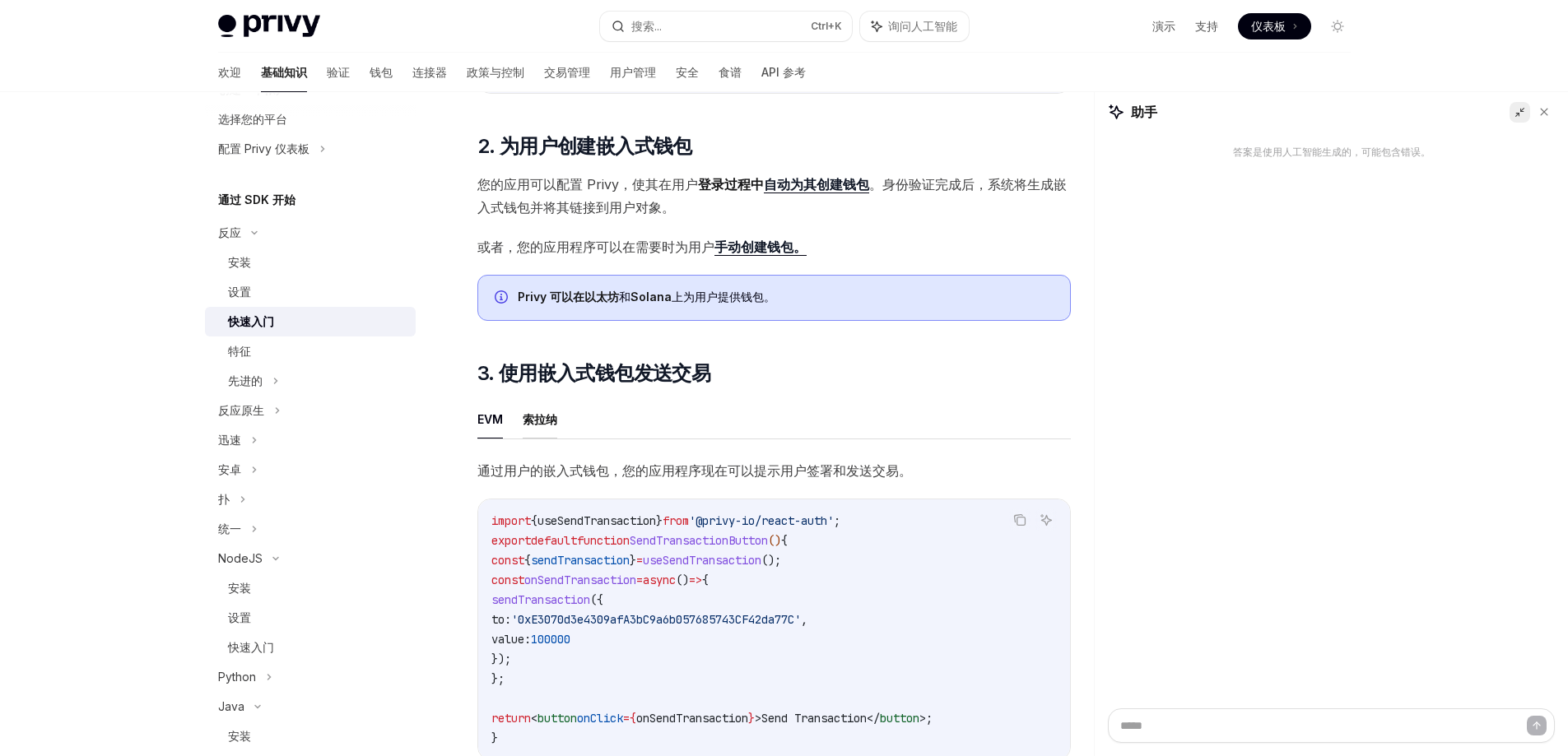
click at [557, 426] on font "索拉纳" at bounding box center [539, 419] width 34 height 14
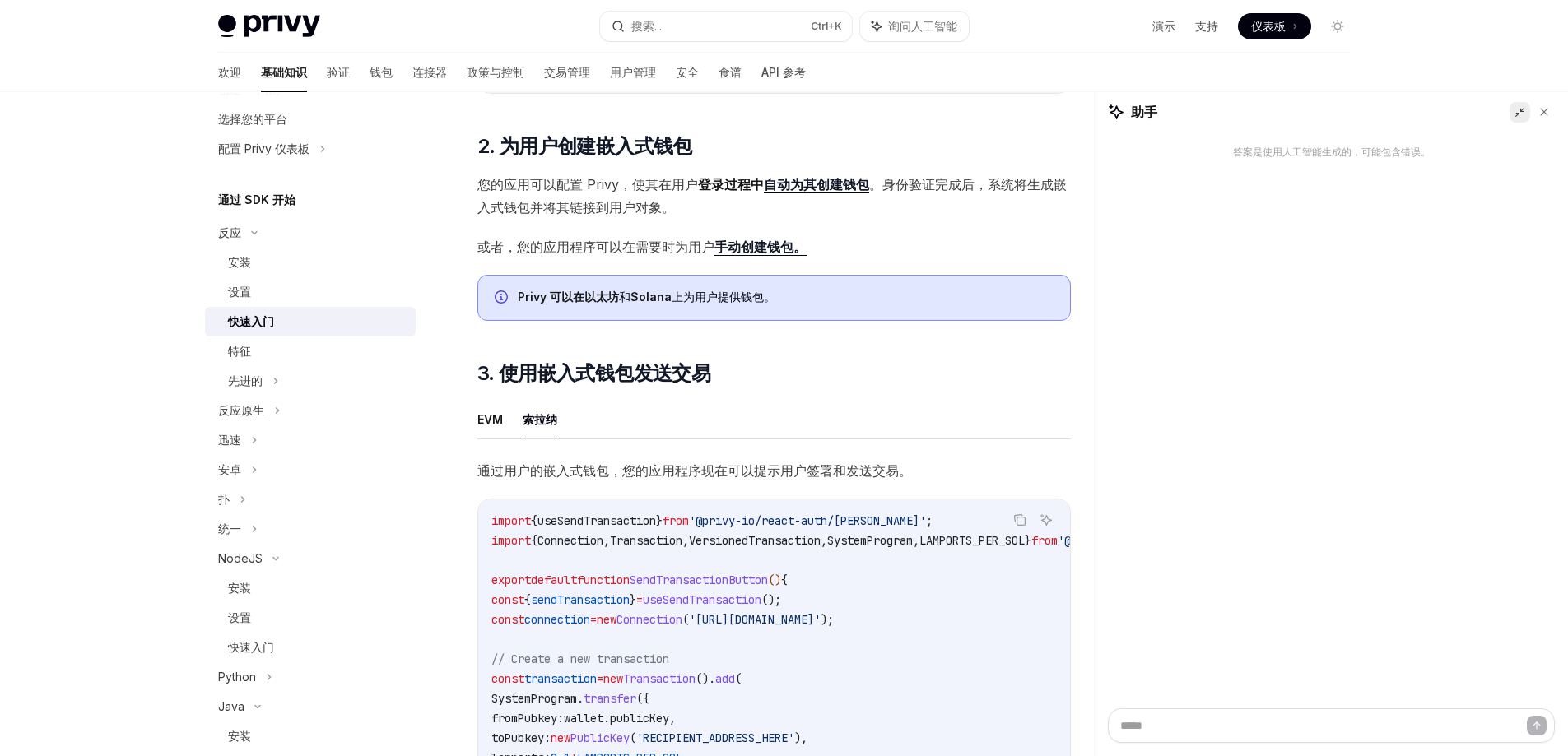
click at [543, 426] on font "索拉纳" at bounding box center [539, 419] width 34 height 14
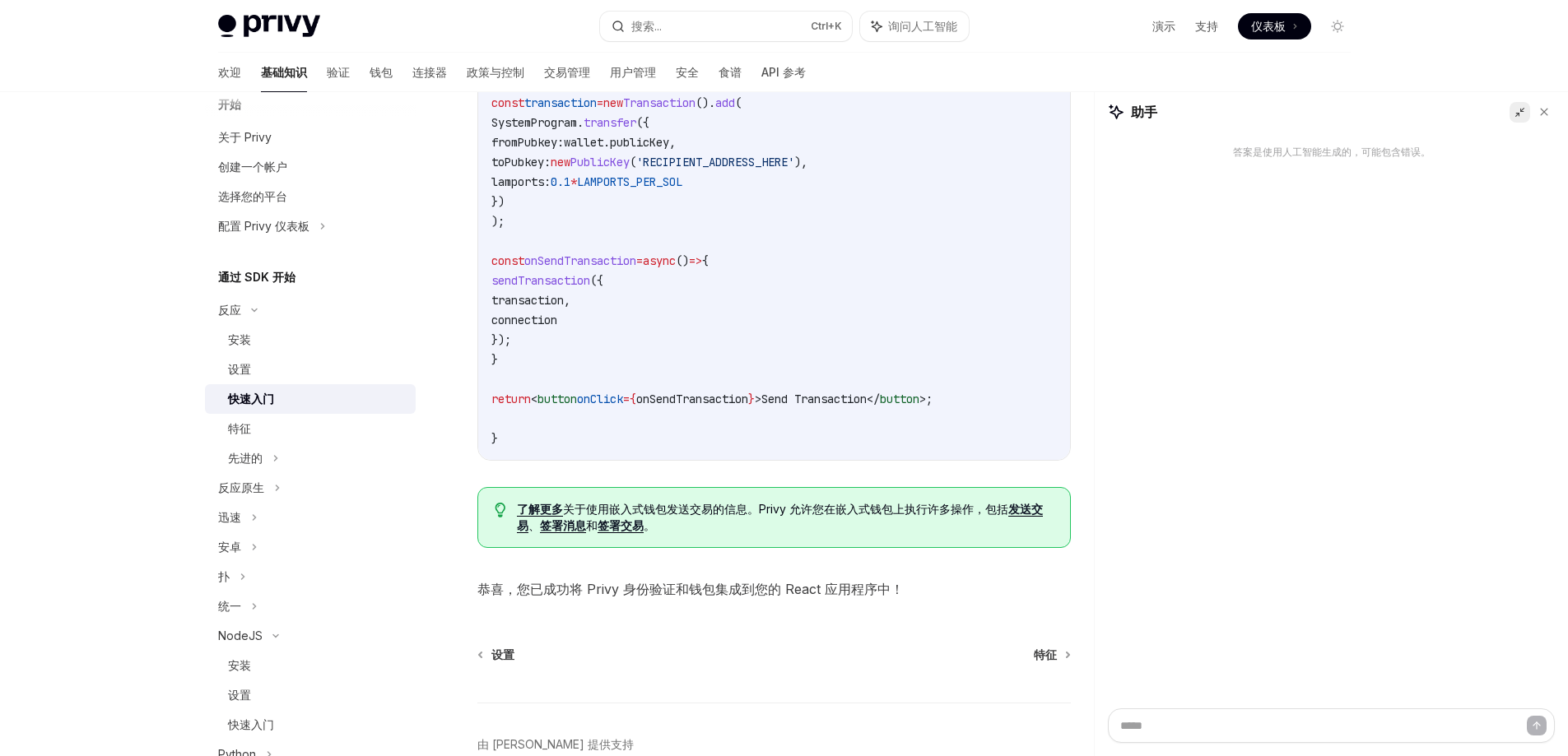
scroll to position [19, 0]
click at [248, 371] on font "设置" at bounding box center [240, 374] width 23 height 14
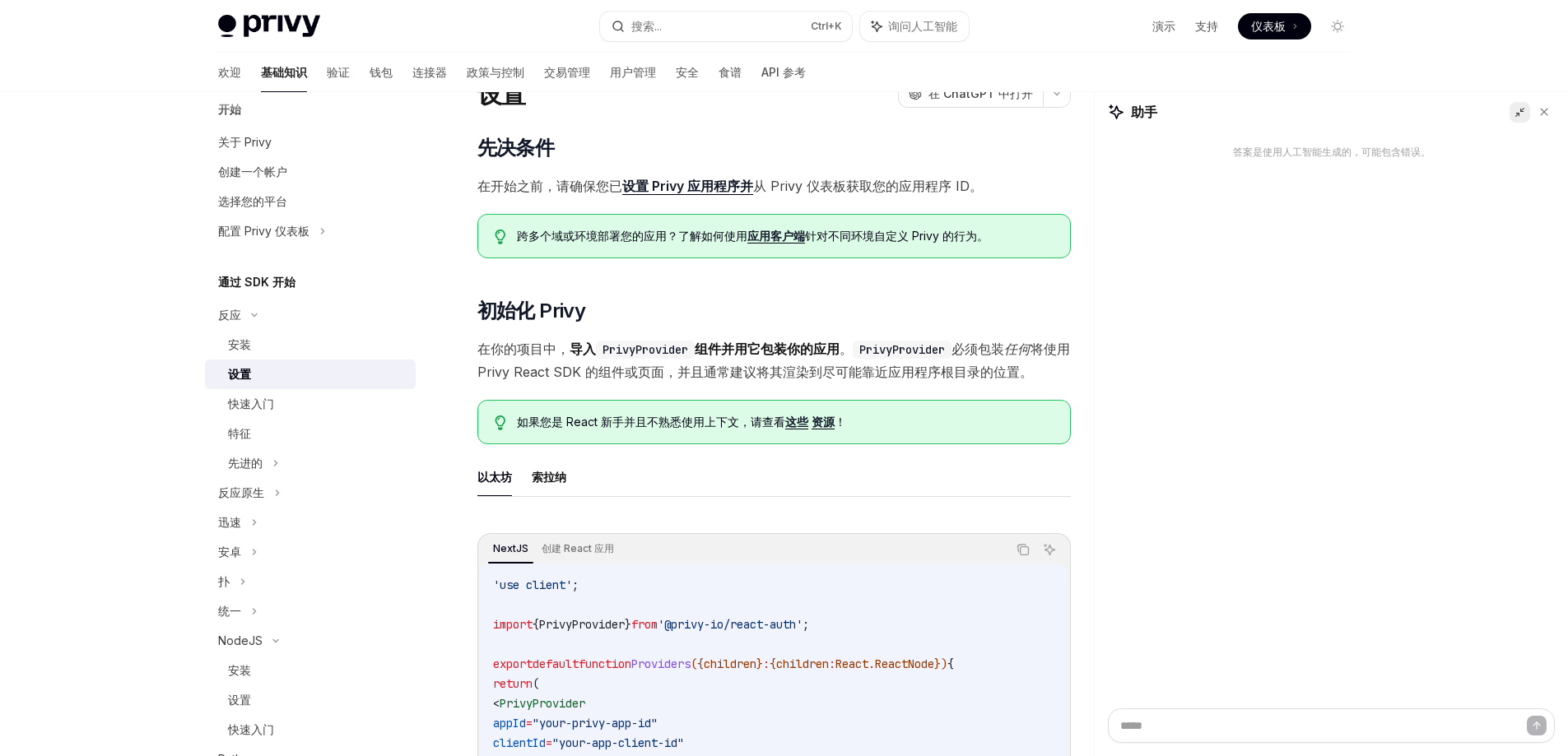
scroll to position [330, 0]
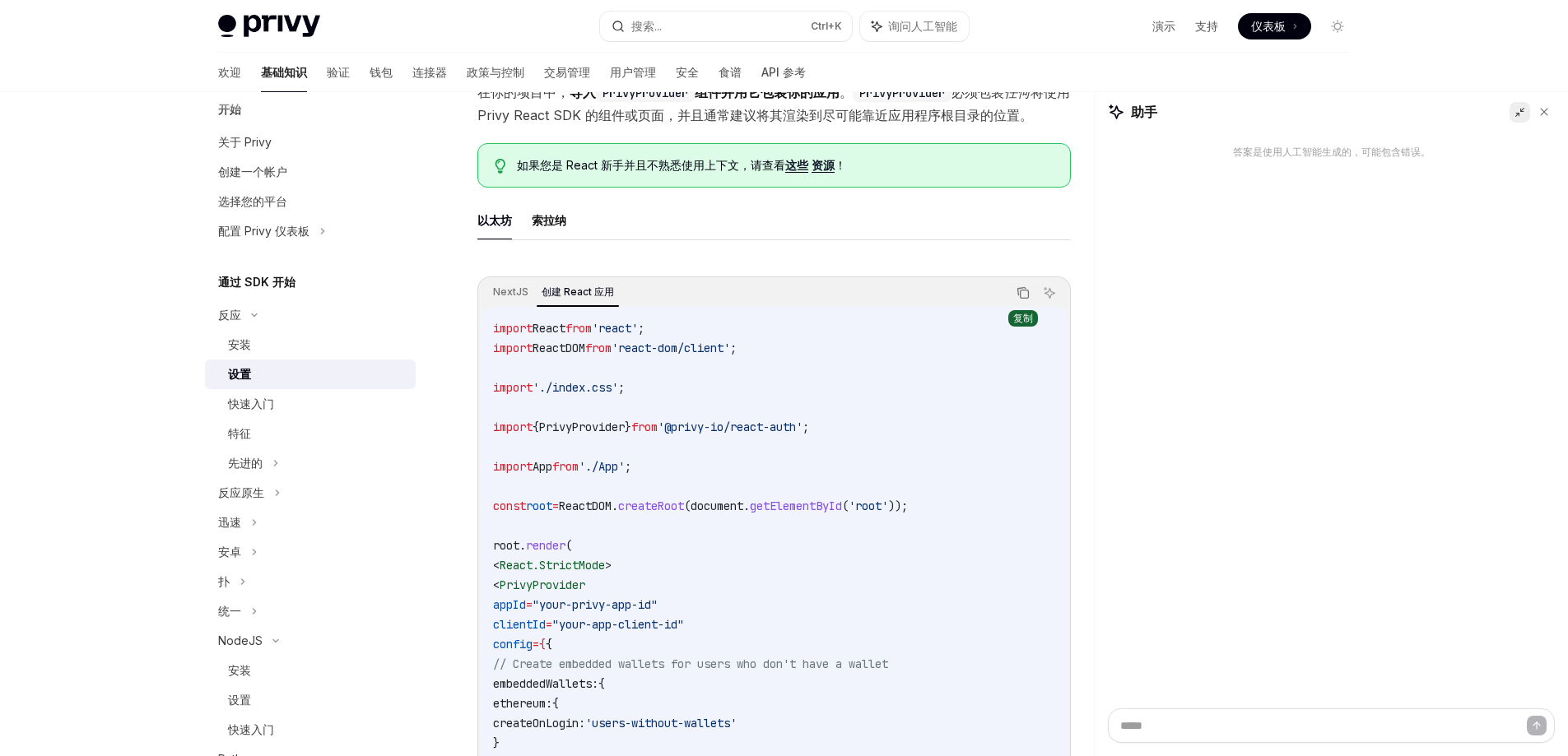
click at [1027, 296] on icon "复制代码块中的内容" at bounding box center [1023, 293] width 13 height 13
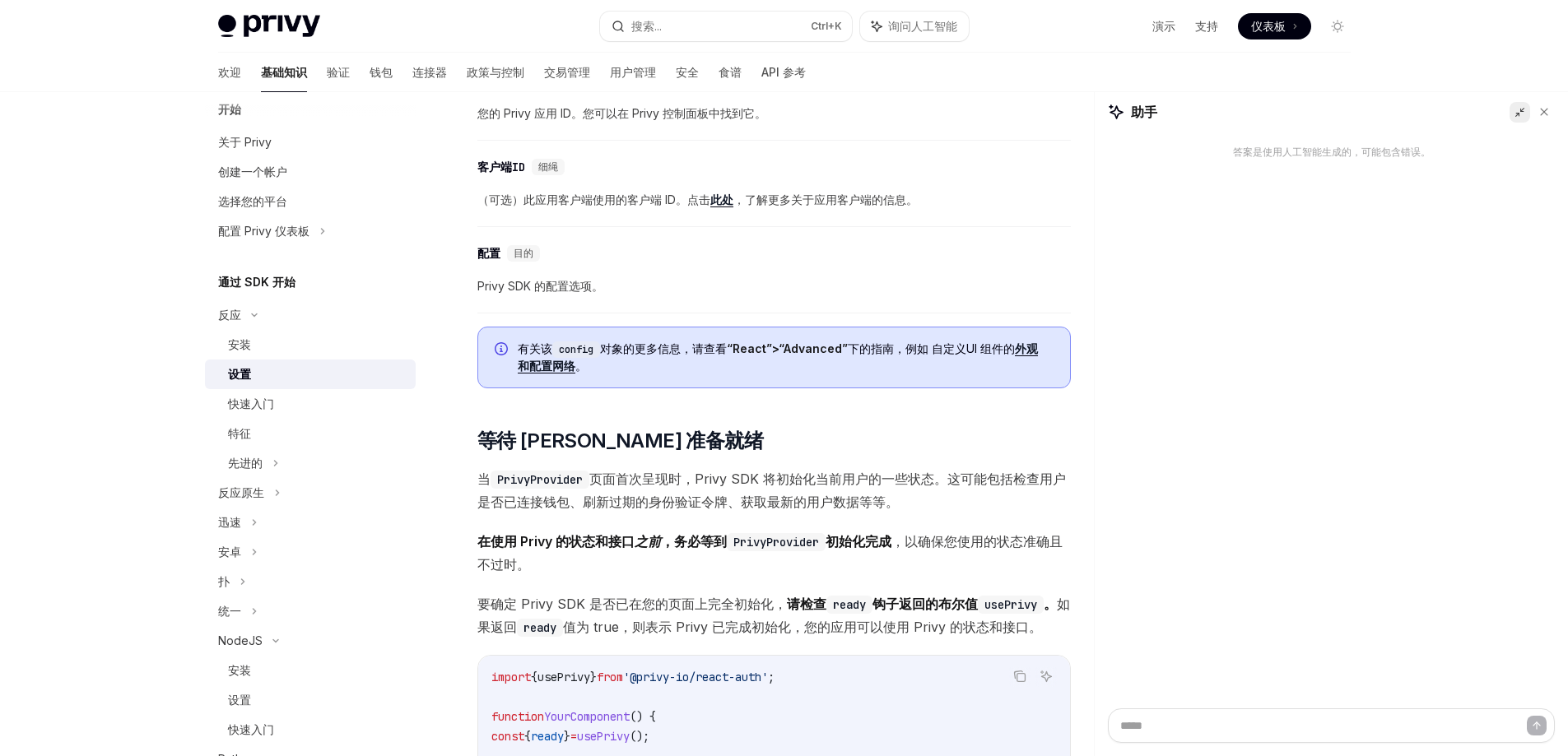
scroll to position [1646, 0]
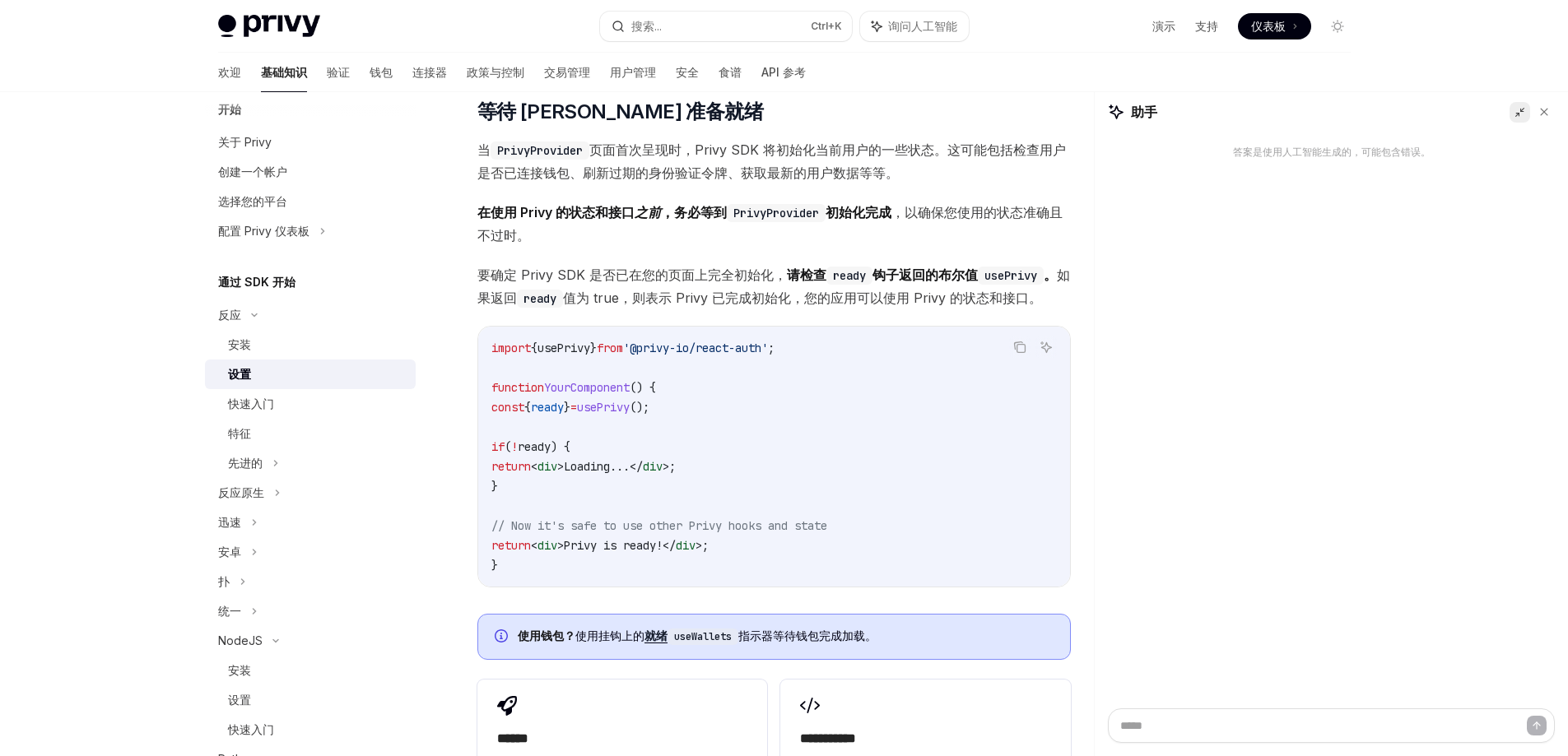
click at [255, 233] on font "配置 Privy 仪表板" at bounding box center [264, 231] width 92 height 14
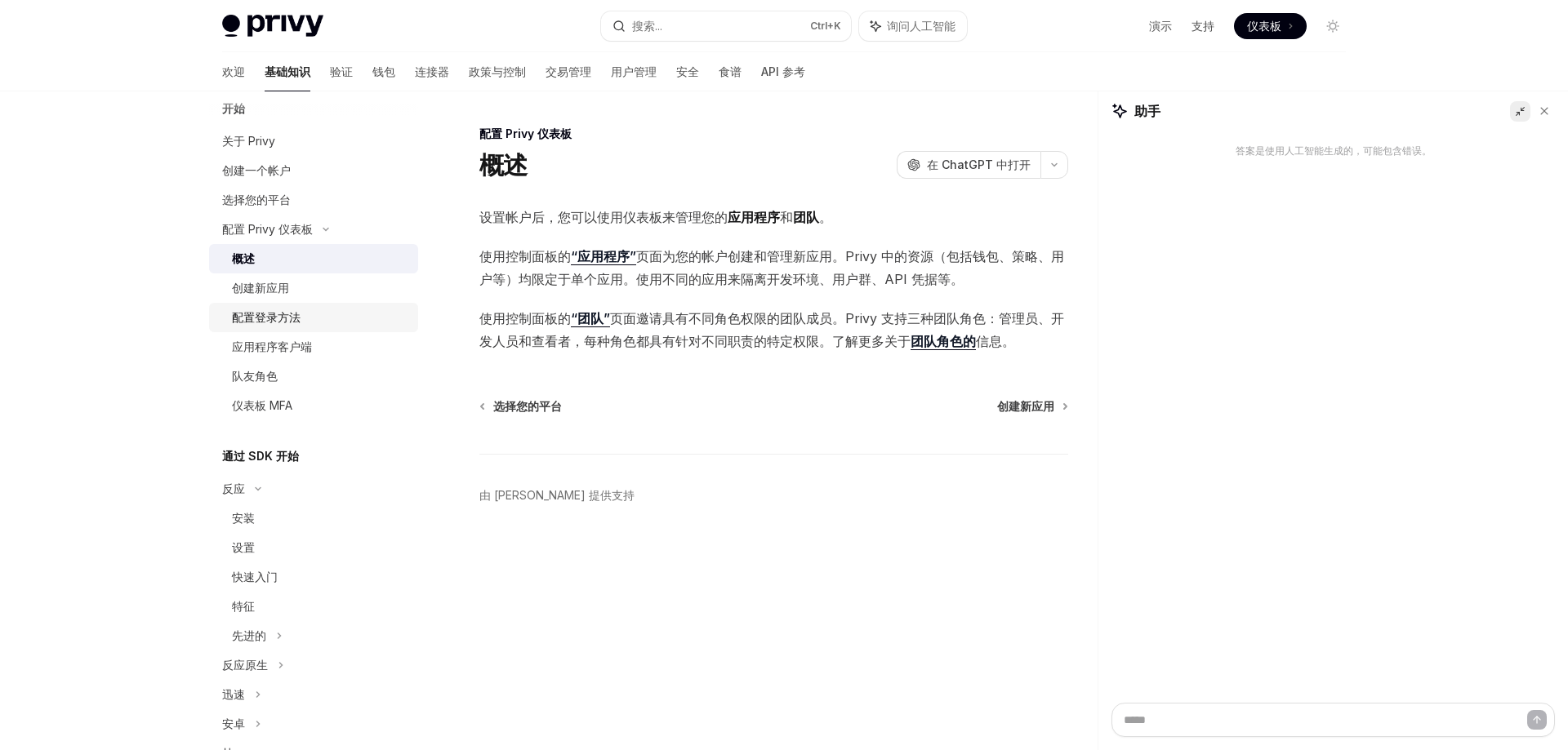
click at [306, 315] on div "配置登录方法" at bounding box center [320, 317] width 177 height 19
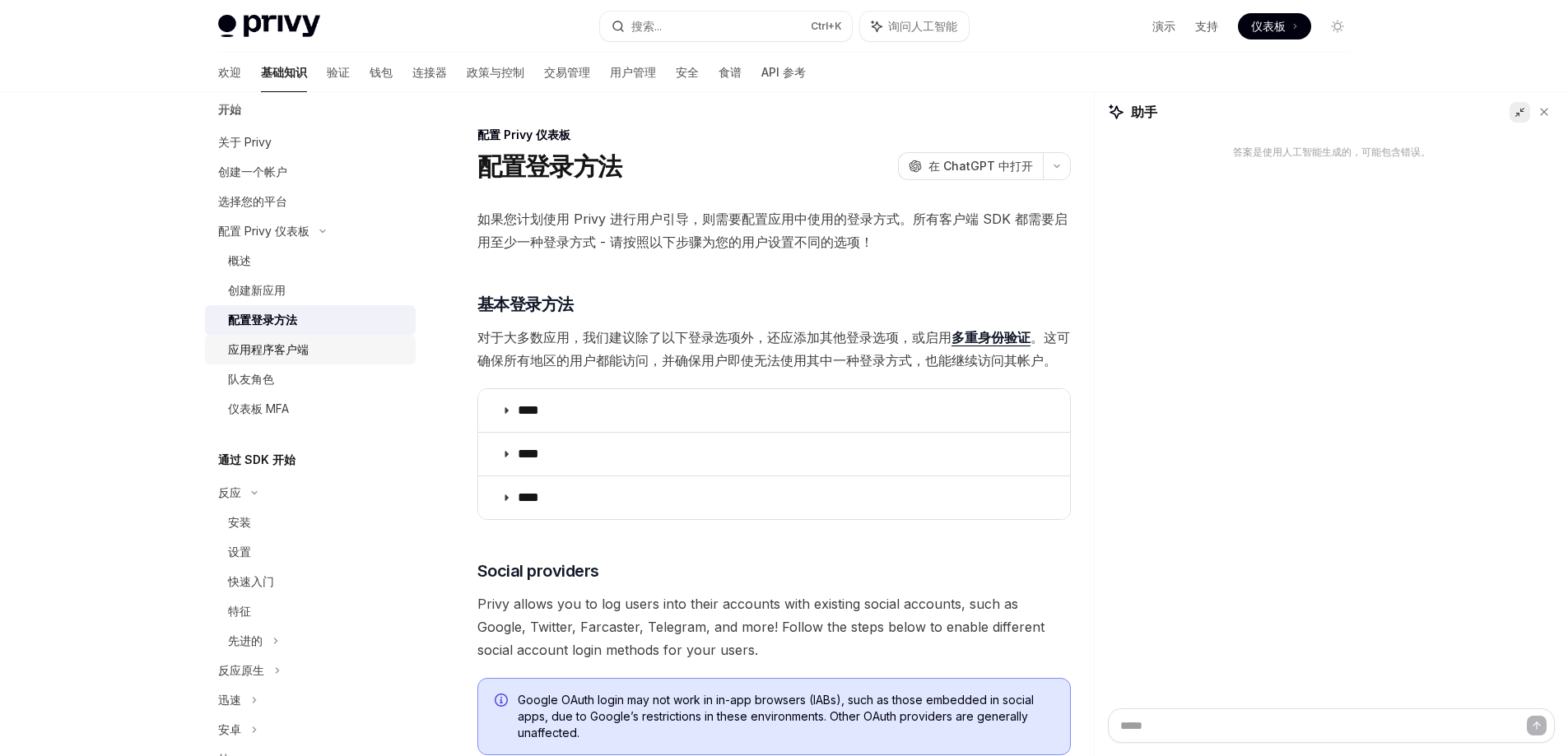
click at [306, 343] on font "应用程序客户端" at bounding box center [269, 350] width 81 height 14
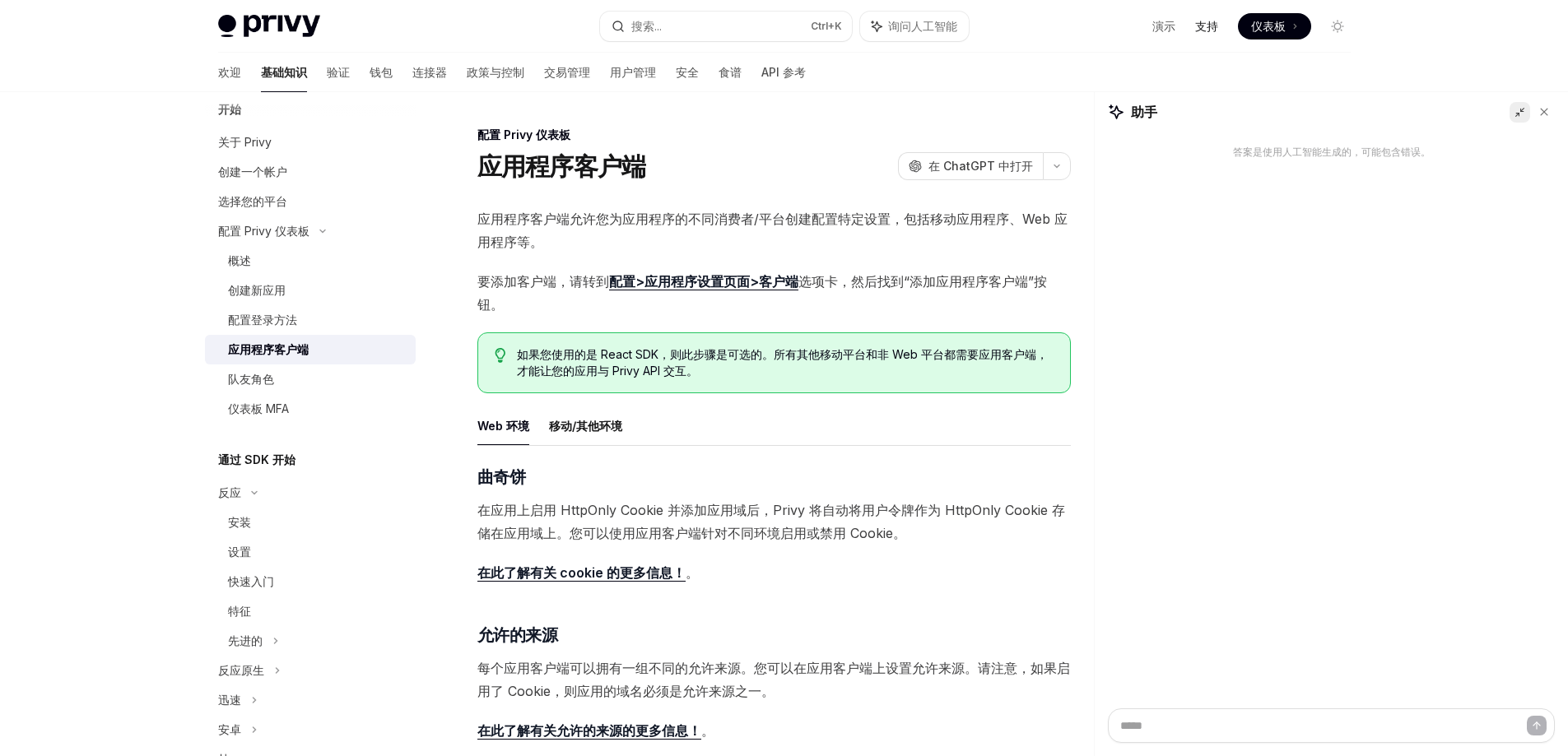
click at [1200, 25] on font "支持" at bounding box center [1207, 26] width 23 height 14
drag, startPoint x: 772, startPoint y: 358, endPoint x: 826, endPoint y: 358, distance: 54.0
click at [826, 358] on font "如果您使用的是 React SDK，则此步骤是可选的。所有其他移动平台和非 Web 平台都需要应用客户端，才能让您的应用与 Privy API 交互。" at bounding box center [783, 362] width 531 height 31
click at [814, 415] on ul "Web 环境 移动/其他环境" at bounding box center [774, 426] width 593 height 40
drag, startPoint x: 599, startPoint y: 358, endPoint x: 651, endPoint y: 358, distance: 52.0
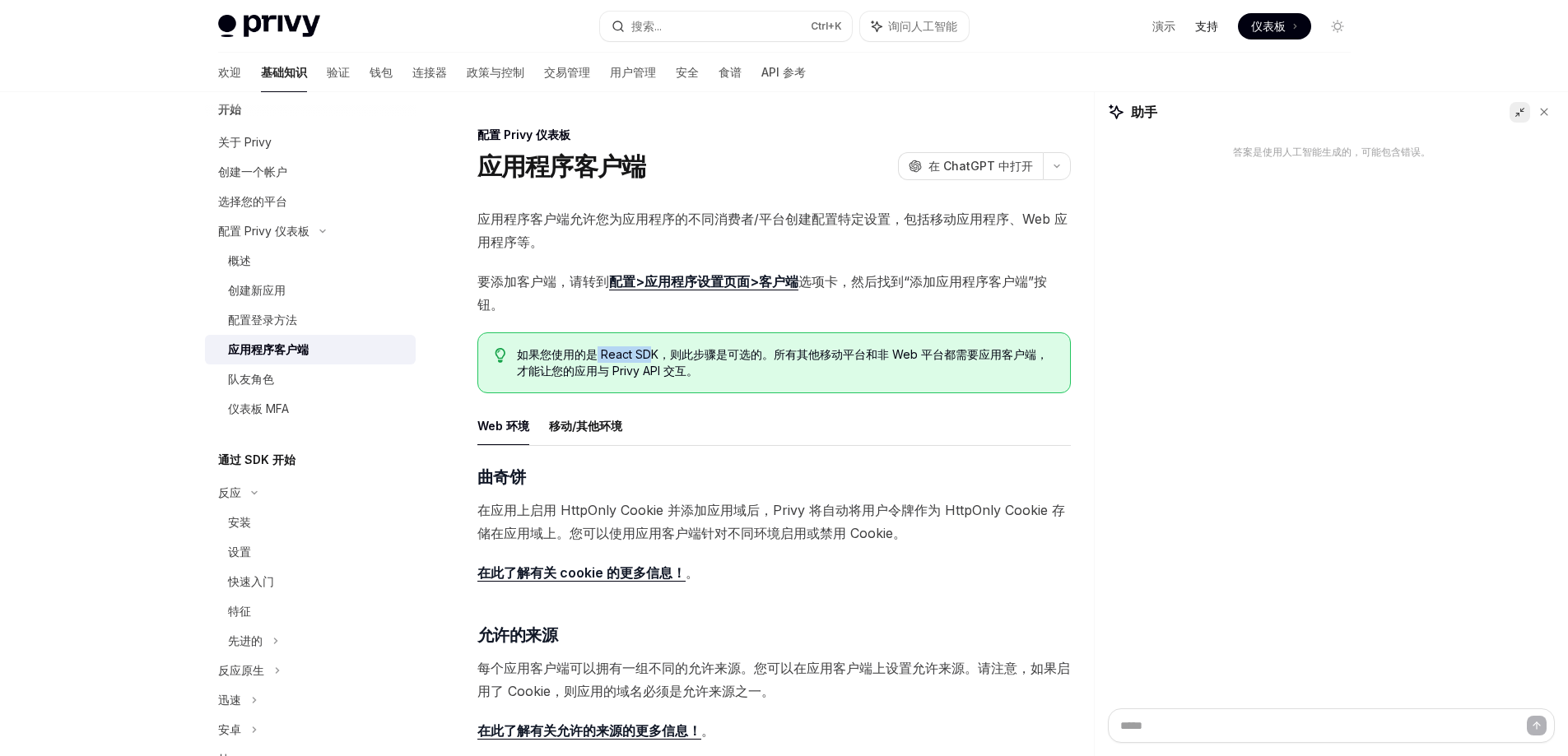
click at [651, 358] on font "如果您使用的是 React SDK，则此步骤是可选的。所有其他移动平台和非 Web 平台都需要应用客户端，才能让您的应用与 Privy API 交互。" at bounding box center [783, 362] width 531 height 31
click at [781, 362] on span "如果您使用的是 React SDK，则此步骤是可选的。所有其他移动平台和非 Web 平台都需要应用客户端，才能让您的应用与 Privy API 交互。" at bounding box center [785, 362] width 536 height 33
drag, startPoint x: 673, startPoint y: 360, endPoint x: 761, endPoint y: 359, distance: 88.0
click at [761, 359] on font "如果您使用的是 React SDK，则此步骤是可选的。所有其他移动平台和非 Web 平台都需要应用客户端，才能让您的应用与 Privy API 交互。" at bounding box center [783, 362] width 531 height 31
drag, startPoint x: 893, startPoint y: 360, endPoint x: 933, endPoint y: 360, distance: 40.0
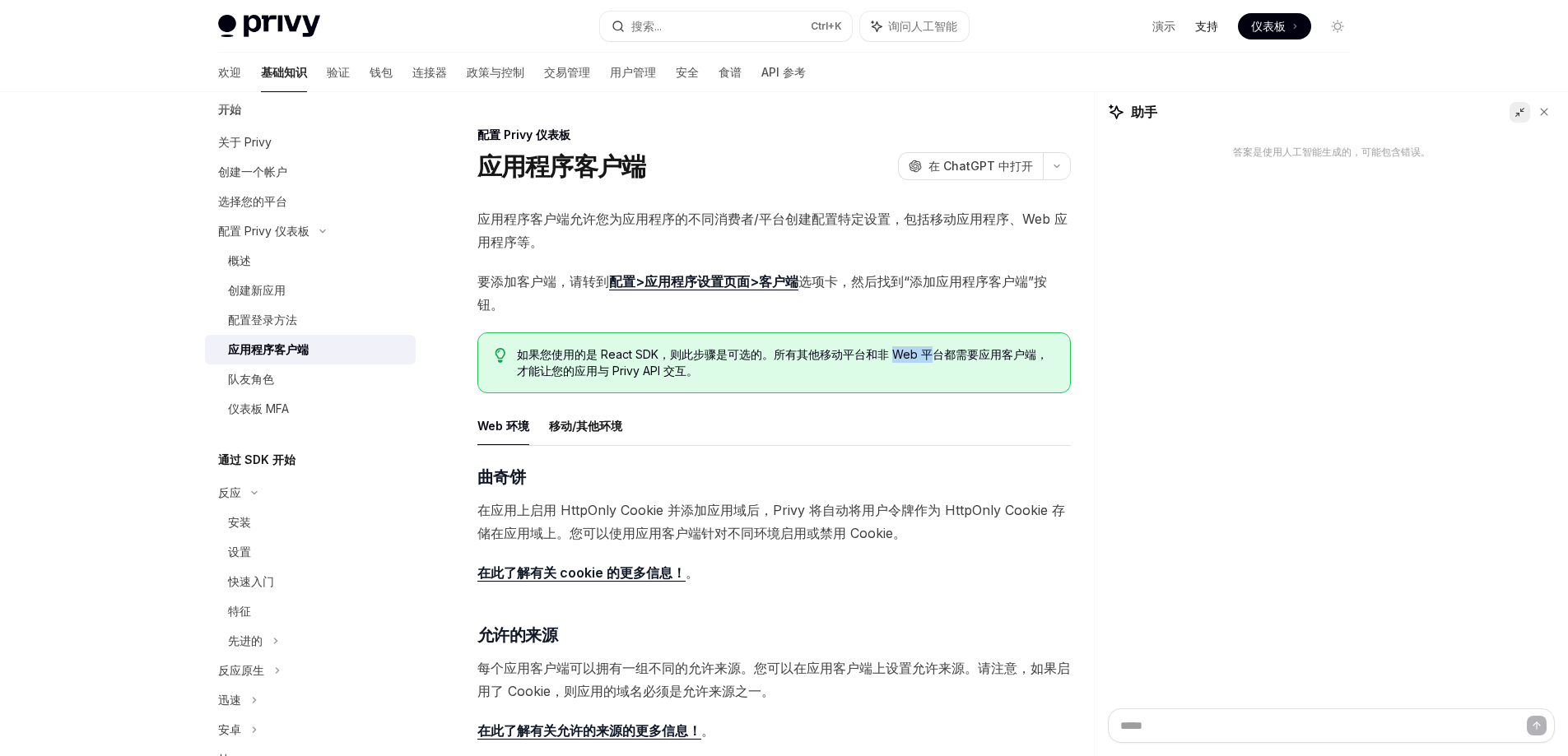
click at [933, 360] on font "如果您使用的是 React SDK，则此步骤是可选的。所有其他移动平台和非 Web 平台都需要应用客户端，才能让您的应用与 Privy API 交互。" at bounding box center [783, 362] width 531 height 31
drag, startPoint x: 526, startPoint y: 376, endPoint x: 752, endPoint y: 373, distance: 226.0
click at [752, 373] on span "如果您使用的是 React SDK，则此步骤是可选的。所有其他移动平台和非 Web 平台都需要应用客户端，才能让您的应用与 Privy API 交互。" at bounding box center [785, 362] width 536 height 33
click at [688, 400] on div "应用程序客户端允许您为应用程序的不同消费者/平台创建配置特定设置，包括移动应用程序、Web 应用程序等。 要添加客户端，请转到 配置>应用程序设置页面>客户端…" at bounding box center [774, 593] width 593 height 772
click at [750, 399] on div "应用程序客户端允许您为应用程序的不同消费者/平台创建配置特定设置，包括移动应用程序、Web 应用程序等。 要添加客户端，请转到 配置>应用程序设置页面>客户端…" at bounding box center [774, 593] width 593 height 772
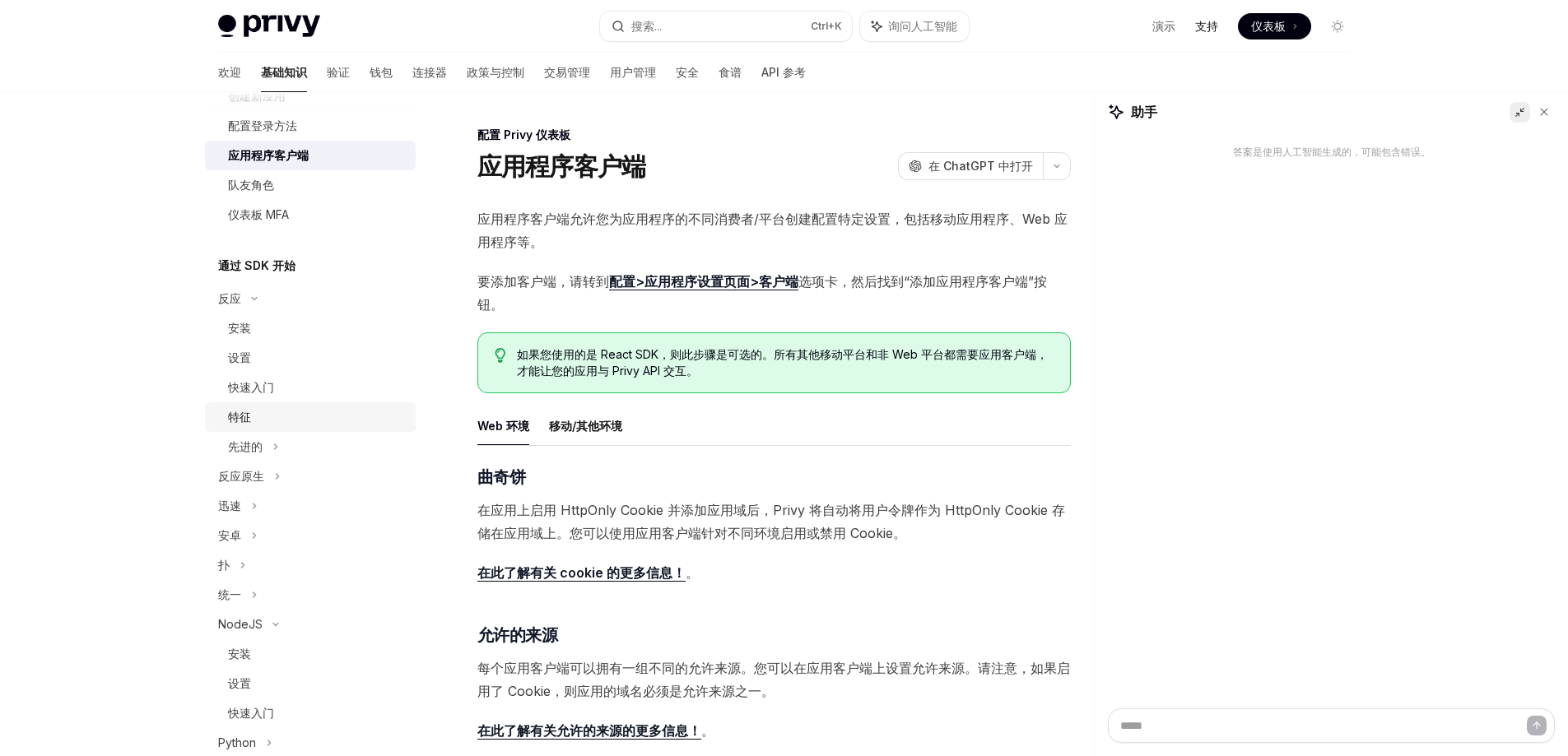
scroll to position [101, 0]
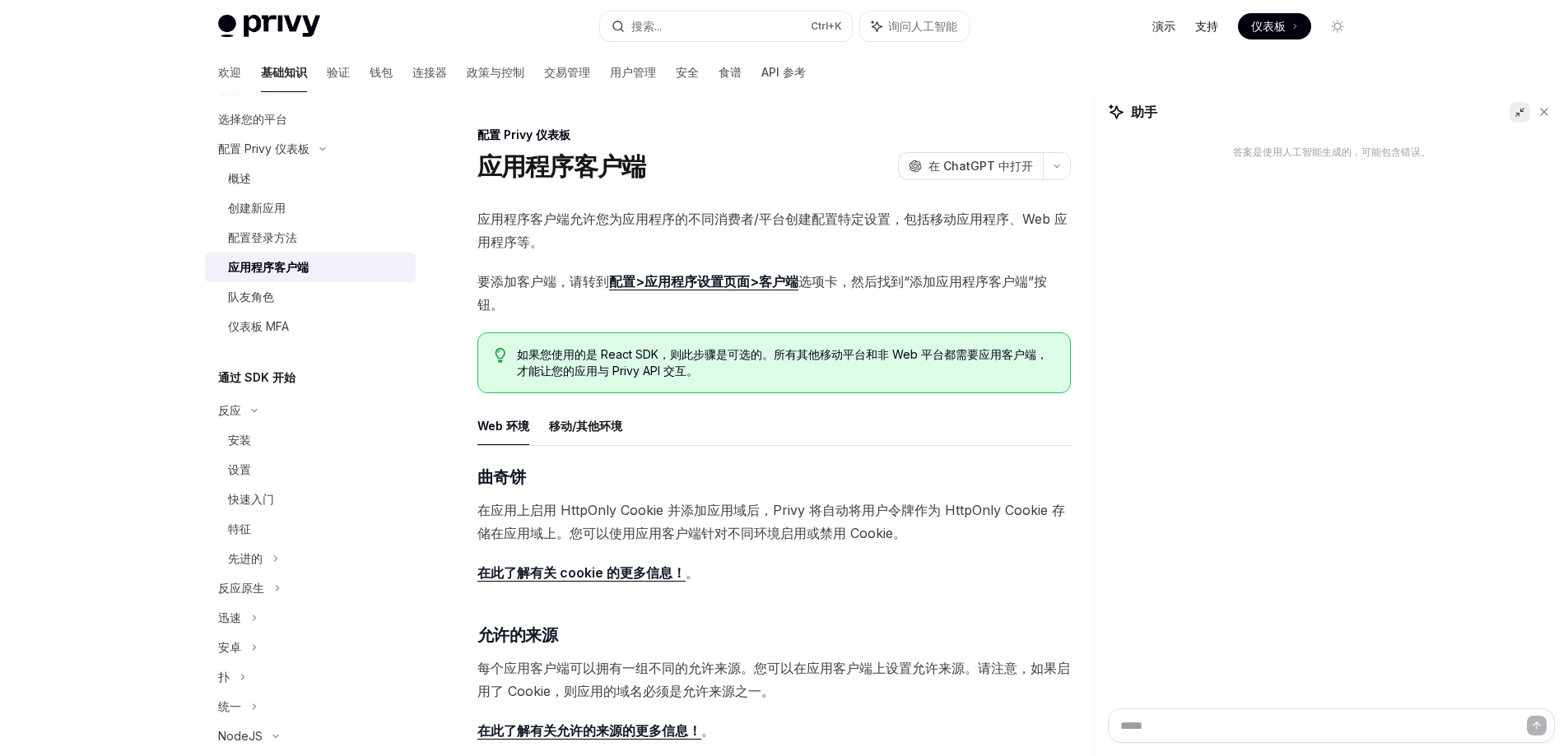
click at [1158, 26] on font "演示" at bounding box center [1164, 26] width 23 height 14
click at [261, 77] on font "基础知识" at bounding box center [284, 72] width 46 height 14
type textarea "*"
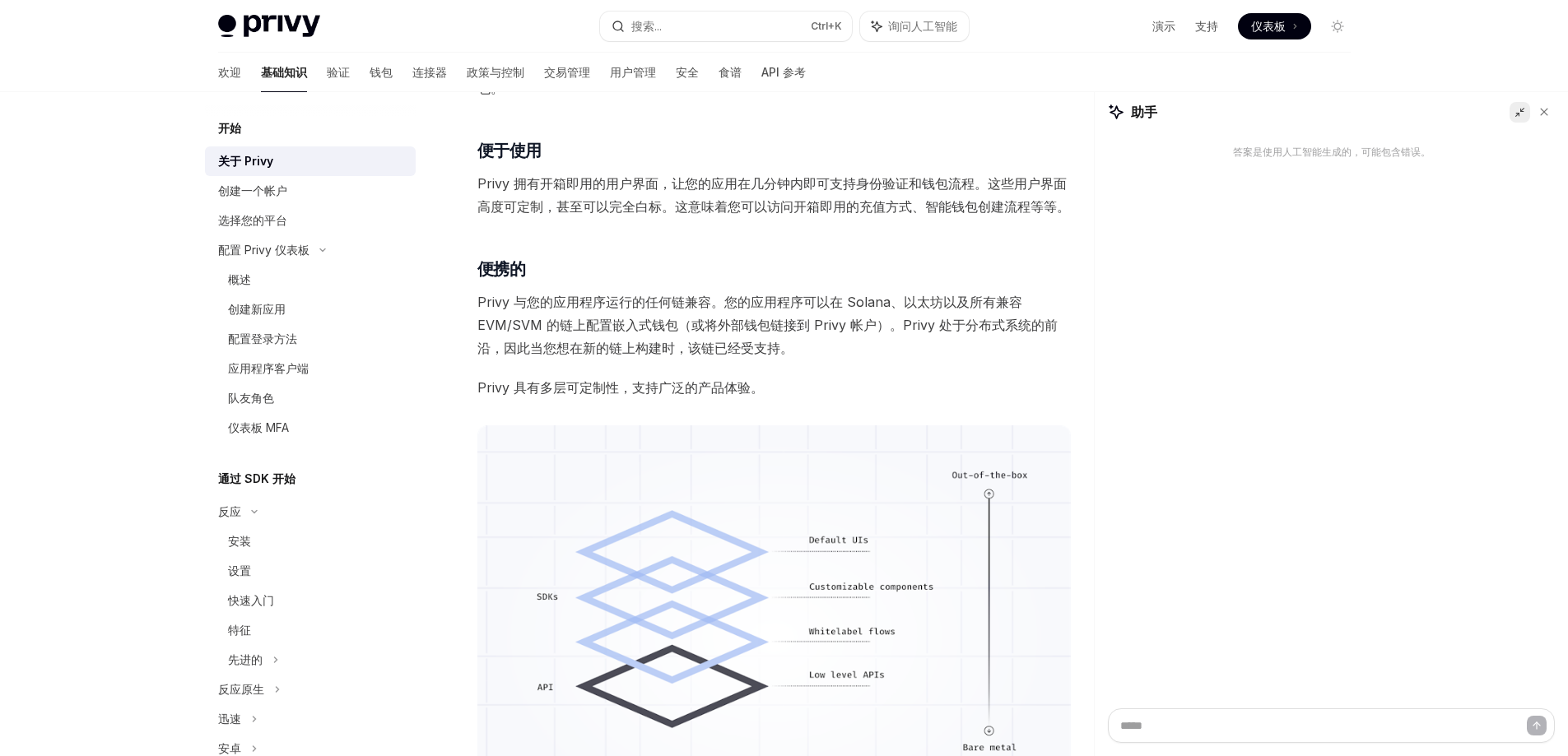
scroll to position [741, 0]
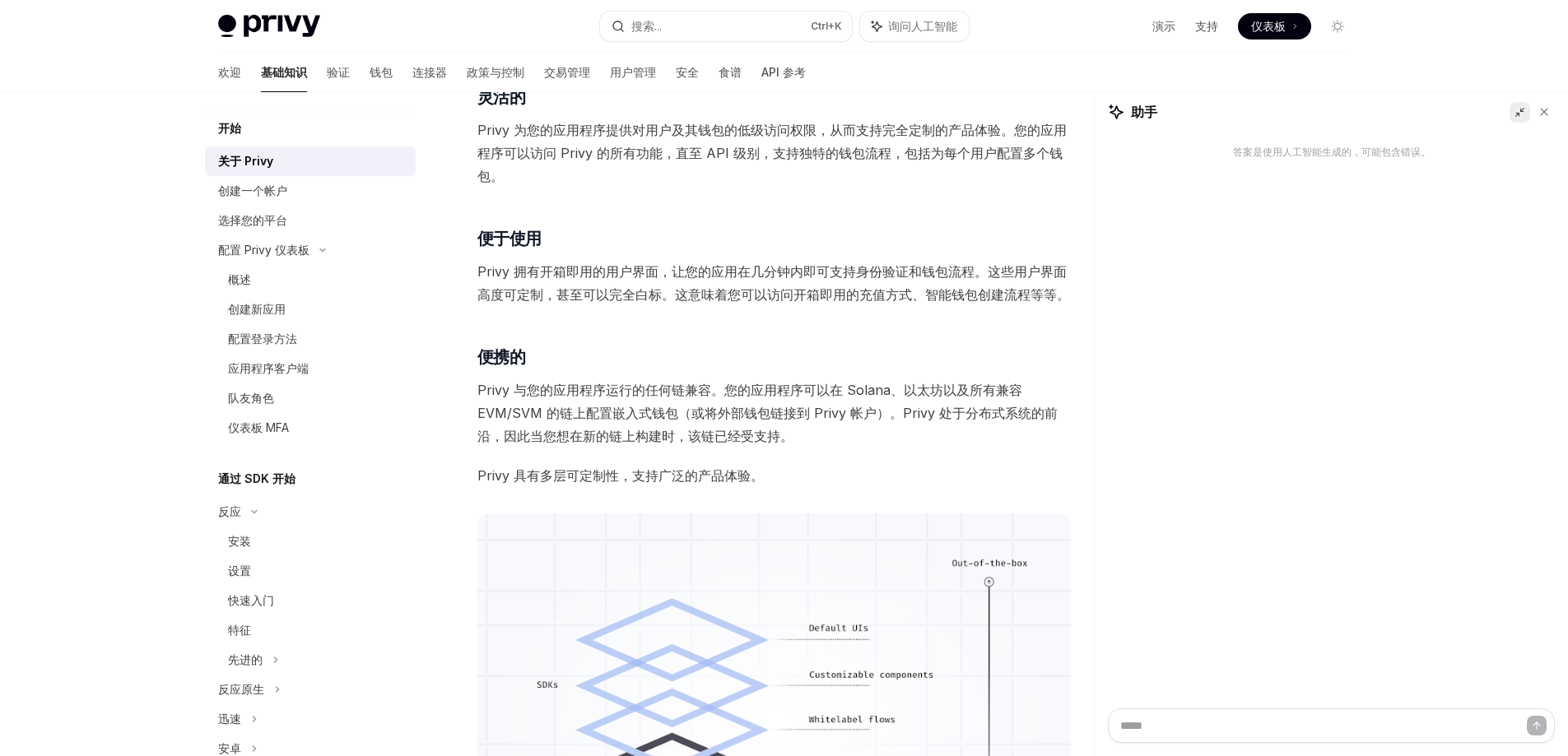
click at [855, 388] on font "Privy 与您的应用程序运行的任何链兼容。您的应用程序可以在 Solana、以太坊以及所有兼容 EVM/SVM 的链上配置嵌入式钱包（或将外部钱包链接到 P…" at bounding box center [768, 412] width 581 height 63
